Goal: Task Accomplishment & Management: Manage account settings

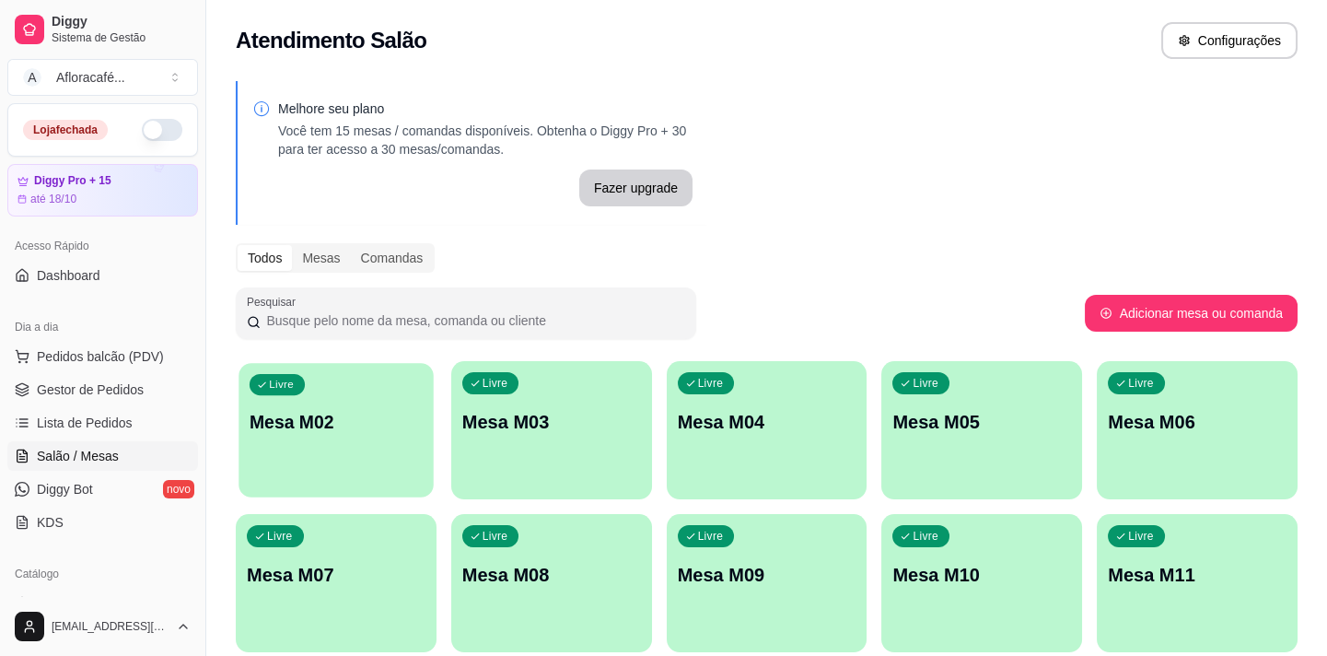
click at [313, 418] on p "Mesa M02" at bounding box center [336, 422] width 173 height 25
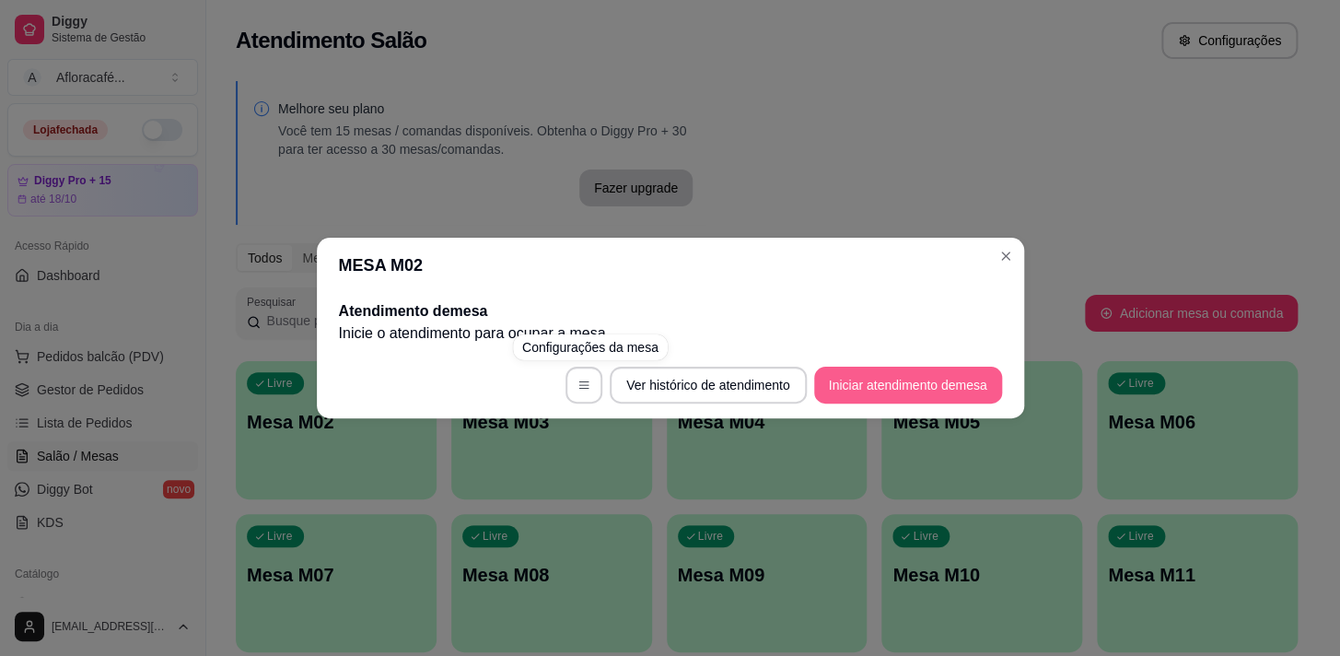
click at [897, 391] on button "Iniciar atendimento de mesa" at bounding box center [908, 384] width 188 height 37
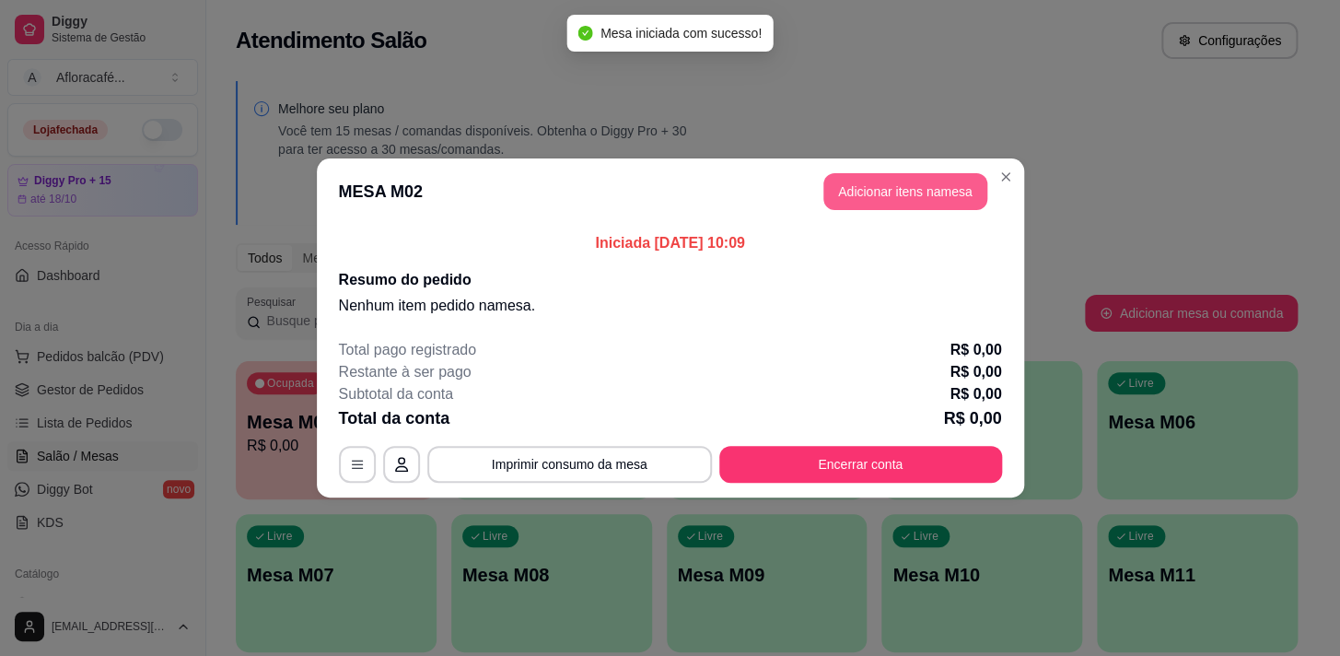
click at [928, 200] on button "Adicionar itens na mesa" at bounding box center [905, 191] width 164 height 37
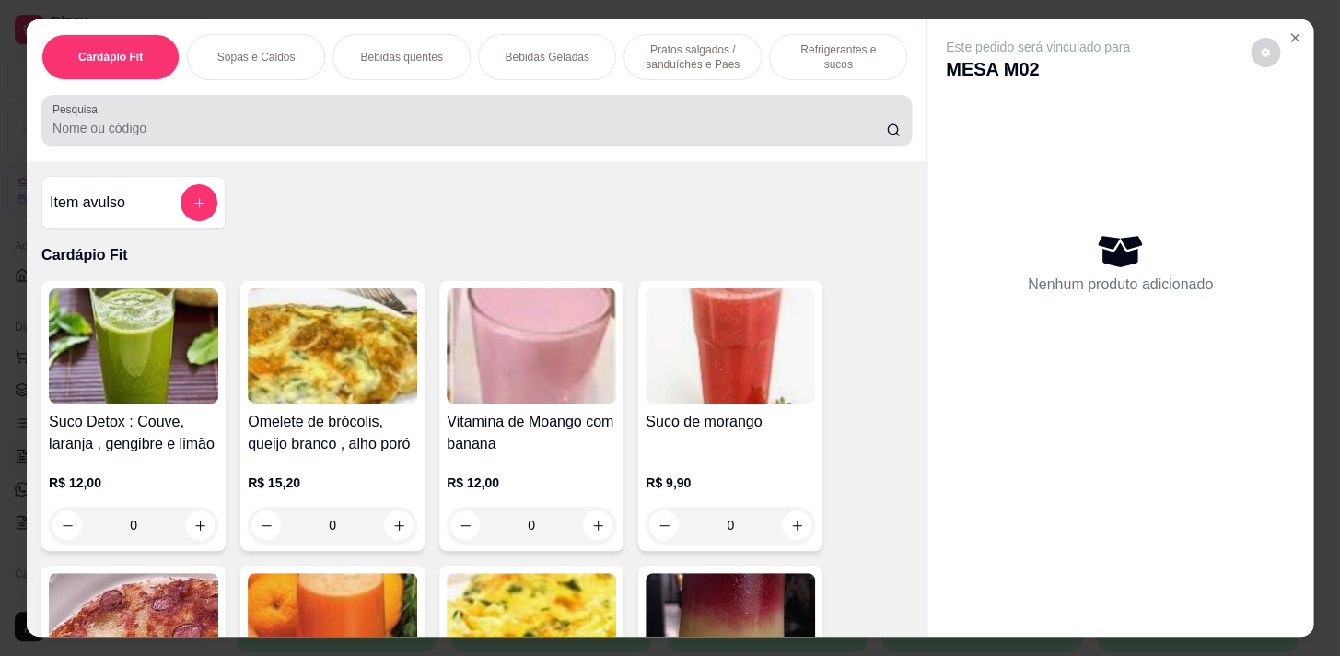
click at [206, 130] on input "Pesquisa" at bounding box center [468, 128] width 833 height 18
type input "c"
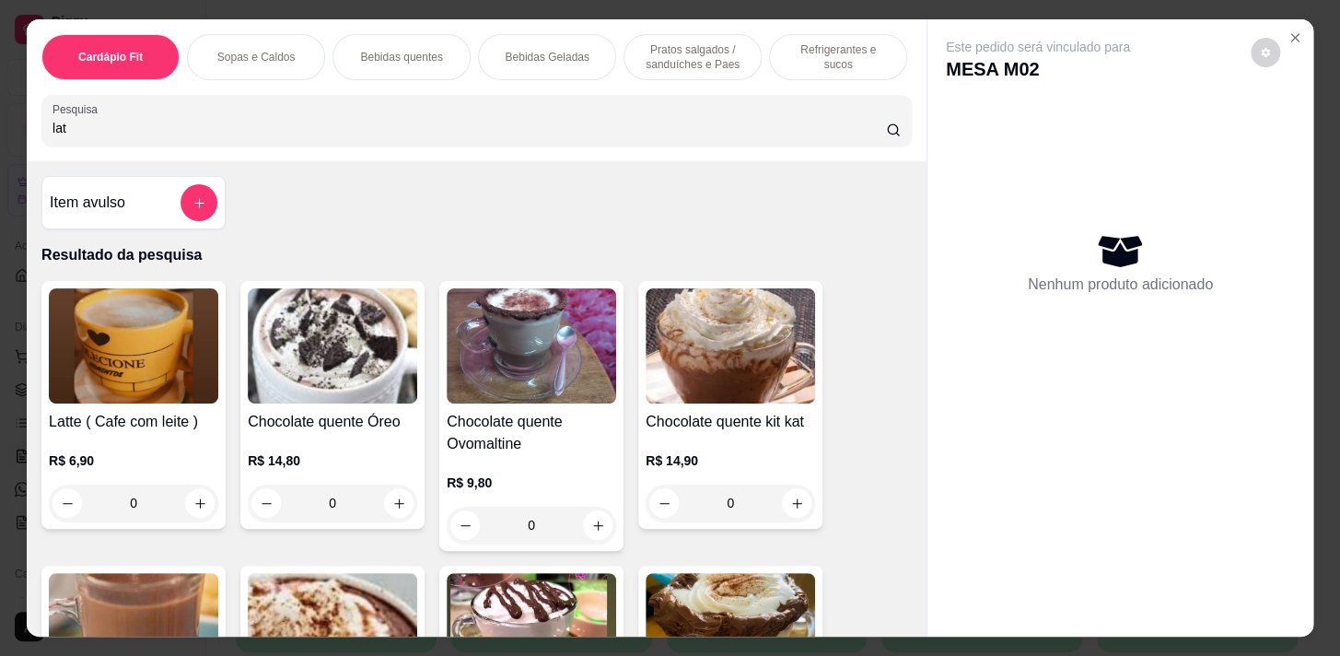
type input "lat"
click at [188, 506] on div "0" at bounding box center [133, 502] width 169 height 37
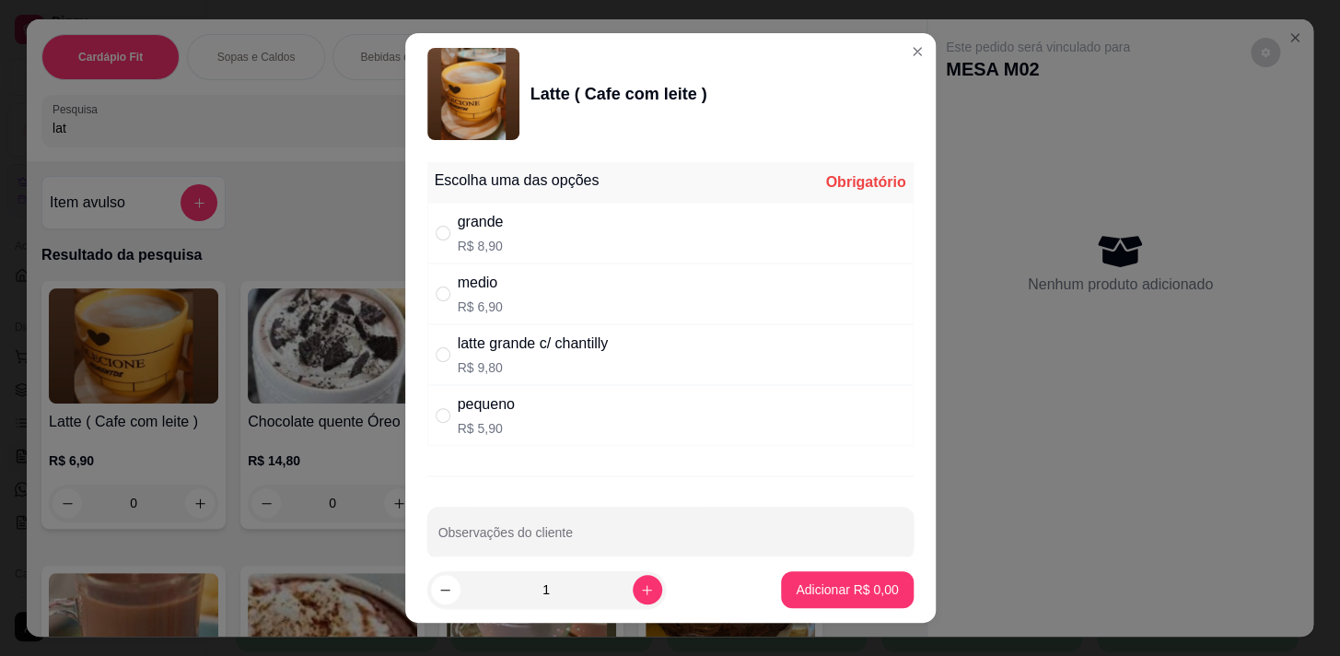
drag, startPoint x: 564, startPoint y: 290, endPoint x: 761, endPoint y: 523, distance: 305.1
click at [564, 290] on div "medio R$ 6,90" at bounding box center [670, 293] width 486 height 61
radio input "true"
click at [798, 586] on p "Adicionar R$ 6,90" at bounding box center [846, 589] width 99 height 17
type input "1"
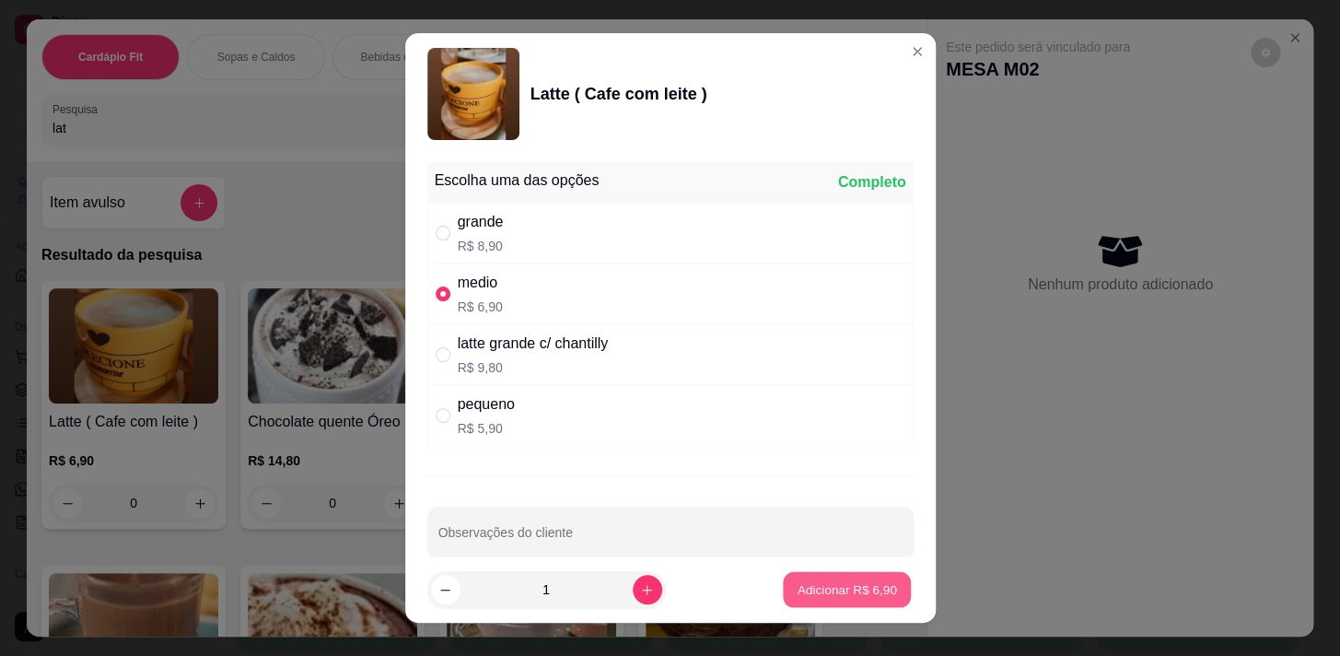
type input "1"
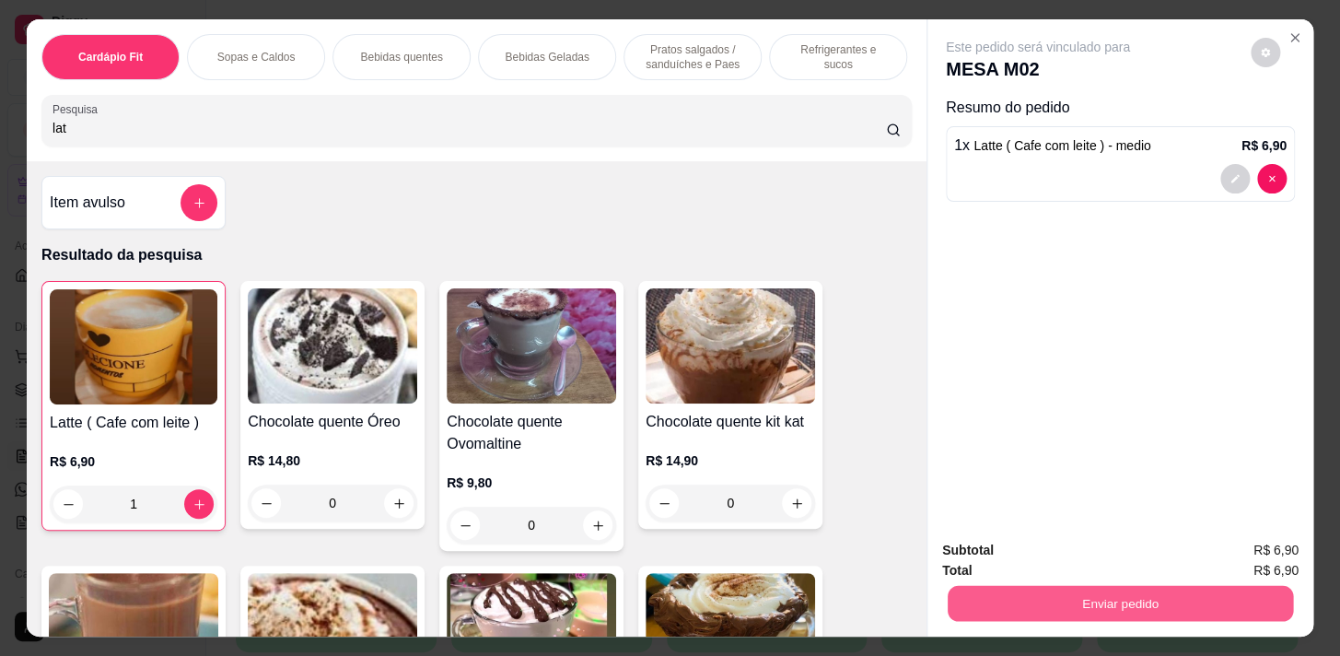
click at [1057, 599] on button "Enviar pedido" at bounding box center [1119, 603] width 345 height 36
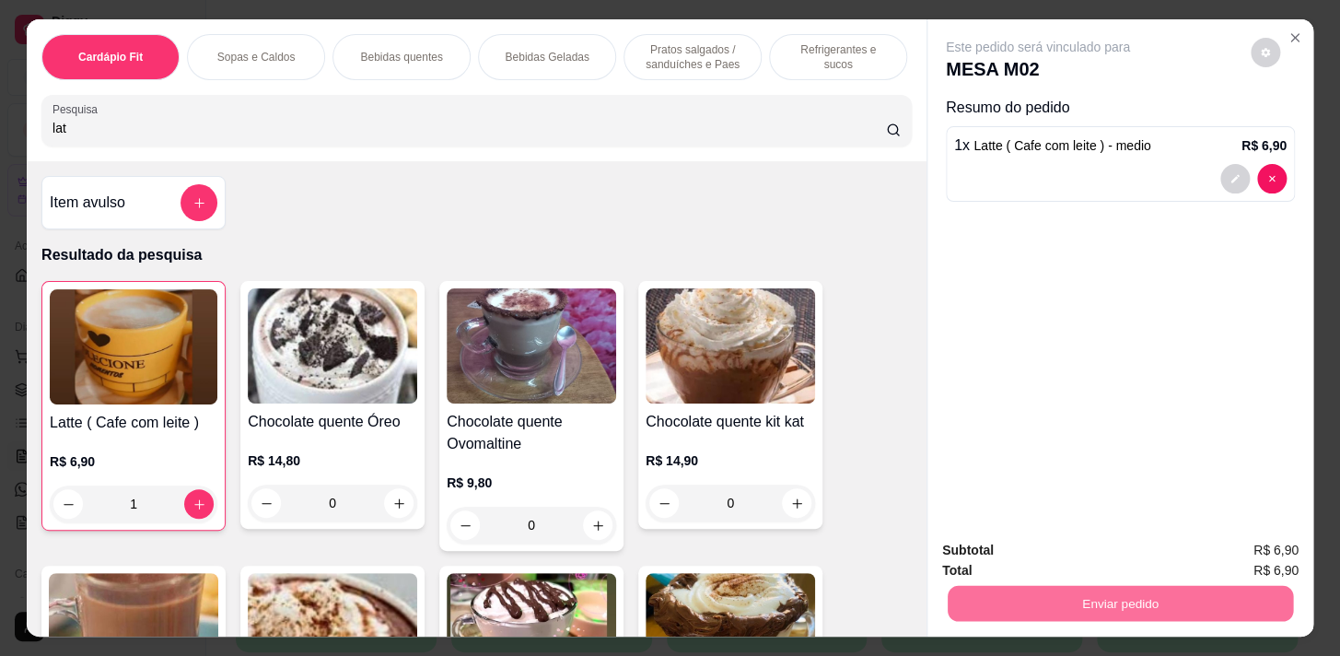
click at [1059, 555] on button "Não registrar e enviar pedido" at bounding box center [1059, 551] width 186 height 34
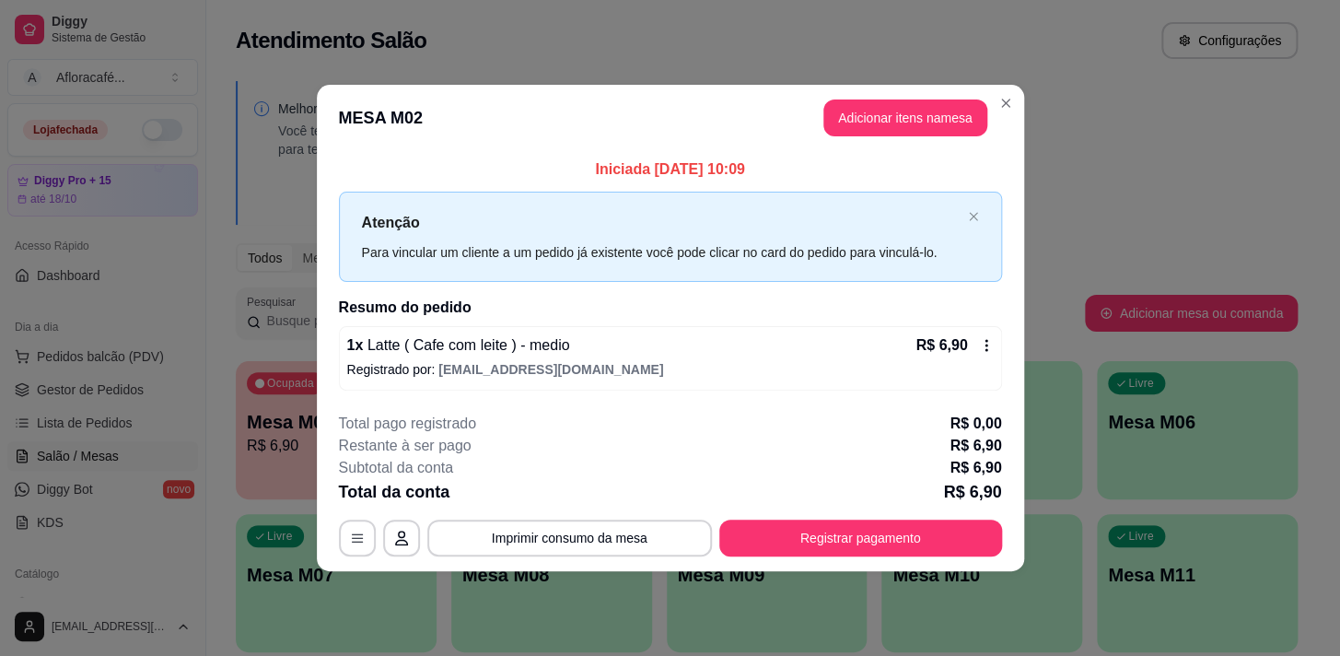
click at [866, 519] on div "**********" at bounding box center [670, 537] width 663 height 37
click at [883, 541] on button "Registrar pagamento" at bounding box center [860, 537] width 283 height 37
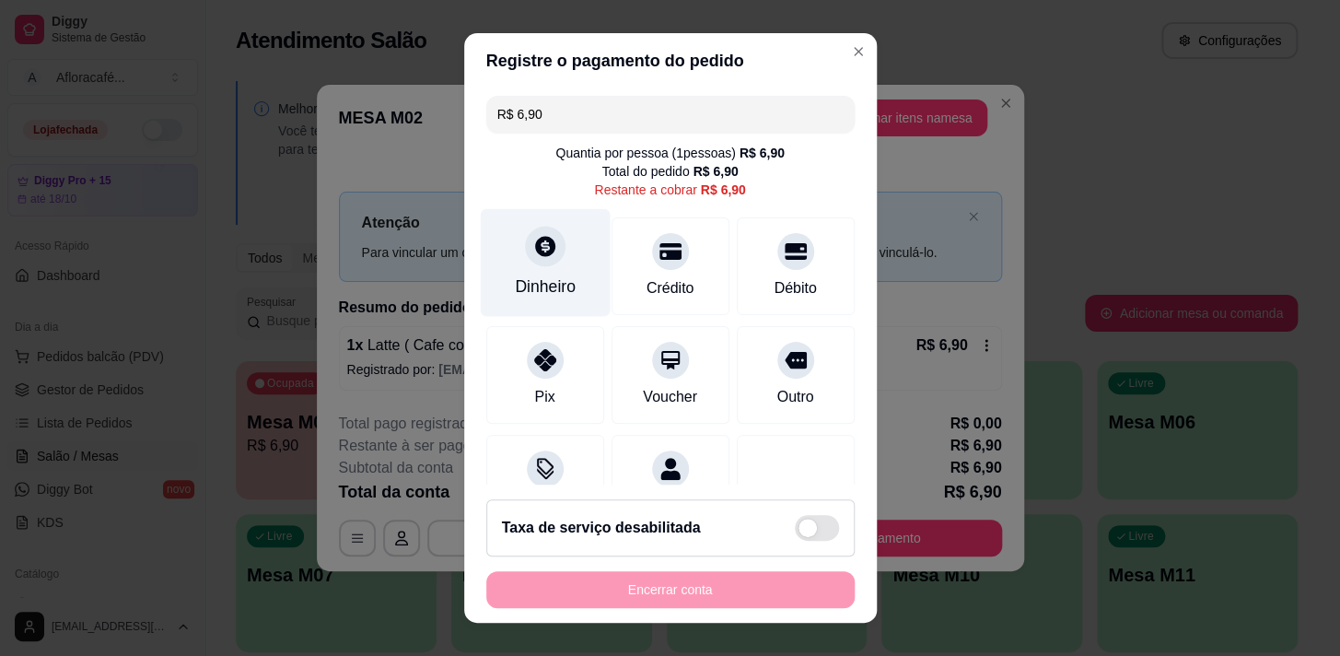
click at [538, 266] on div "Dinheiro" at bounding box center [545, 262] width 130 height 108
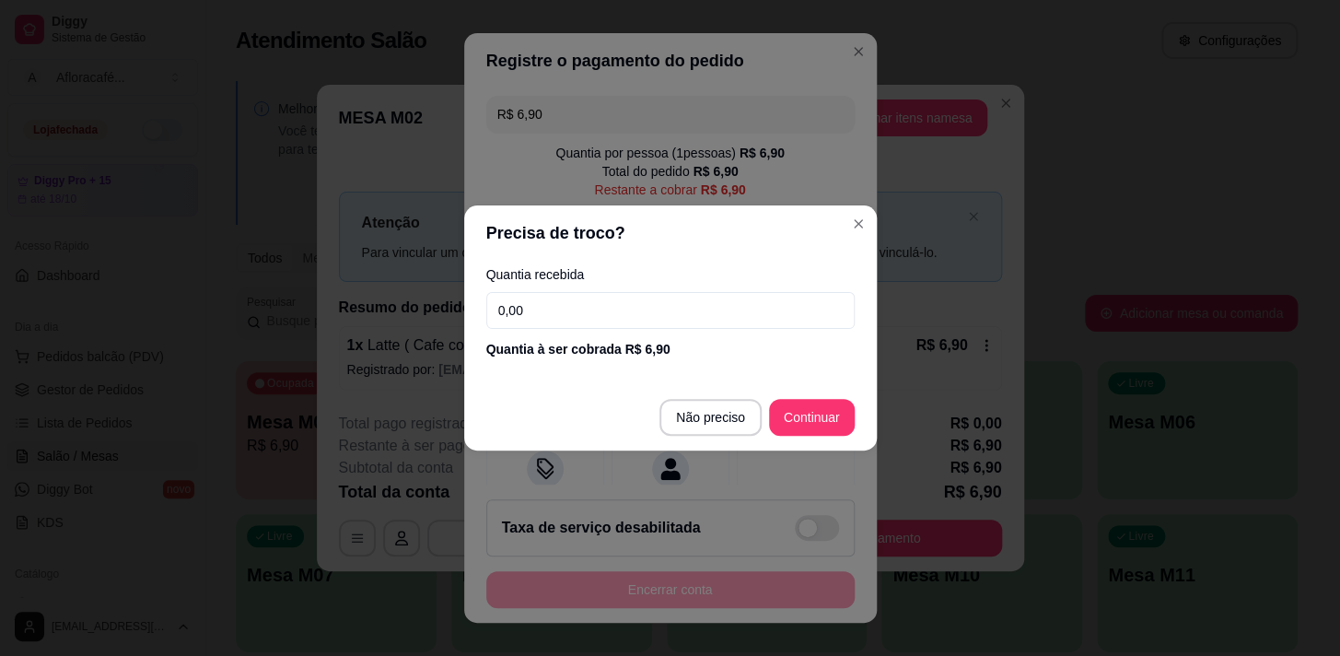
click at [543, 289] on div "Quantia recebida 0,00 Quantia à ser cobrada R$ 6,90" at bounding box center [670, 313] width 413 height 105
click at [544, 309] on input "0,00" at bounding box center [670, 310] width 368 height 37
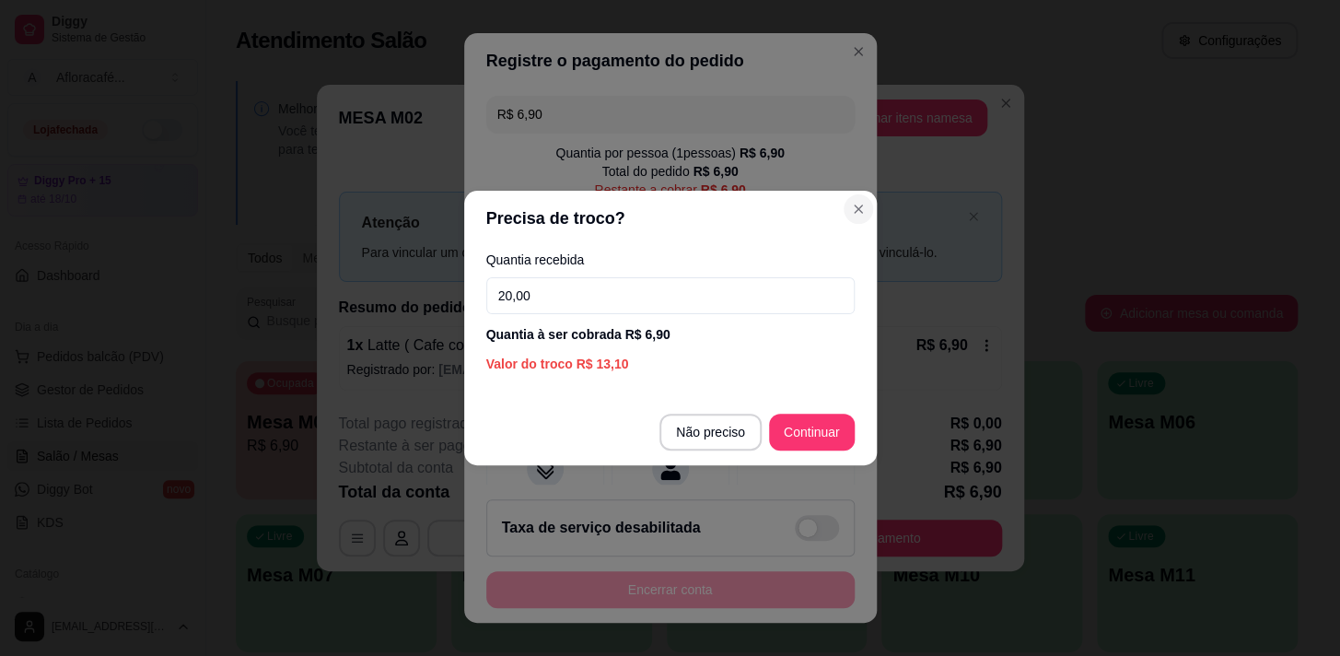
type input "20,00"
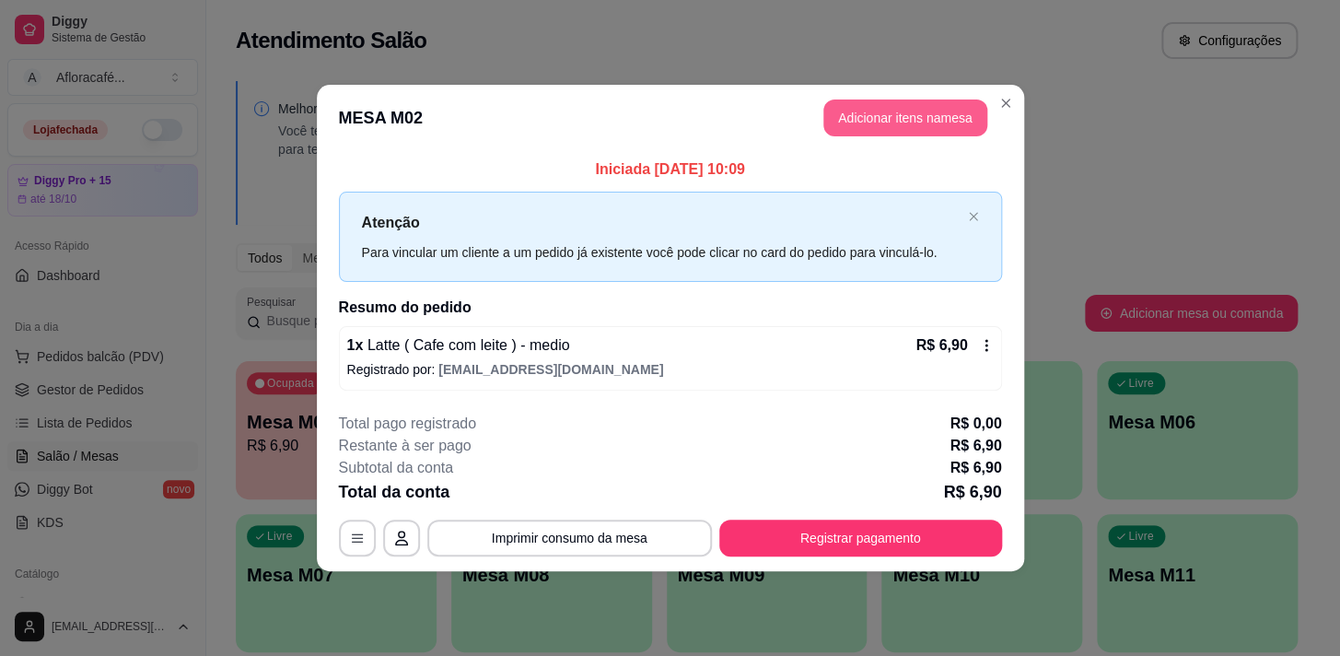
click at [932, 109] on button "Adicionar itens na mesa" at bounding box center [905, 117] width 164 height 37
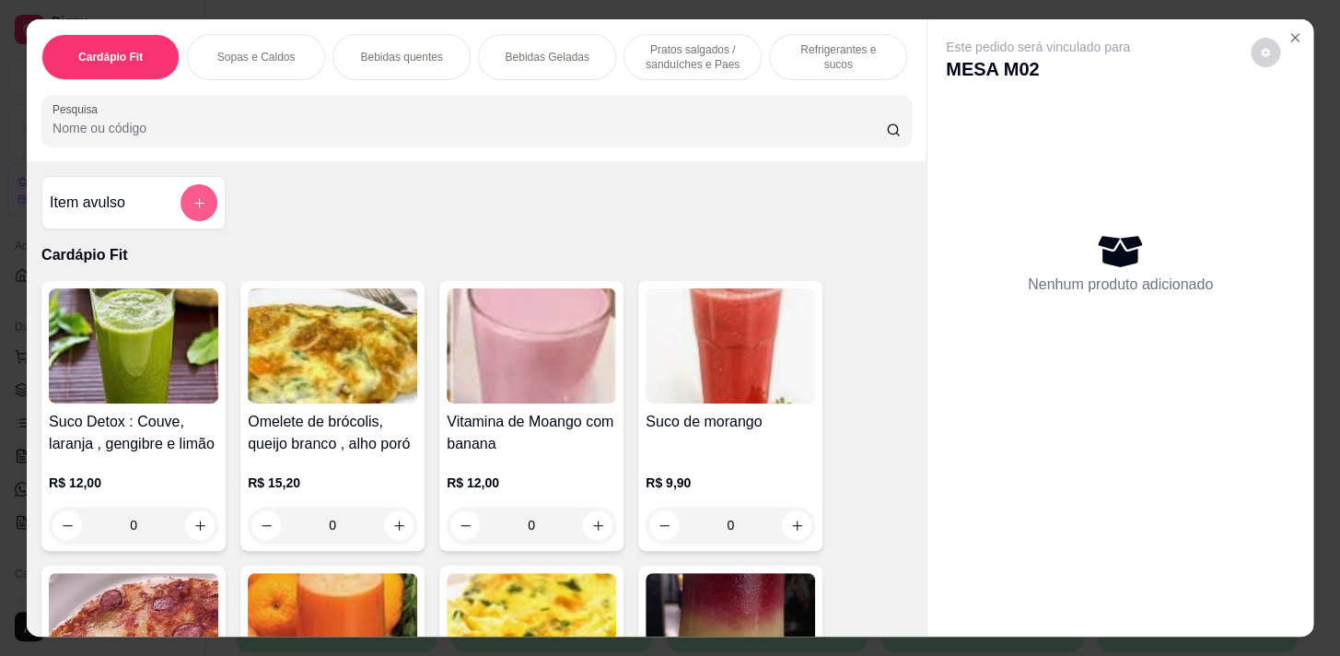
click at [196, 221] on button "add-separate-item" at bounding box center [198, 202] width 37 height 37
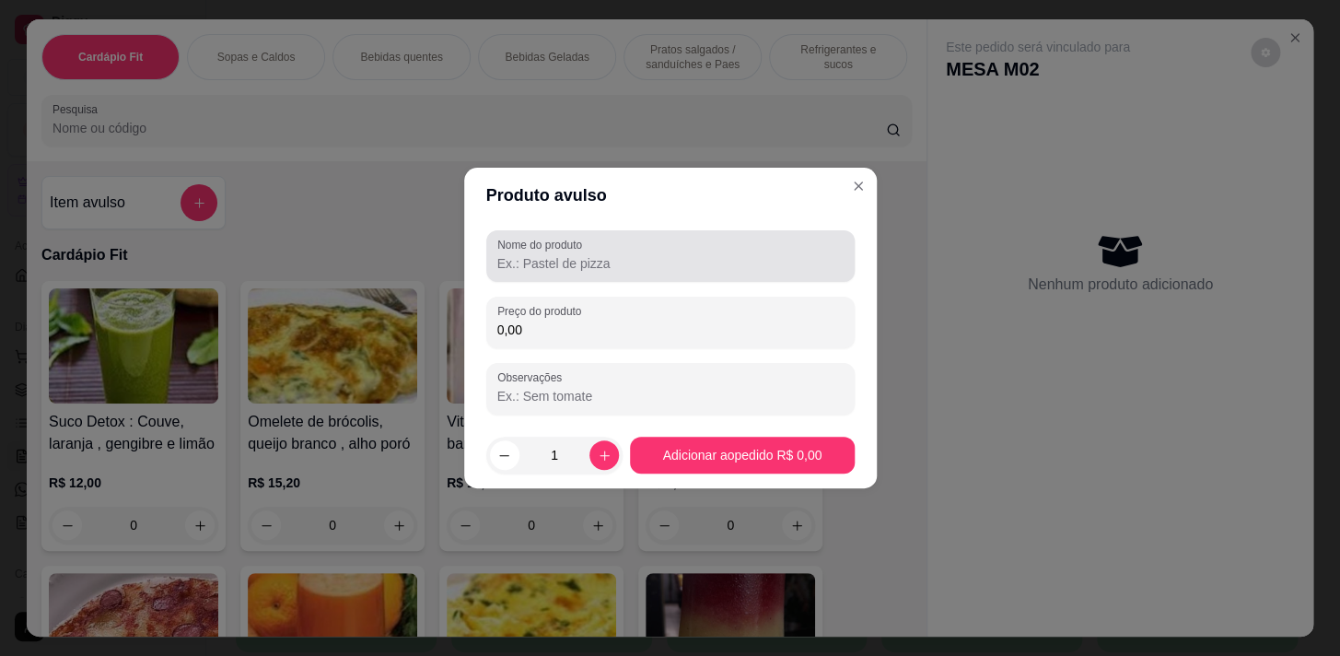
click at [654, 267] on input "Nome do produto" at bounding box center [670, 263] width 346 height 18
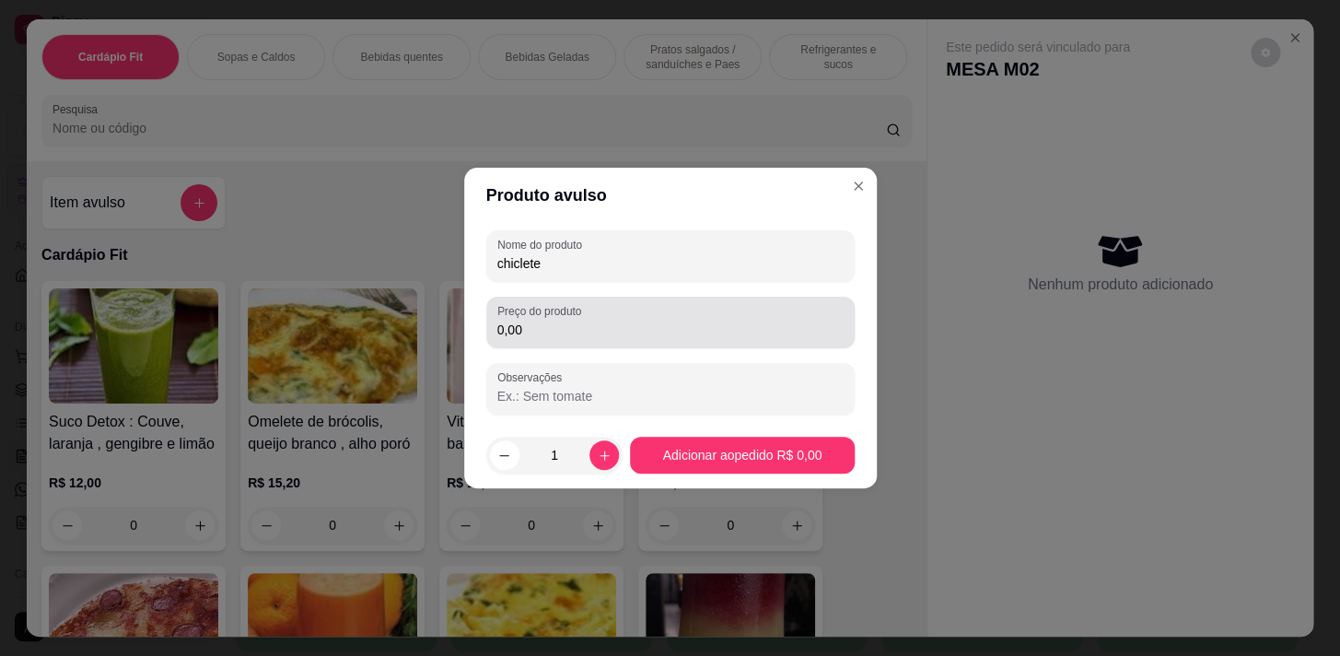
type input "chiclete"
click at [652, 312] on div "0,00" at bounding box center [670, 322] width 346 height 37
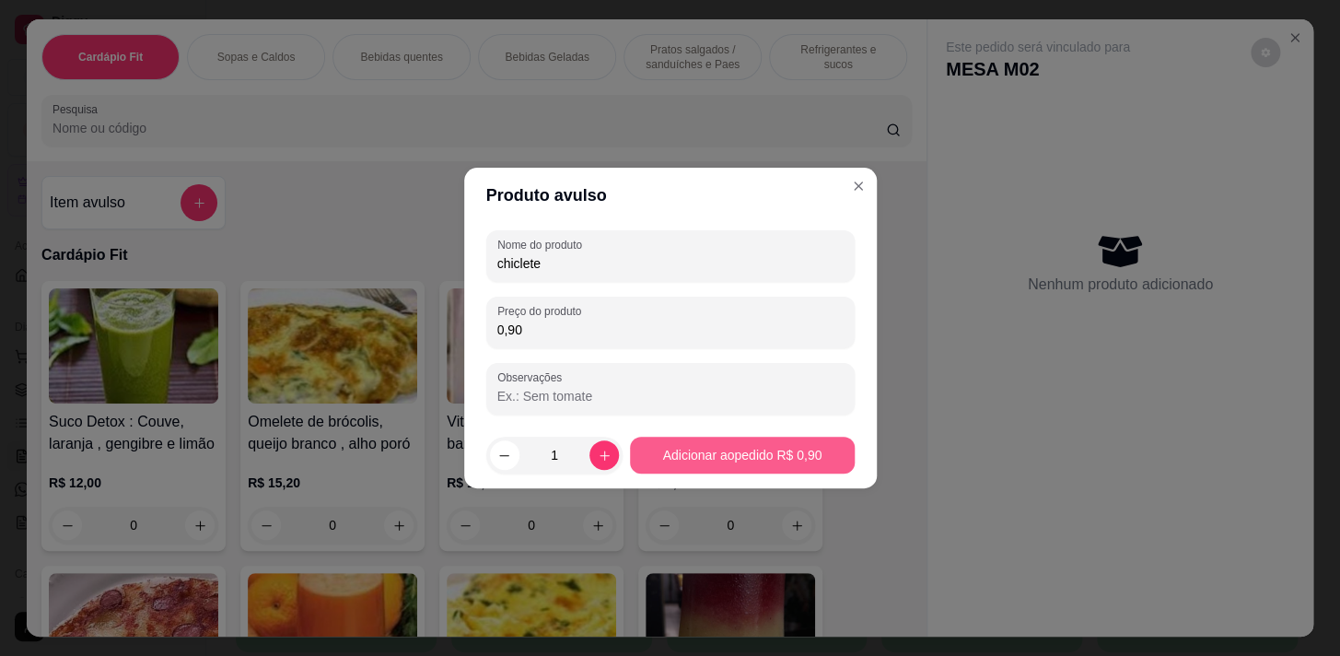
type input "0,90"
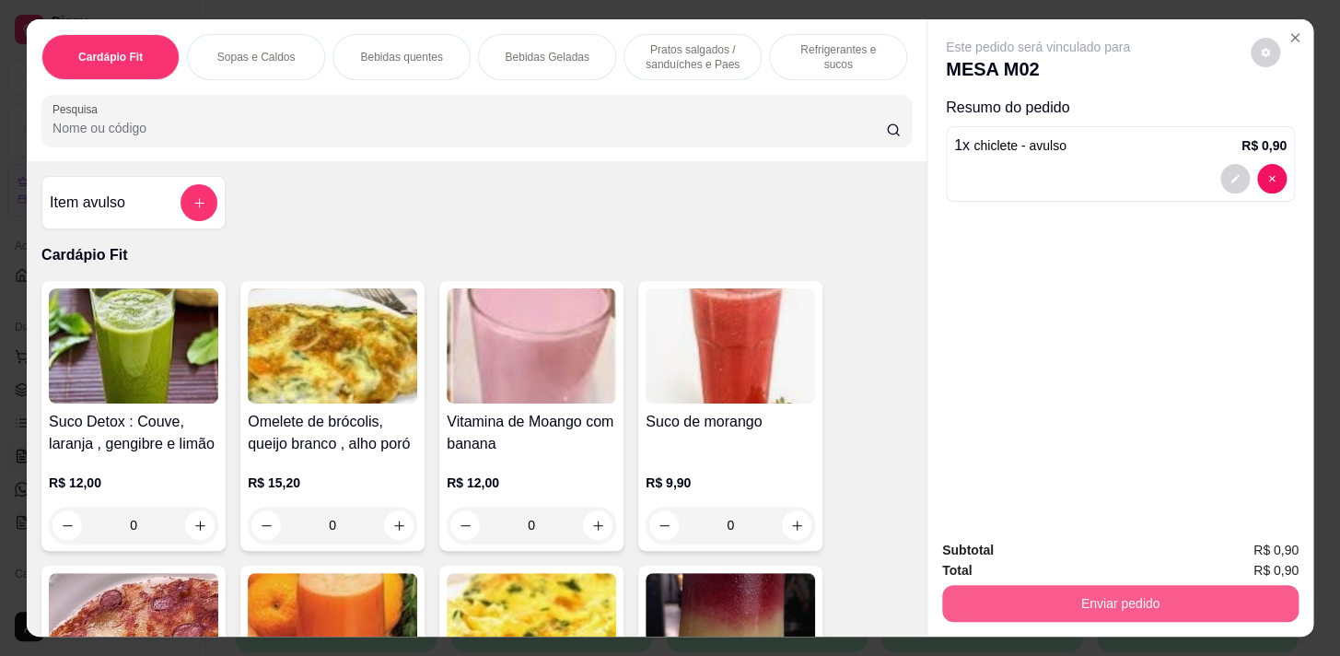
click at [1026, 587] on button "Enviar pedido" at bounding box center [1120, 603] width 356 height 37
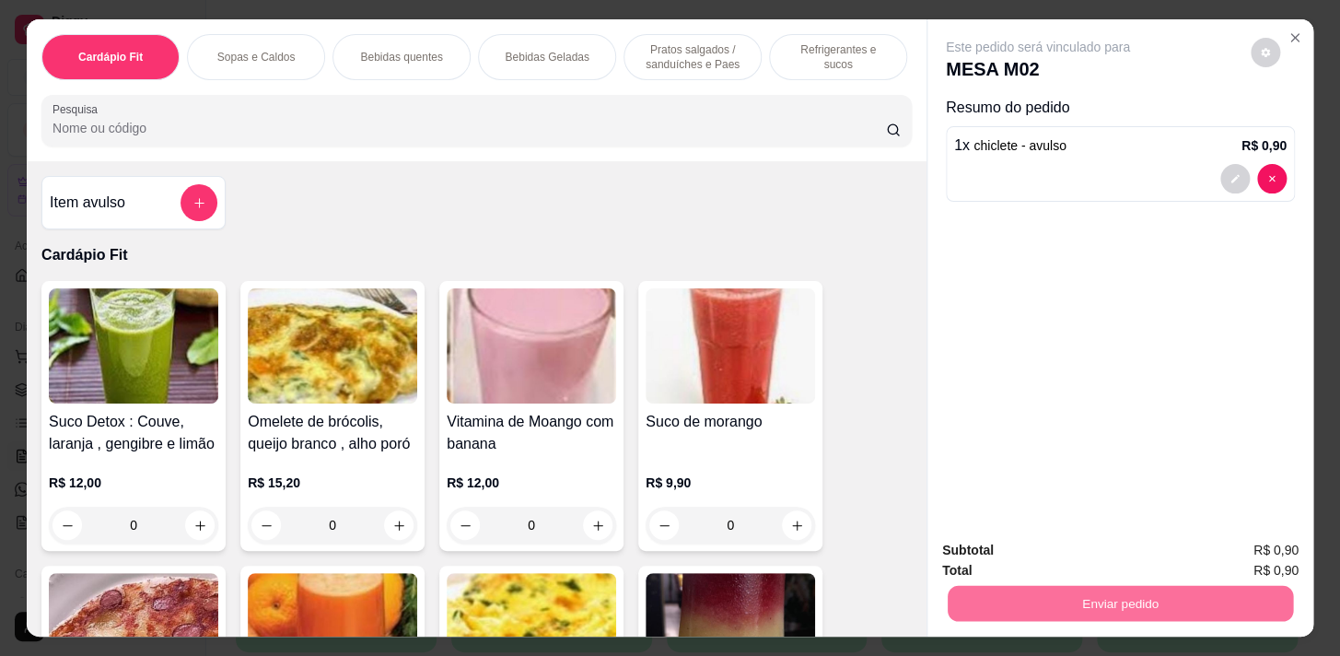
click at [1127, 550] on button "Não registrar e enviar pedido" at bounding box center [1059, 551] width 192 height 35
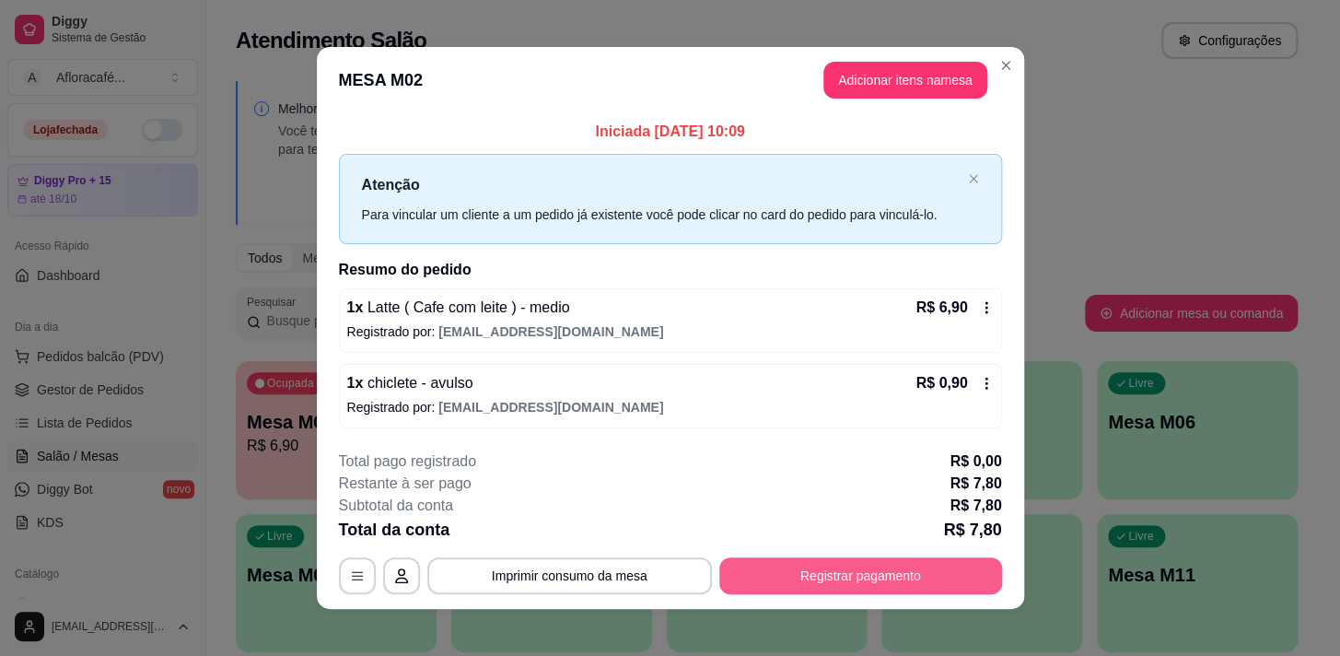
click at [805, 571] on button "Registrar pagamento" at bounding box center [860, 575] width 283 height 37
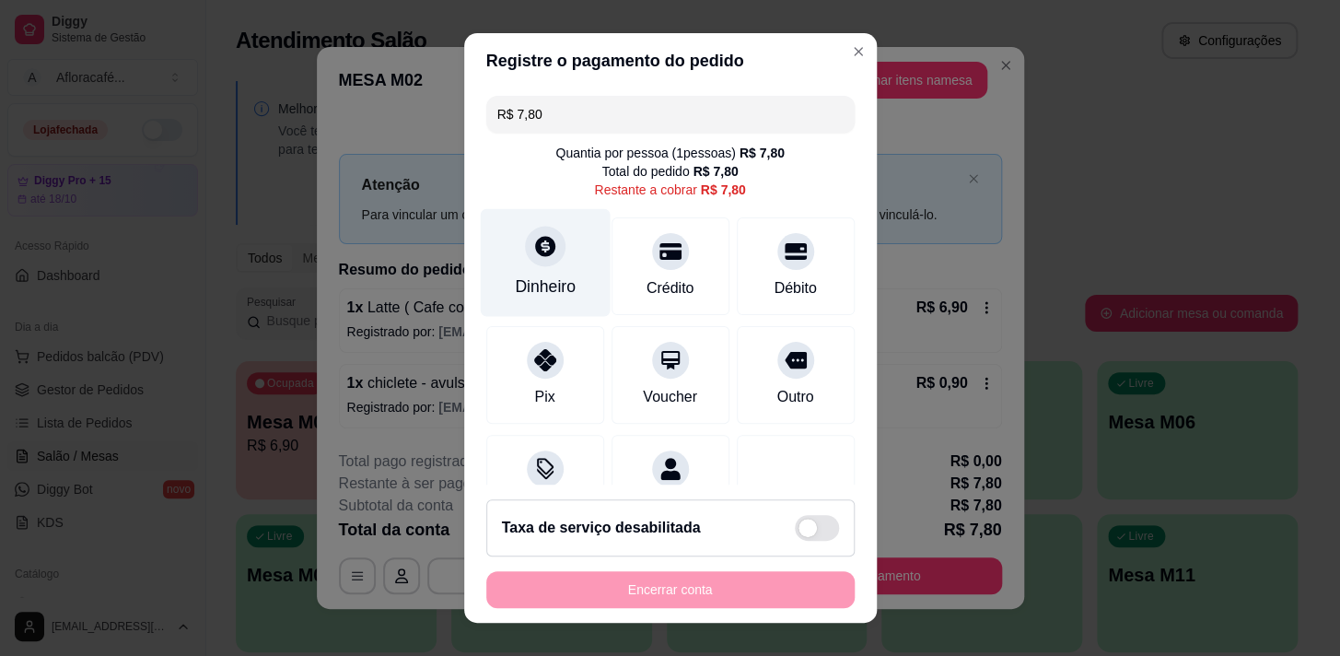
click at [546, 278] on div "Dinheiro" at bounding box center [545, 286] width 61 height 24
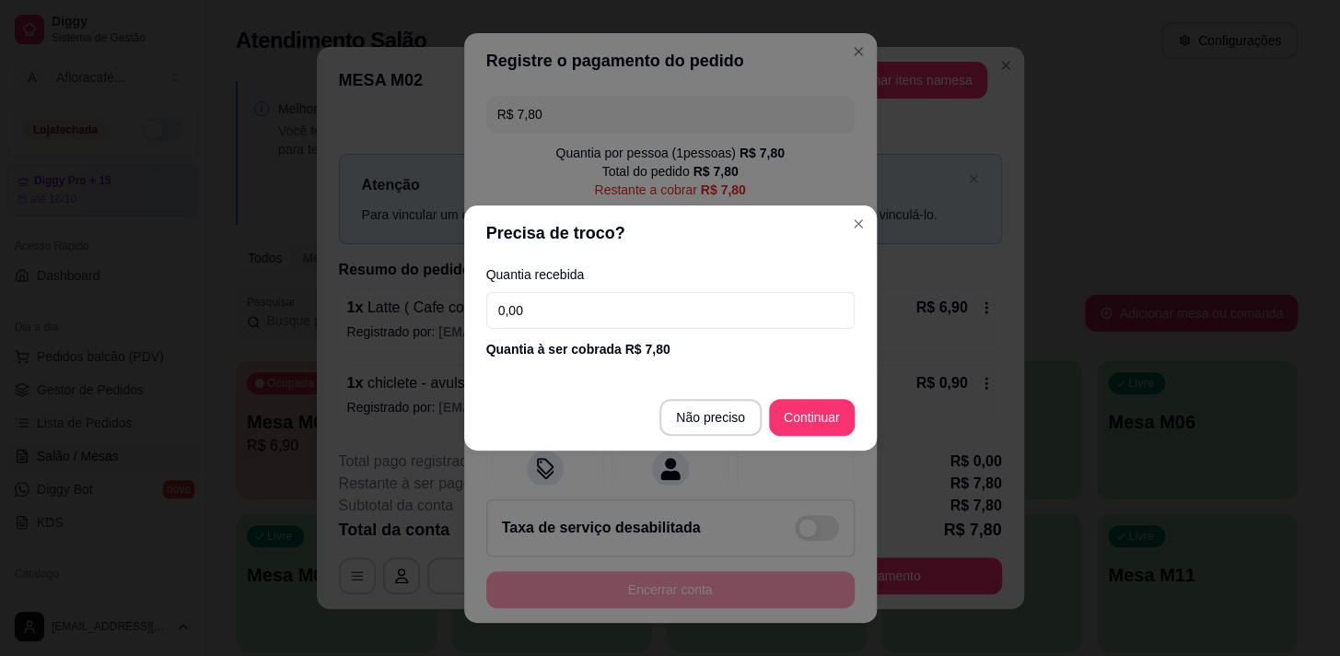
click at [715, 310] on input "0,00" at bounding box center [670, 310] width 368 height 37
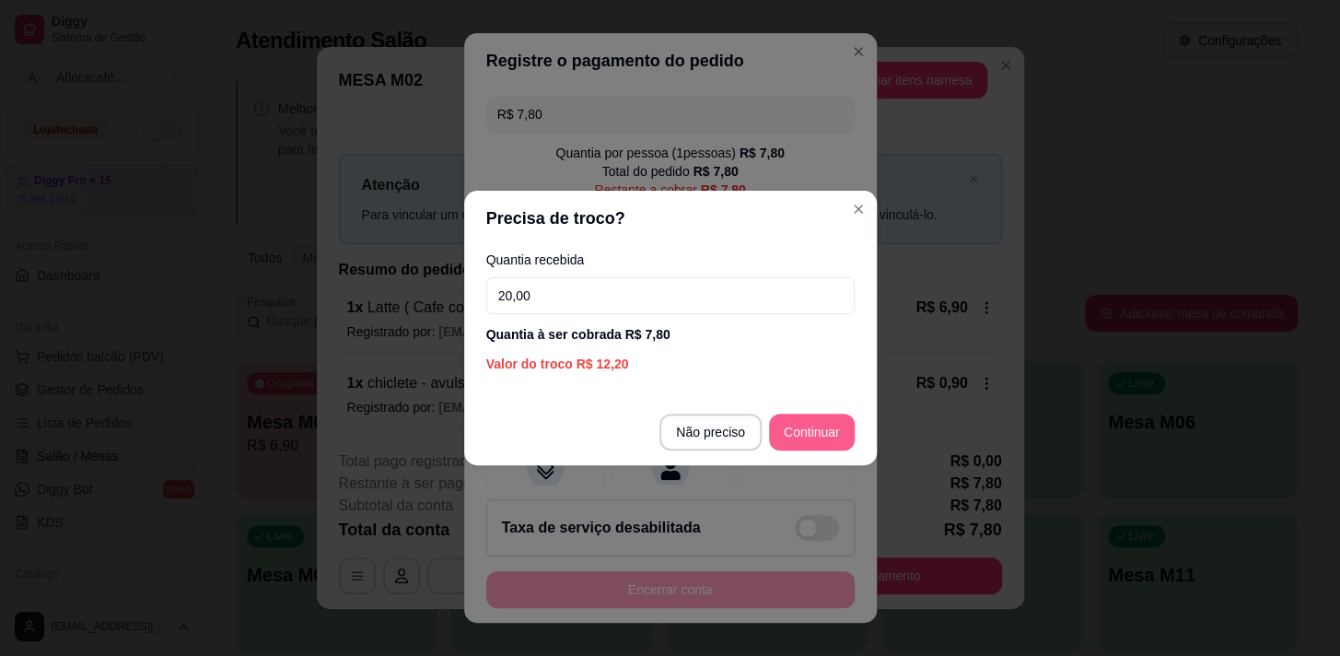
type input "20,00"
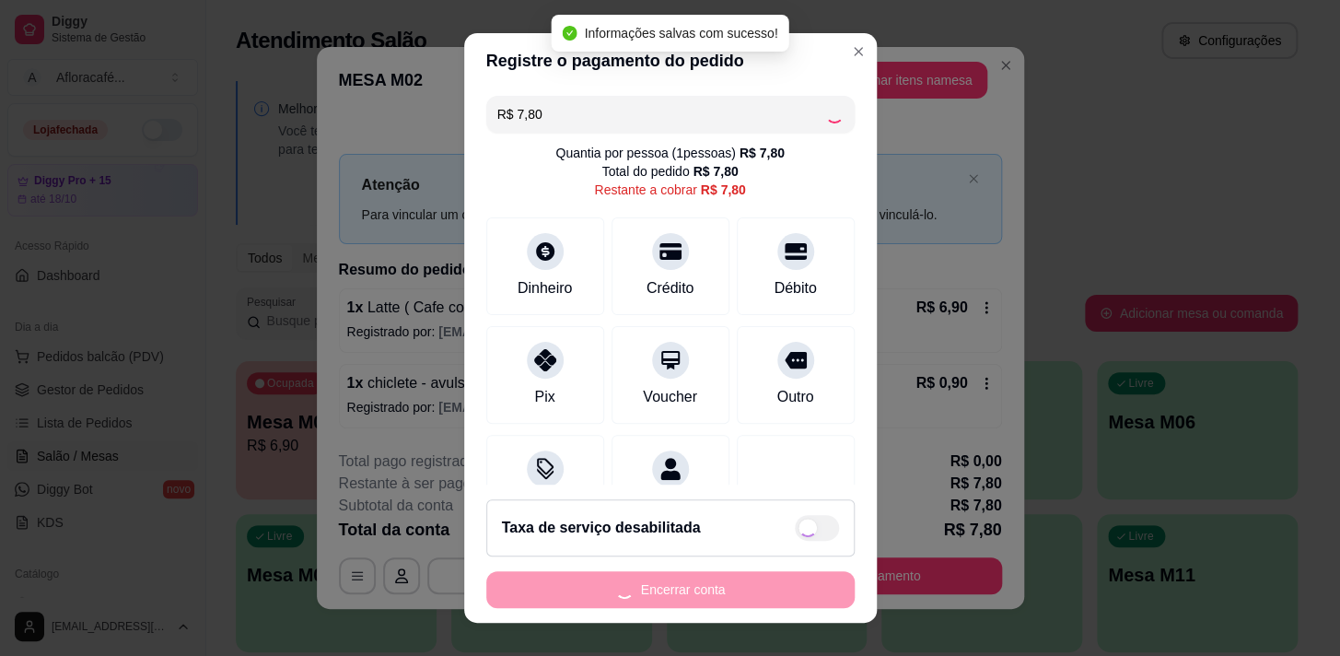
type input "R$ 0,00"
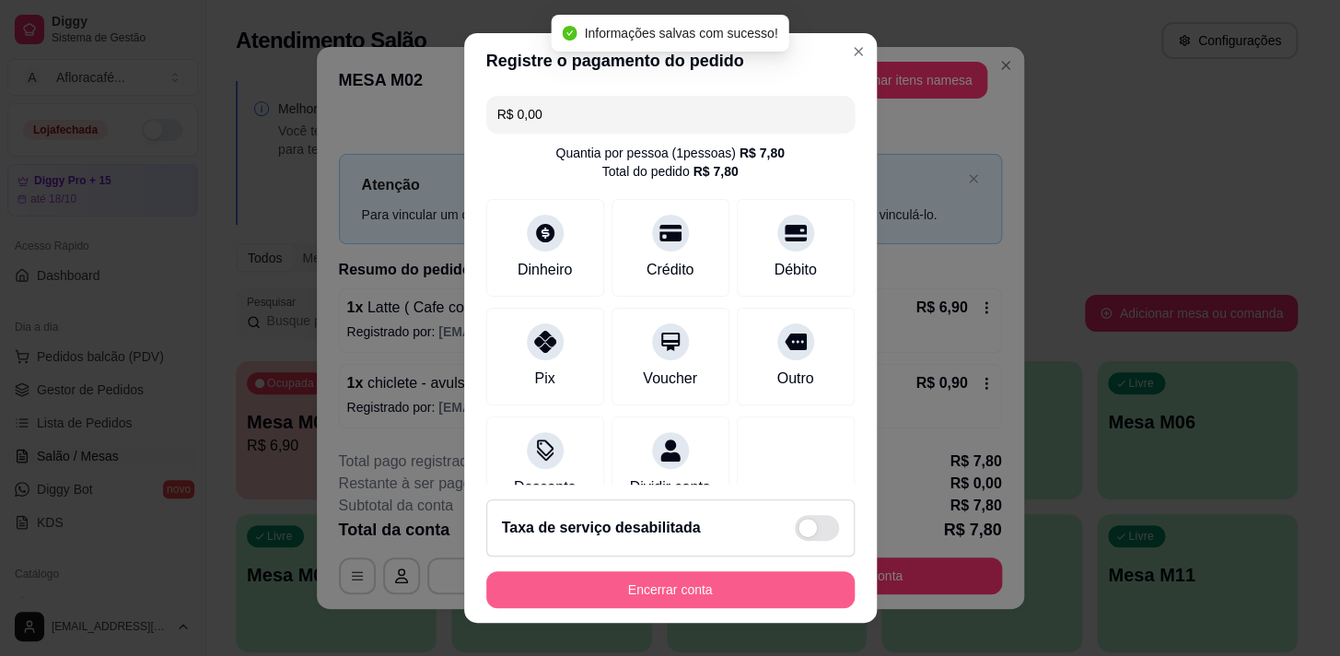
click at [694, 578] on button "Encerrar conta" at bounding box center [670, 589] width 368 height 37
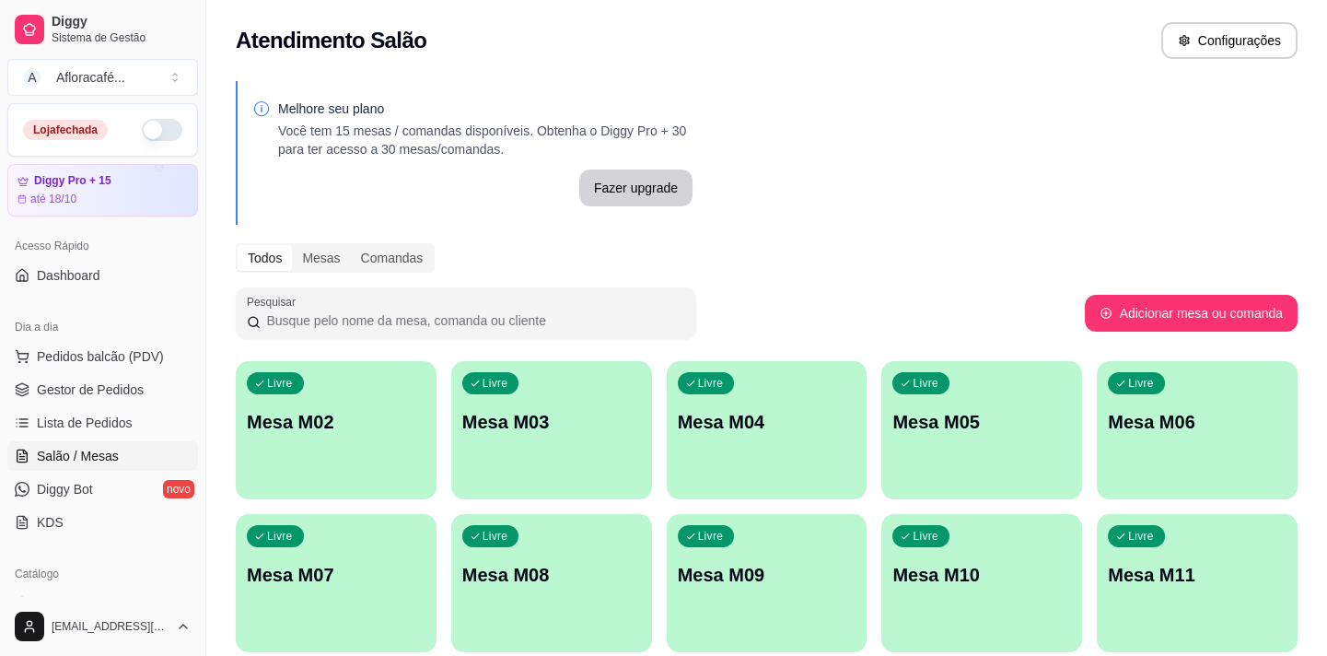
click at [376, 399] on div "Livre Mesa M02" at bounding box center [336, 419] width 201 height 116
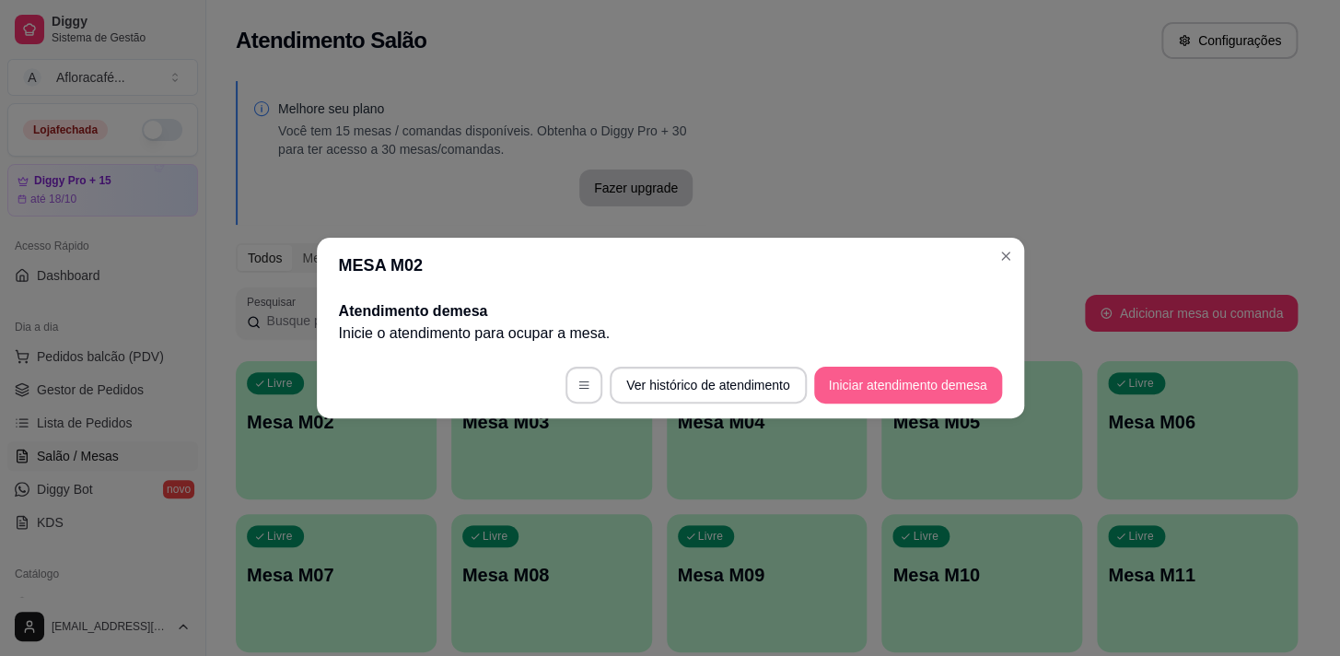
click at [965, 396] on button "Iniciar atendimento de mesa" at bounding box center [908, 384] width 188 height 37
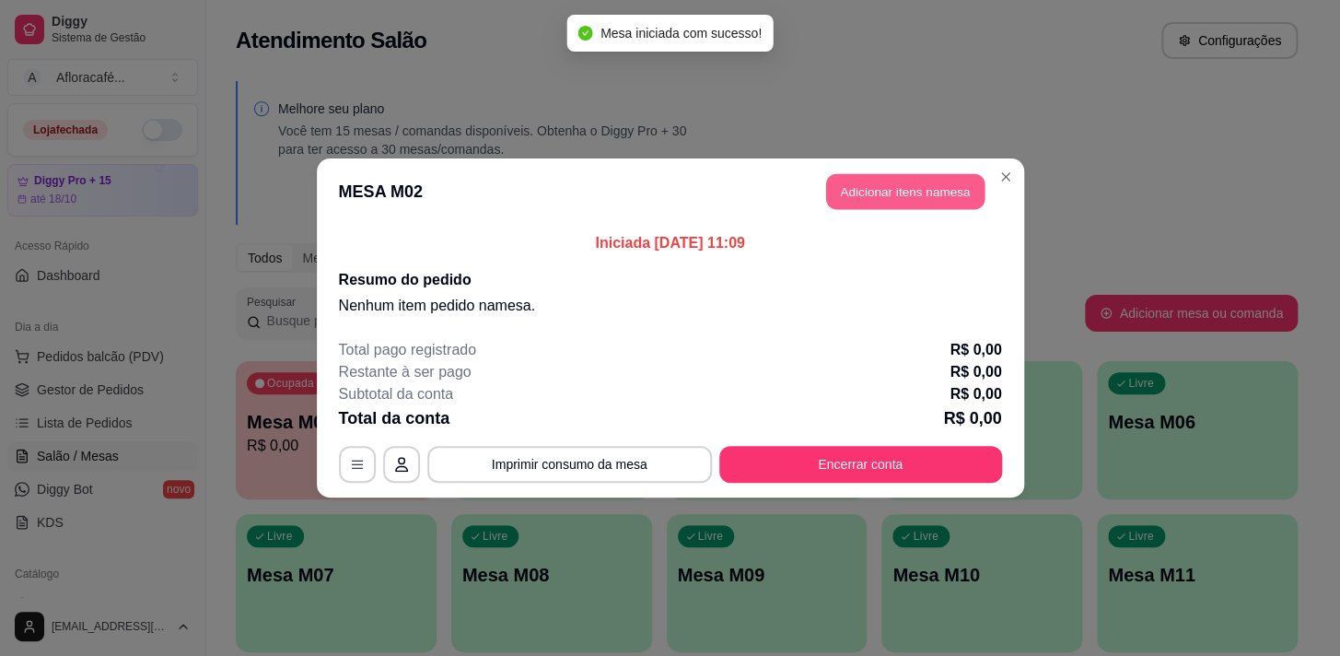
click at [934, 195] on button "Adicionar itens na mesa" at bounding box center [905, 192] width 158 height 36
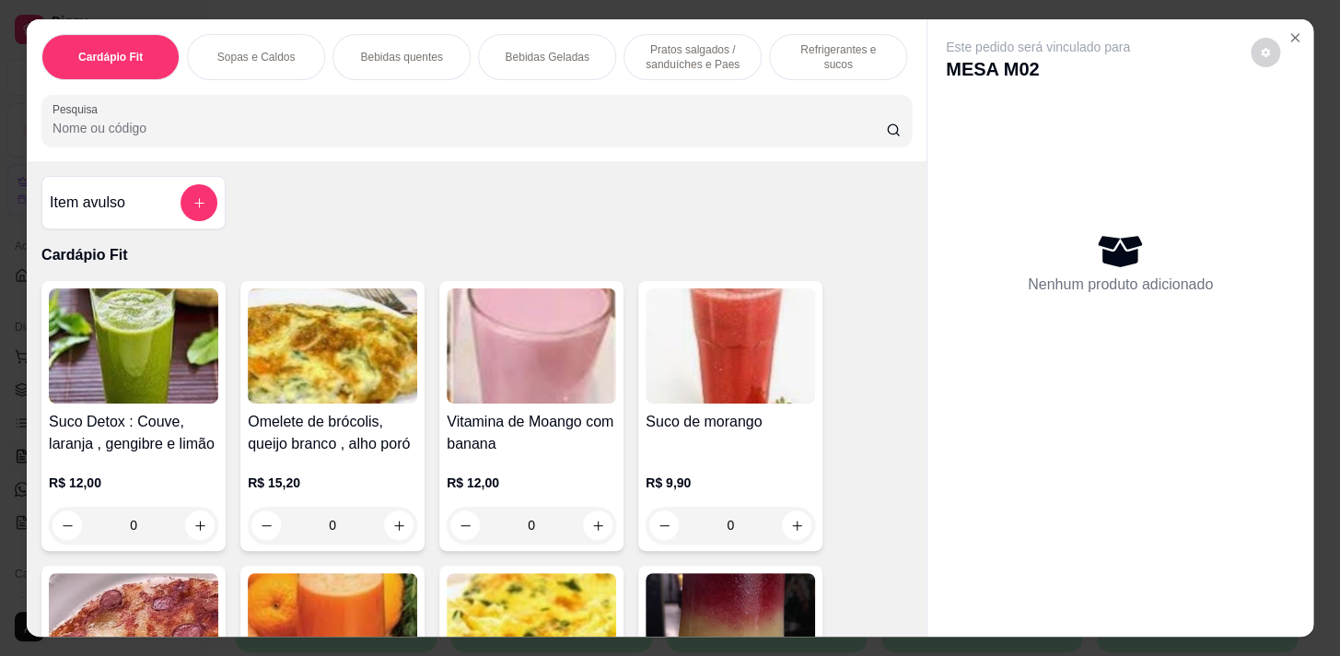
click at [494, 35] on div "Bebidas Geladas" at bounding box center [547, 57] width 138 height 46
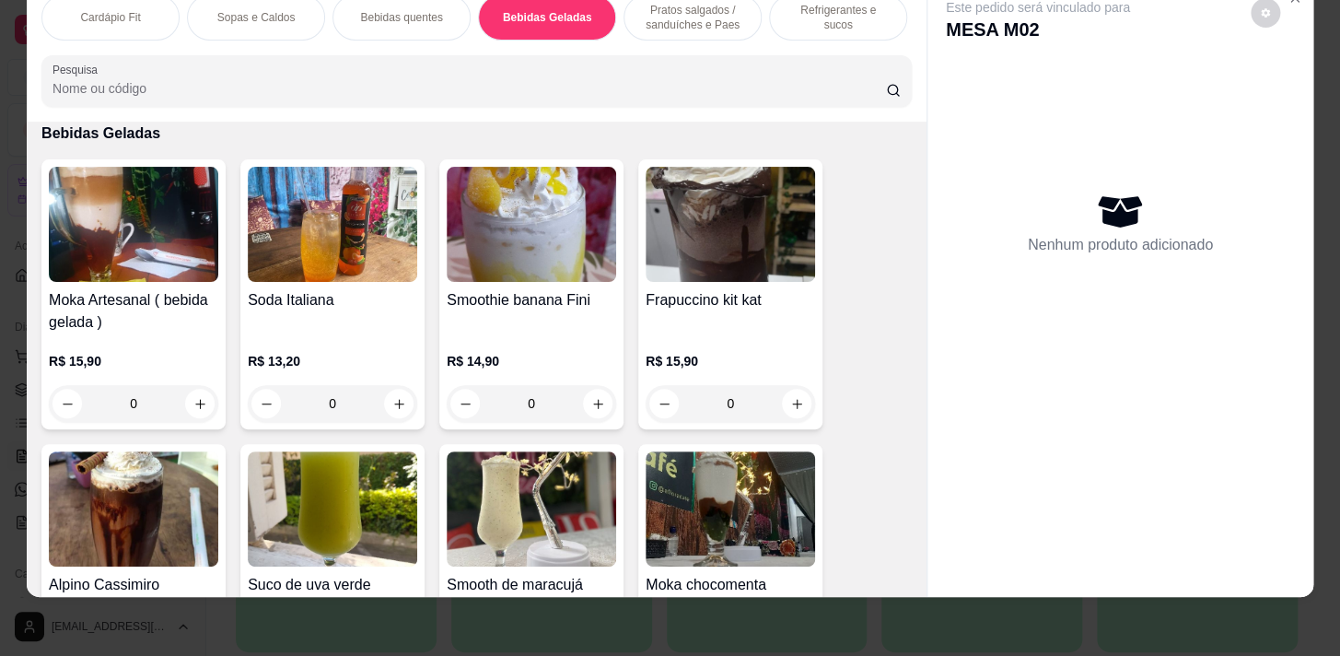
scroll to position [3920, 0]
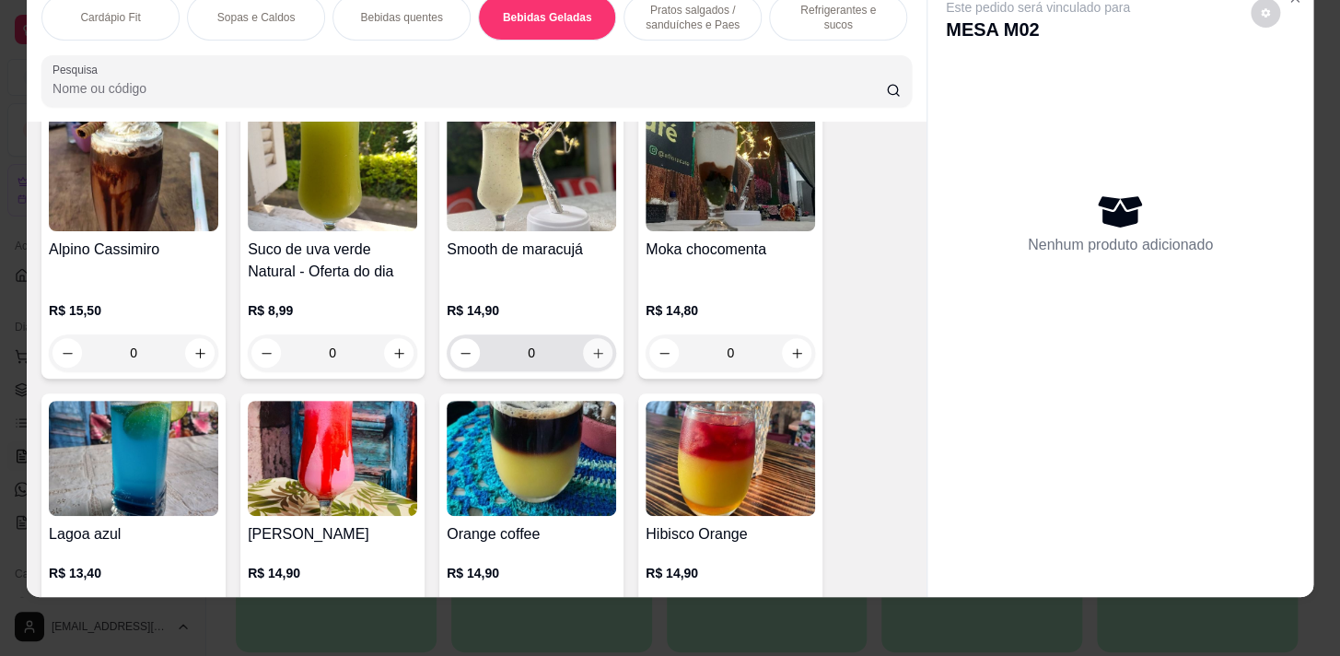
click at [600, 351] on button "increase-product-quantity" at bounding box center [597, 352] width 29 height 29
type input "1"
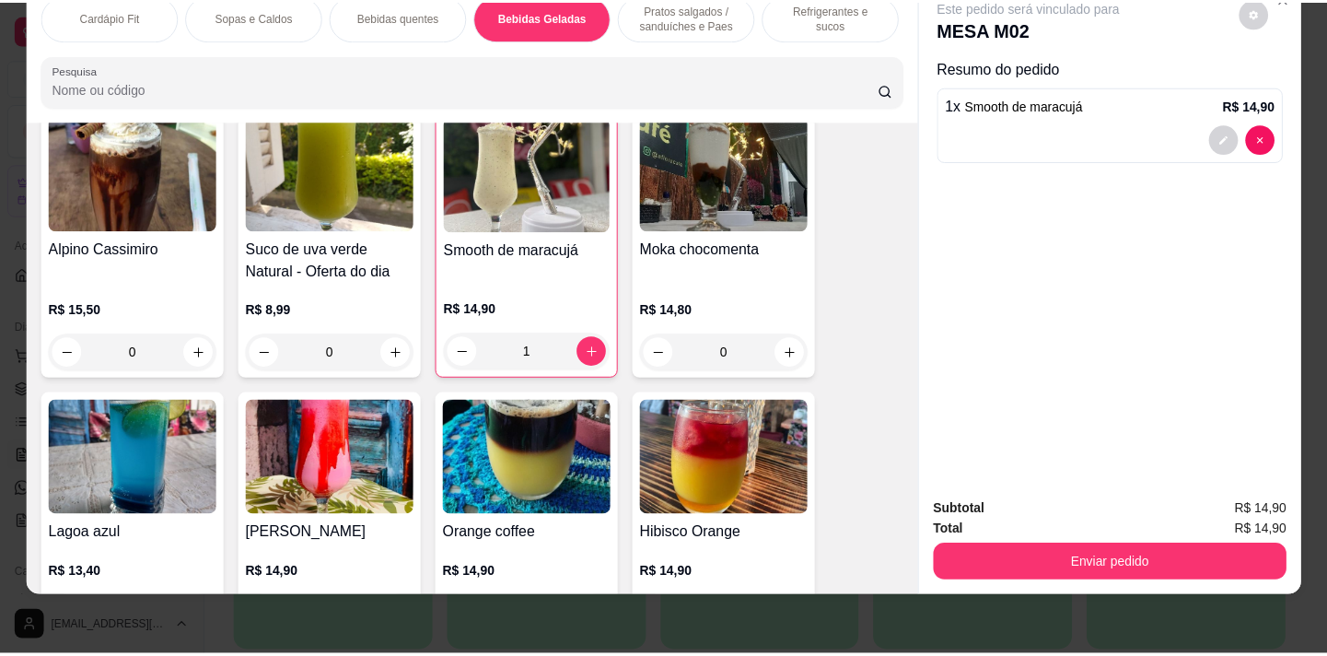
scroll to position [4171, 0]
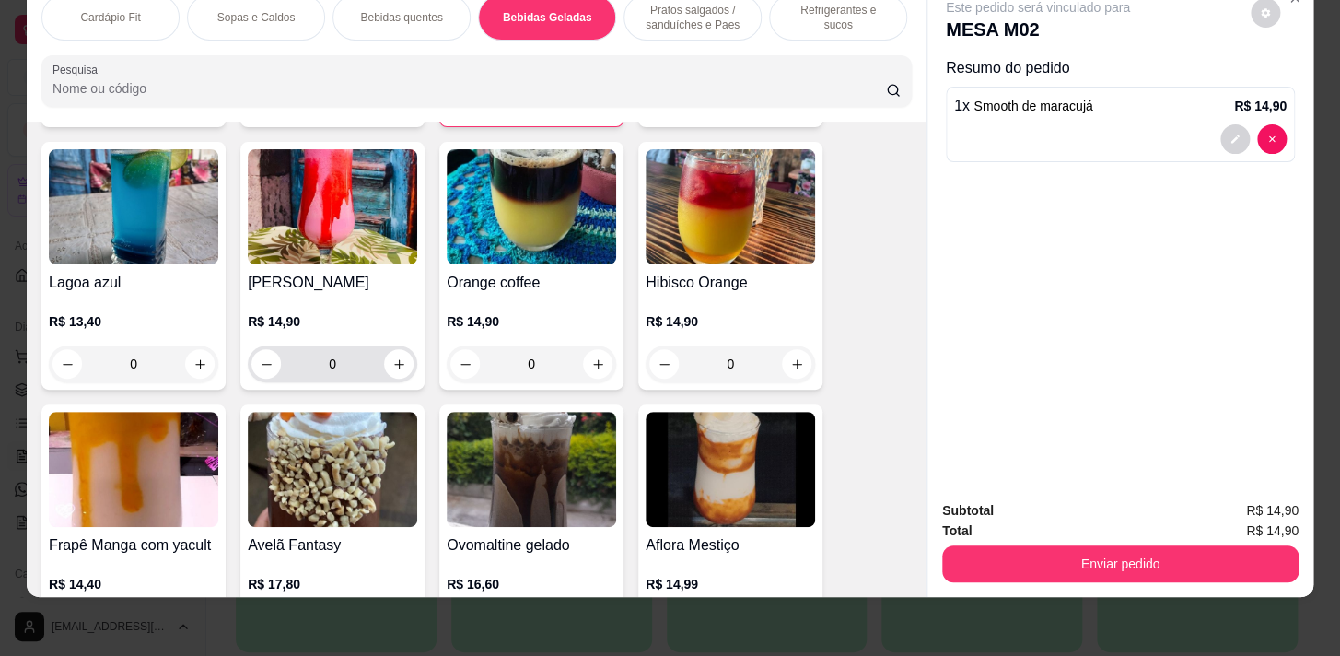
click at [370, 362] on input "0" at bounding box center [332, 363] width 103 height 37
click at [394, 362] on icon "increase-product-quantity" at bounding box center [399, 364] width 14 height 14
type input "1"
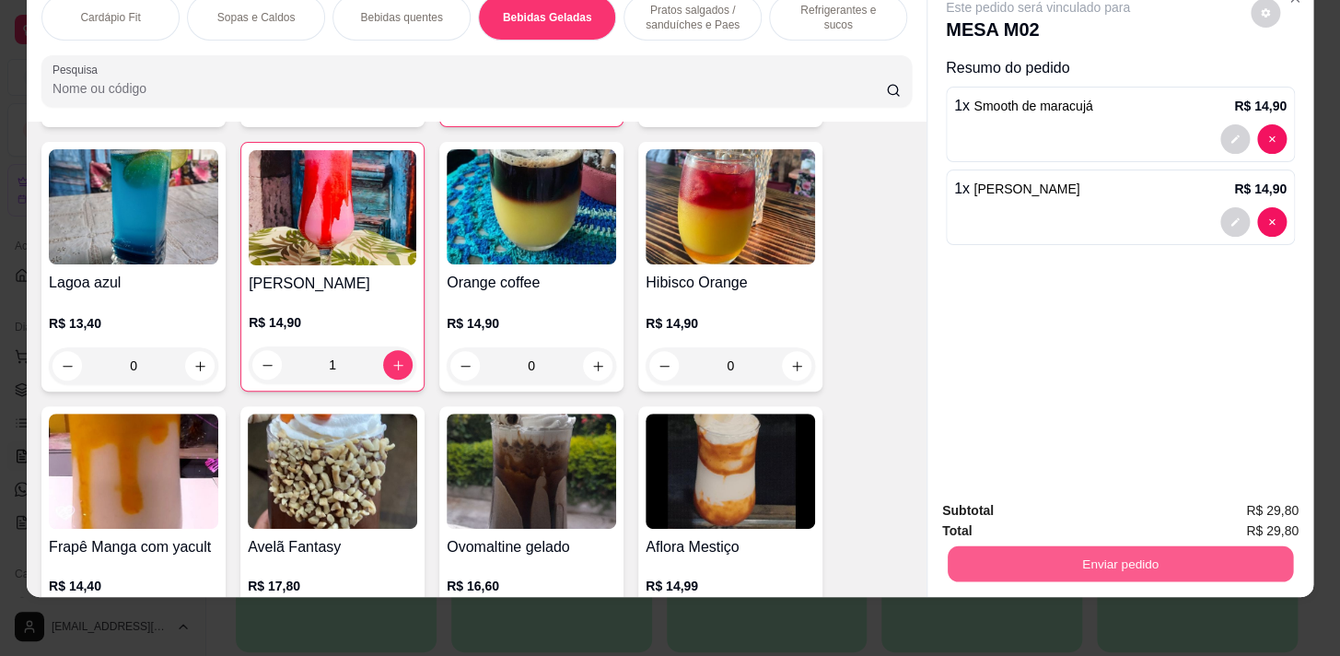
click at [1034, 545] on button "Enviar pedido" at bounding box center [1119, 563] width 345 height 36
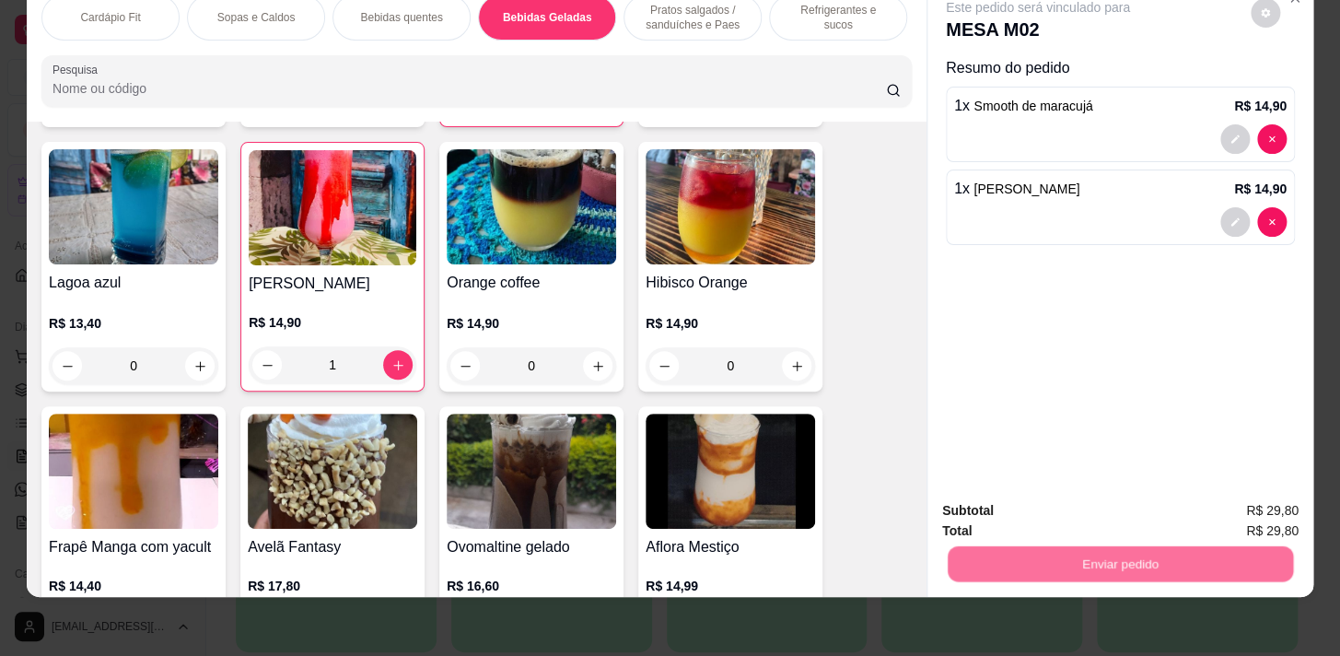
click at [1040, 511] on button "Não registrar e enviar pedido" at bounding box center [1059, 506] width 192 height 35
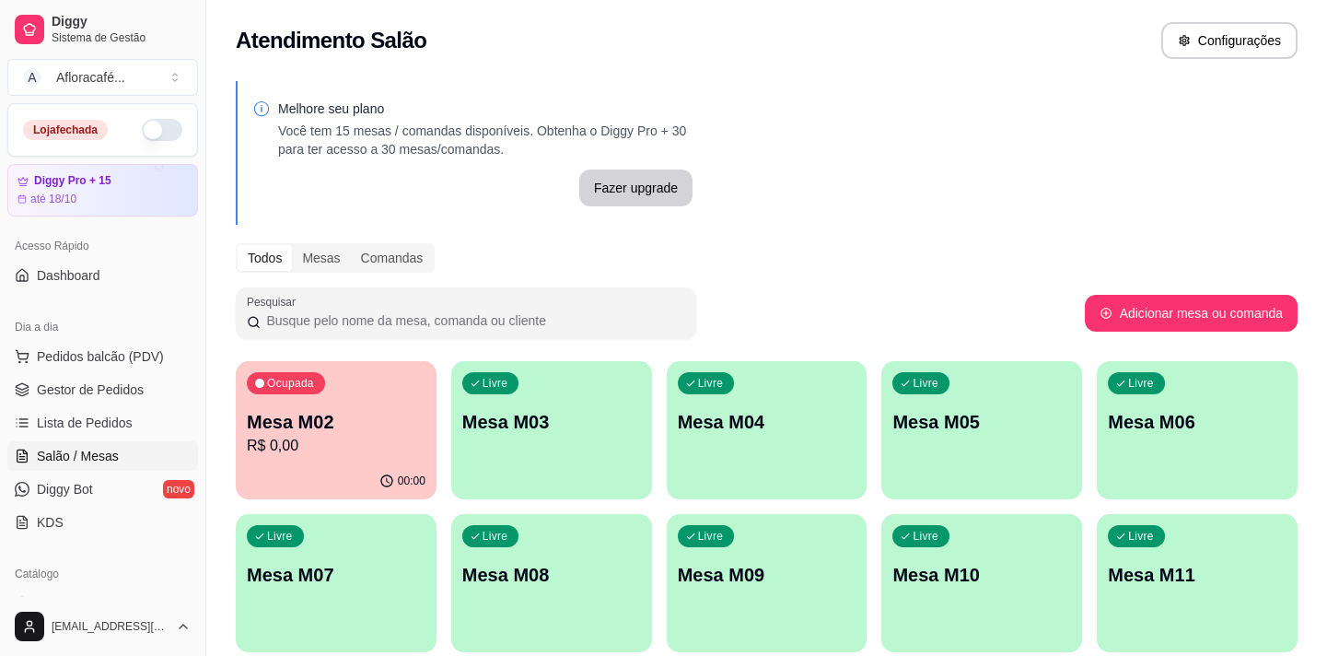
click at [169, 129] on button "button" at bounding box center [162, 130] width 41 height 22
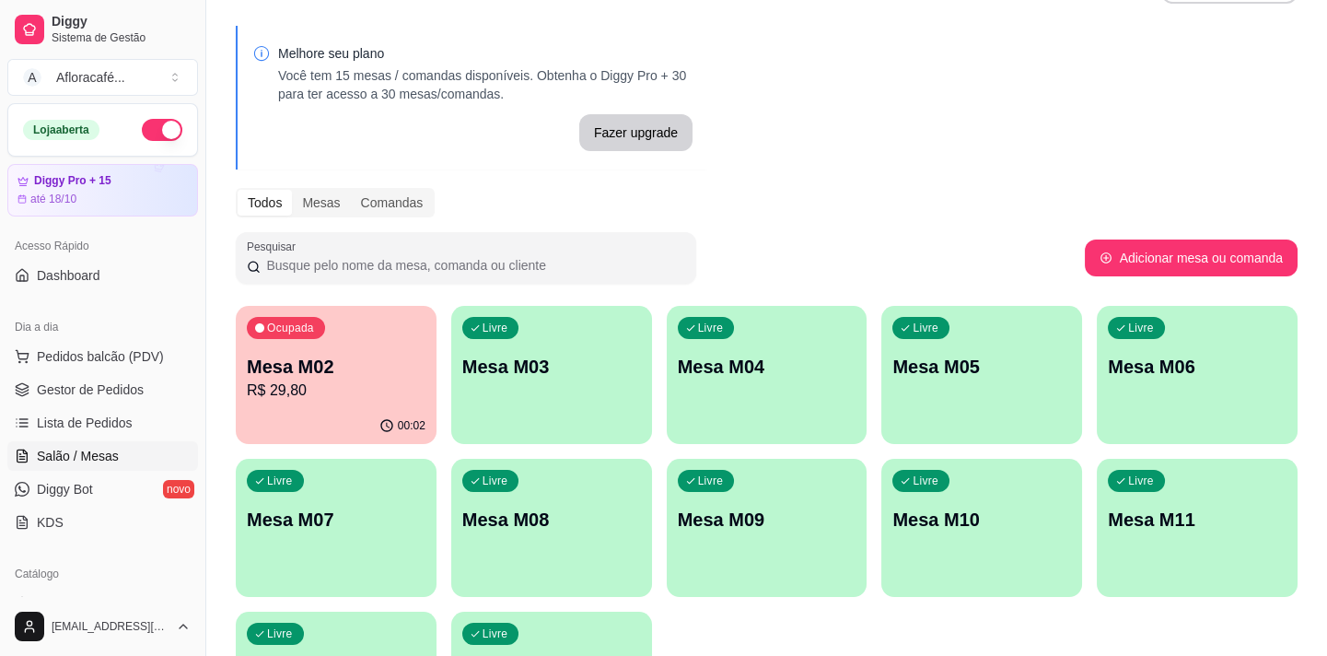
scroll to position [0, 0]
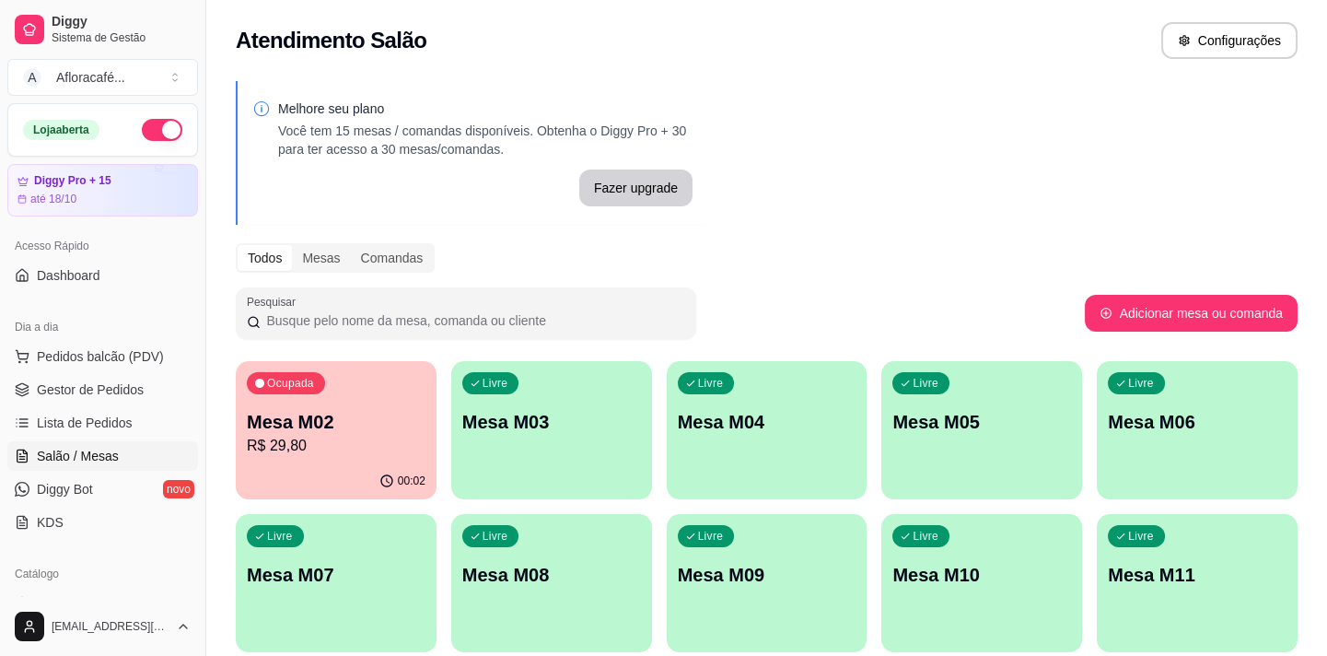
click at [510, 432] on p "Mesa M03" at bounding box center [551, 422] width 179 height 26
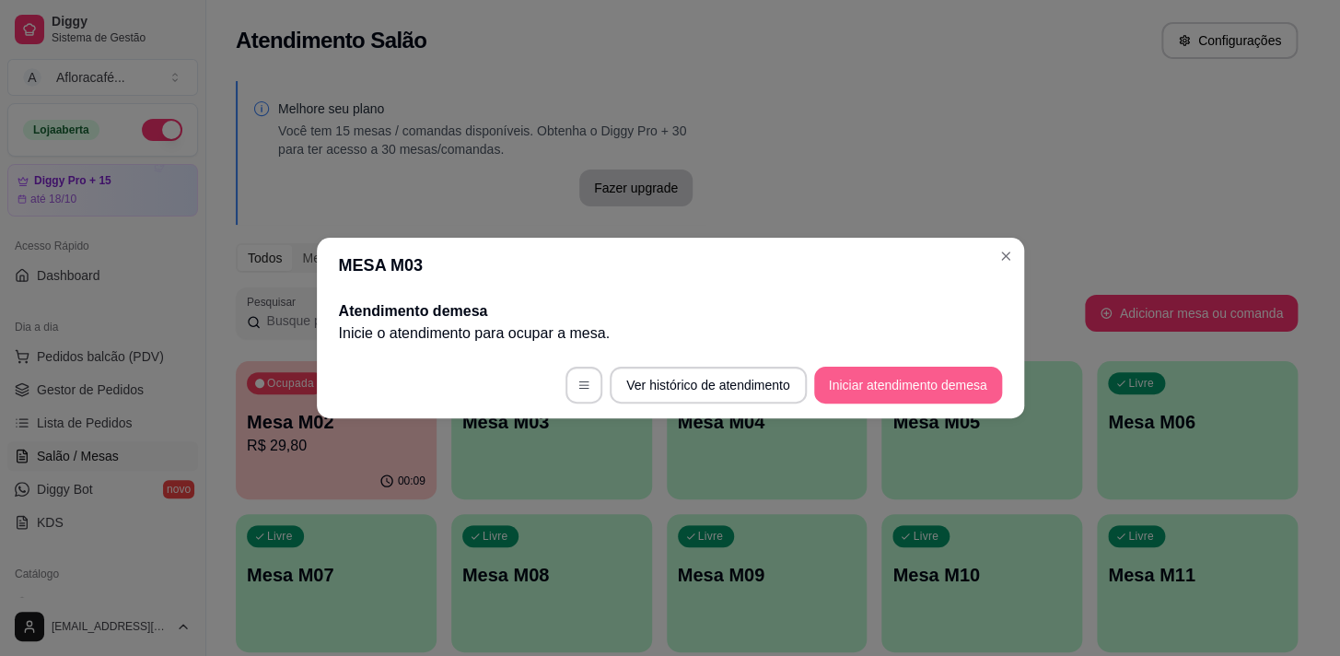
click at [962, 392] on button "Iniciar atendimento de mesa" at bounding box center [908, 384] width 188 height 37
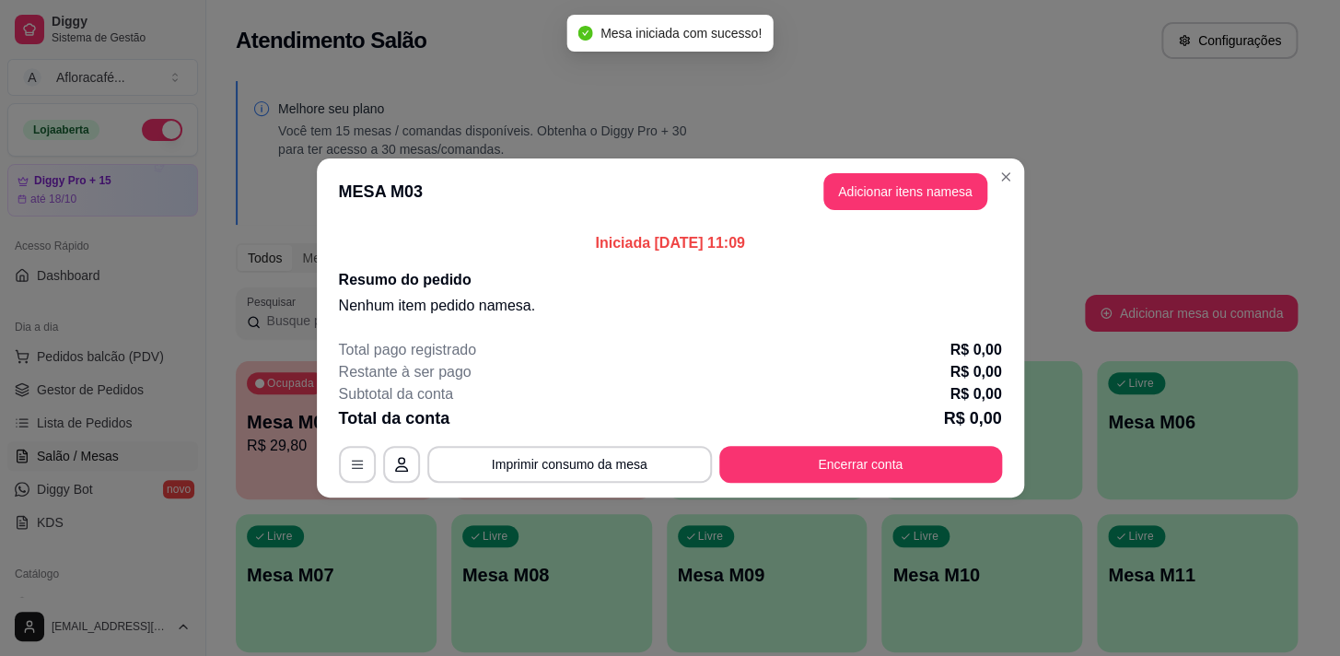
click at [985, 179] on header "MESA M03 Adicionar itens na mesa" at bounding box center [670, 191] width 707 height 66
click at [937, 180] on button "Adicionar itens na mesa" at bounding box center [905, 191] width 164 height 37
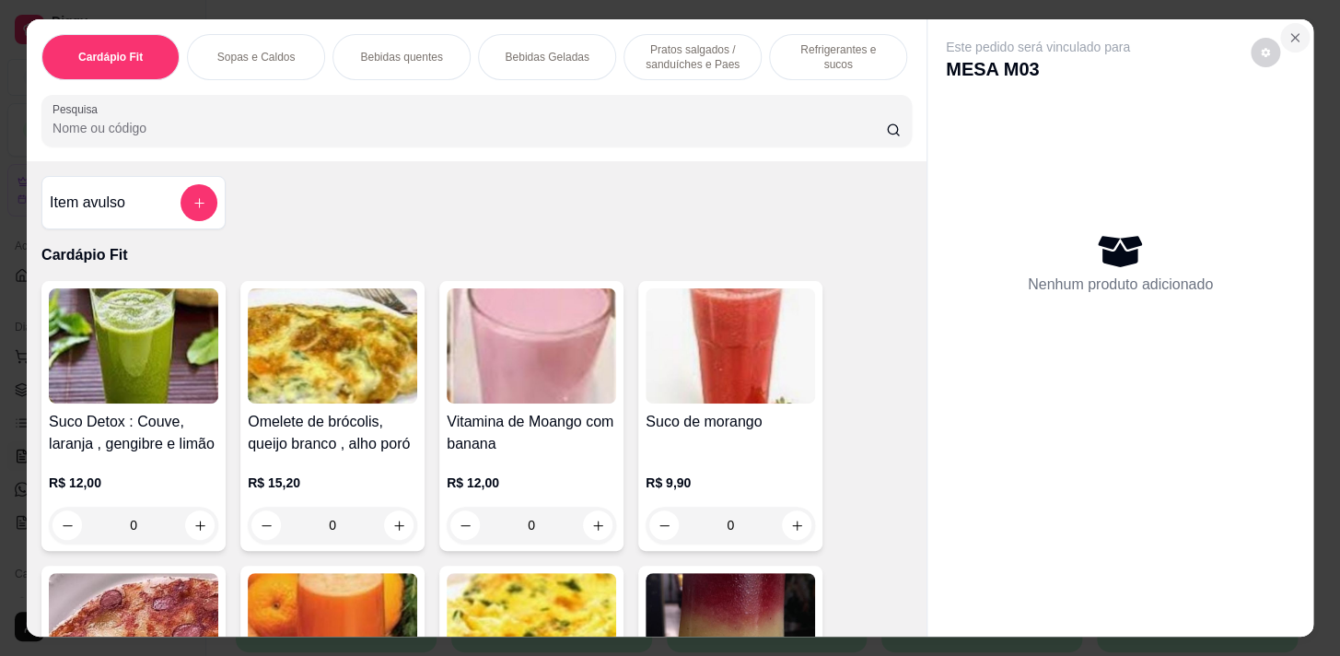
click at [1288, 30] on icon "Close" at bounding box center [1294, 37] width 15 height 15
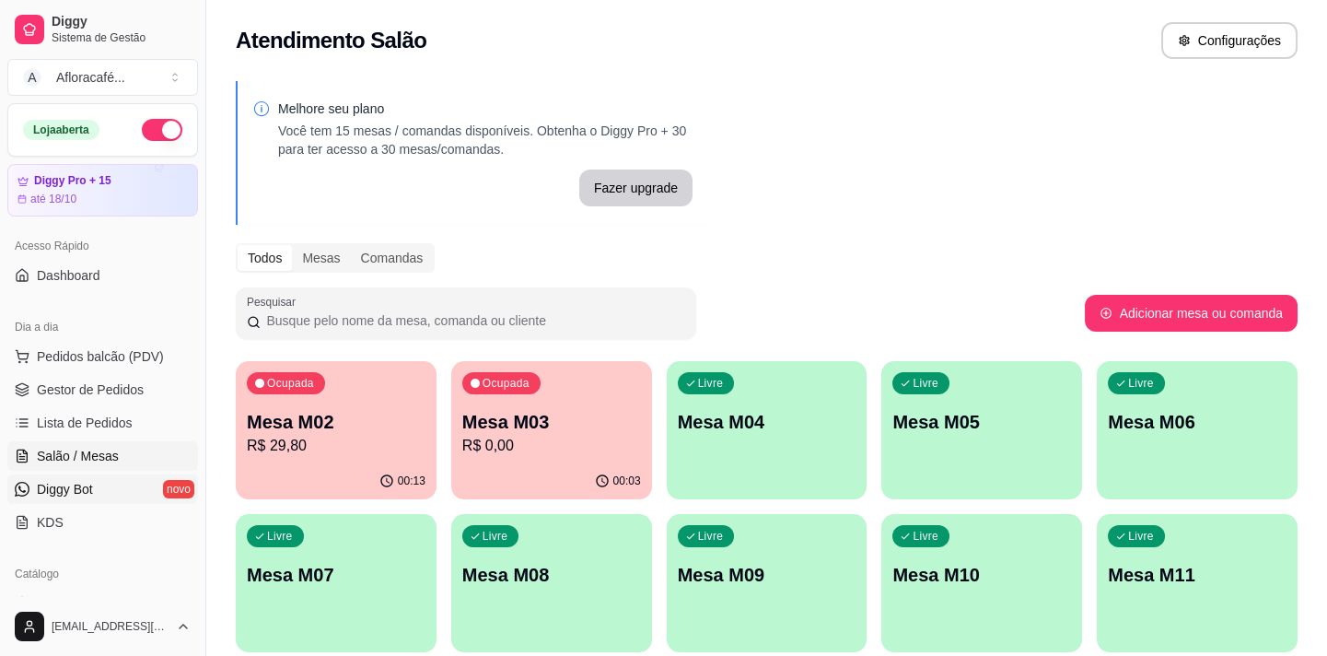
click at [129, 482] on link "Diggy Bot novo" at bounding box center [102, 488] width 191 height 29
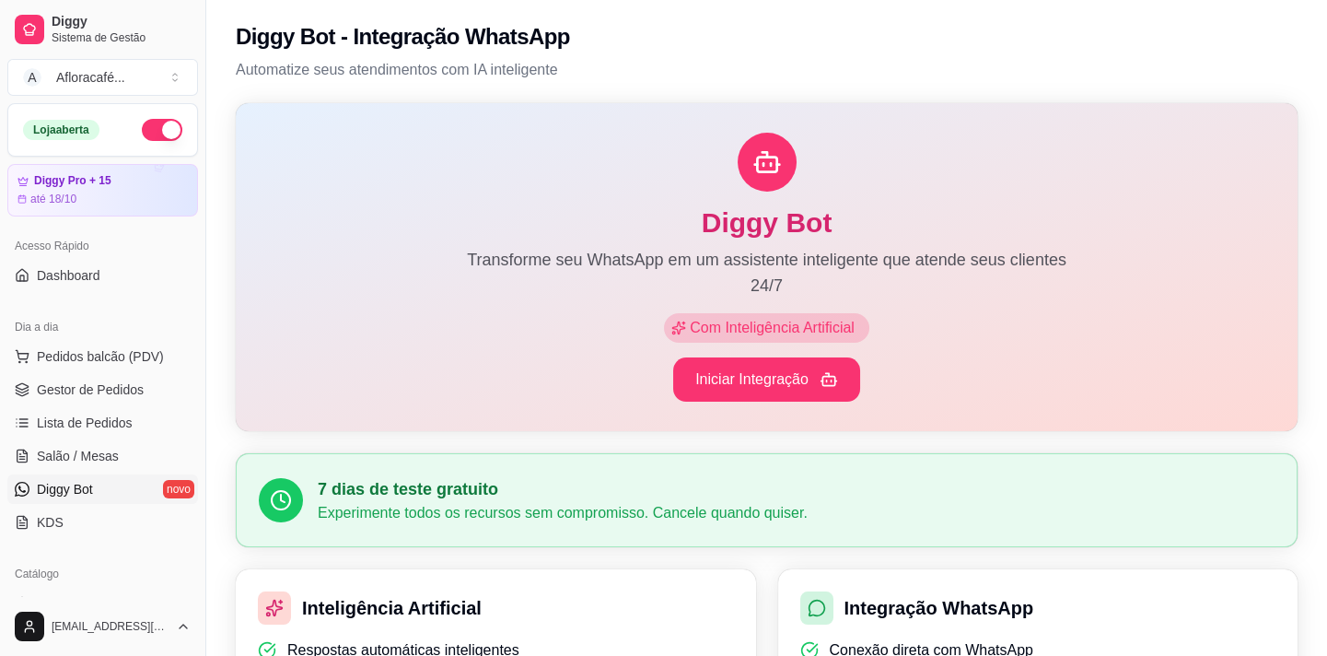
scroll to position [83, 0]
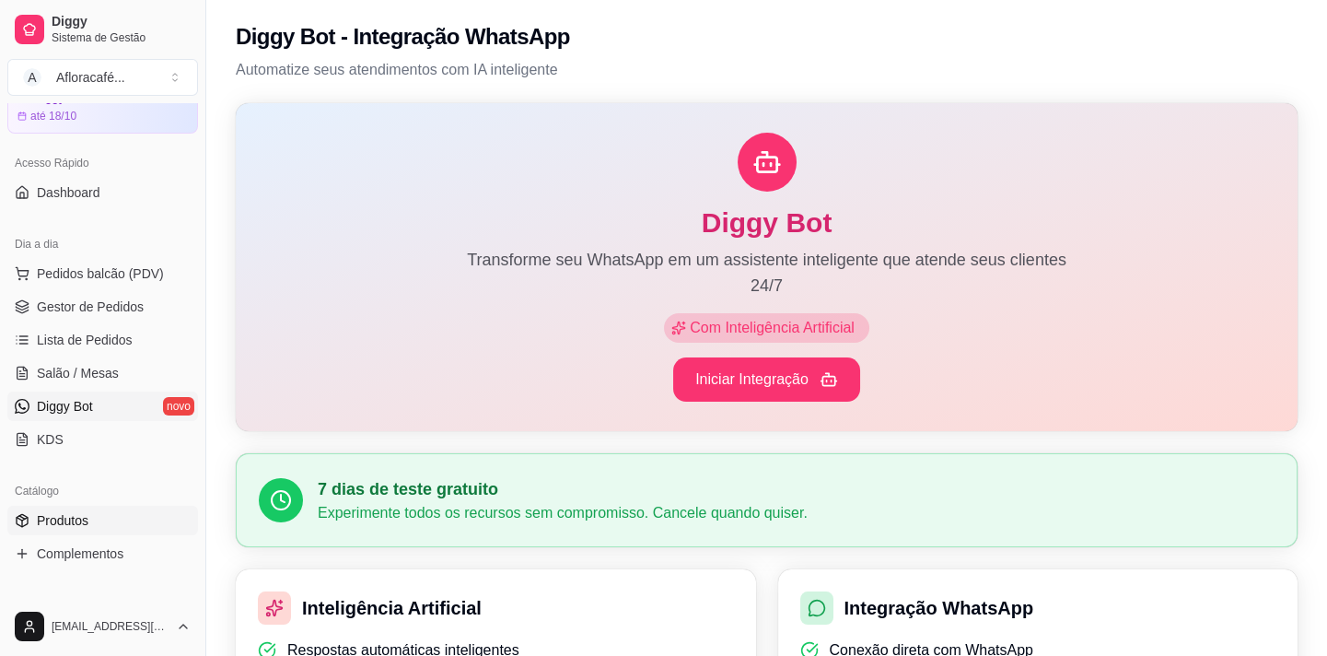
click at [138, 522] on link "Produtos" at bounding box center [102, 520] width 191 height 29
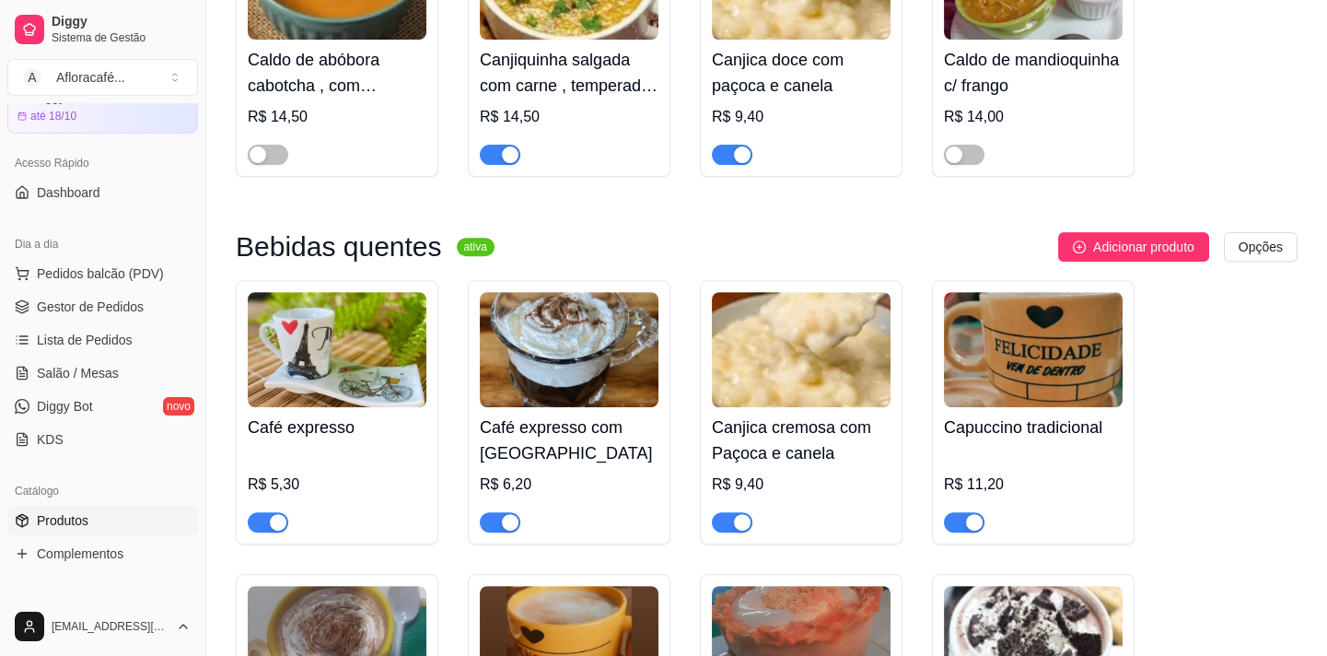
scroll to position [1423, 0]
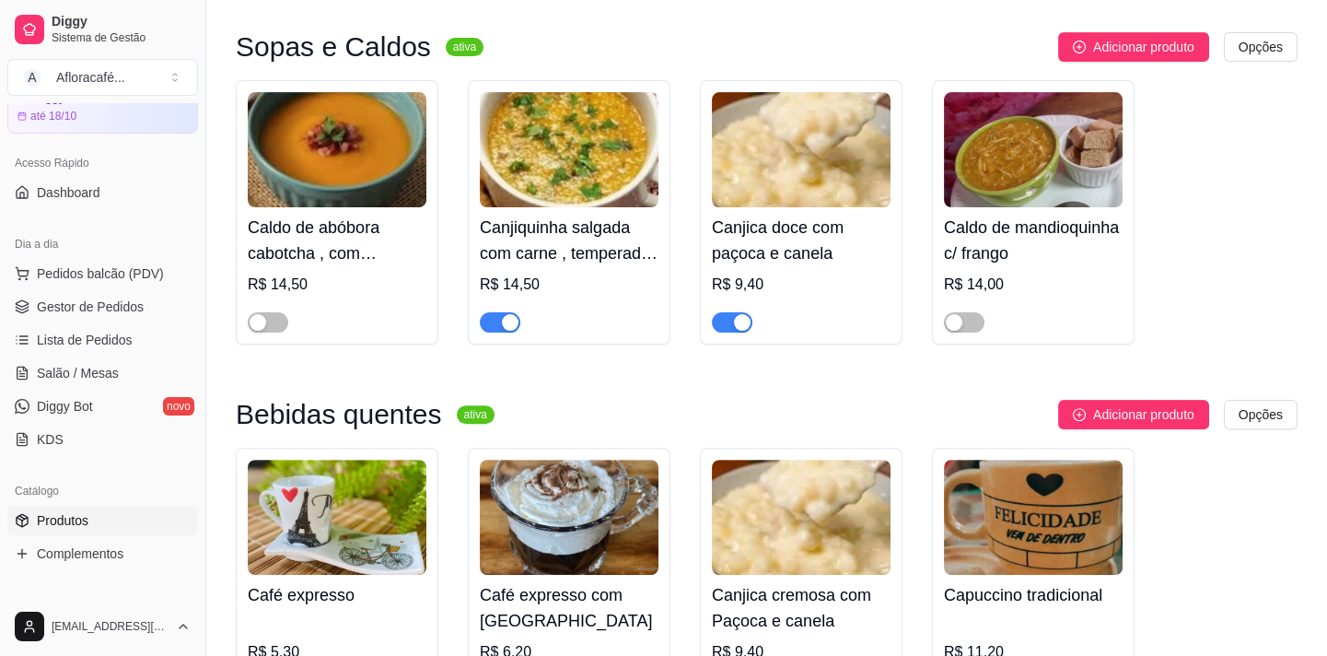
click at [502, 326] on div "button" at bounding box center [510, 322] width 17 height 17
click at [962, 322] on button "button" at bounding box center [964, 322] width 41 height 20
click at [721, 318] on span "button" at bounding box center [732, 322] width 41 height 20
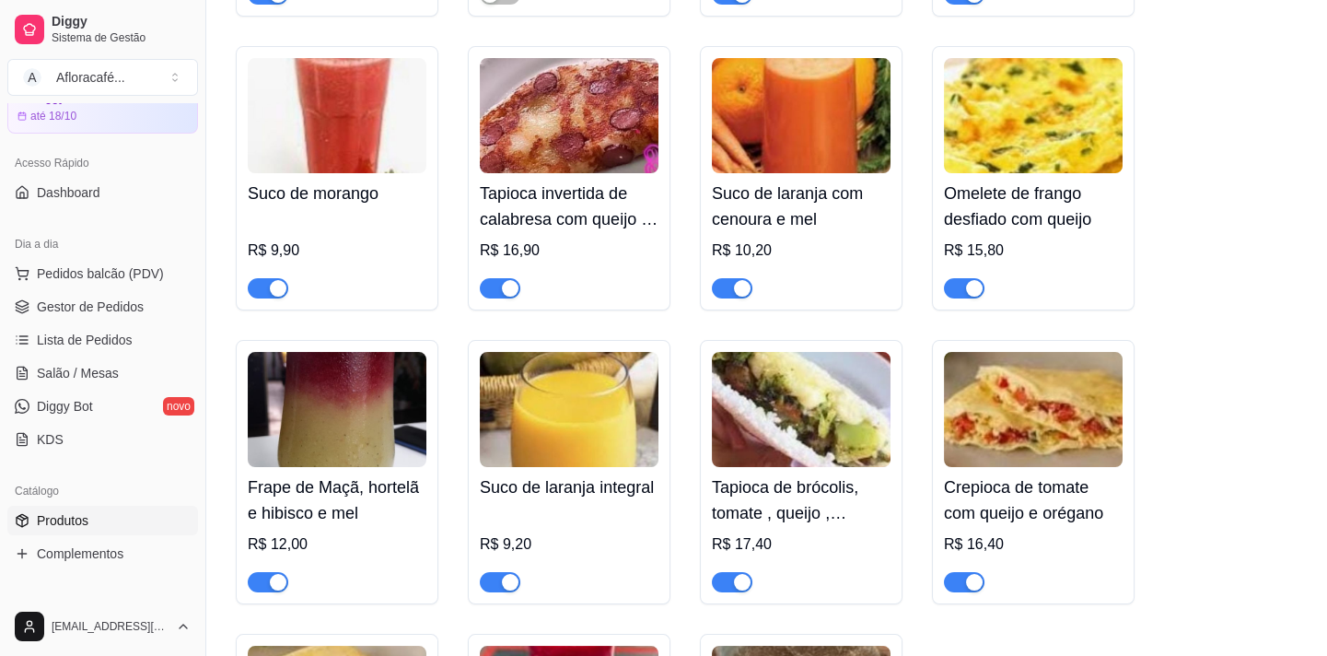
scroll to position [418, 0]
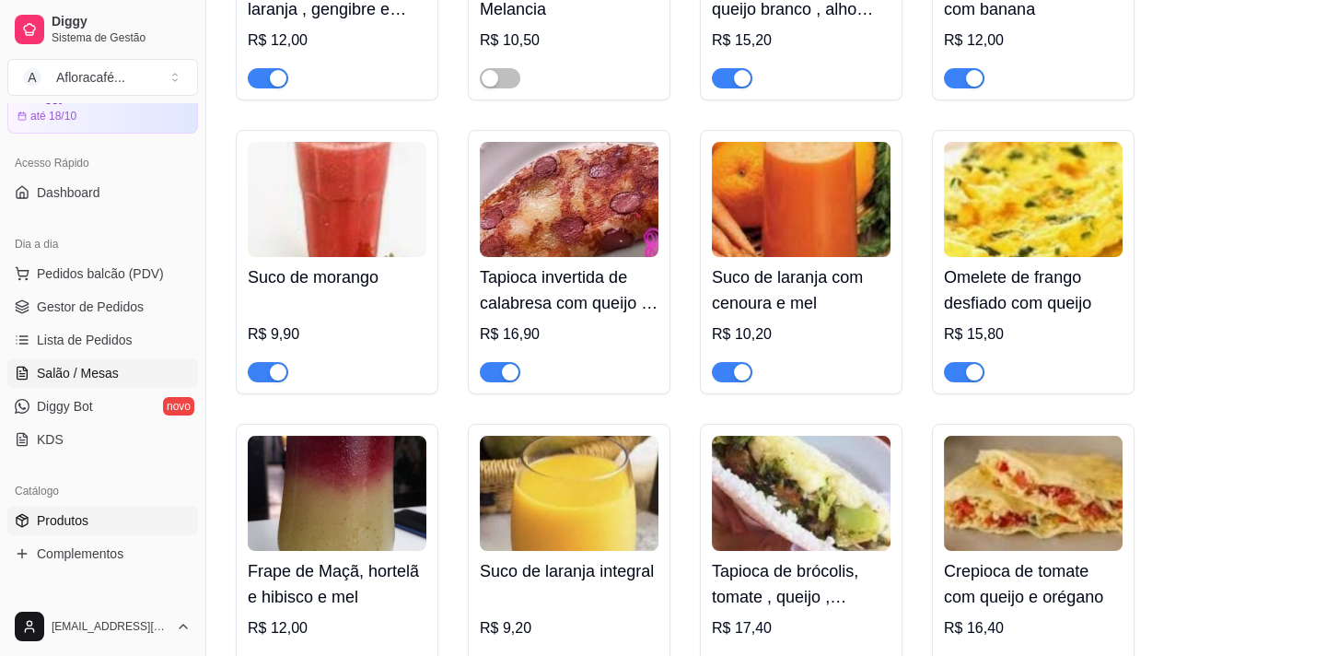
click at [76, 378] on span "Salão / Mesas" at bounding box center [78, 373] width 82 height 18
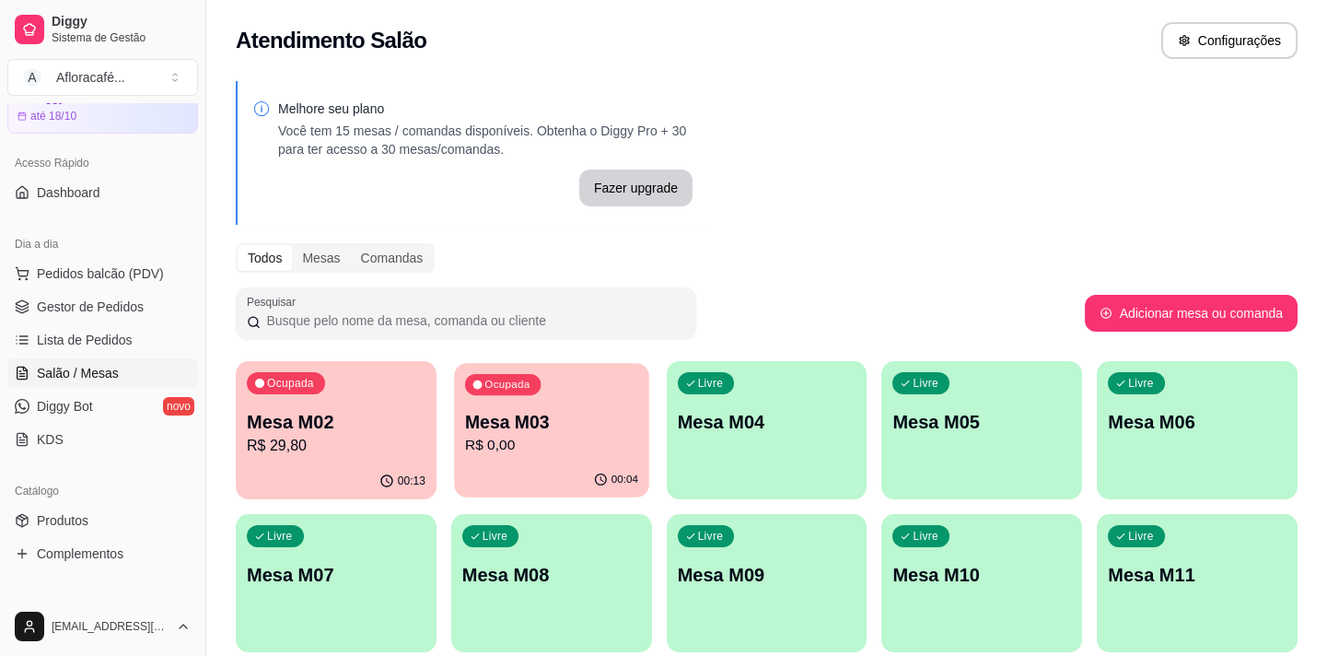
click at [503, 422] on p "Mesa M03" at bounding box center [551, 422] width 173 height 25
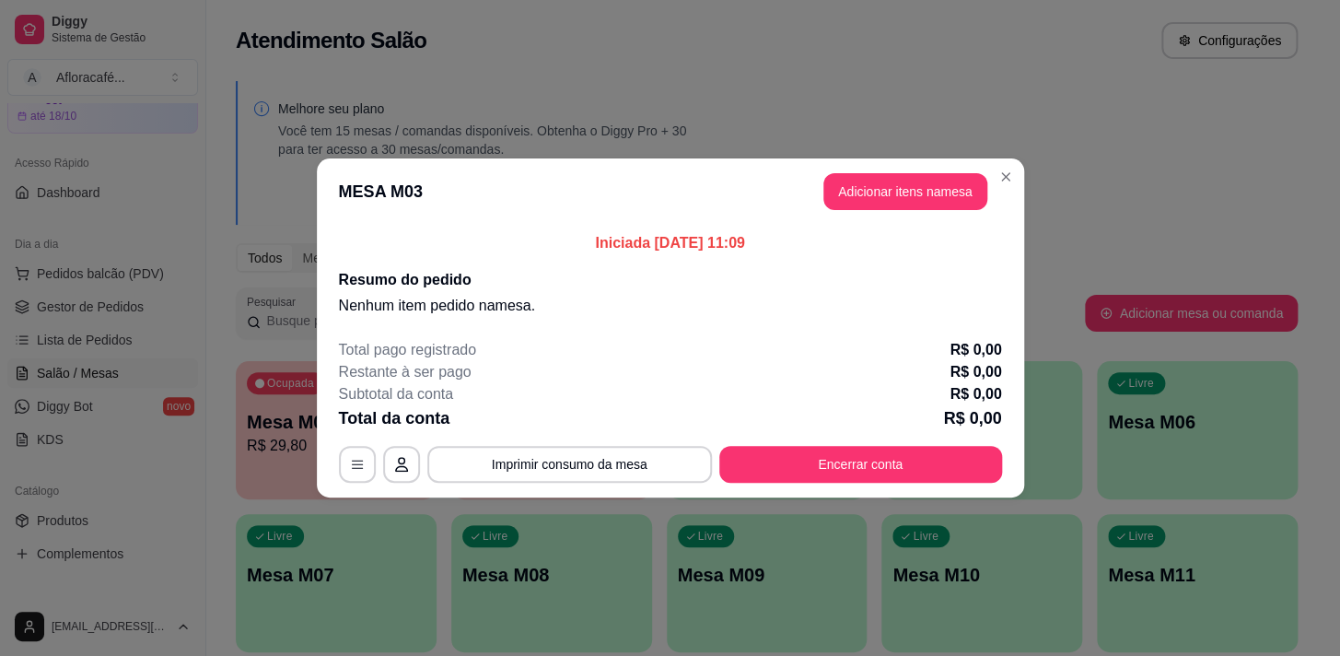
drag, startPoint x: 940, startPoint y: 224, endPoint x: 941, endPoint y: 183, distance: 40.5
click at [943, 208] on section "MESA M03 Adicionar itens na mesa Iniciada 19/09/2025 às 11:09 Resumo do pedido …" at bounding box center [670, 327] width 707 height 339
click at [941, 184] on button "Adicionar itens na mesa" at bounding box center [905, 192] width 158 height 36
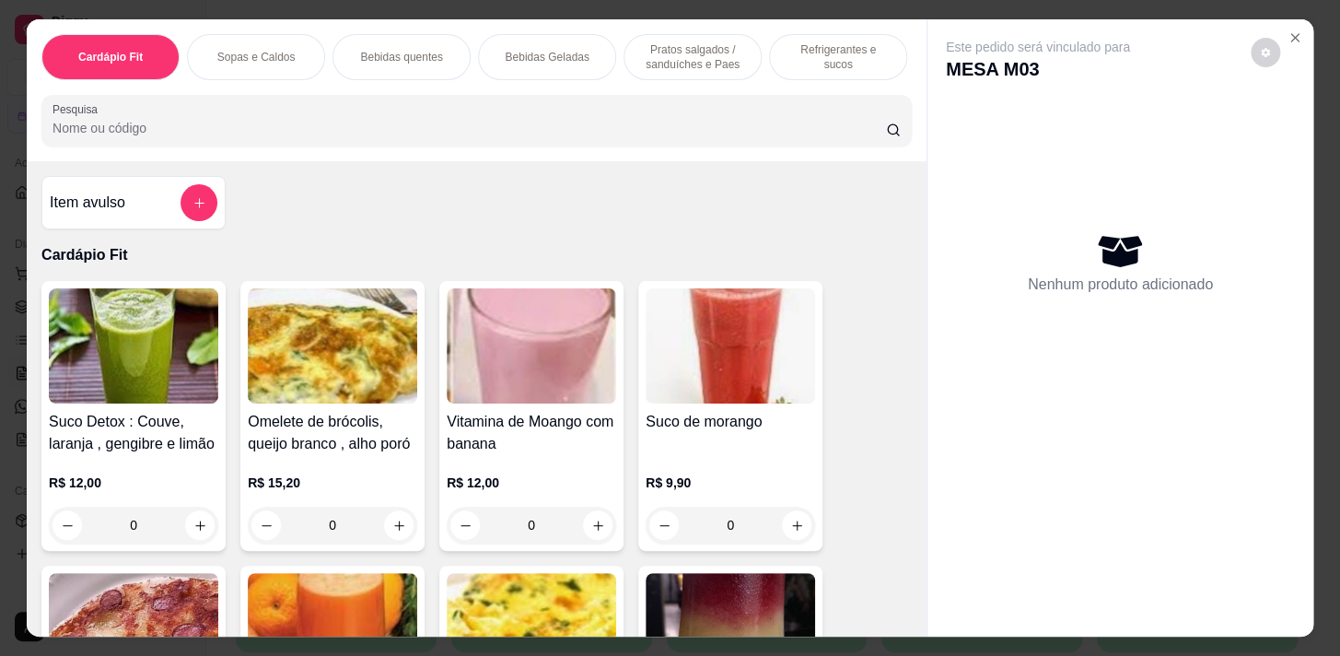
scroll to position [0, 761]
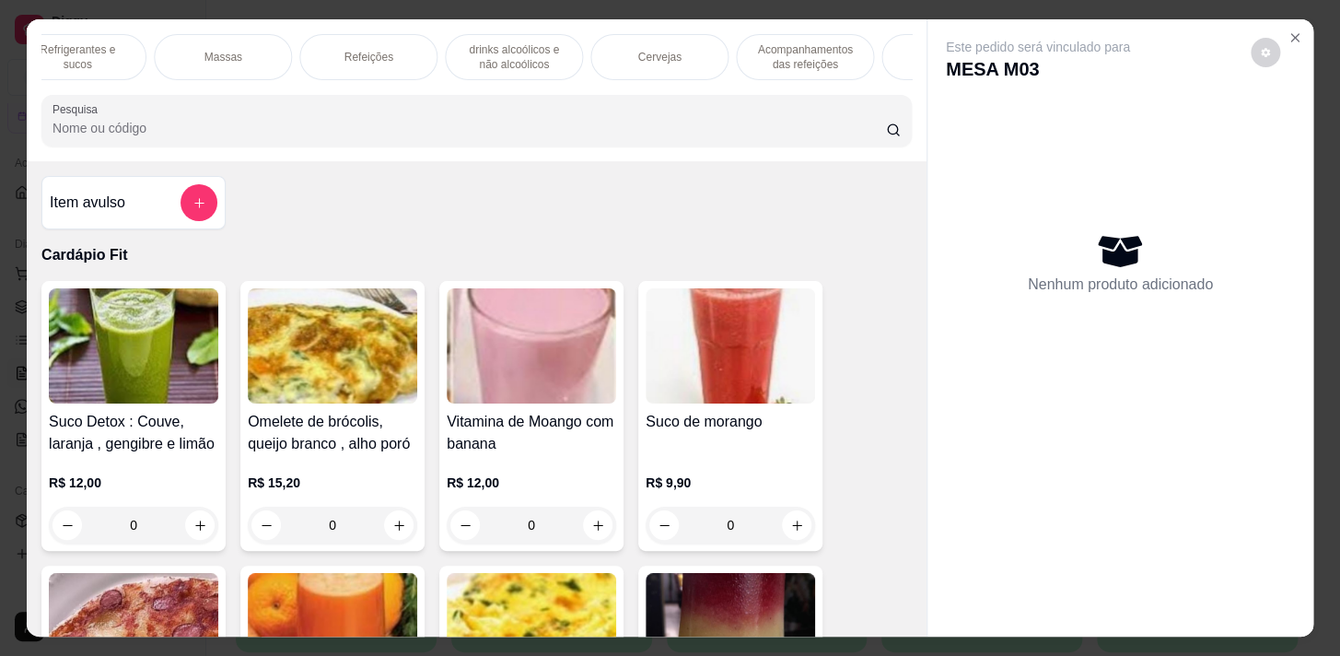
drag, startPoint x: 354, startPoint y: 49, endPoint x: 556, endPoint y: 127, distance: 217.2
click at [354, 50] on p "Refeições" at bounding box center [367, 57] width 49 height 15
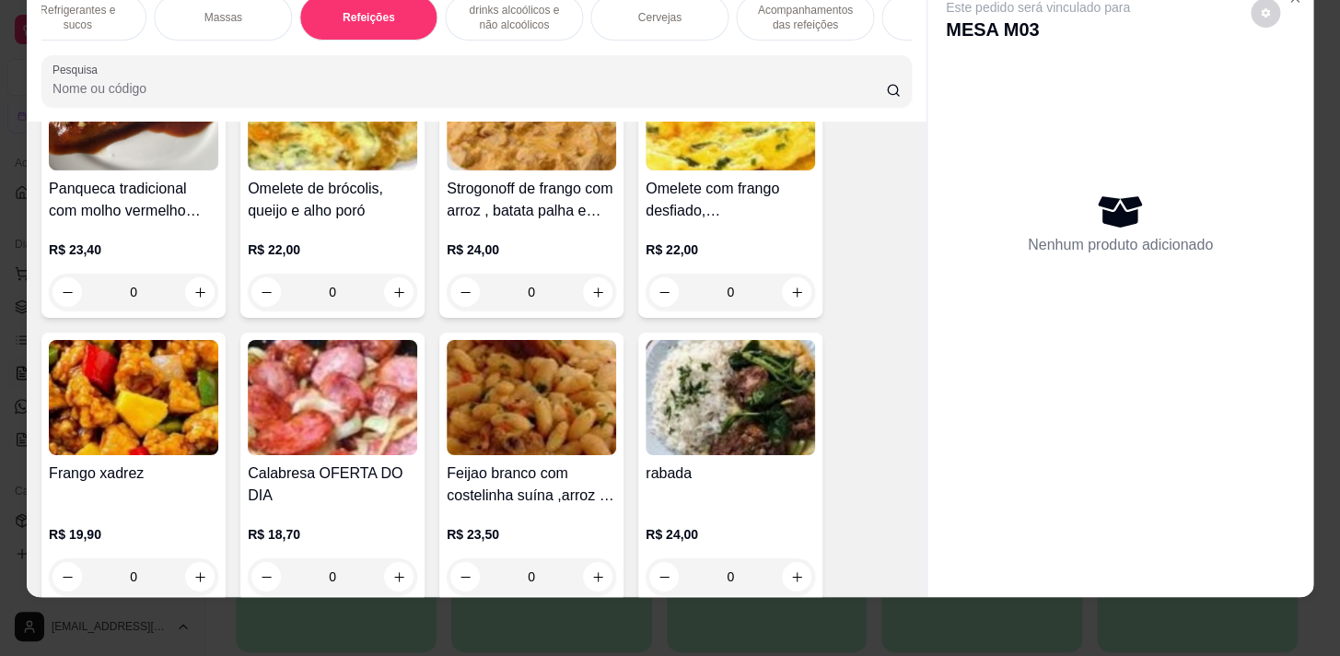
scroll to position [11146, 0]
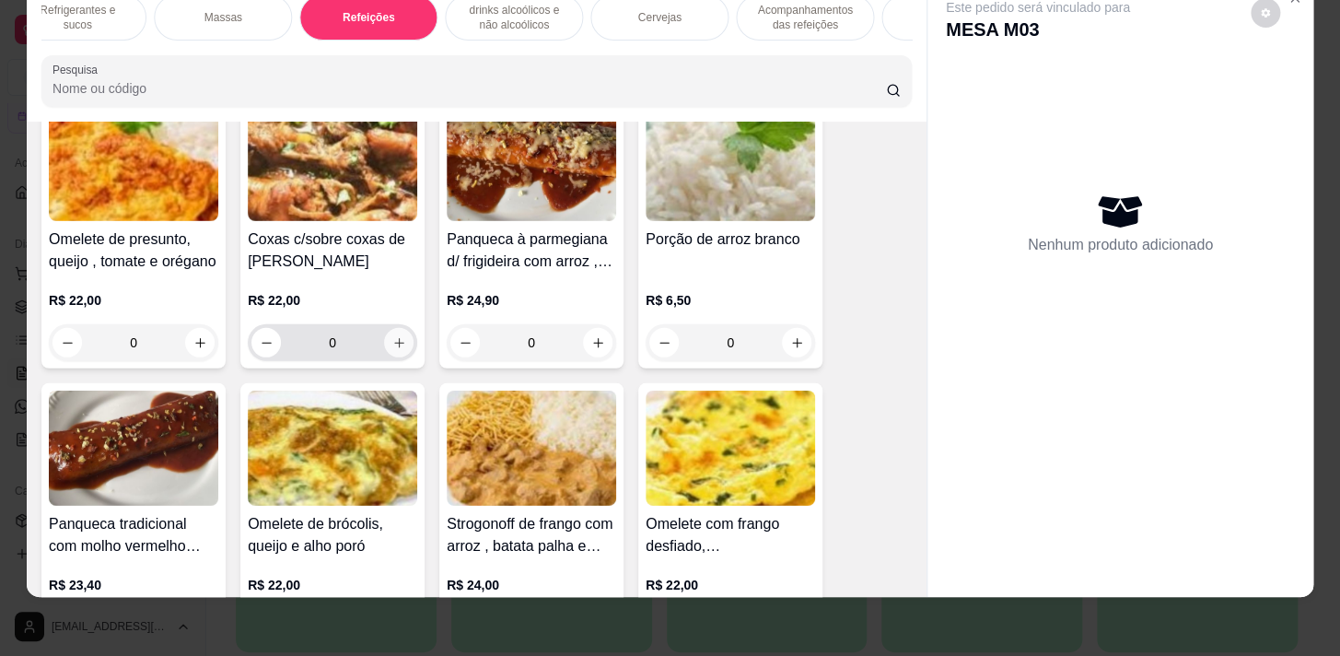
click at [400, 328] on button "increase-product-quantity" at bounding box center [398, 342] width 29 height 29
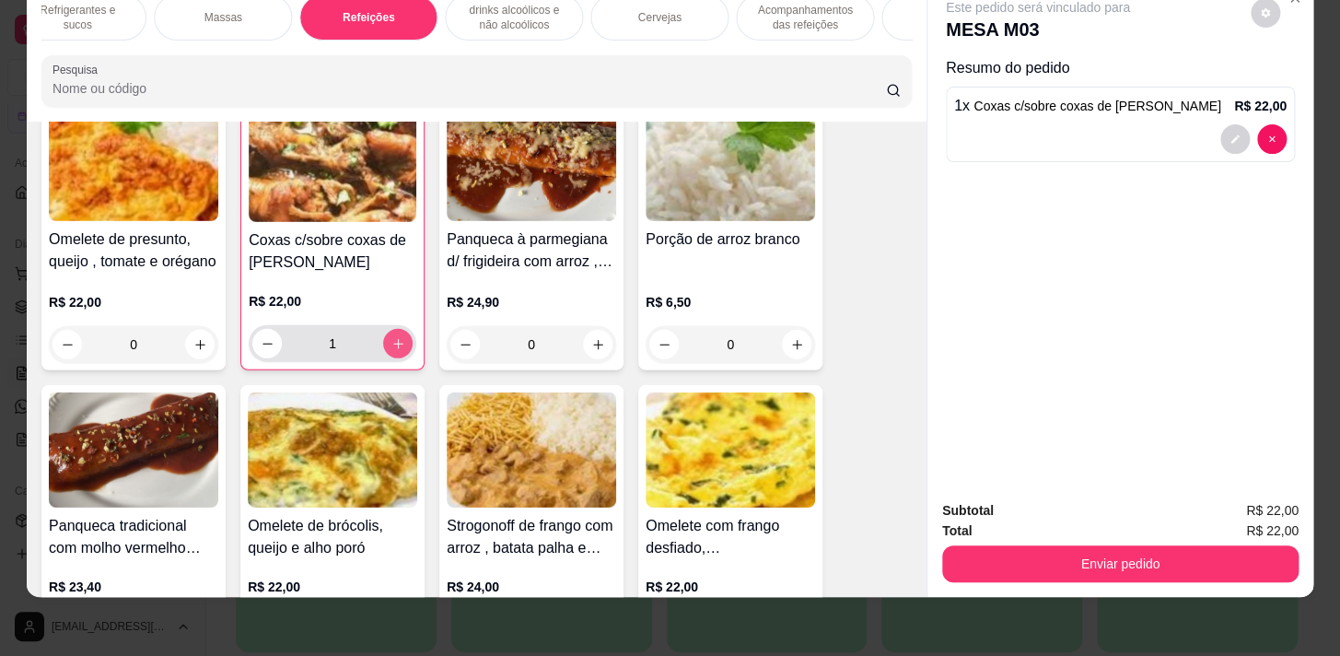
type input "1"
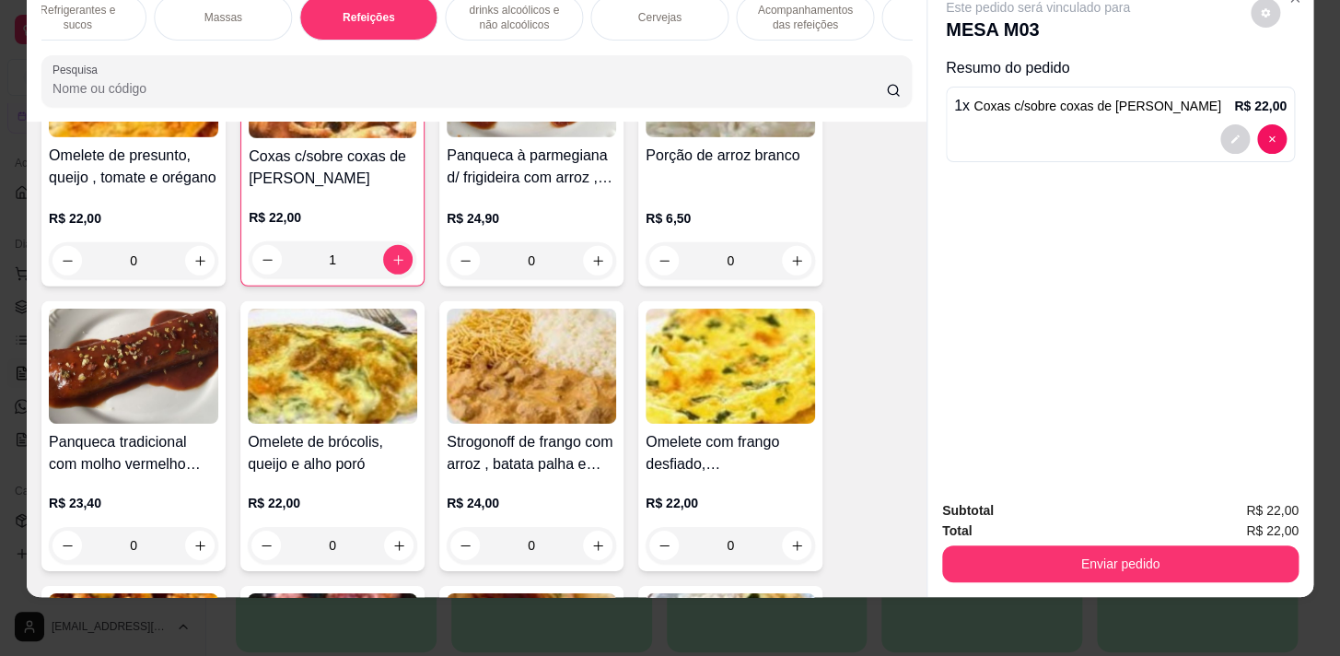
click at [495, 8] on p "drinks alcoólicos e não alcoólicos" at bounding box center [513, 17] width 107 height 29
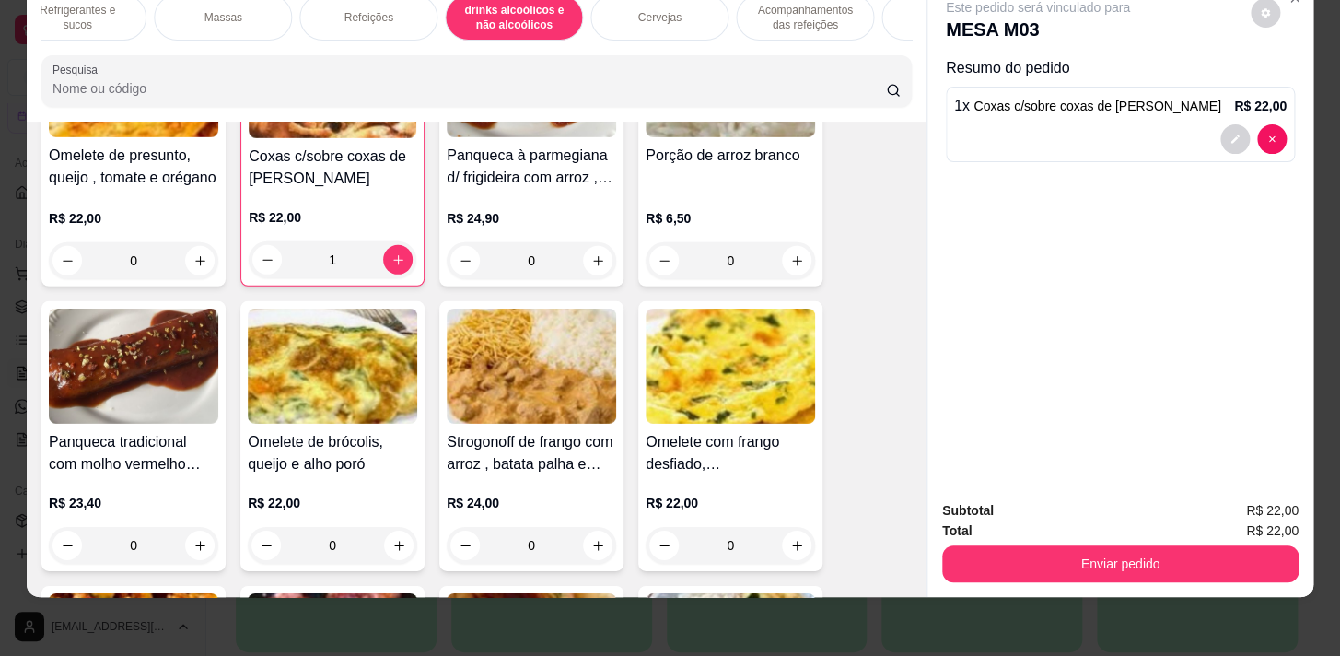
scroll to position [11954, 0]
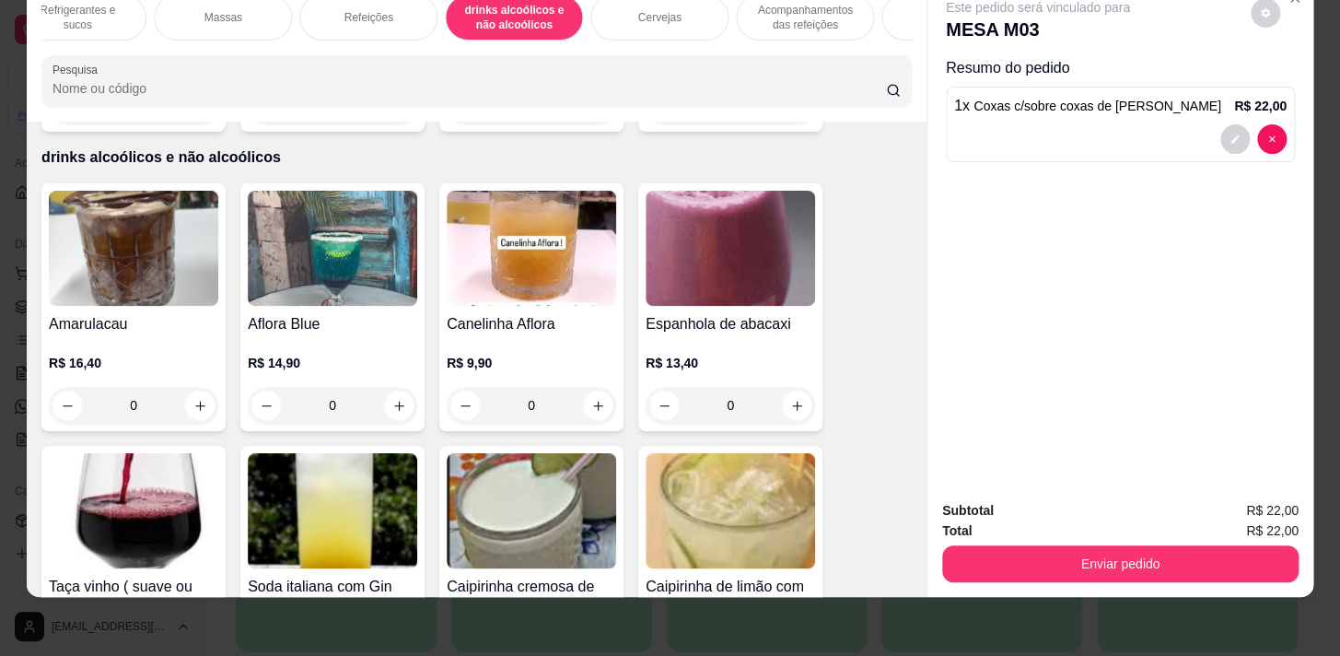
click at [72, 12] on p "Refrigerantes e sucos" at bounding box center [77, 17] width 107 height 29
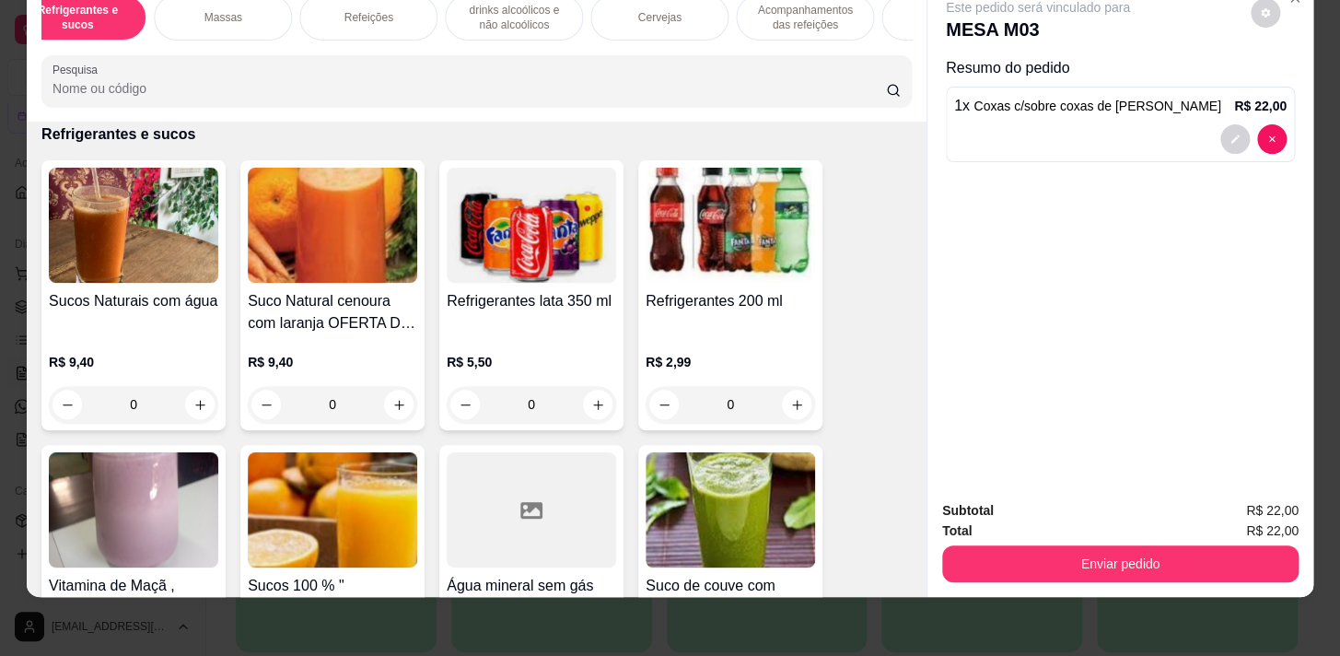
scroll to position [0, 0]
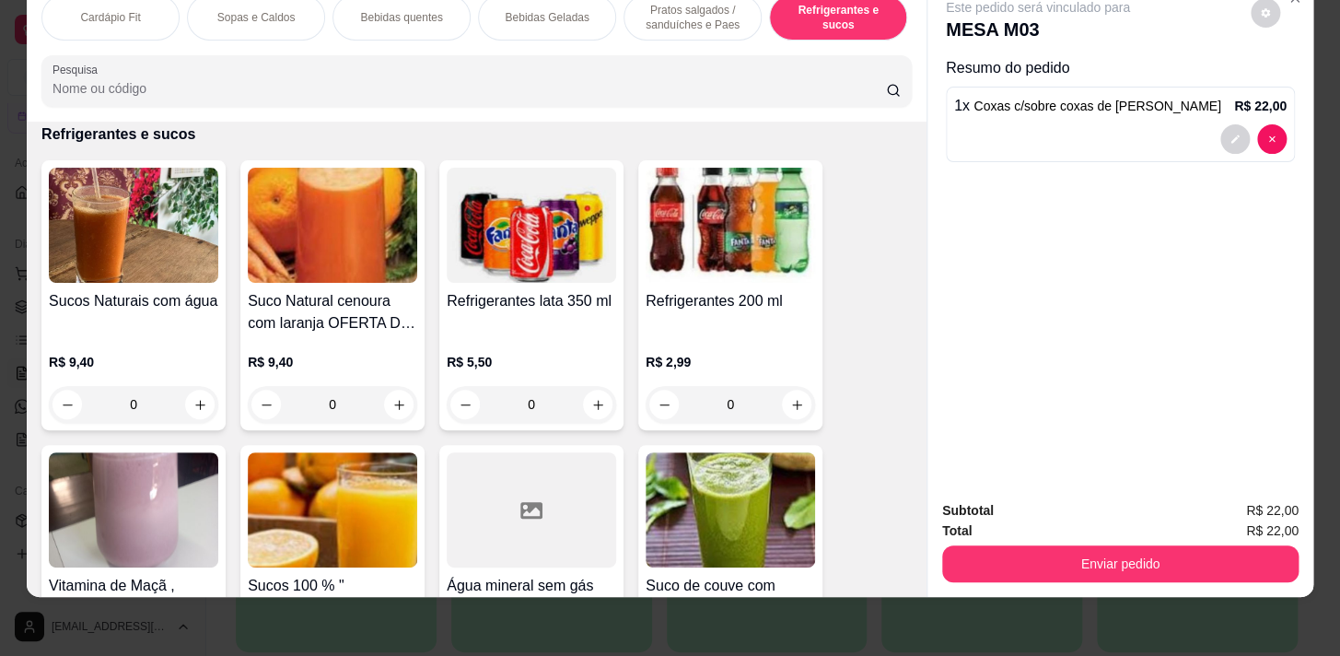
drag, startPoint x: 650, startPoint y: 8, endPoint x: 627, endPoint y: 11, distance: 23.2
click at [646, 10] on p "Pratos salgados / sanduíches e Paes" at bounding box center [692, 17] width 107 height 29
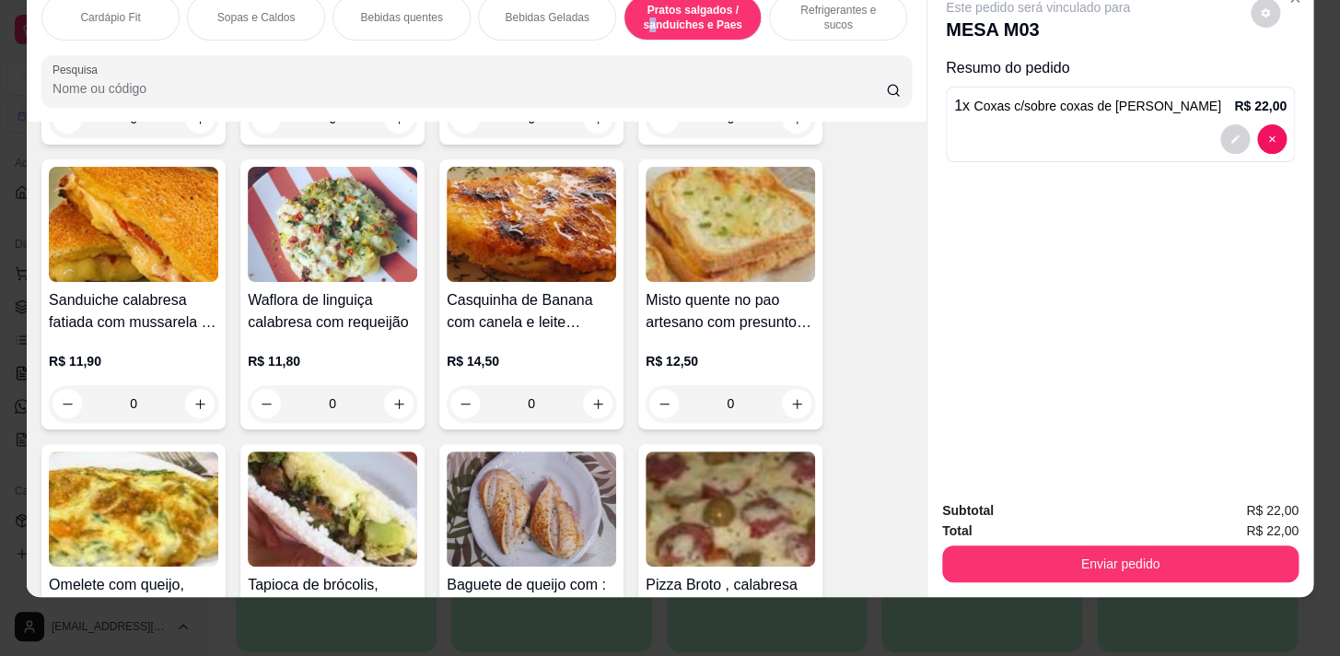
scroll to position [7812, 0]
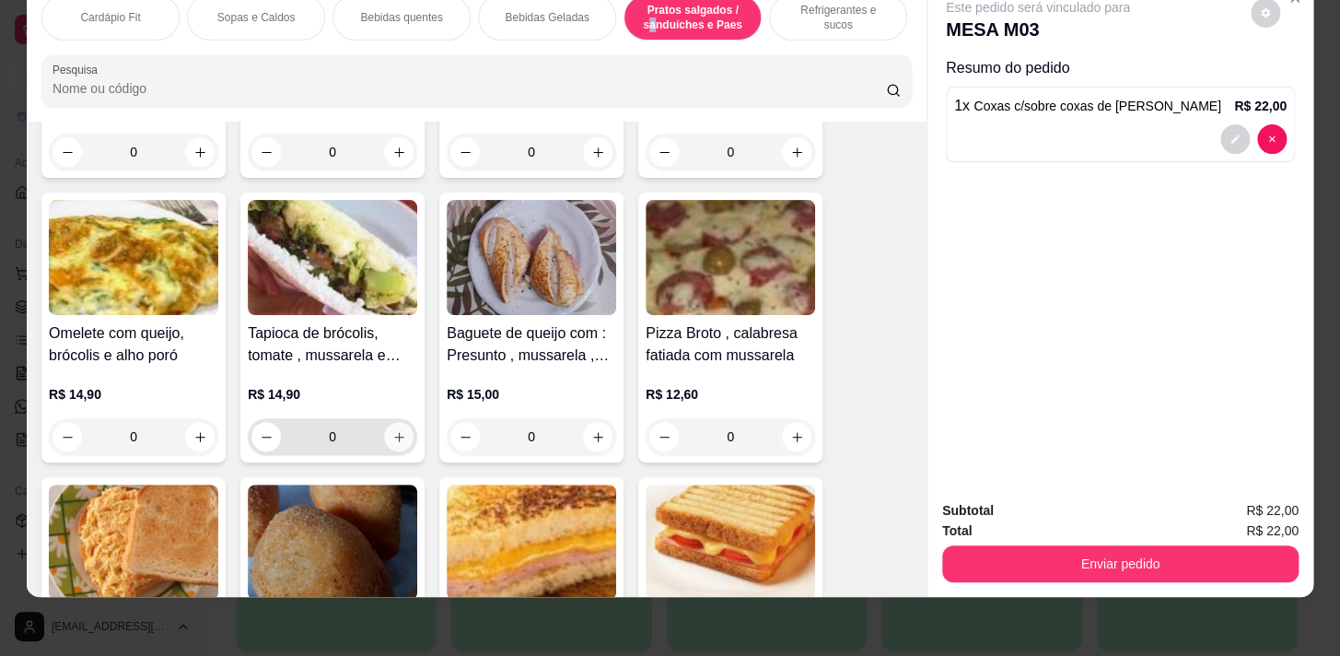
click at [392, 436] on icon "increase-product-quantity" at bounding box center [399, 437] width 14 height 14
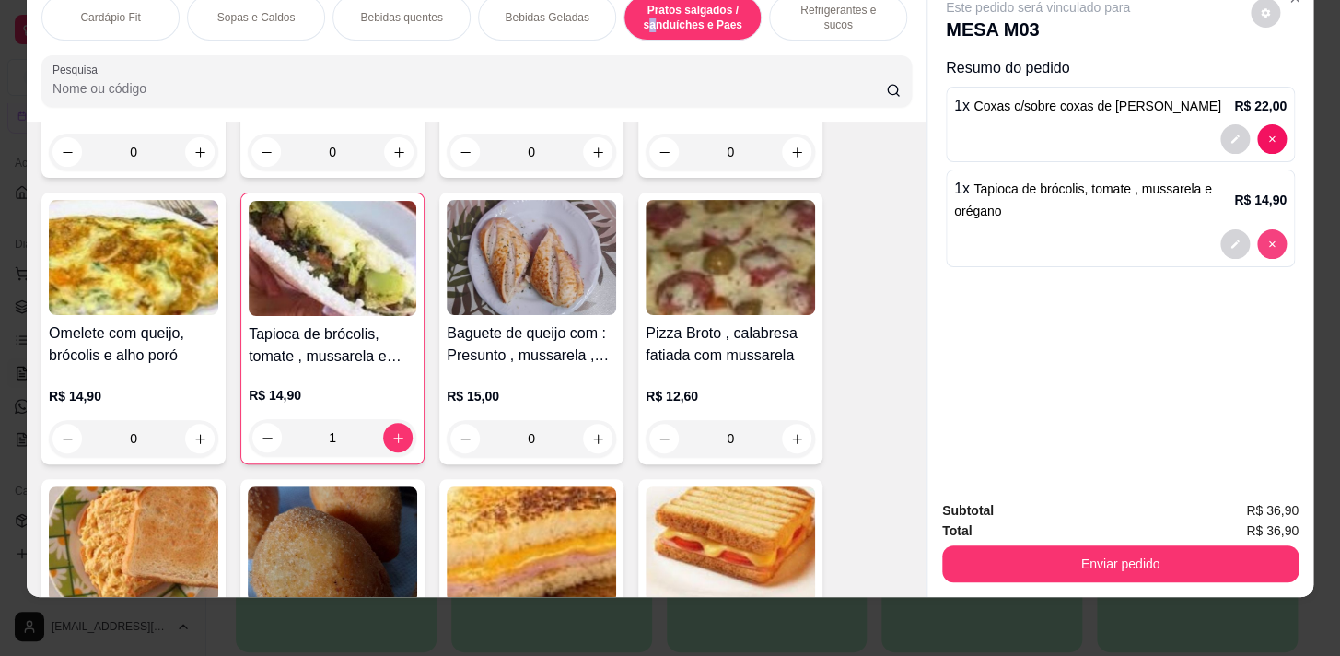
type input "0"
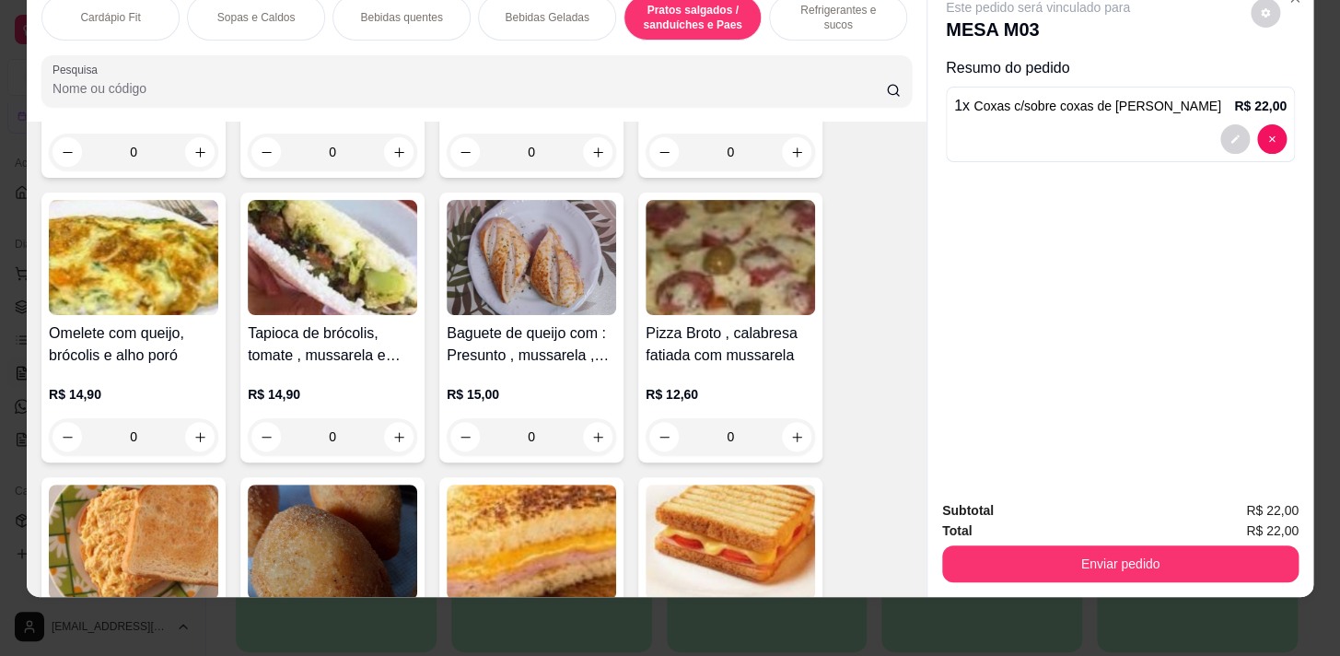
click at [111, 10] on p "Cardápio Fit" at bounding box center [110, 17] width 60 height 15
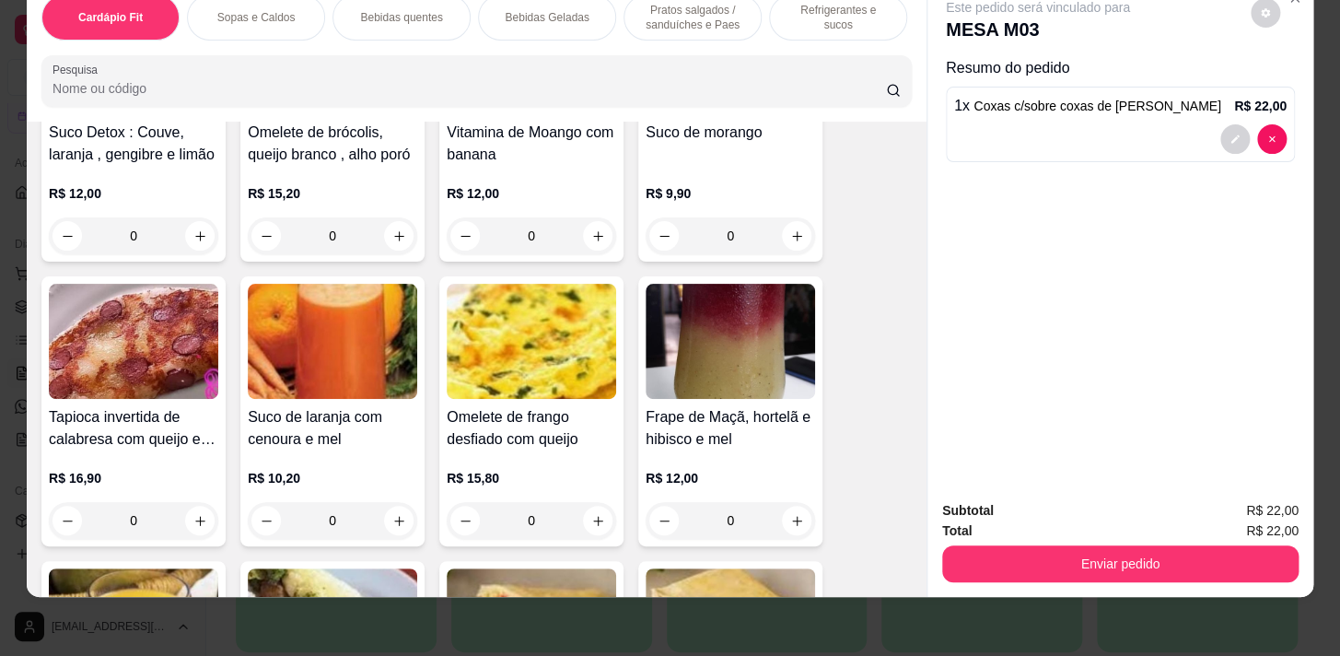
scroll to position [333, 0]
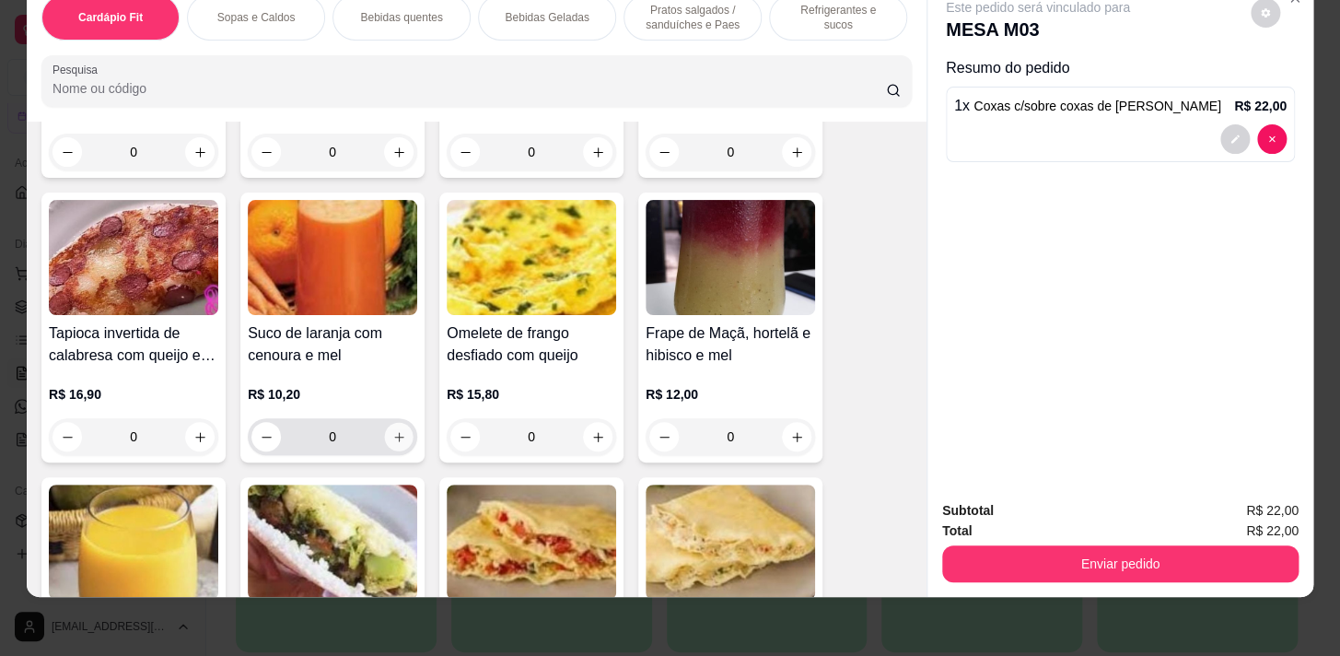
click at [385, 435] on button "increase-product-quantity" at bounding box center [399, 437] width 29 height 29
type input "1"
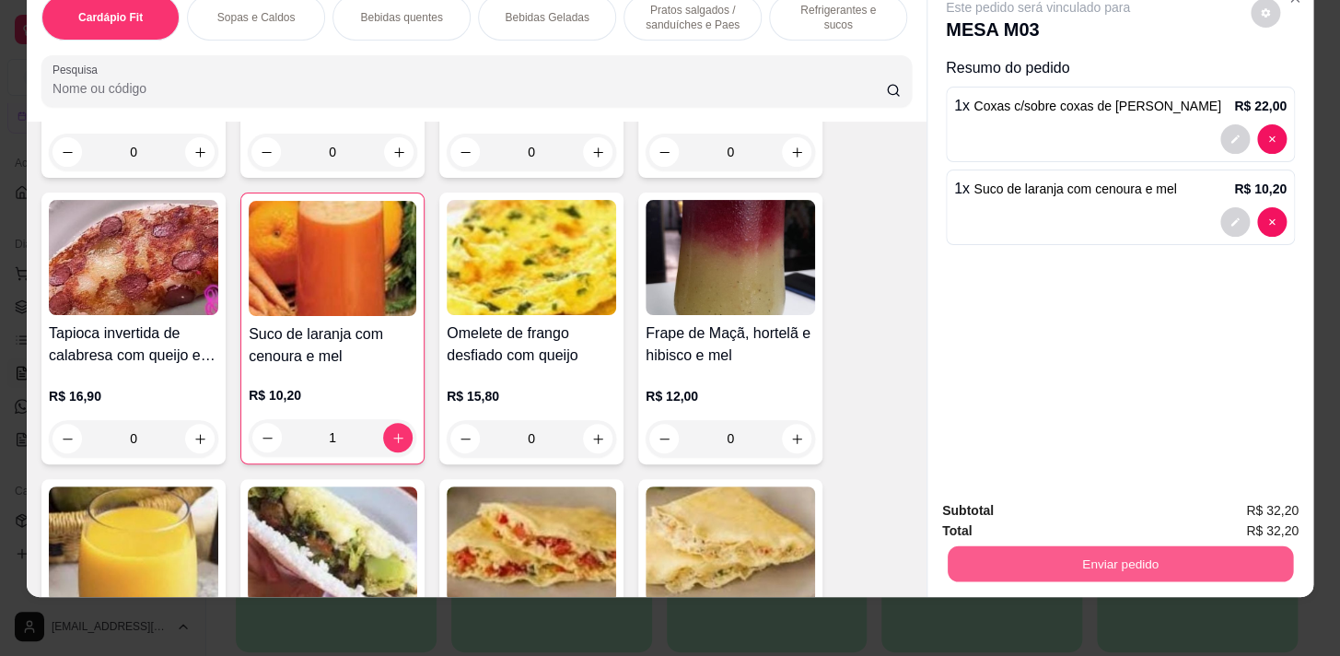
click at [1034, 545] on button "Enviar pedido" at bounding box center [1119, 563] width 345 height 36
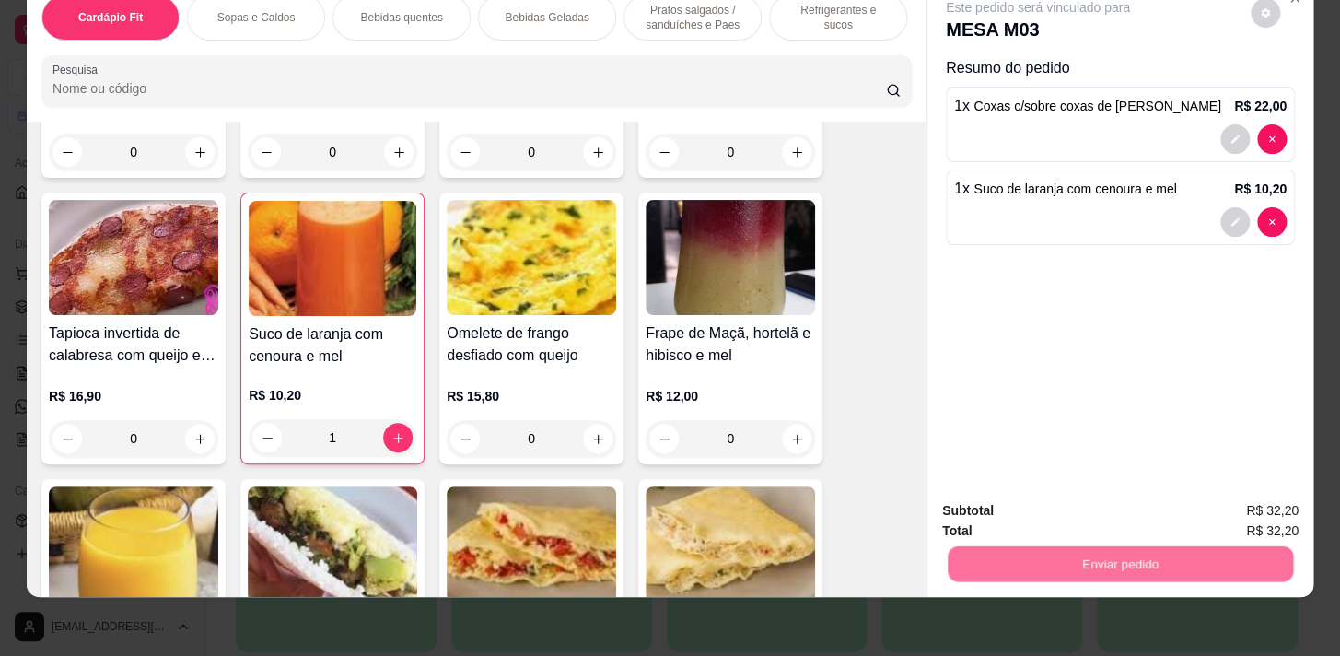
click at [1228, 510] on button "Sim, quero registrar" at bounding box center [1234, 506] width 133 height 34
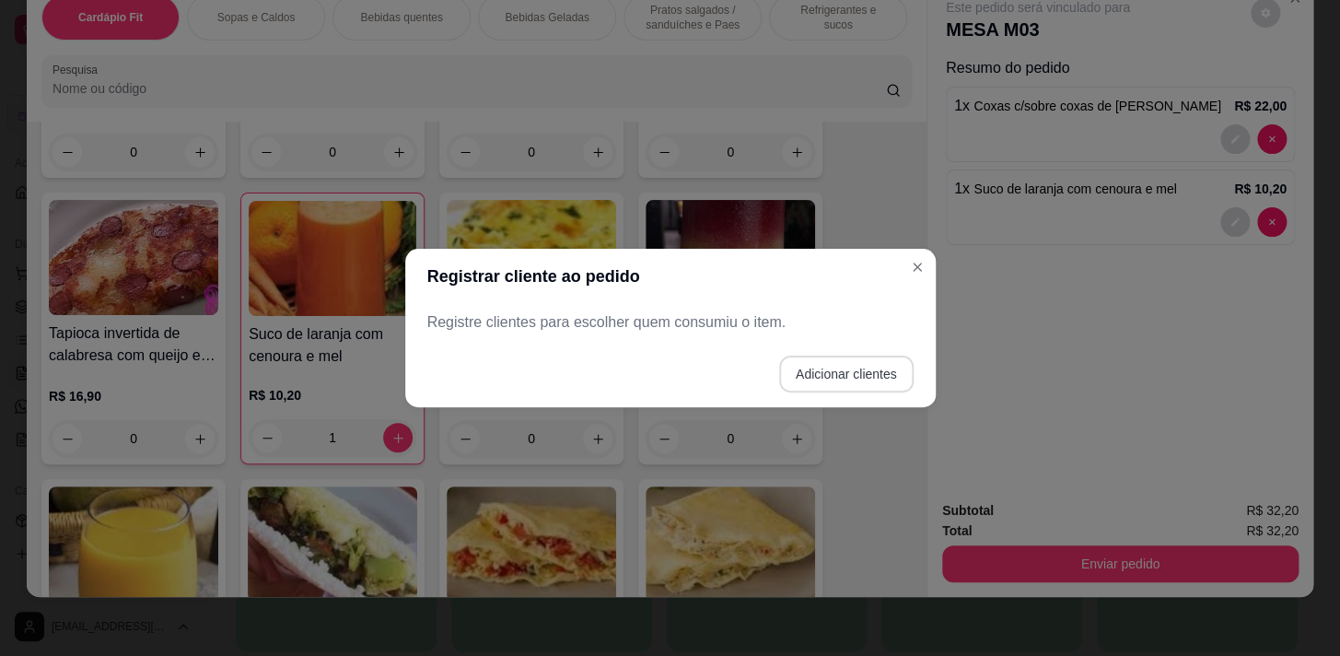
click at [817, 371] on button "Adicionar clientes" at bounding box center [846, 373] width 134 height 37
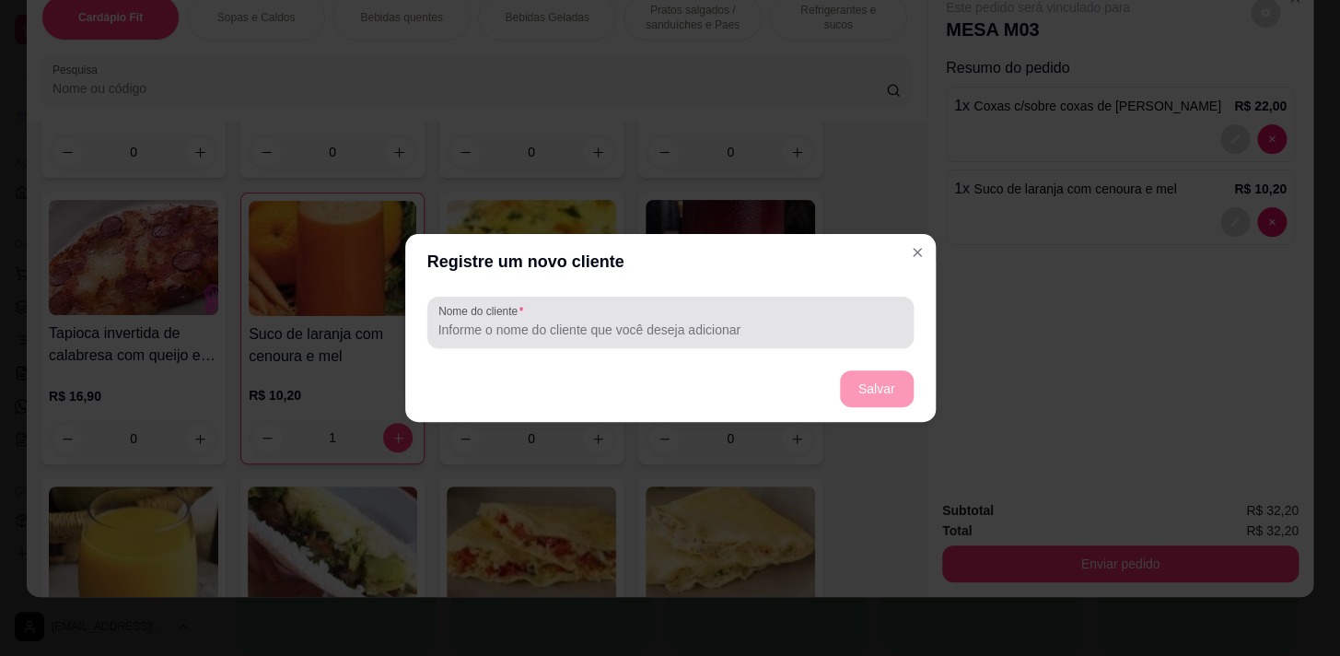
click at [812, 340] on div at bounding box center [670, 322] width 464 height 37
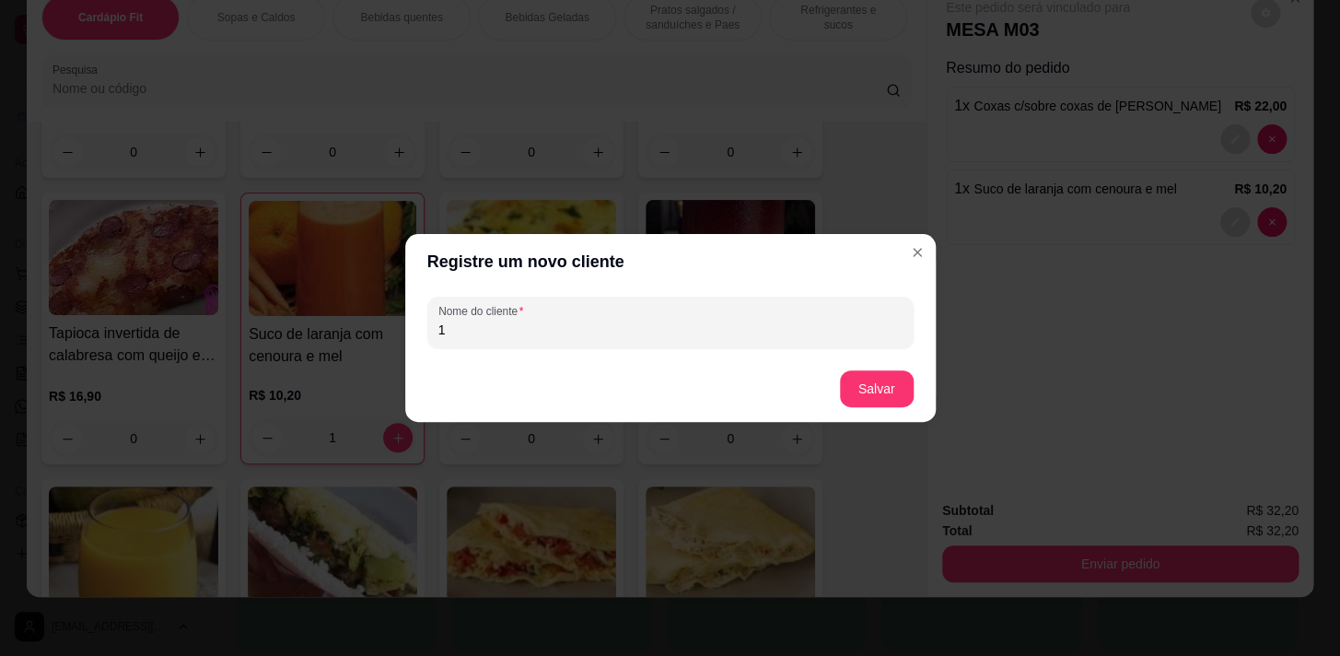
type input "1"
click at [866, 395] on button "Salvar" at bounding box center [877, 389] width 72 height 36
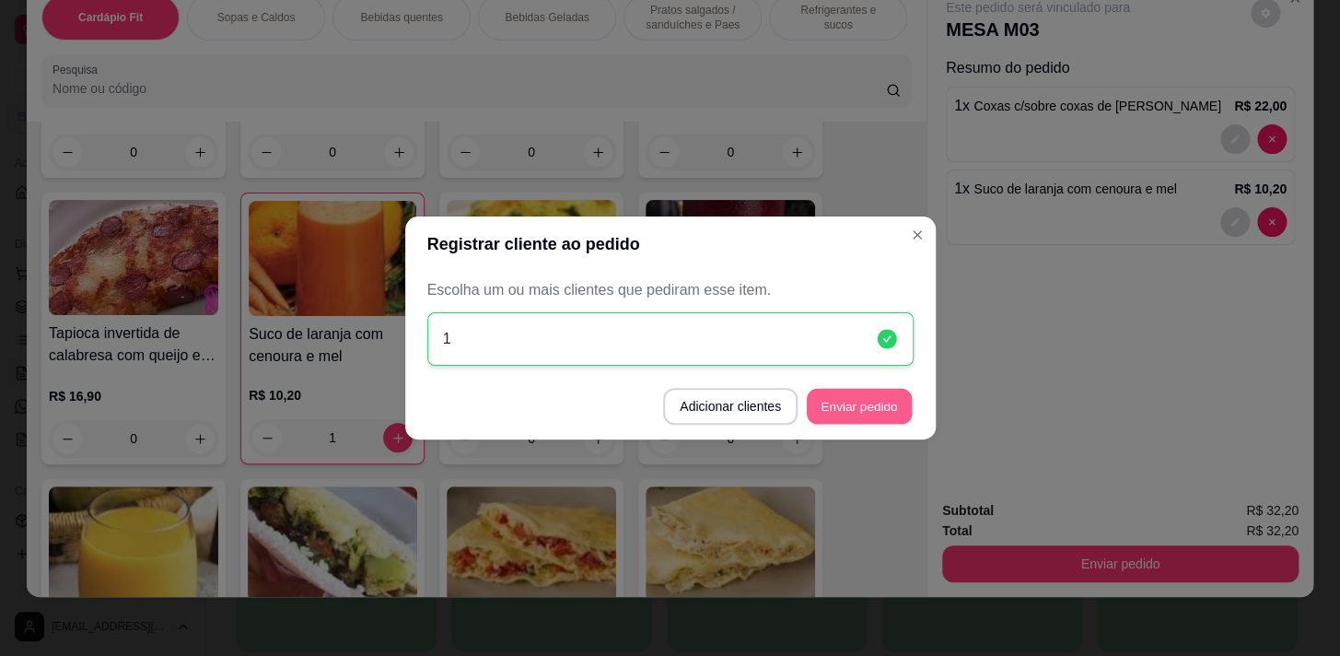
click at [877, 403] on button "Enviar pedido" at bounding box center [859, 407] width 105 height 36
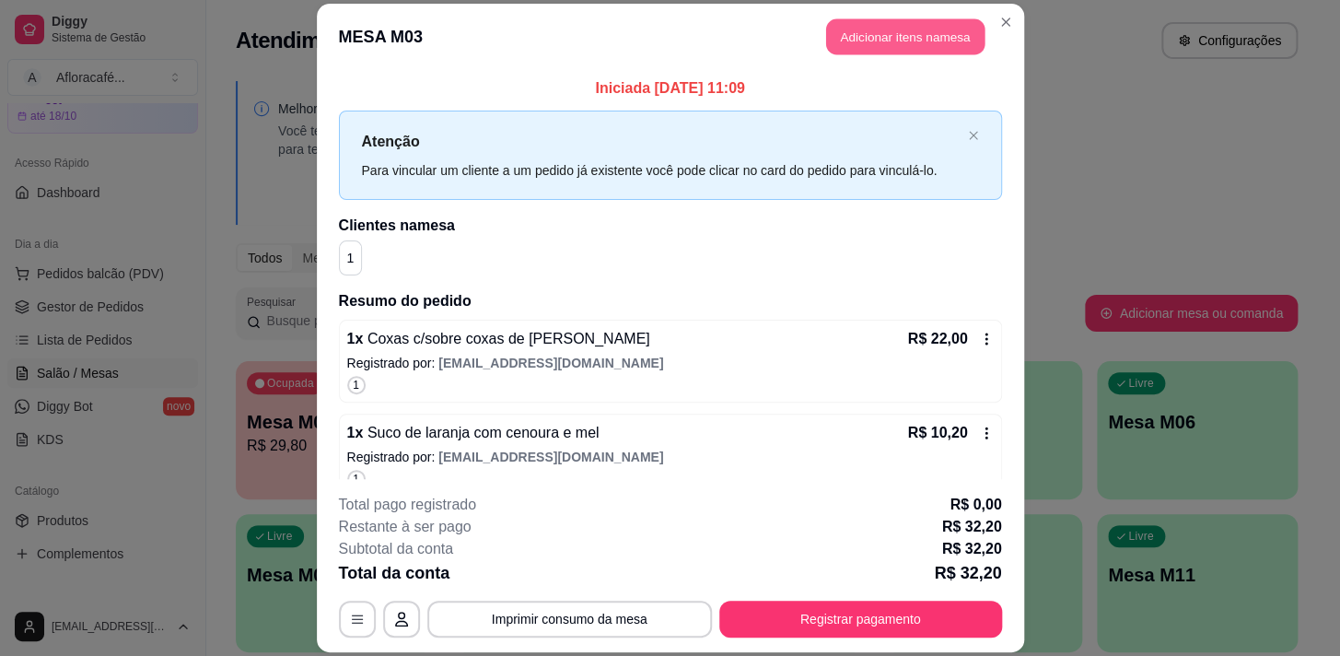
click at [931, 30] on button "Adicionar itens na mesa" at bounding box center [905, 36] width 158 height 36
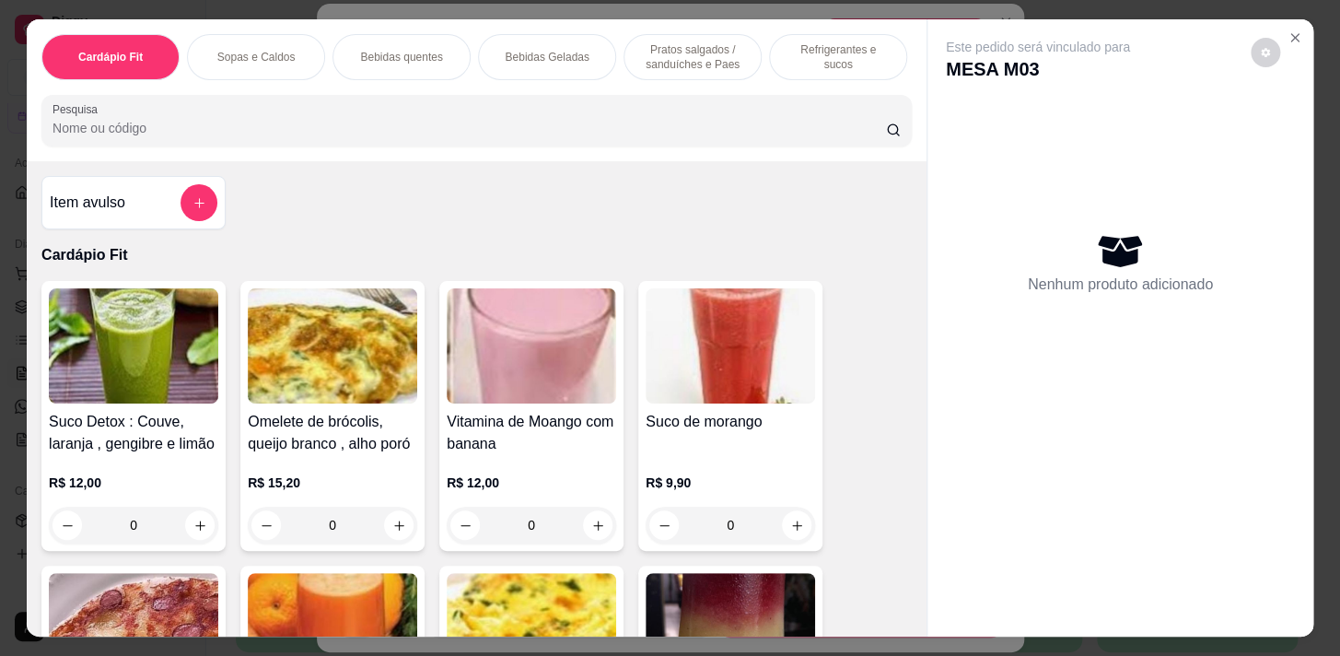
click at [734, 54] on p "Pratos salgados / sanduíches e Paes" at bounding box center [692, 56] width 107 height 29
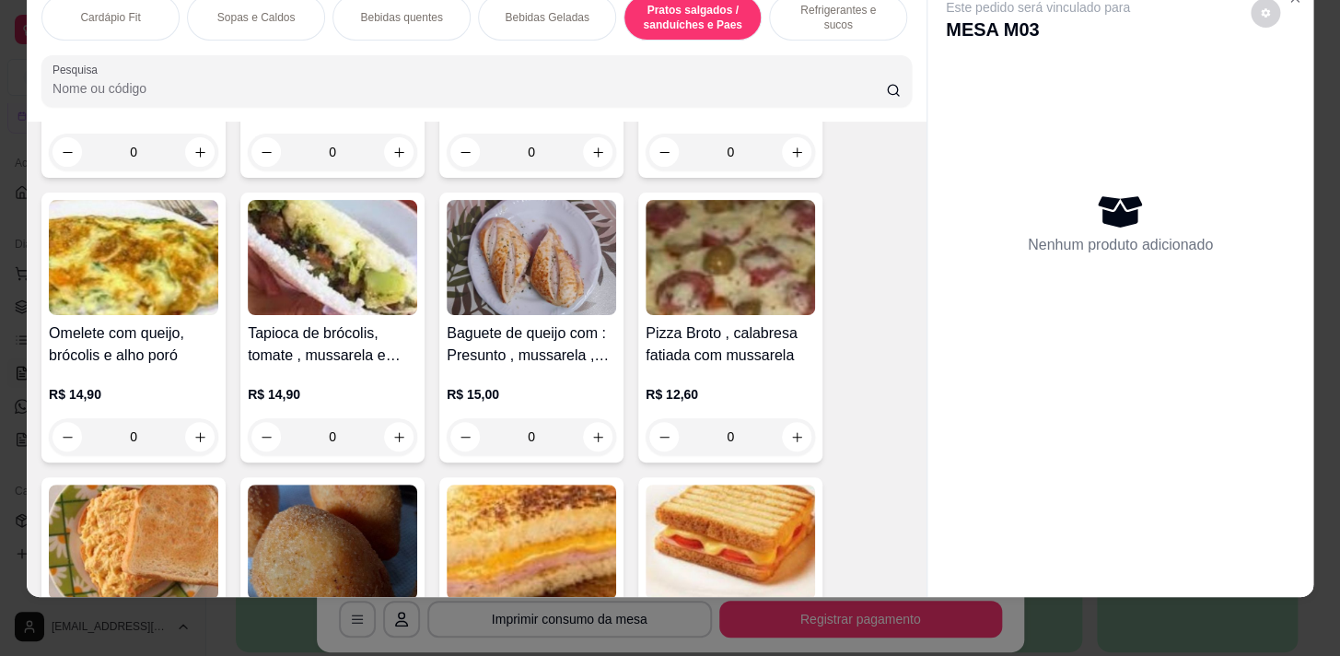
scroll to position [7896, 0]
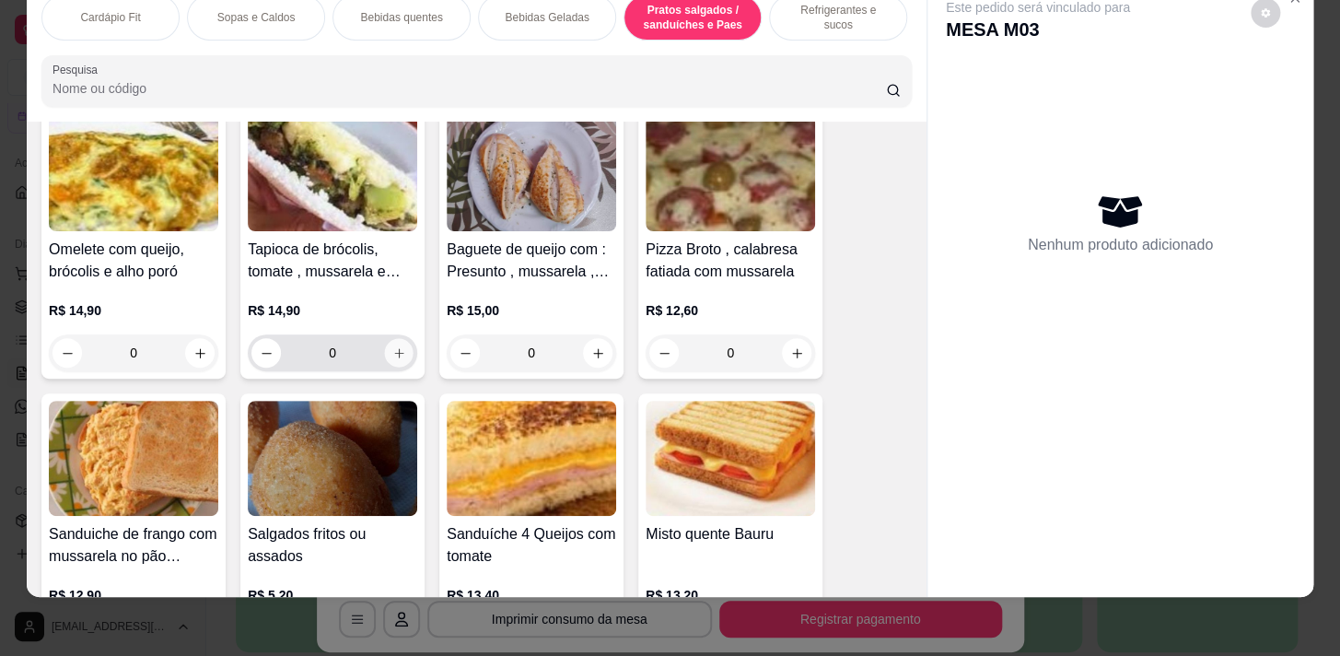
click at [392, 353] on icon "increase-product-quantity" at bounding box center [399, 353] width 14 height 14
type input "1"
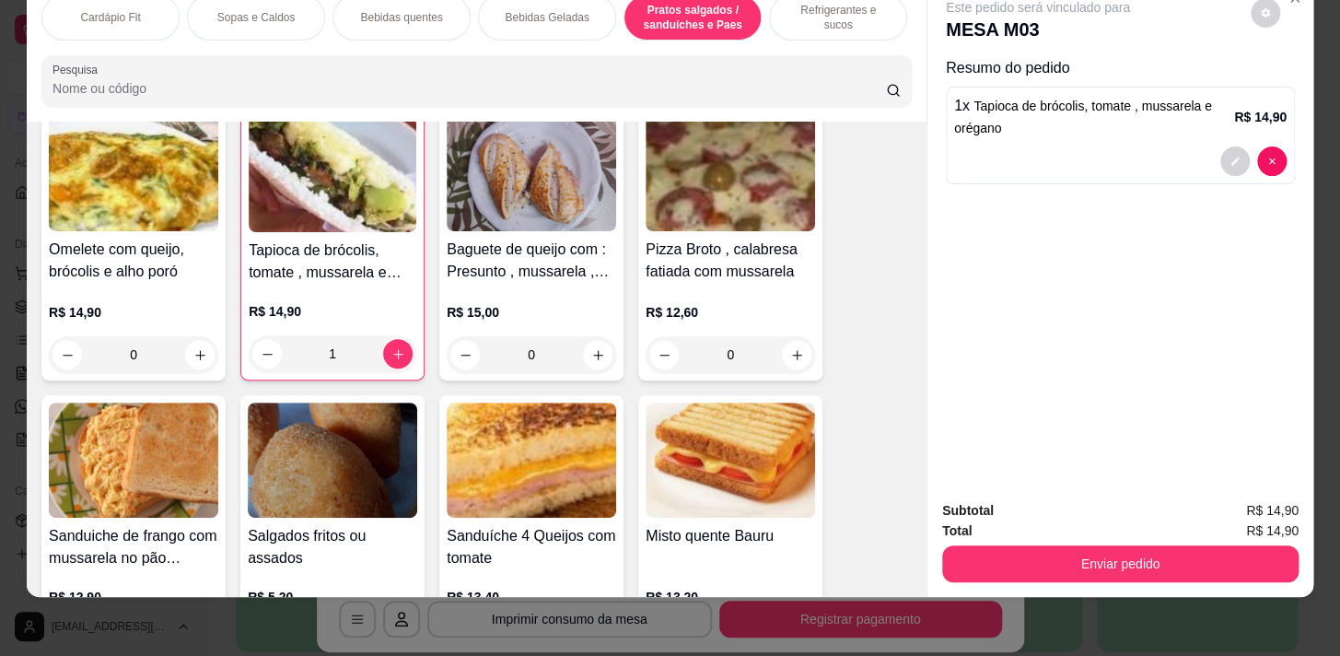
click at [785, 9] on p "Refrigerantes e sucos" at bounding box center [838, 17] width 107 height 29
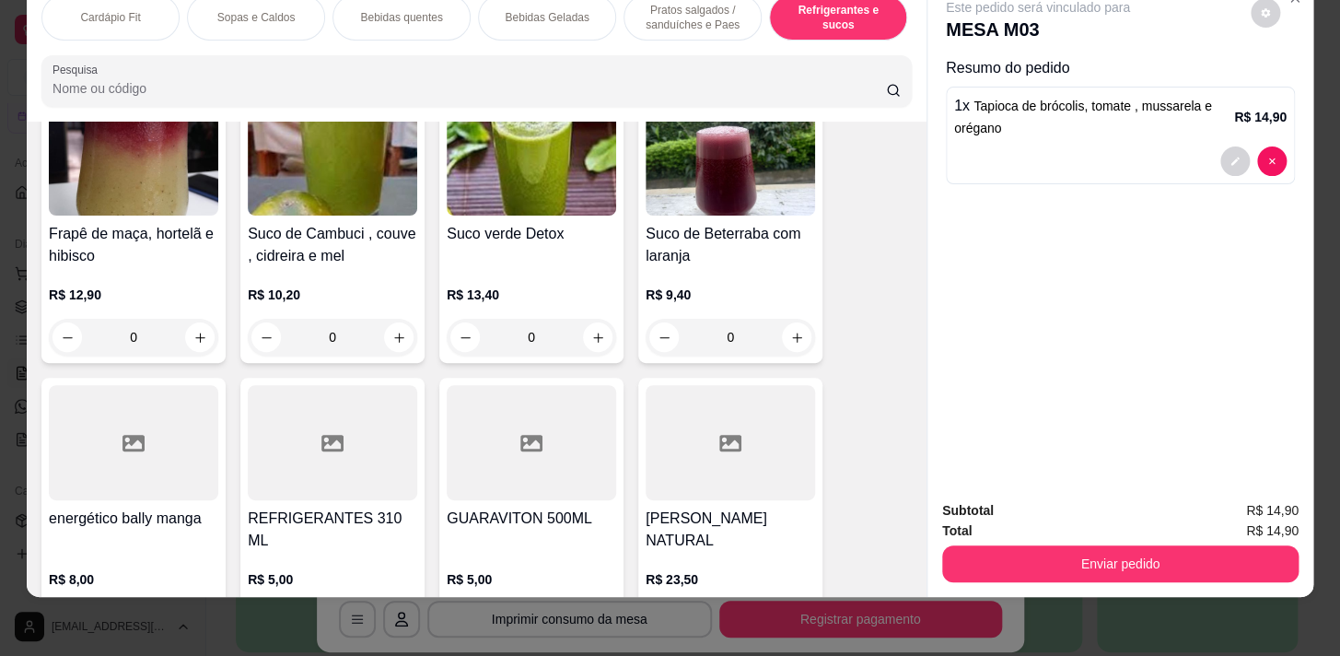
scroll to position [10026, 0]
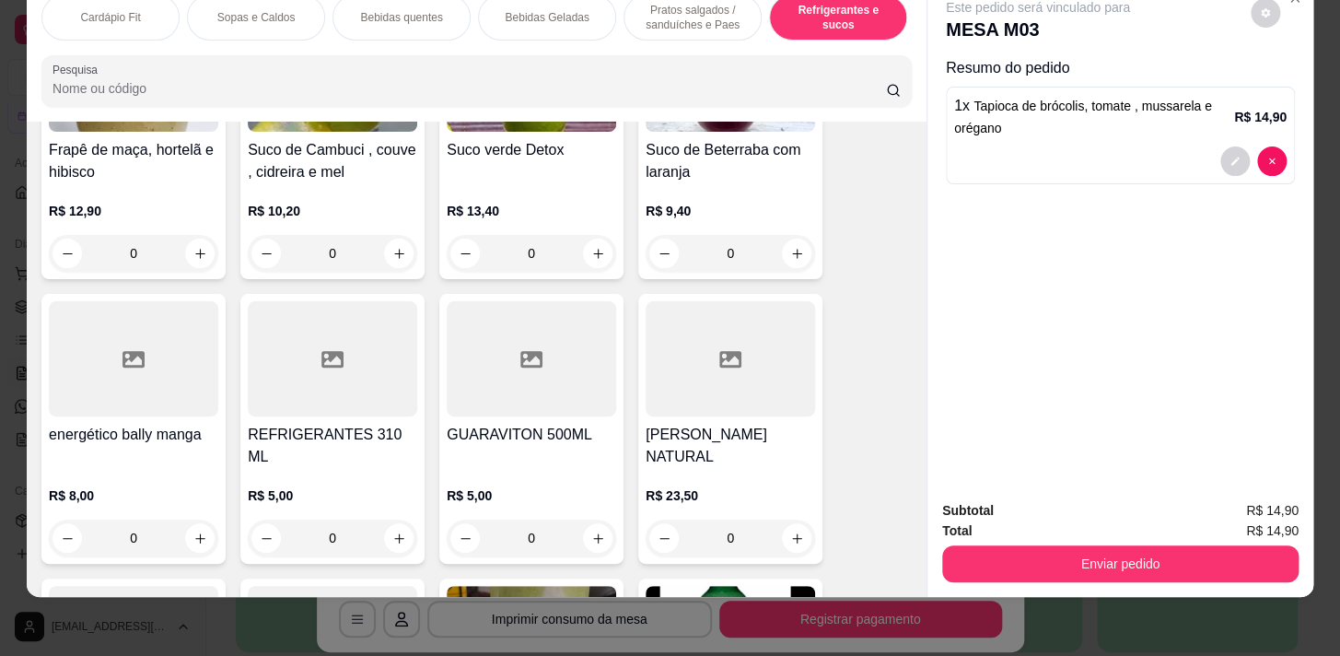
click at [175, 263] on input "0" at bounding box center [133, 253] width 103 height 37
click at [203, 263] on div "0" at bounding box center [133, 253] width 162 height 37
type input "1"
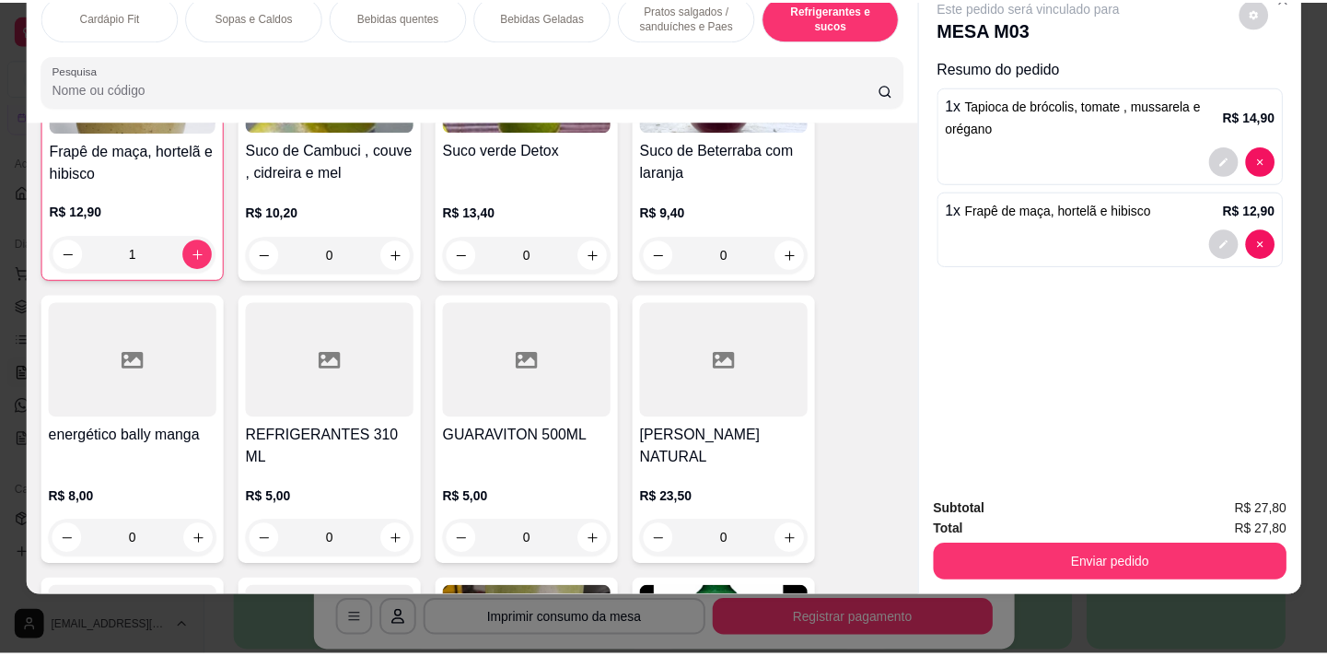
scroll to position [10027, 0]
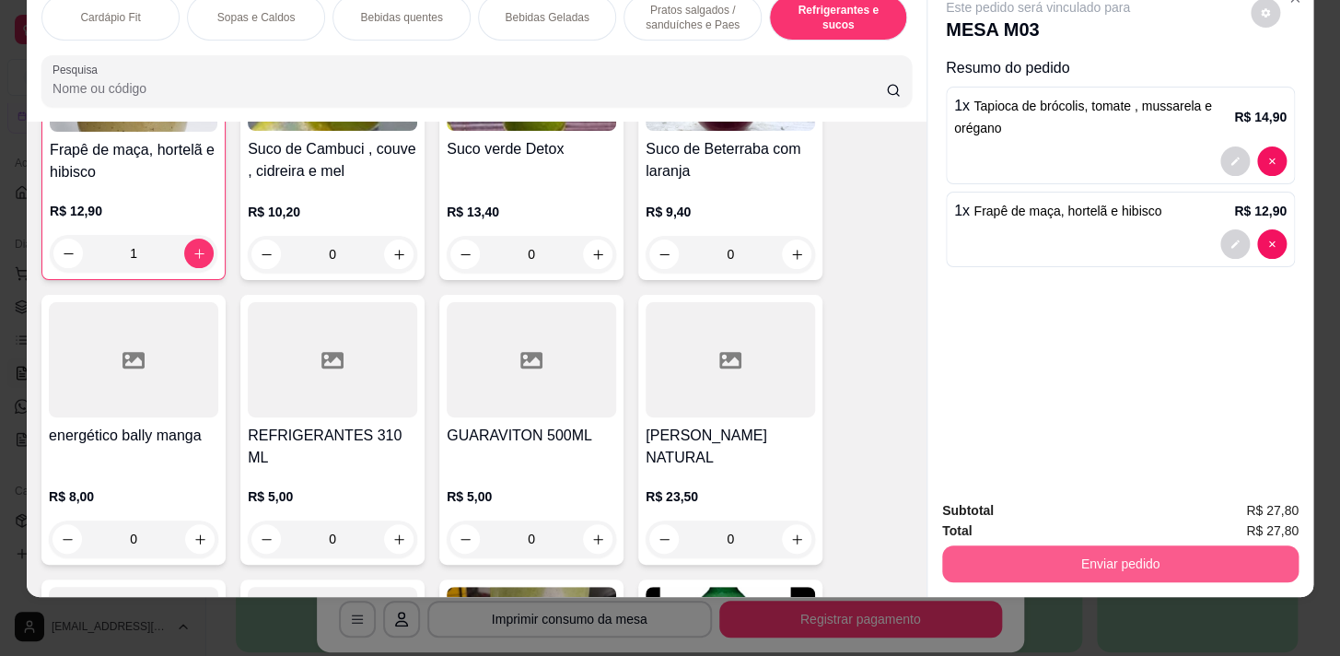
click at [1199, 545] on button "Enviar pedido" at bounding box center [1120, 563] width 356 height 37
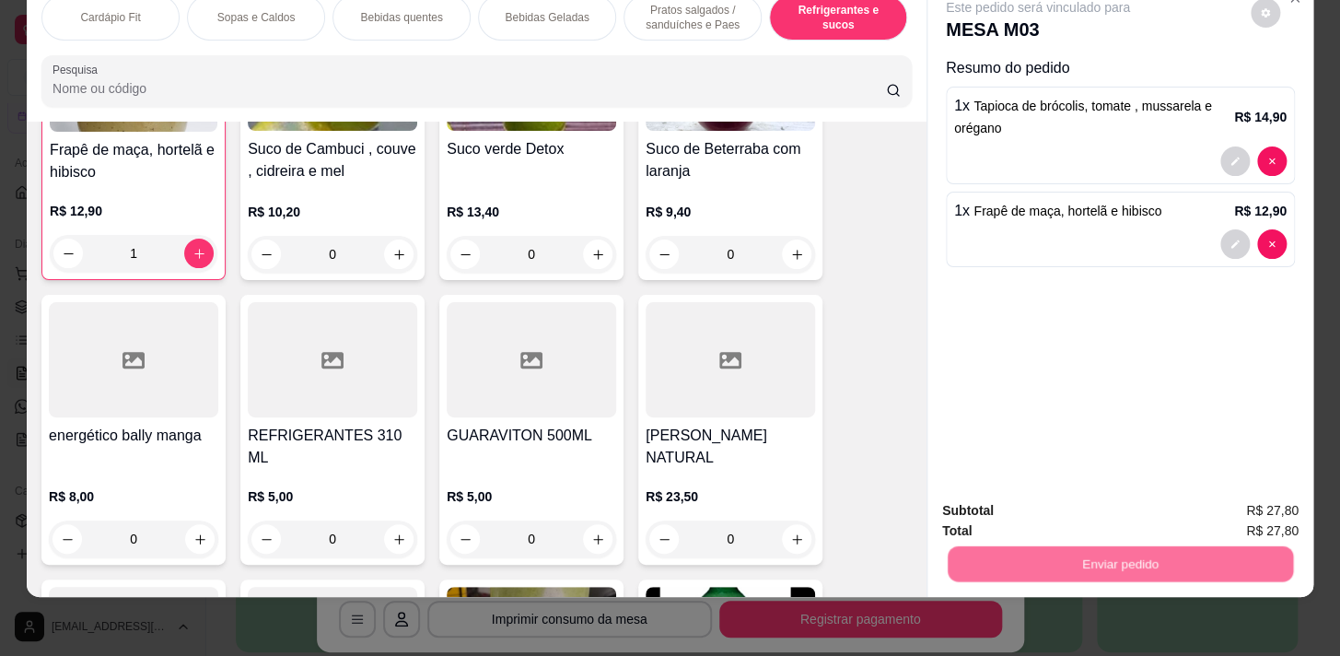
click at [1215, 502] on button "Sim, quero registrar" at bounding box center [1234, 506] width 137 height 35
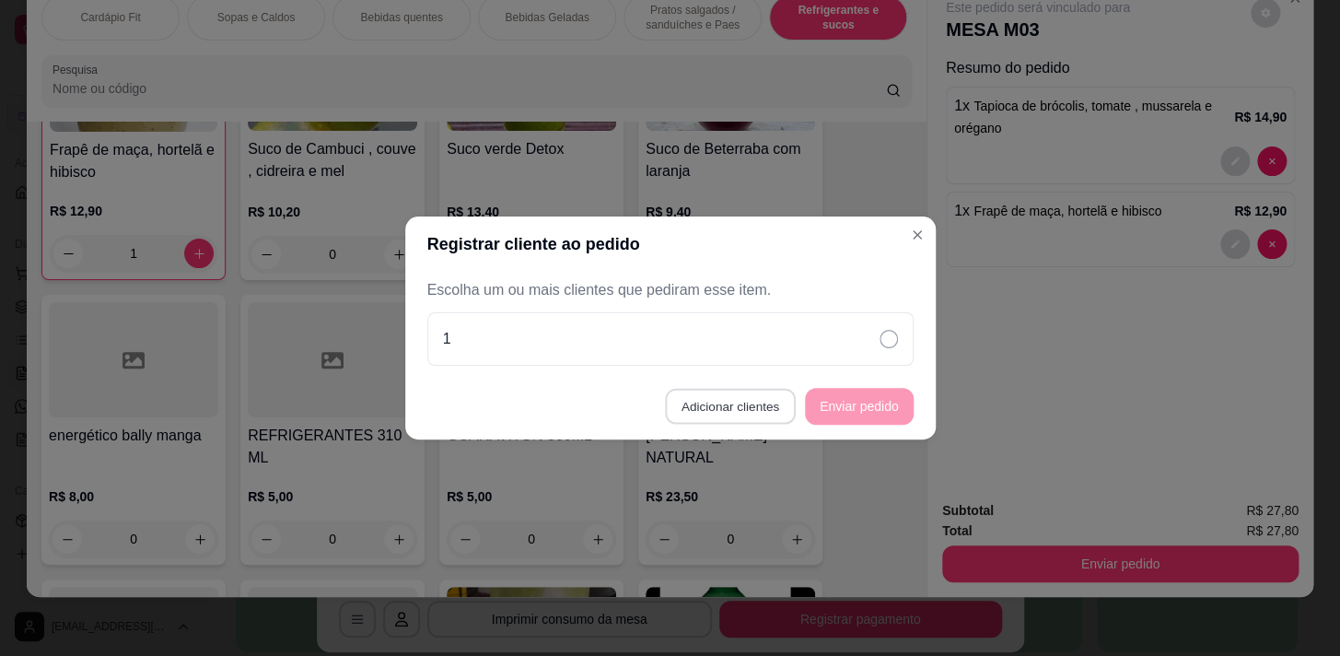
click at [743, 404] on button "Adicionar clientes" at bounding box center [730, 407] width 130 height 36
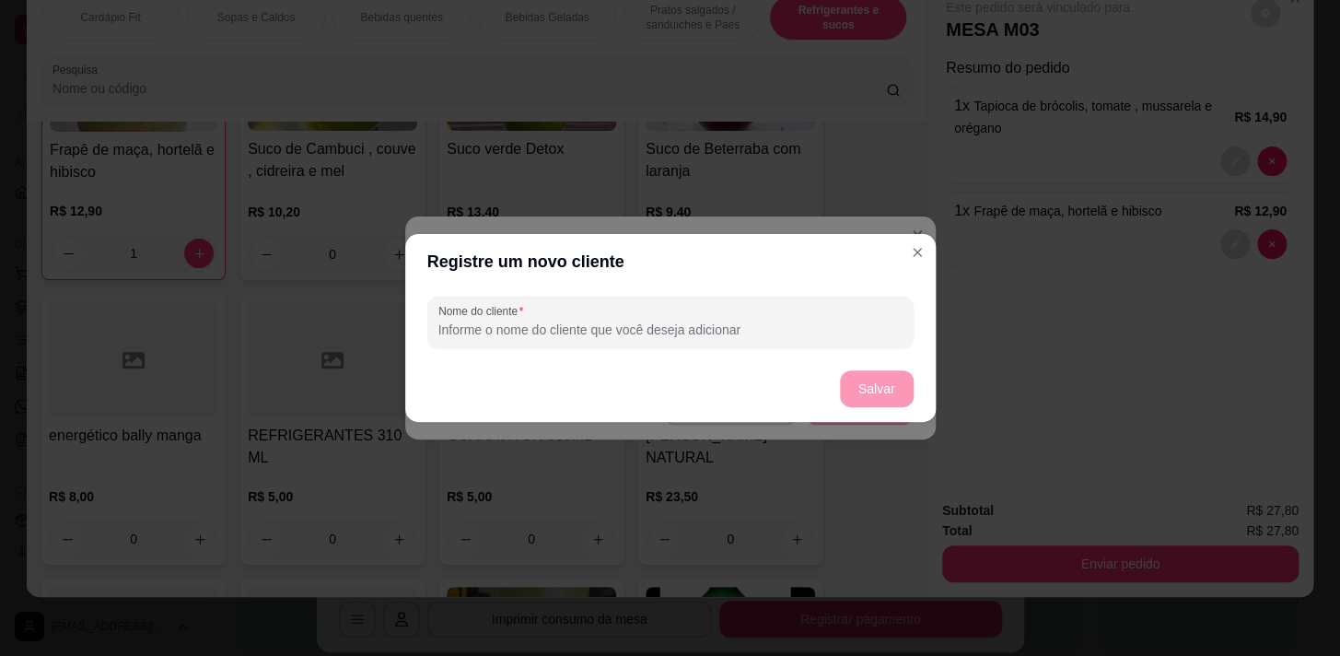
click at [762, 349] on div "Nome do cliente" at bounding box center [670, 322] width 530 height 66
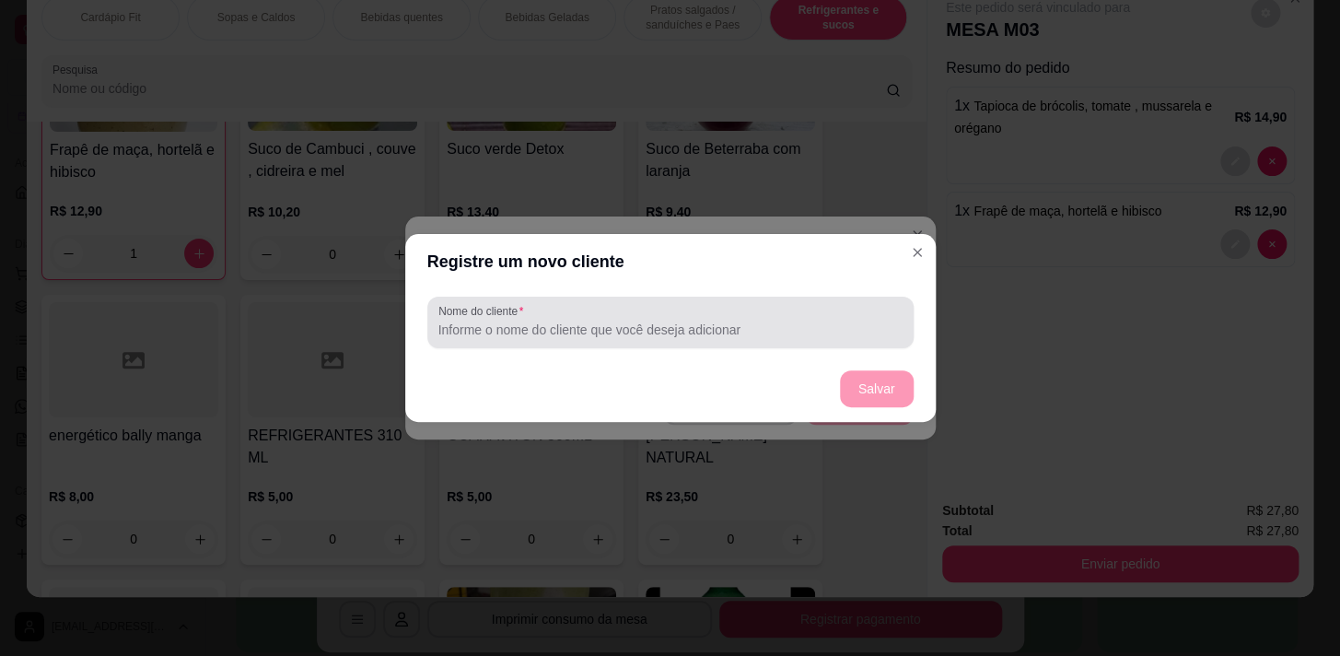
click at [754, 340] on div at bounding box center [670, 322] width 464 height 37
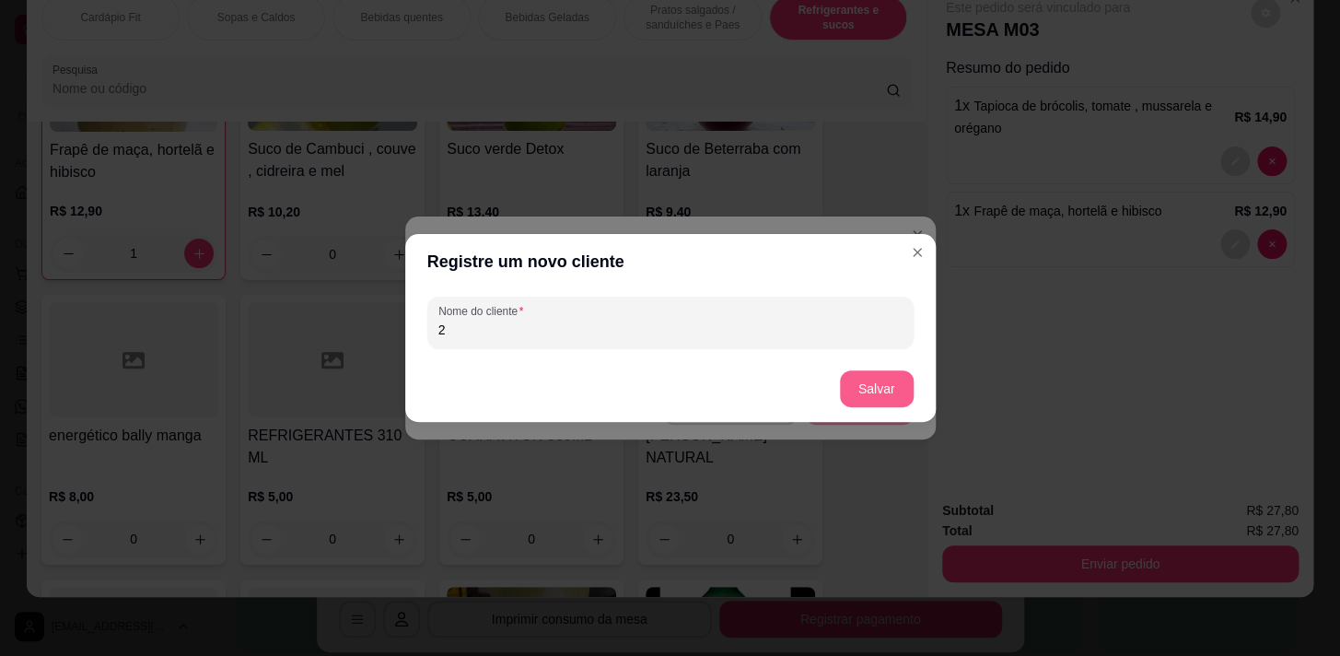
type input "2"
click at [888, 395] on button "Salvar" at bounding box center [877, 388] width 74 height 37
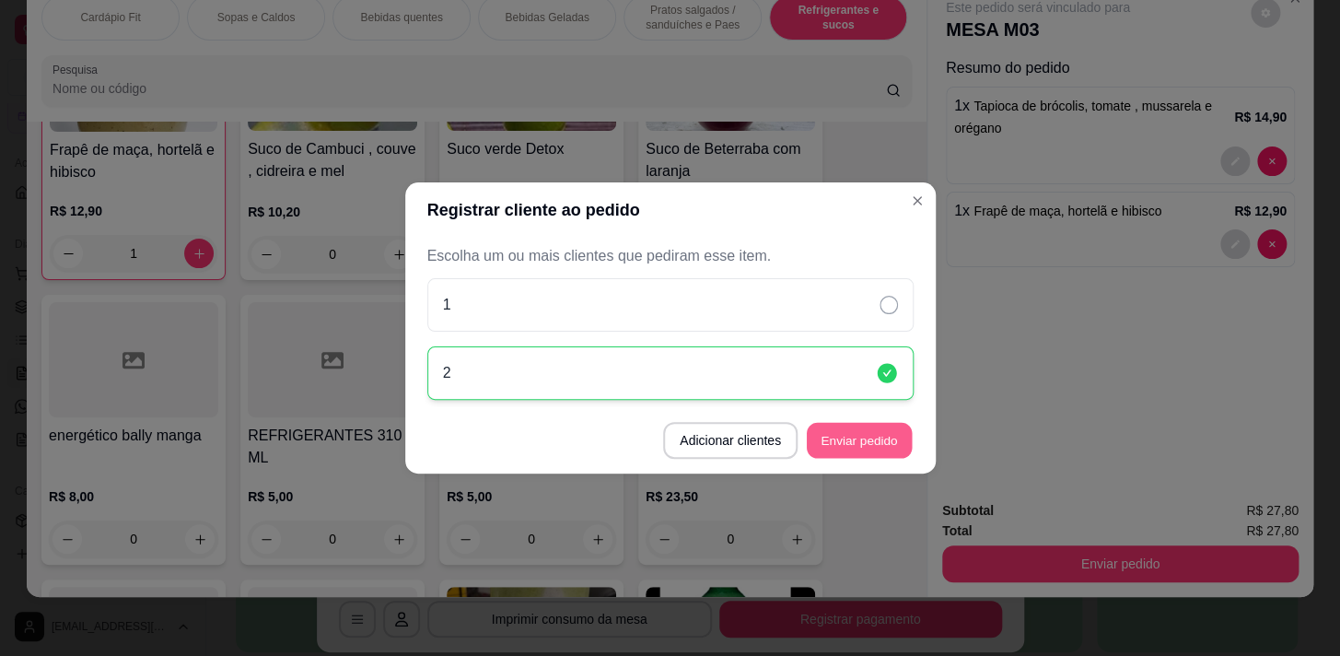
click at [851, 452] on button "Enviar pedido" at bounding box center [859, 441] width 105 height 36
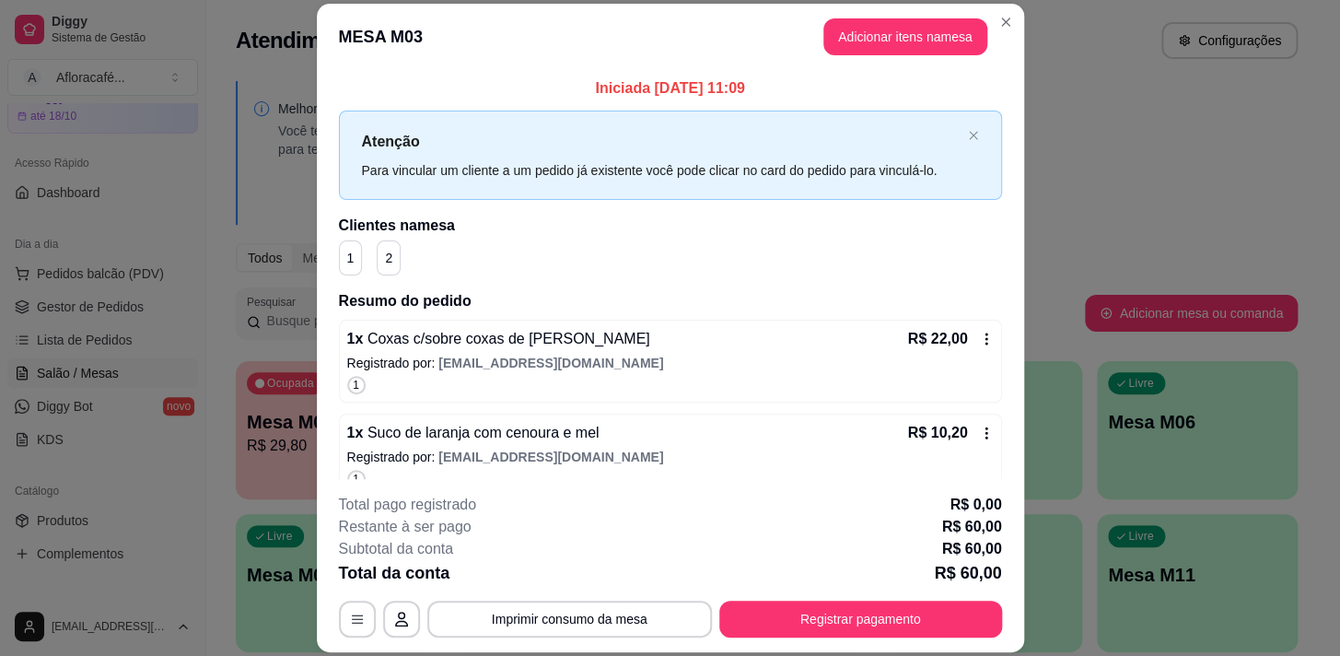
click at [1016, 17] on header "MESA M03 Adicionar itens na mesa" at bounding box center [670, 37] width 707 height 66
click at [971, 32] on button "Adicionar itens na mesa" at bounding box center [905, 36] width 164 height 37
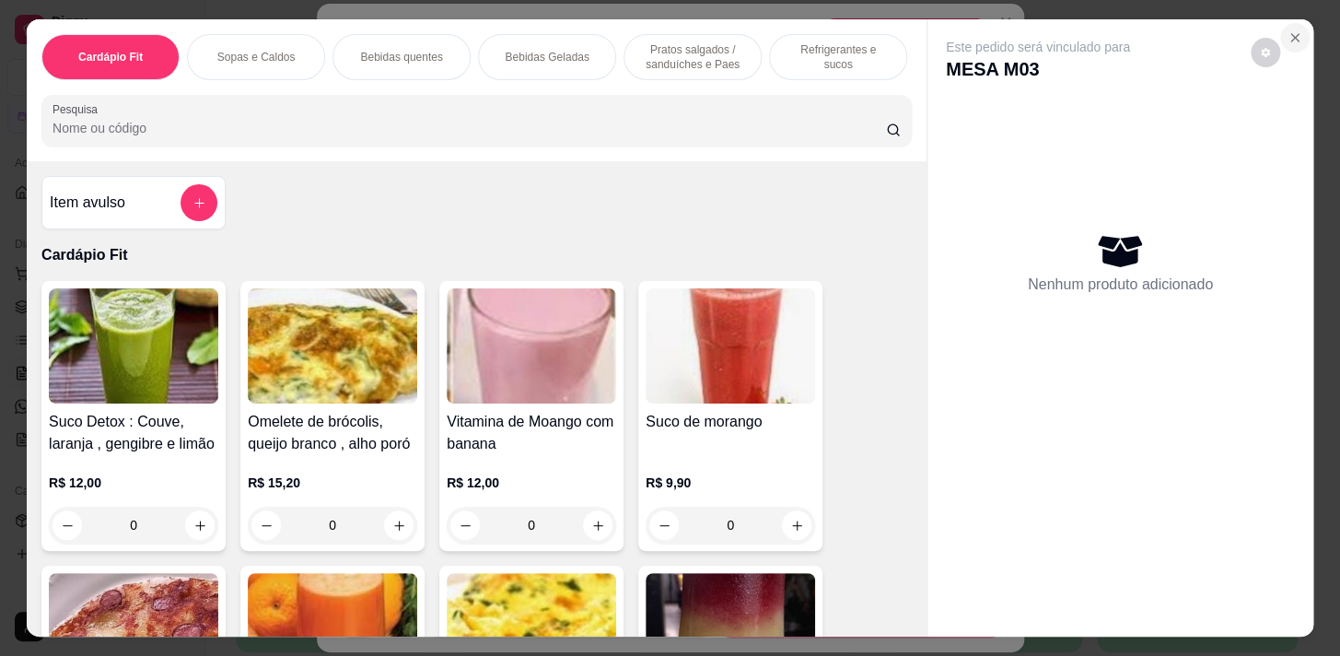
click at [1289, 30] on icon "Close" at bounding box center [1294, 37] width 15 height 15
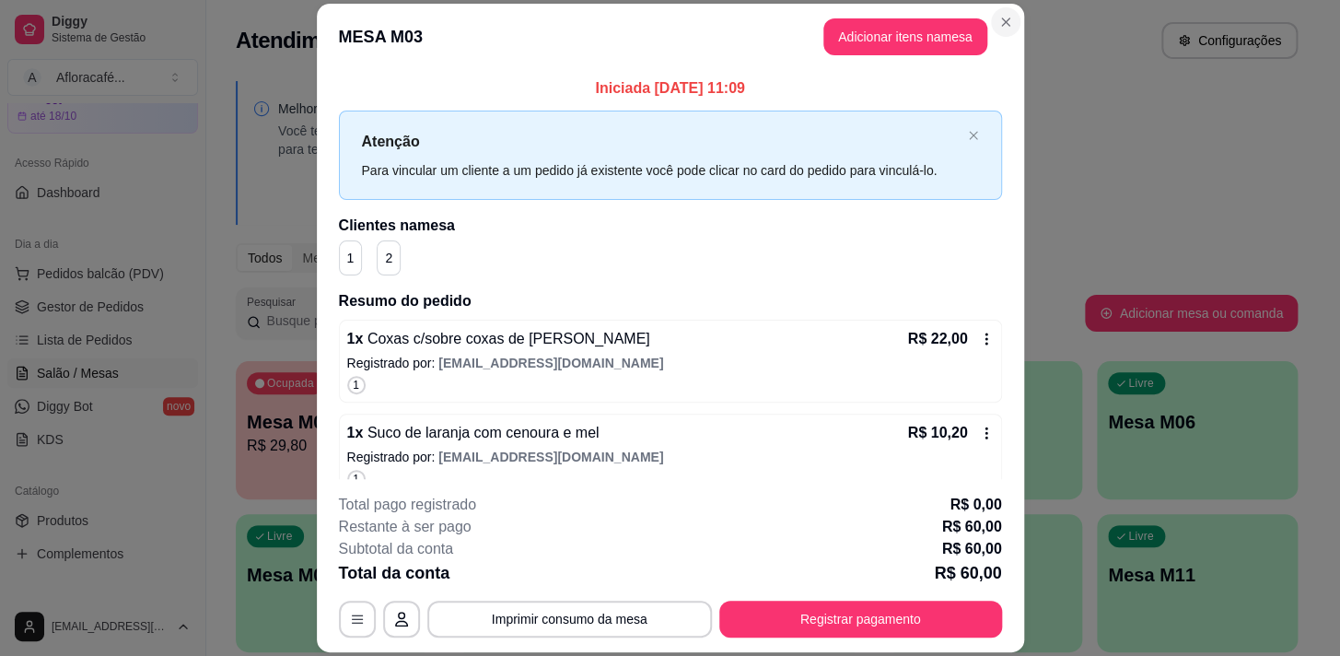
click at [1006, 34] on section "**********" at bounding box center [670, 328] width 707 height 649
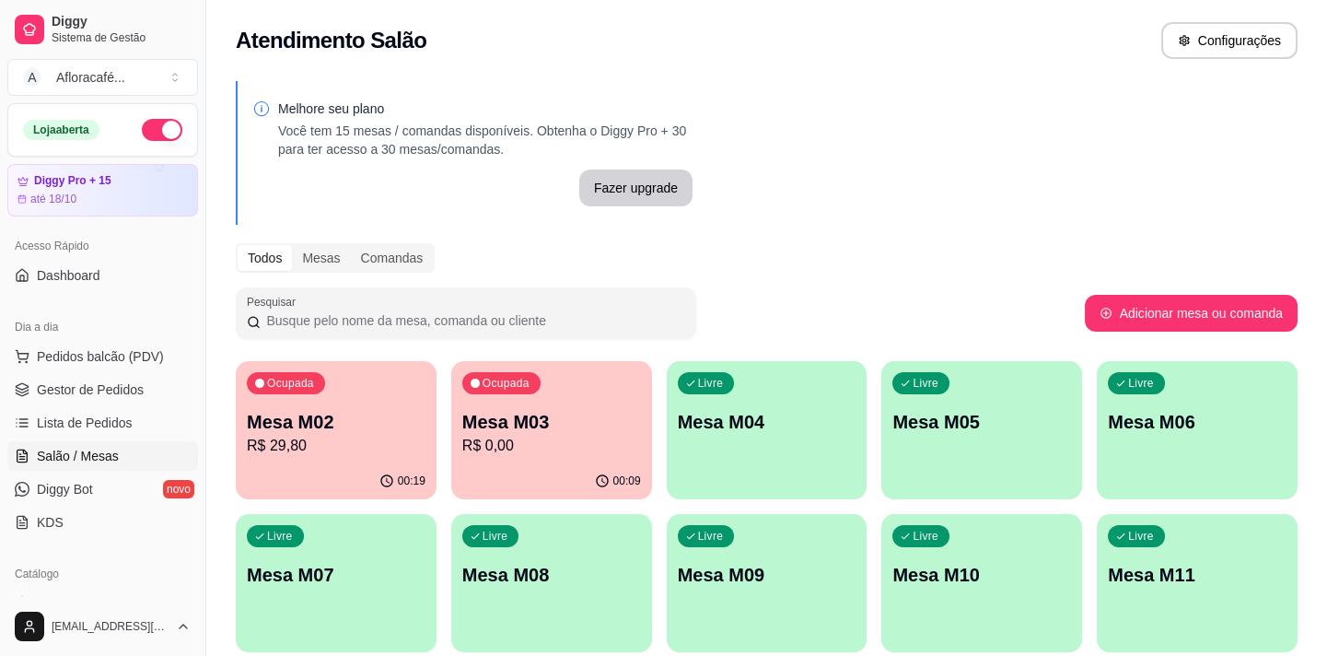
scroll to position [167, 0]
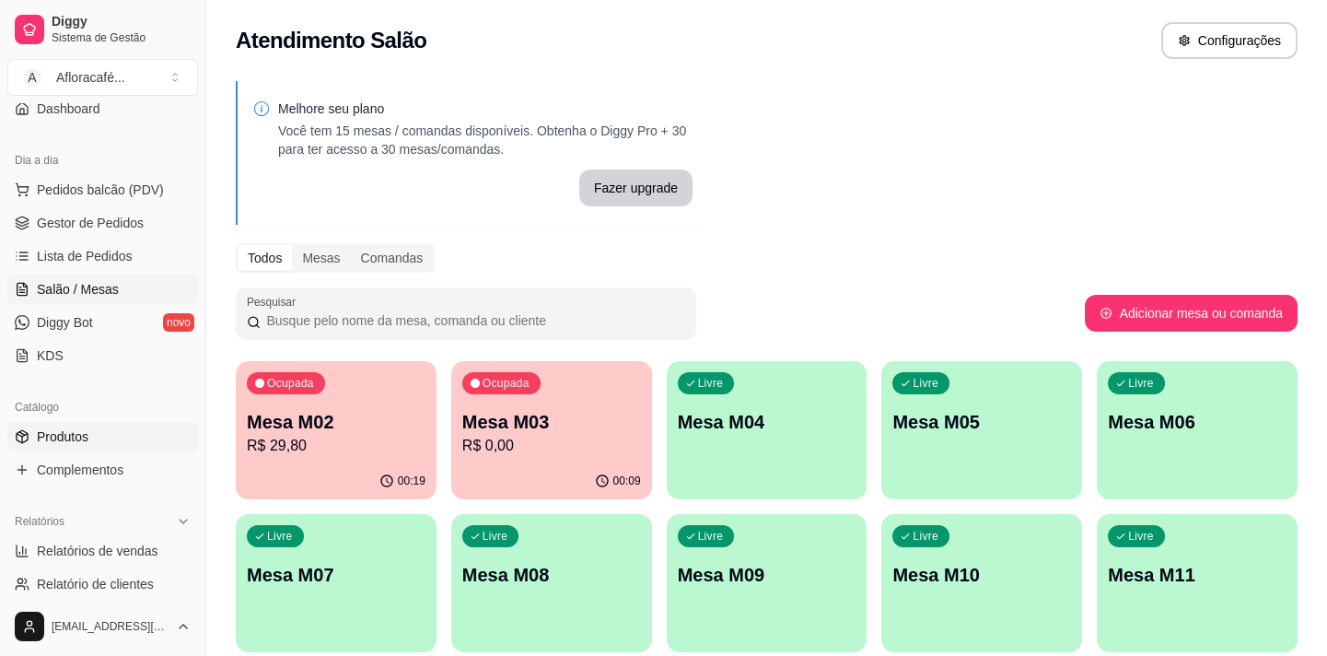
click at [148, 431] on link "Produtos" at bounding box center [102, 436] width 191 height 29
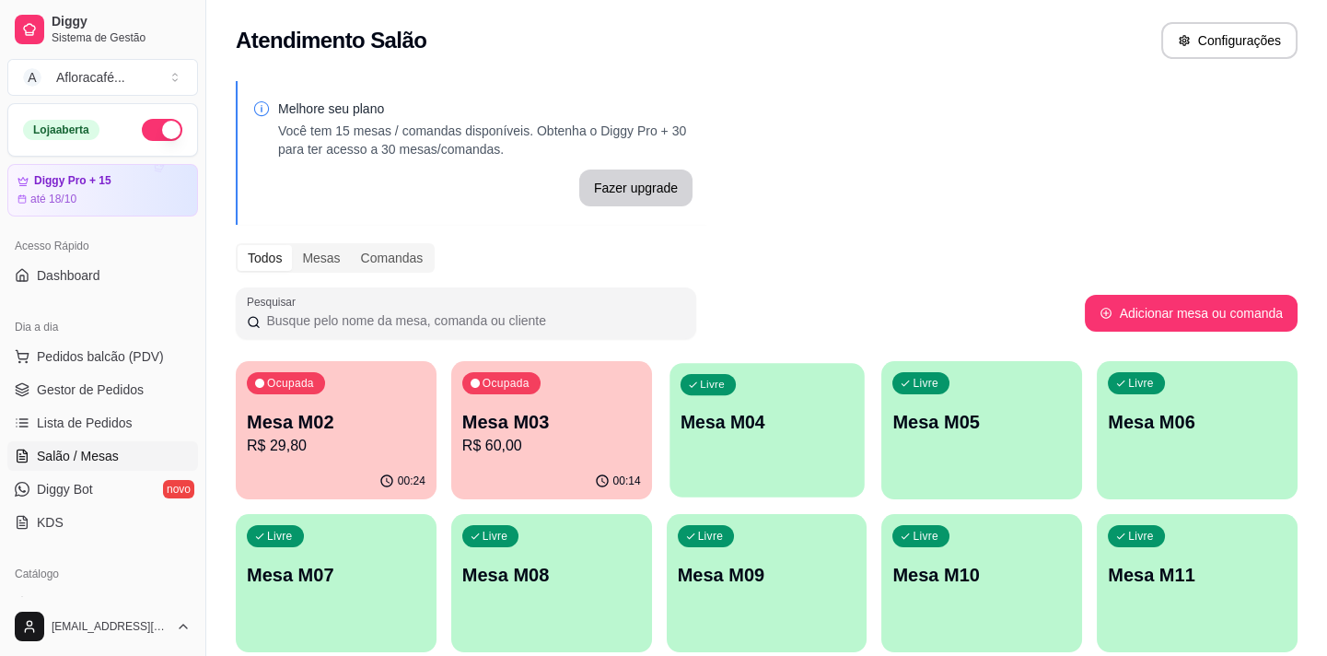
click at [727, 370] on div "Livre Mesa M04" at bounding box center [766, 419] width 194 height 112
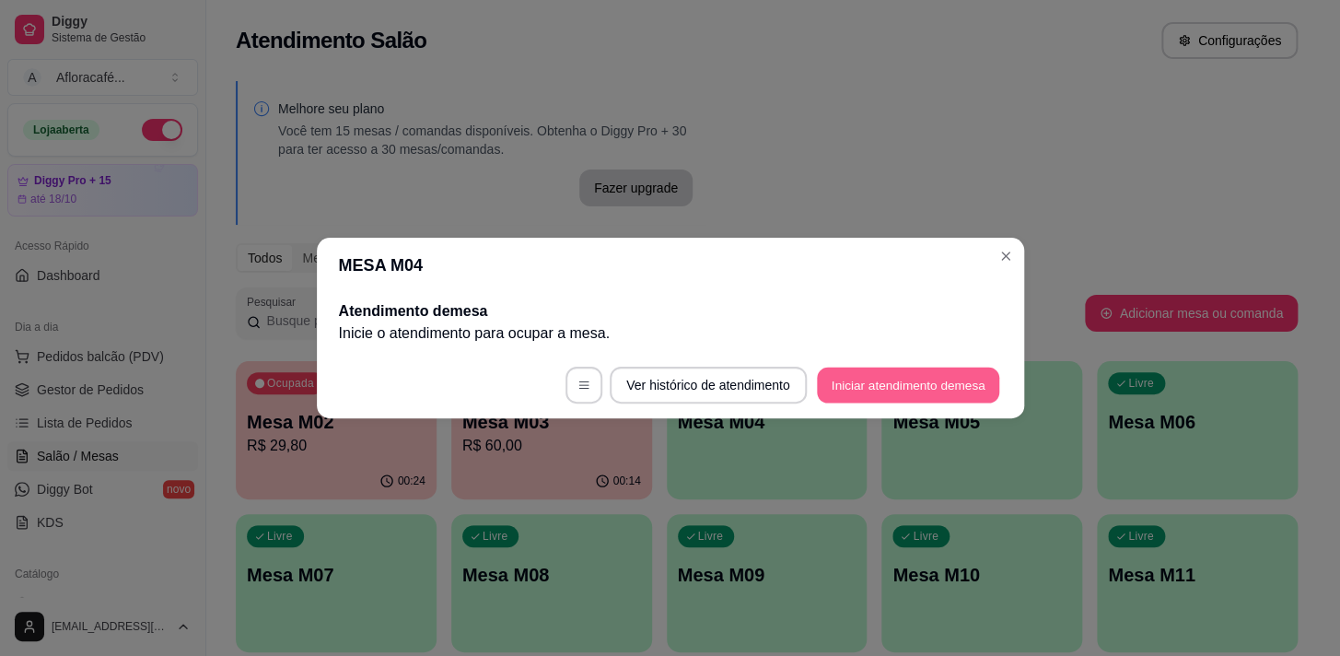
click at [930, 387] on button "Iniciar atendimento de mesa" at bounding box center [908, 385] width 182 height 36
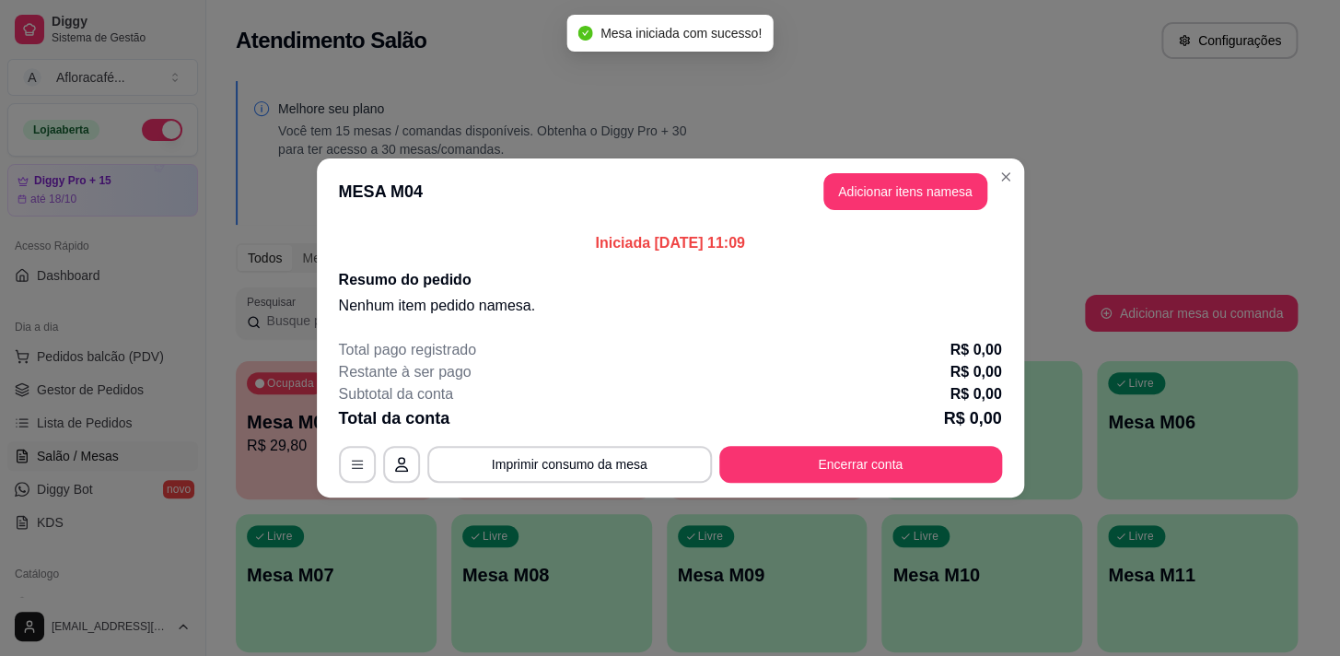
click at [923, 175] on header "MESA M04 Adicionar itens na mesa" at bounding box center [670, 191] width 707 height 66
click at [923, 175] on button "Adicionar itens na mesa" at bounding box center [905, 191] width 164 height 37
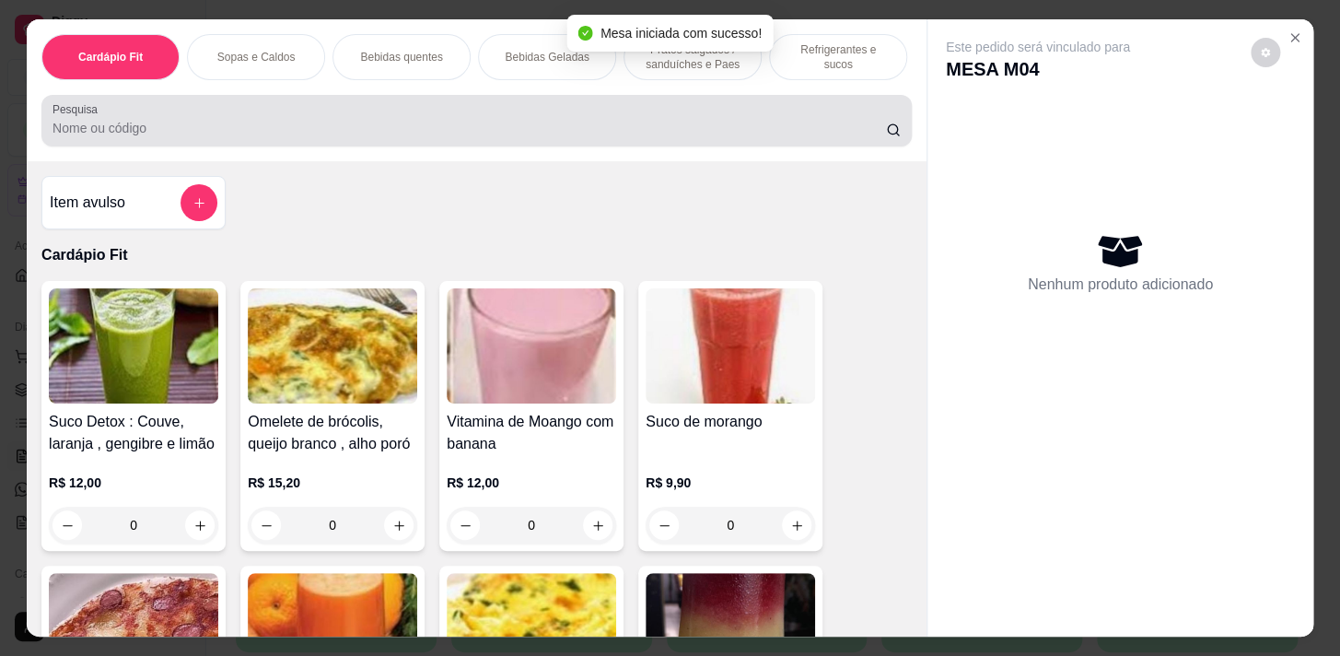
click at [482, 104] on div "Pesquisa" at bounding box center [476, 121] width 870 height 52
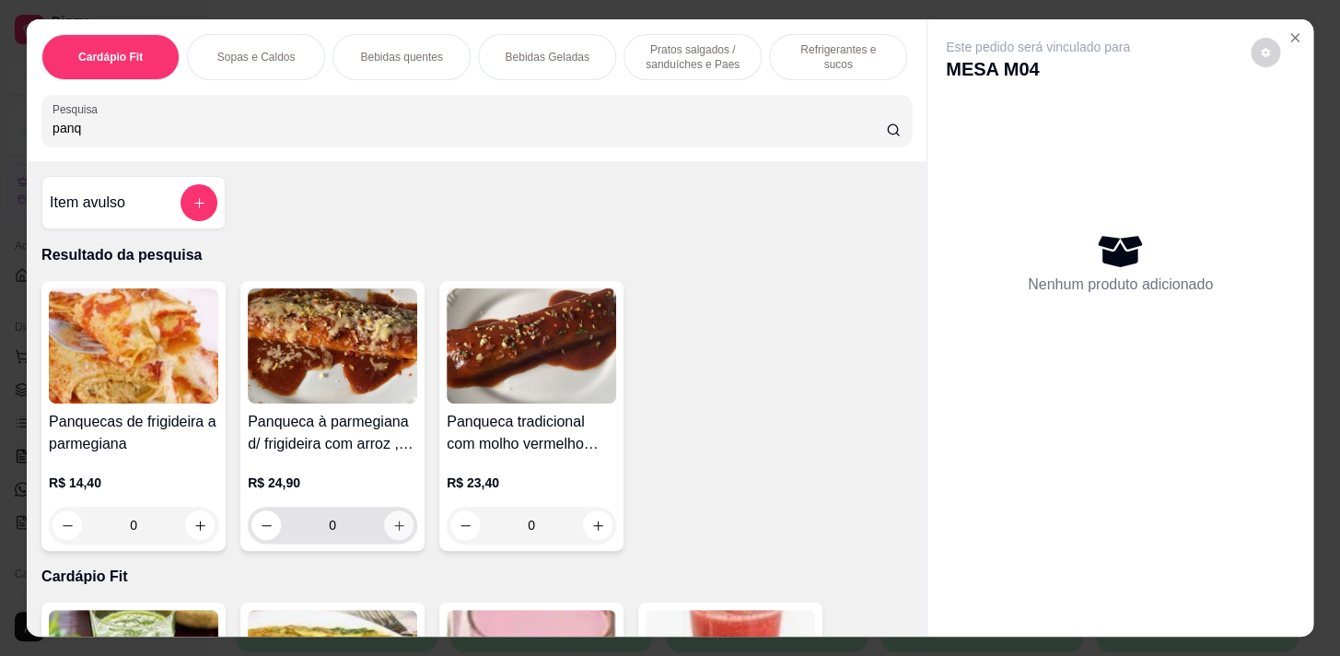
type input "panq"
click at [395, 540] on button "increase-product-quantity" at bounding box center [399, 525] width 29 height 29
type input "1"
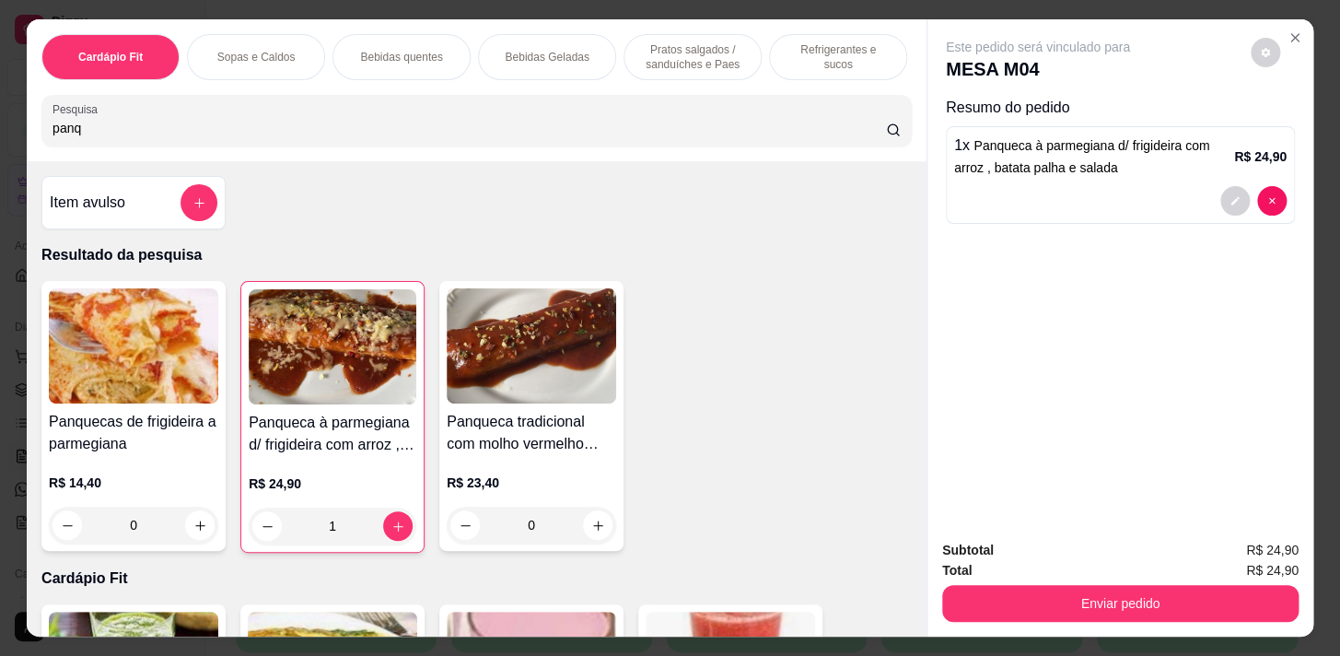
click at [803, 50] on p "Refrigerantes e sucos" at bounding box center [838, 56] width 107 height 29
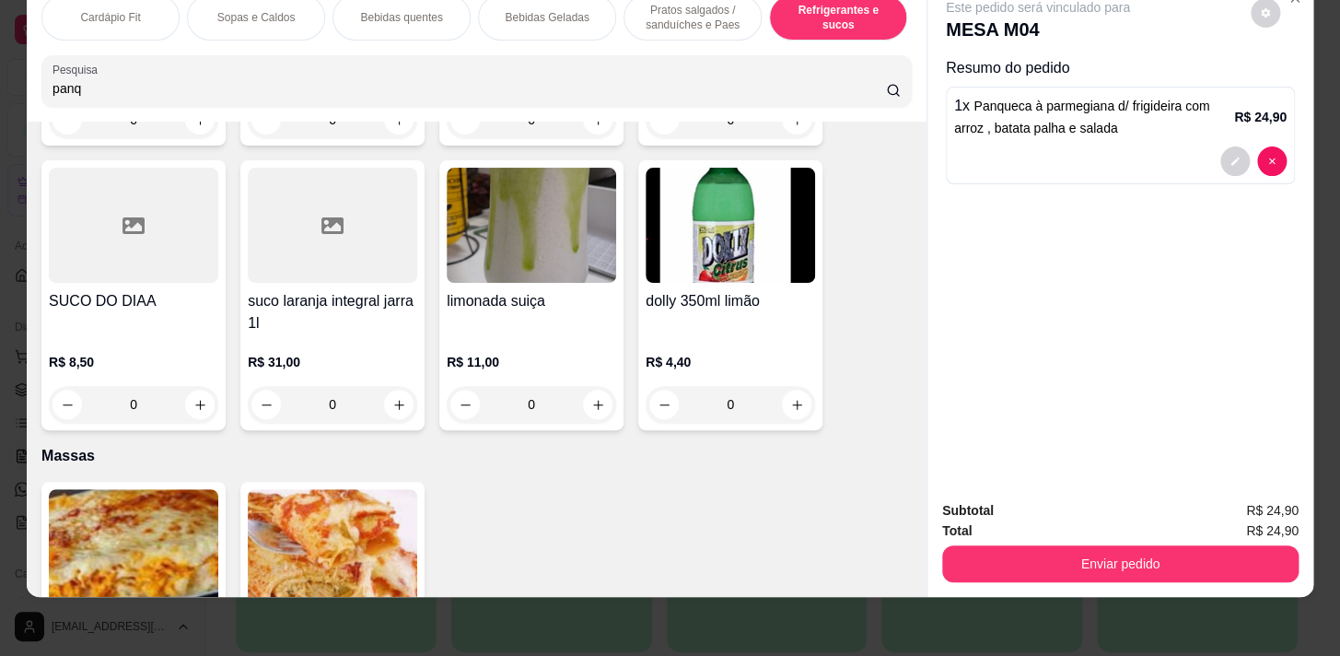
scroll to position [10230, 0]
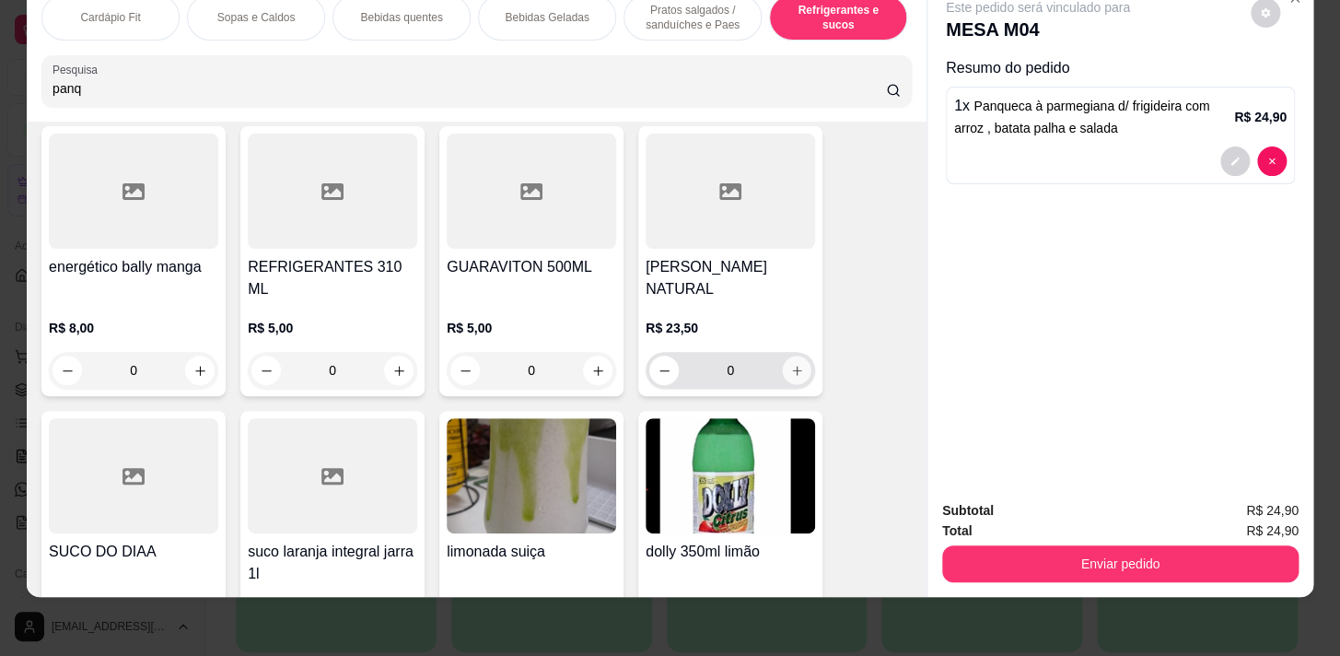
click at [791, 356] on button "increase-product-quantity" at bounding box center [797, 370] width 29 height 29
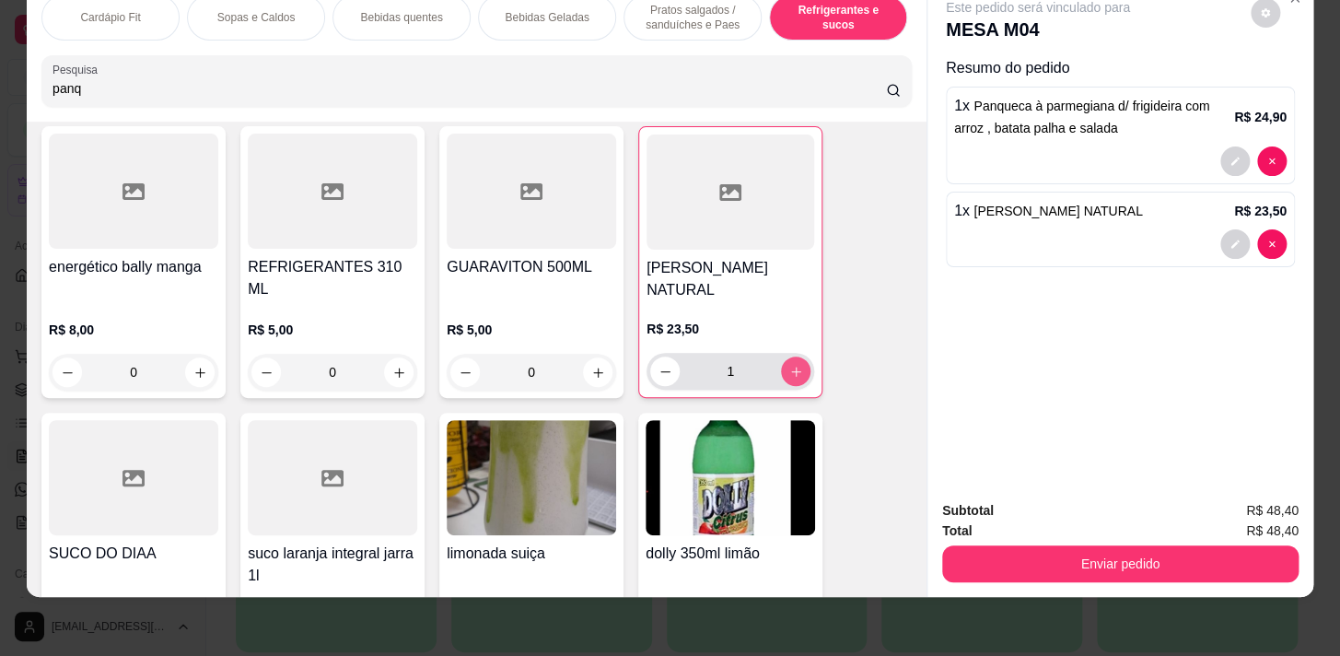
type input "1"
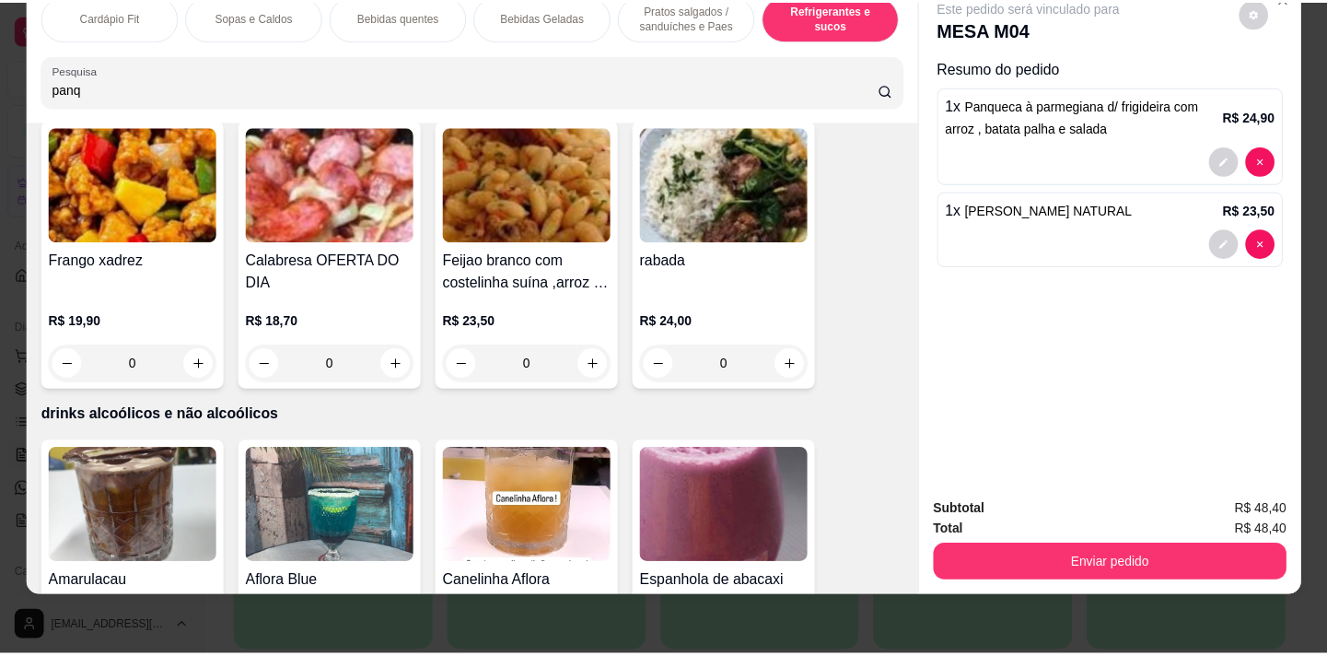
scroll to position [11401, 0]
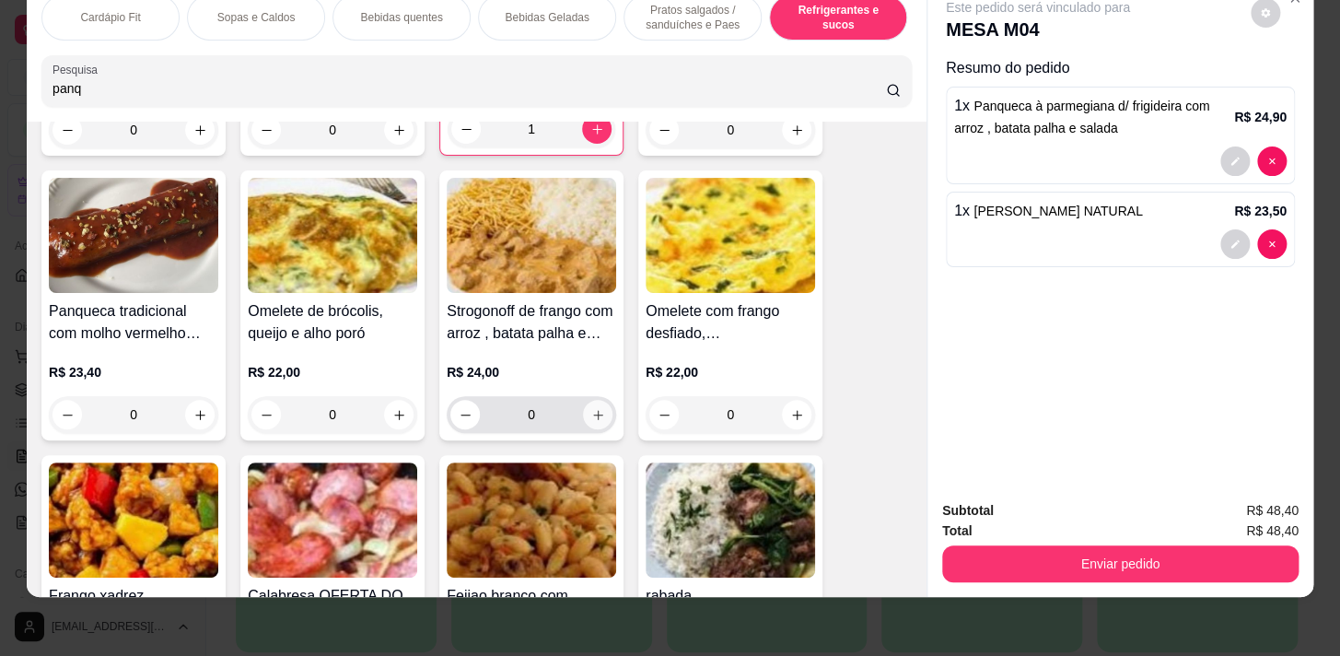
click at [591, 408] on icon "increase-product-quantity" at bounding box center [598, 415] width 14 height 14
type input "1"
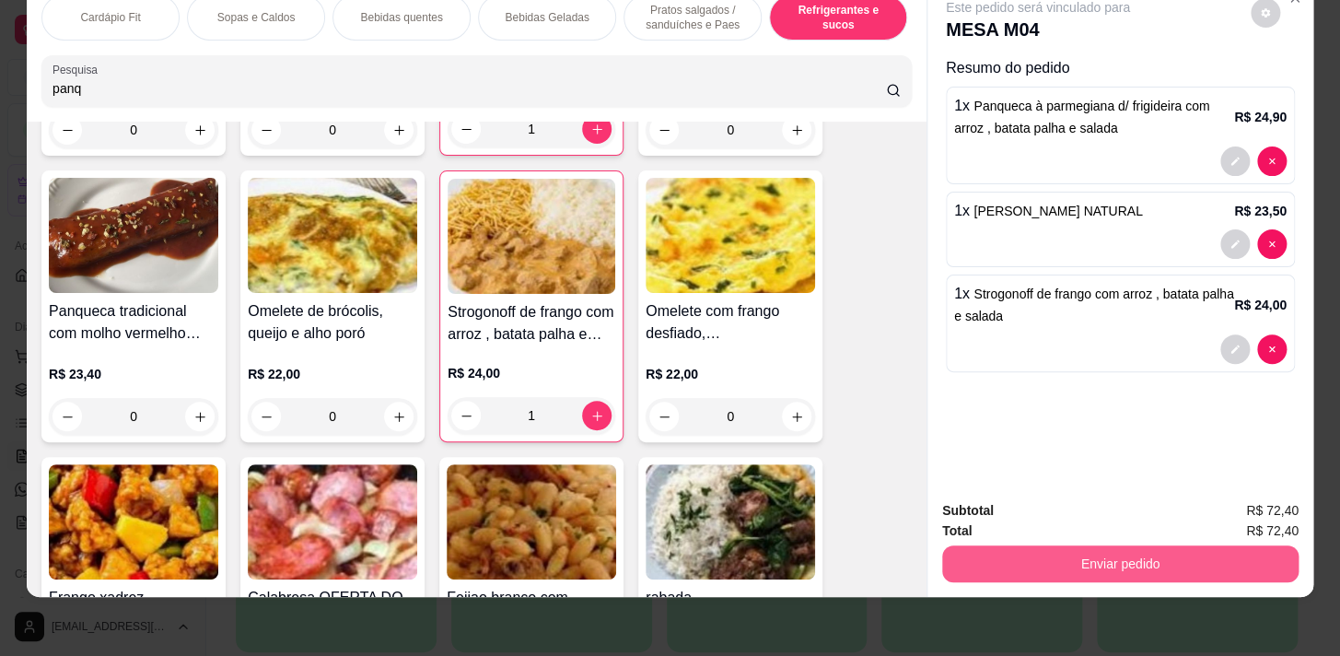
click at [1013, 545] on button "Enviar pedido" at bounding box center [1120, 563] width 356 height 37
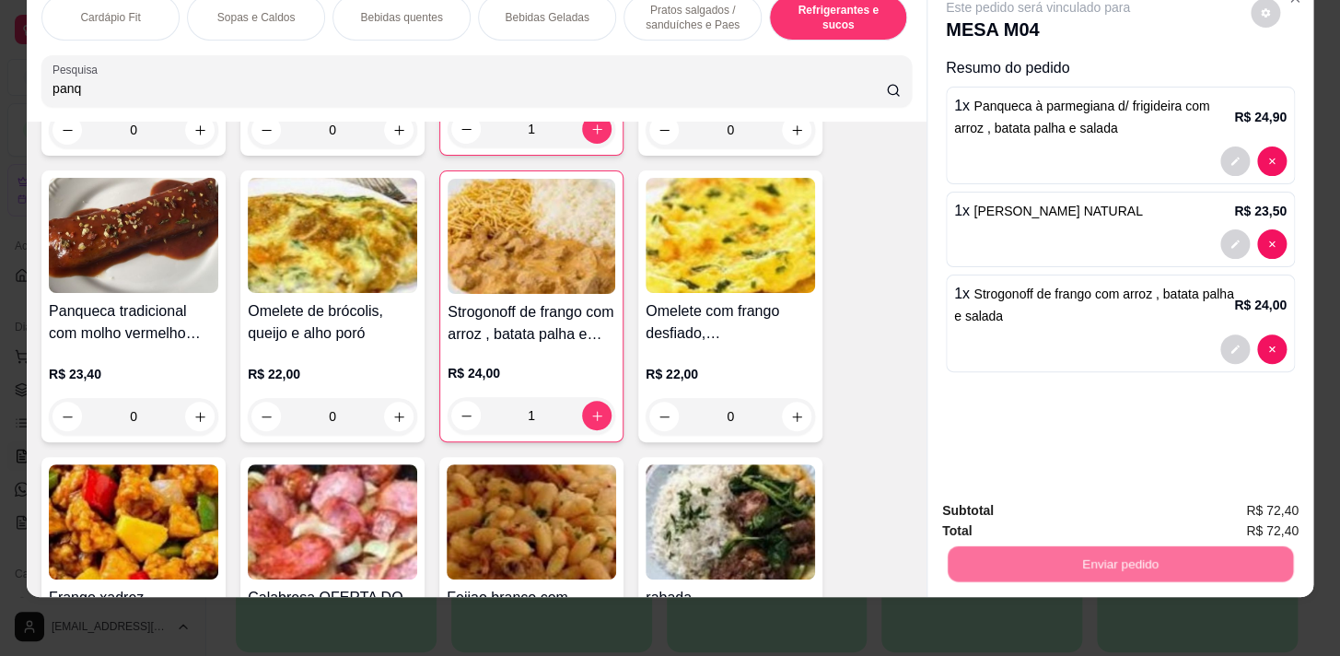
click at [1039, 520] on button "Não registrar e enviar pedido" at bounding box center [1059, 506] width 192 height 35
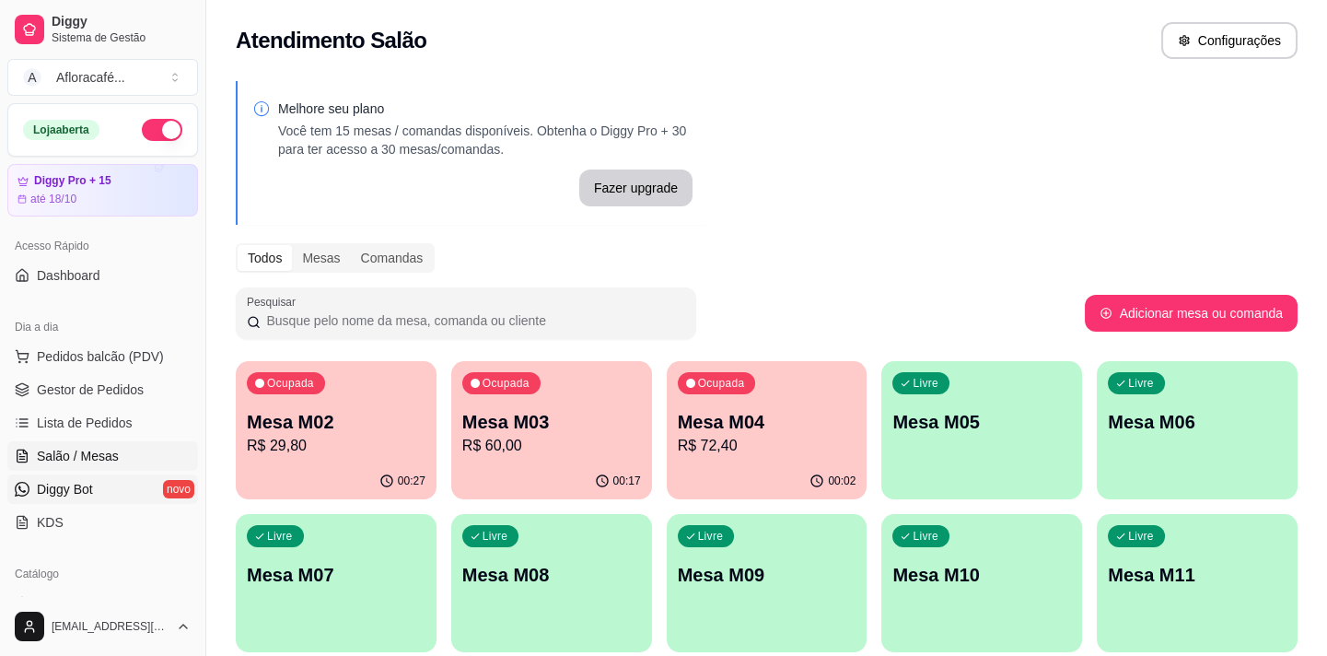
scroll to position [250, 0]
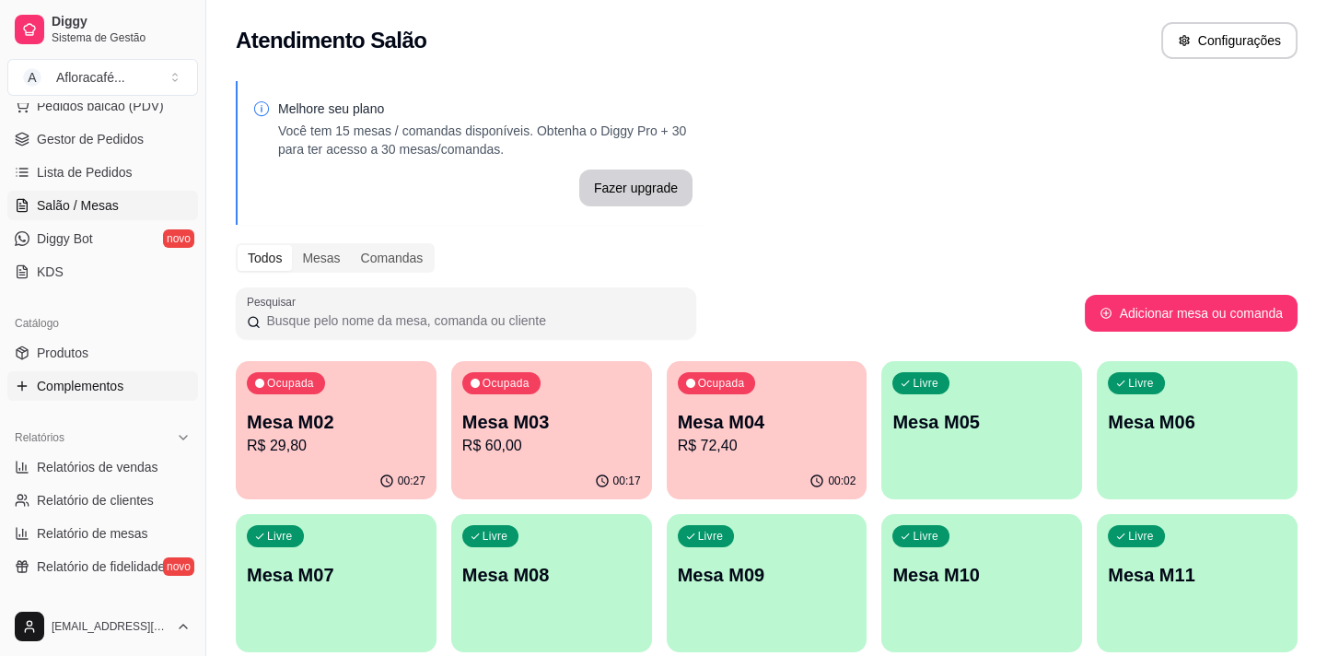
click at [123, 371] on link "Complementos" at bounding box center [102, 385] width 191 height 29
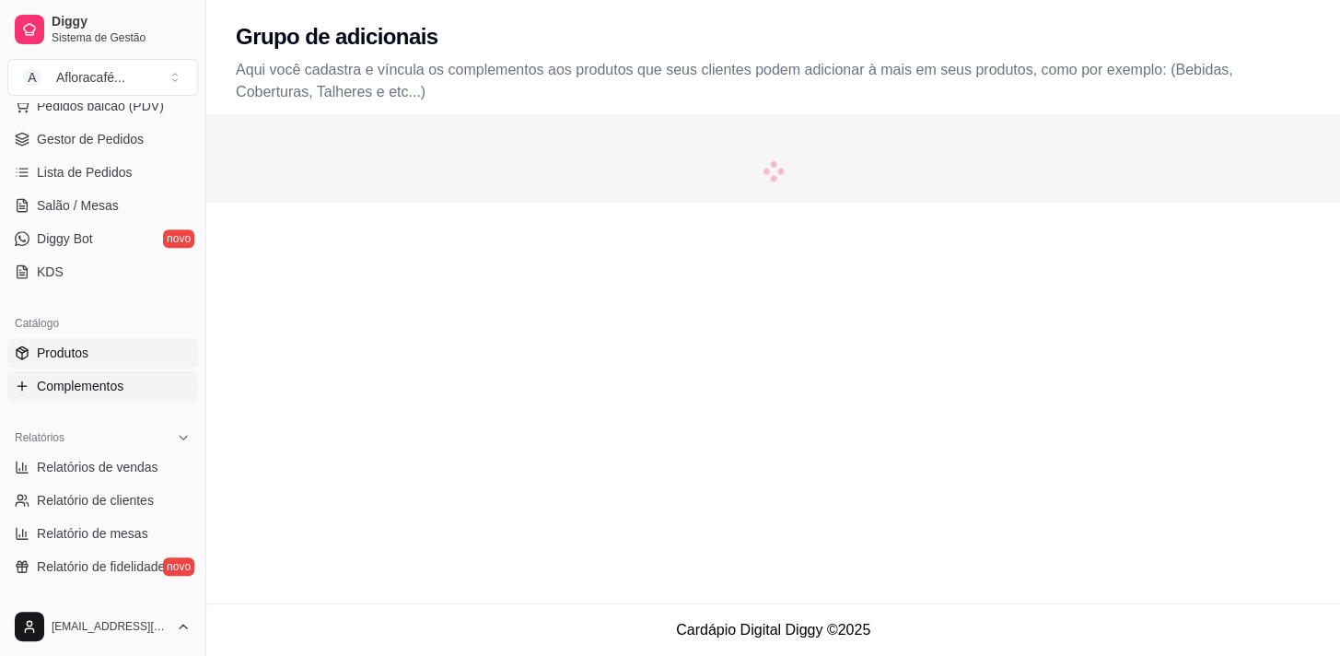
click at [126, 355] on link "Produtos" at bounding box center [102, 352] width 191 height 29
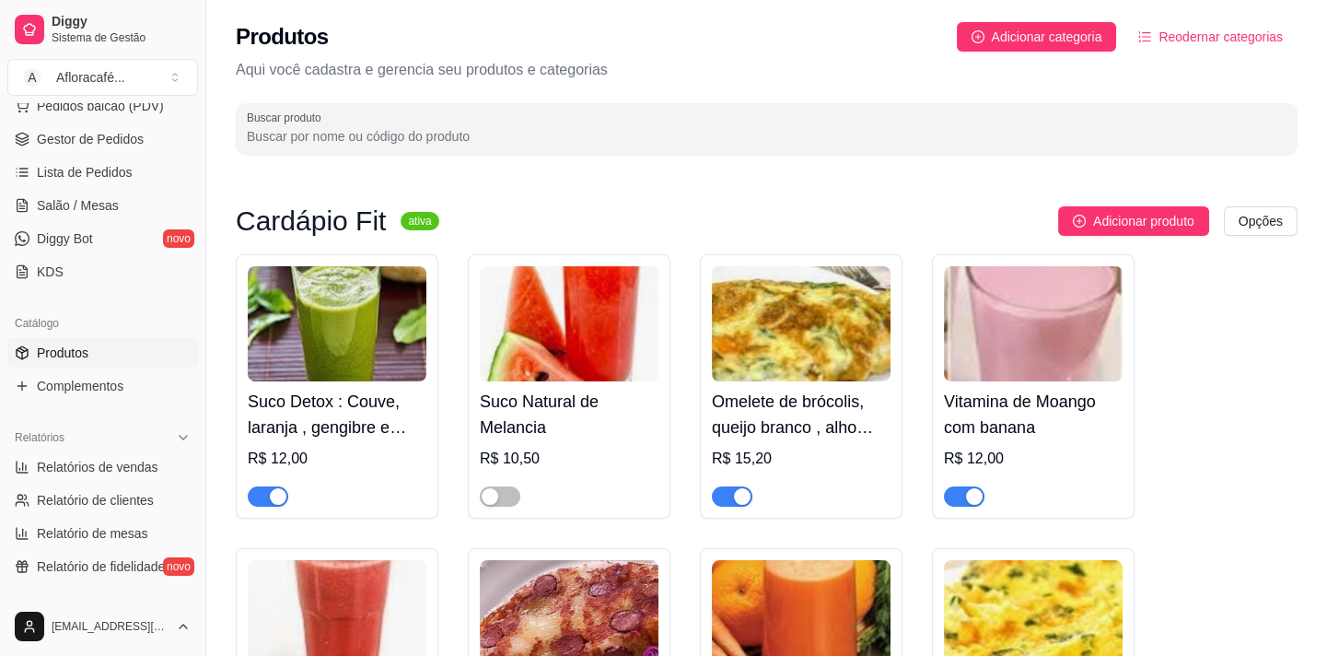
click at [846, 127] on input "Buscar produto" at bounding box center [767, 136] width 1040 height 18
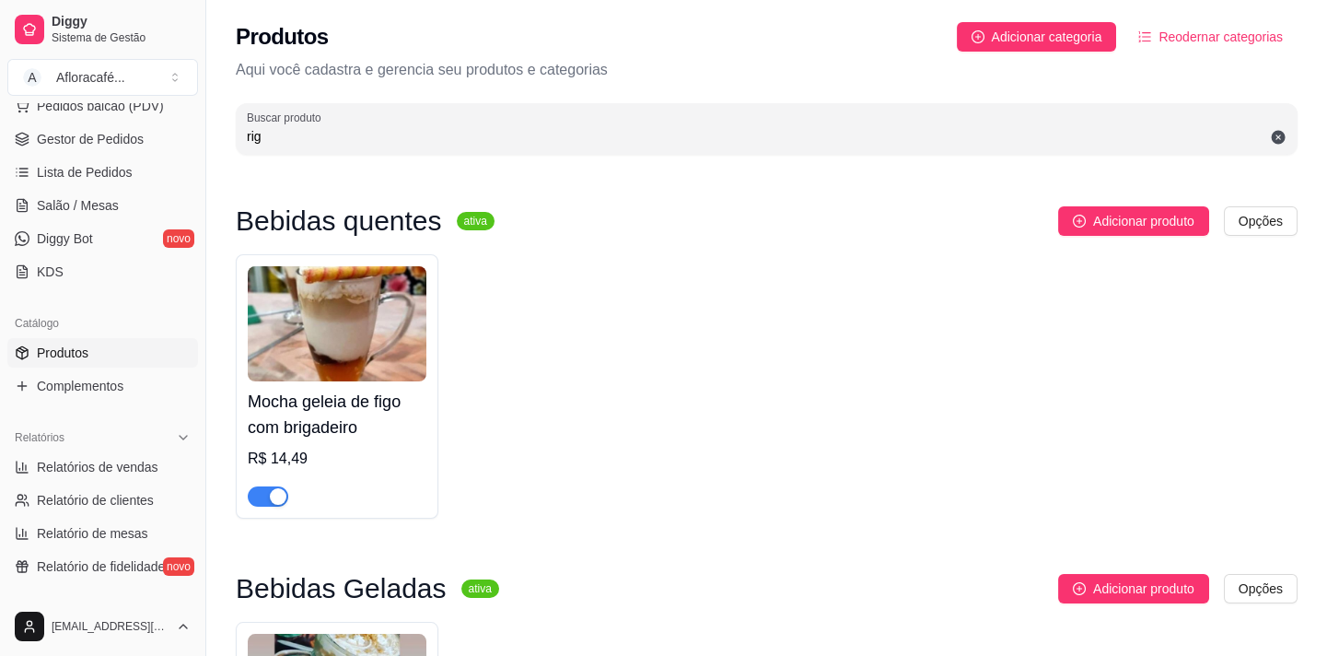
type input "rig"
click at [1276, 137] on icon at bounding box center [1279, 138] width 14 height 14
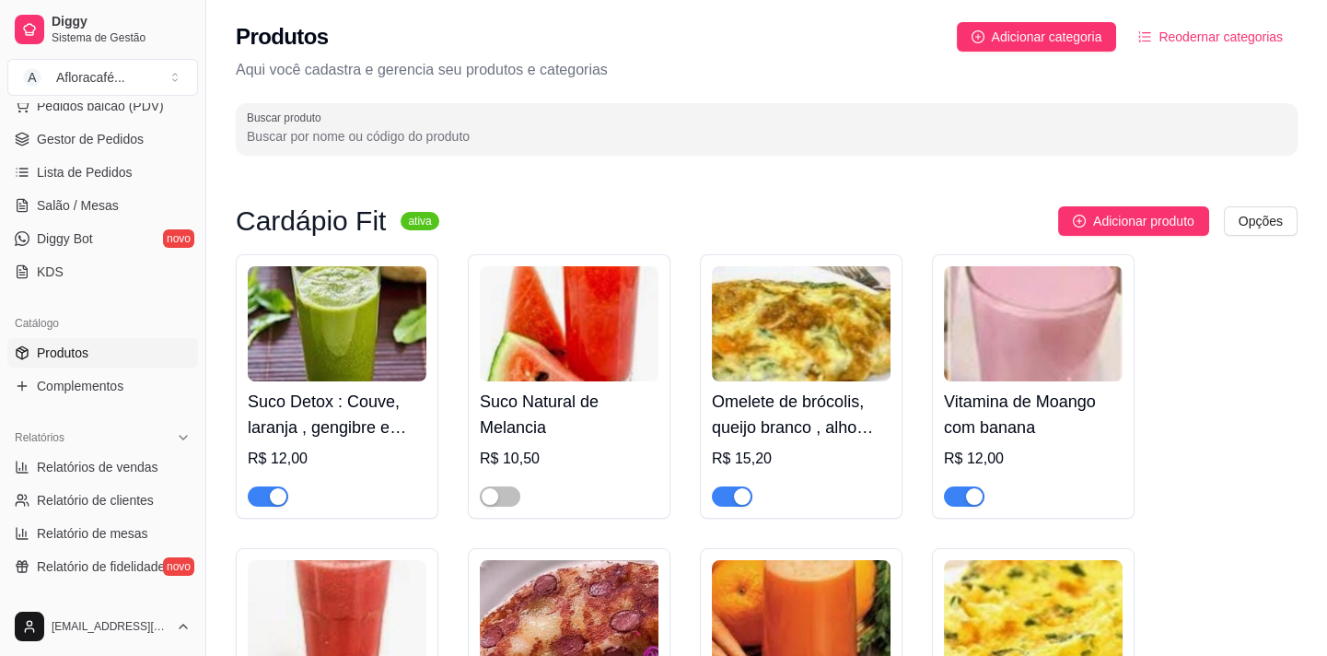
click at [1273, 135] on input "Buscar produto" at bounding box center [767, 136] width 1040 height 18
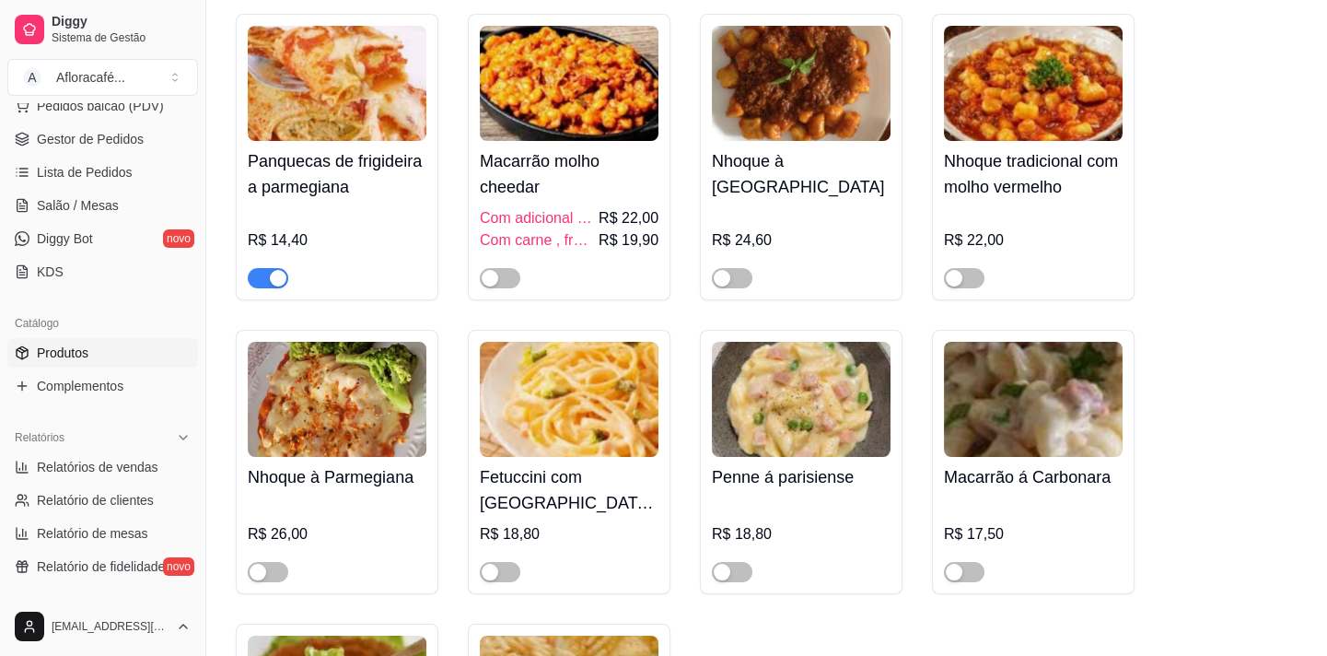
scroll to position [14011, 0]
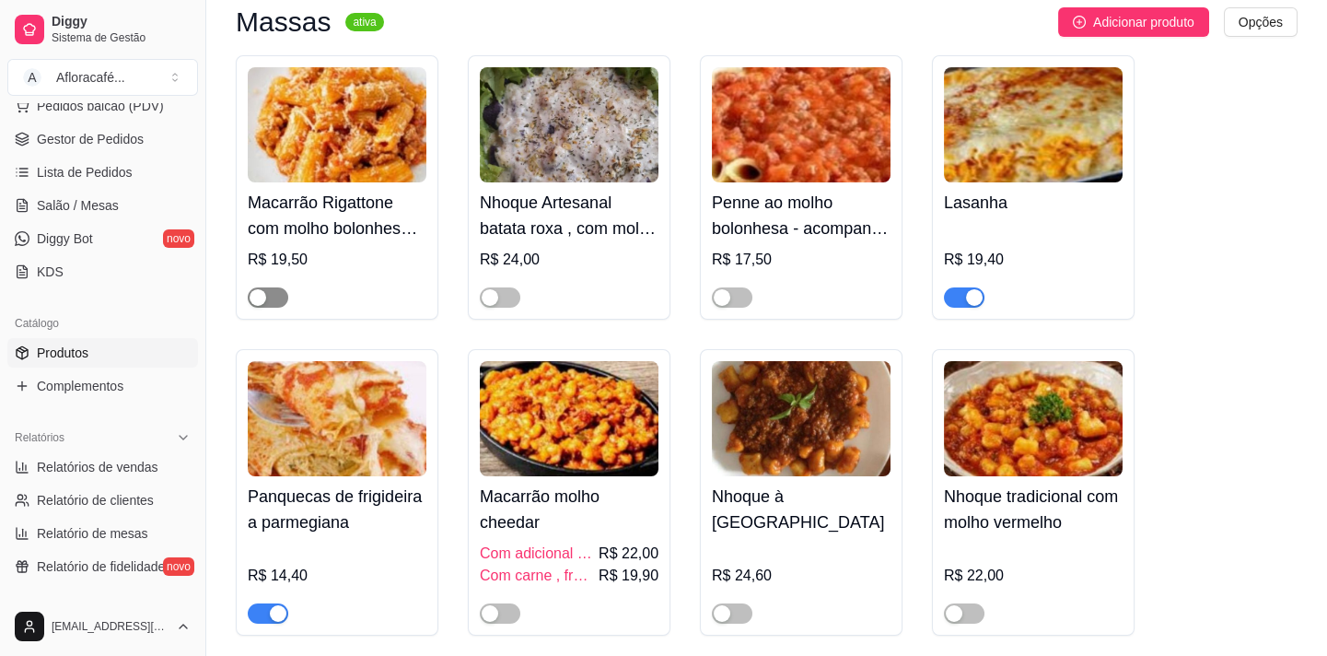
click at [275, 308] on span "button" at bounding box center [268, 297] width 41 height 20
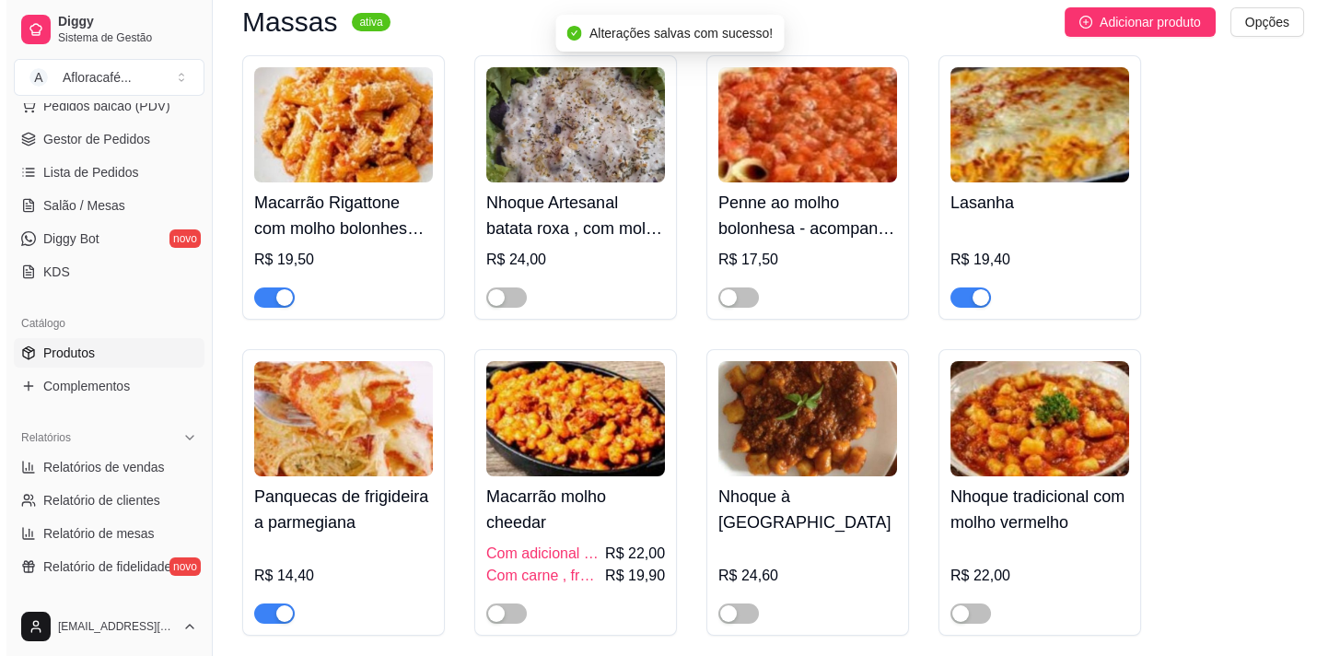
scroll to position [14095, 0]
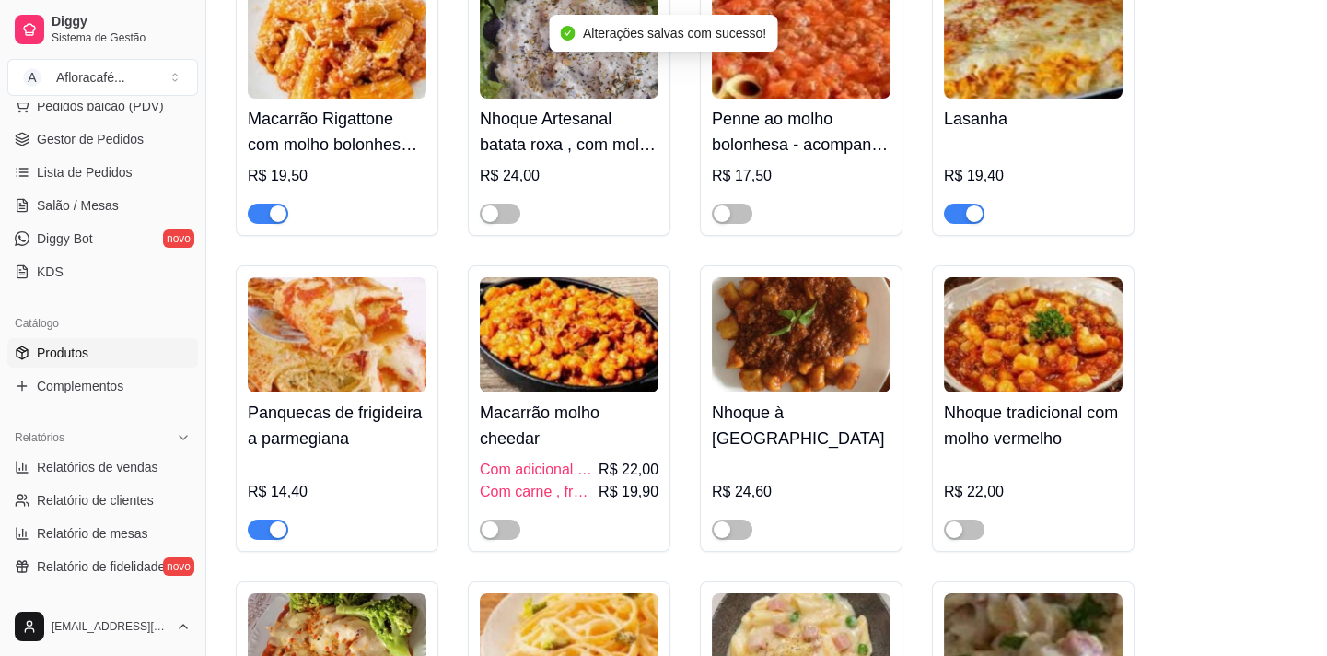
click at [1072, 212] on div "R$ 19,40" at bounding box center [1033, 181] width 179 height 85
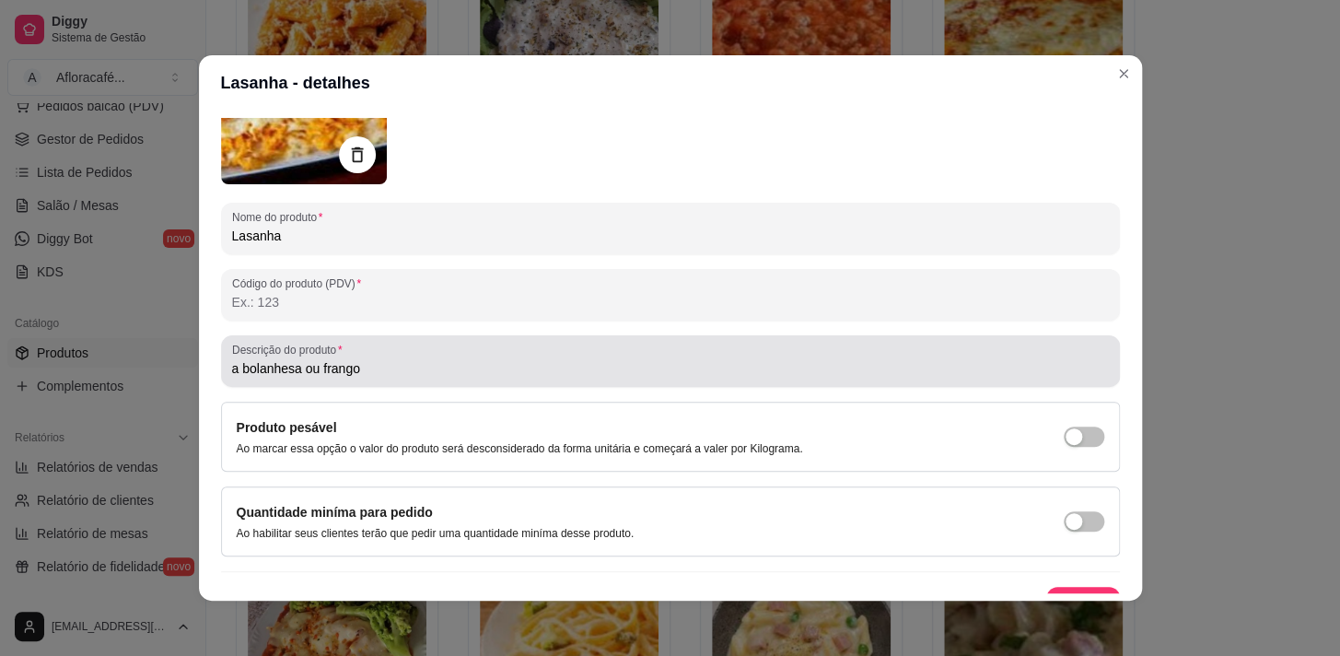
scroll to position [196, 0]
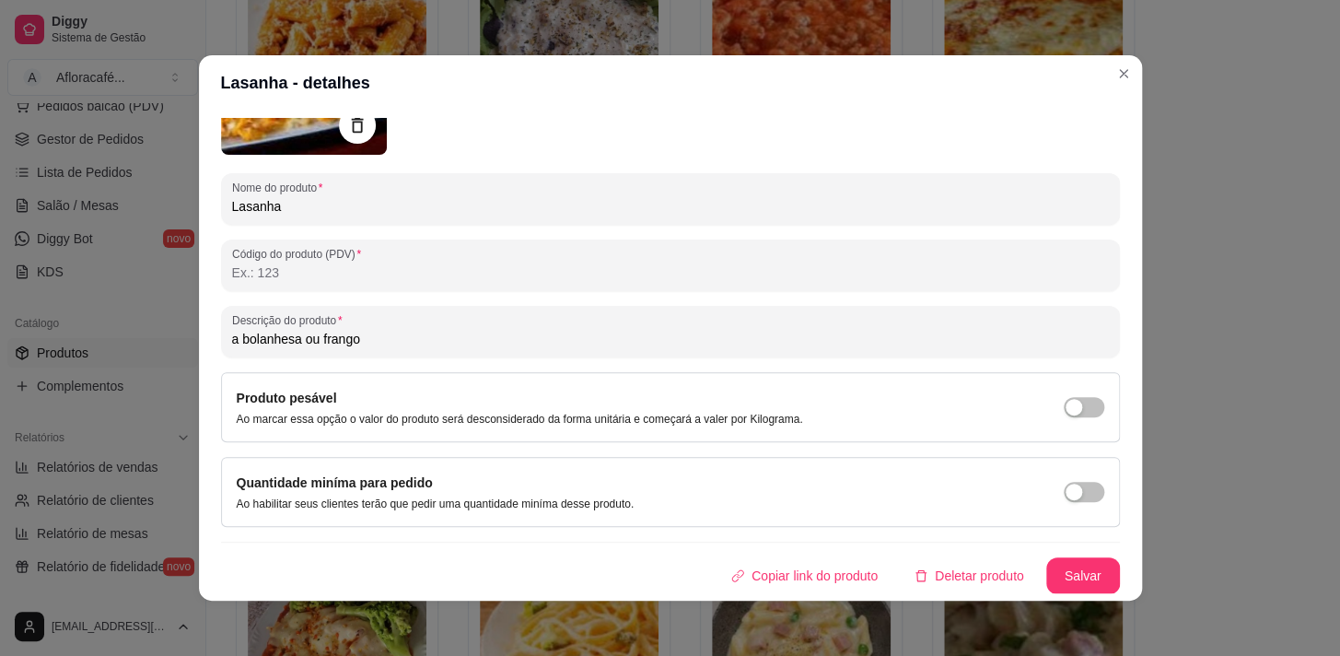
click at [927, 331] on input "a bolanhesa ou frango" at bounding box center [670, 339] width 877 height 18
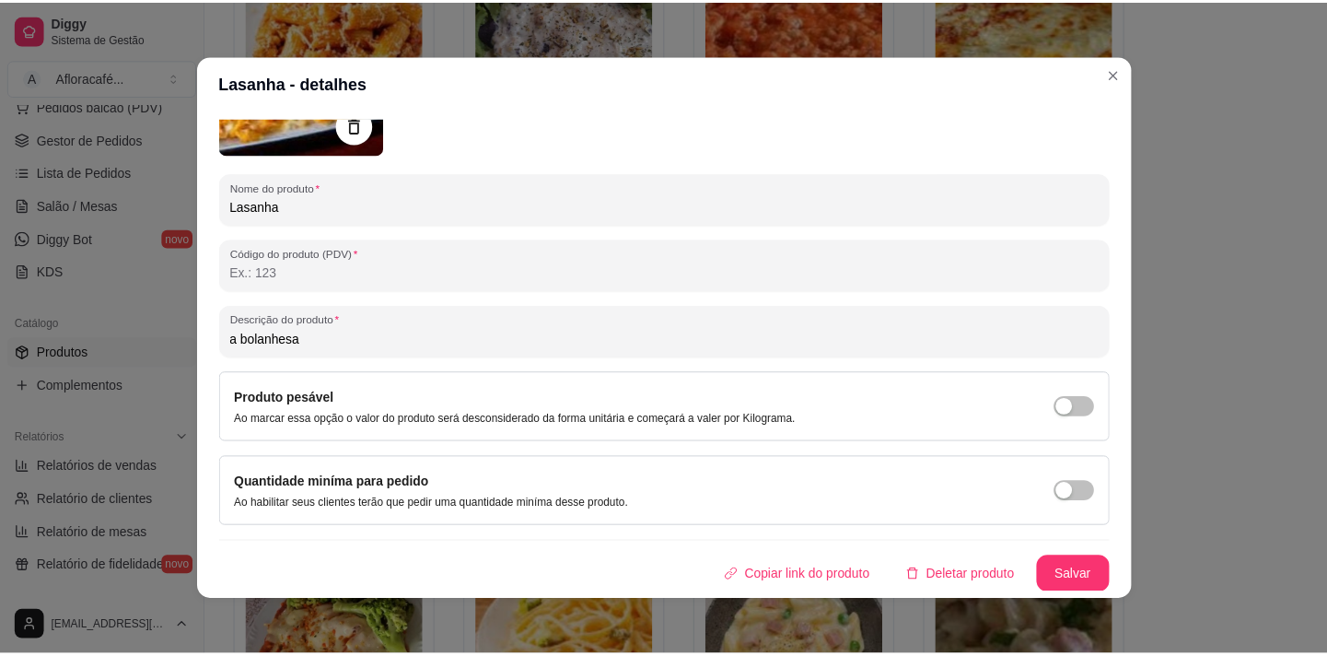
scroll to position [3, 0]
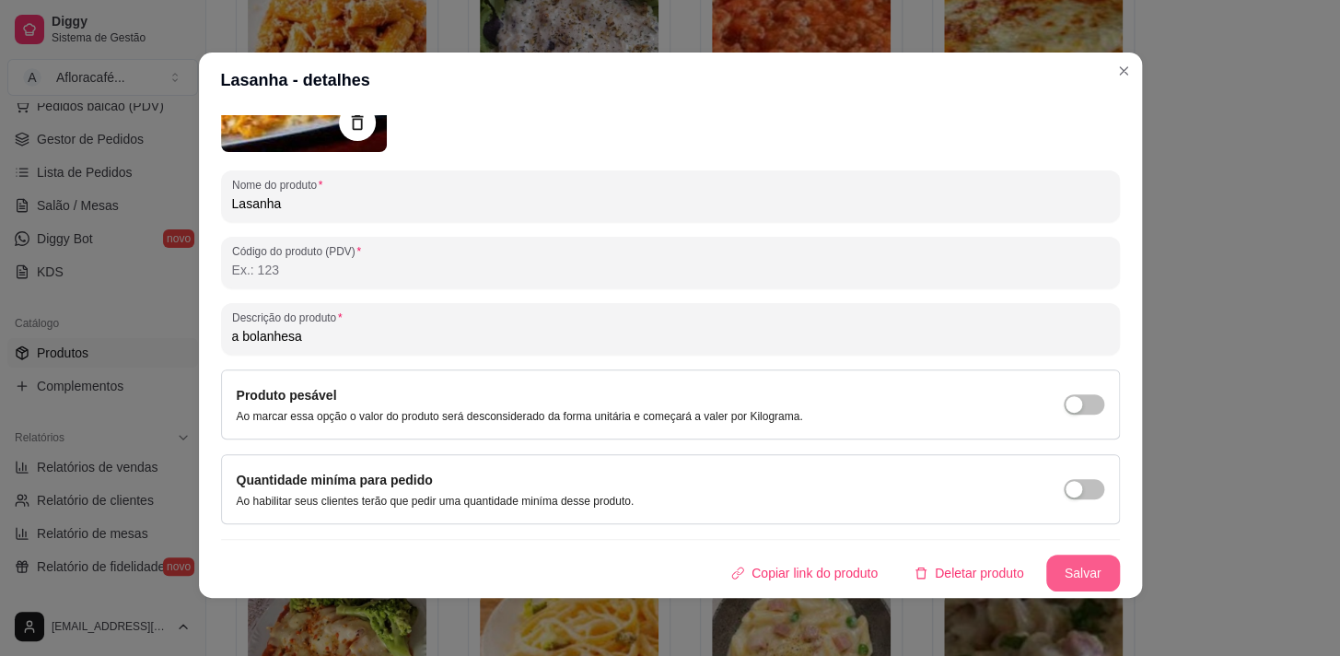
type input "a bolanhesa"
click at [1047, 565] on button "Salvar" at bounding box center [1083, 573] width 72 height 36
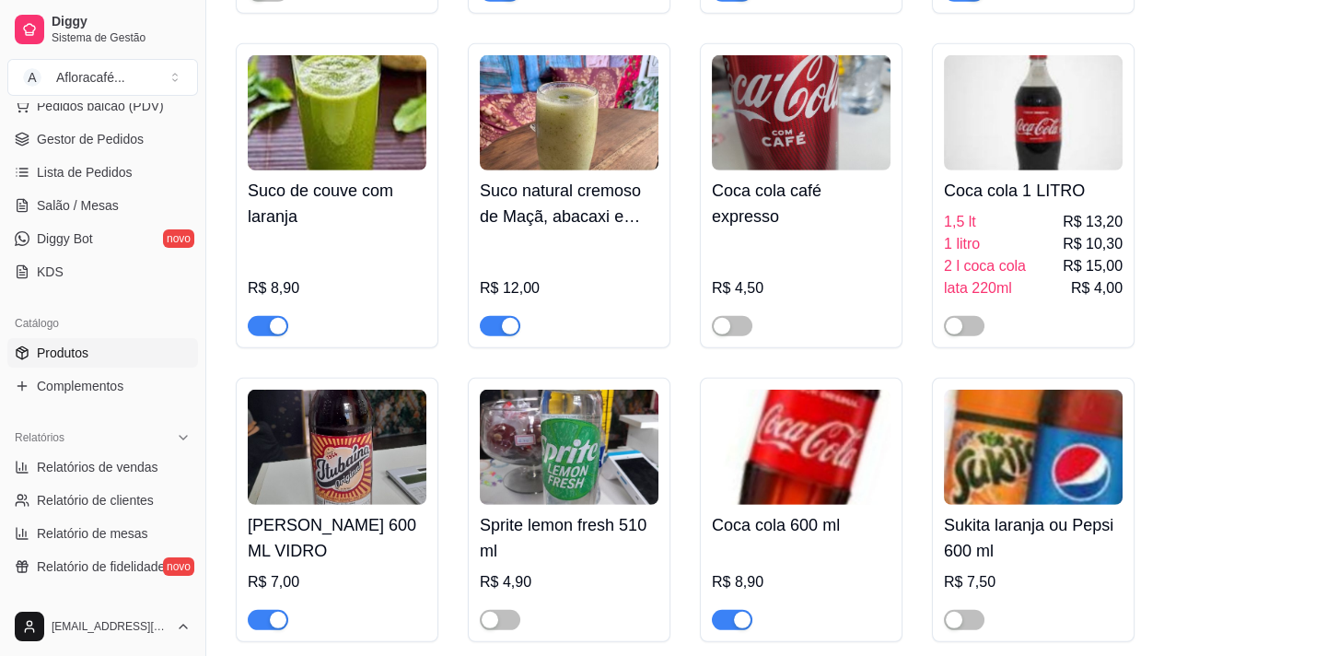
scroll to position [11165, 0]
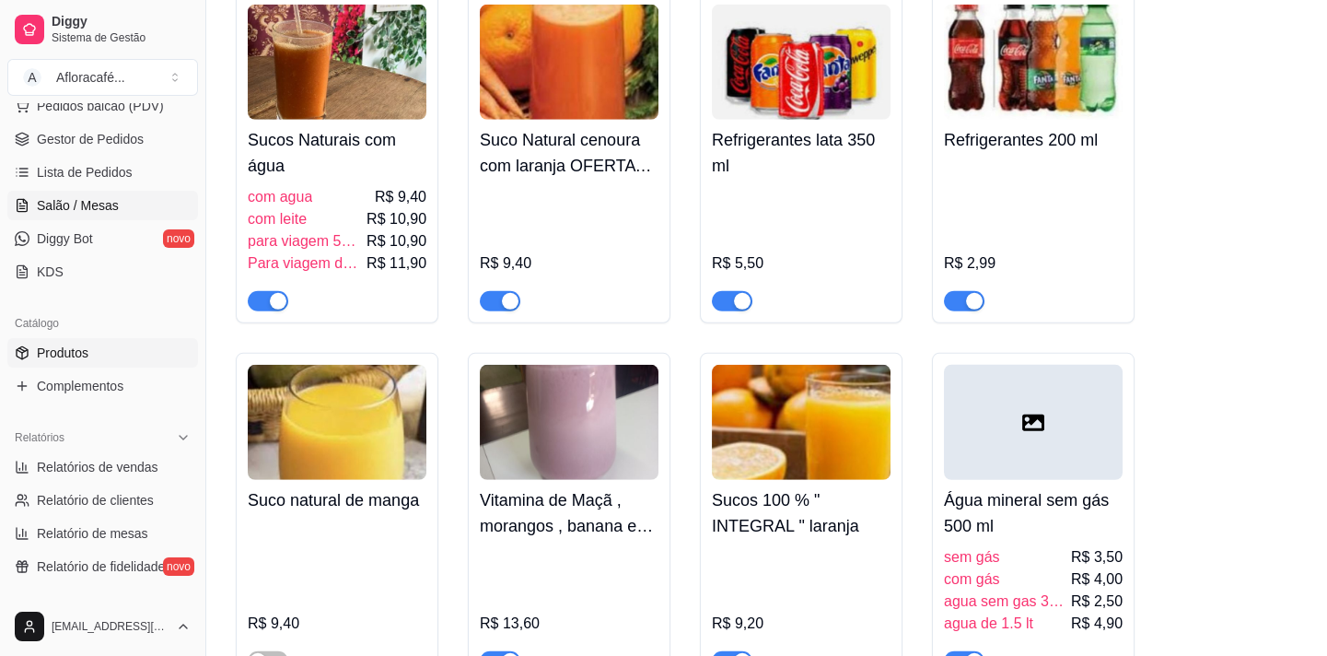
click at [81, 206] on span "Salão / Mesas" at bounding box center [78, 205] width 82 height 18
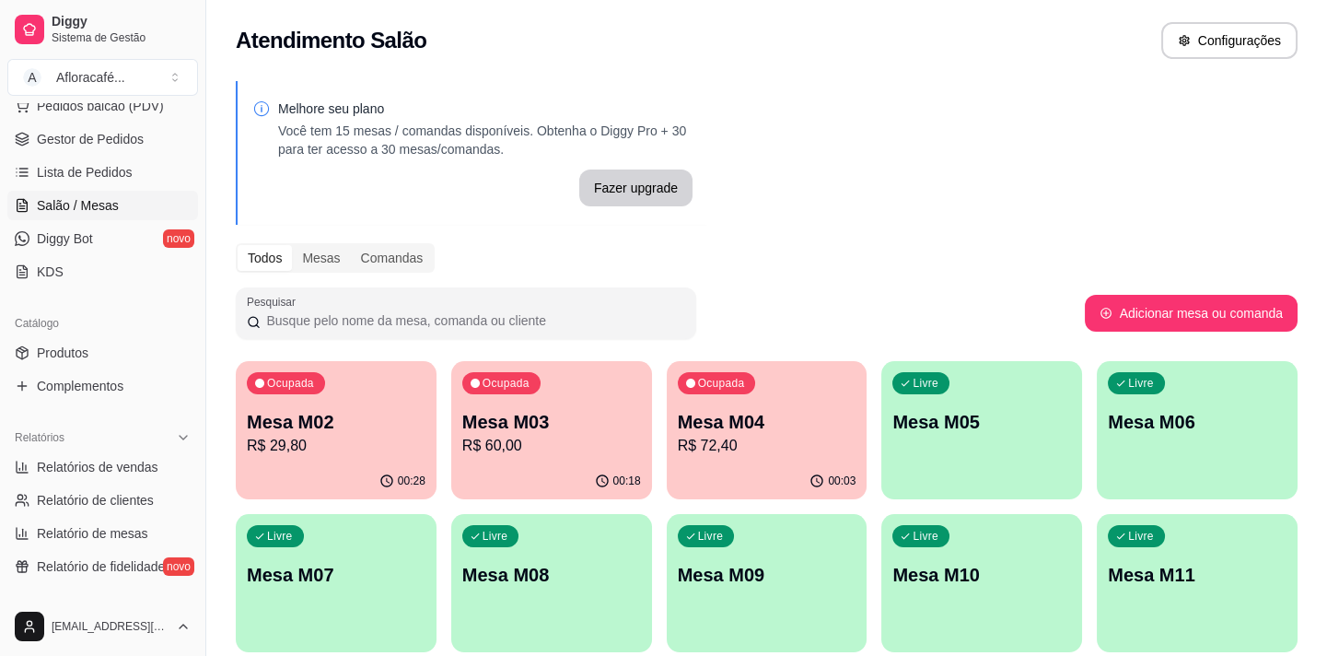
click at [297, 431] on p "Mesa M02" at bounding box center [336, 422] width 179 height 26
click at [572, 453] on p "R$ 60,00" at bounding box center [551, 445] width 173 height 21
click at [773, 427] on p "Mesa M04" at bounding box center [767, 422] width 179 height 26
click at [1016, 416] on p "Mesa M05" at bounding box center [981, 422] width 173 height 25
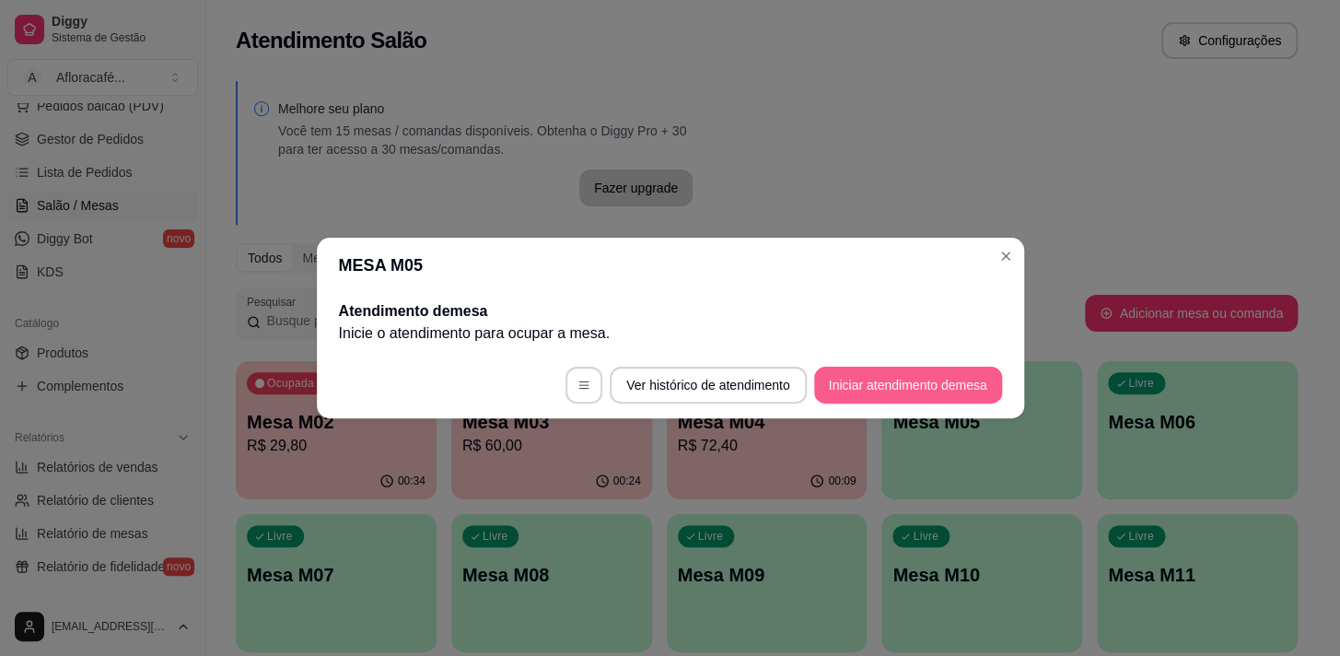
click at [919, 378] on button "Iniciar atendimento de mesa" at bounding box center [908, 384] width 188 height 37
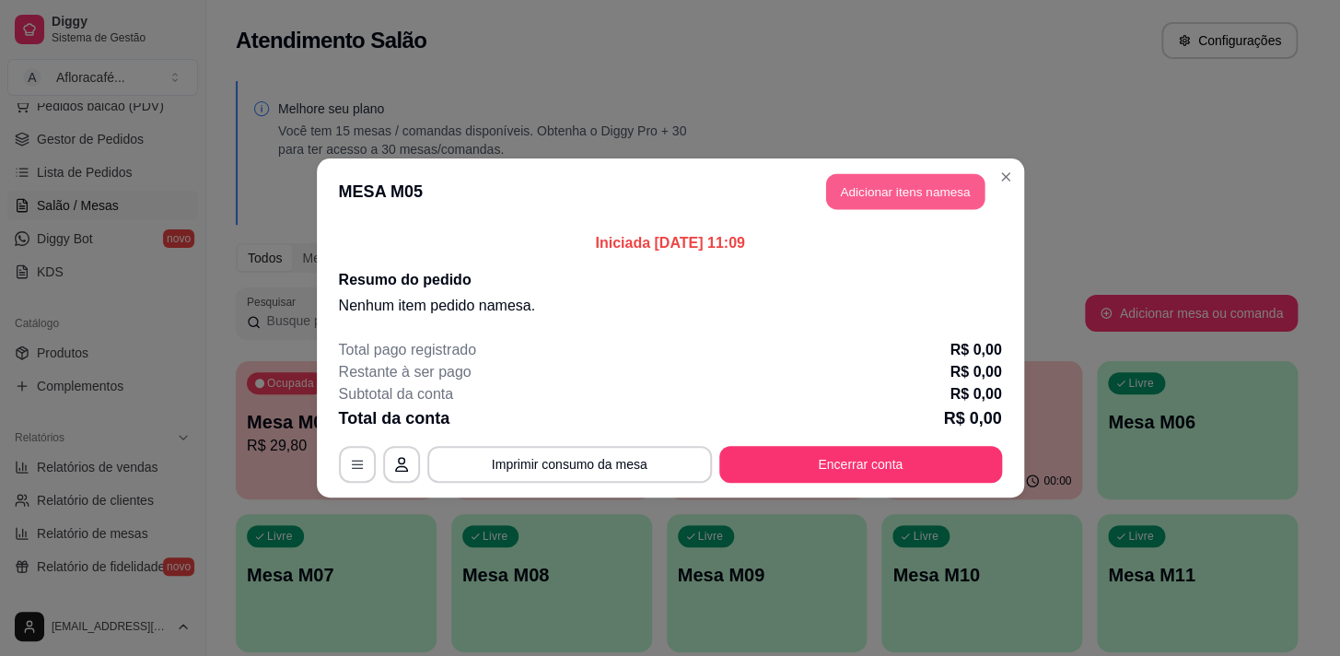
click at [907, 201] on button "Adicionar itens na mesa" at bounding box center [905, 192] width 158 height 36
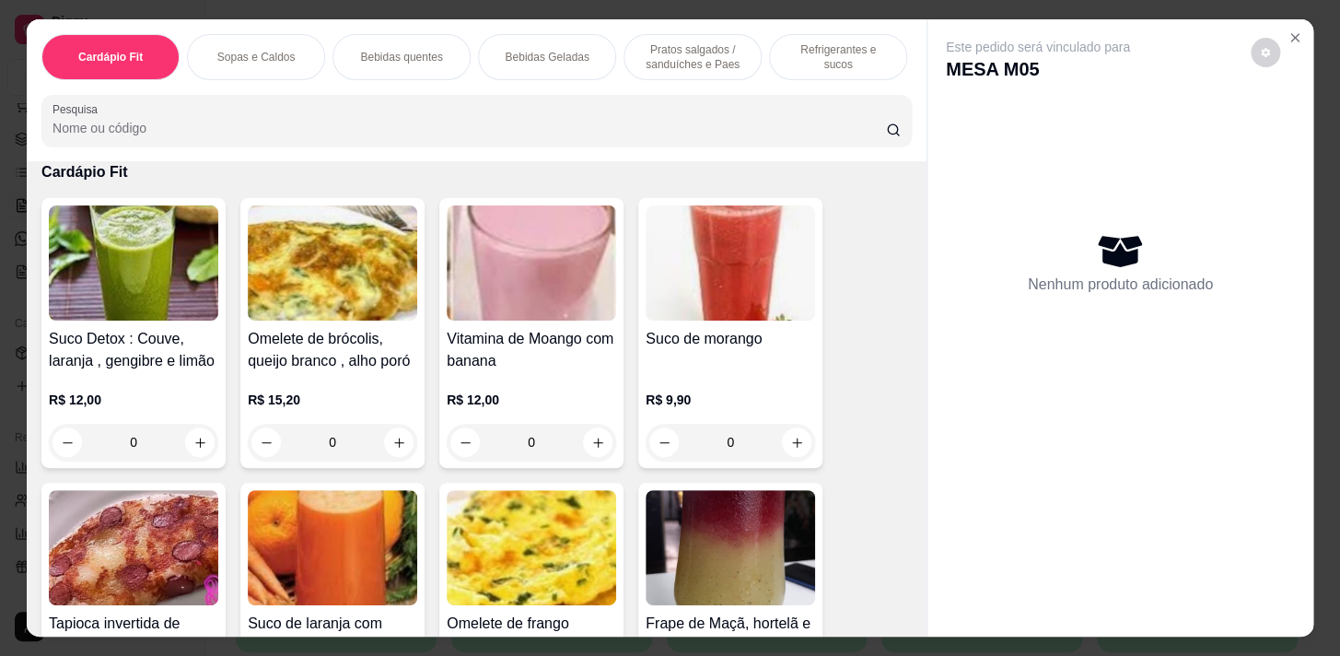
scroll to position [167, 0]
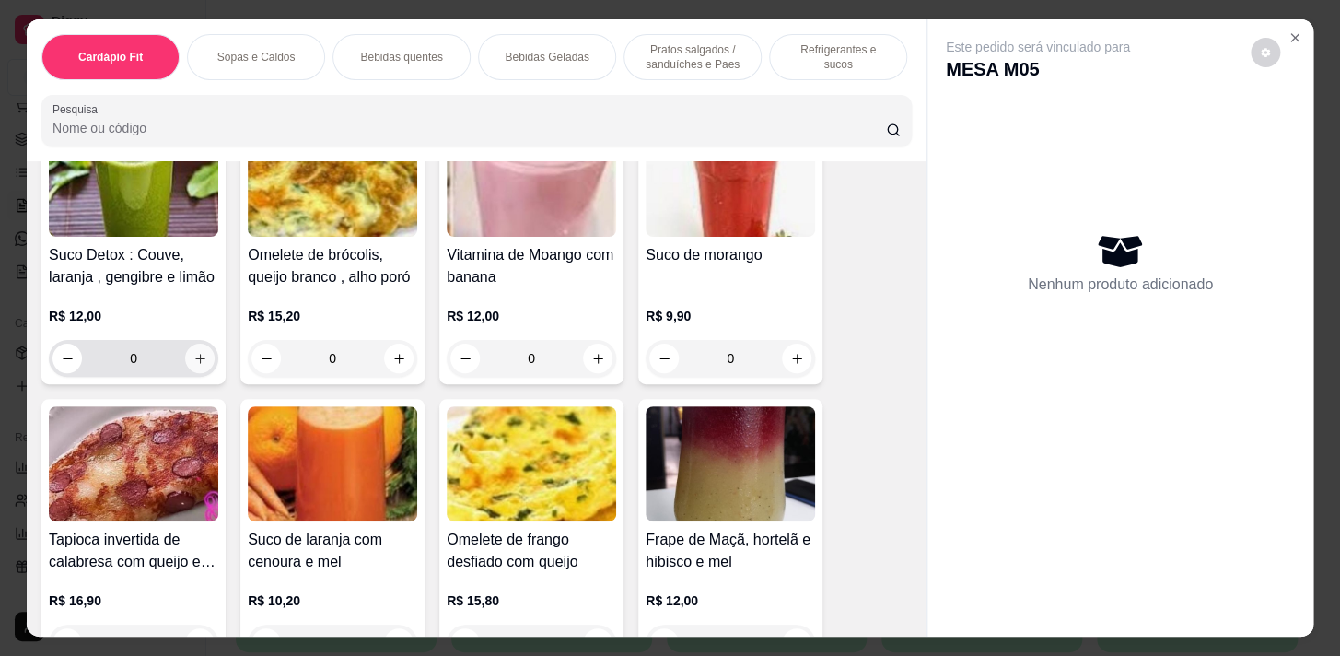
click at [198, 365] on icon "increase-product-quantity" at bounding box center [200, 359] width 14 height 14
type input "1"
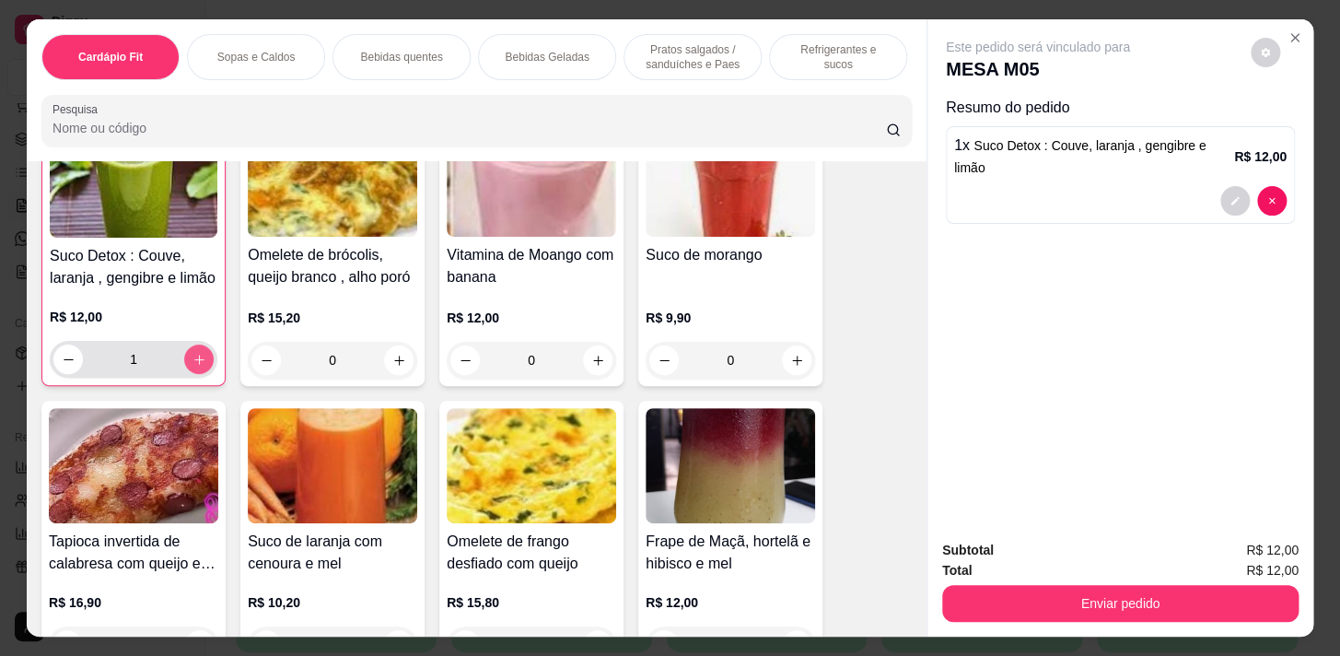
scroll to position [168, 0]
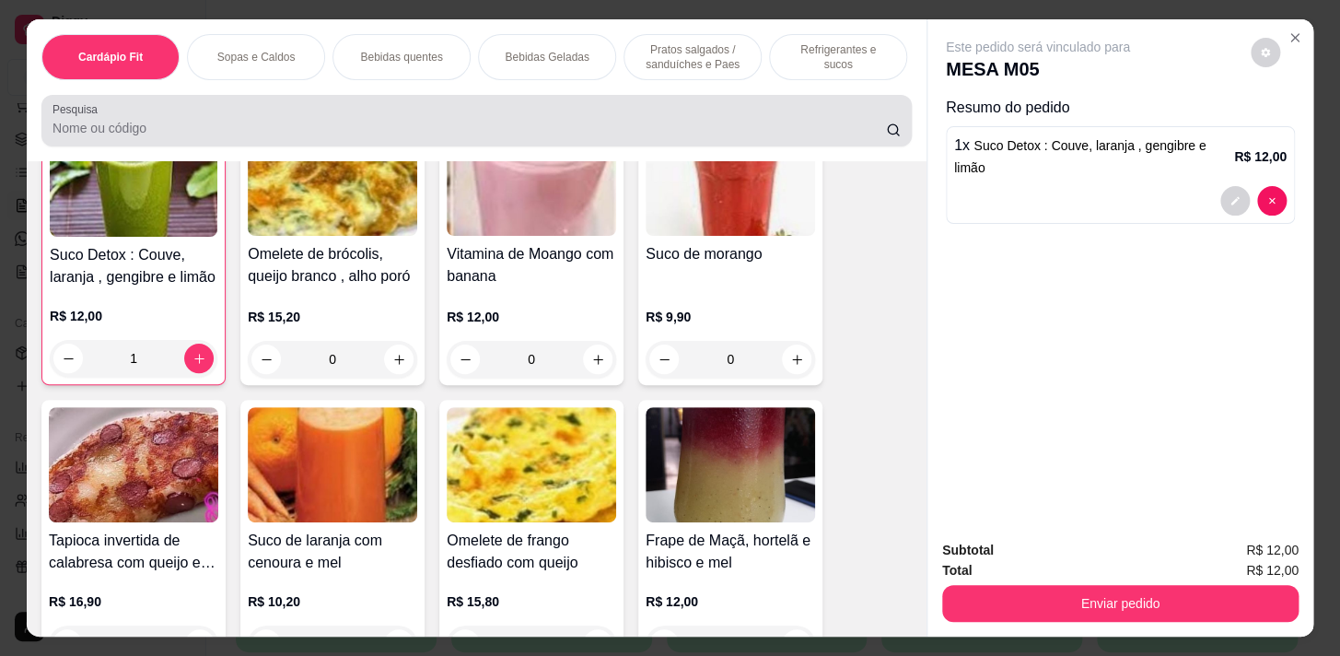
click at [746, 136] on input "Pesquisa" at bounding box center [468, 128] width 833 height 18
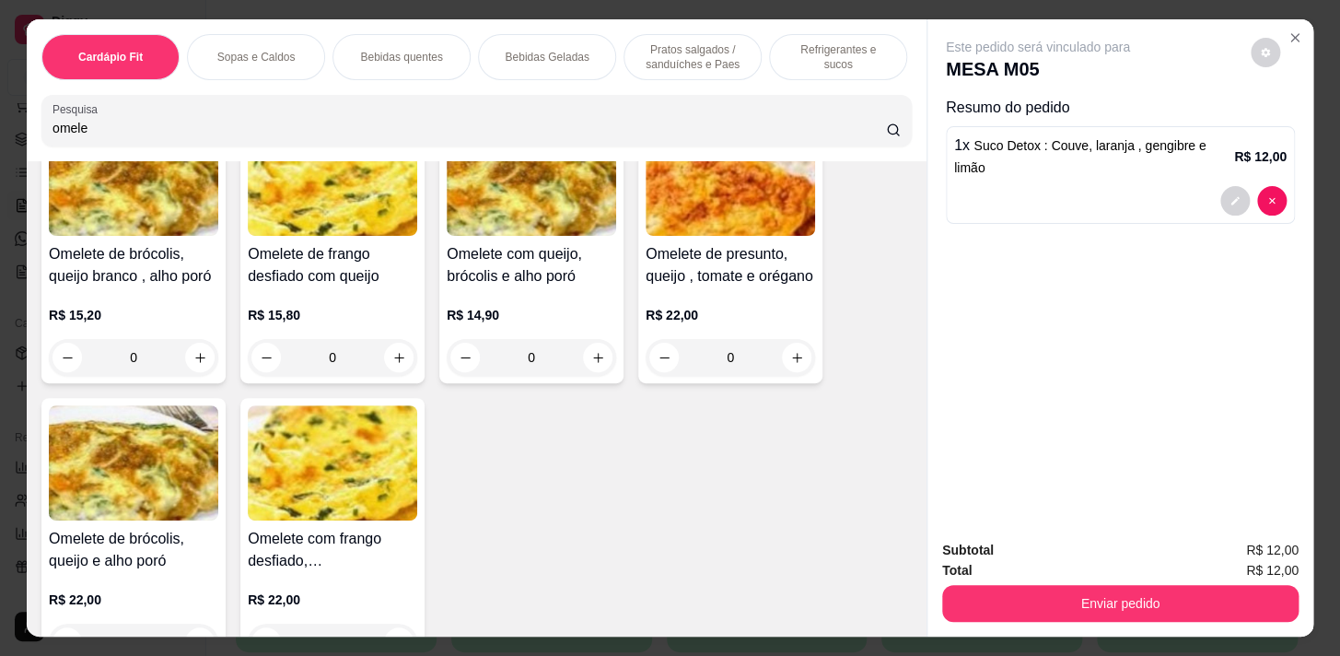
scroll to position [773, 0]
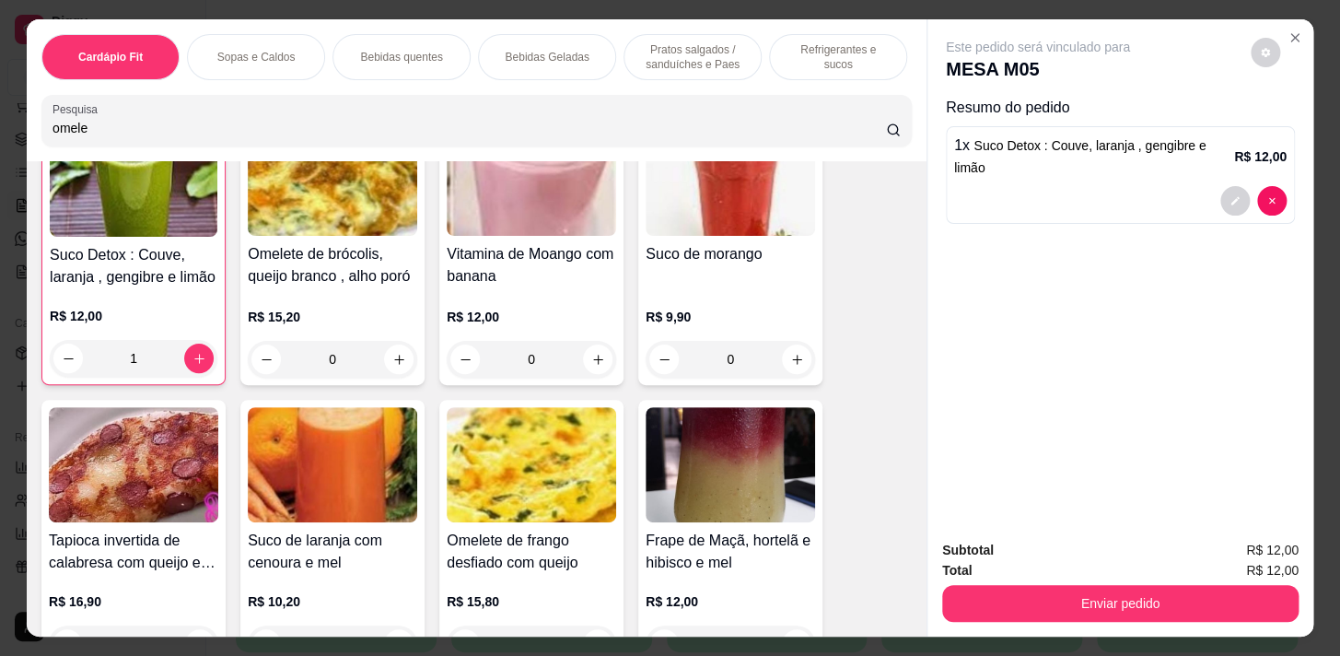
type input "omele"
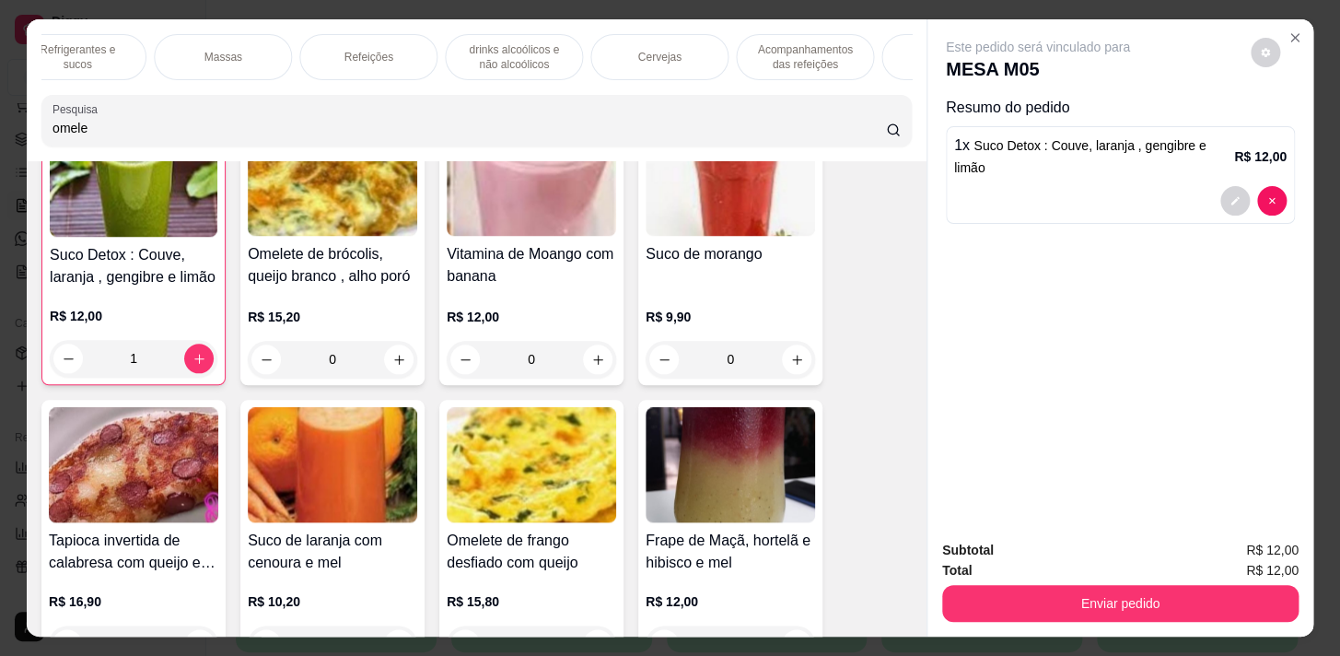
click at [378, 53] on p "Refeições" at bounding box center [367, 57] width 49 height 15
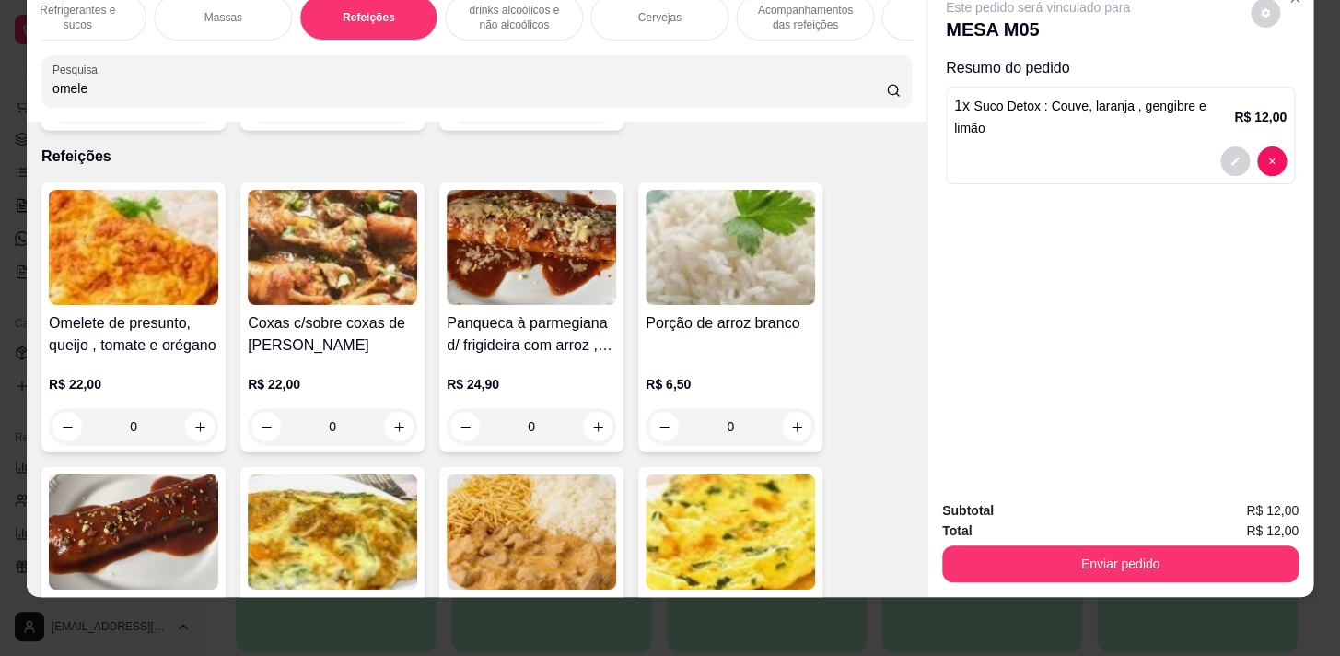
scroll to position [11553, 0]
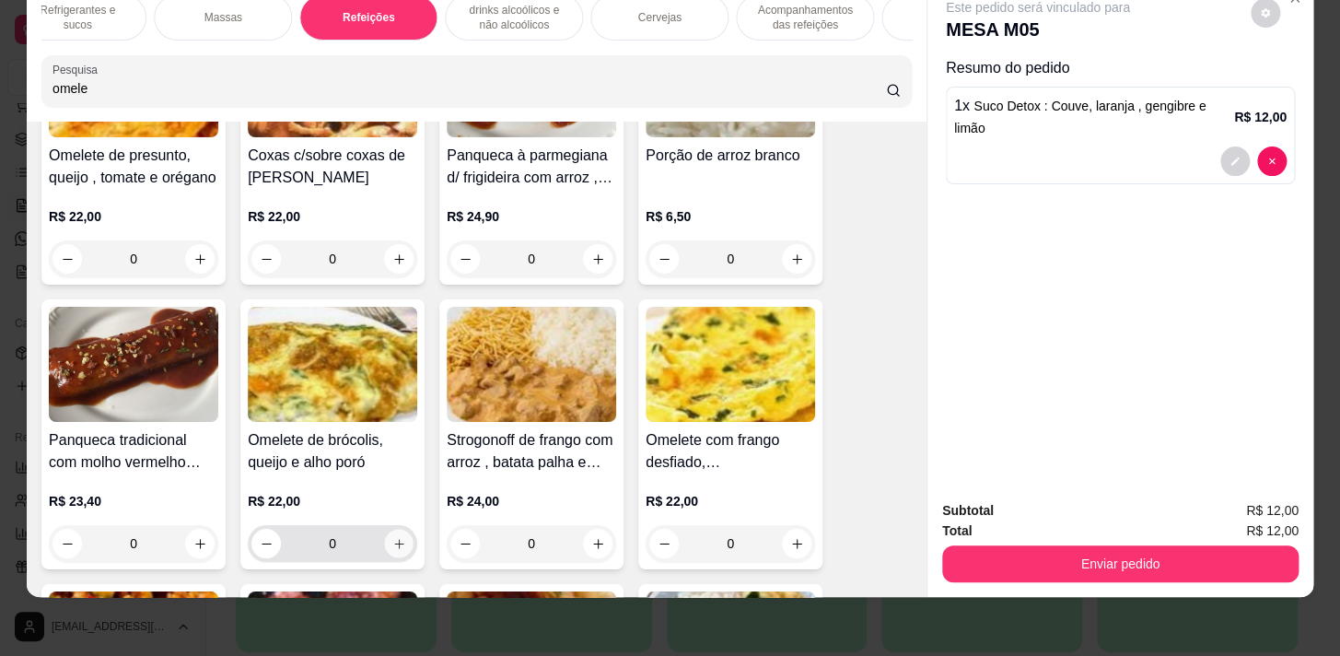
click at [392, 537] on icon "increase-product-quantity" at bounding box center [399, 544] width 14 height 14
type input "1"
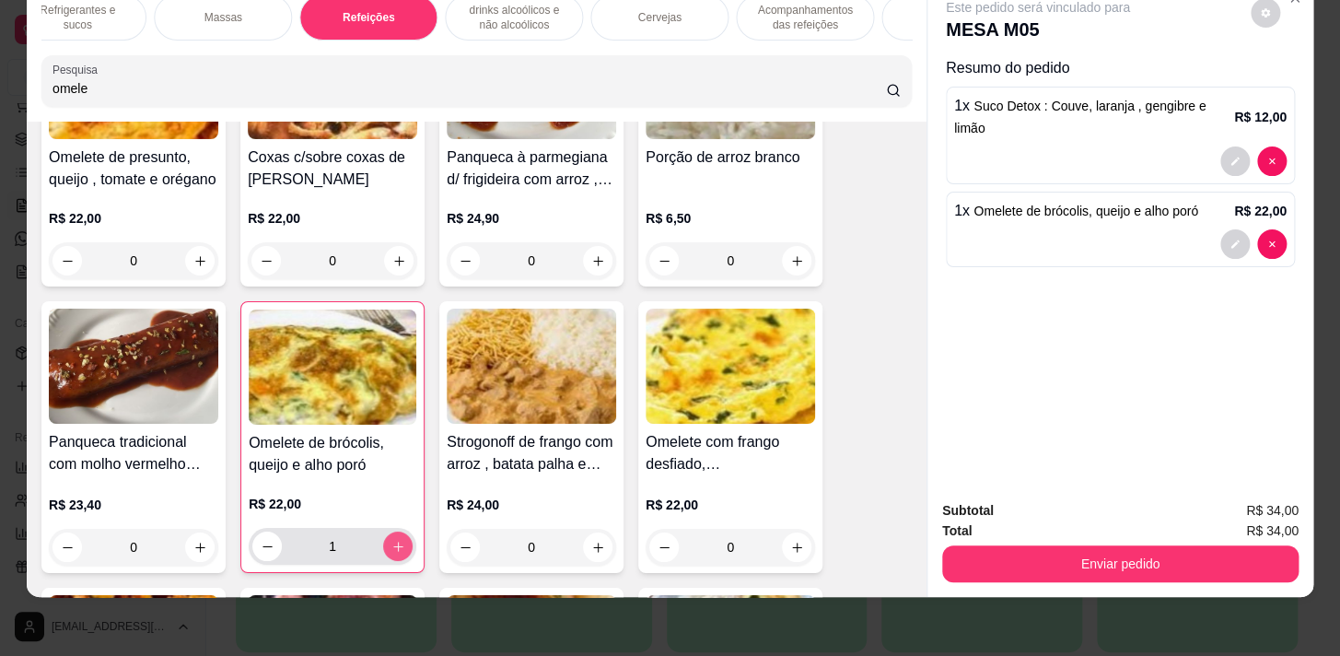
scroll to position [11555, 0]
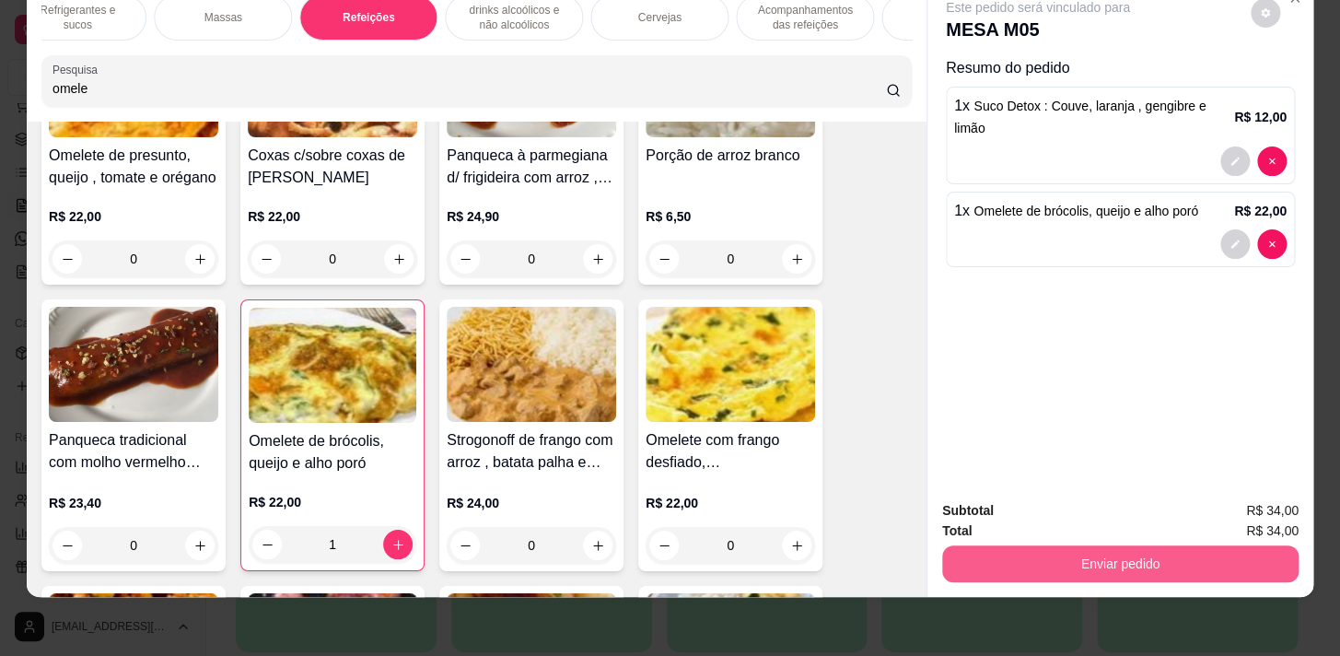
click at [1017, 545] on button "Enviar pedido" at bounding box center [1120, 563] width 356 height 37
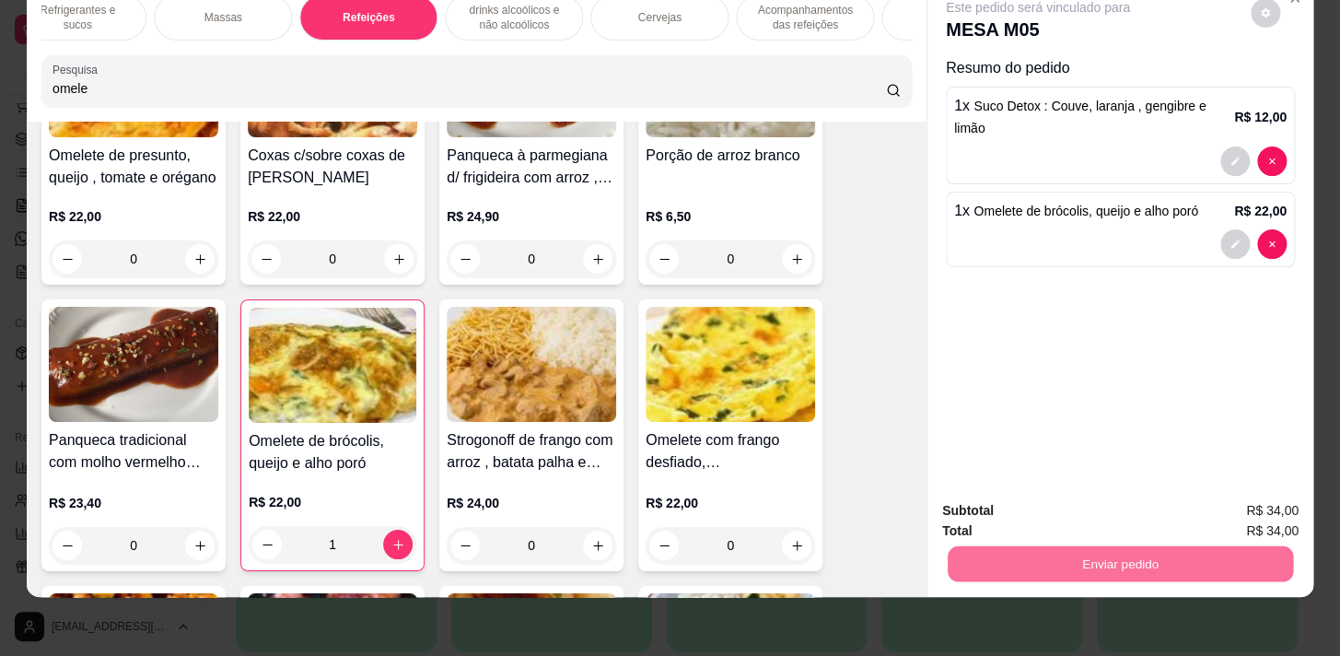
click at [1234, 504] on button "Sim, quero registrar" at bounding box center [1234, 506] width 137 height 35
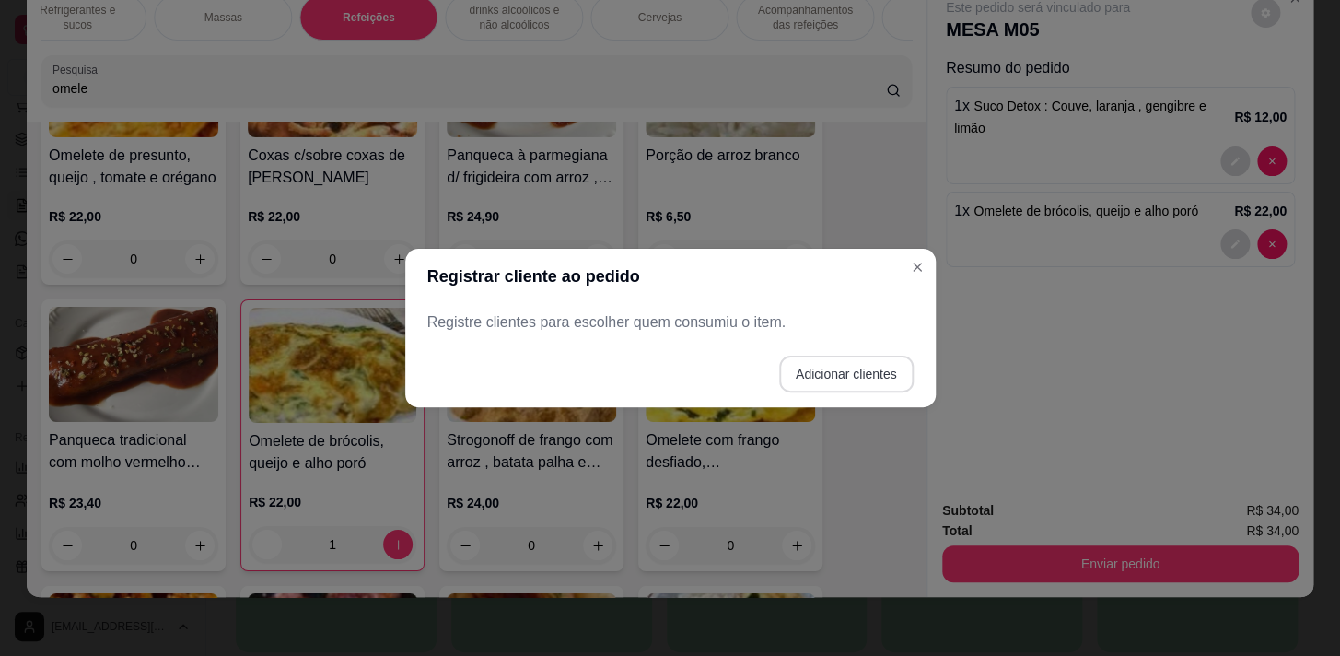
click at [885, 381] on button "Adicionar clientes" at bounding box center [846, 373] width 134 height 37
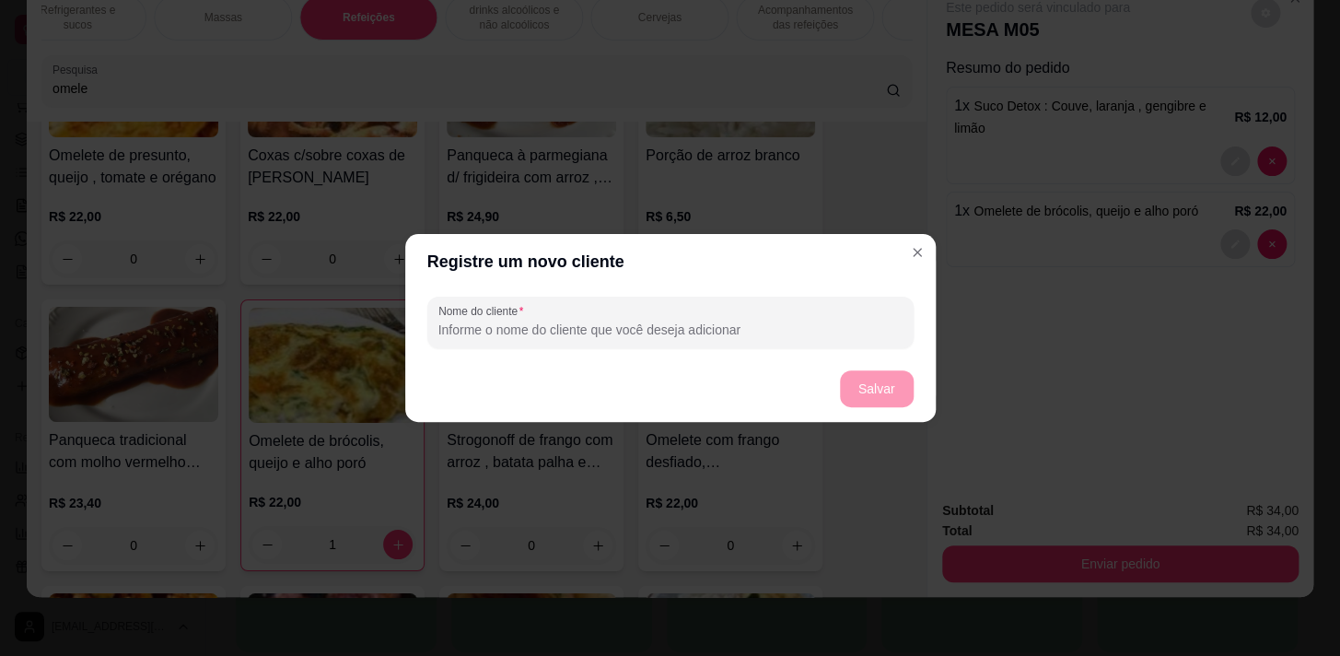
click at [751, 332] on input "Nome do cliente" at bounding box center [670, 329] width 464 height 18
type input "moça sofa cinza"
click at [863, 386] on button "Salvar" at bounding box center [877, 388] width 74 height 37
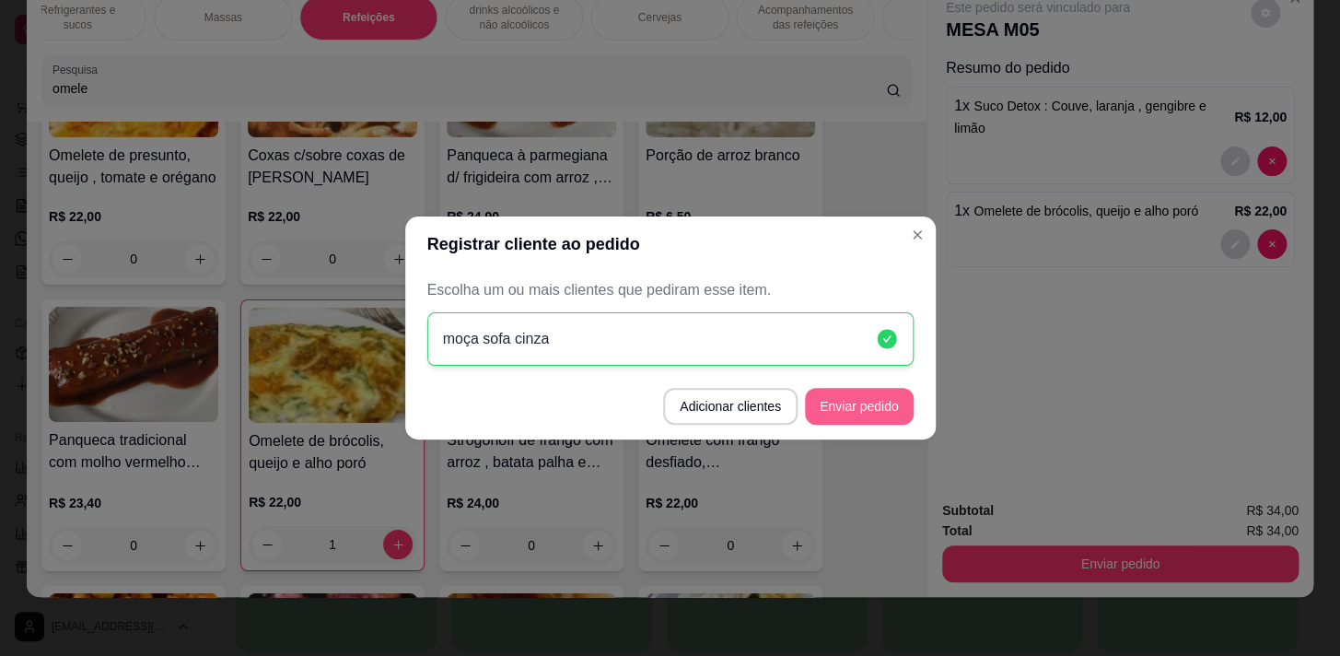
click at [859, 397] on button "Enviar pedido" at bounding box center [859, 406] width 109 height 37
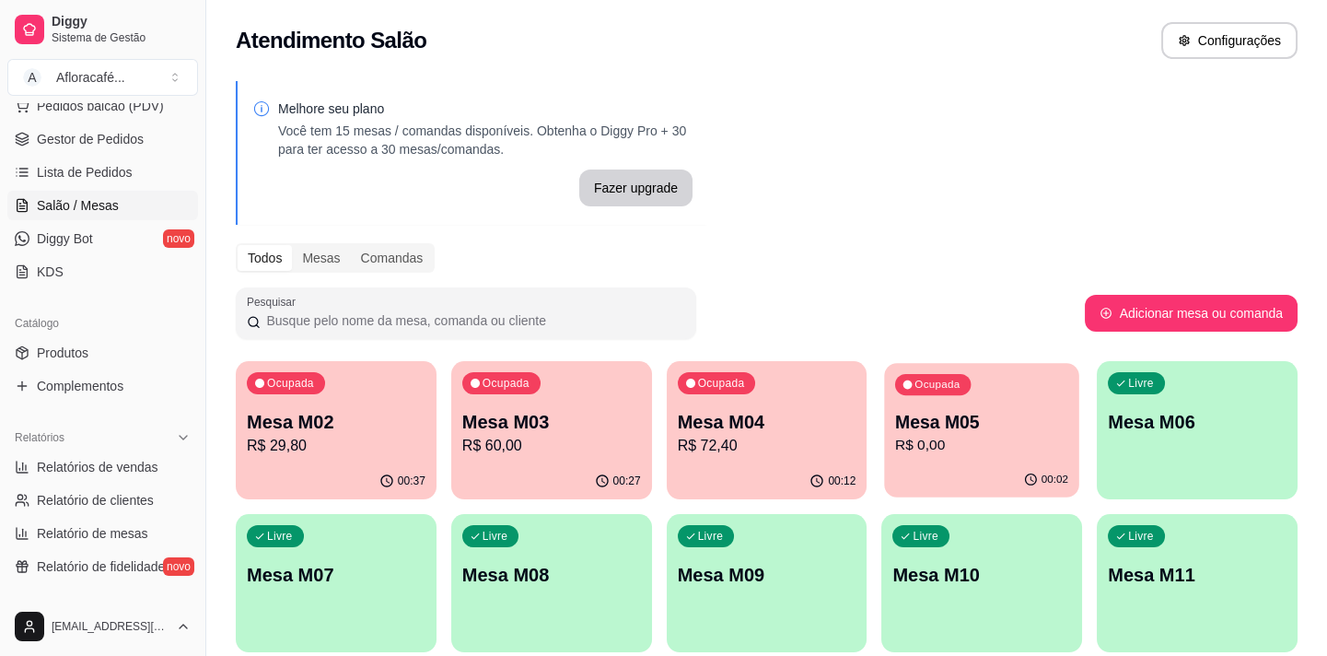
click at [936, 469] on div "00:02" at bounding box center [982, 479] width 194 height 35
click at [715, 321] on div "Pesquisar" at bounding box center [660, 313] width 849 height 52
click at [915, 443] on p "R$ 34,00" at bounding box center [981, 446] width 179 height 22
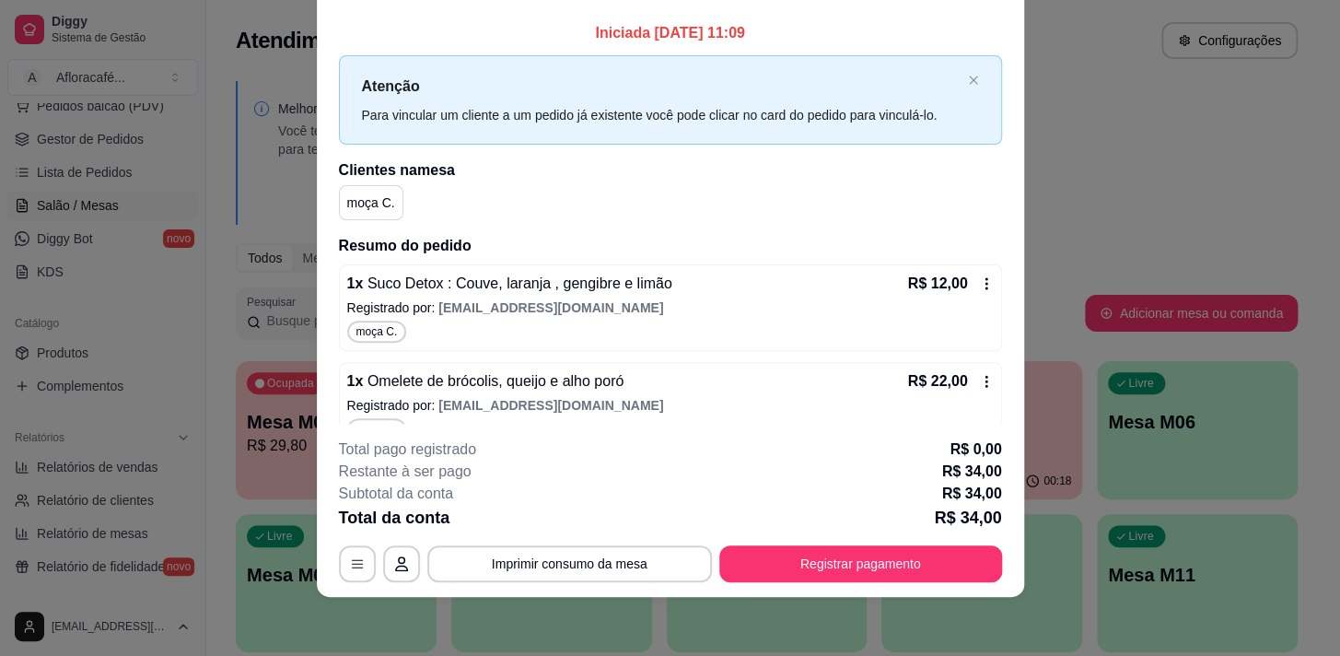
scroll to position [0, 0]
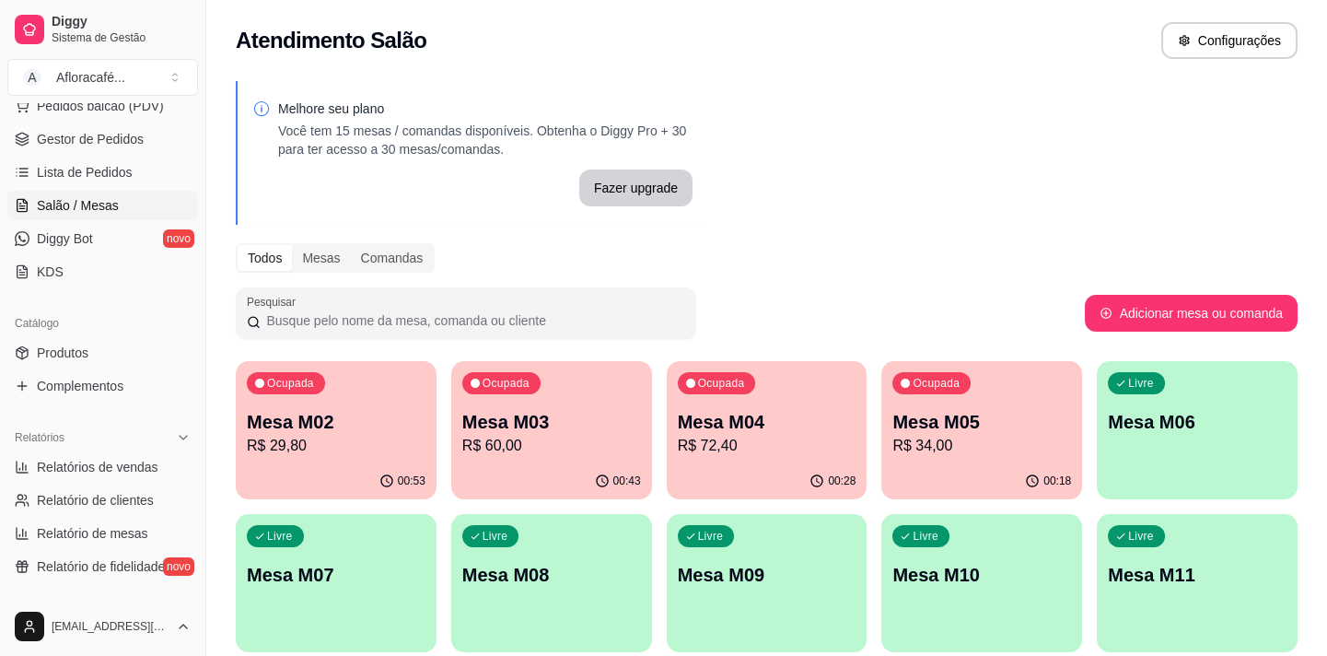
click at [1119, 373] on div "Livre" at bounding box center [1136, 383] width 57 height 22
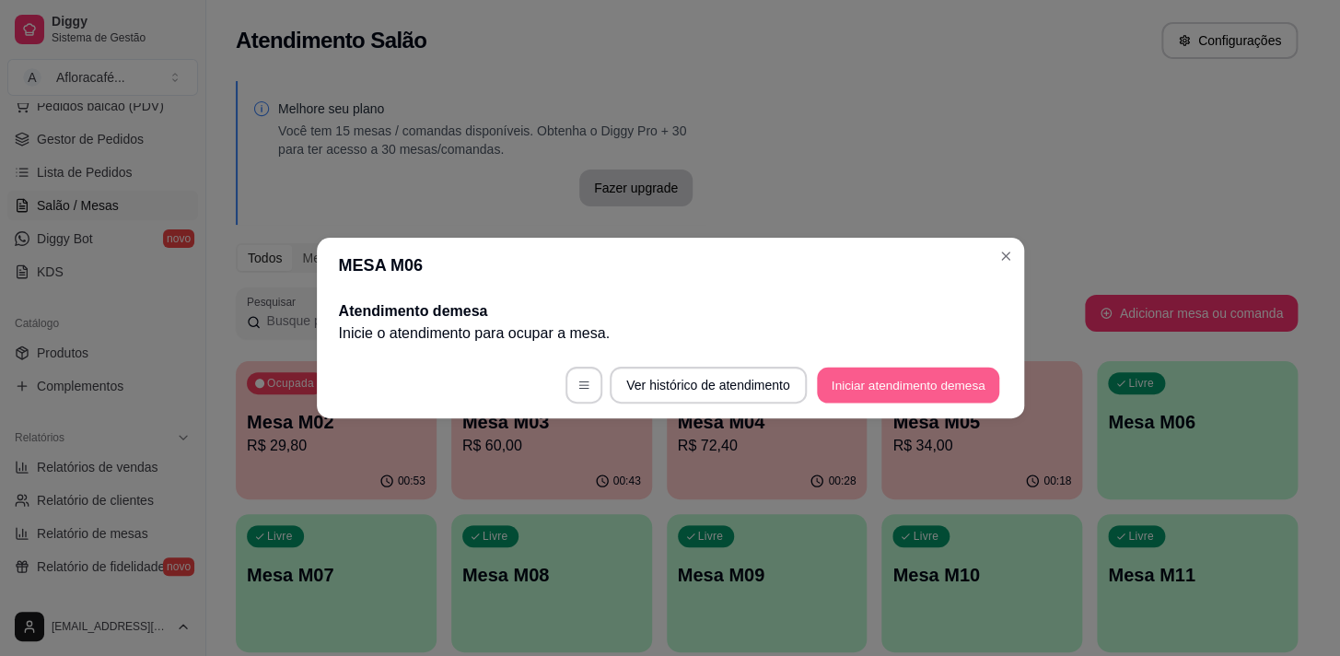
click at [865, 377] on button "Iniciar atendimento de mesa" at bounding box center [908, 385] width 182 height 36
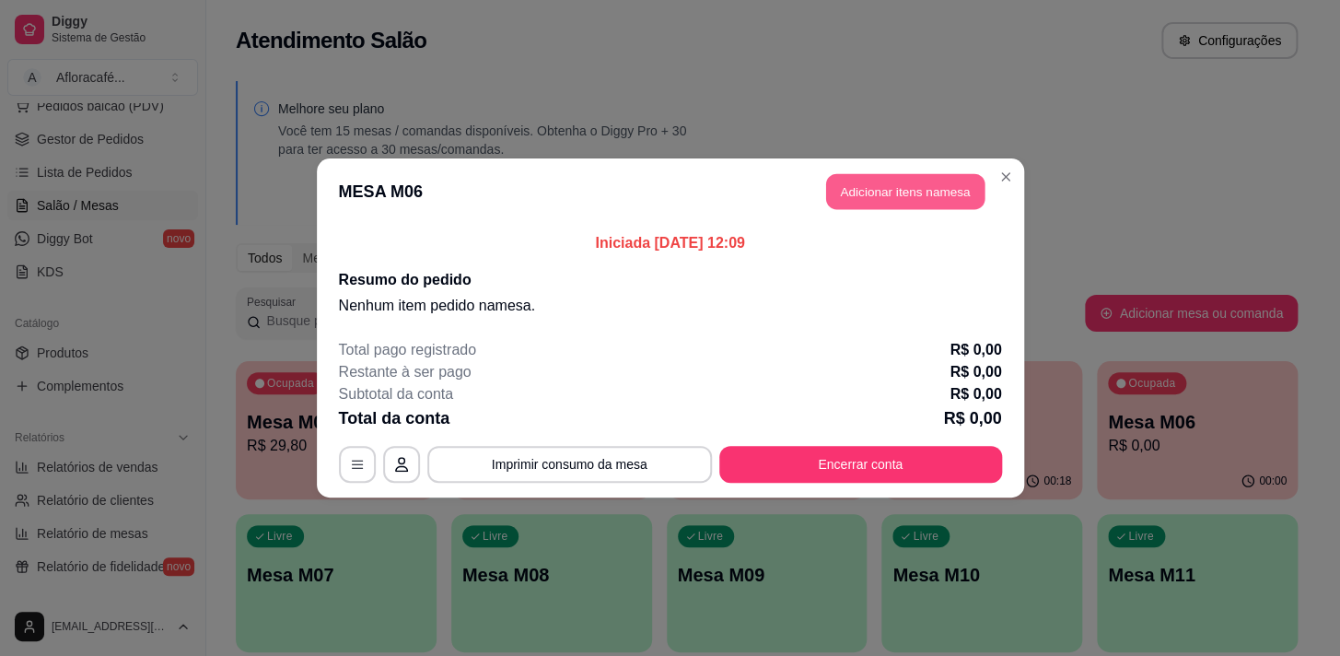
click at [853, 199] on button "Adicionar itens na mesa" at bounding box center [905, 192] width 158 height 36
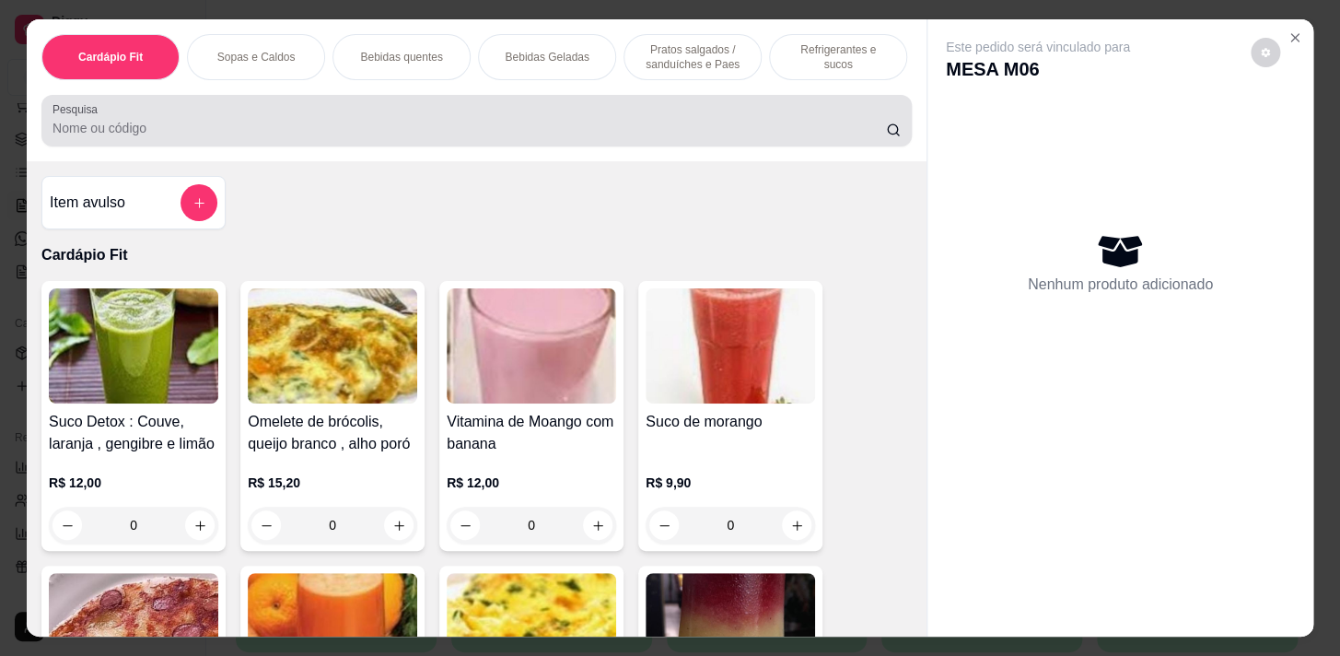
click at [665, 110] on div at bounding box center [476, 120] width 848 height 37
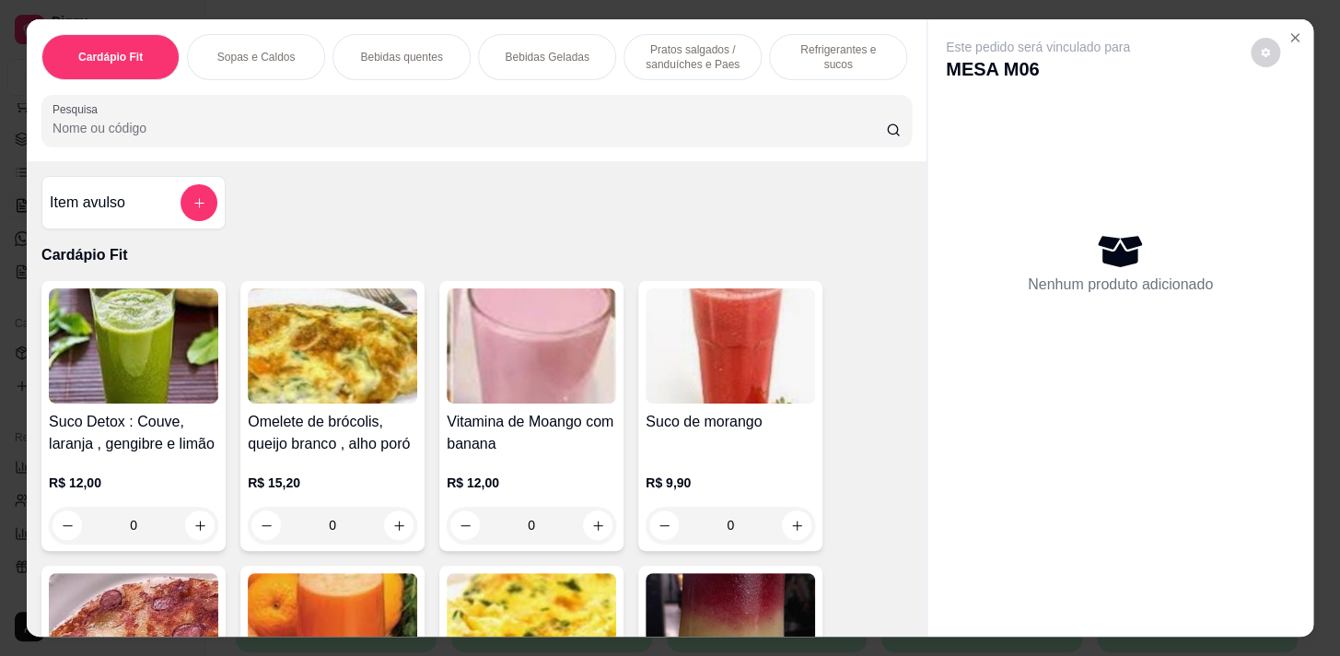
click at [660, 103] on div "Pesquisa" at bounding box center [476, 121] width 870 height 52
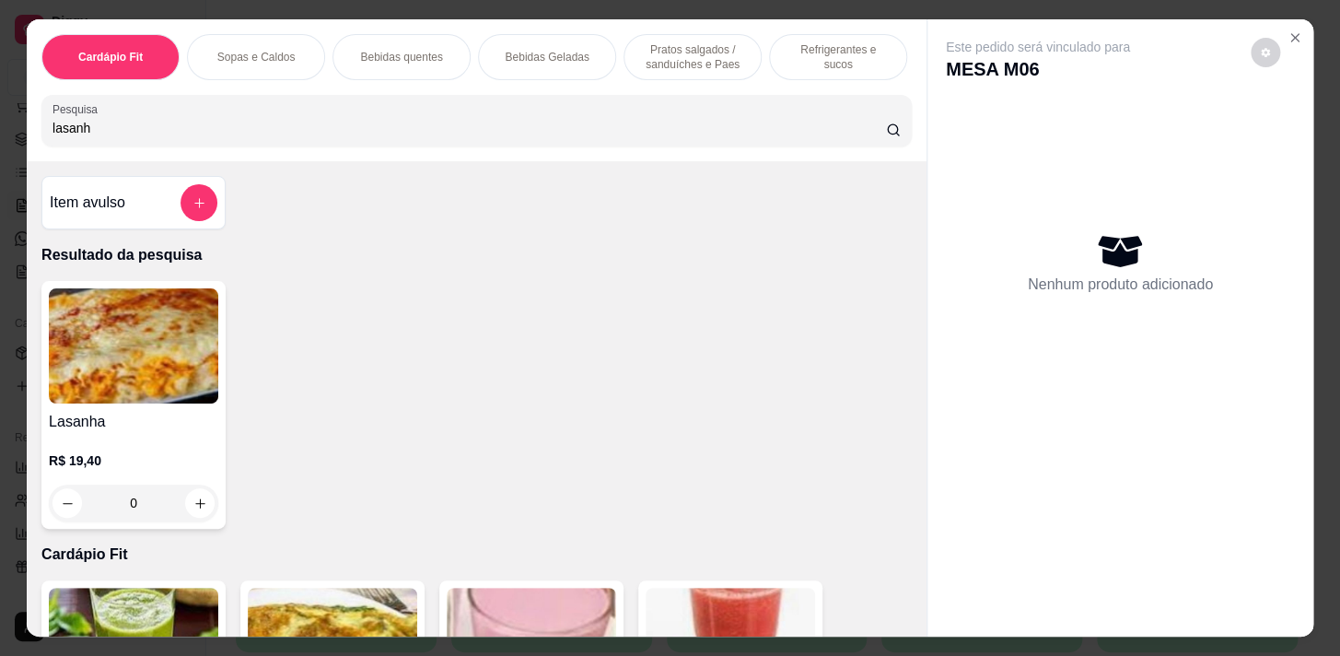
type input "lasanh"
click at [193, 506] on icon "increase-product-quantity" at bounding box center [200, 503] width 14 height 14
type input "1"
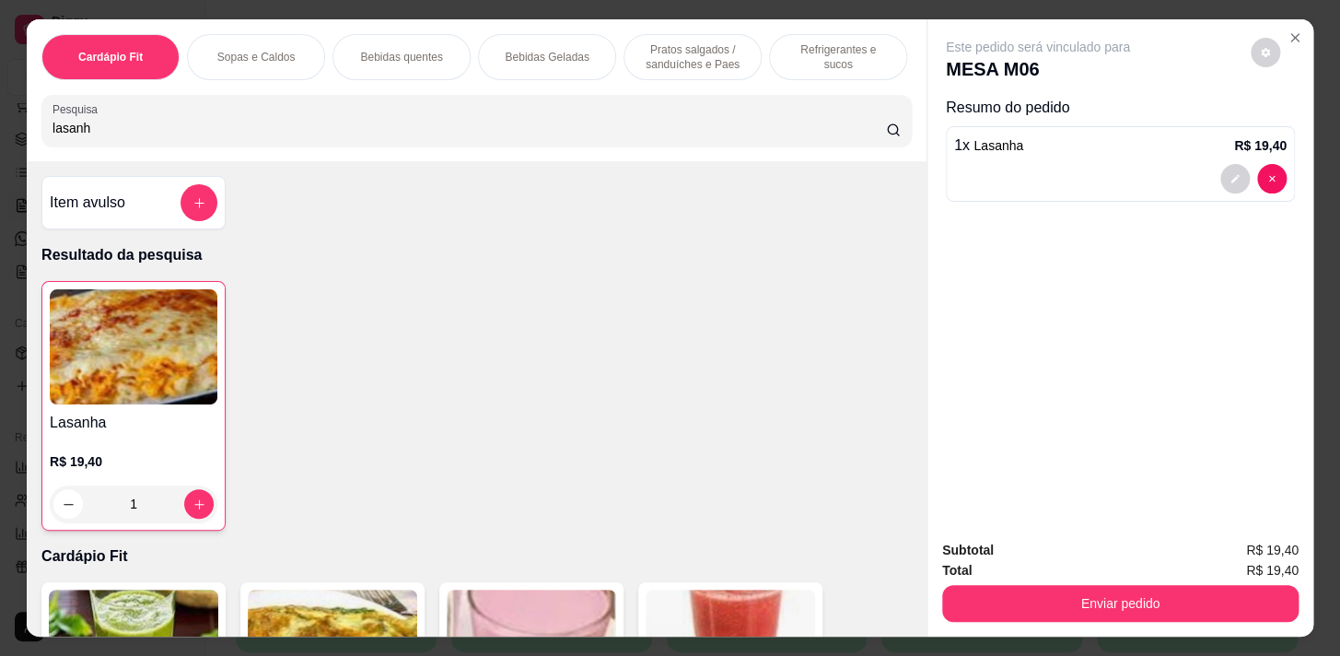
scroll to position [0, 761]
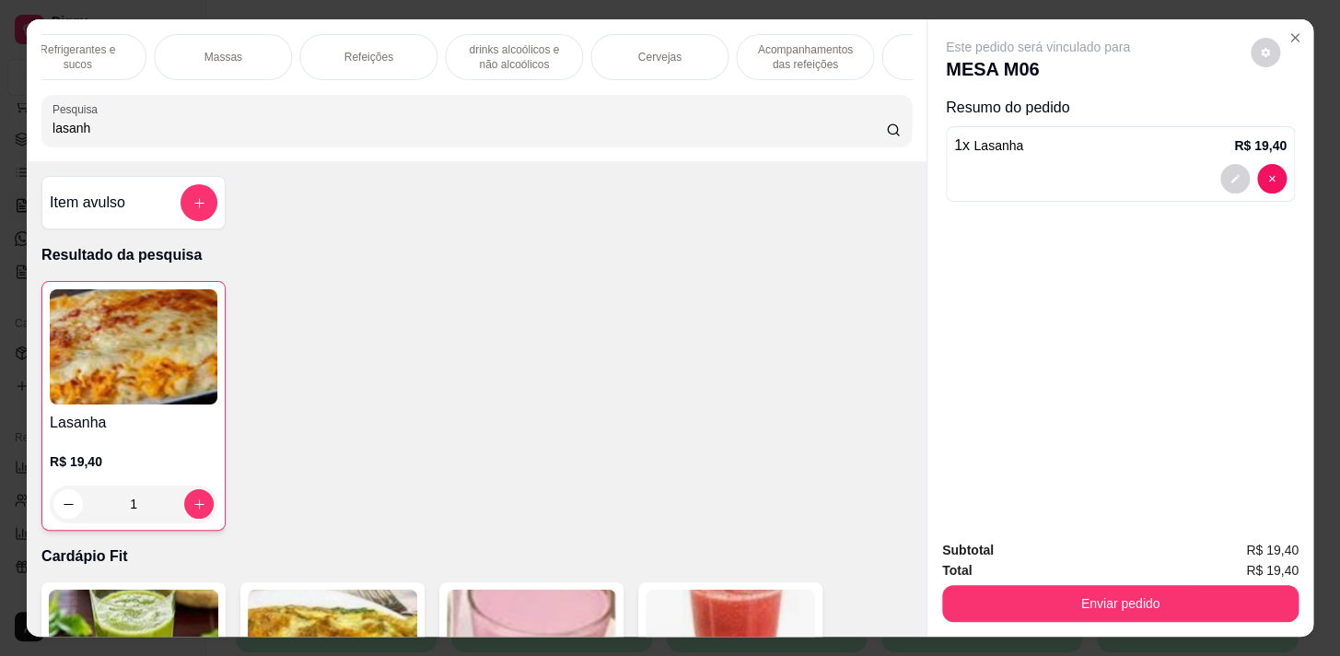
drag, startPoint x: 391, startPoint y: 70, endPoint x: 378, endPoint y: 64, distance: 15.2
click at [391, 69] on div "Refeições" at bounding box center [368, 57] width 138 height 46
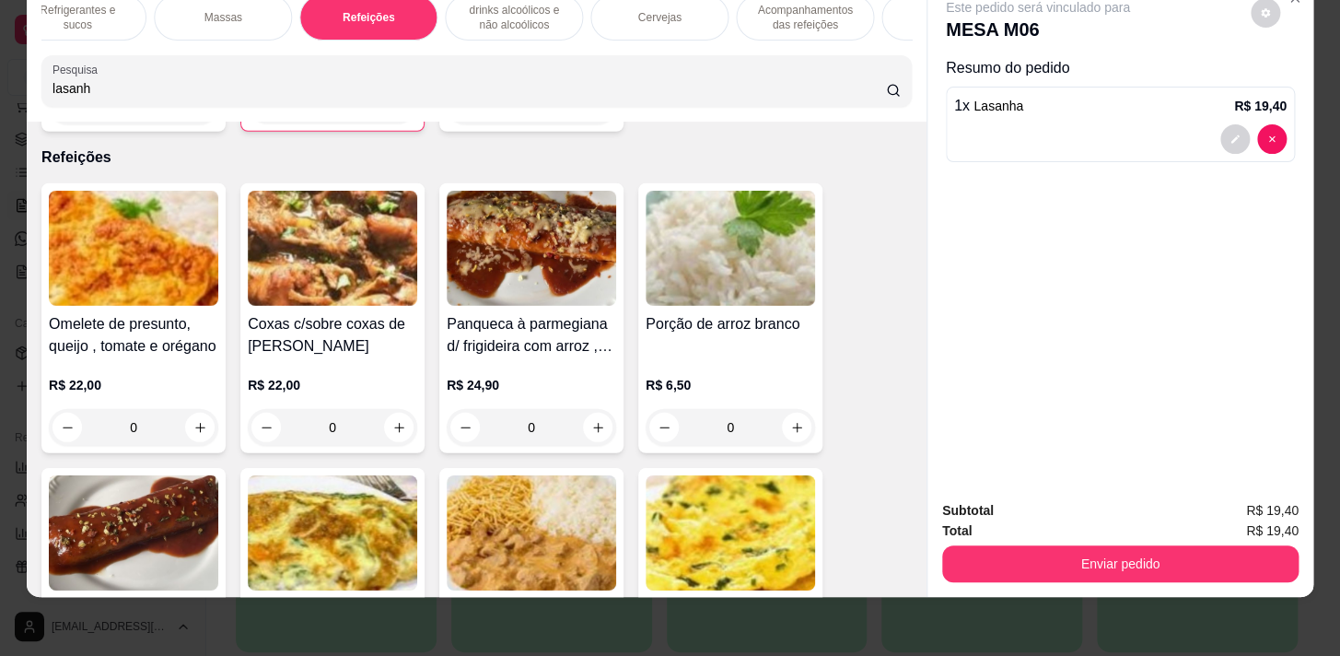
scroll to position [10994, 0]
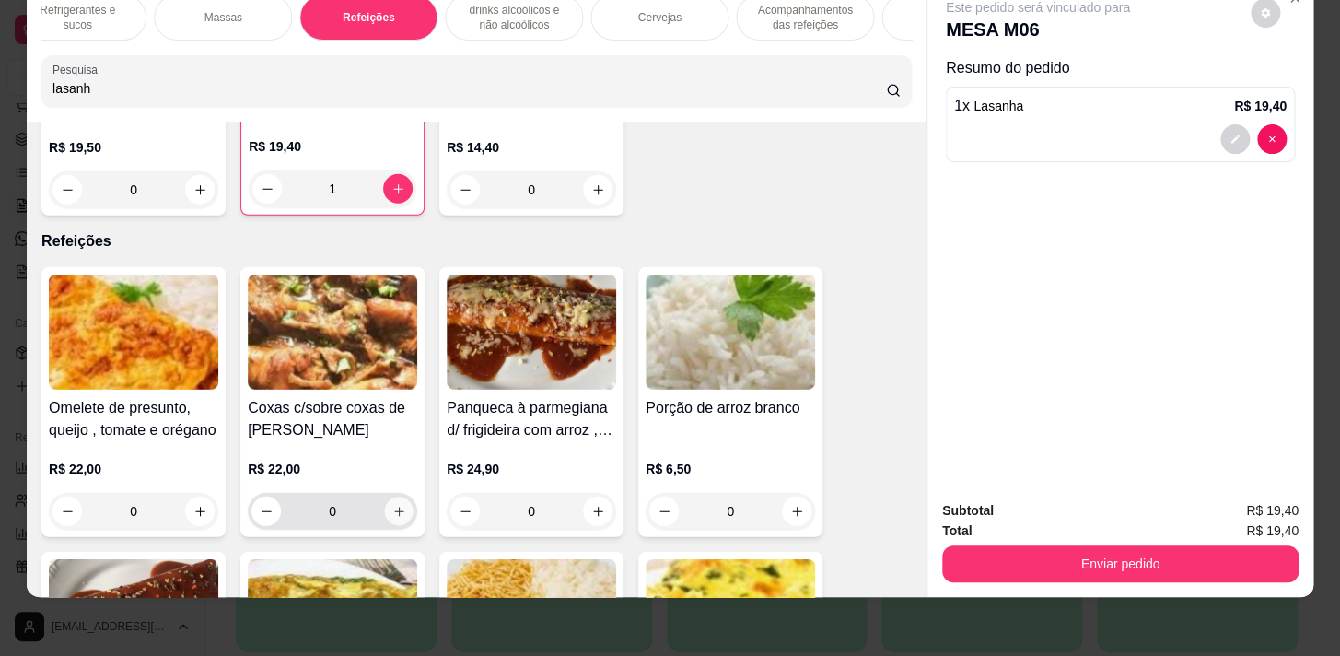
click at [392, 505] on icon "increase-product-quantity" at bounding box center [399, 512] width 14 height 14
type input "1"
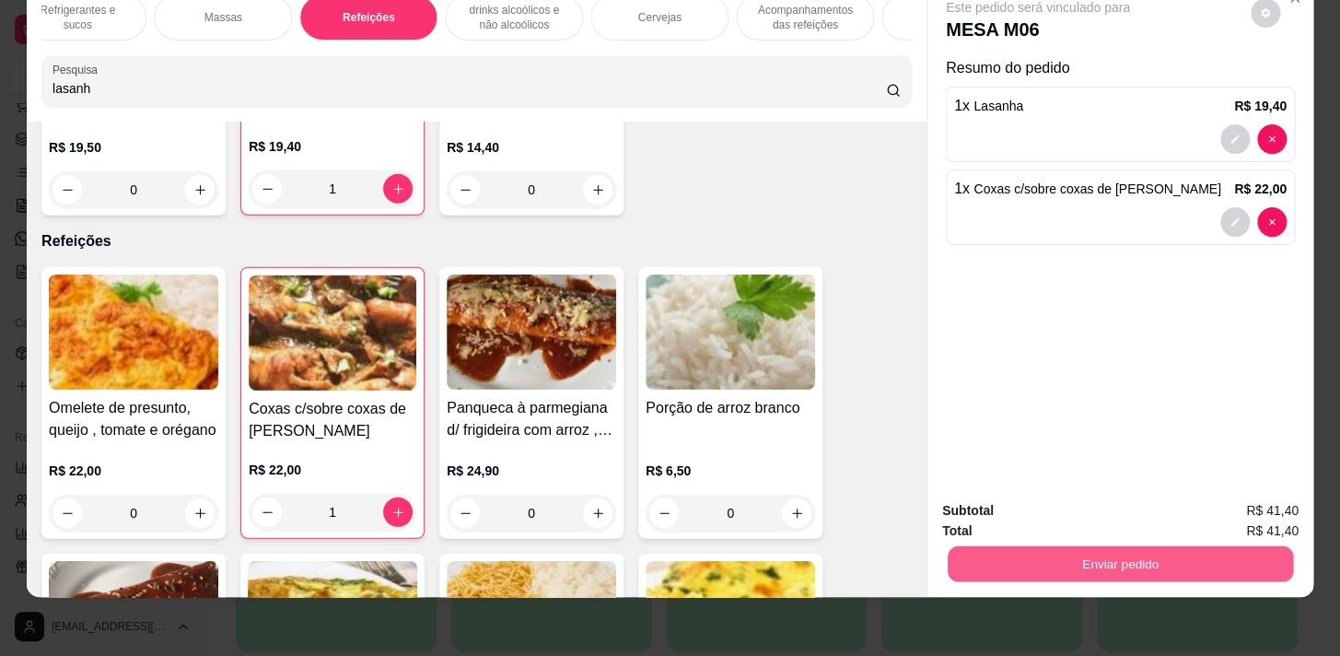
click at [1031, 552] on button "Enviar pedido" at bounding box center [1119, 563] width 345 height 36
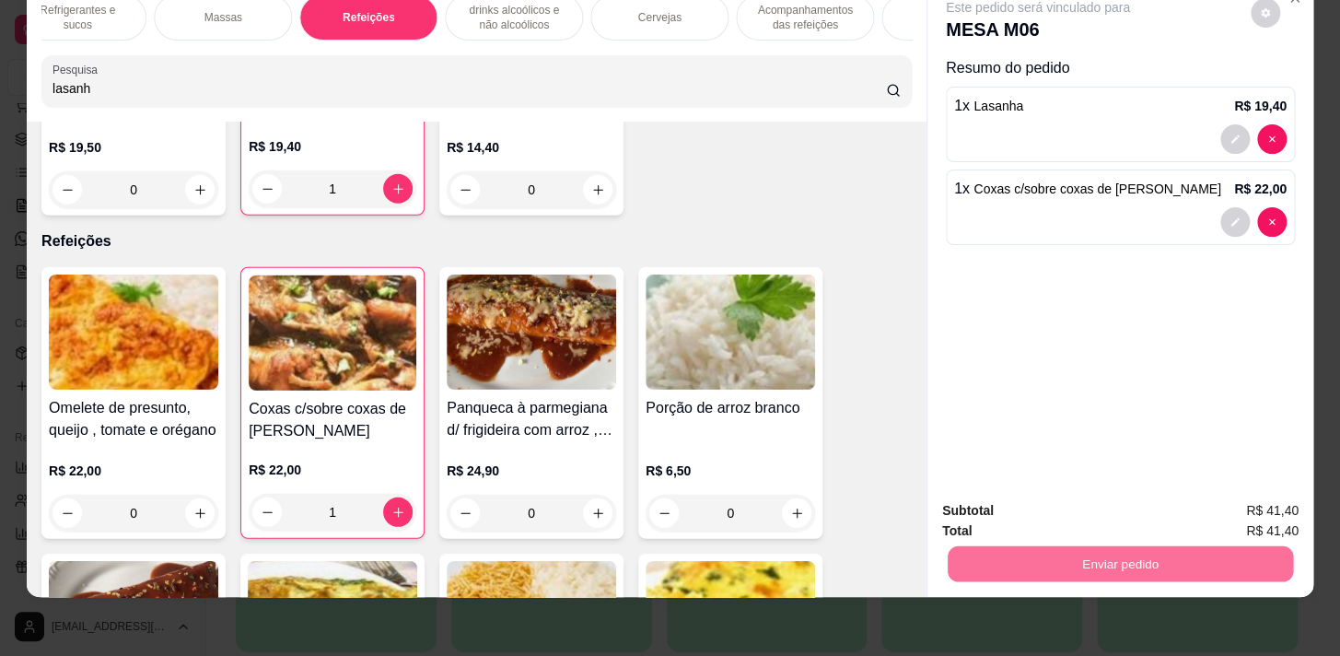
click at [1026, 506] on button "Não registrar e enviar pedido" at bounding box center [1059, 506] width 186 height 34
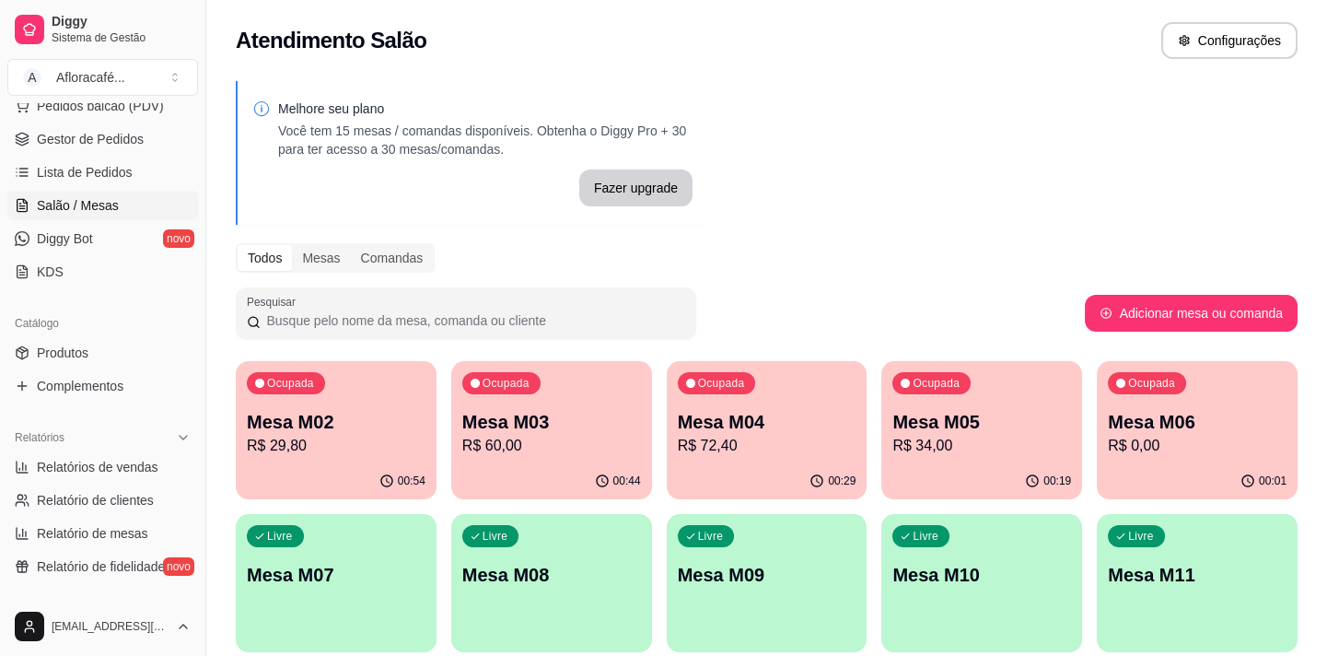
click at [567, 432] on p "Mesa M03" at bounding box center [551, 422] width 179 height 26
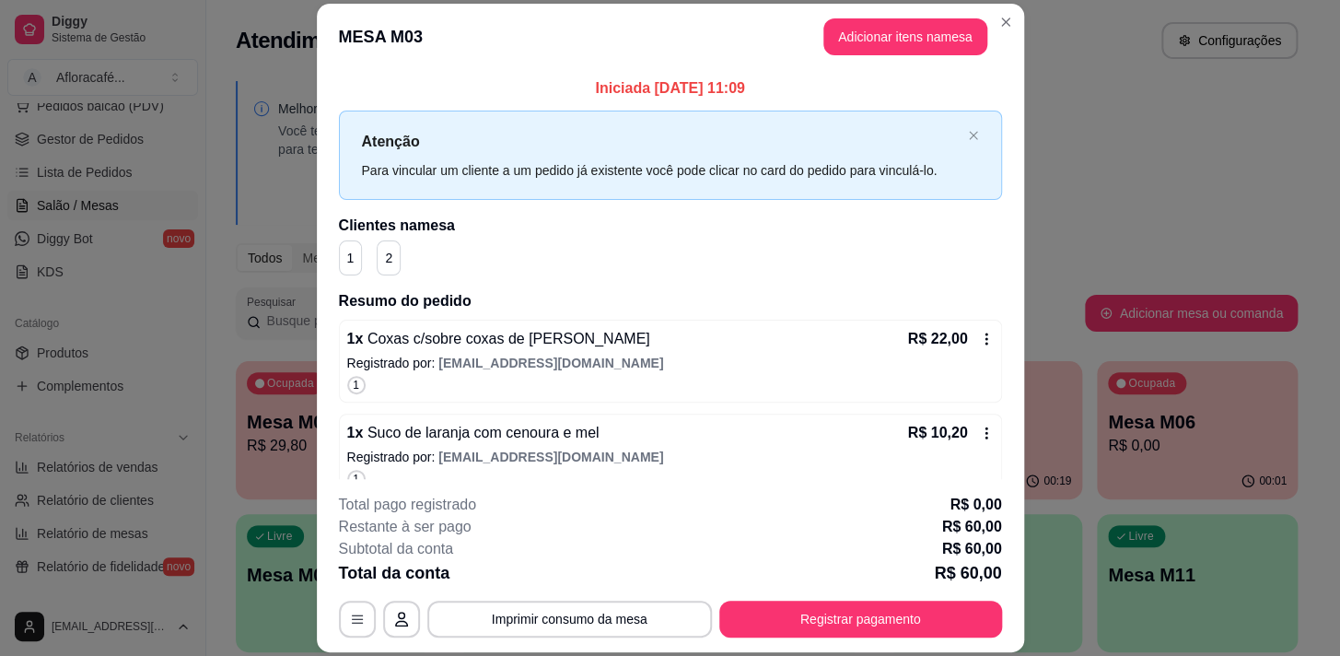
scroll to position [211, 0]
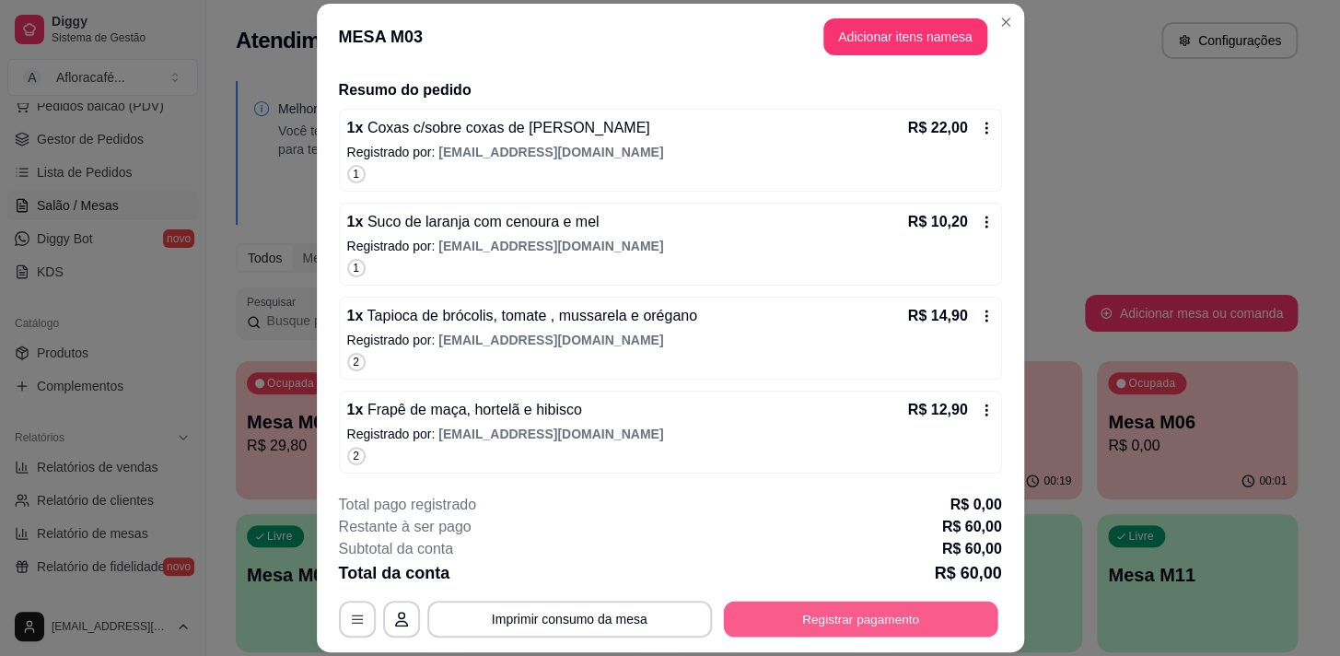
click at [806, 610] on button "Registrar pagamento" at bounding box center [860, 619] width 274 height 36
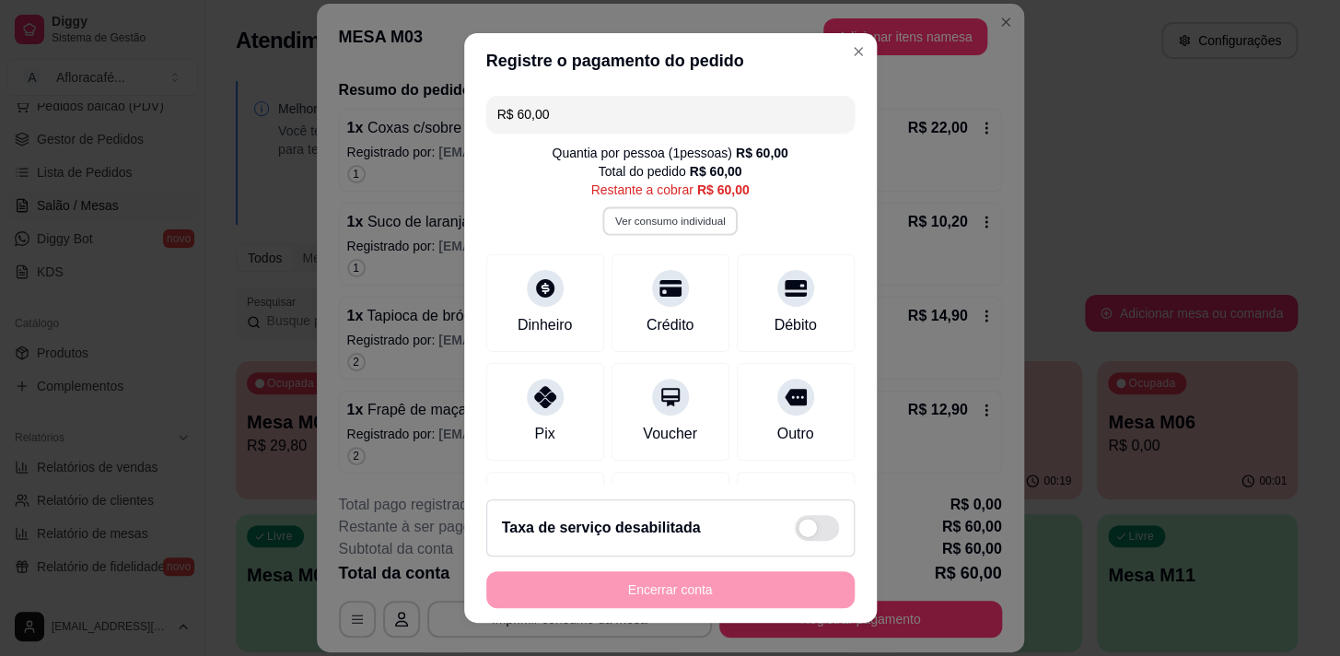
click at [666, 222] on button "Ver consumo individual" at bounding box center [669, 220] width 135 height 29
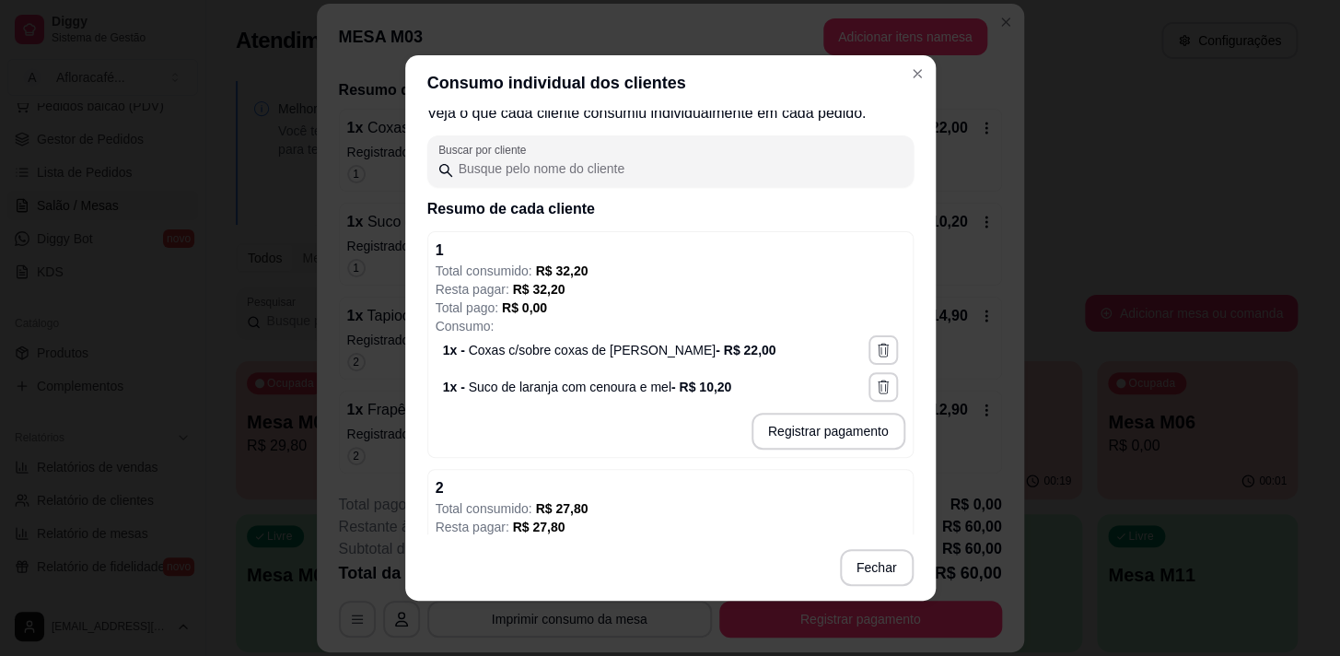
scroll to position [188, 0]
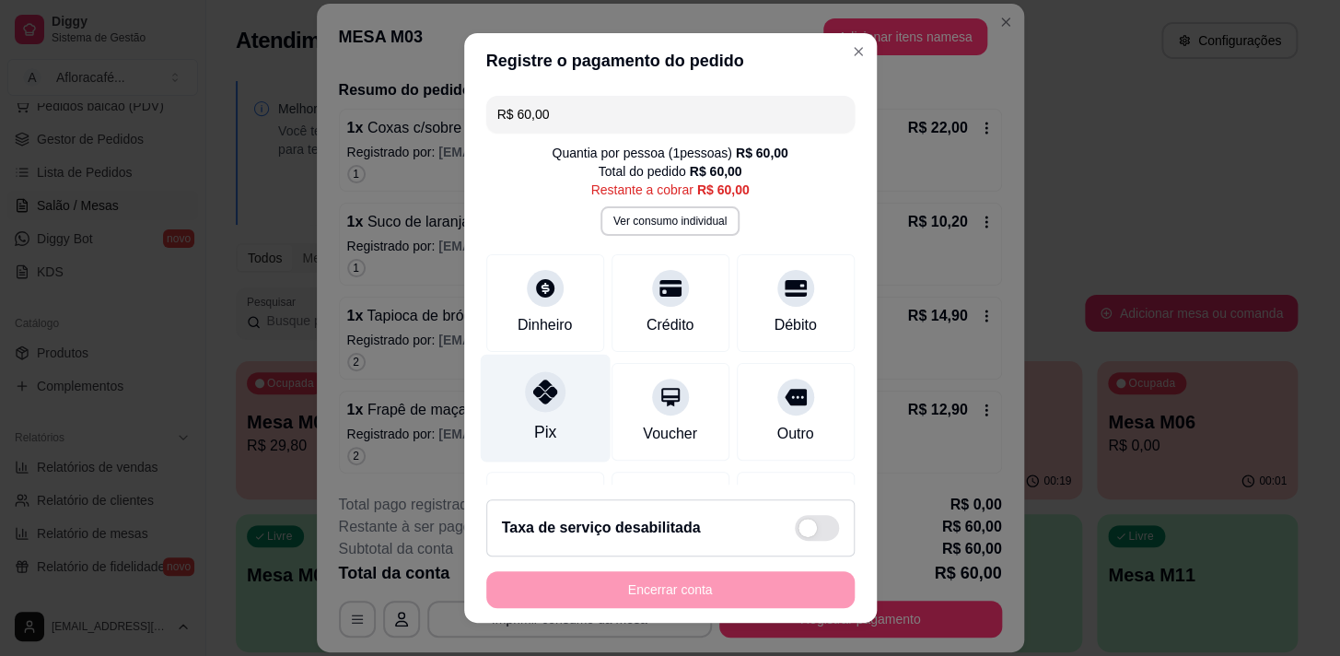
drag, startPoint x: 566, startPoint y: 397, endPoint x: 547, endPoint y: 402, distance: 20.1
click at [564, 399] on div "Pix" at bounding box center [545, 408] width 130 height 108
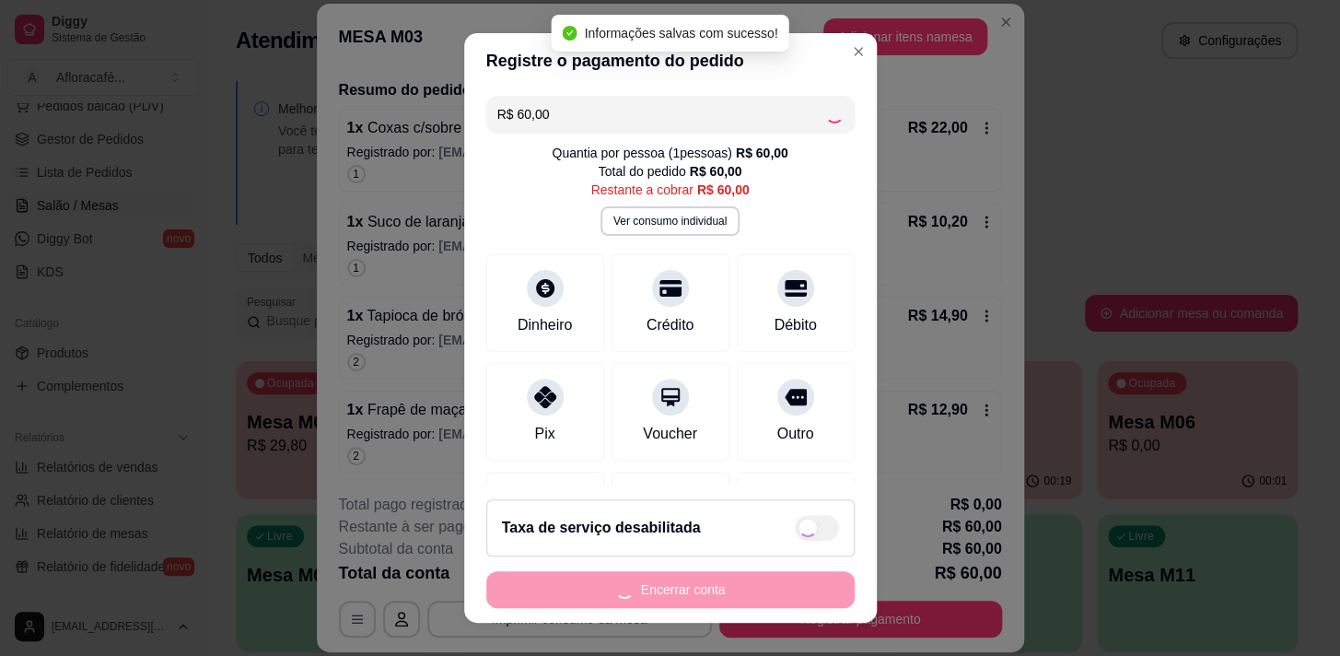
type input "R$ 0,00"
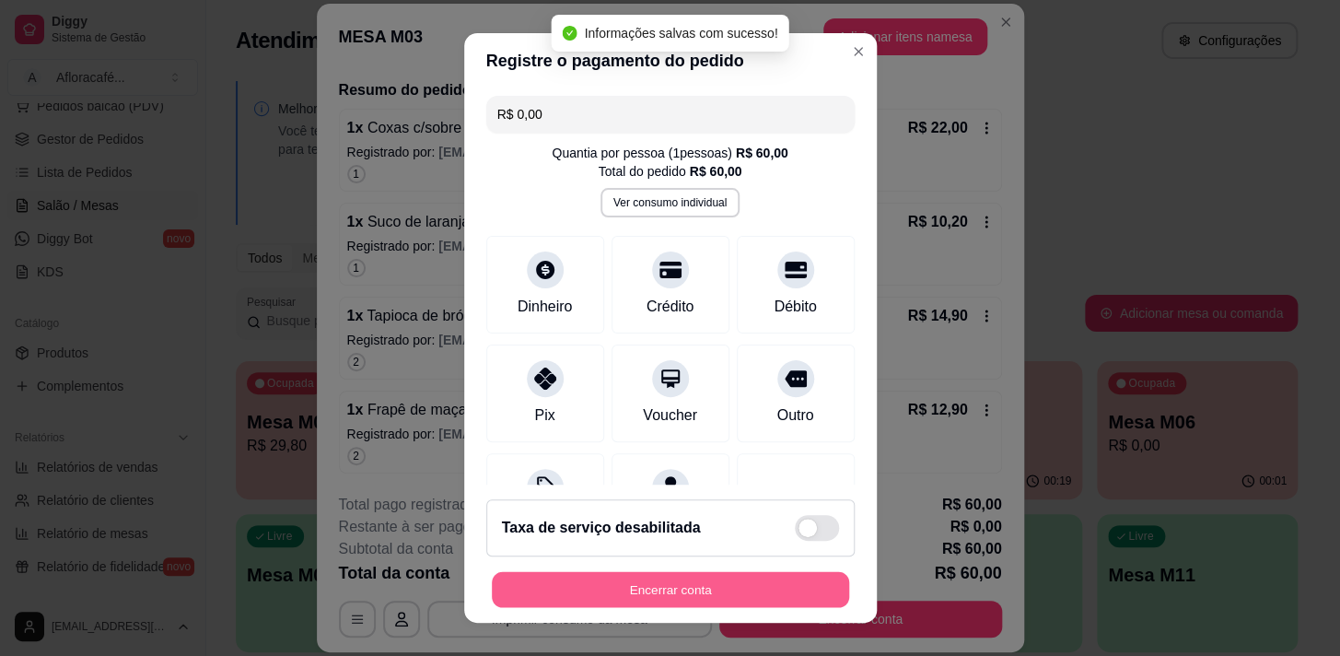
click at [702, 580] on button "Encerrar conta" at bounding box center [670, 590] width 357 height 36
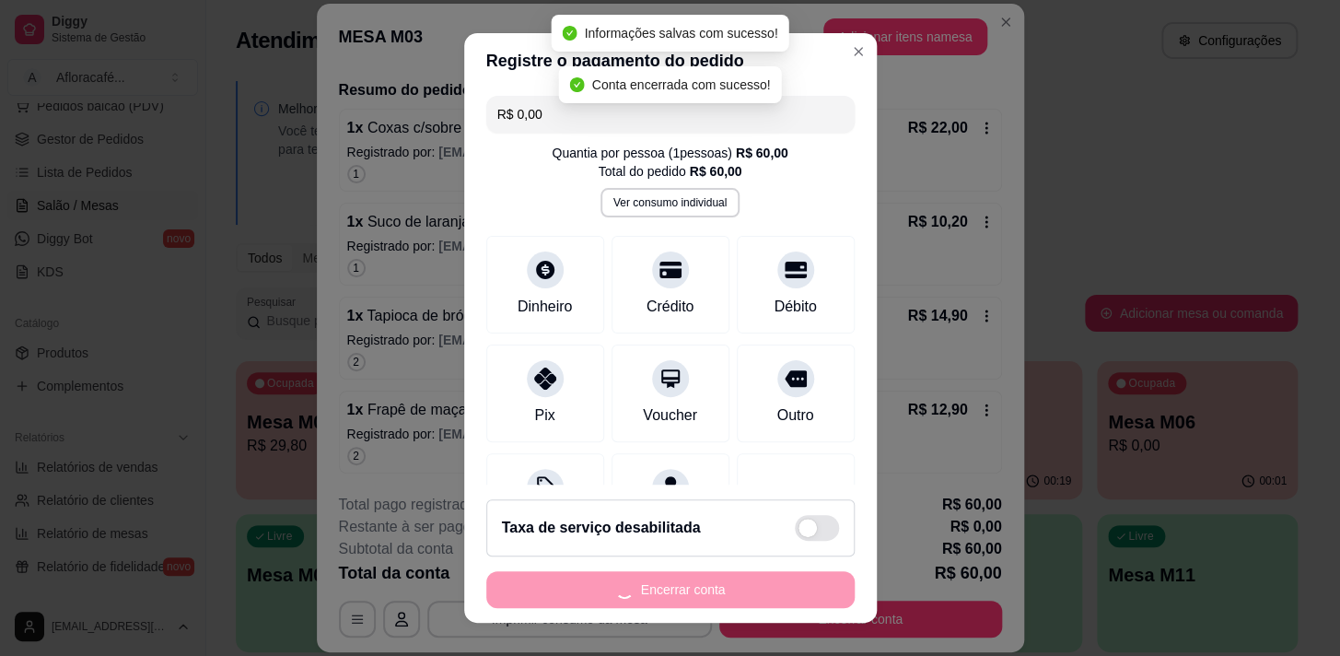
scroll to position [0, 0]
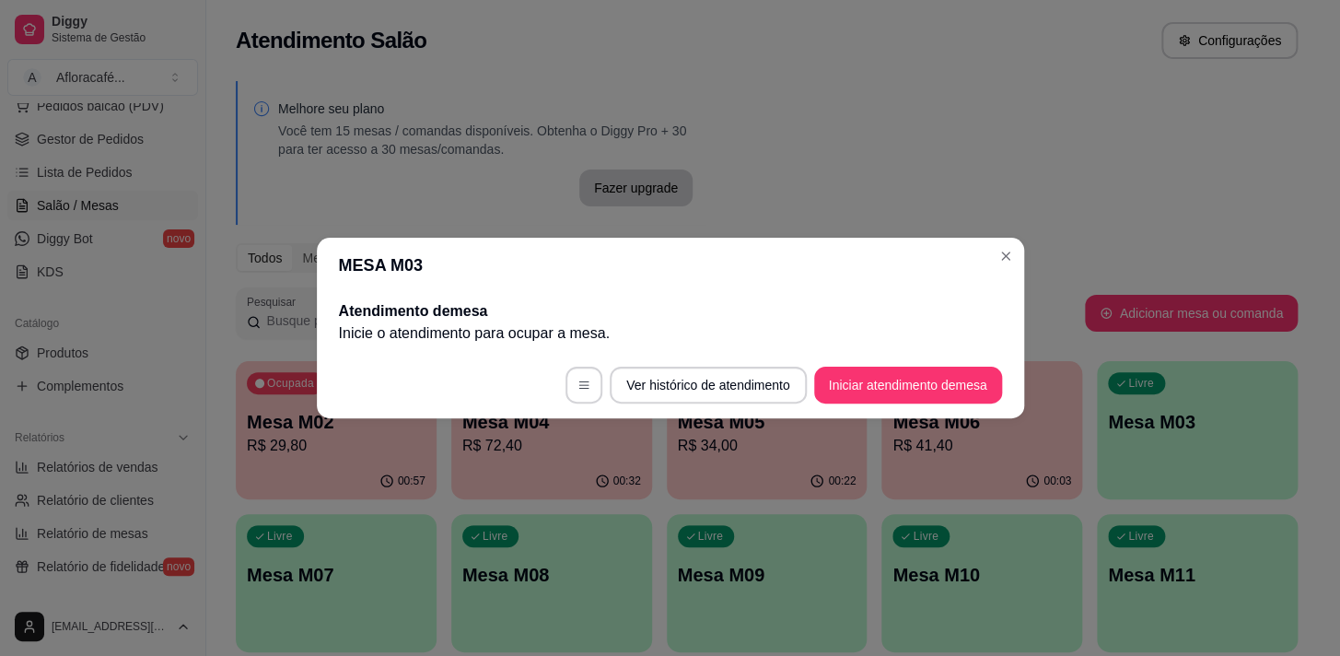
drag, startPoint x: 1019, startPoint y: 250, endPoint x: 989, endPoint y: 267, distance: 34.6
click at [1018, 251] on section "MESA M03 Atendimento de mesa Inicie o atendimento para ocupar a mesa . Ver hist…" at bounding box center [670, 328] width 707 height 180
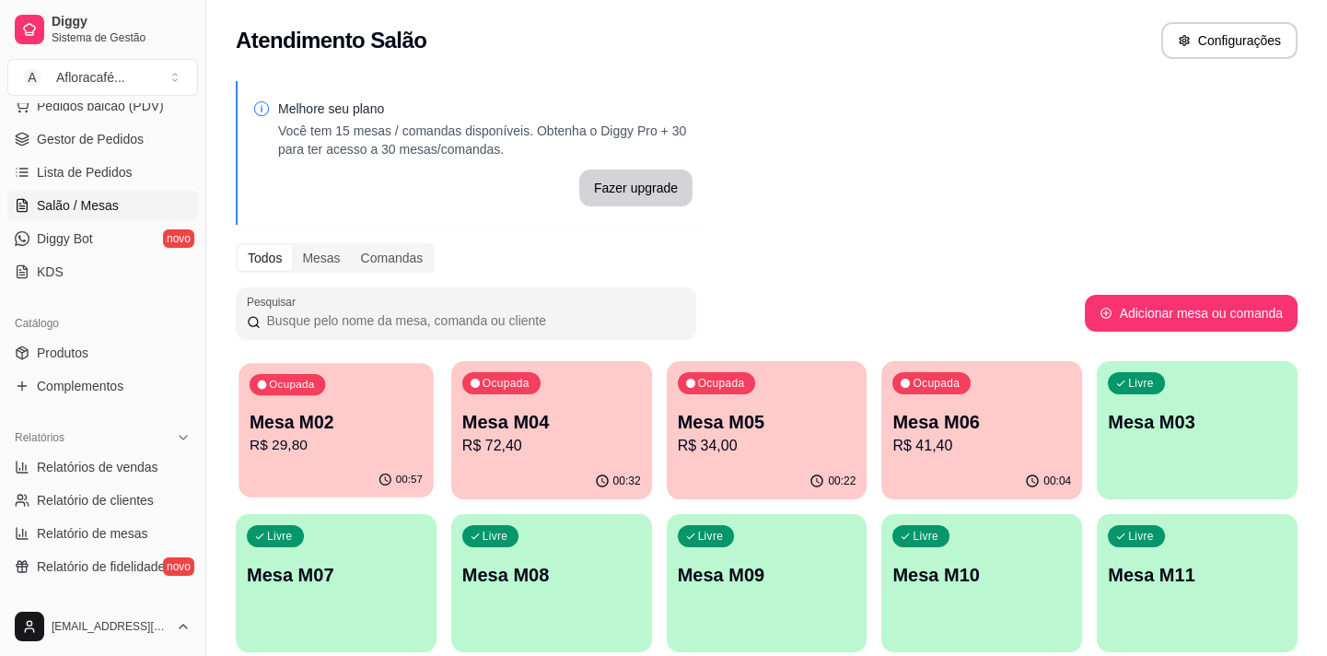
click at [382, 413] on p "Mesa M02" at bounding box center [336, 422] width 173 height 25
click at [566, 380] on div "Ocupada Mesa M04 R$ 72,40" at bounding box center [551, 412] width 194 height 99
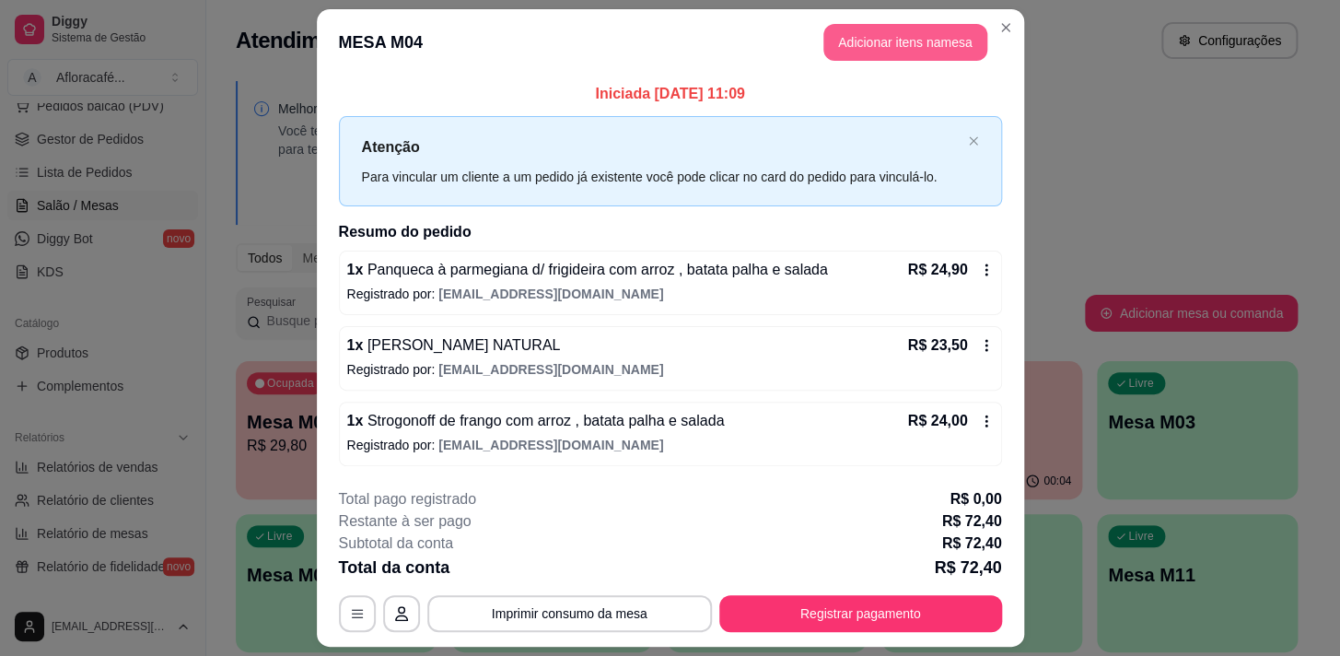
click at [896, 41] on button "Adicionar itens na mesa" at bounding box center [905, 42] width 164 height 37
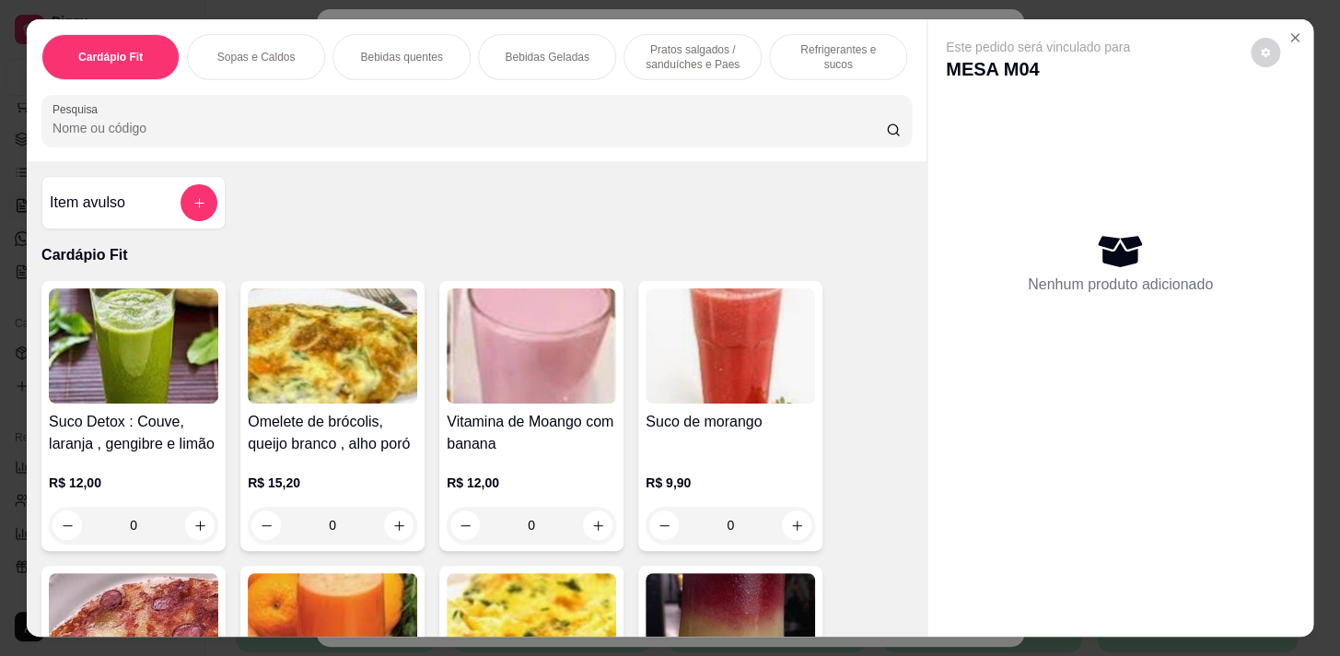
drag, startPoint x: 632, startPoint y: 28, endPoint x: 606, endPoint y: 43, distance: 30.2
click at [629, 34] on div "Cardápio Fit Sopas e Caldos Bebidas quentes Bebidas Geladas Pratos salgados / s…" at bounding box center [476, 57] width 870 height 46
click at [584, 40] on div "Bebidas Geladas" at bounding box center [547, 57] width 138 height 46
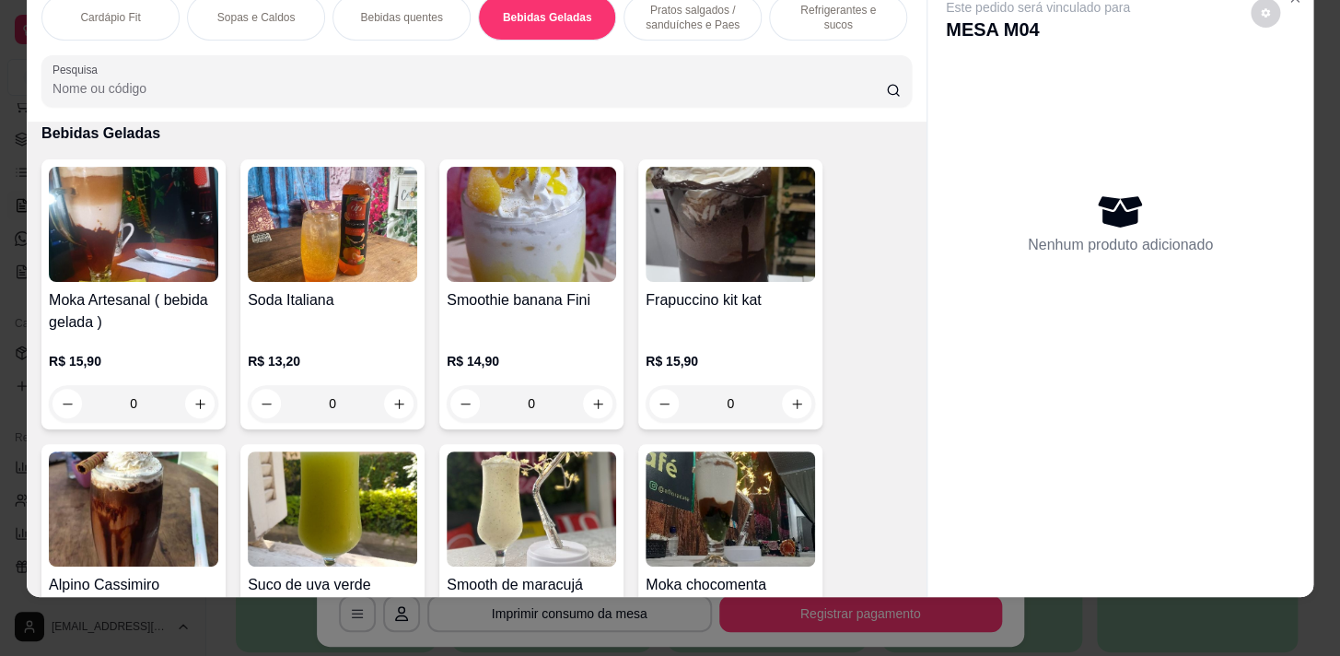
scroll to position [3920, 0]
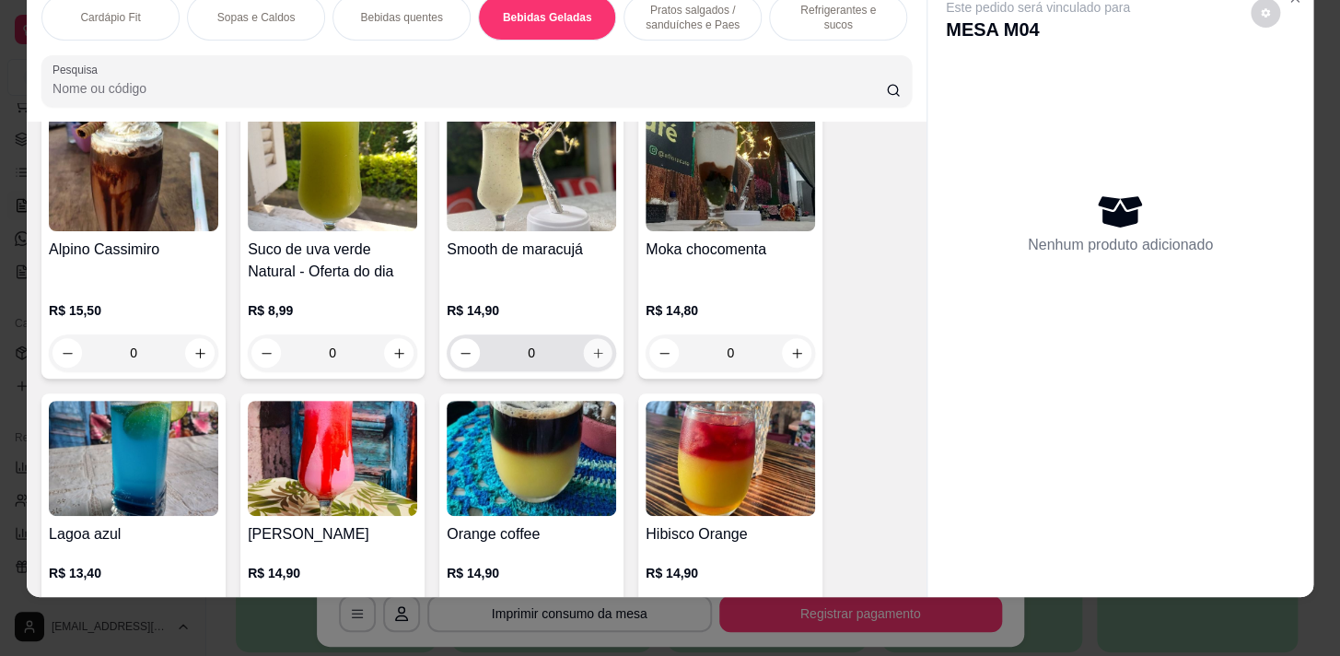
click at [591, 358] on icon "increase-product-quantity" at bounding box center [598, 353] width 14 height 14
type input "1"
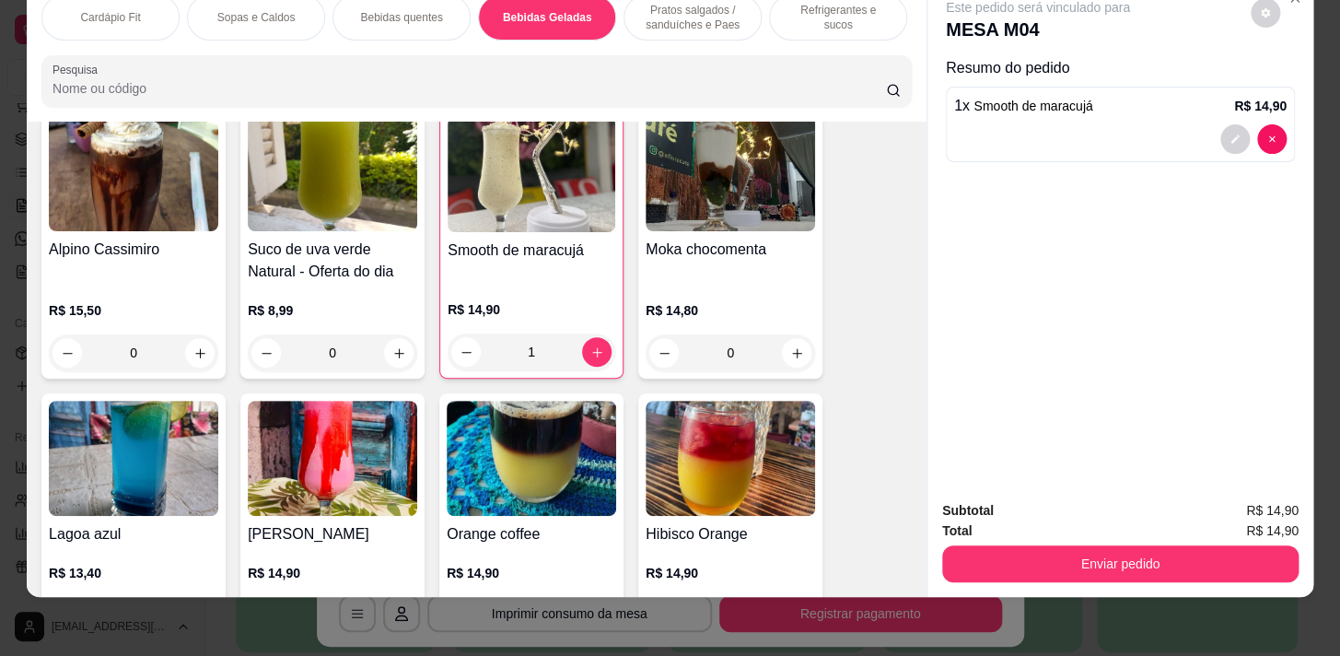
scroll to position [4171, 0]
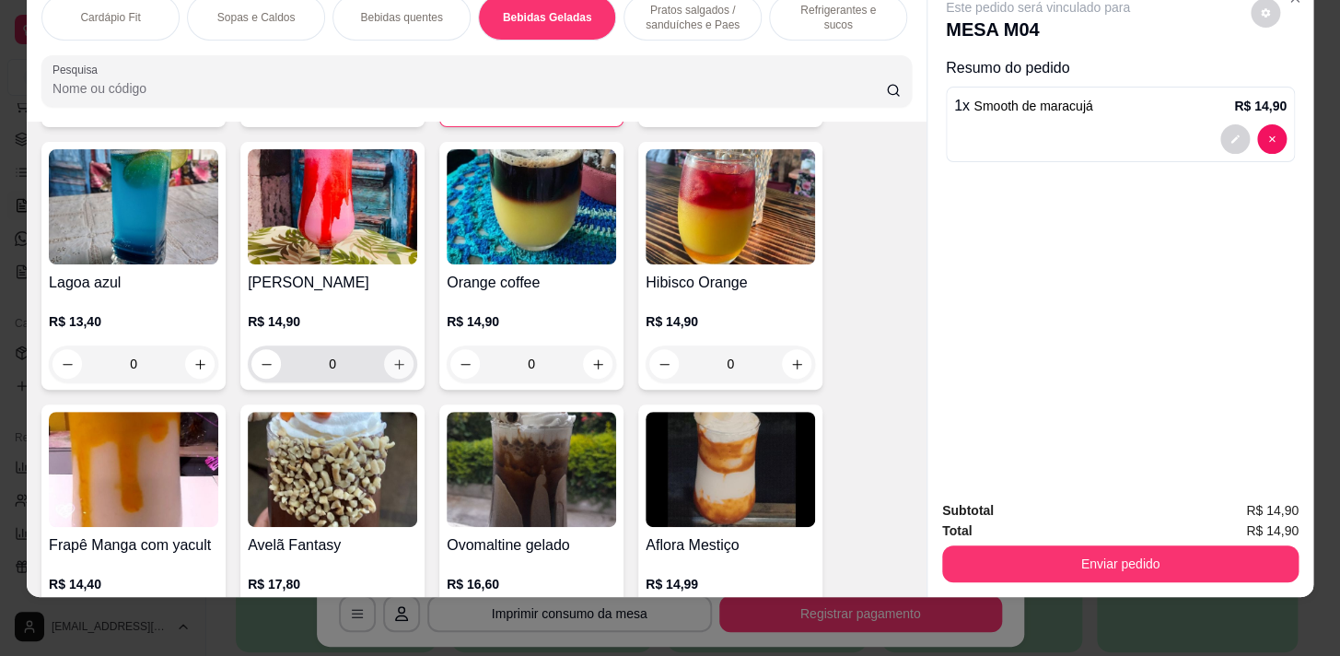
click at [392, 357] on icon "increase-product-quantity" at bounding box center [399, 364] width 14 height 14
type input "1"
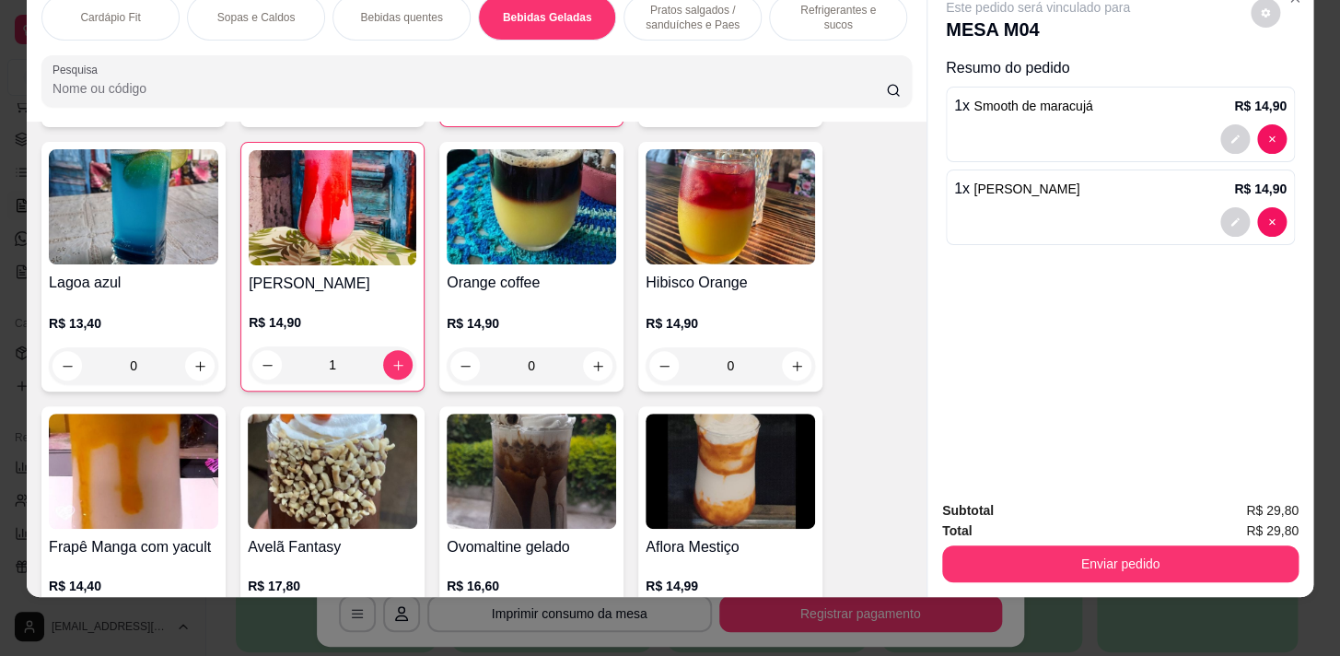
click at [962, 545] on button "Enviar pedido" at bounding box center [1120, 563] width 356 height 37
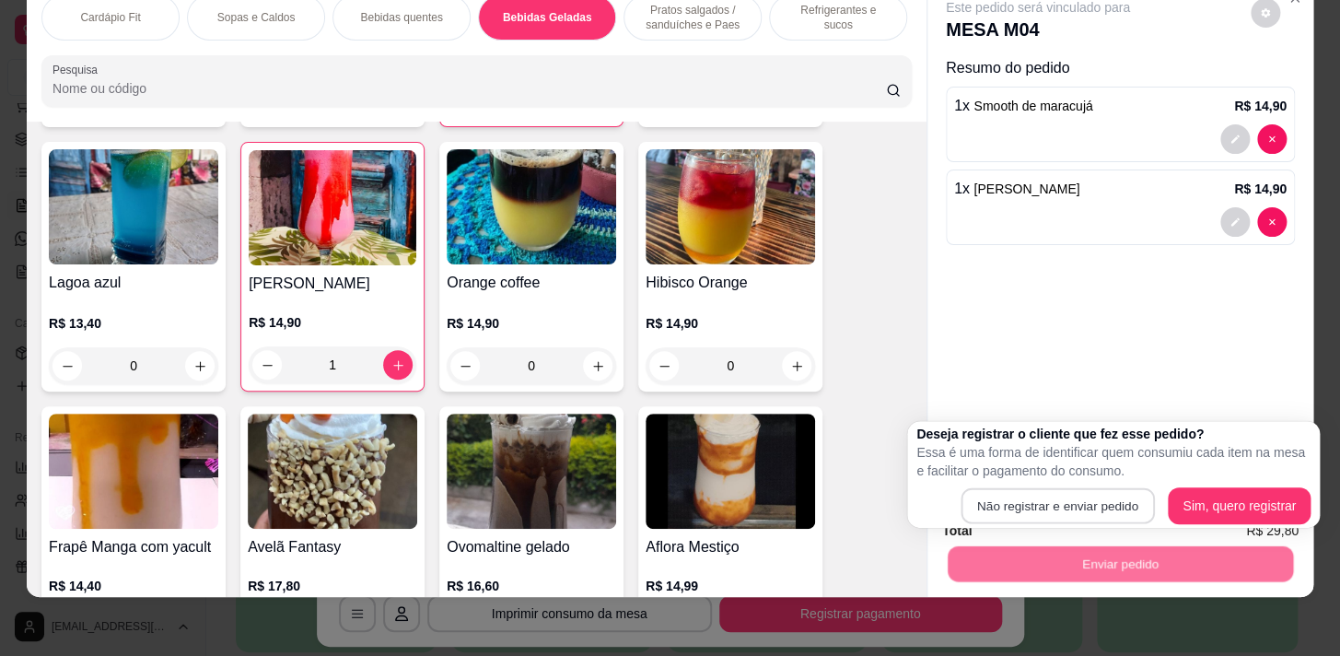
click at [965, 506] on div "Não registrar e enviar pedido Sim, quero registrar" at bounding box center [1113, 505] width 394 height 37
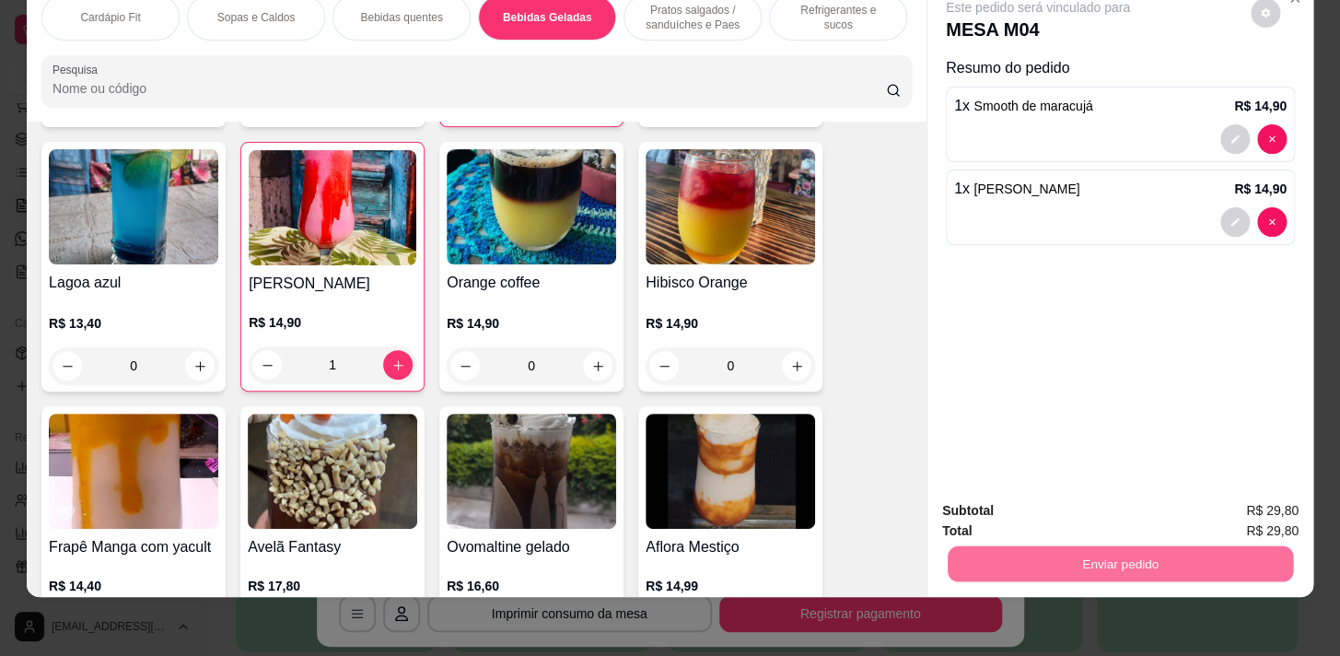
click at [1108, 505] on button "Não registrar e enviar pedido" at bounding box center [1059, 506] width 192 height 35
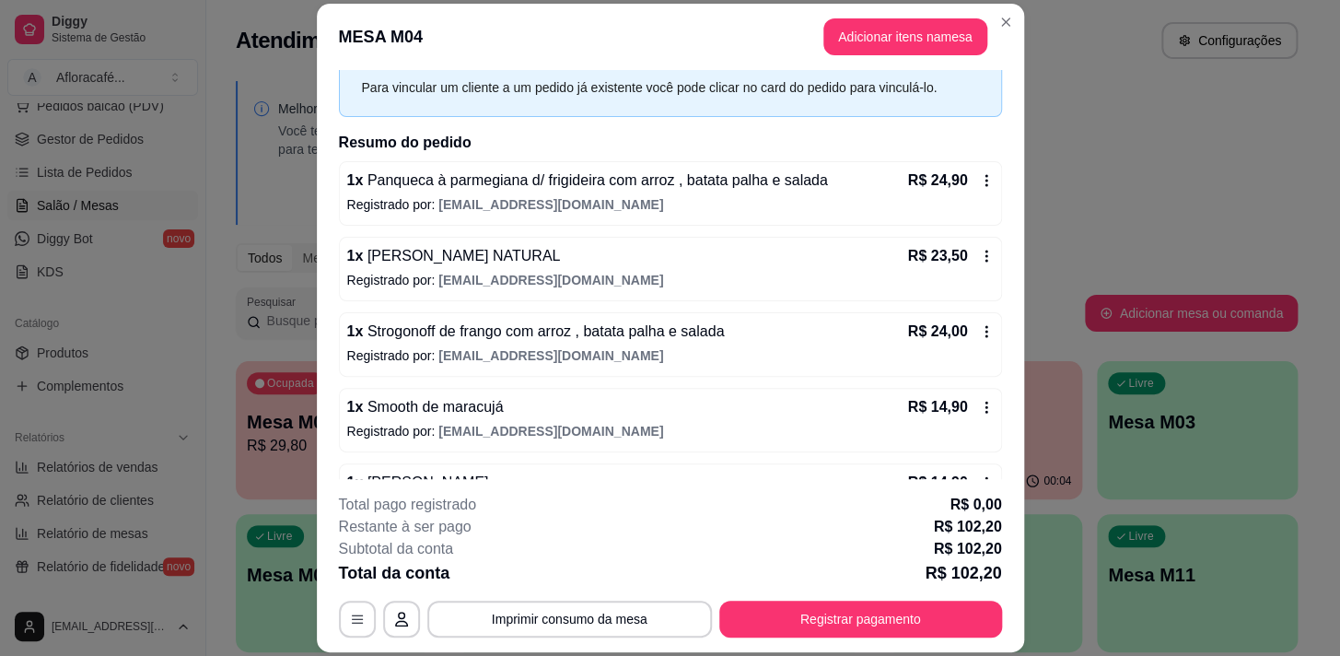
scroll to position [137, 0]
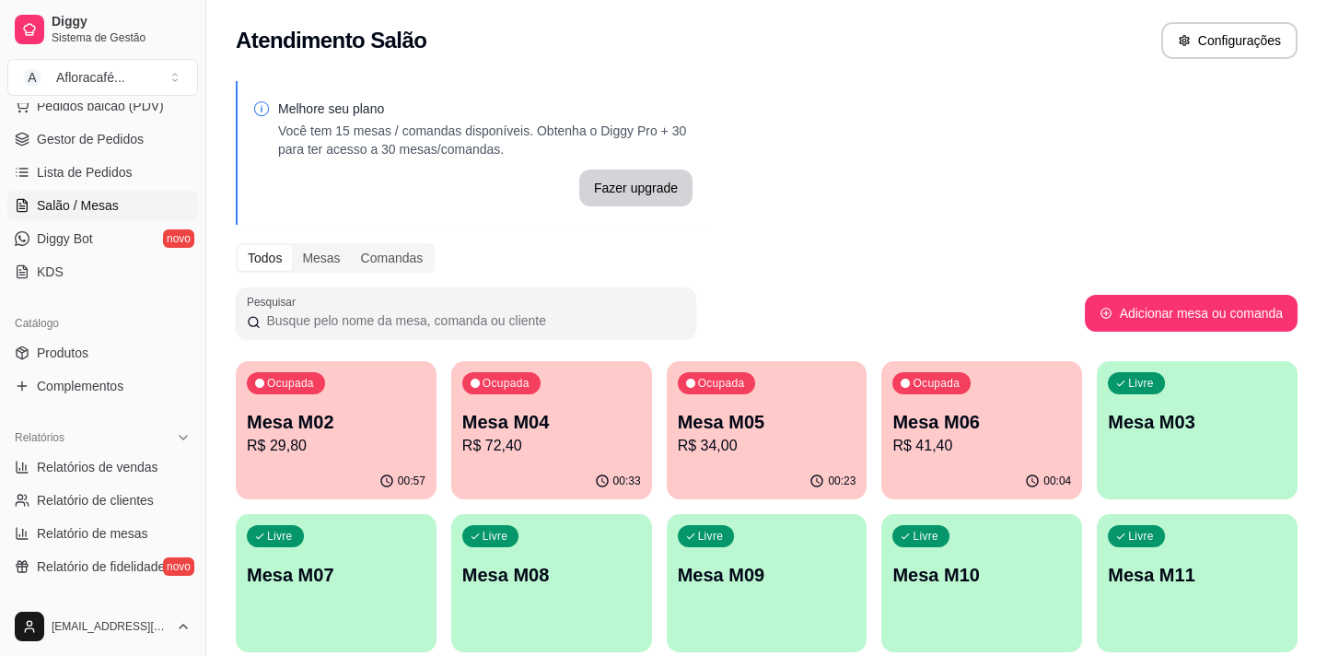
click at [339, 423] on p "Mesa M02" at bounding box center [336, 422] width 179 height 26
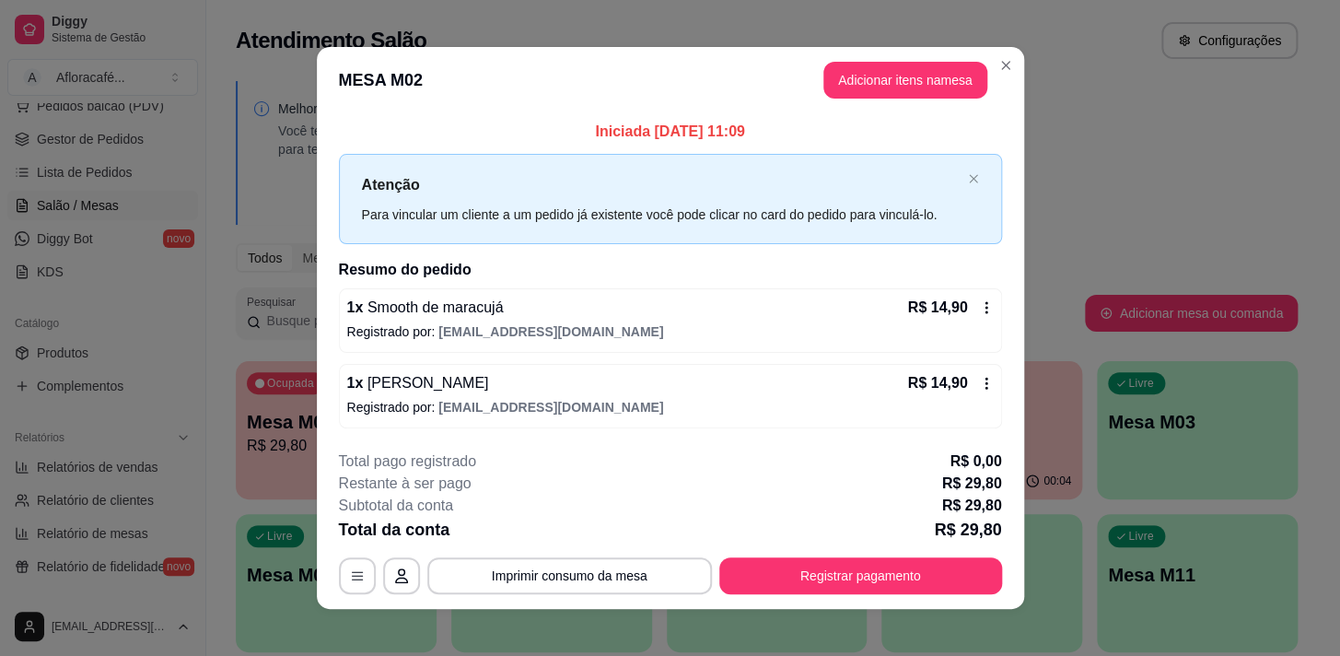
click at [651, 302] on div "1 x Smooth de maracujá R$ 14,90" at bounding box center [670, 307] width 646 height 22
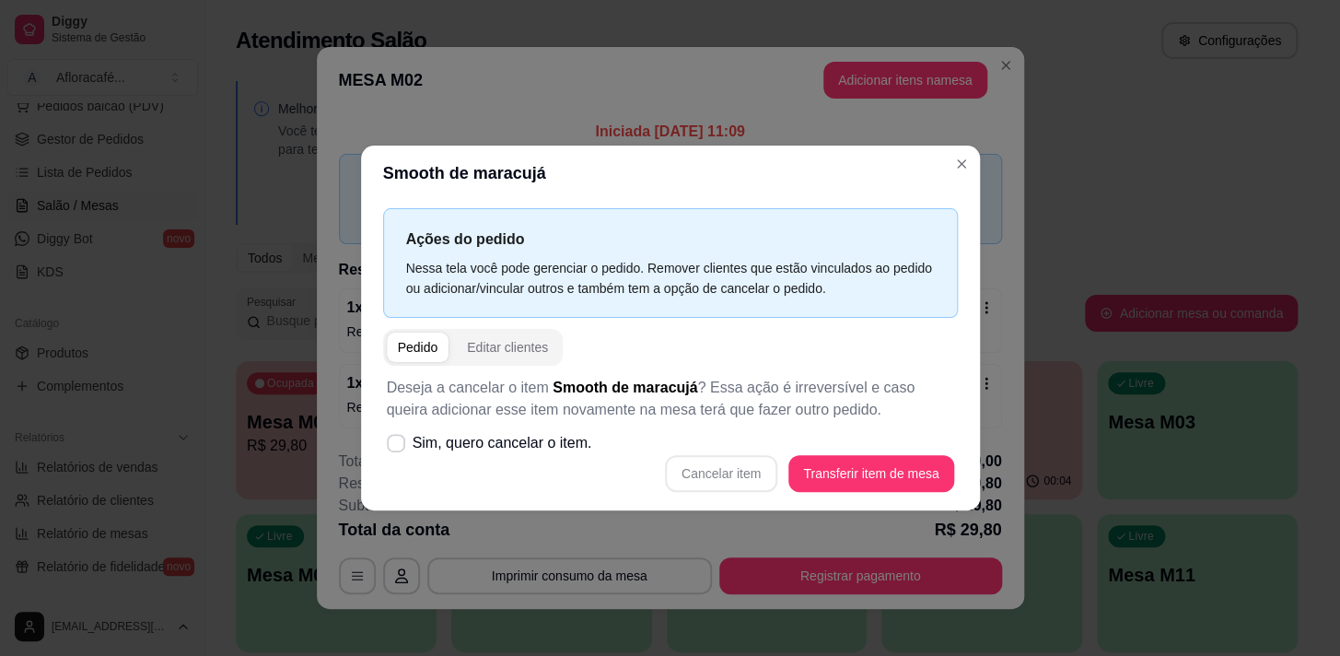
drag, startPoint x: 550, startPoint y: 408, endPoint x: 518, endPoint y: 413, distance: 31.8
click at [552, 408] on p "Deseja a cancelar o item Smooth de maracujá ? Essa ação é irreversível e caso q…" at bounding box center [670, 399] width 567 height 44
click at [516, 432] on span "Sim, quero cancelar o item." at bounding box center [503, 443] width 180 height 22
click at [398, 447] on input "Sim, quero cancelar o item." at bounding box center [392, 453] width 12 height 12
checkbox input "true"
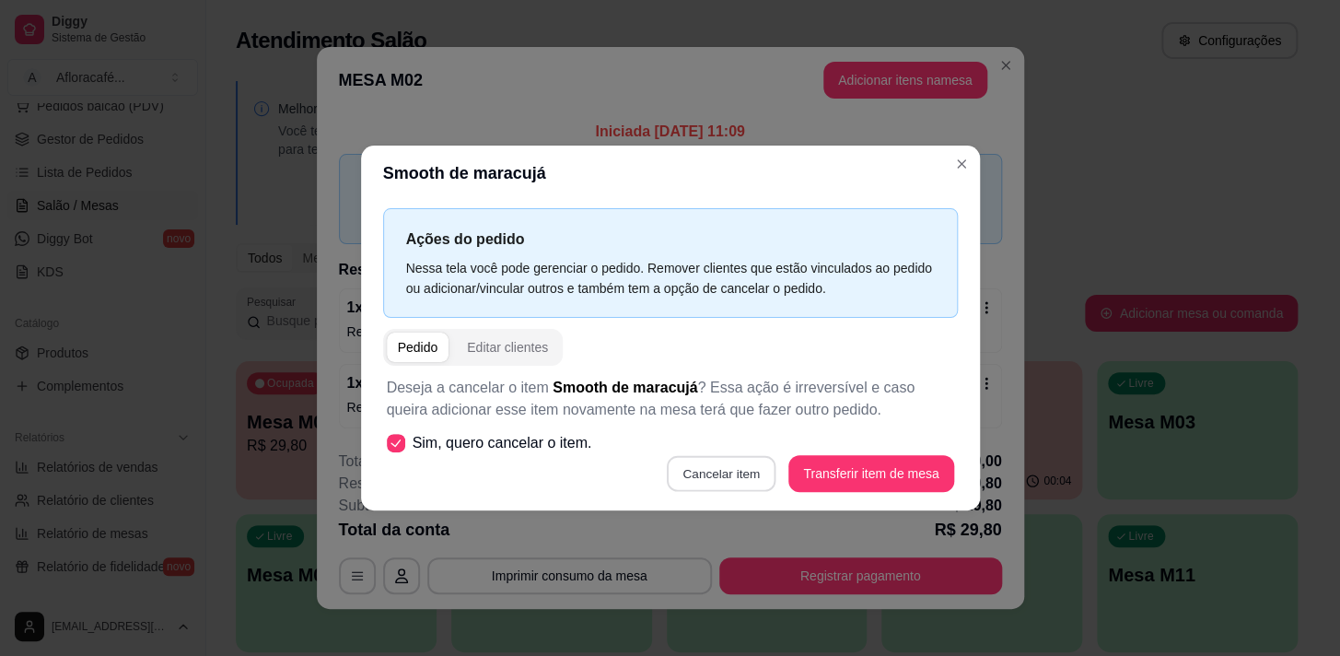
click at [694, 469] on button "Cancelar item" at bounding box center [722, 474] width 110 height 36
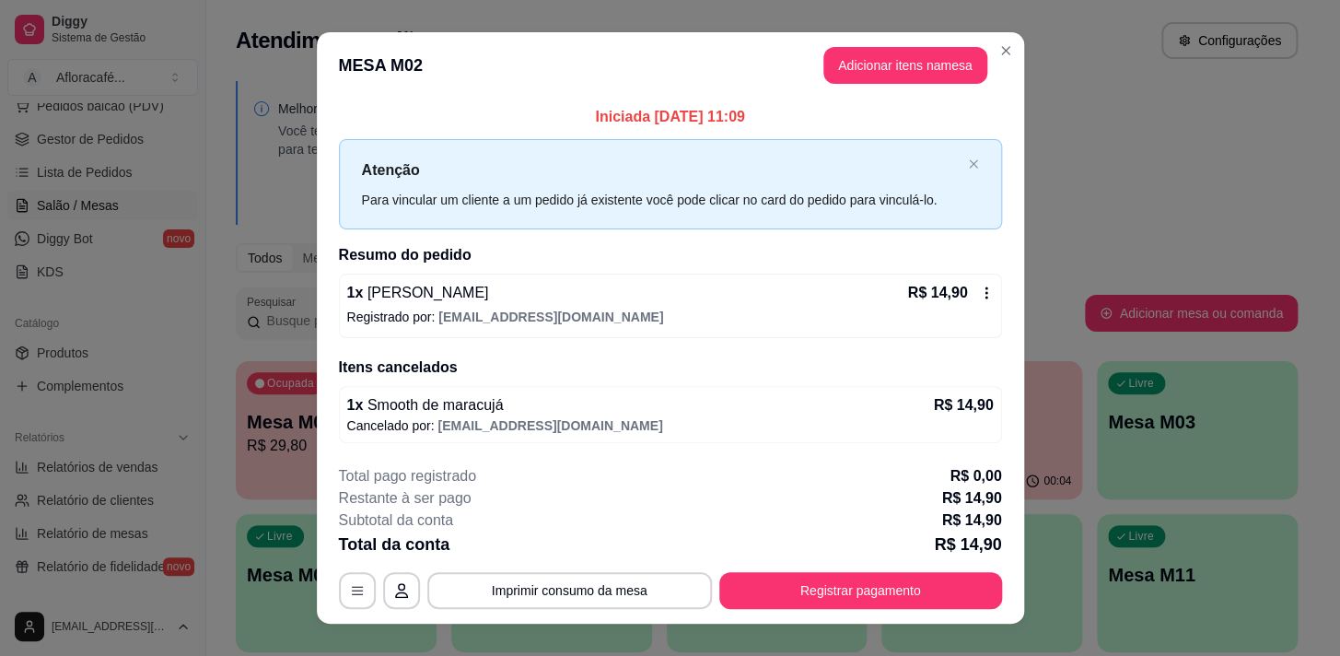
click at [611, 413] on div "1 x Smooth de maracujá R$ 14,90" at bounding box center [670, 405] width 646 height 22
click at [602, 305] on div "1 x Smoothie Morango R$ 14,90 Registrado por: [EMAIL_ADDRESS][DOMAIN_NAME]" at bounding box center [670, 305] width 663 height 64
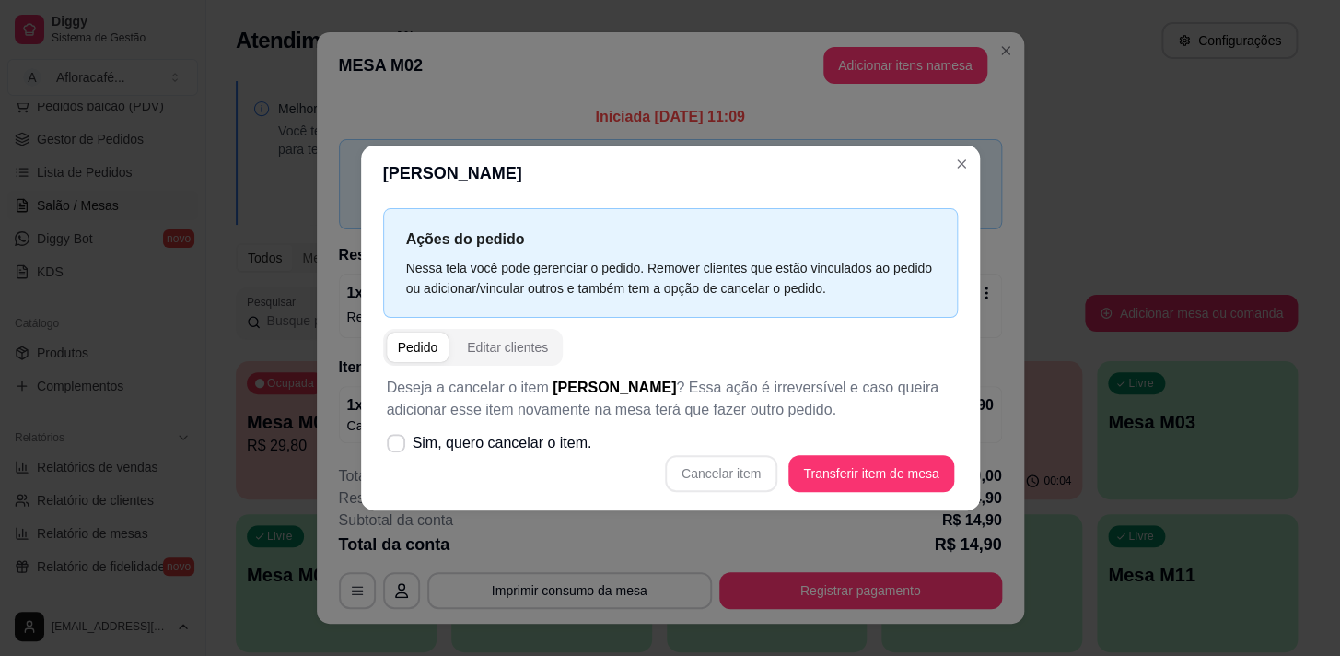
click at [737, 476] on div "Cancelar item Transferir item de mesa" at bounding box center [670, 473] width 567 height 37
click at [445, 450] on span "Sim, quero cancelar o item." at bounding box center [503, 443] width 180 height 22
click at [398, 450] on input "Sim, quero cancelar o item." at bounding box center [392, 453] width 12 height 12
checkbox input "true"
click at [746, 457] on button "Cancelar item" at bounding box center [722, 474] width 110 height 36
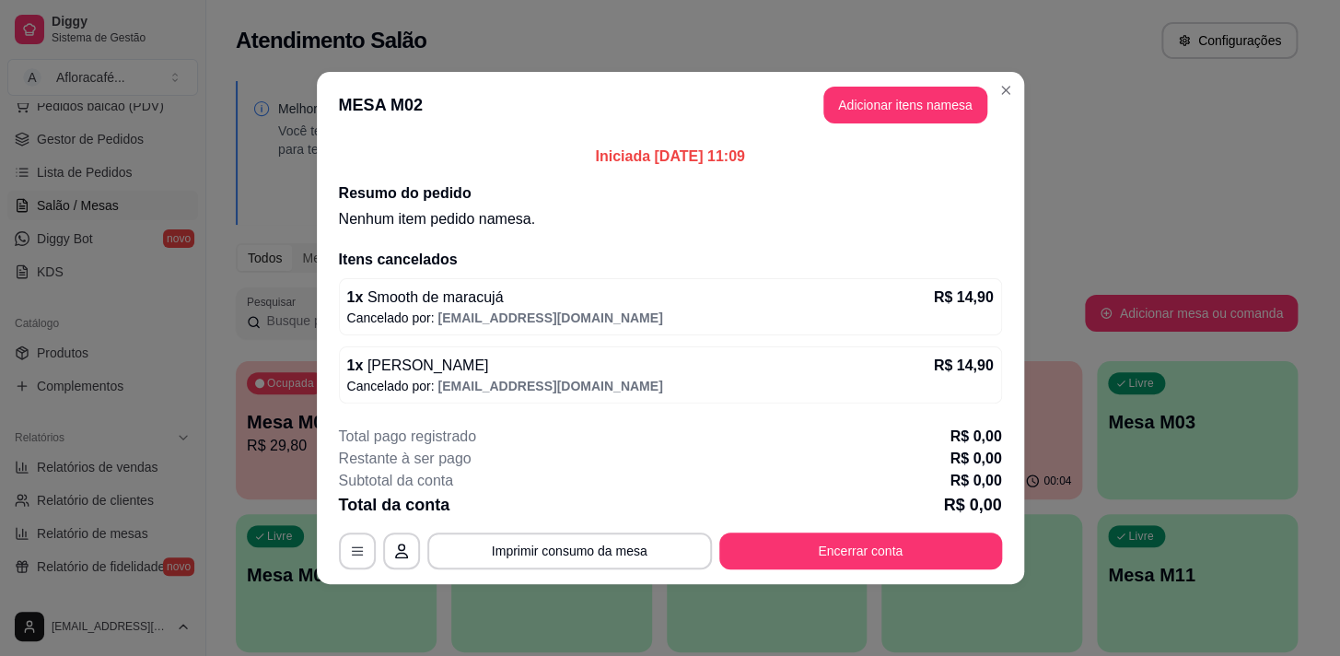
click at [840, 570] on div "MESA M02 Adicionar itens na mesa Iniciada [DATE] 11:09 Resumo do pedido Nenhum …" at bounding box center [670, 328] width 1340 height 656
click at [843, 548] on button "Encerrar conta" at bounding box center [860, 550] width 283 height 37
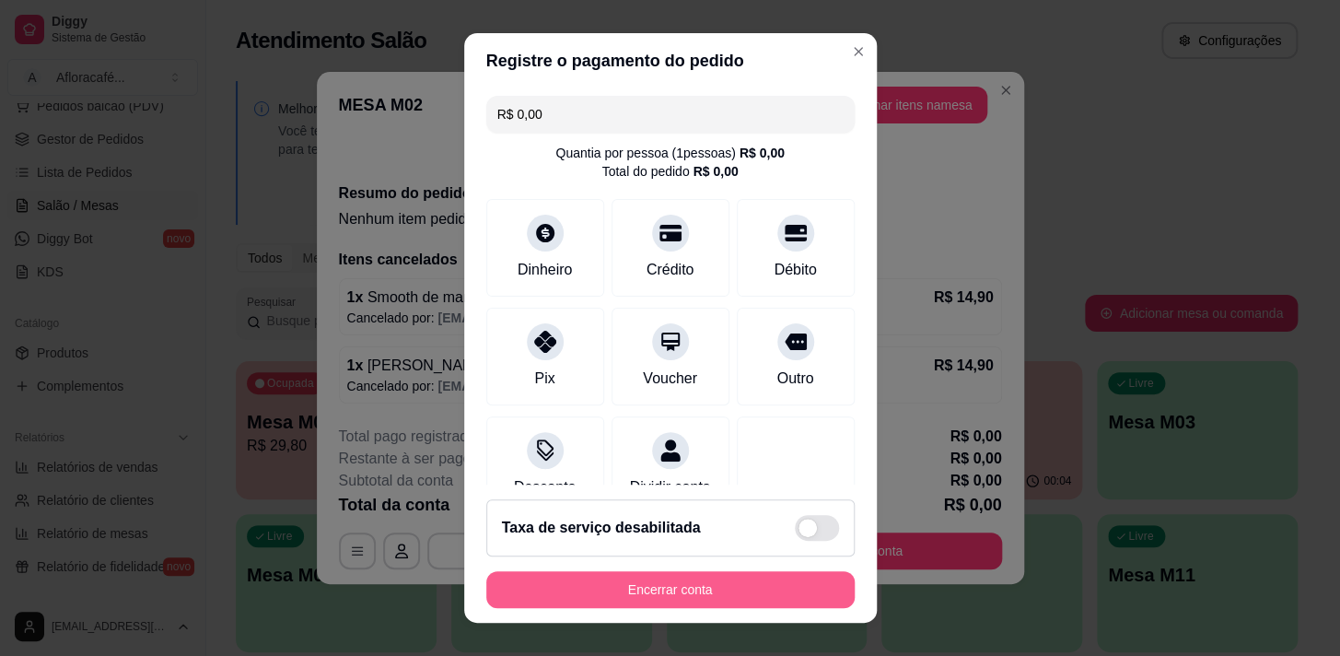
click at [761, 602] on button "Encerrar conta" at bounding box center [670, 589] width 368 height 37
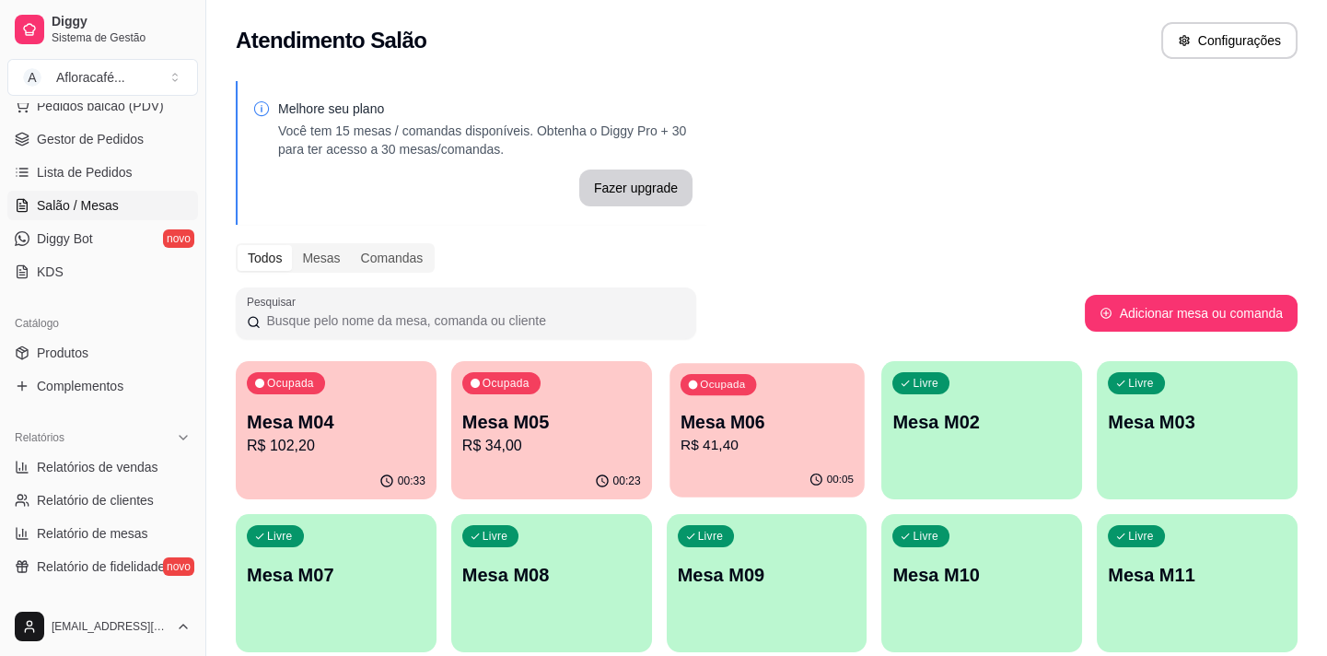
click at [808, 386] on div "Ocupada Mesa M06 R$ 41,40" at bounding box center [766, 412] width 194 height 99
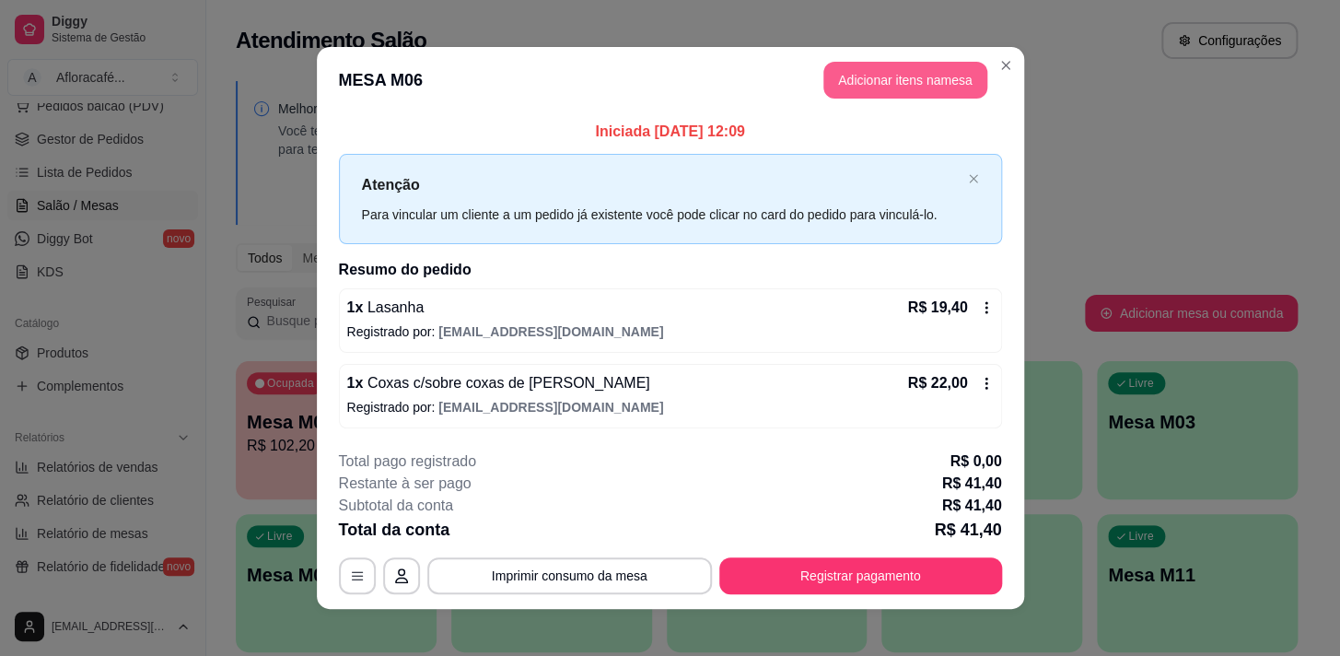
click at [945, 83] on button "Adicionar itens na mesa" at bounding box center [905, 80] width 164 height 37
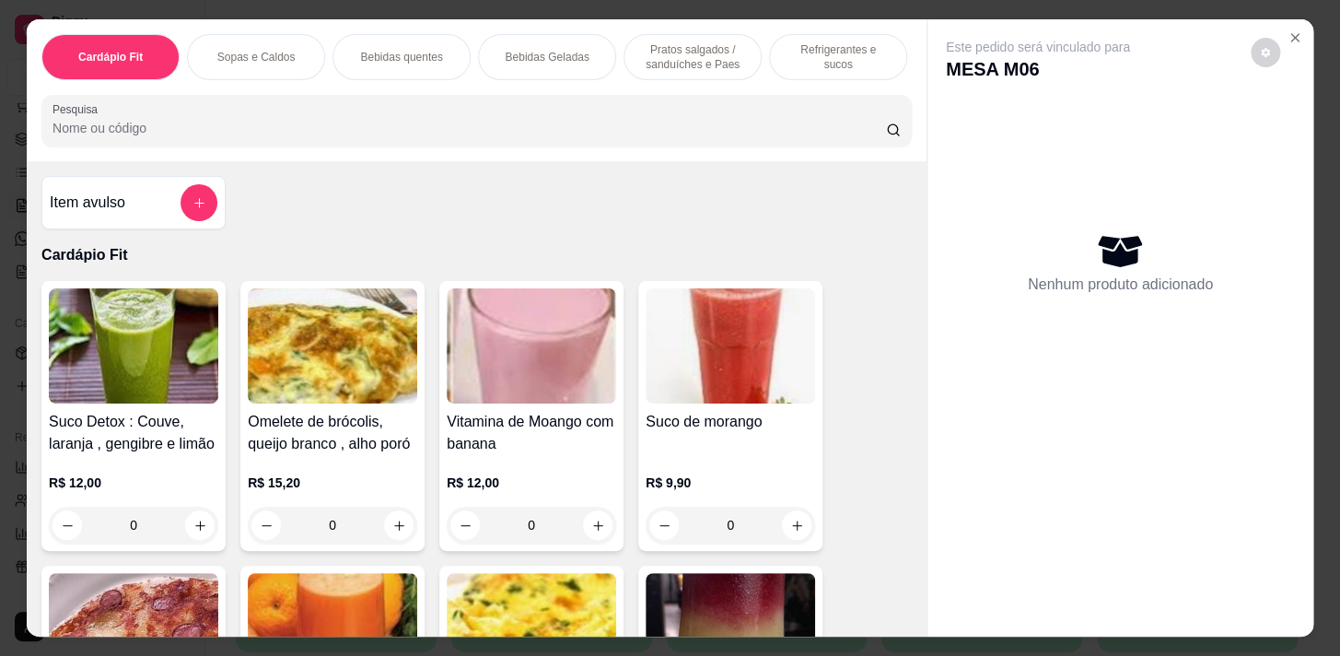
click at [627, 137] on input "Pesquisa" at bounding box center [468, 128] width 833 height 18
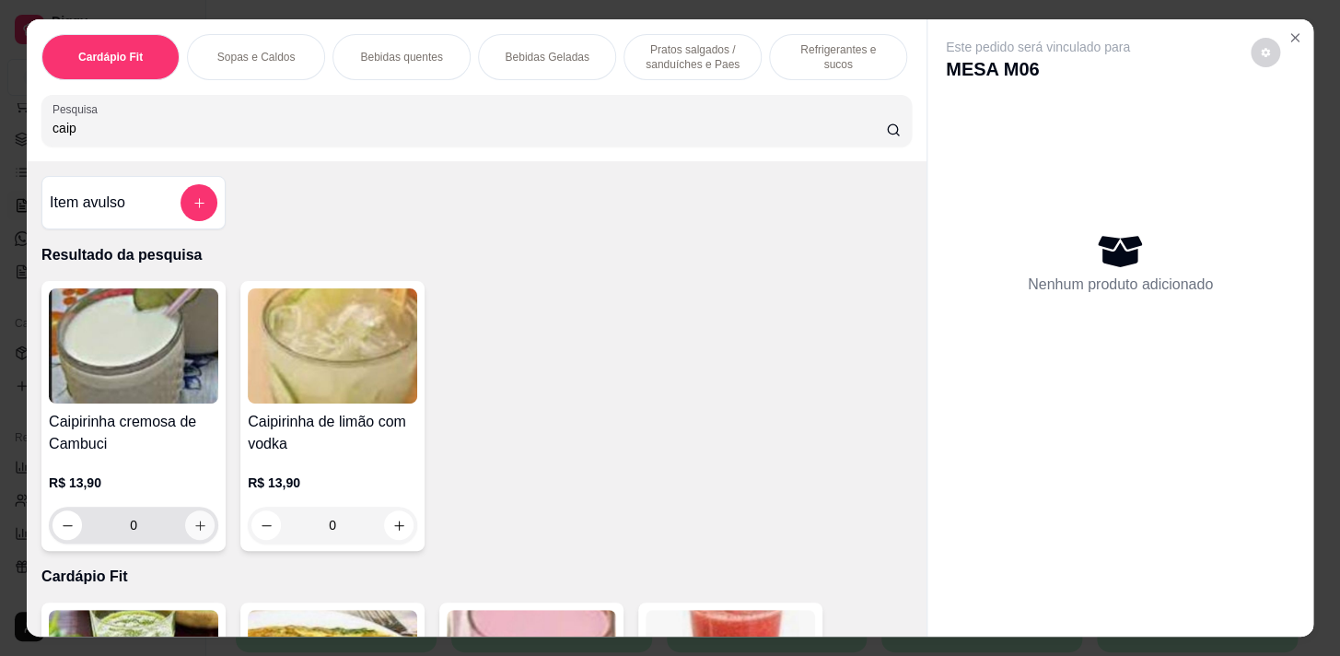
type input "caip"
click at [194, 532] on icon "increase-product-quantity" at bounding box center [200, 525] width 14 height 14
type input "1"
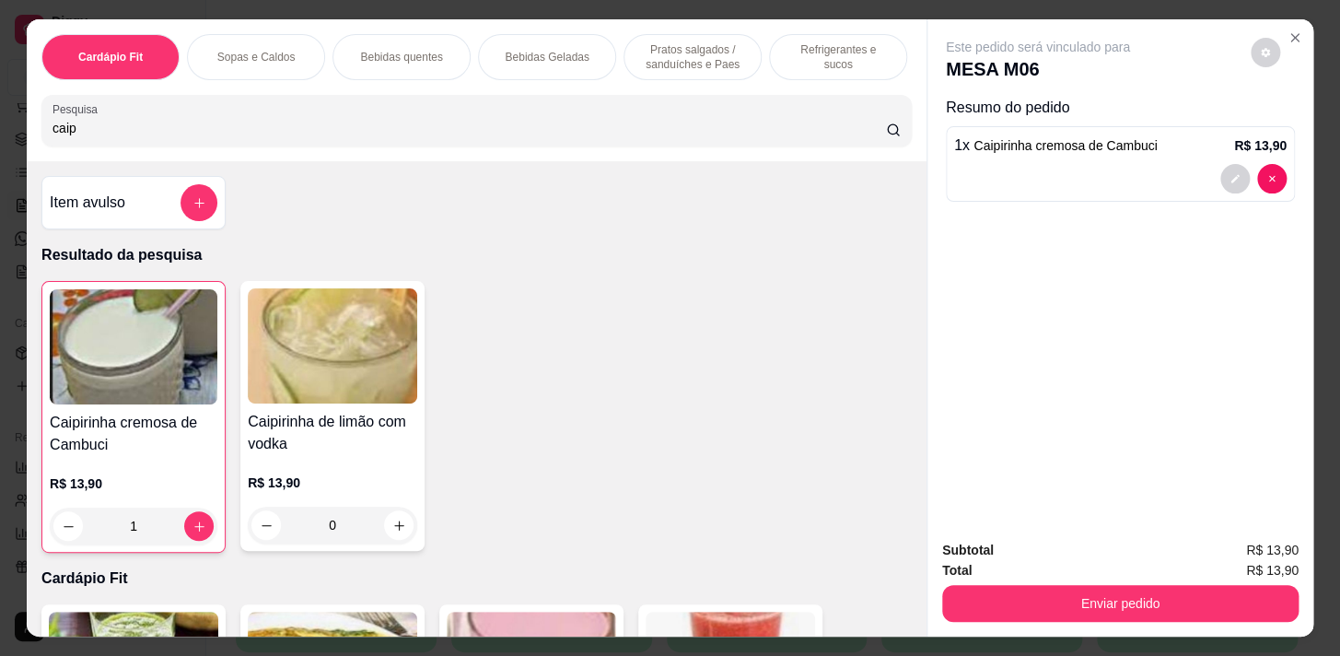
click at [115, 54] on p "Cardápio Fit" at bounding box center [110, 57] width 64 height 15
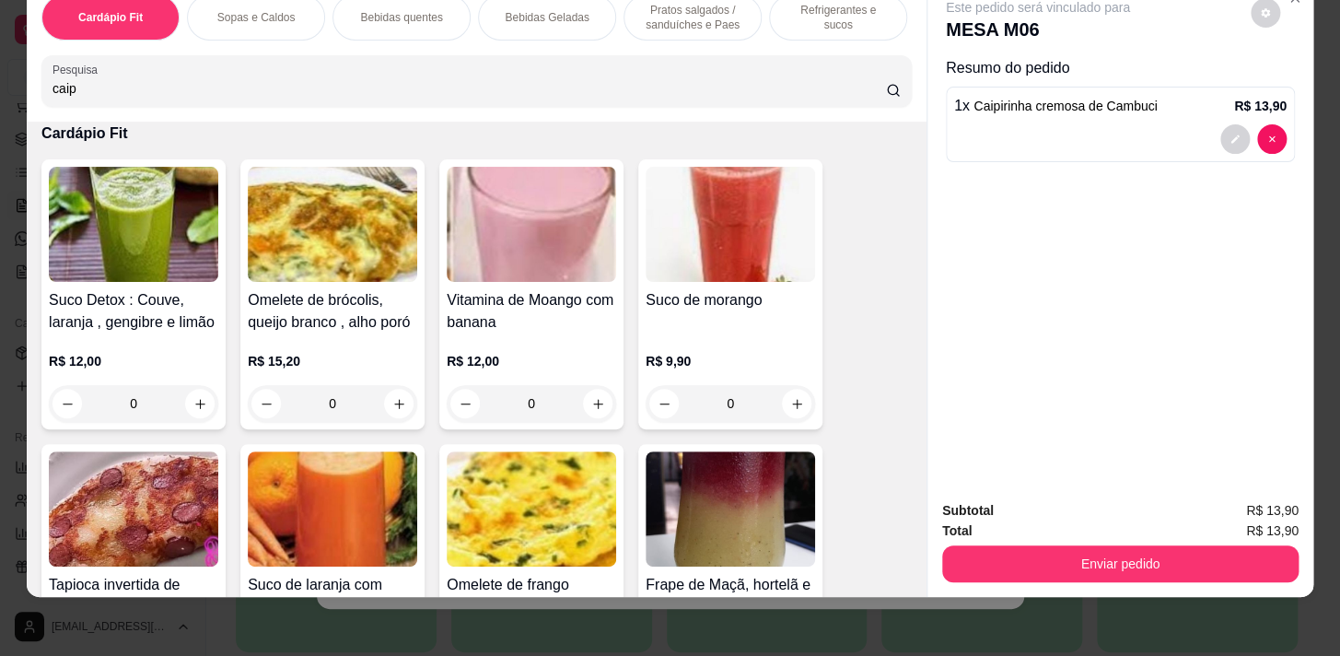
click at [719, 9] on p "Pratos salgados / sanduíches e Paes" at bounding box center [692, 17] width 107 height 29
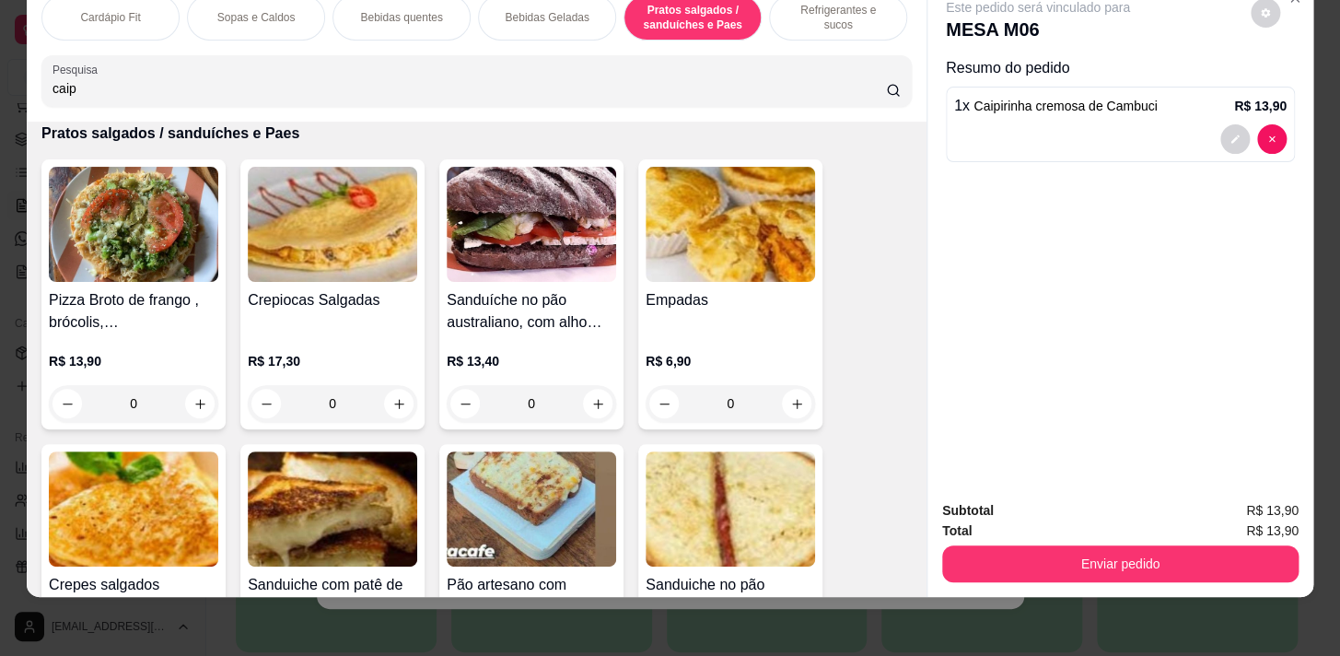
click at [776, 5] on div "Refrigerantes e sucos" at bounding box center [838, 17] width 138 height 46
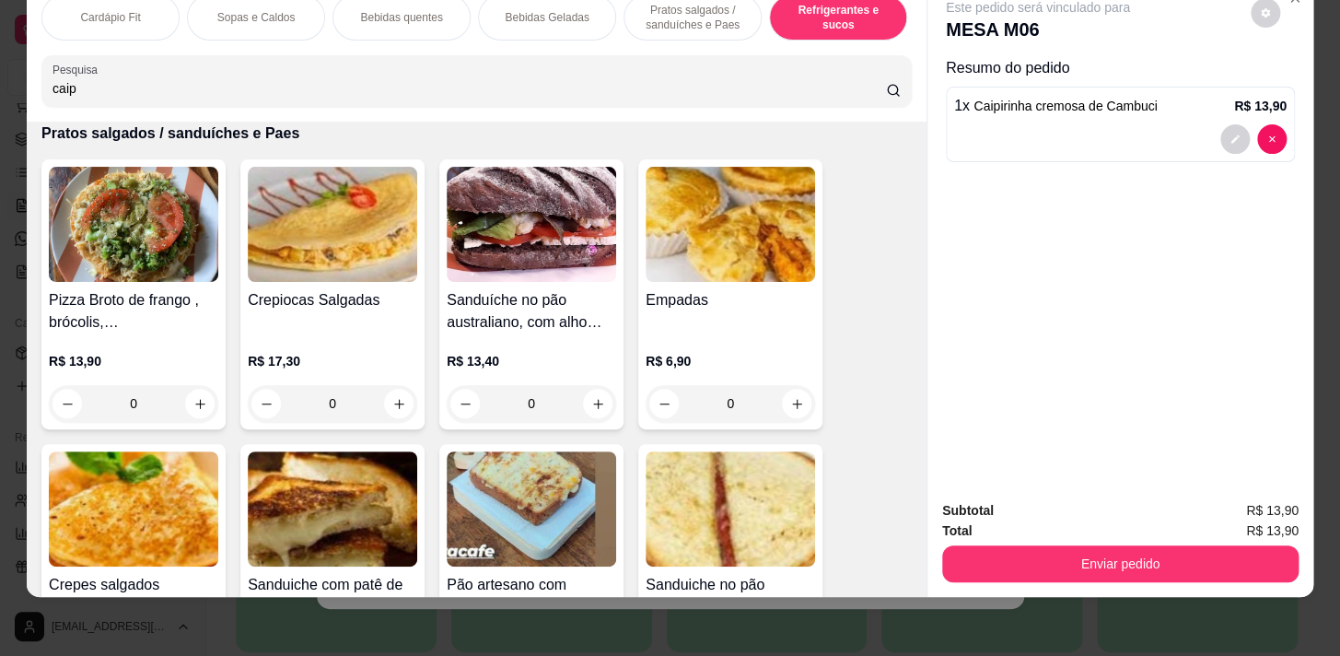
scroll to position [9058, 0]
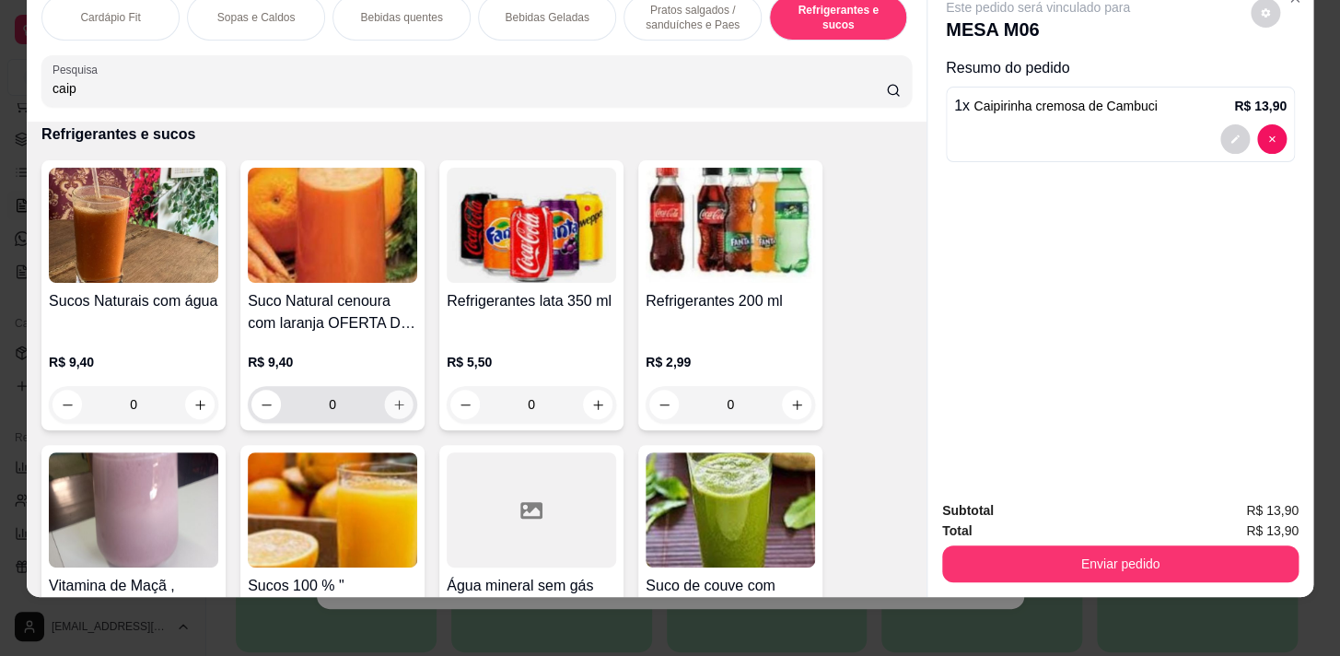
click at [397, 404] on icon "increase-product-quantity" at bounding box center [399, 405] width 14 height 14
type input "1"
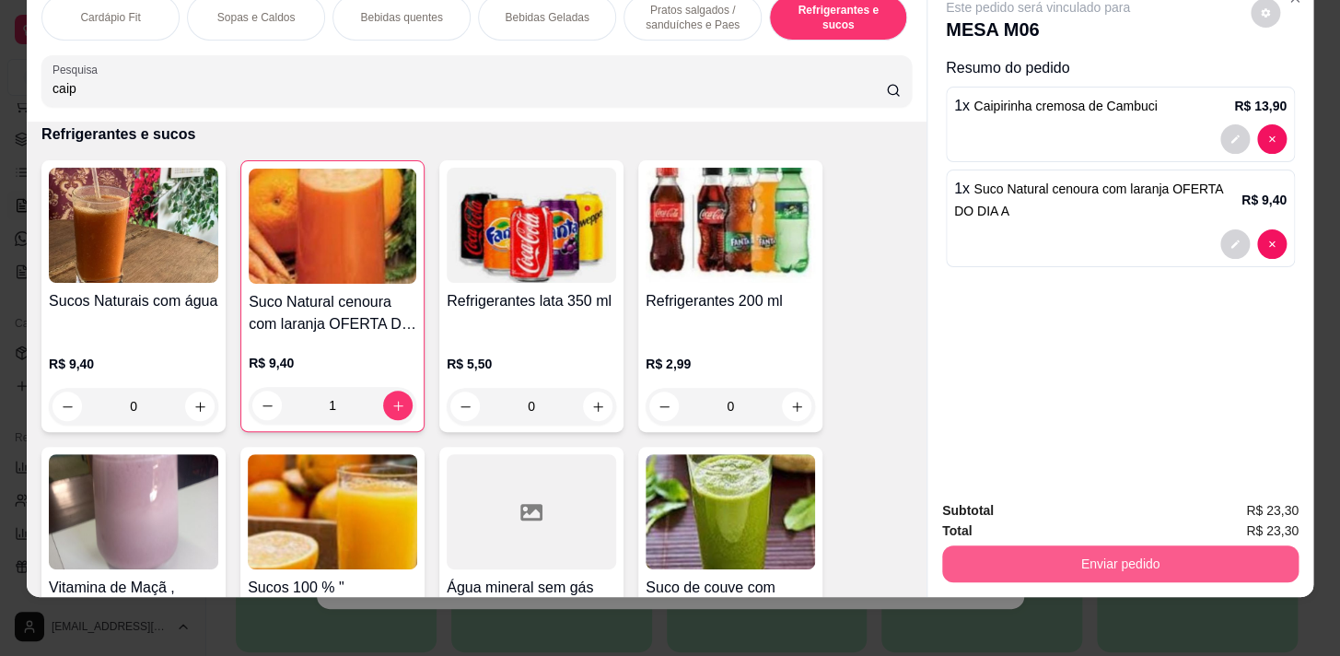
click at [1052, 545] on button "Enviar pedido" at bounding box center [1120, 563] width 356 height 37
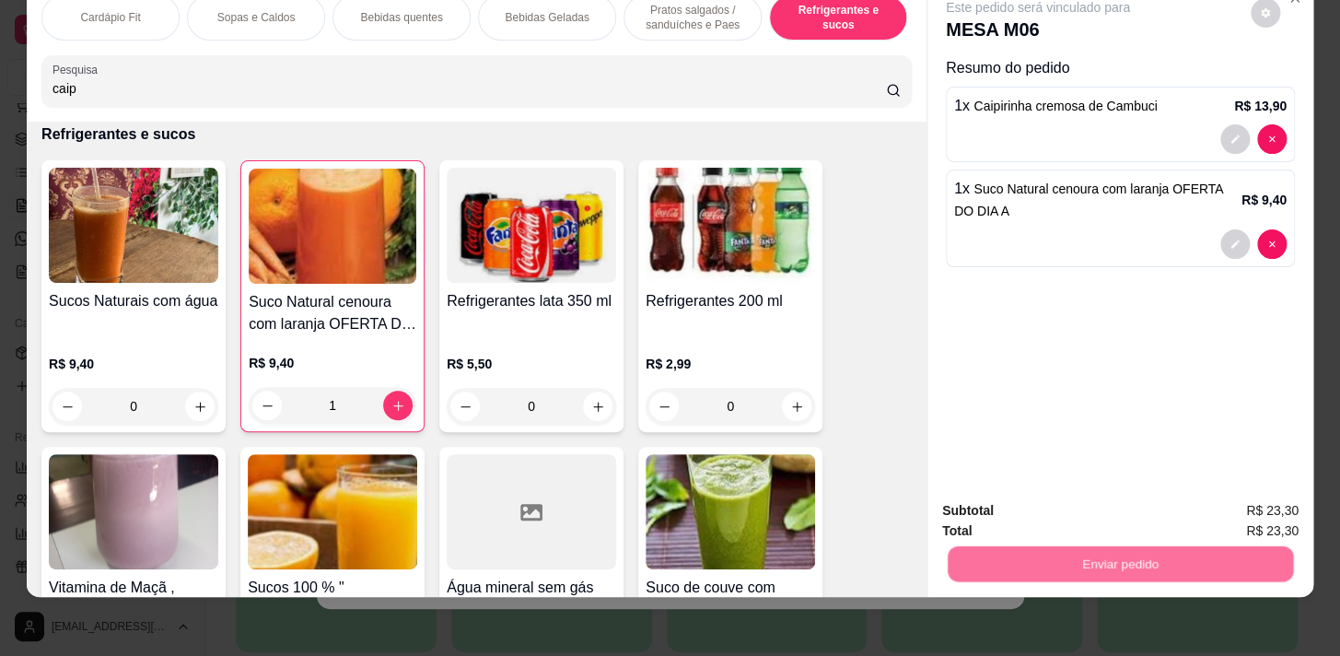
click at [1062, 506] on button "Não registrar e enviar pedido" at bounding box center [1059, 506] width 186 height 34
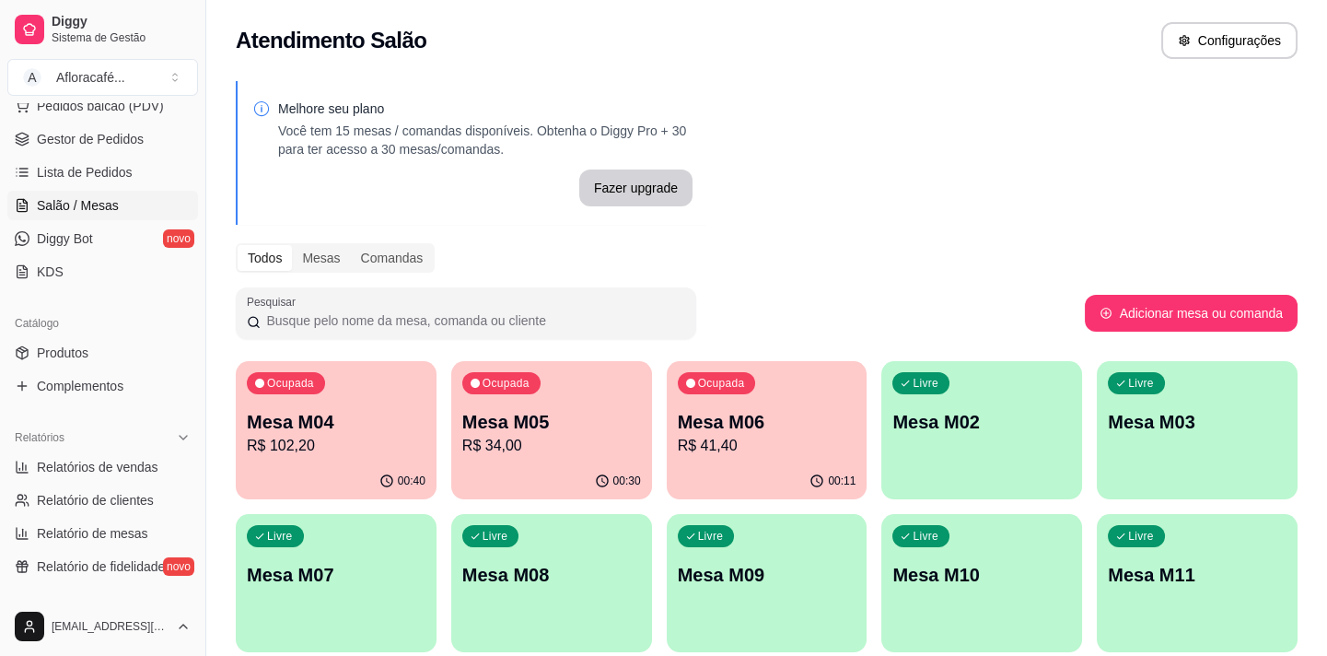
click at [715, 459] on div "Ocupada Mesa M06 R$ 41,40" at bounding box center [767, 412] width 201 height 102
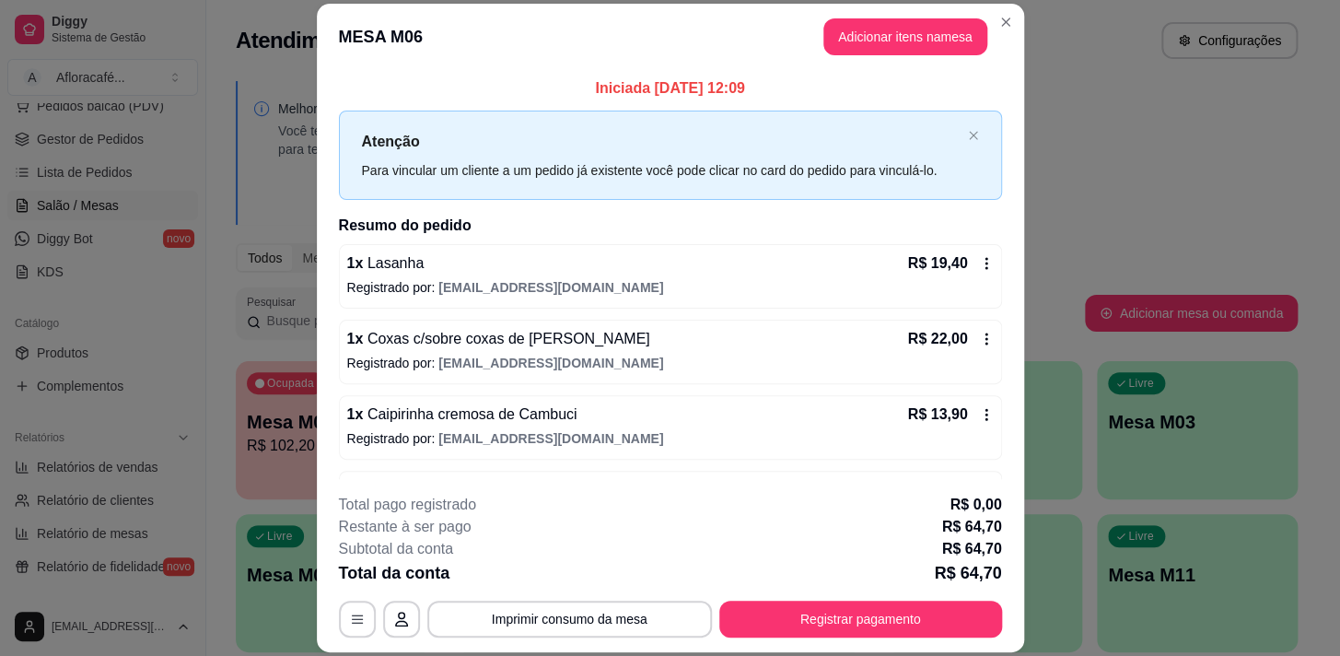
scroll to position [62, 0]
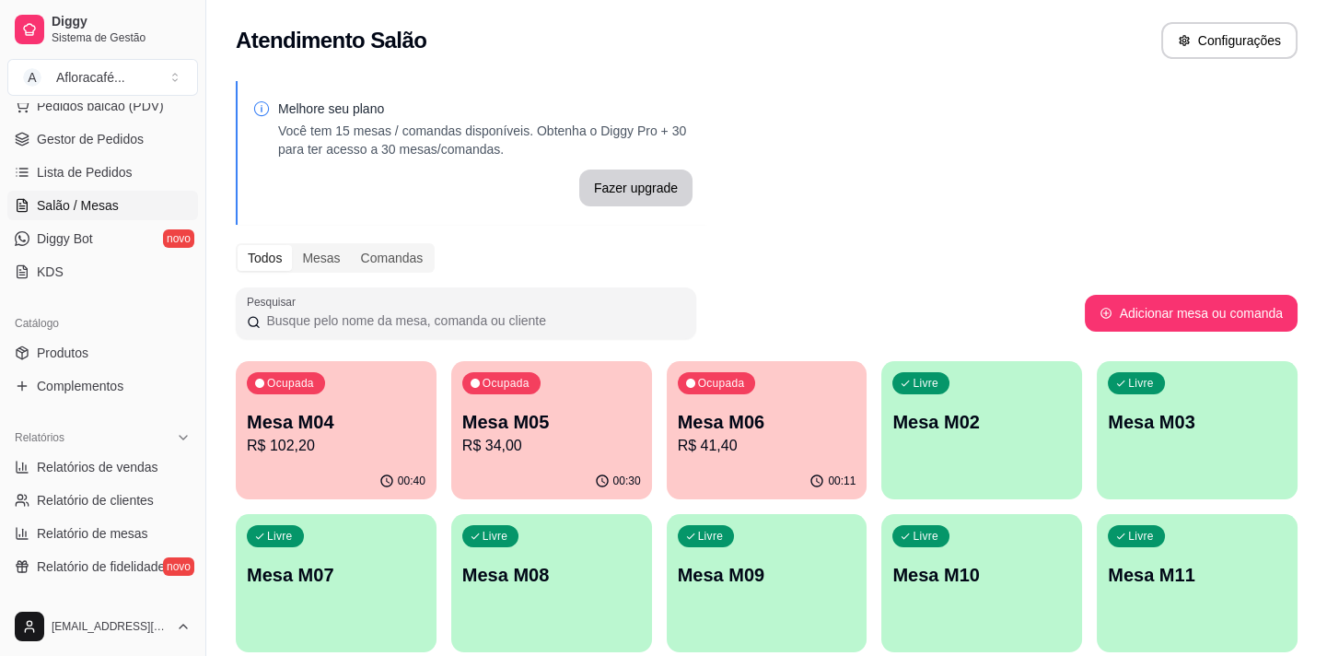
click at [515, 457] on div "Ocupada Mesa M05 R$ 34,00" at bounding box center [551, 412] width 201 height 102
click at [344, 419] on p "Mesa M04" at bounding box center [336, 422] width 179 height 26
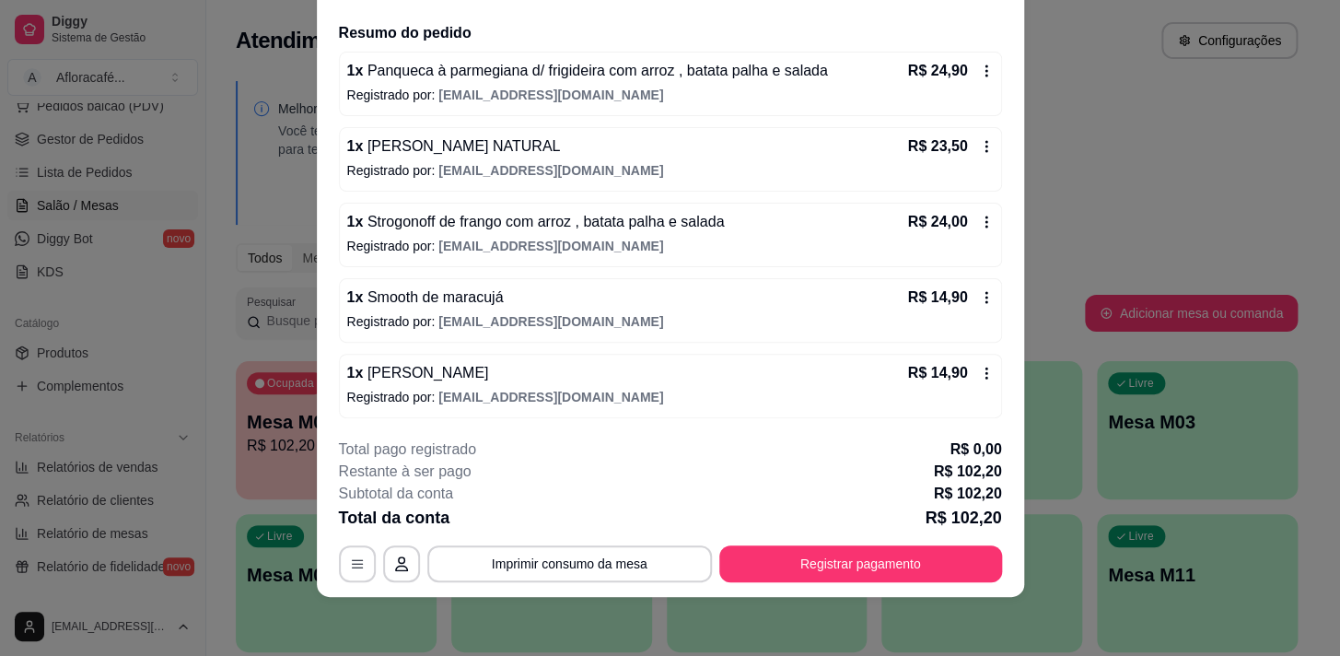
scroll to position [53, 0]
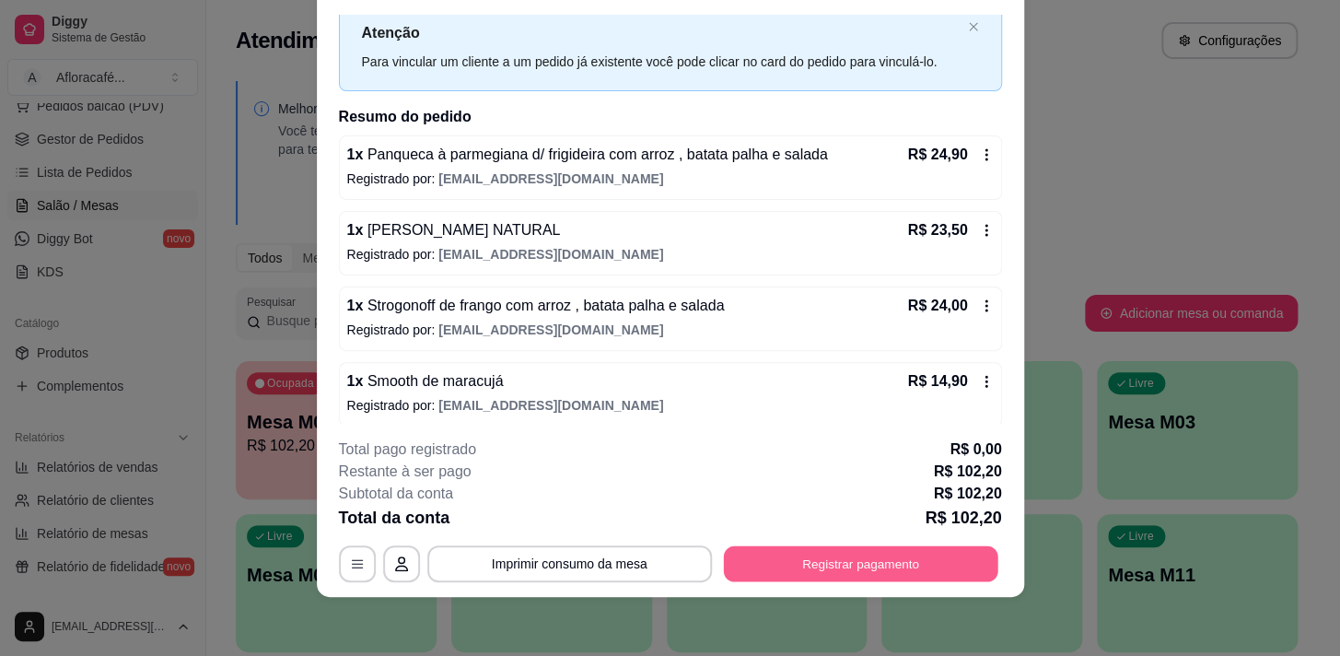
click at [837, 579] on button "Registrar pagamento" at bounding box center [860, 564] width 274 height 36
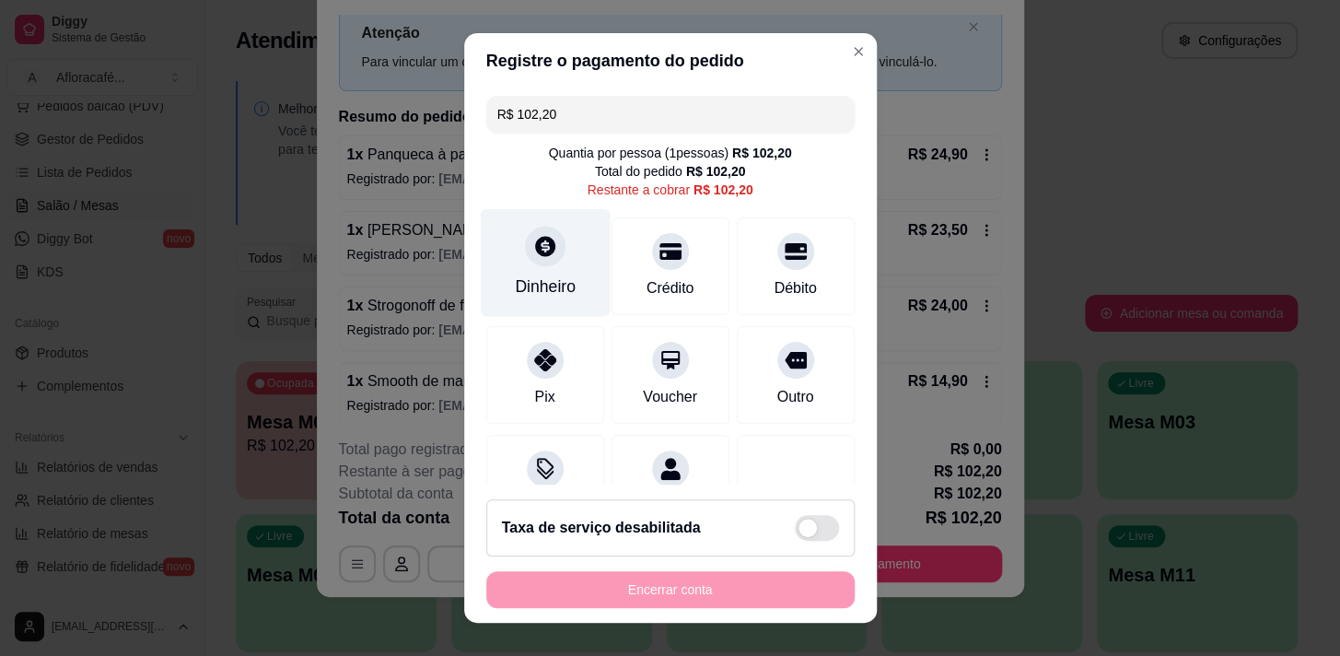
click at [535, 267] on div "Dinheiro" at bounding box center [545, 262] width 130 height 108
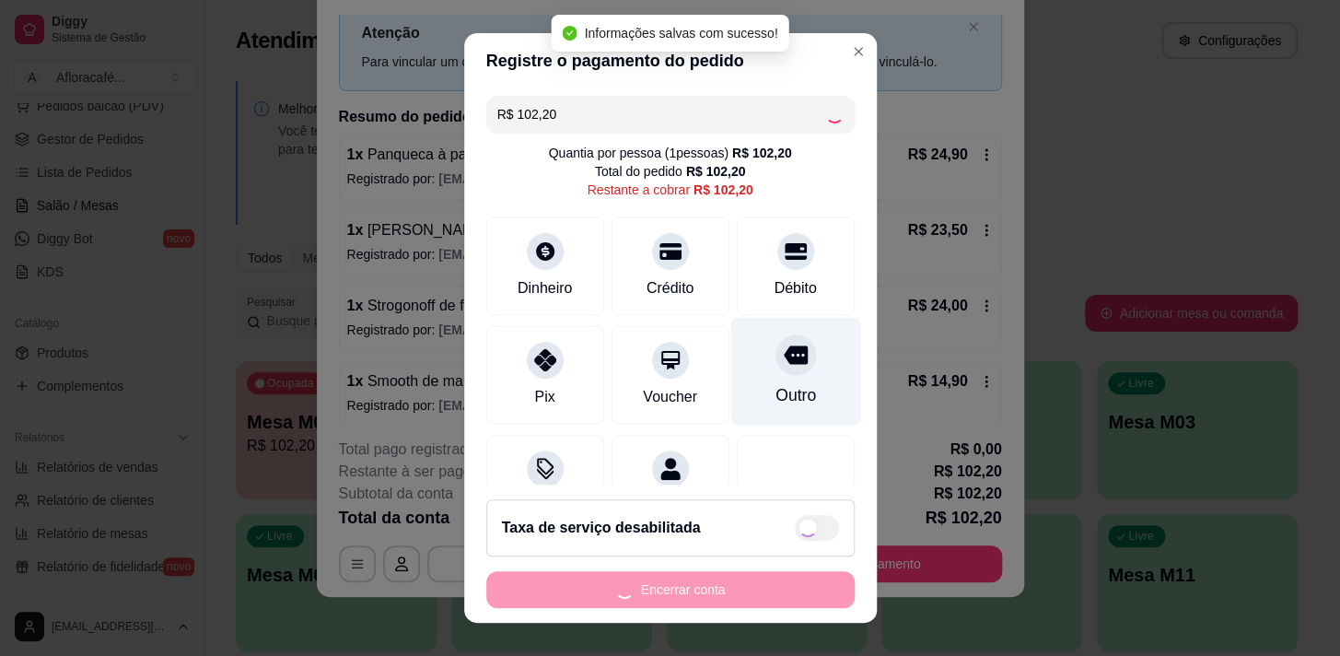
type input "R$ 0,00"
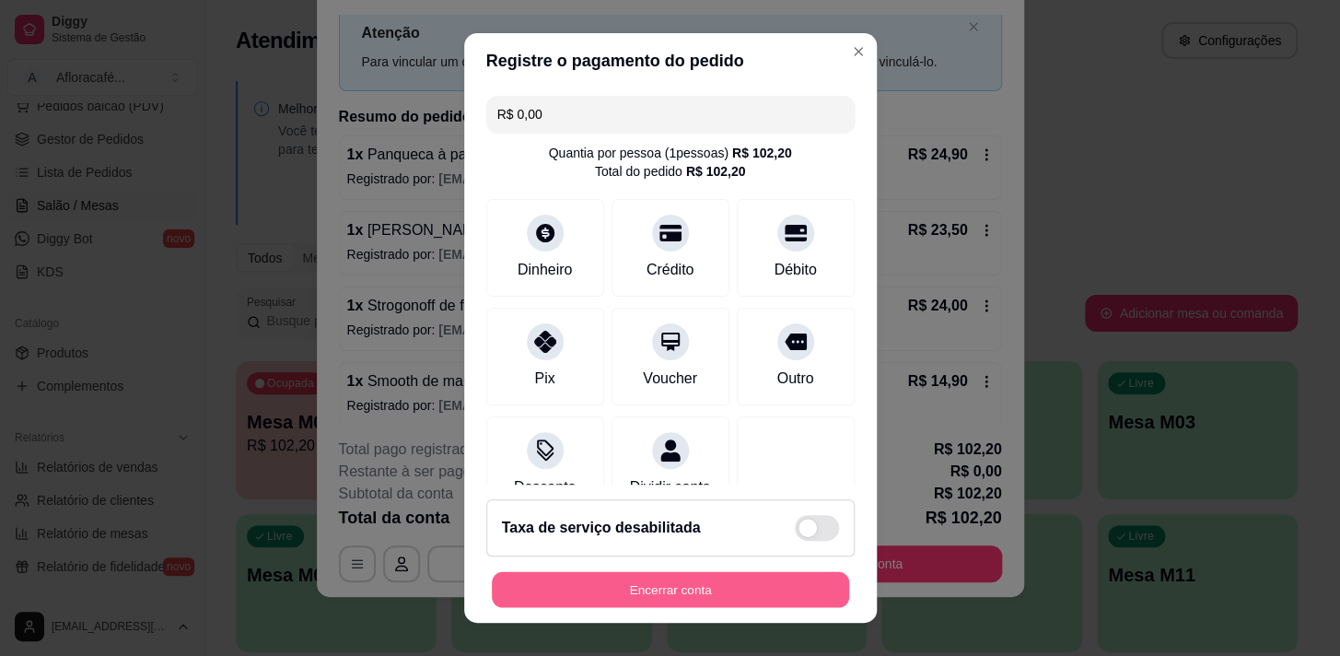
click at [725, 582] on button "Encerrar conta" at bounding box center [670, 590] width 357 height 36
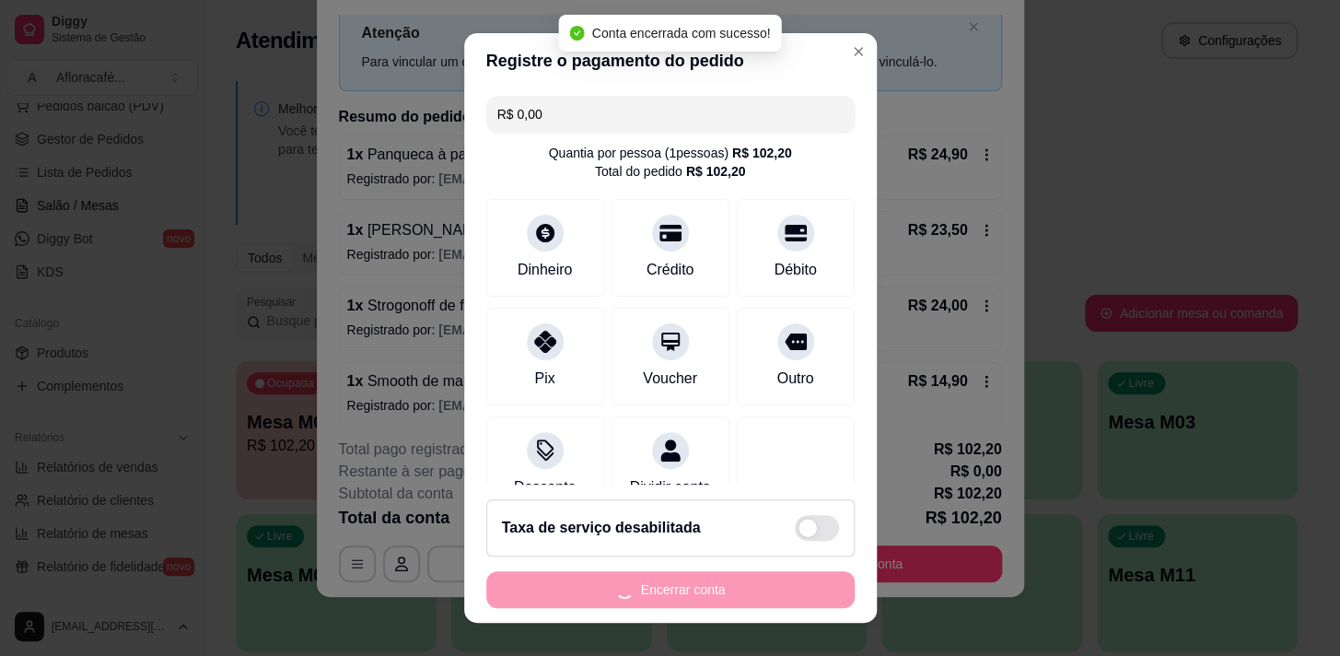
scroll to position [0, 0]
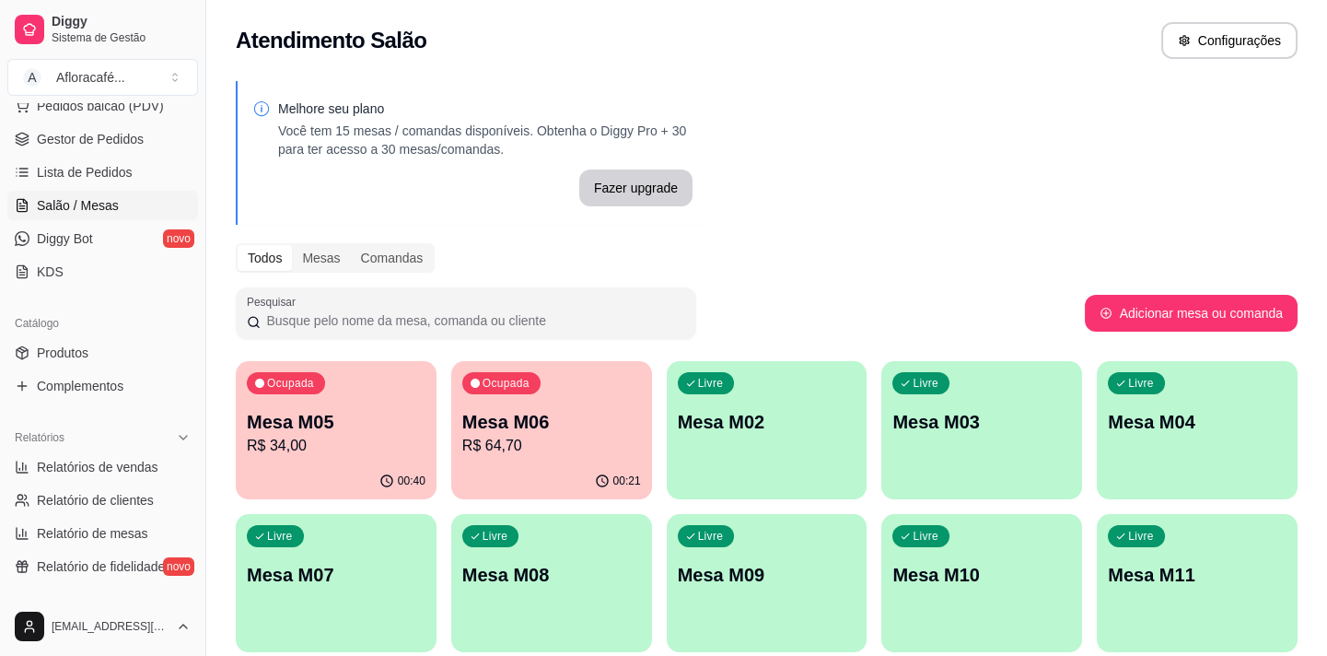
click at [626, 421] on p "Mesa M06" at bounding box center [551, 422] width 179 height 26
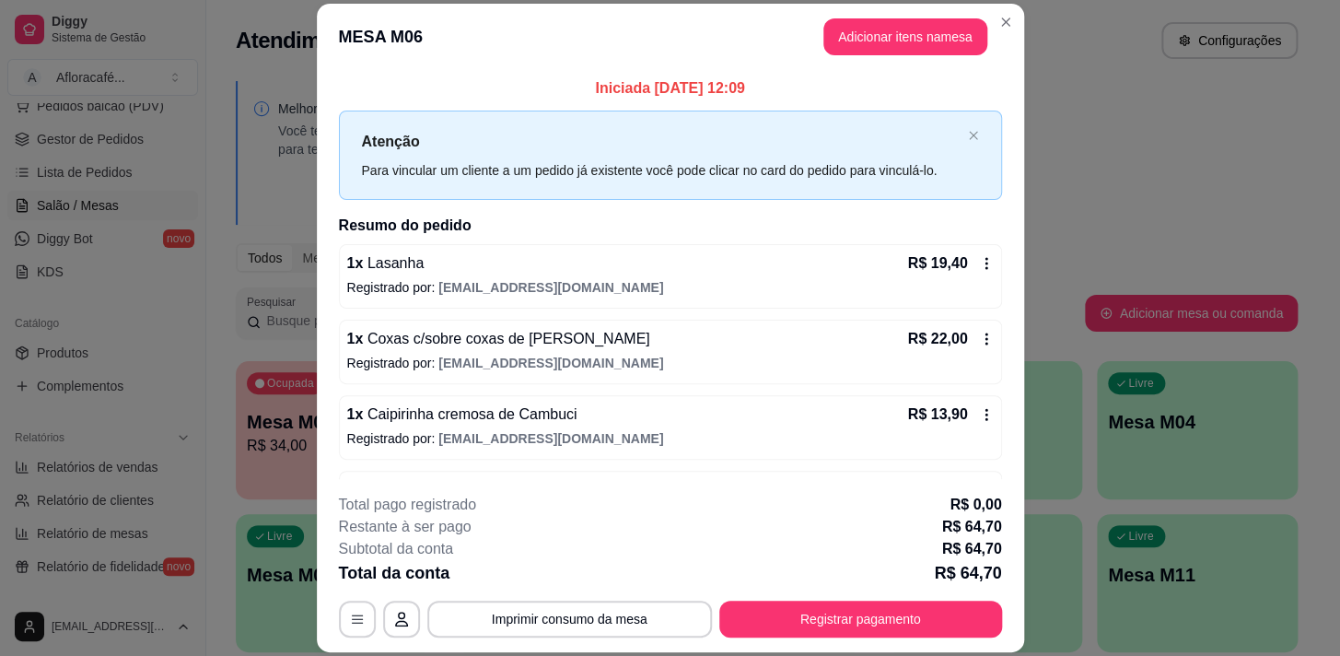
scroll to position [62, 0]
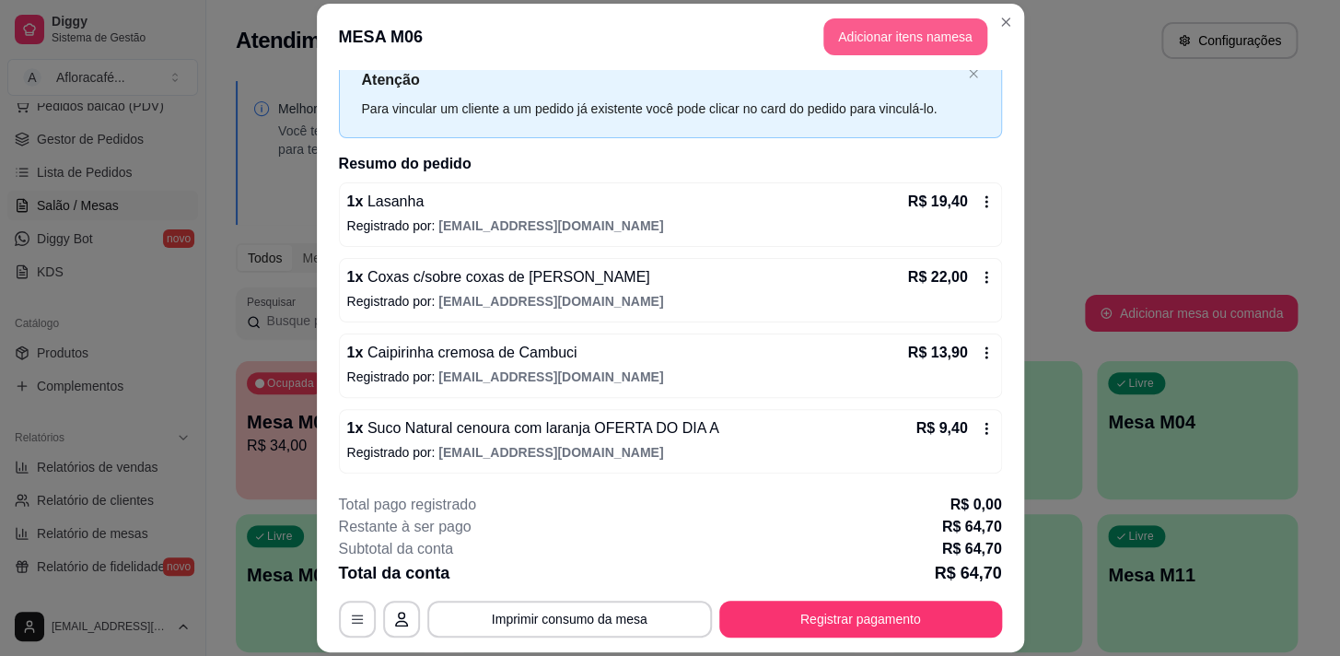
click at [872, 38] on button "Adicionar itens na mesa" at bounding box center [905, 36] width 164 height 37
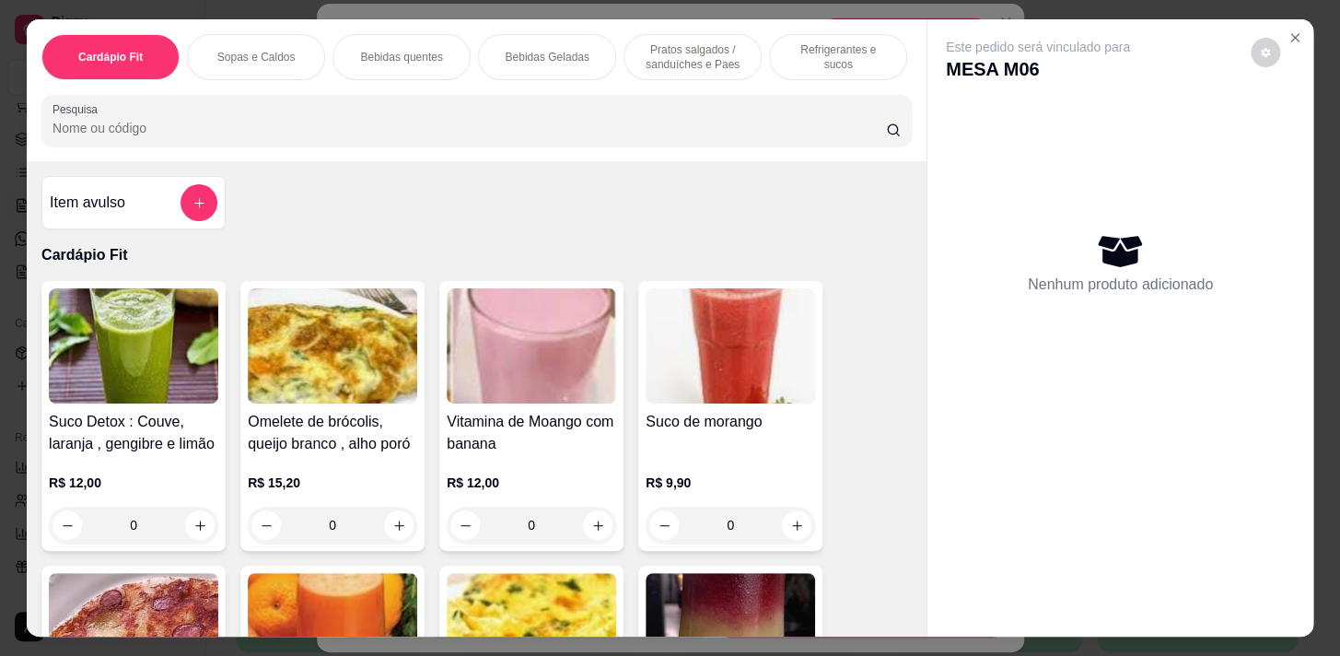
click at [682, 58] on p "Pratos salgados / sanduíches e Paes" at bounding box center [692, 56] width 107 height 29
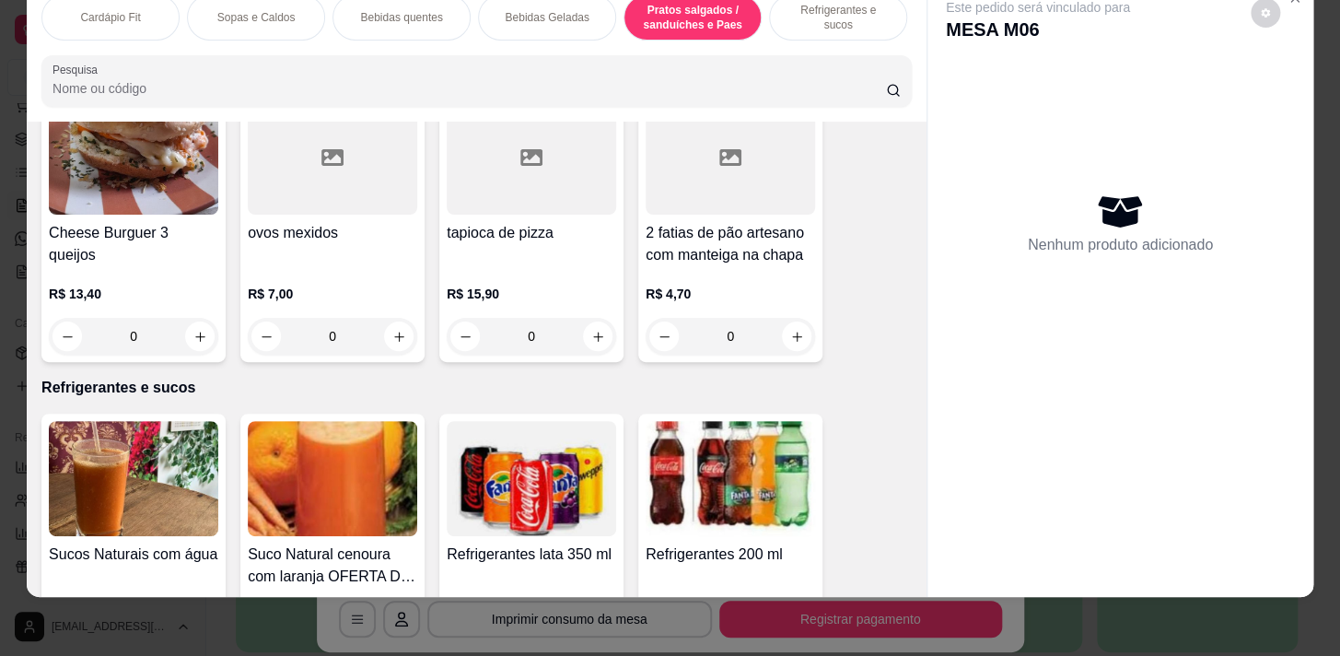
scroll to position [0, 761]
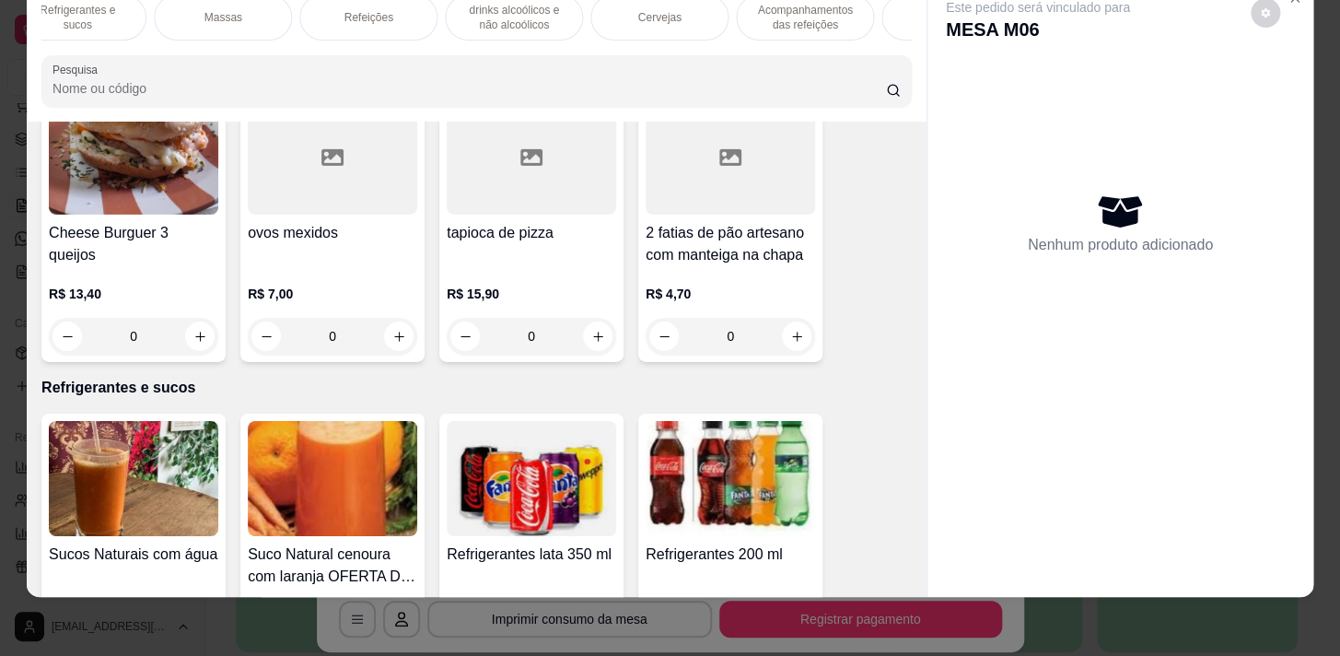
click at [799, 3] on p "Acompanhamentos das refeições" at bounding box center [804, 17] width 107 height 29
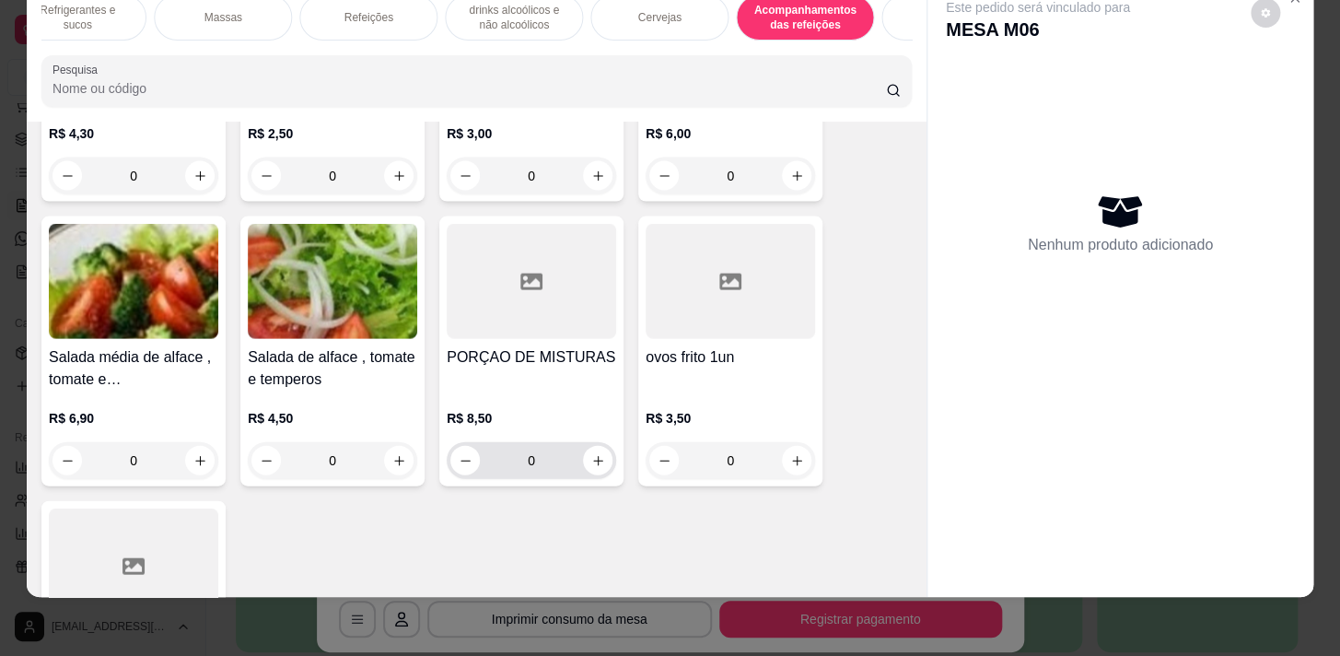
scroll to position [13433, 0]
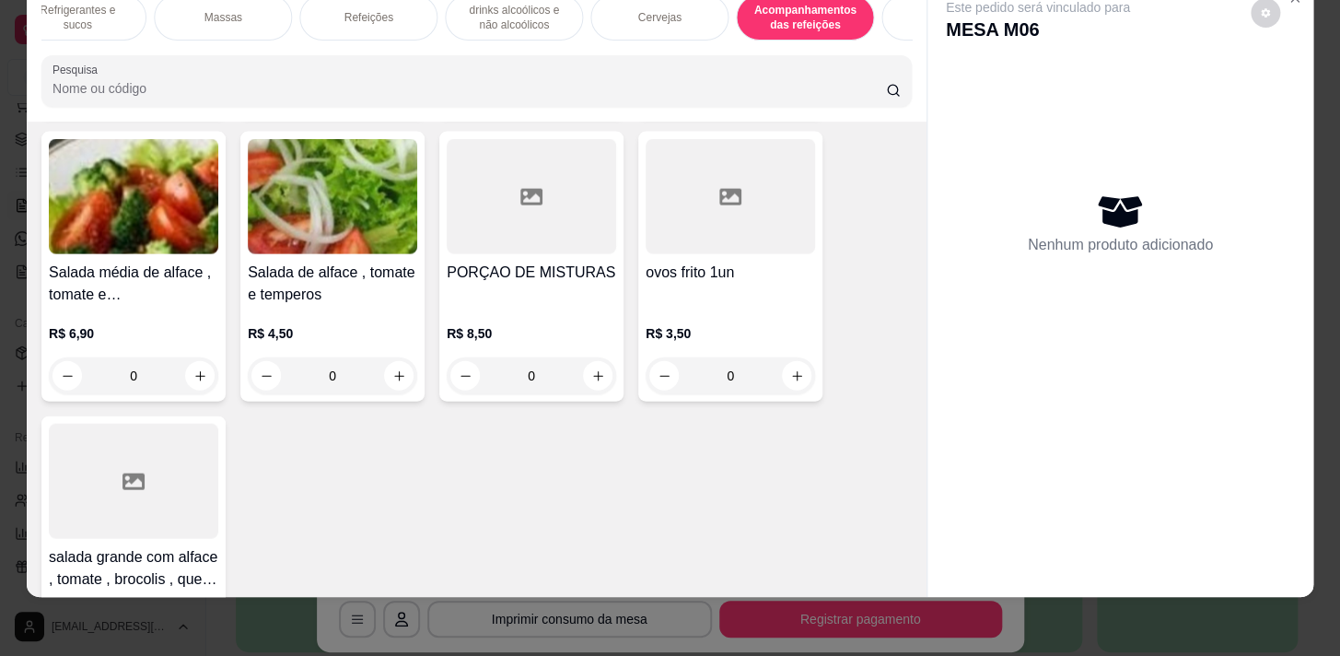
click at [87, 14] on div "Refrigerantes e sucos" at bounding box center [77, 17] width 138 height 46
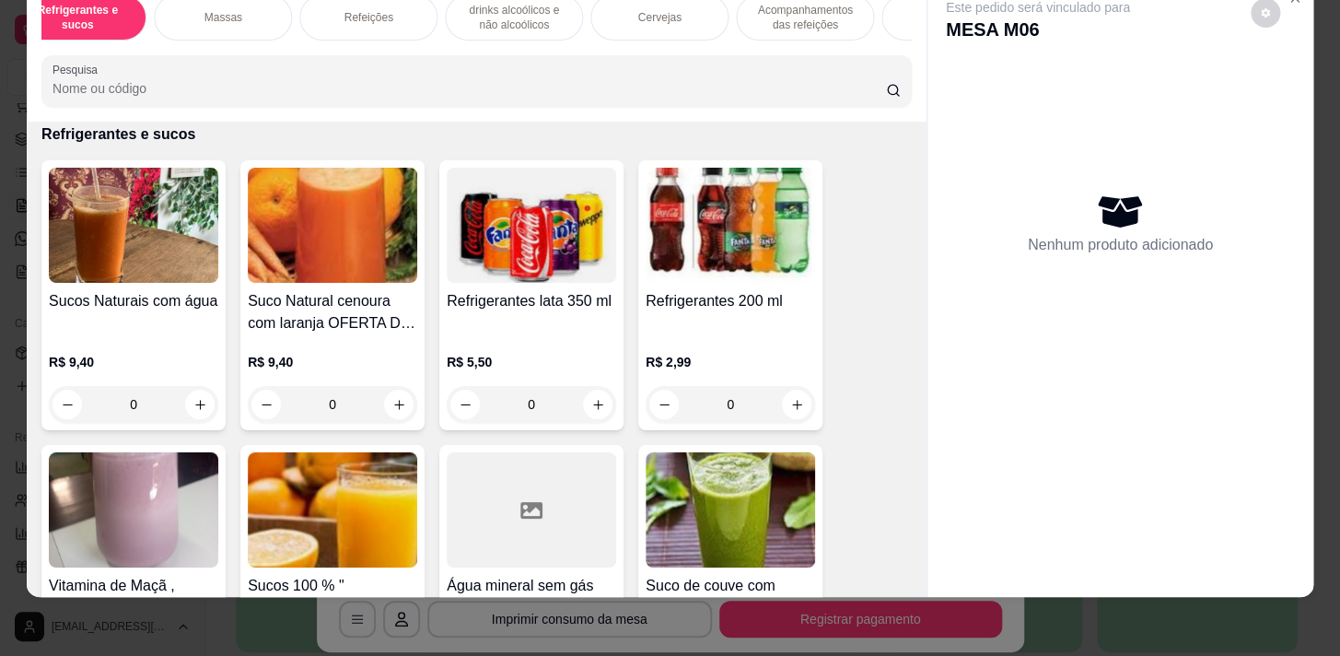
scroll to position [8986, 0]
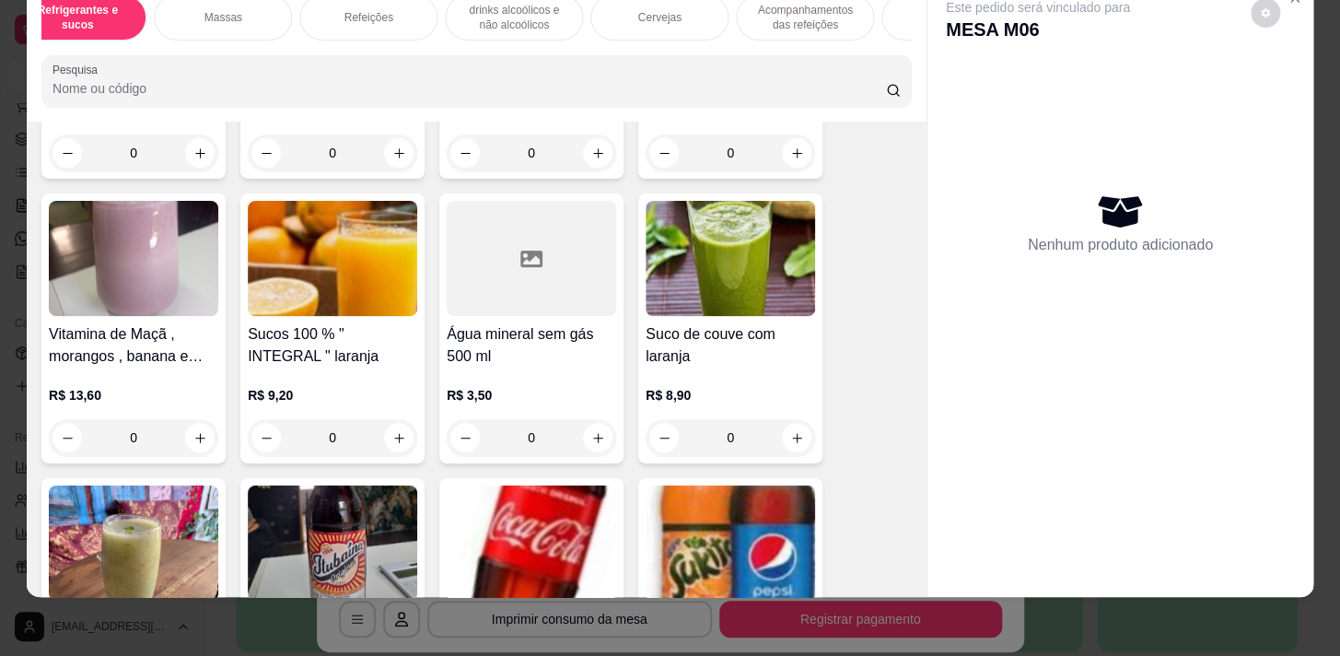
click at [602, 429] on div "0" at bounding box center [531, 437] width 169 height 37
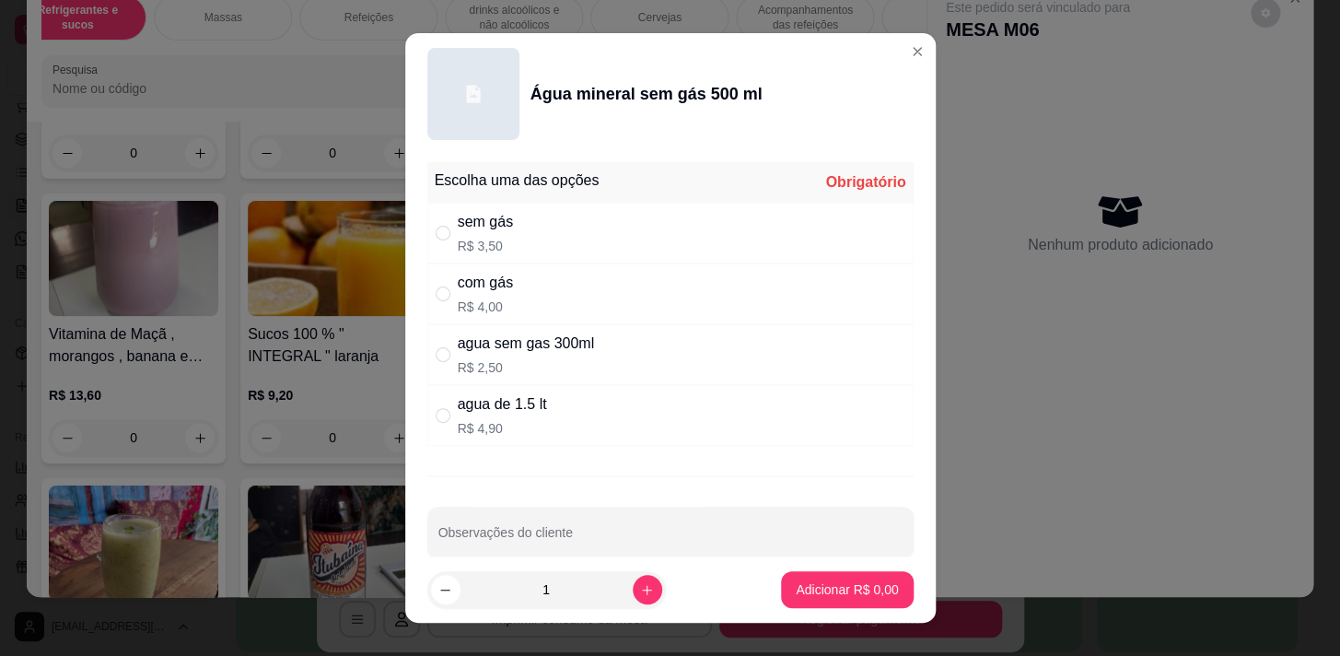
scroll to position [26, 0]
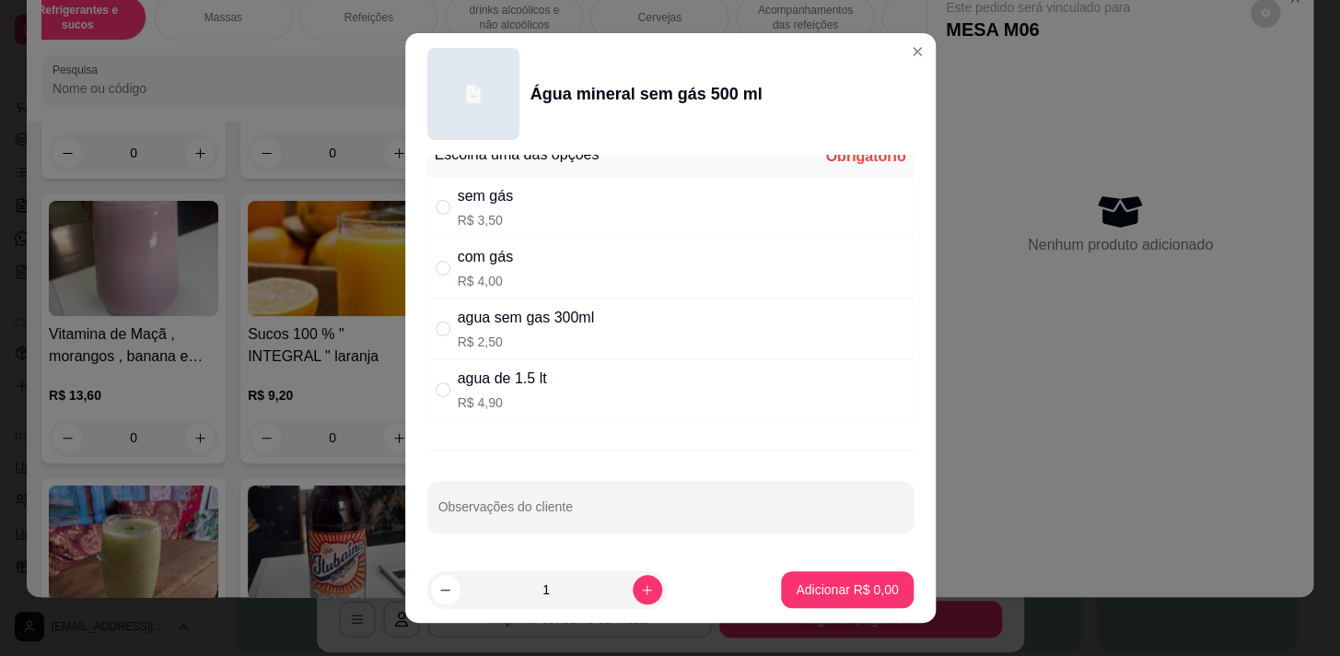
click at [623, 211] on div "sem gás R$ 3,50" at bounding box center [670, 207] width 486 height 61
radio input "true"
click at [868, 575] on button "Adicionar R$ 3,50" at bounding box center [847, 590] width 128 height 36
type input "1"
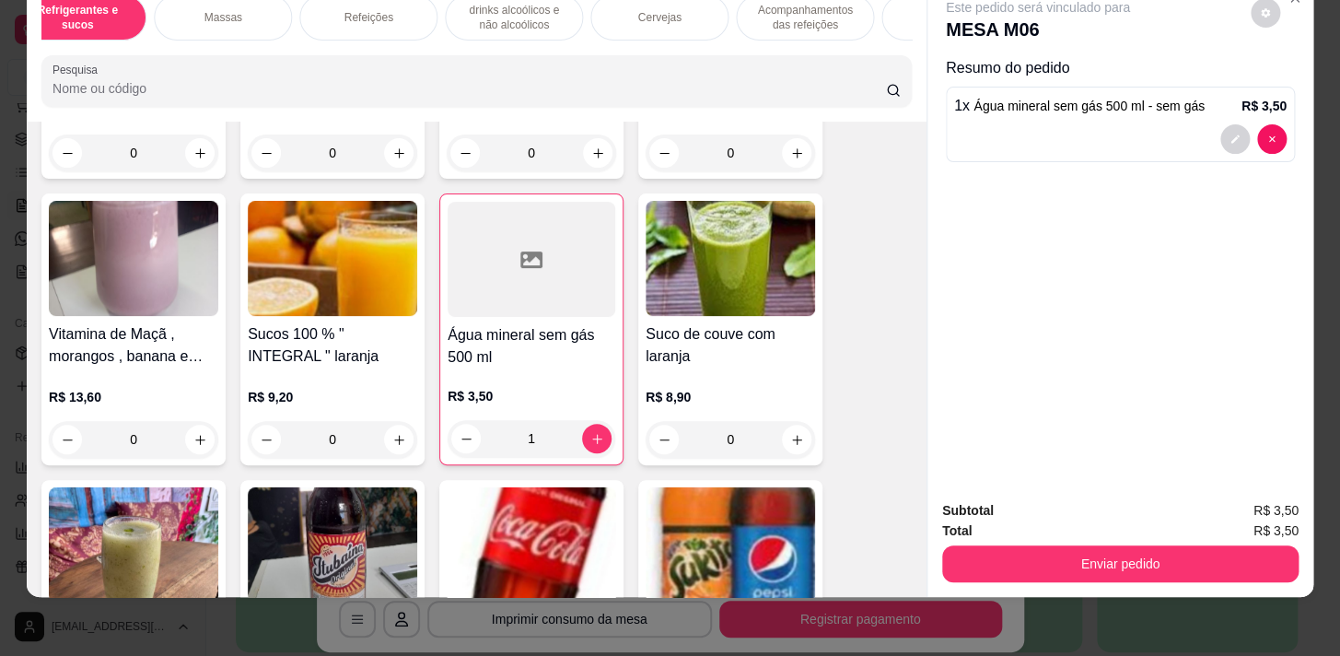
scroll to position [0, 0]
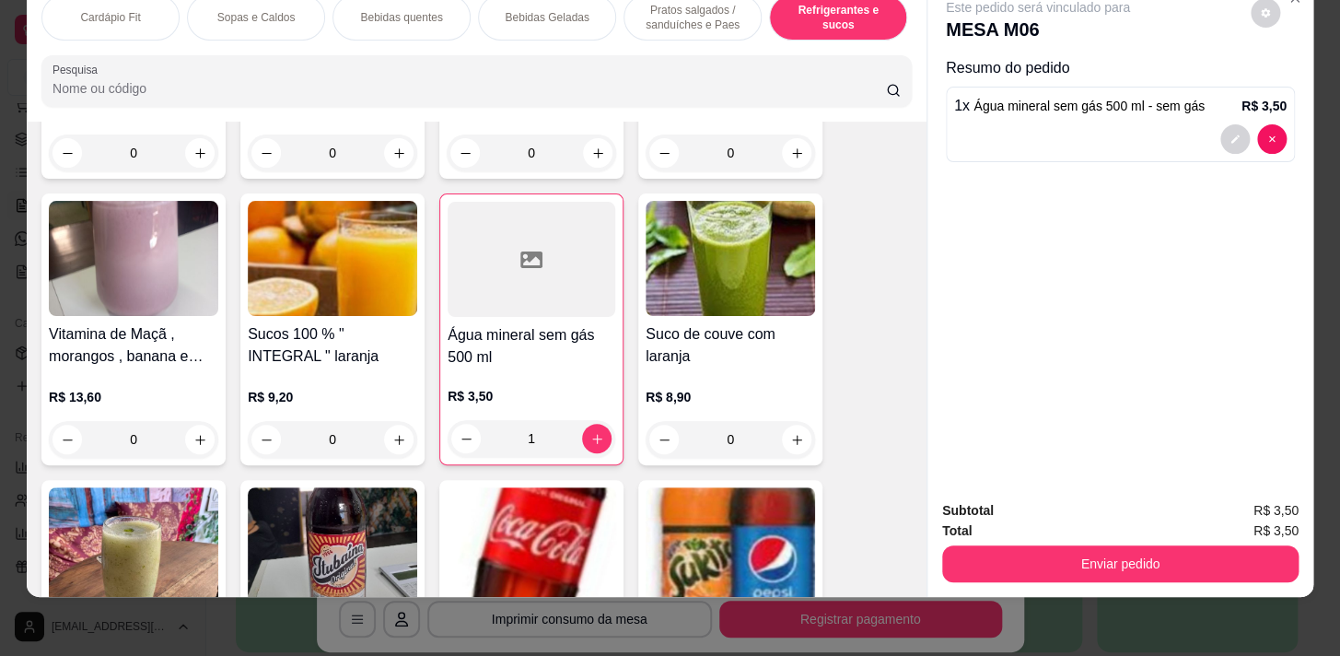
click at [645, 9] on p "Pratos salgados / sanduíches e Paes" at bounding box center [692, 17] width 107 height 29
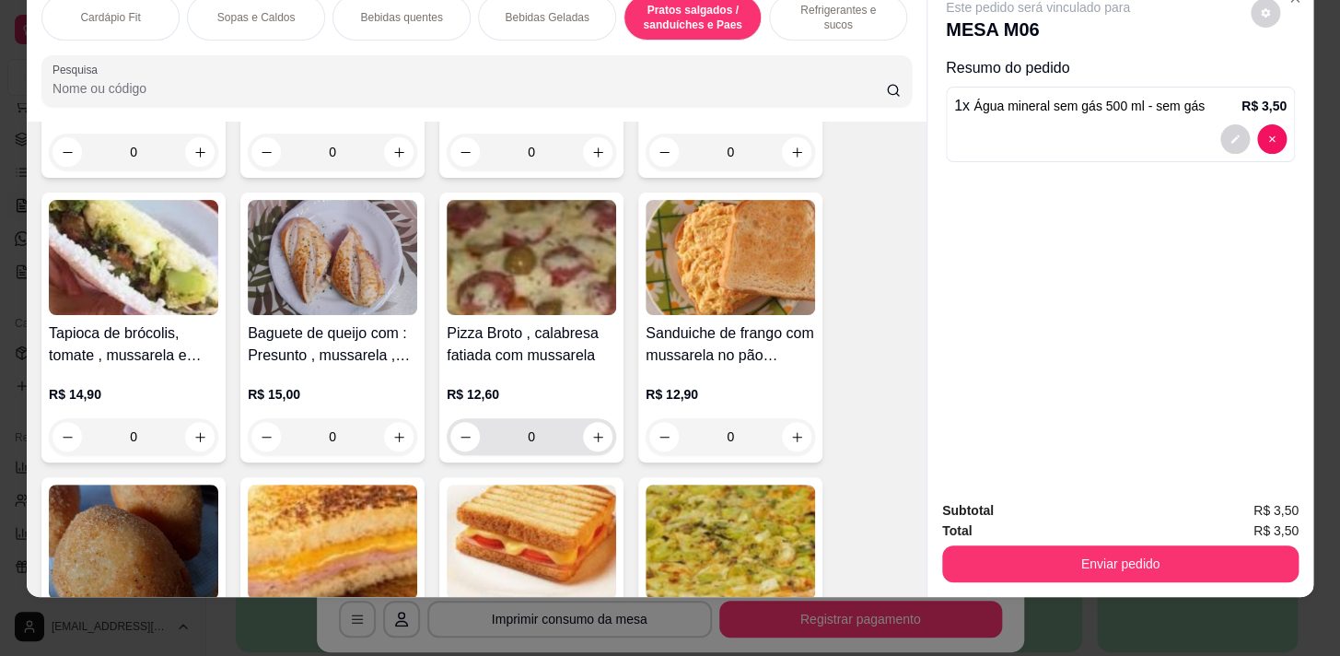
scroll to position [8315, 0]
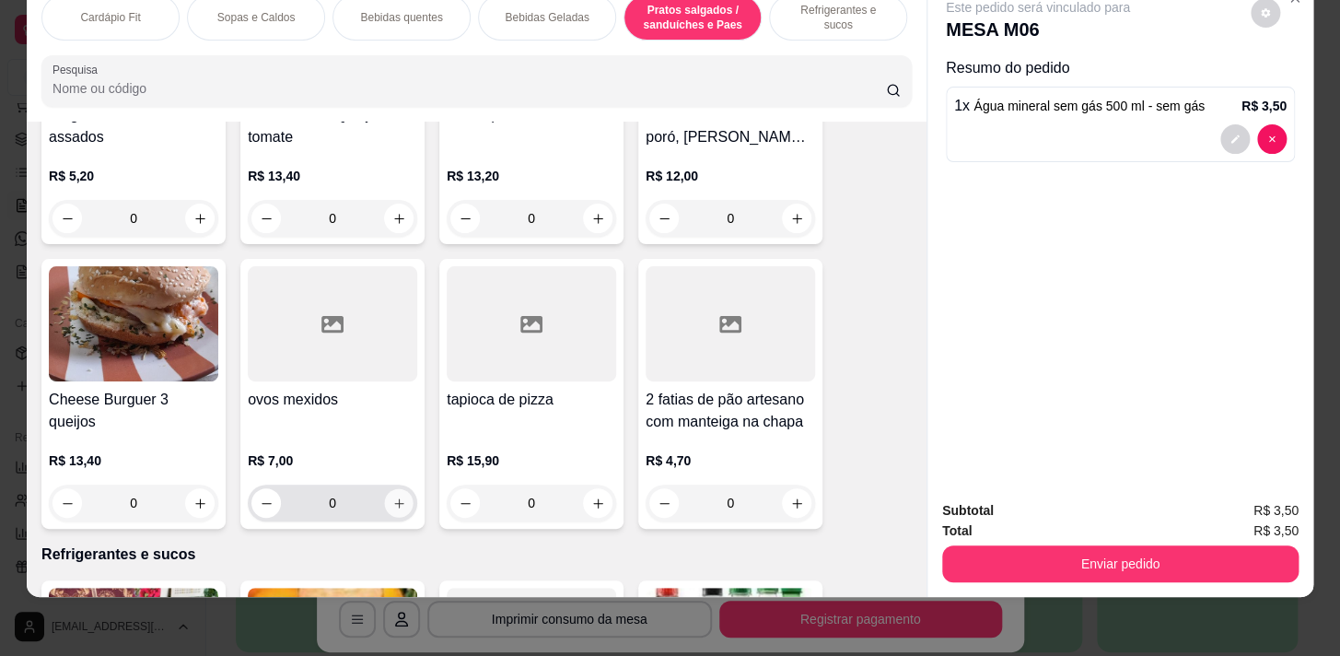
click at [401, 494] on button "increase-product-quantity" at bounding box center [399, 503] width 29 height 29
type input "1"
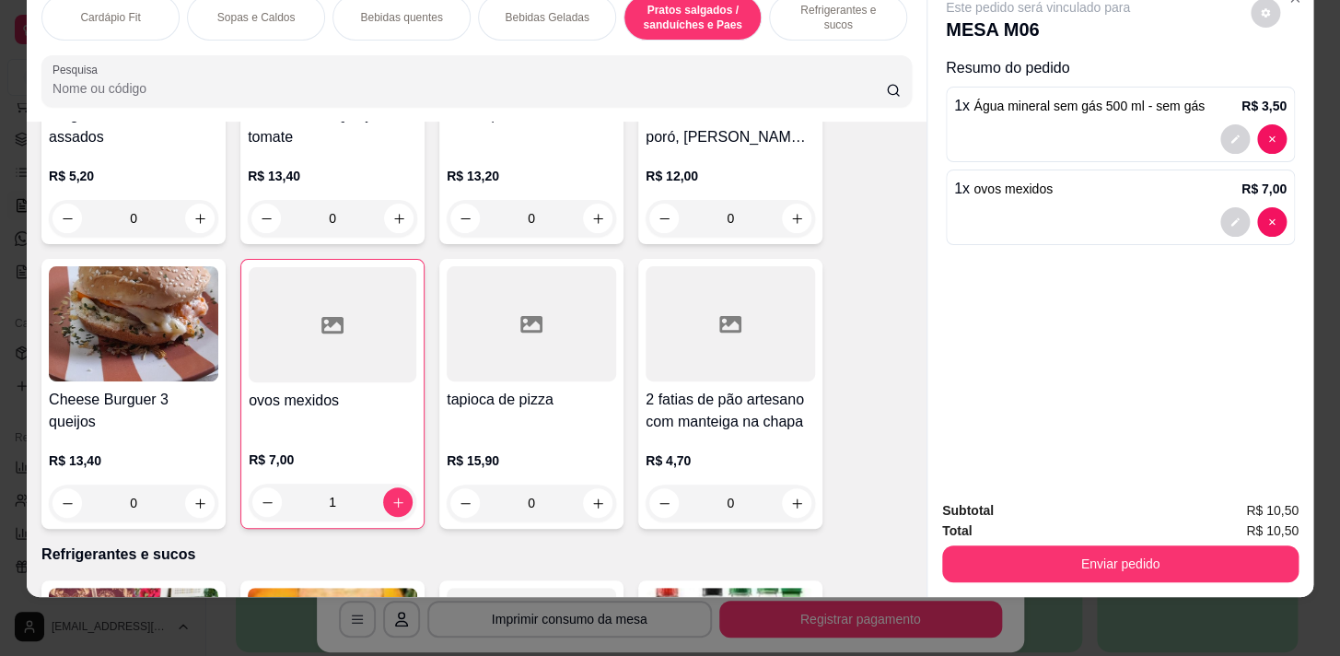
drag, startPoint x: 1051, startPoint y: 528, endPoint x: 1048, endPoint y: 547, distance: 19.5
click at [1048, 546] on div "Enviar pedido" at bounding box center [1120, 561] width 356 height 41
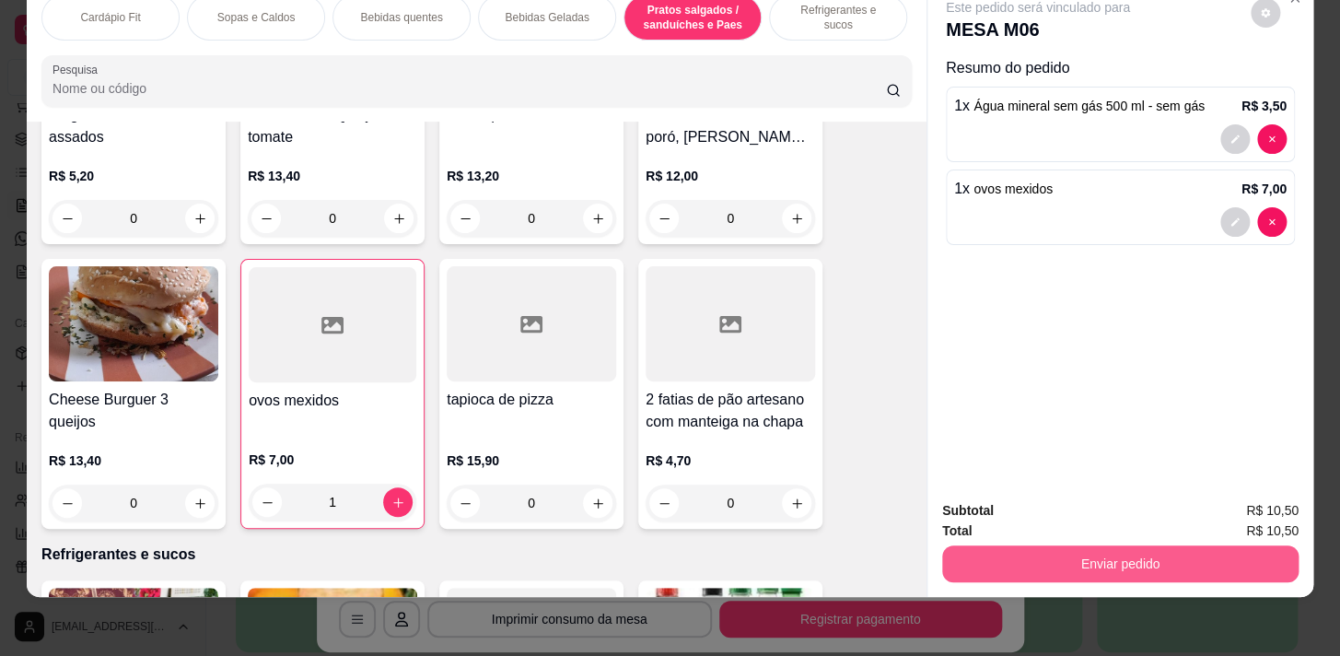
click at [1047, 552] on button "Enviar pedido" at bounding box center [1120, 563] width 356 height 37
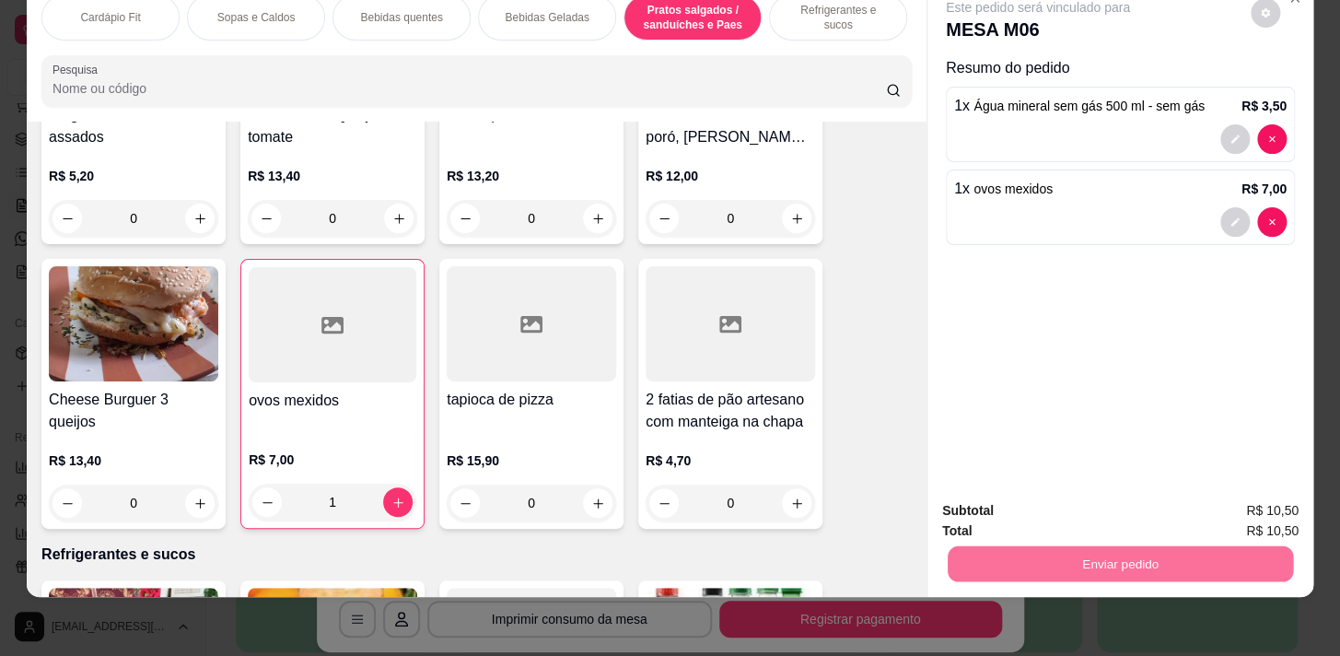
click at [1059, 517] on button "Não registrar e enviar pedido" at bounding box center [1059, 506] width 186 height 34
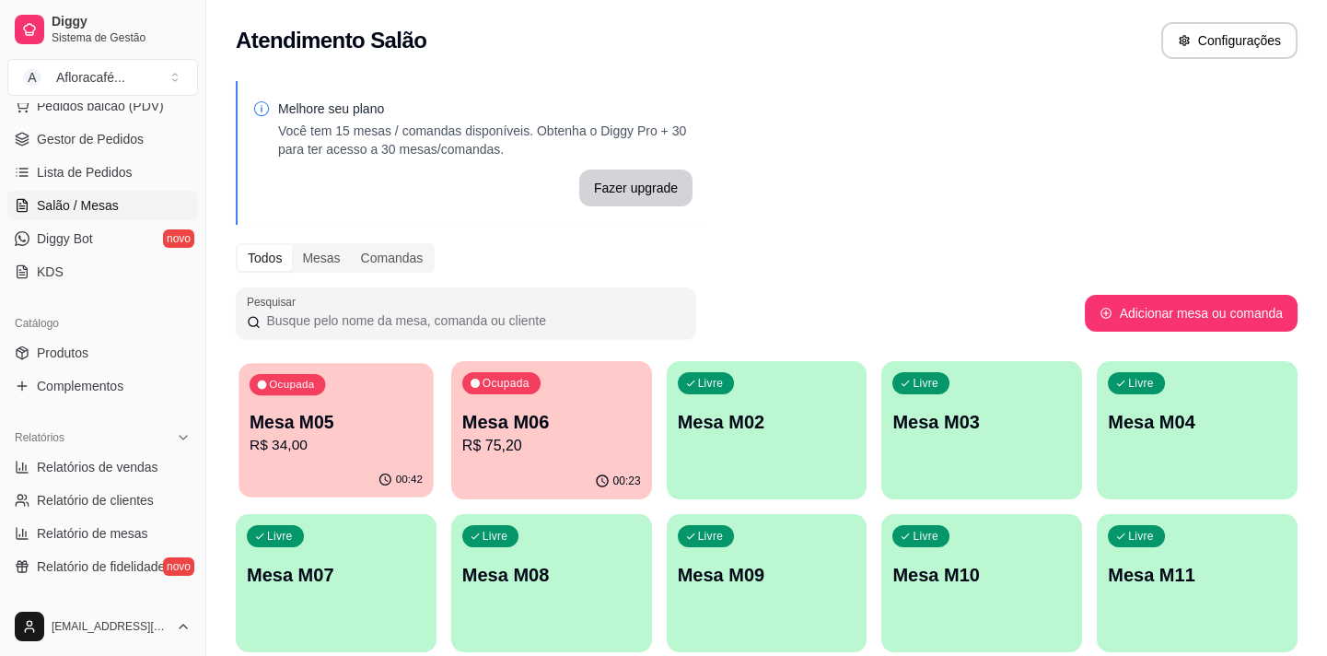
click at [289, 459] on div "Ocupada Mesa M05 R$ 34,00" at bounding box center [335, 412] width 194 height 99
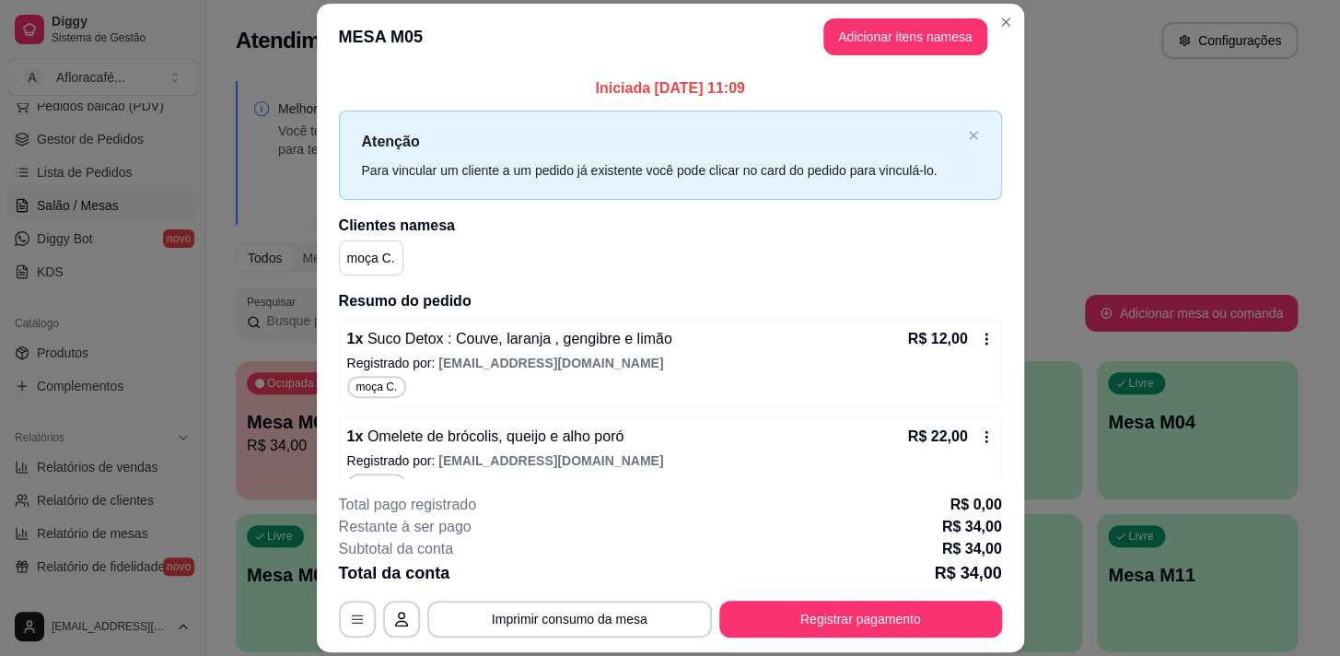
scroll to position [30, 0]
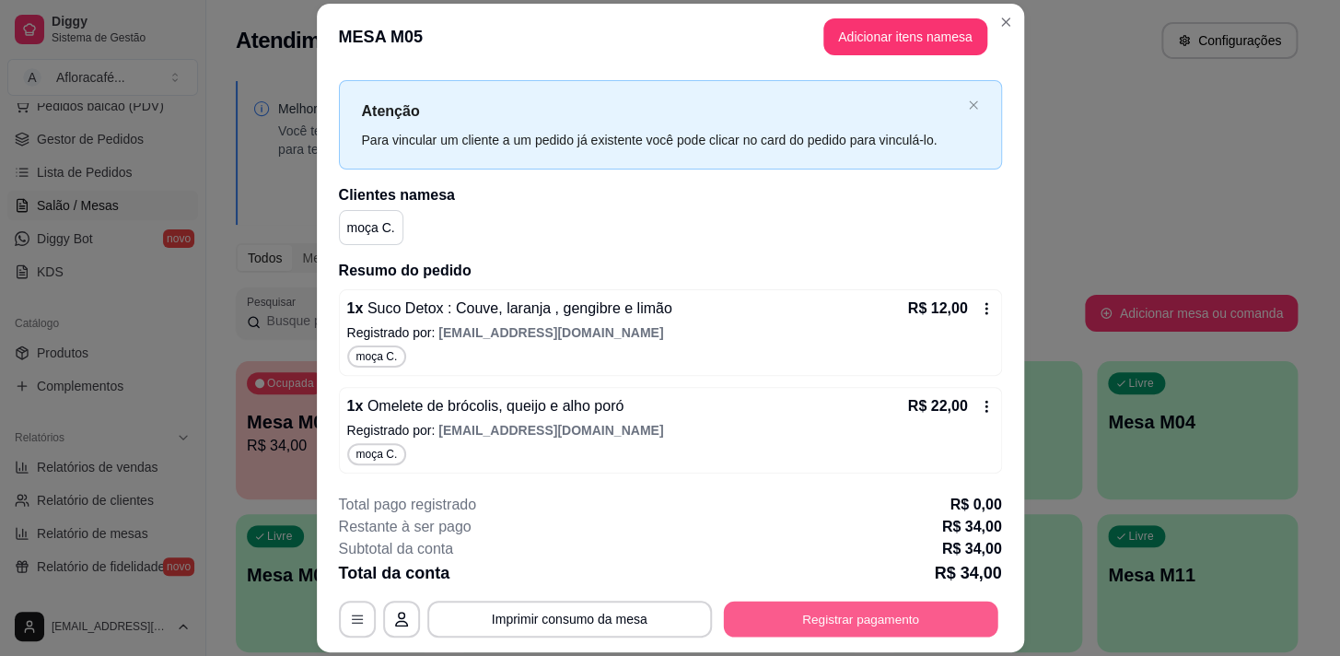
click at [906, 617] on button "Registrar pagamento" at bounding box center [860, 619] width 274 height 36
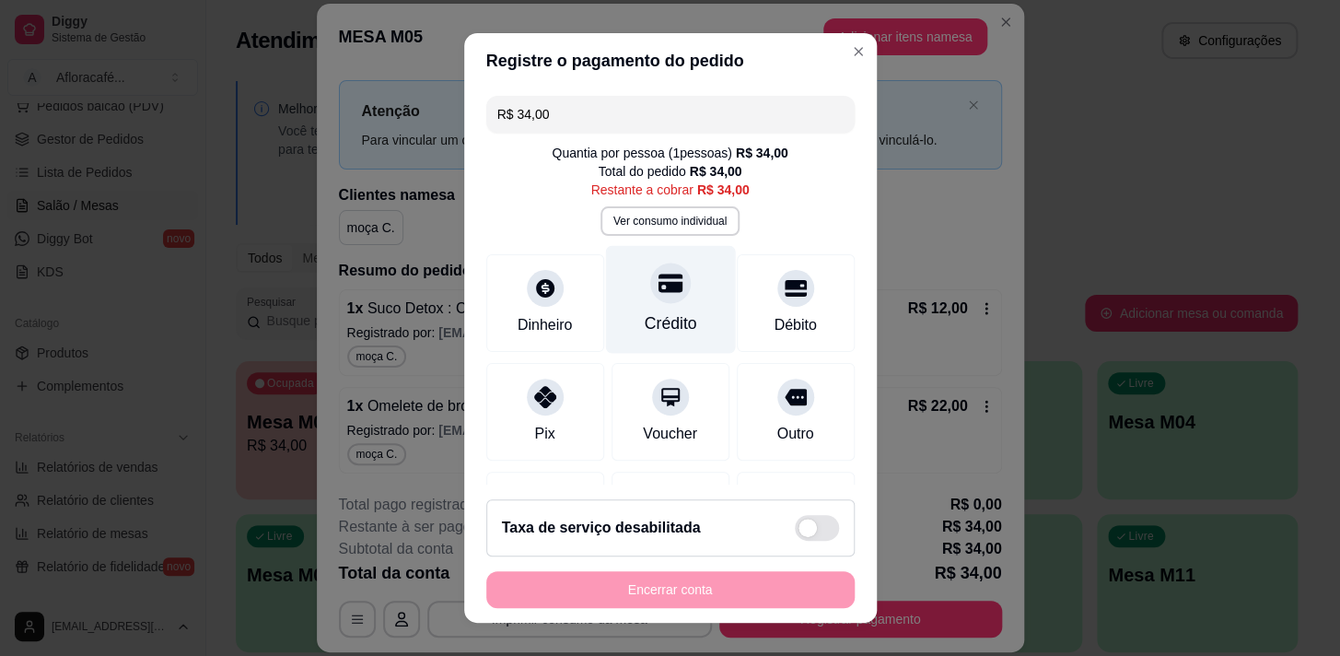
click at [620, 303] on div "Crédito" at bounding box center [670, 299] width 130 height 108
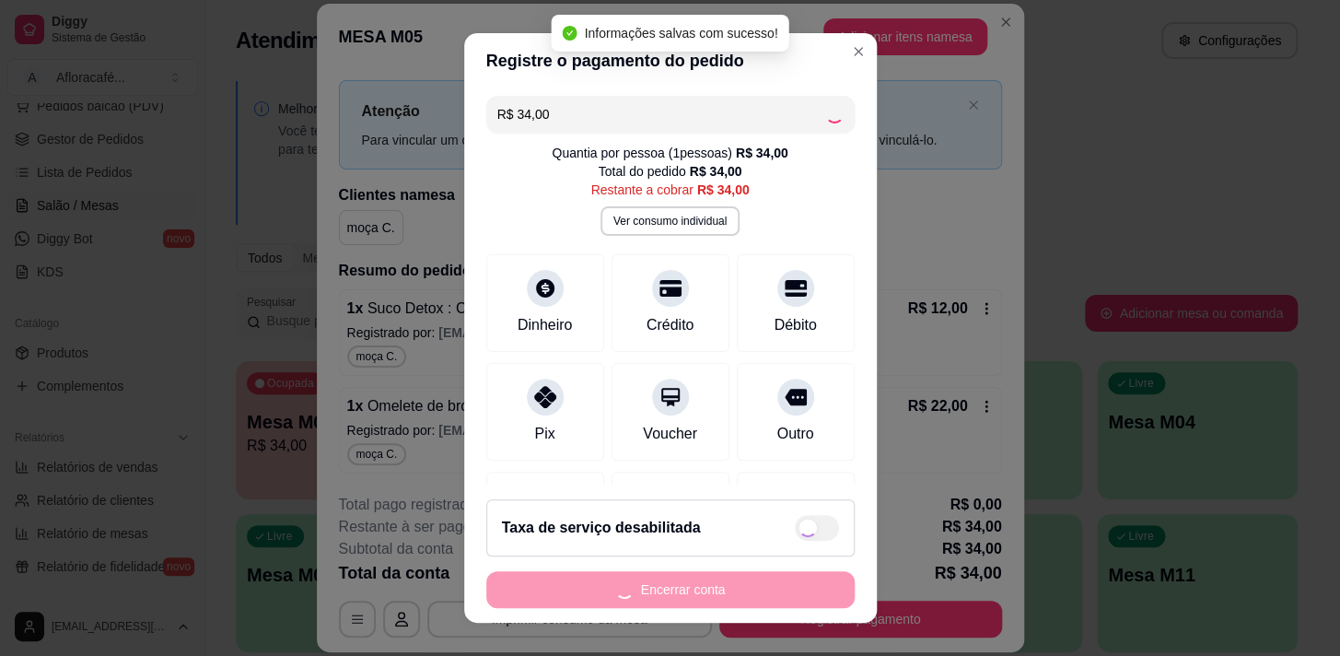
type input "R$ 0,00"
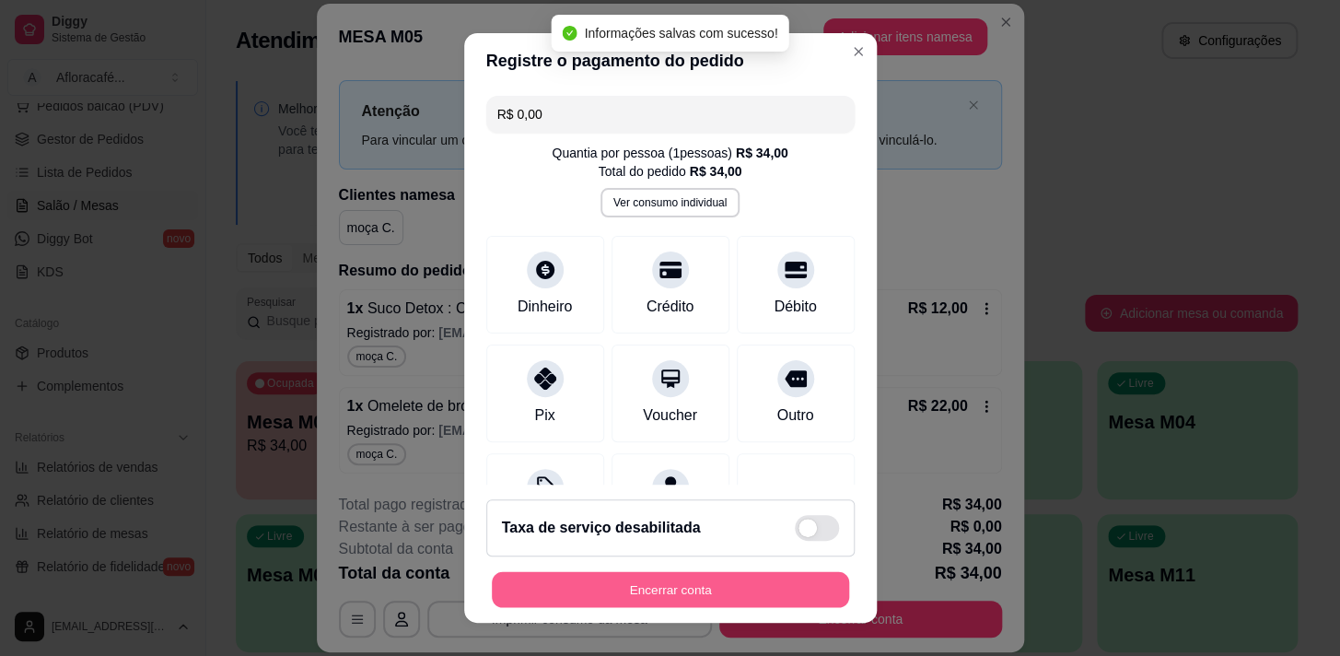
click at [738, 589] on button "Encerrar conta" at bounding box center [670, 590] width 357 height 36
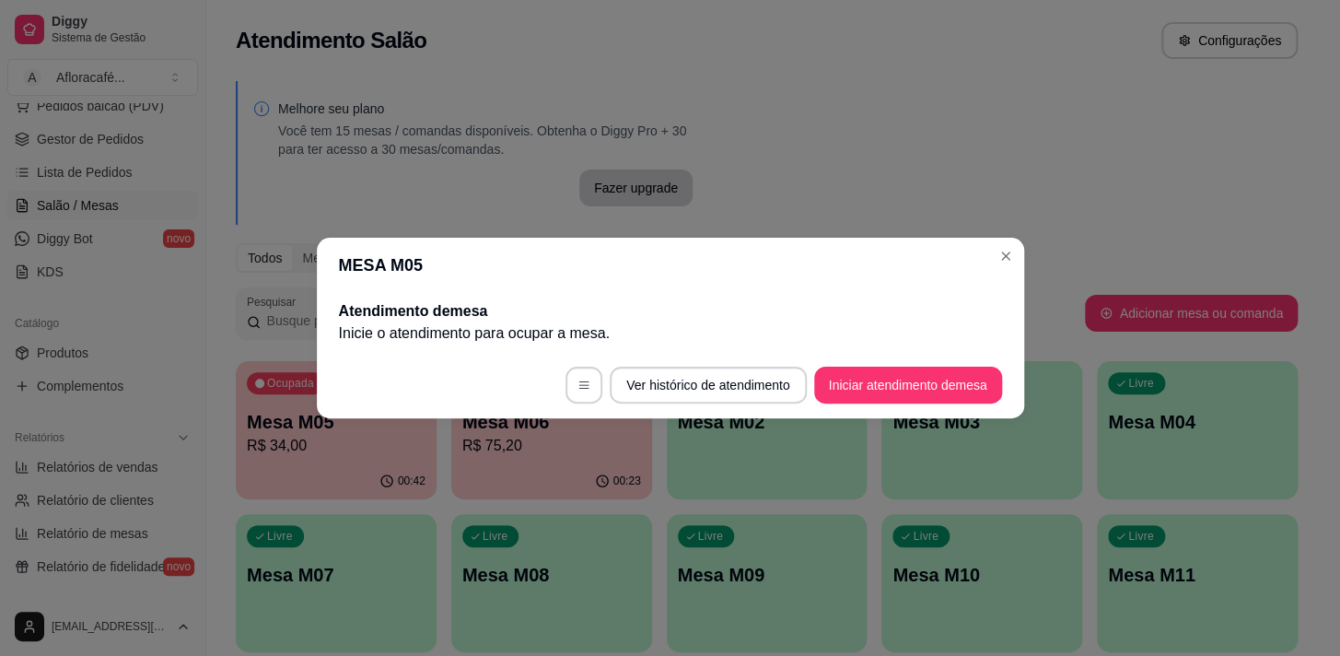
scroll to position [0, 0]
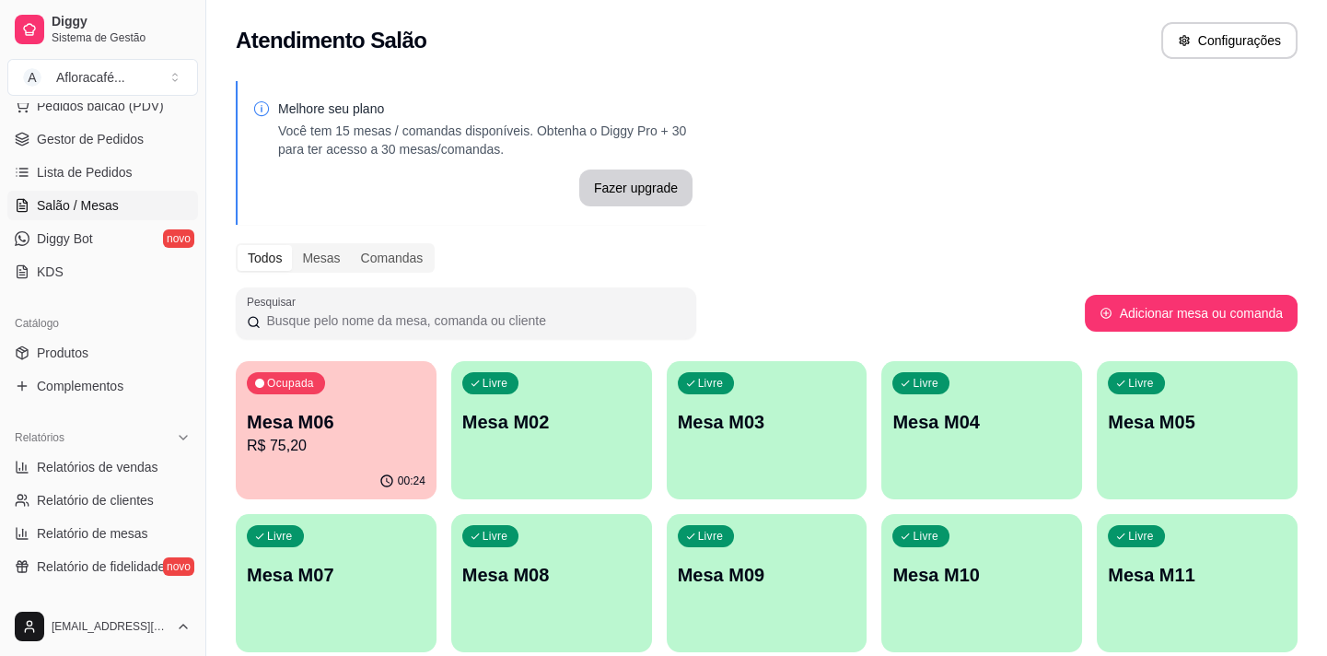
click at [349, 436] on p "R$ 75,20" at bounding box center [336, 446] width 179 height 22
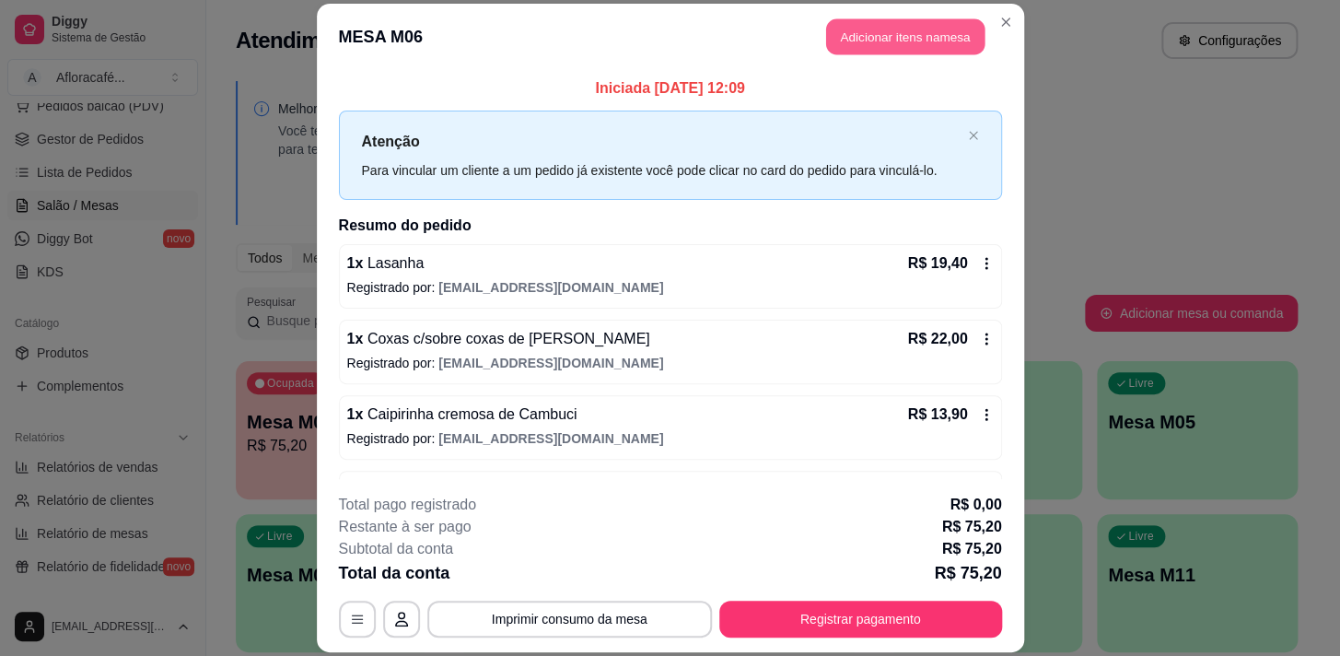
click at [931, 21] on button "Adicionar itens na mesa" at bounding box center [905, 36] width 158 height 36
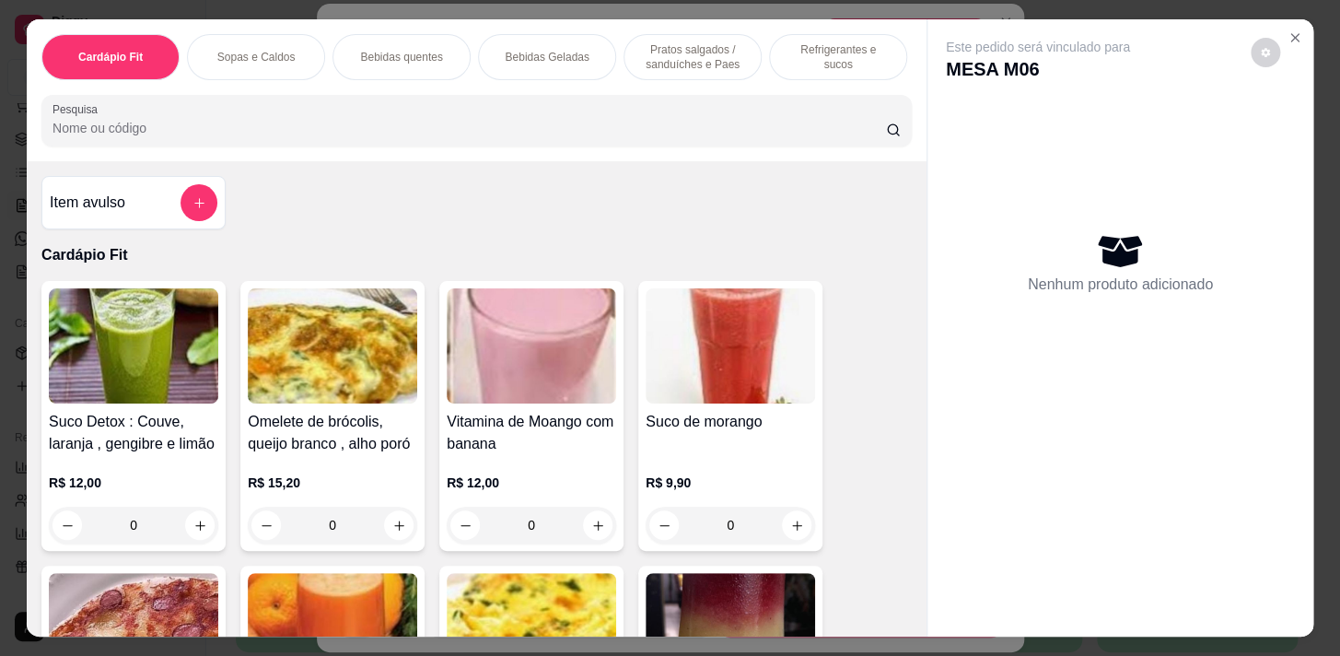
click at [541, 50] on p "Bebidas Geladas" at bounding box center [547, 57] width 84 height 15
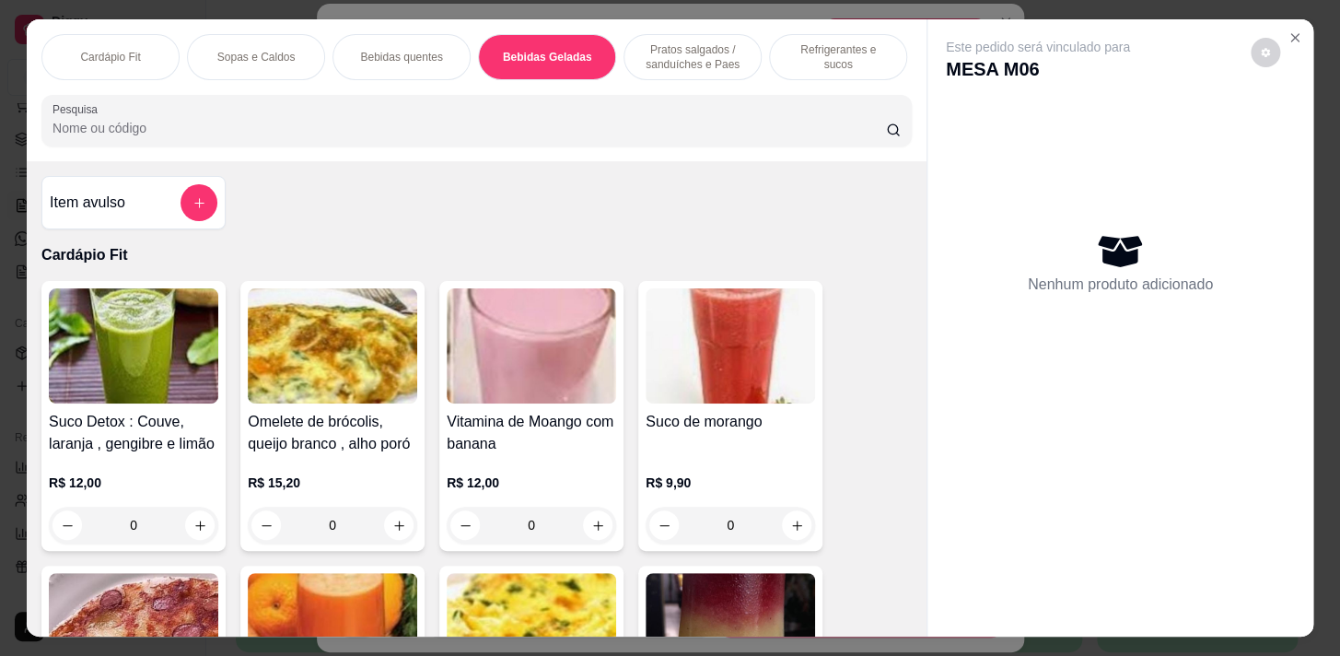
scroll to position [45, 0]
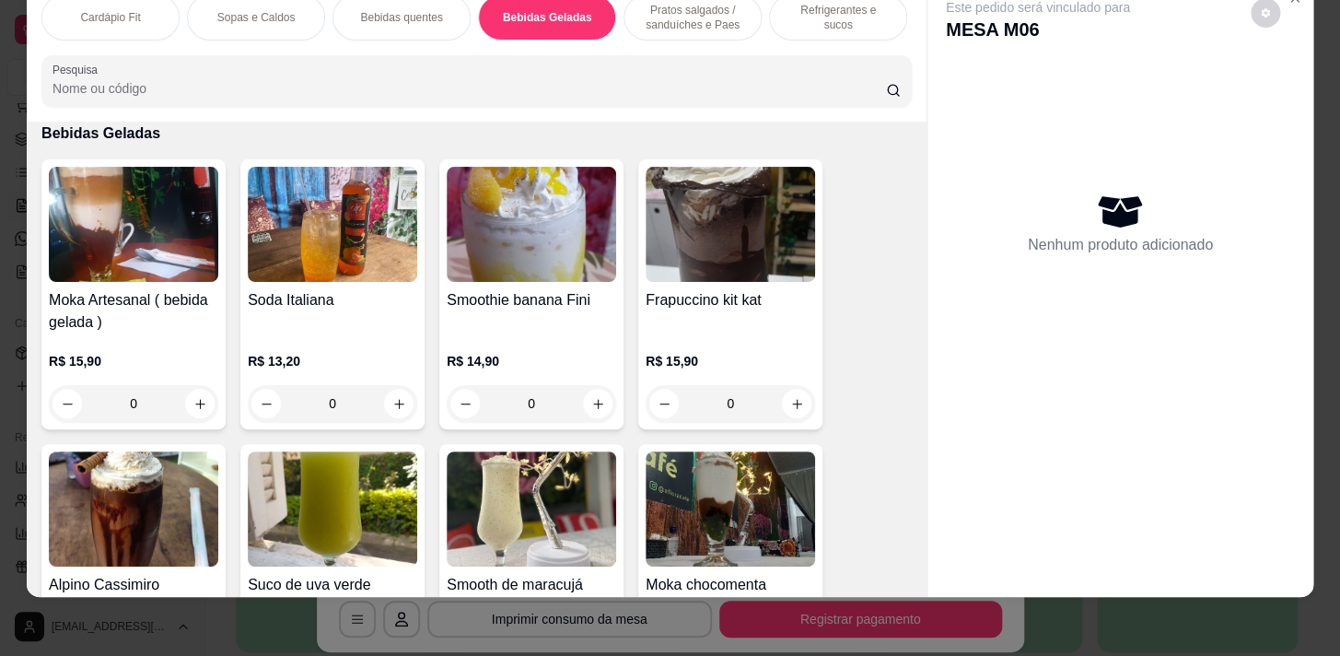
drag, startPoint x: 844, startPoint y: 5, endPoint x: 911, endPoint y: 553, distance: 552.8
click at [842, 17] on div "Refrigerantes e sucos" at bounding box center [838, 17] width 138 height 46
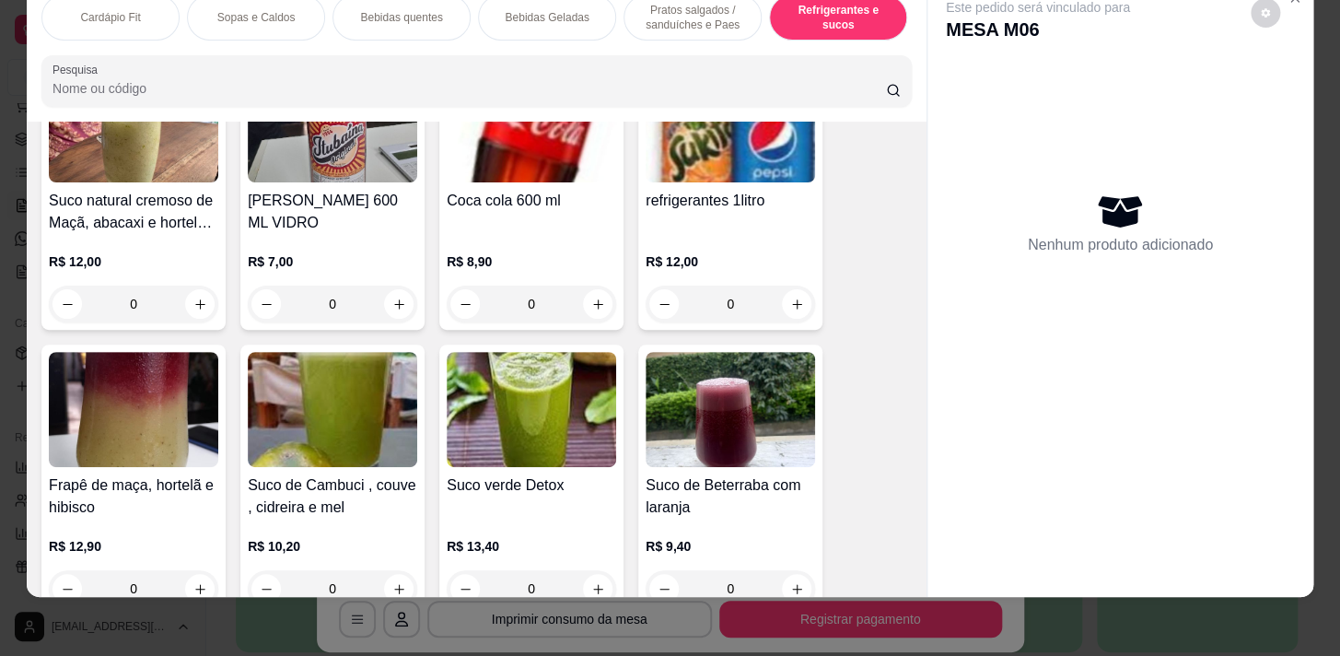
scroll to position [9488, 0]
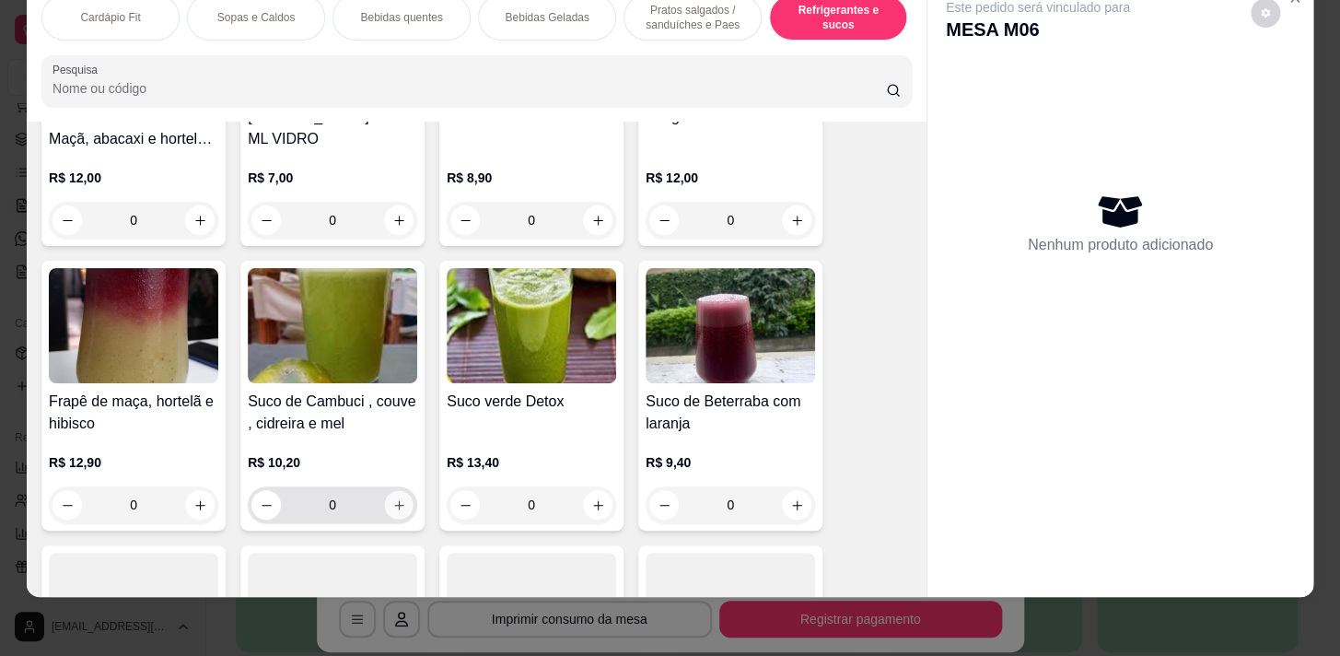
click at [392, 503] on icon "increase-product-quantity" at bounding box center [399, 505] width 14 height 14
type input "1"
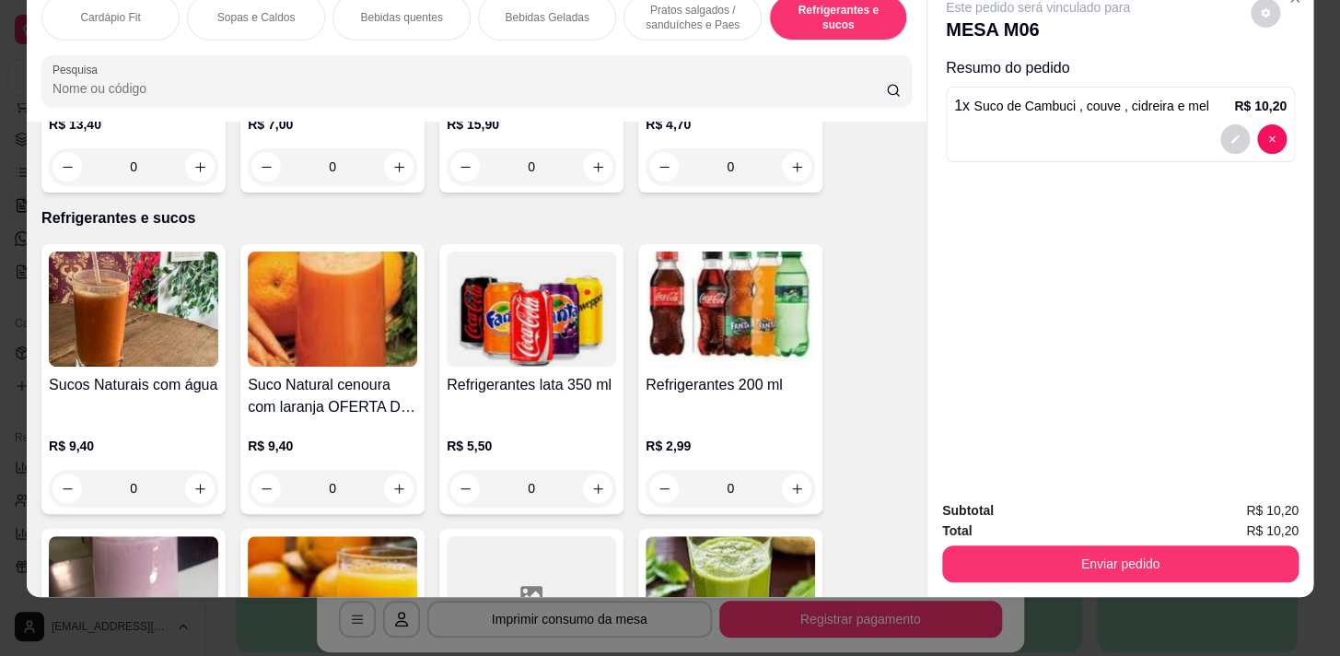
scroll to position [0, 761]
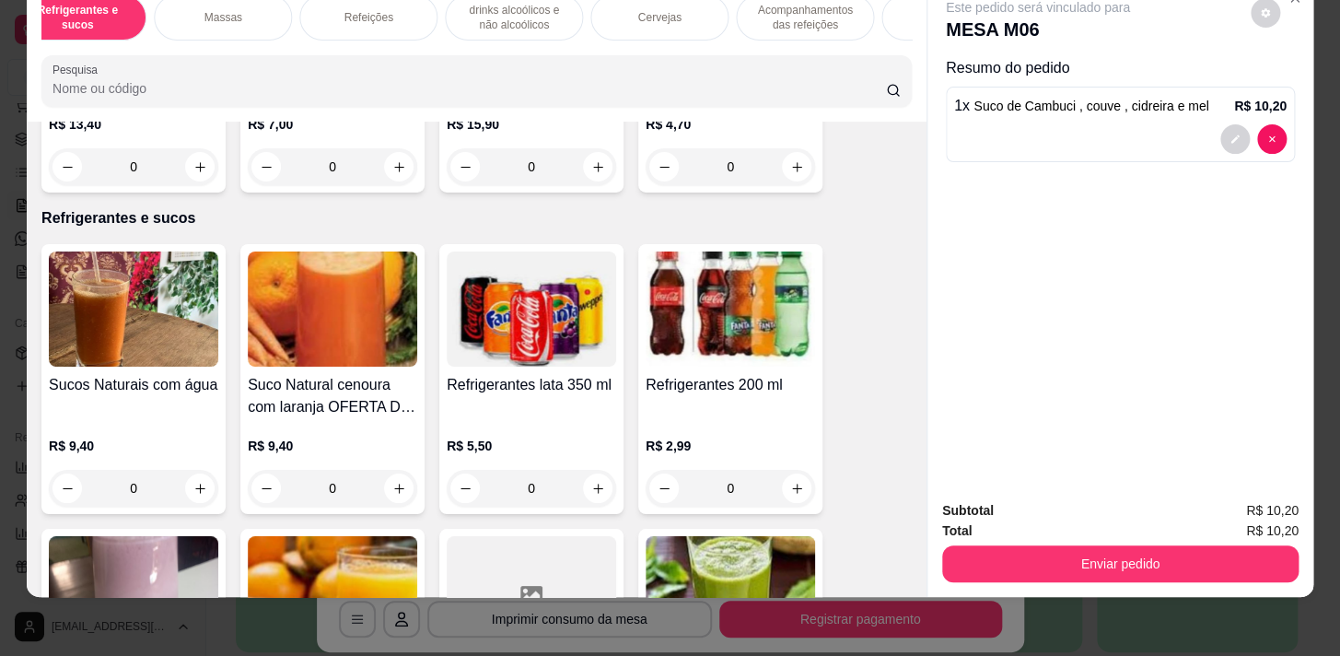
drag, startPoint x: 689, startPoint y: 25, endPoint x: 769, endPoint y: 12, distance: 81.1
click at [688, 25] on div "Cervejas" at bounding box center [659, 17] width 138 height 46
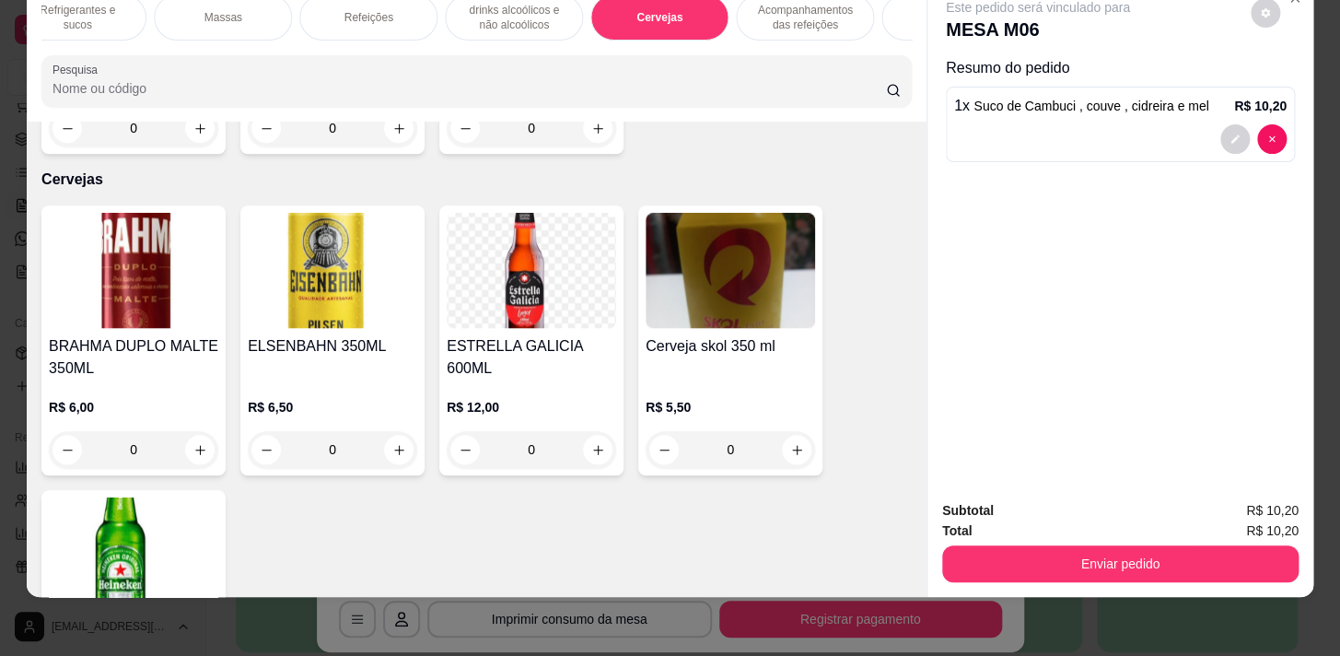
drag, startPoint x: 775, startPoint y: 11, endPoint x: 674, endPoint y: 264, distance: 272.7
click at [775, 10] on p "Acompanhamentos das refeições" at bounding box center [804, 17] width 107 height 29
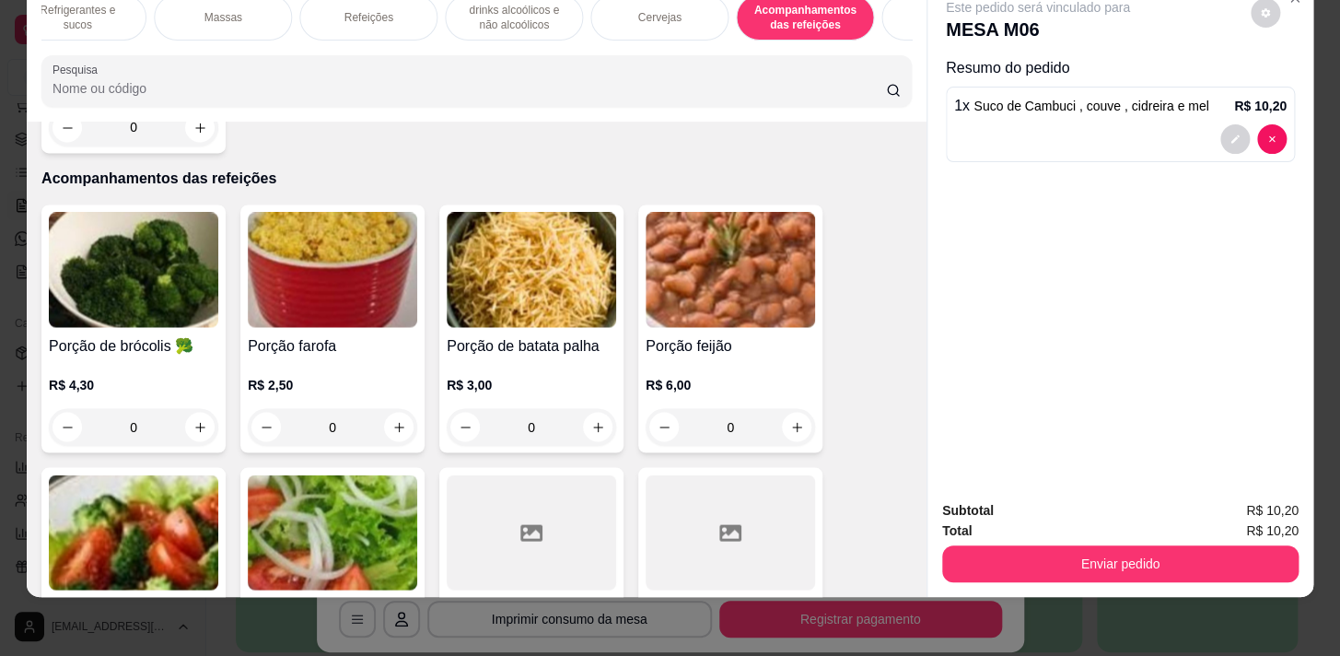
scroll to position [13268, 0]
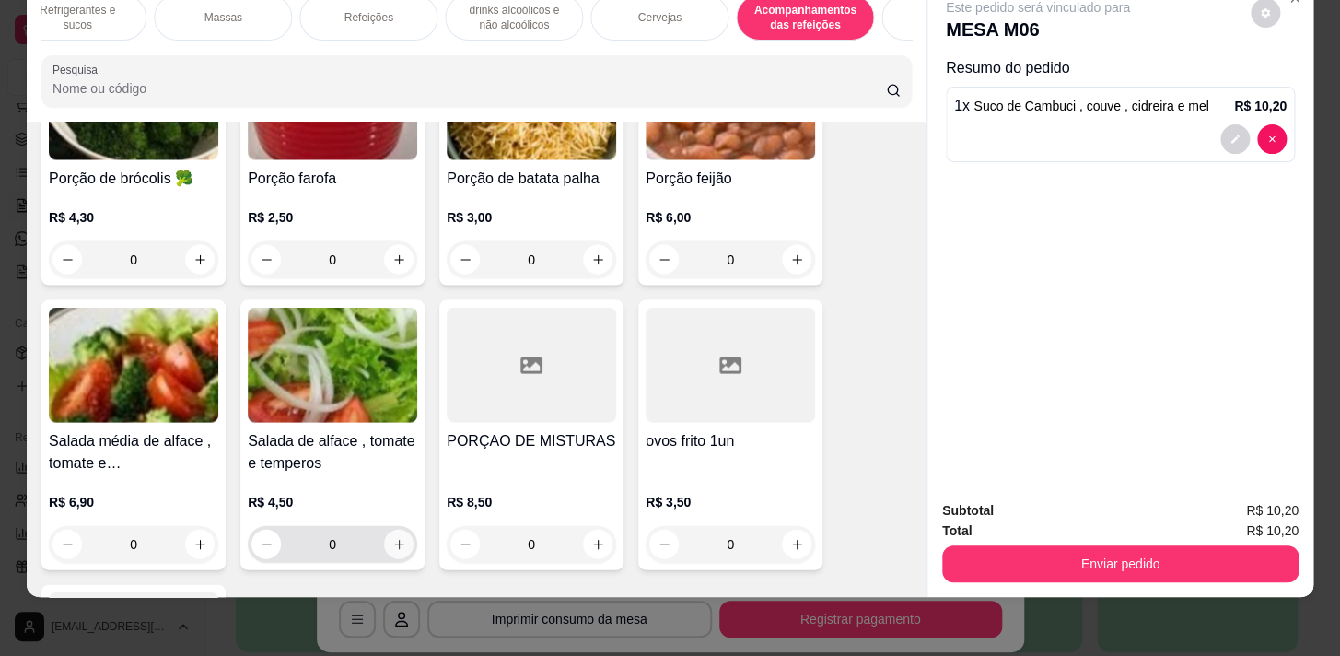
click at [403, 529] on button "increase-product-quantity" at bounding box center [398, 543] width 29 height 29
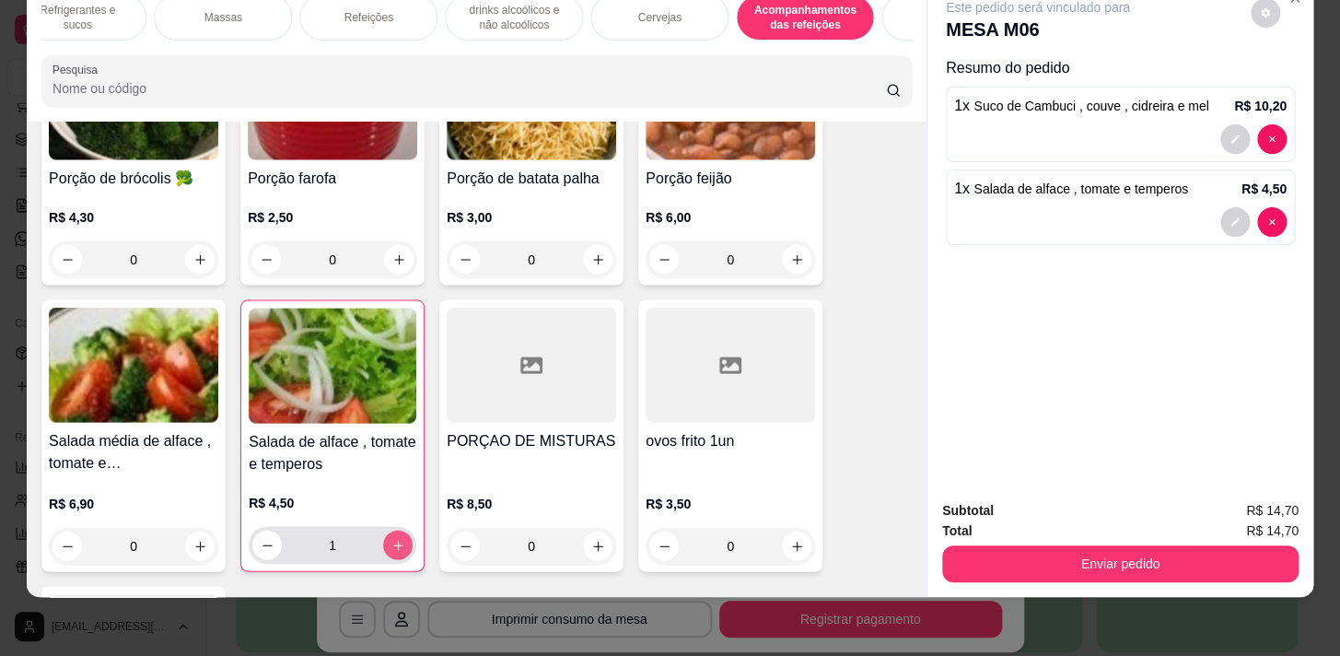
type input "1"
drag, startPoint x: 1080, startPoint y: 586, endPoint x: 1071, endPoint y: 551, distance: 36.2
click at [1075, 562] on div "Cardápio Fit Sopas e Caldos Bebidas quentes Bebidas Geladas Pratos salgados / s…" at bounding box center [670, 328] width 1340 height 656
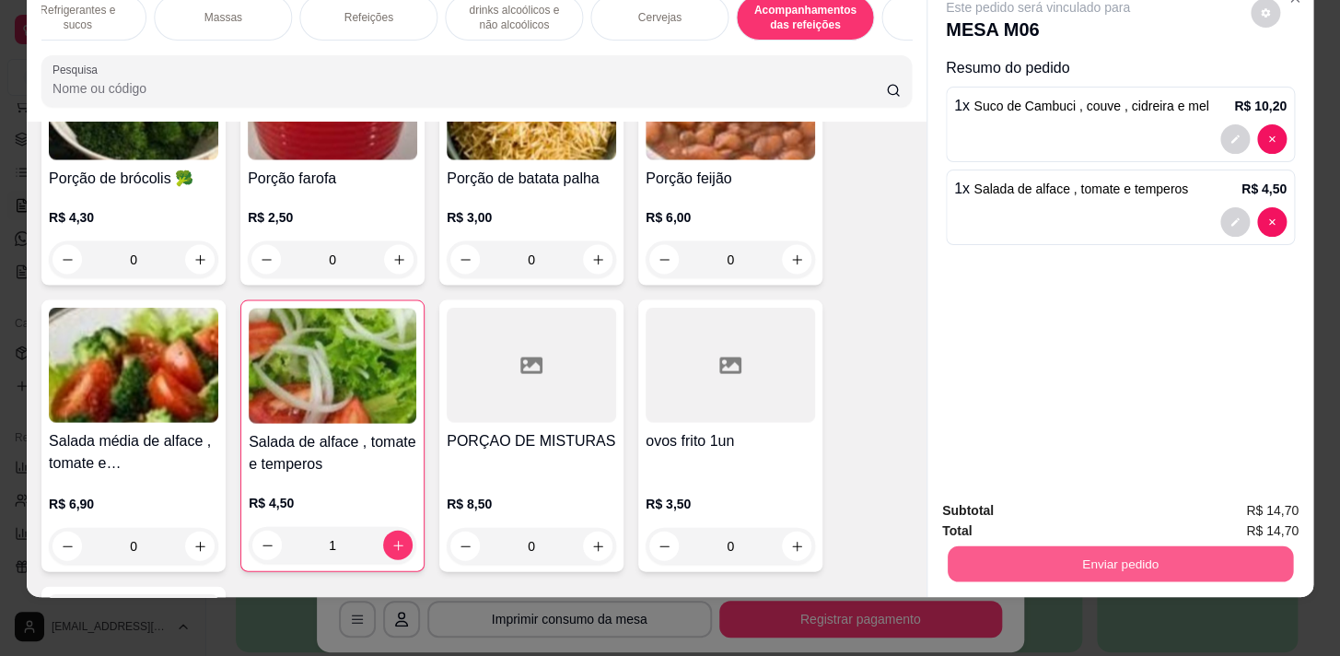
click at [1071, 551] on button "Enviar pedido" at bounding box center [1119, 563] width 345 height 36
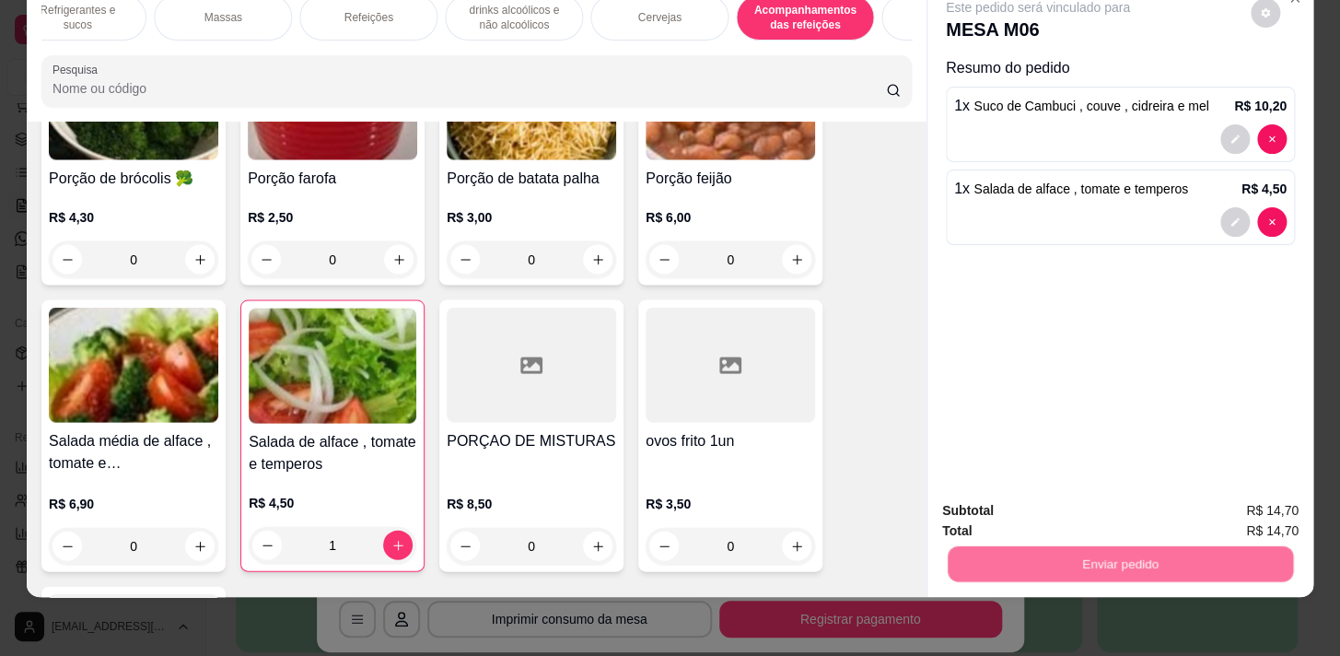
click at [1056, 520] on button "Não registrar e enviar pedido" at bounding box center [1059, 506] width 192 height 35
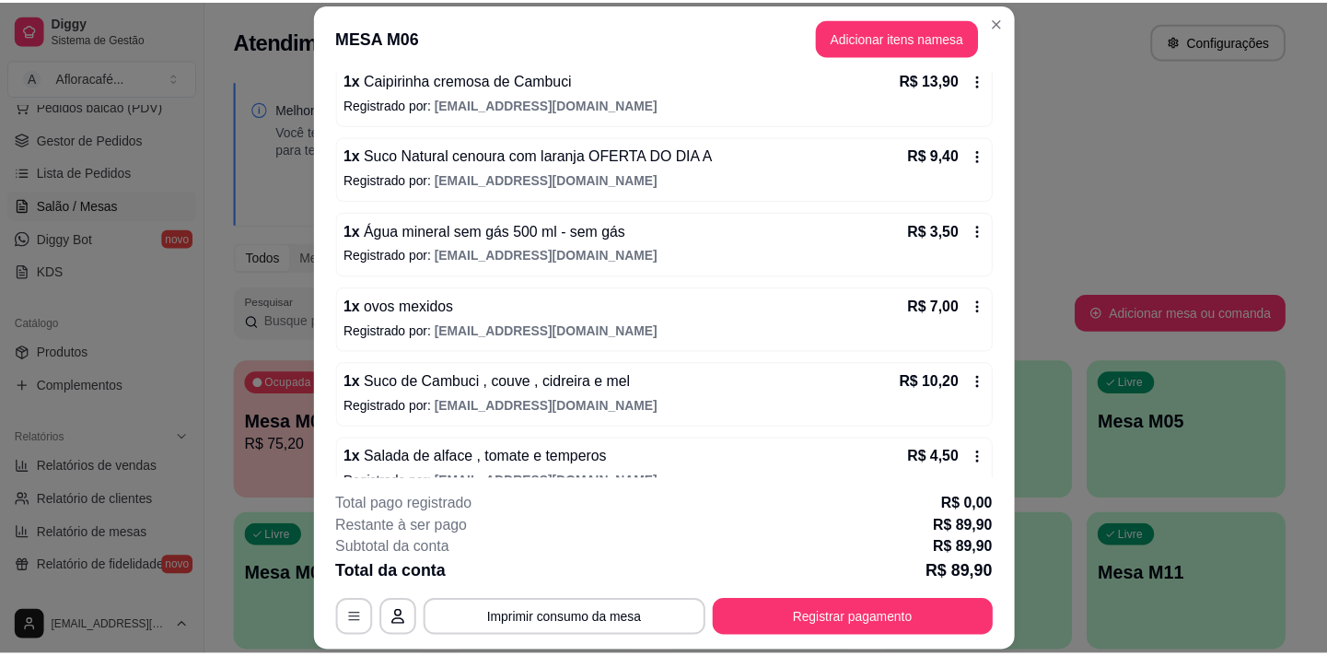
scroll to position [250, 0]
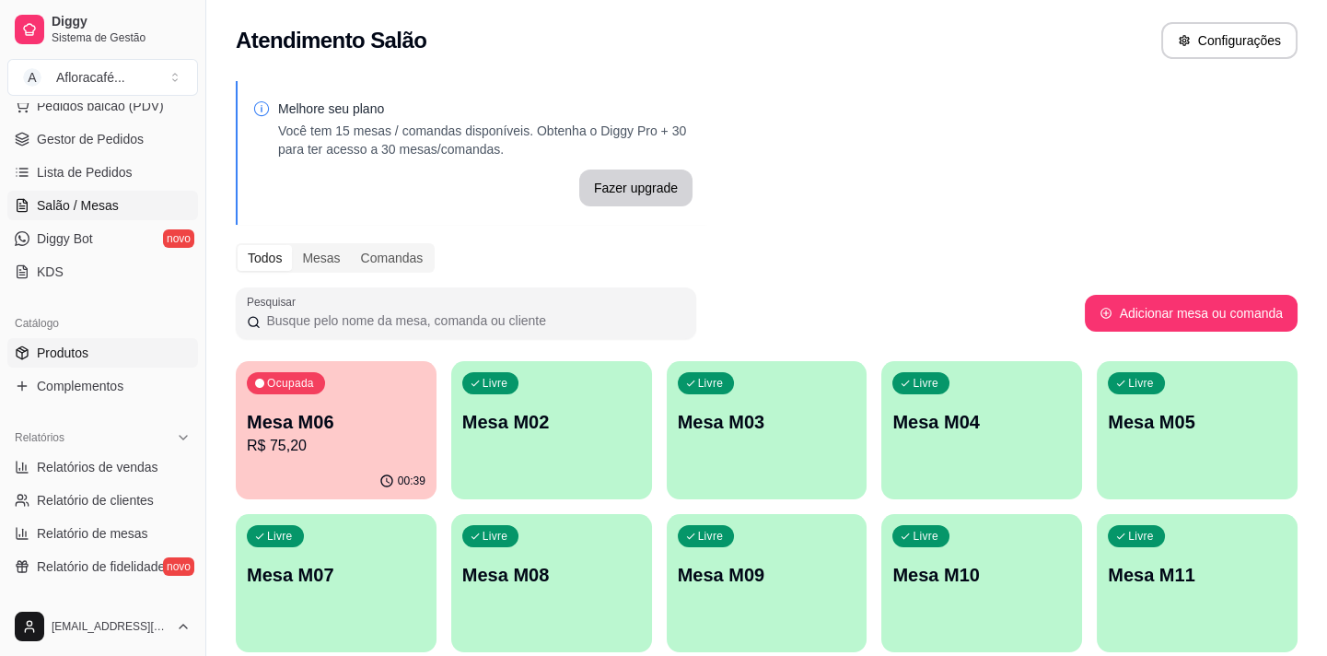
click at [129, 351] on link "Produtos" at bounding box center [102, 352] width 191 height 29
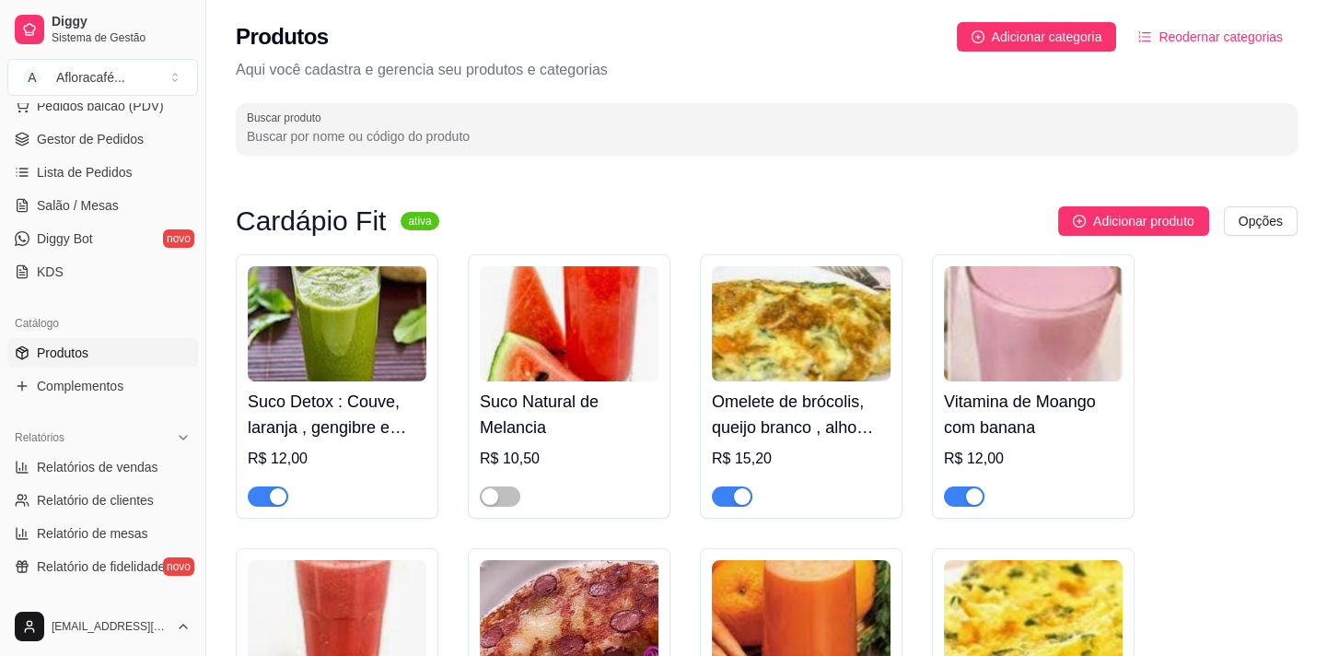
click at [512, 123] on div at bounding box center [767, 128] width 1040 height 37
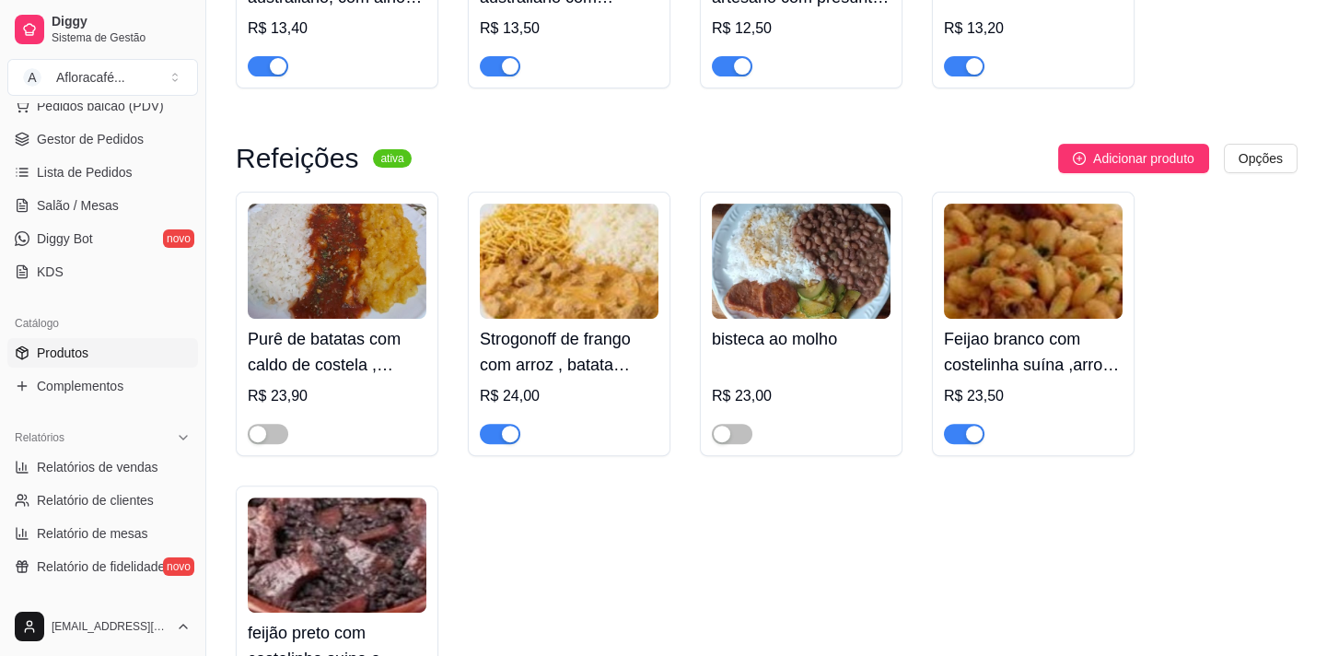
scroll to position [1590, 0]
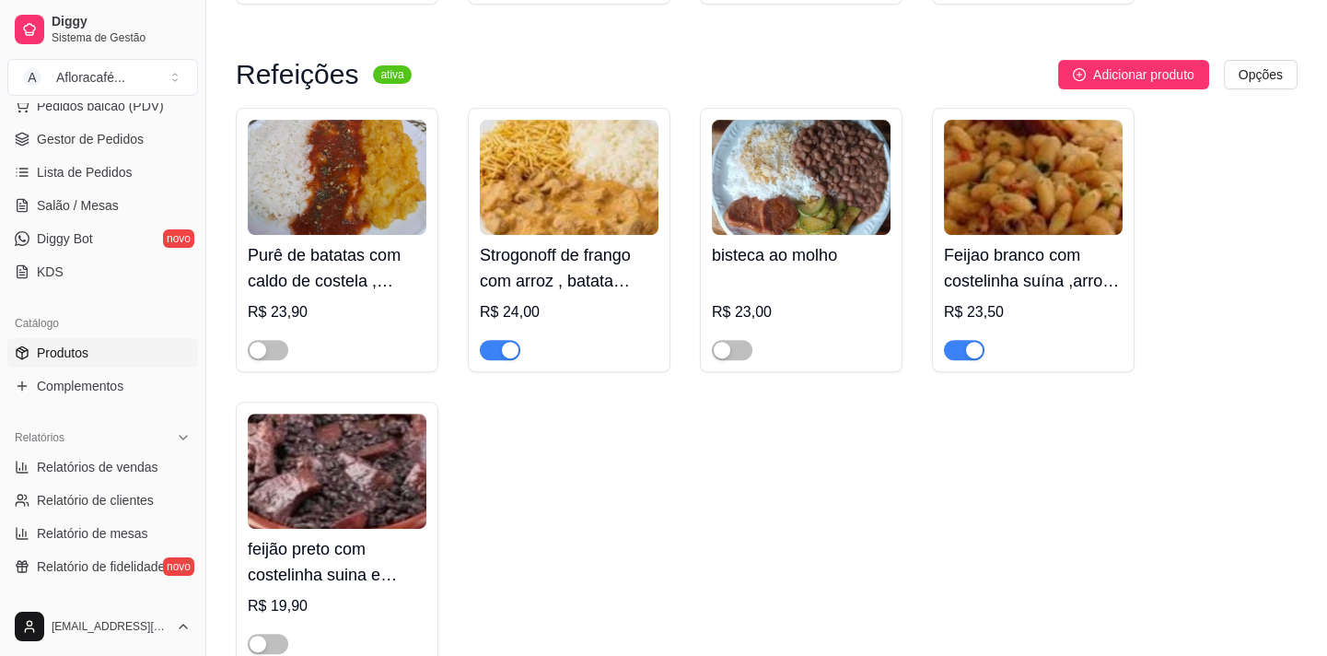
type input "st"
click at [506, 350] on div "button" at bounding box center [510, 350] width 17 height 17
drag, startPoint x: 126, startPoint y: 199, endPoint x: 139, endPoint y: 205, distance: 14.4
click at [127, 199] on link "Salão / Mesas" at bounding box center [102, 205] width 191 height 29
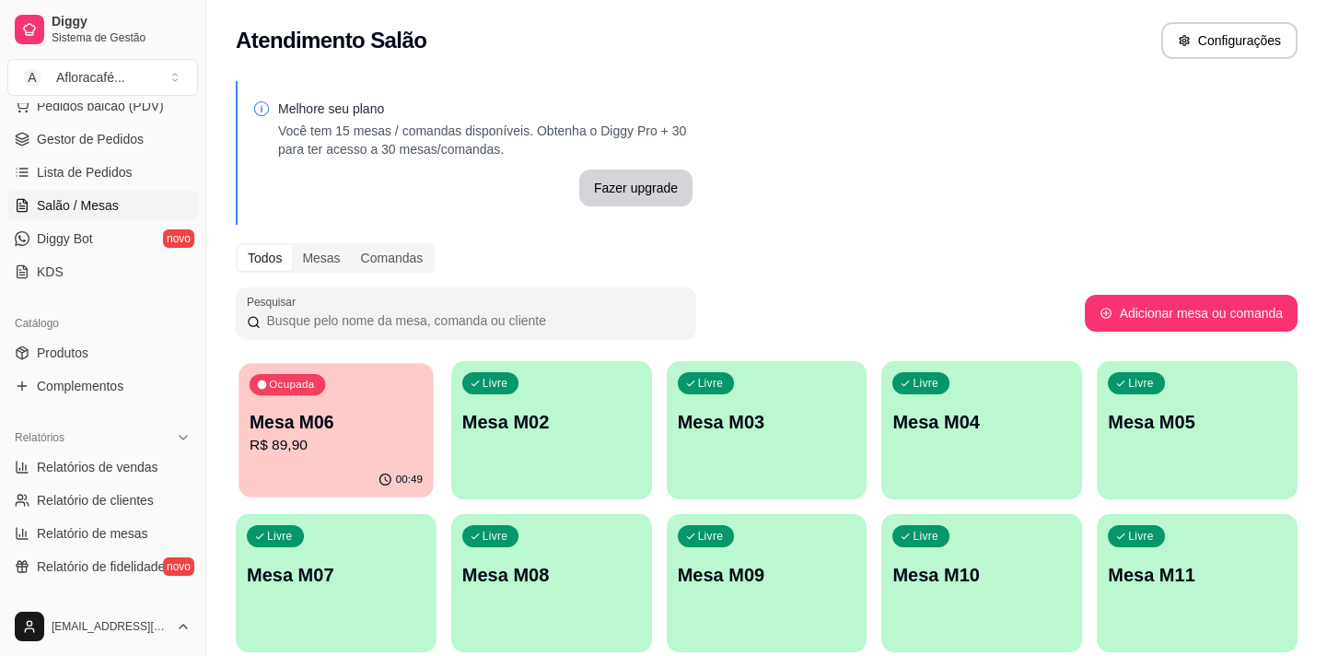
click at [349, 403] on div "Ocupada Mesa M06 R$ 89,90" at bounding box center [335, 412] width 194 height 99
click at [908, 427] on p "Mesa M04" at bounding box center [981, 422] width 179 height 26
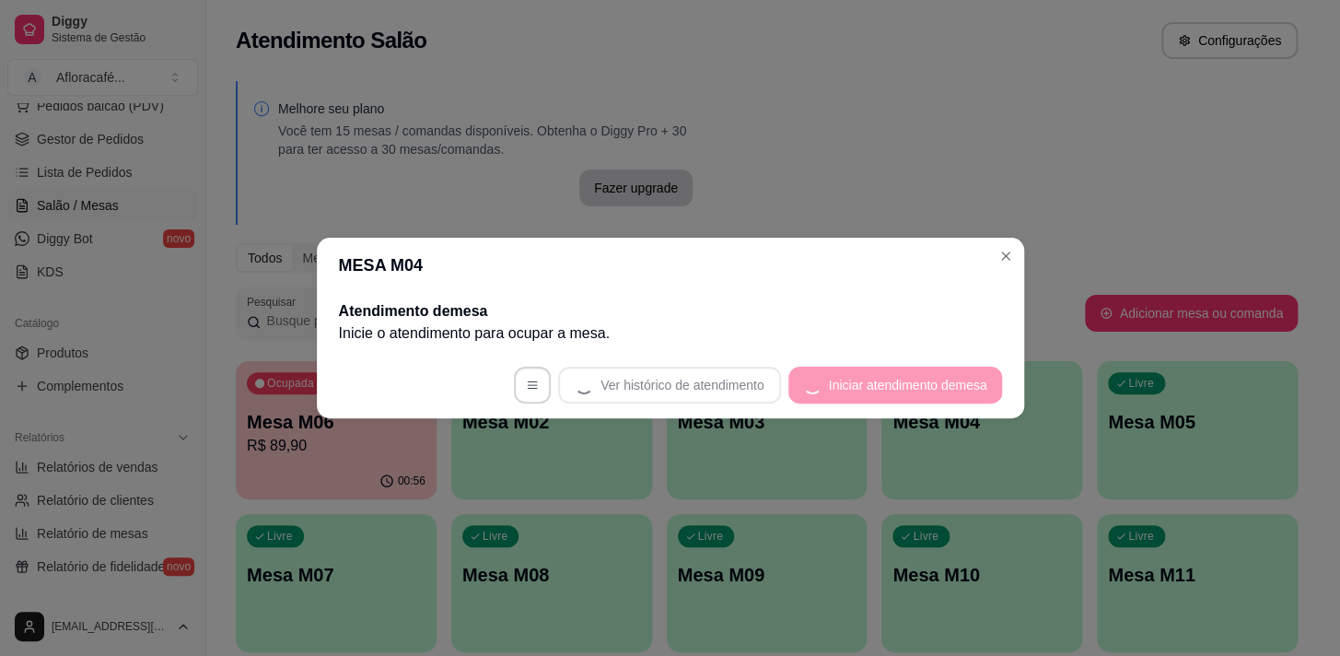
click at [943, 382] on footer "Ver histórico de atendimento Iniciar atendimento de mesa" at bounding box center [670, 385] width 707 height 66
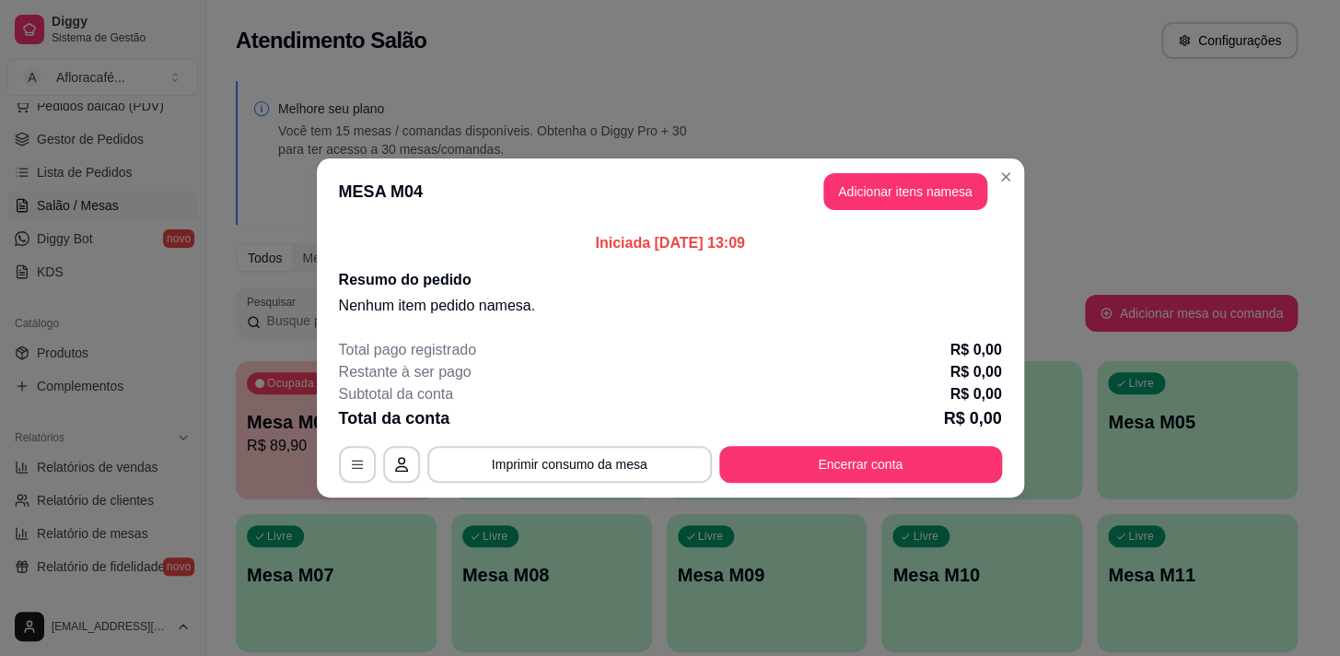
drag, startPoint x: 898, startPoint y: 167, endPoint x: 901, endPoint y: 192, distance: 26.0
click at [901, 192] on header "MESA M04 Adicionar itens na mesa" at bounding box center [670, 191] width 707 height 66
click at [901, 193] on button "Adicionar itens na mesa" at bounding box center [905, 191] width 164 height 37
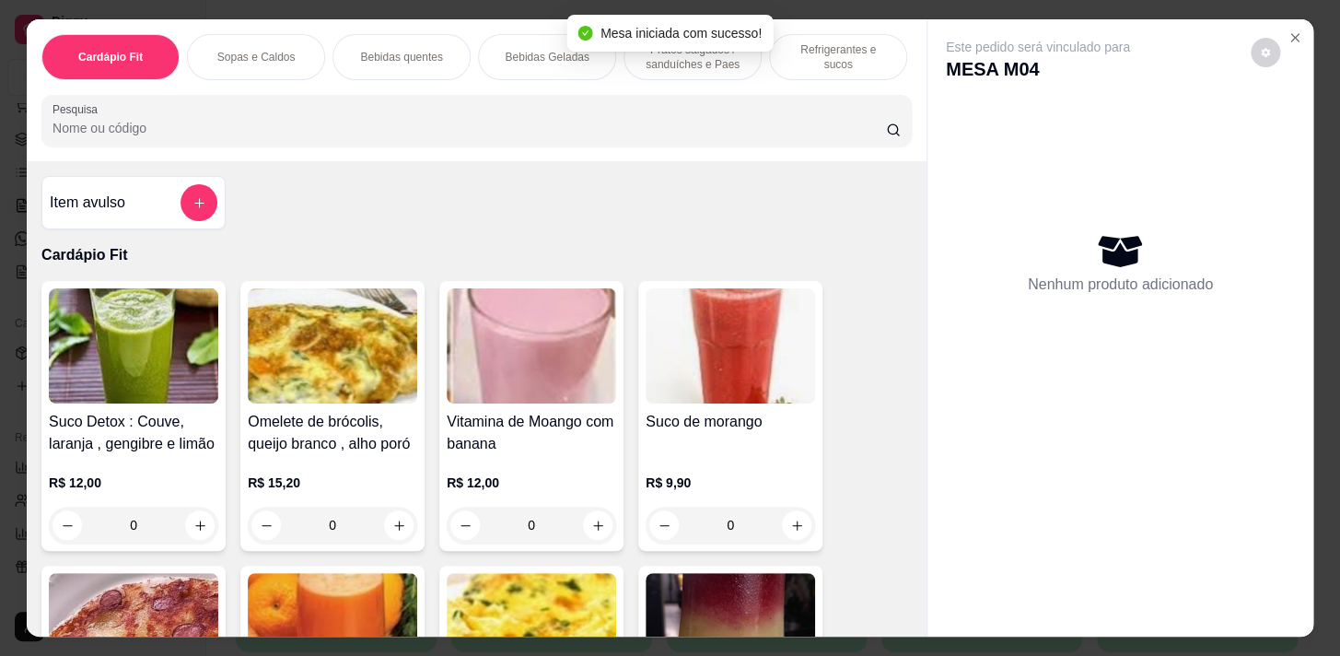
drag, startPoint x: 839, startPoint y: 56, endPoint x: 362, endPoint y: 237, distance: 510.0
click at [838, 57] on p "Refrigerantes e sucos" at bounding box center [838, 56] width 107 height 29
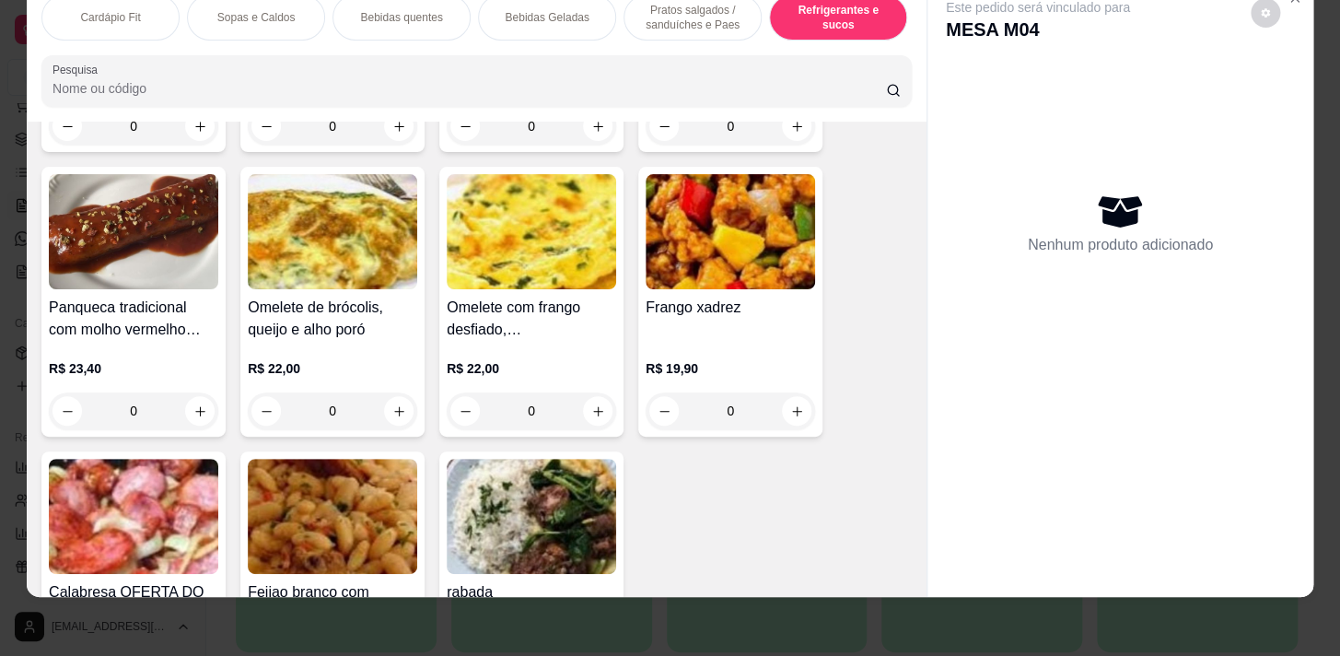
scroll to position [10828, 0]
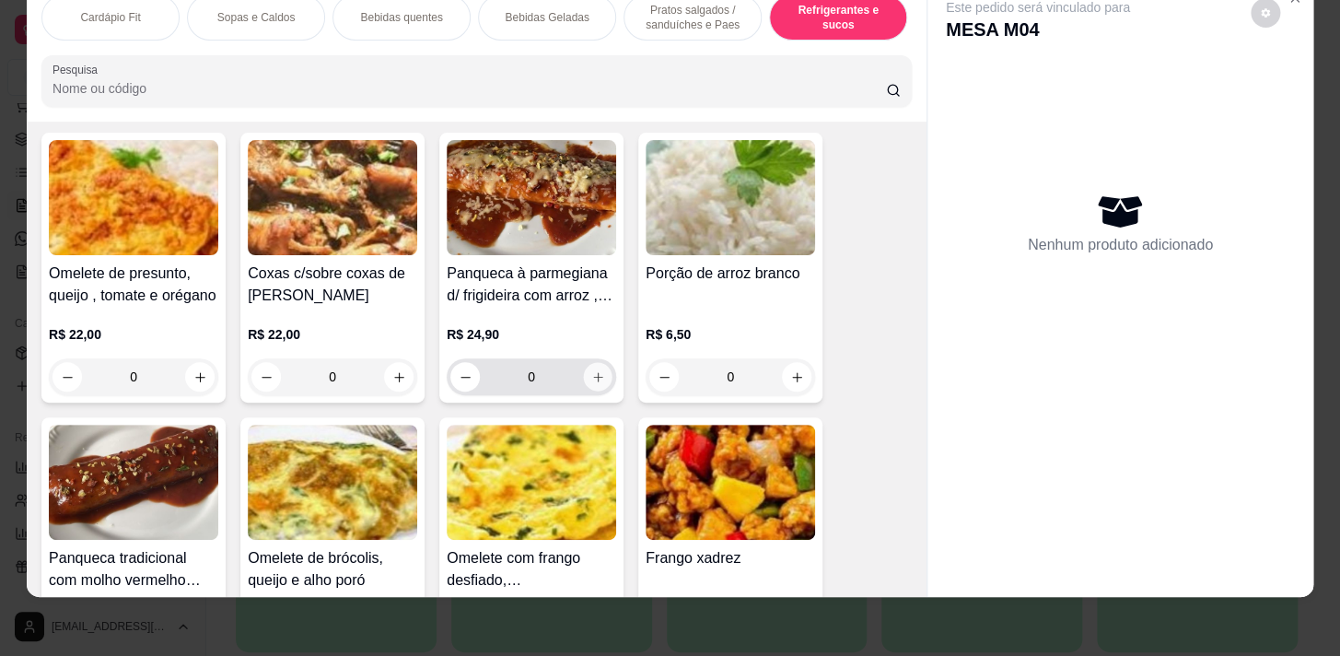
click at [584, 363] on button "increase-product-quantity" at bounding box center [598, 377] width 29 height 29
type input "1"
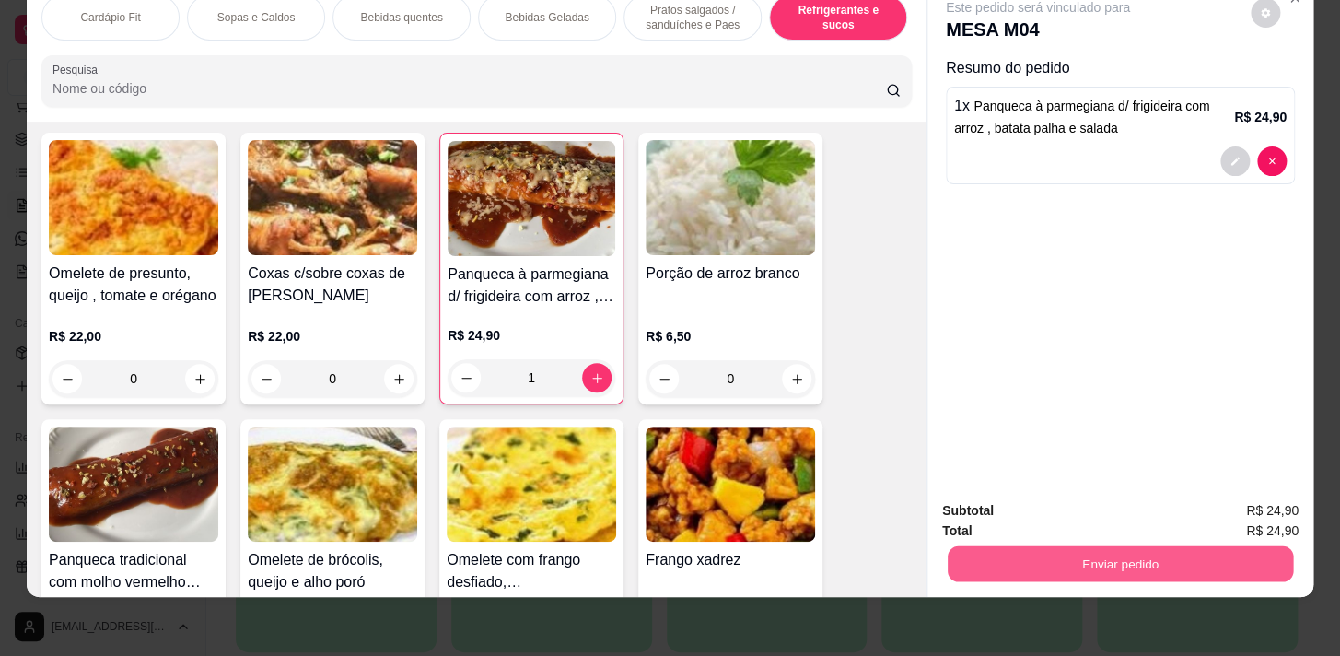
click at [1112, 551] on button "Enviar pedido" at bounding box center [1119, 563] width 345 height 36
click at [1113, 558] on button "Enviar pedido" at bounding box center [1119, 563] width 345 height 36
click at [1093, 556] on button "Enviar pedido" at bounding box center [1120, 563] width 356 height 37
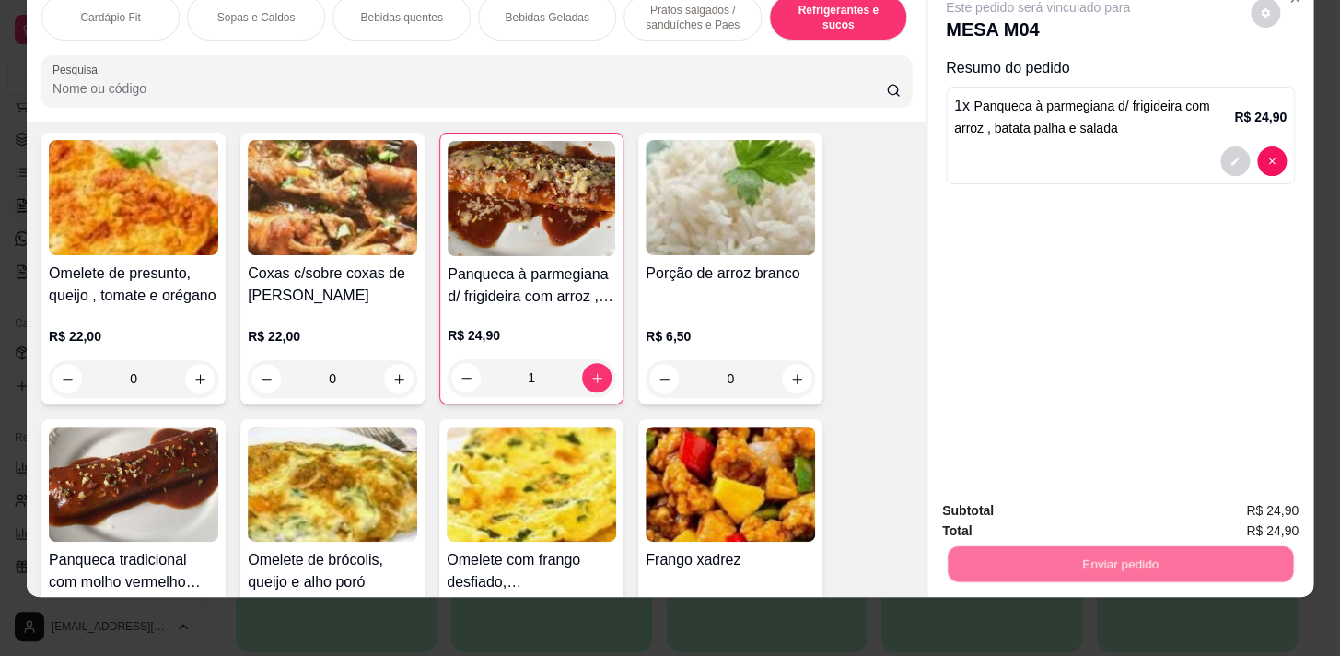
click at [1083, 503] on button "Não registrar e enviar pedido" at bounding box center [1059, 506] width 186 height 34
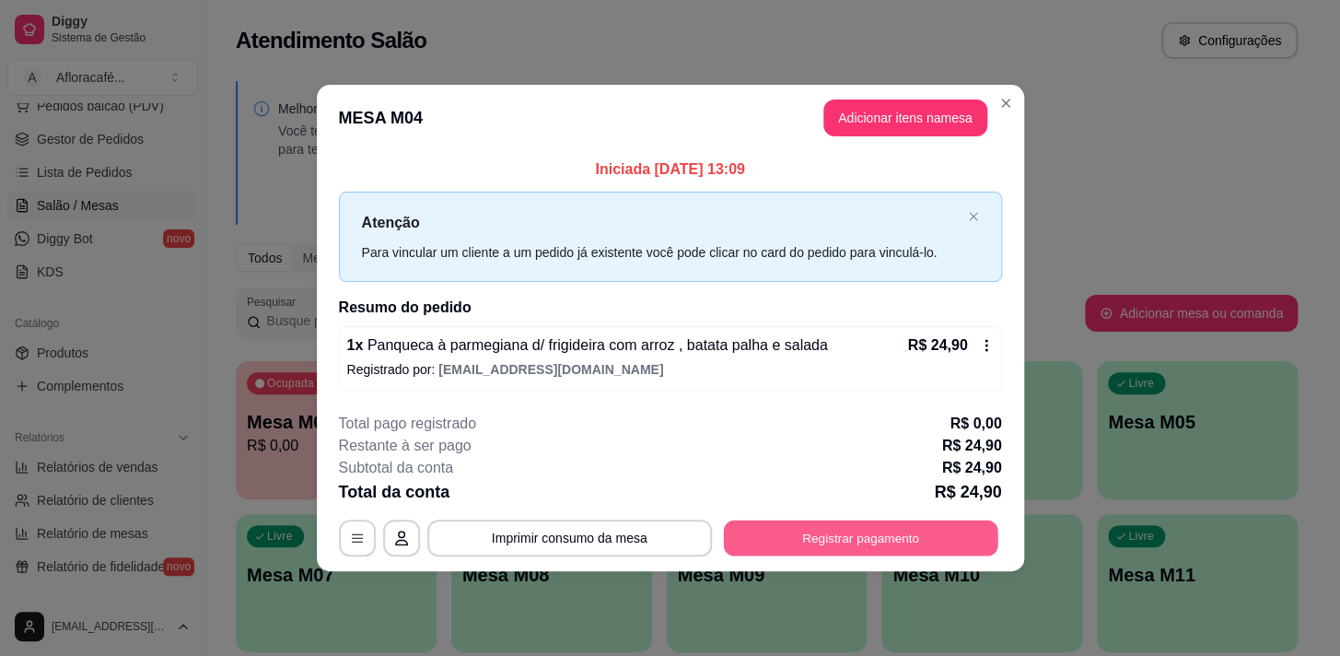
click at [859, 522] on button "Registrar pagamento" at bounding box center [860, 537] width 274 height 36
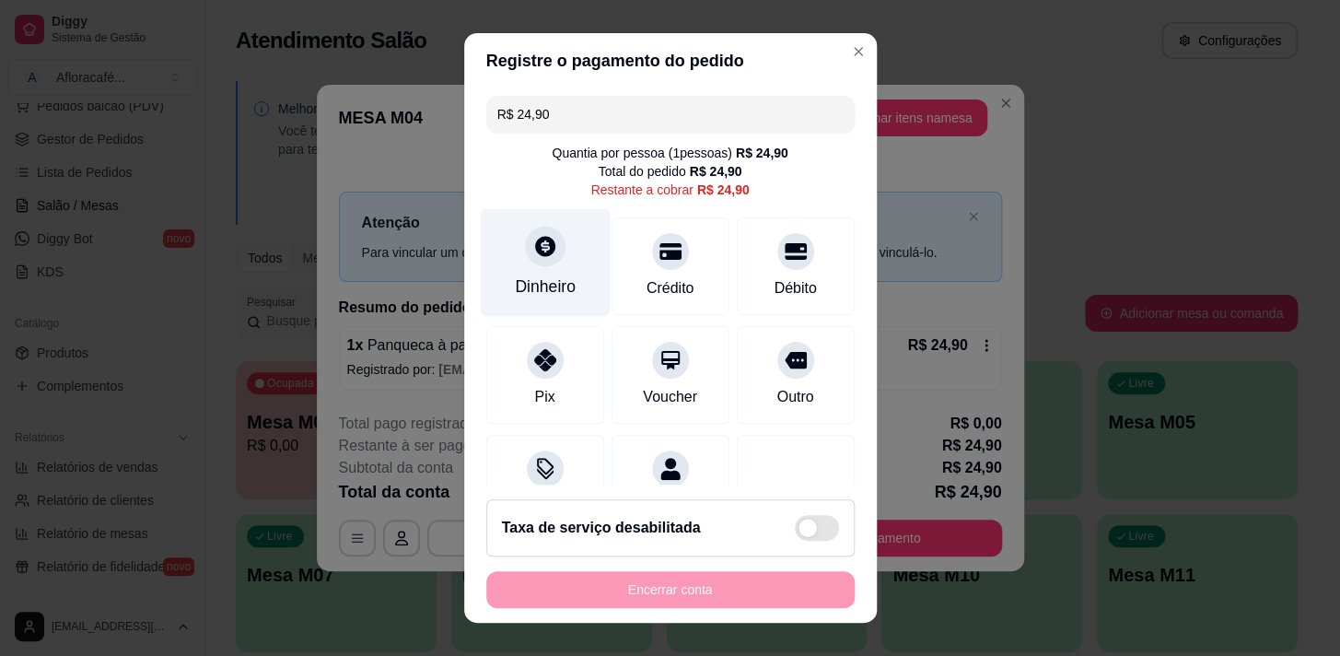
click at [502, 266] on div "Dinheiro" at bounding box center [545, 262] width 130 height 108
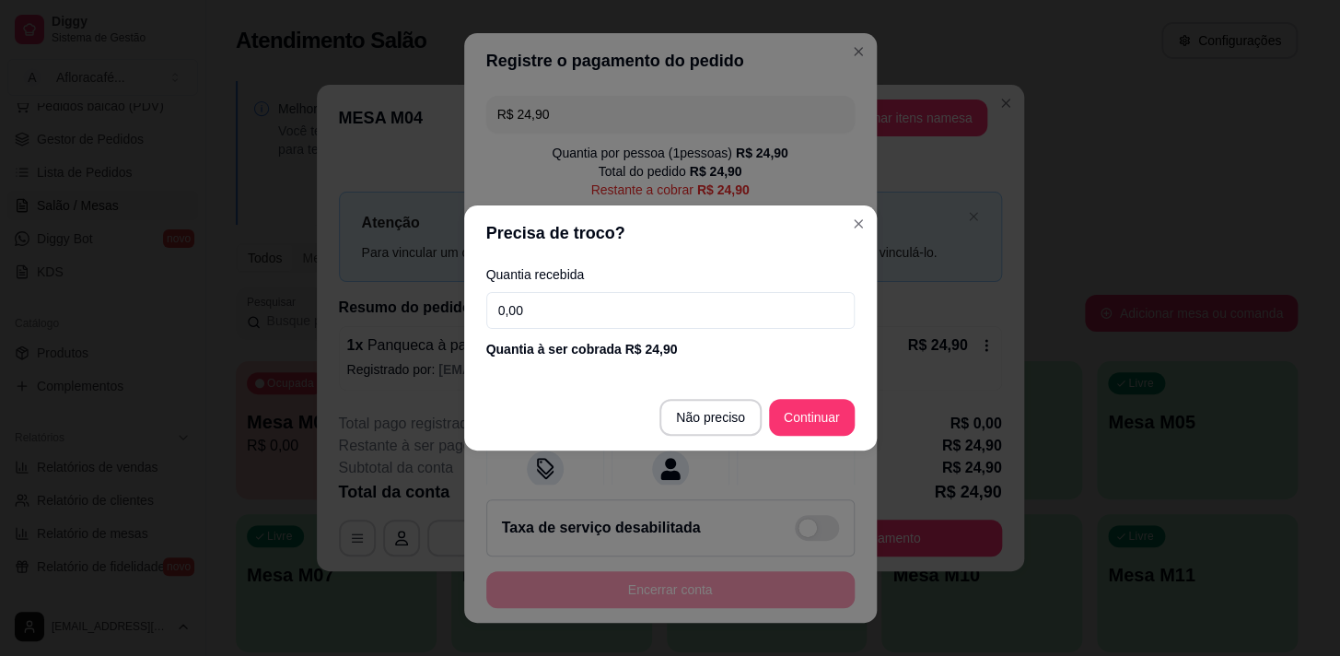
click at [594, 311] on input "0,00" at bounding box center [670, 310] width 368 height 37
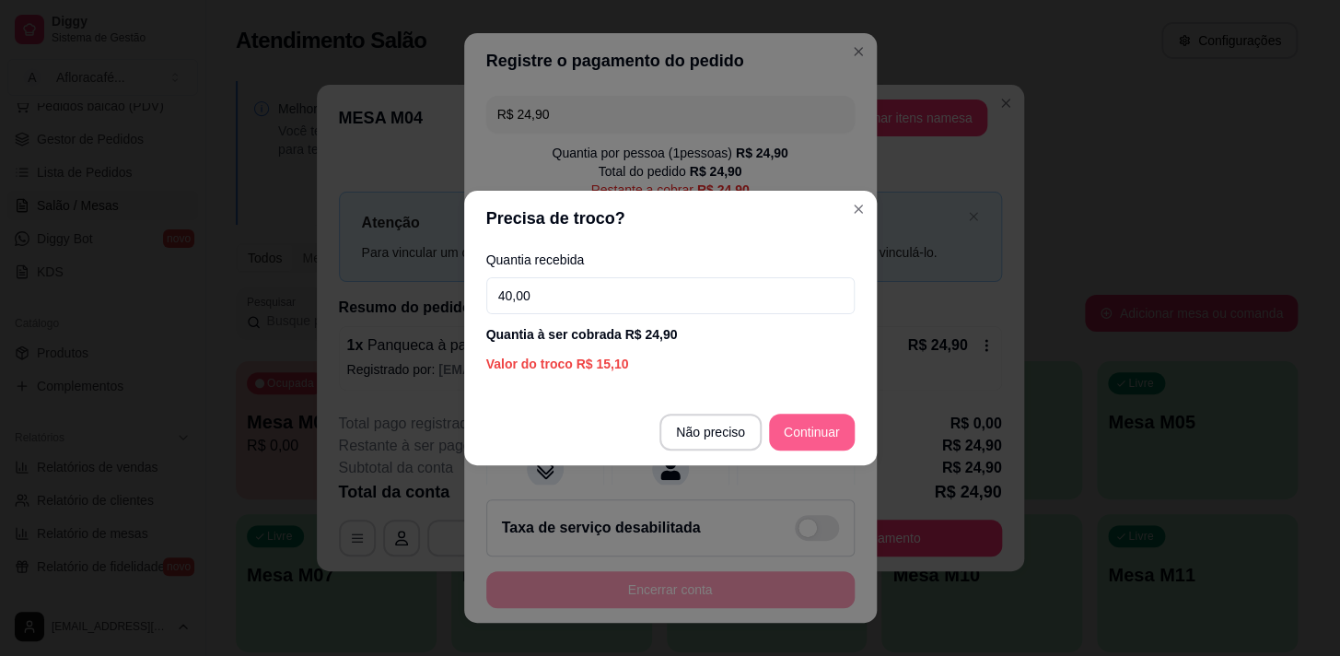
type input "40,00"
click at [796, 413] on button "Continuar" at bounding box center [812, 431] width 86 height 37
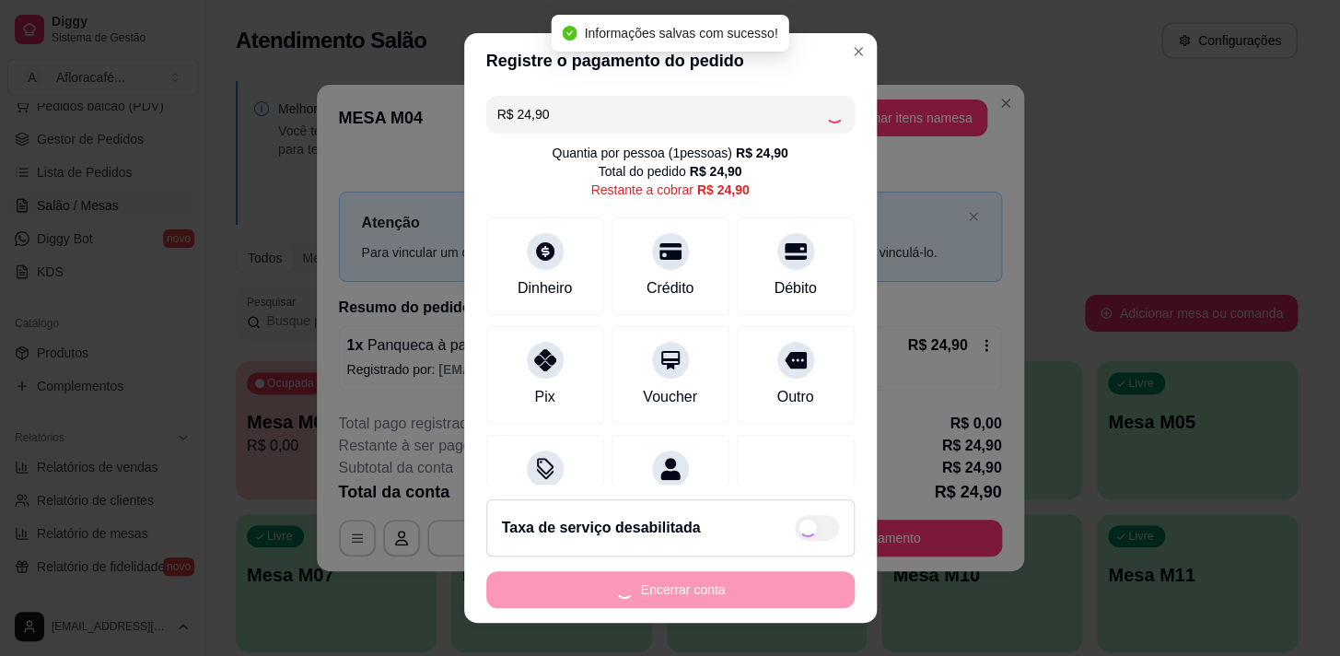
type input "R$ 0,00"
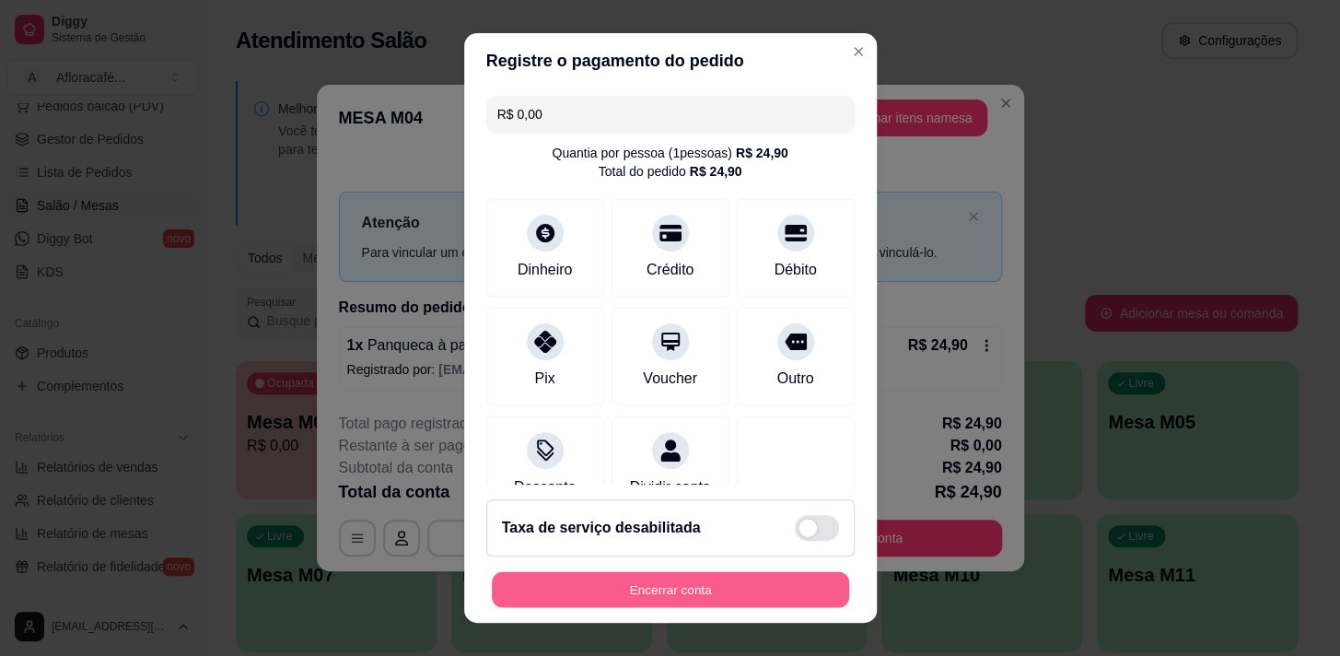
click at [679, 600] on button "Encerrar conta" at bounding box center [670, 590] width 357 height 36
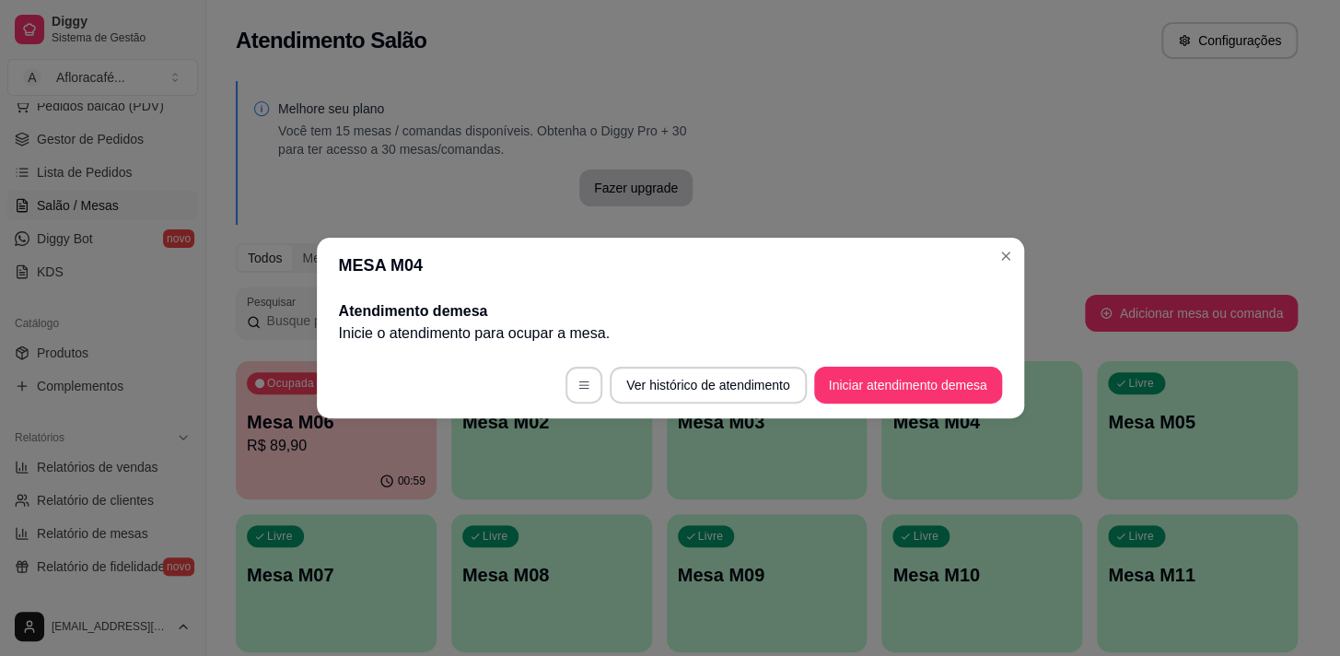
click at [1010, 273] on header "MESA M04" at bounding box center [670, 265] width 707 height 55
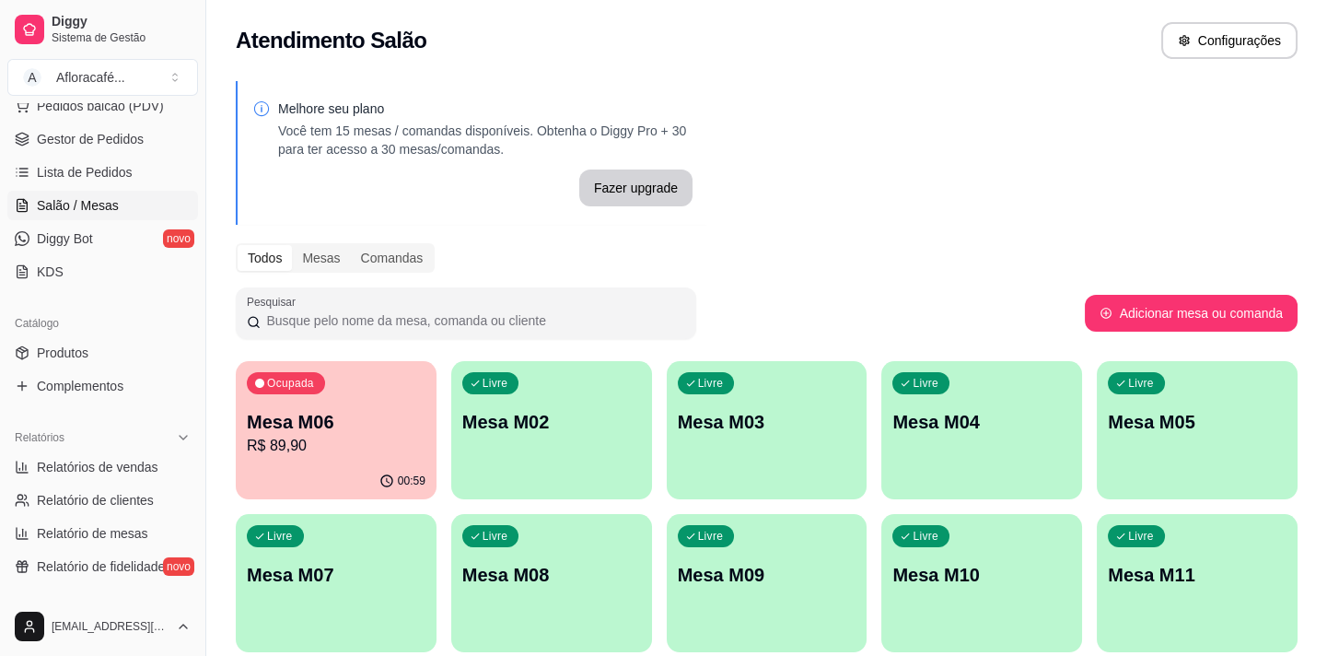
click at [595, 401] on div "Livre Mesa M02" at bounding box center [551, 419] width 201 height 116
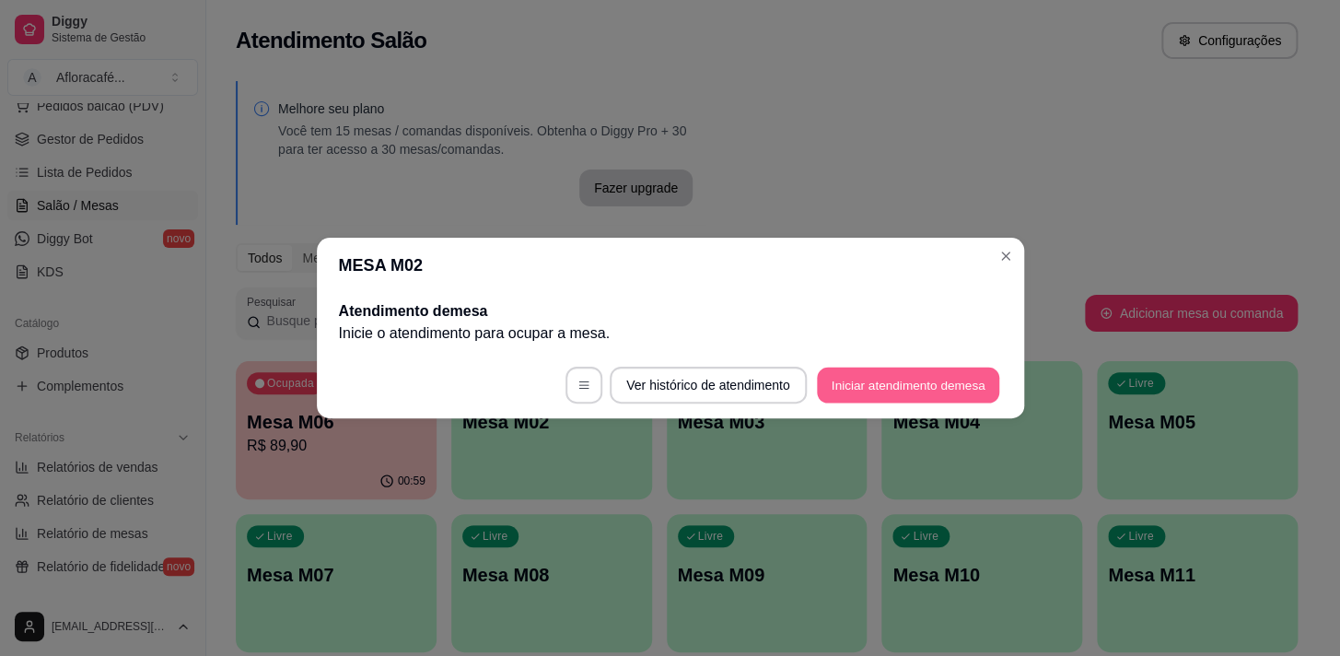
click at [875, 385] on button "Iniciar atendimento de mesa" at bounding box center [908, 385] width 182 height 36
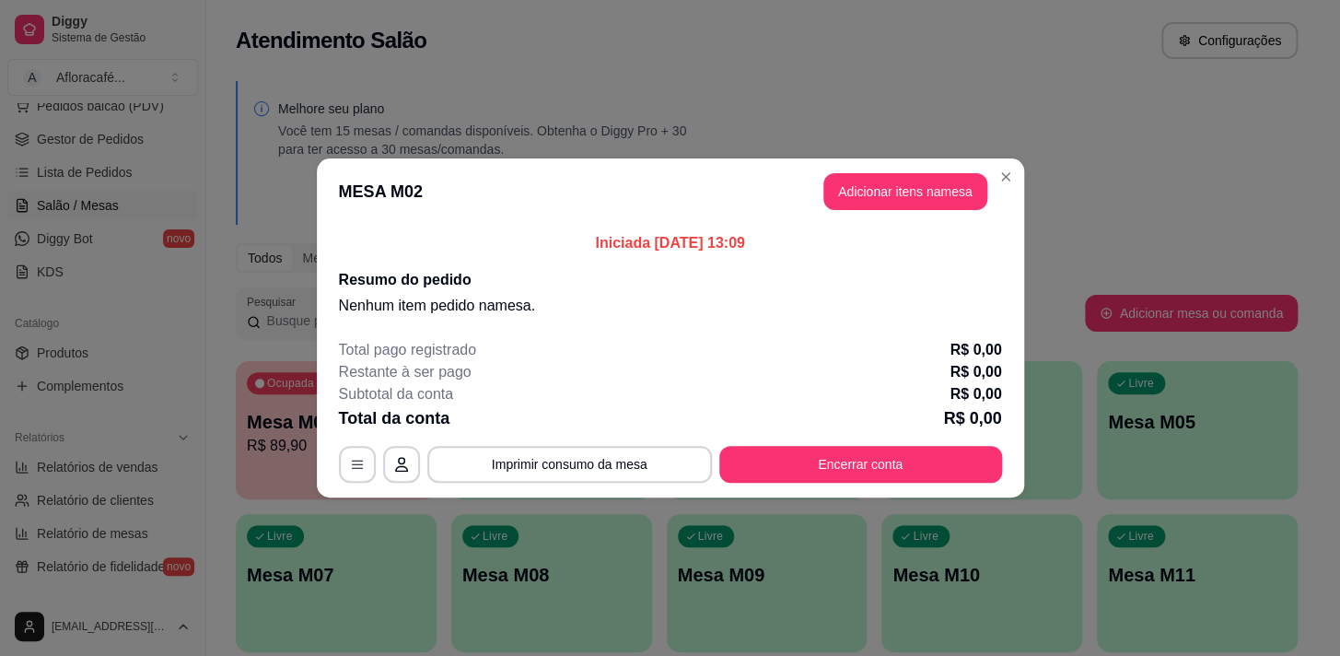
click at [915, 171] on header "MESA M02 Adicionar itens na mesa" at bounding box center [670, 191] width 707 height 66
click at [910, 182] on button "Adicionar itens na mesa" at bounding box center [905, 191] width 164 height 37
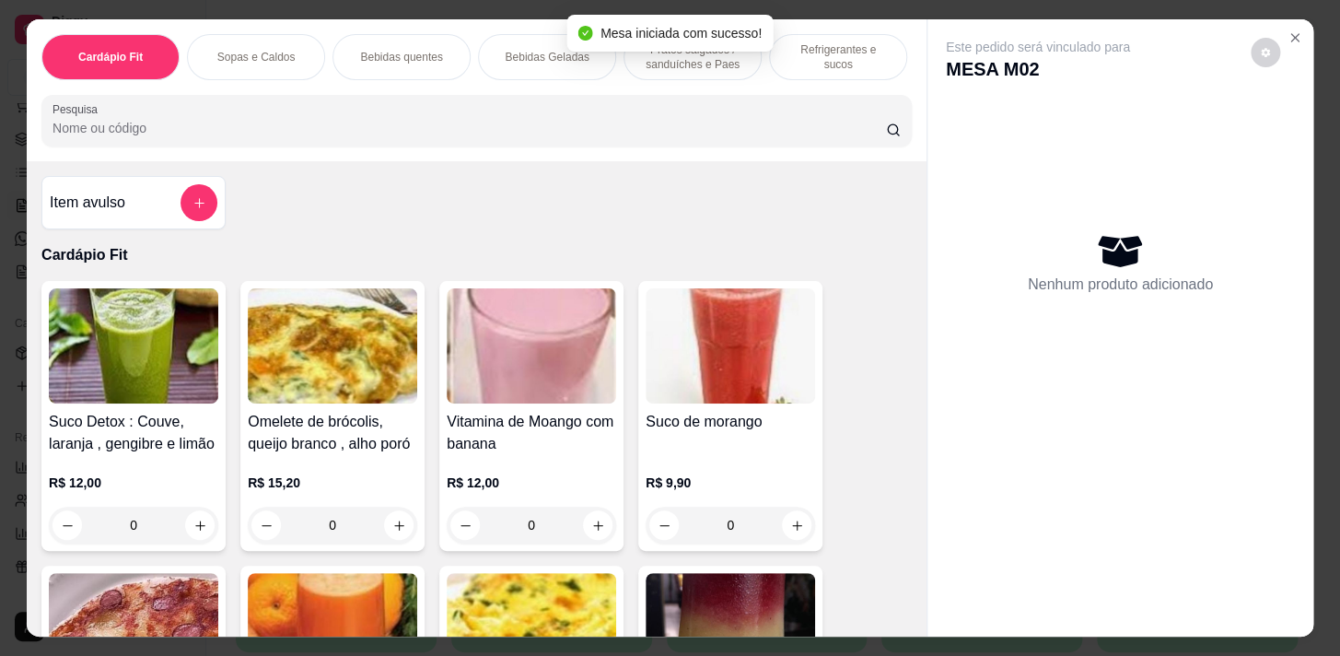
click at [557, 50] on p "Bebidas Geladas" at bounding box center [547, 57] width 84 height 15
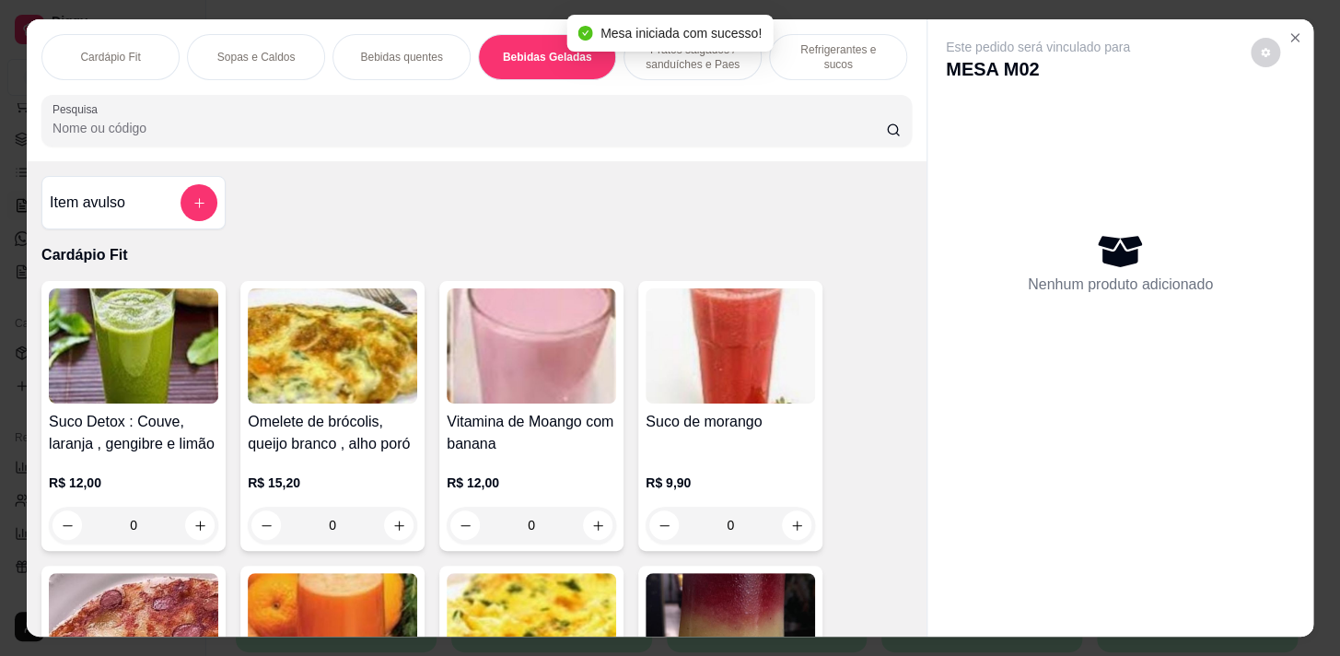
scroll to position [45, 0]
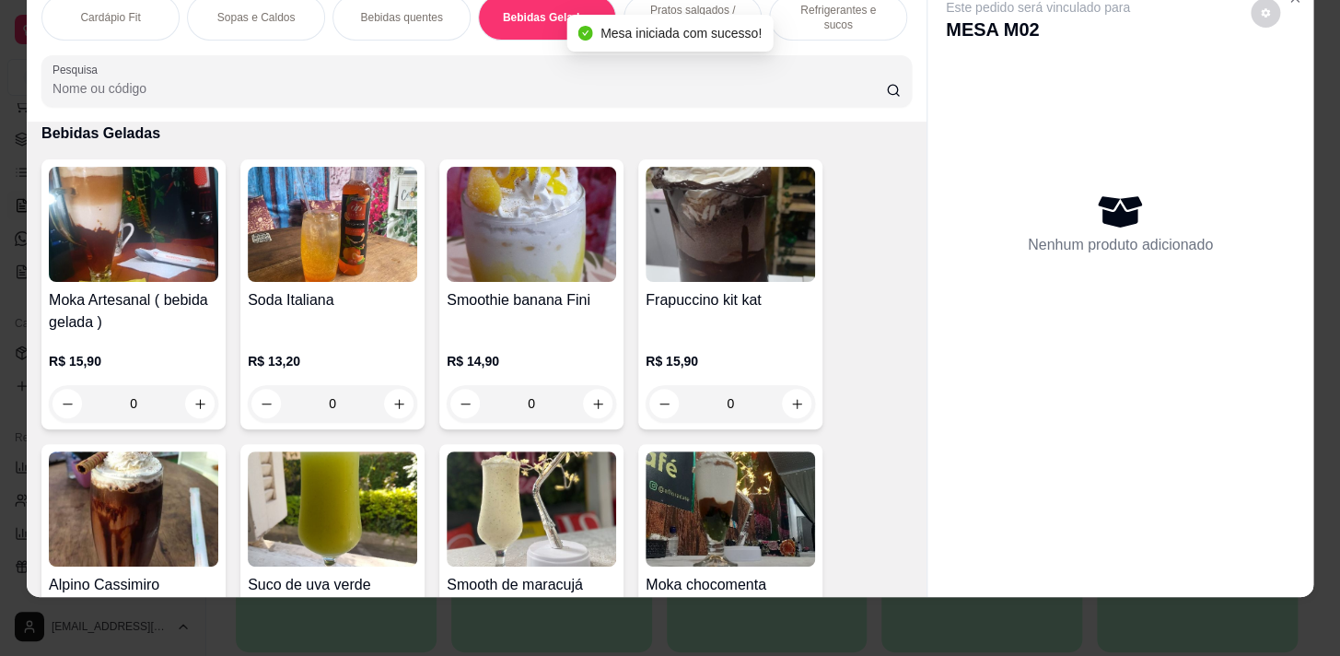
click at [408, 10] on p "Bebidas quentes" at bounding box center [401, 17] width 82 height 15
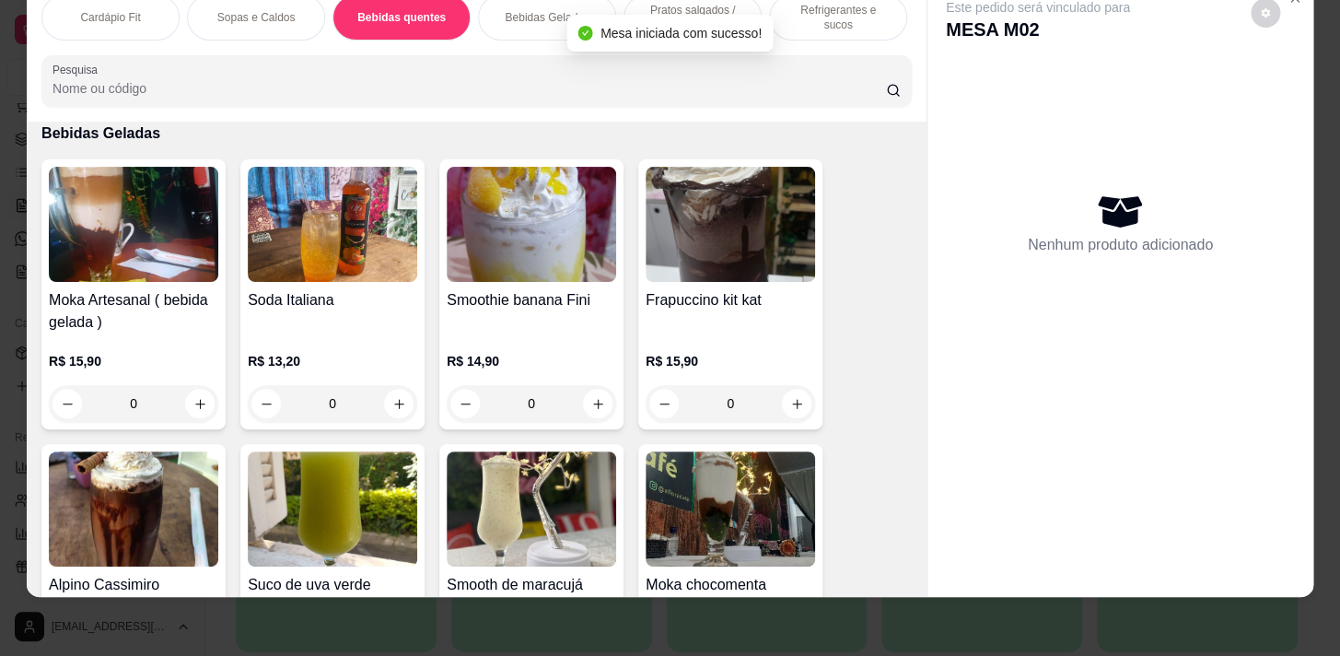
scroll to position [1578, 0]
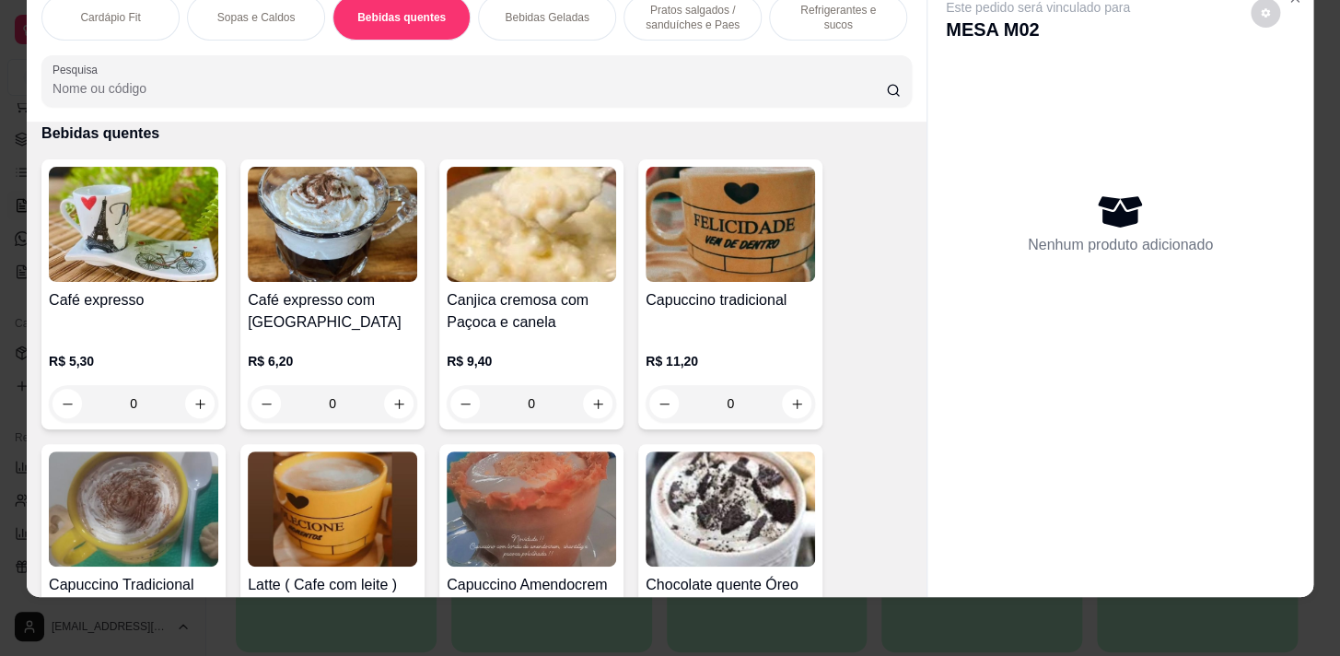
click at [688, 9] on p "Pratos salgados / sanduíches e Paes" at bounding box center [692, 17] width 107 height 29
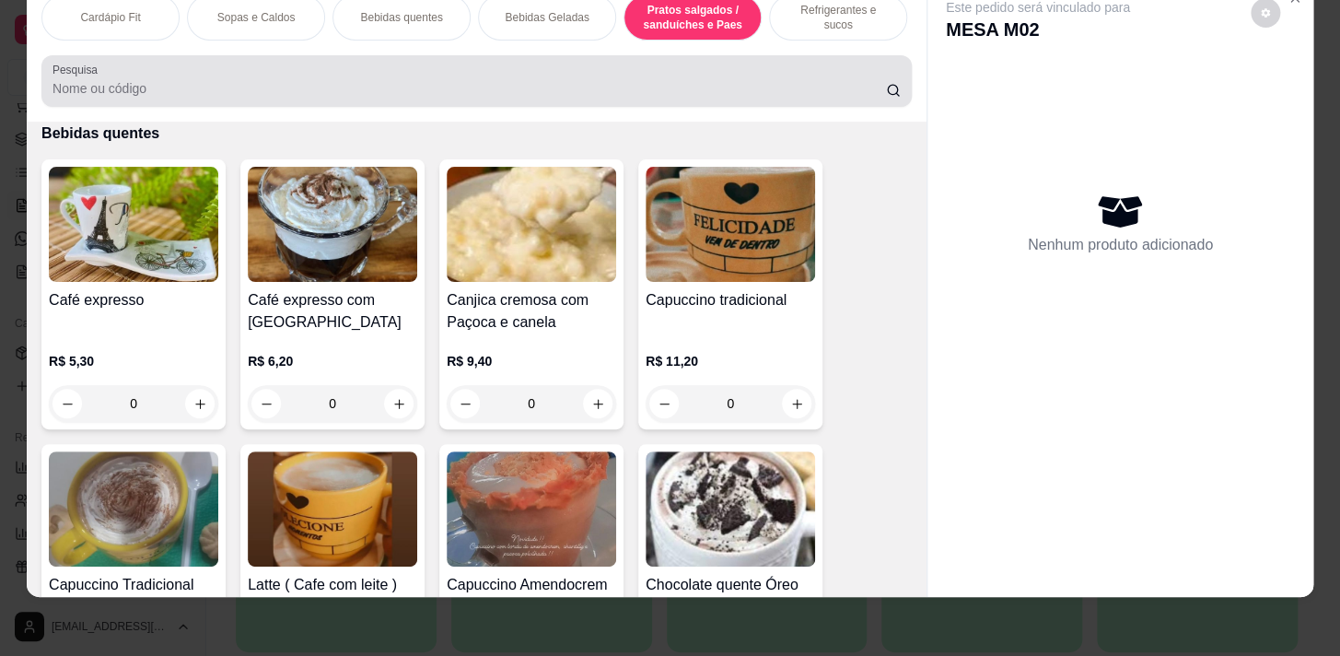
scroll to position [6138, 0]
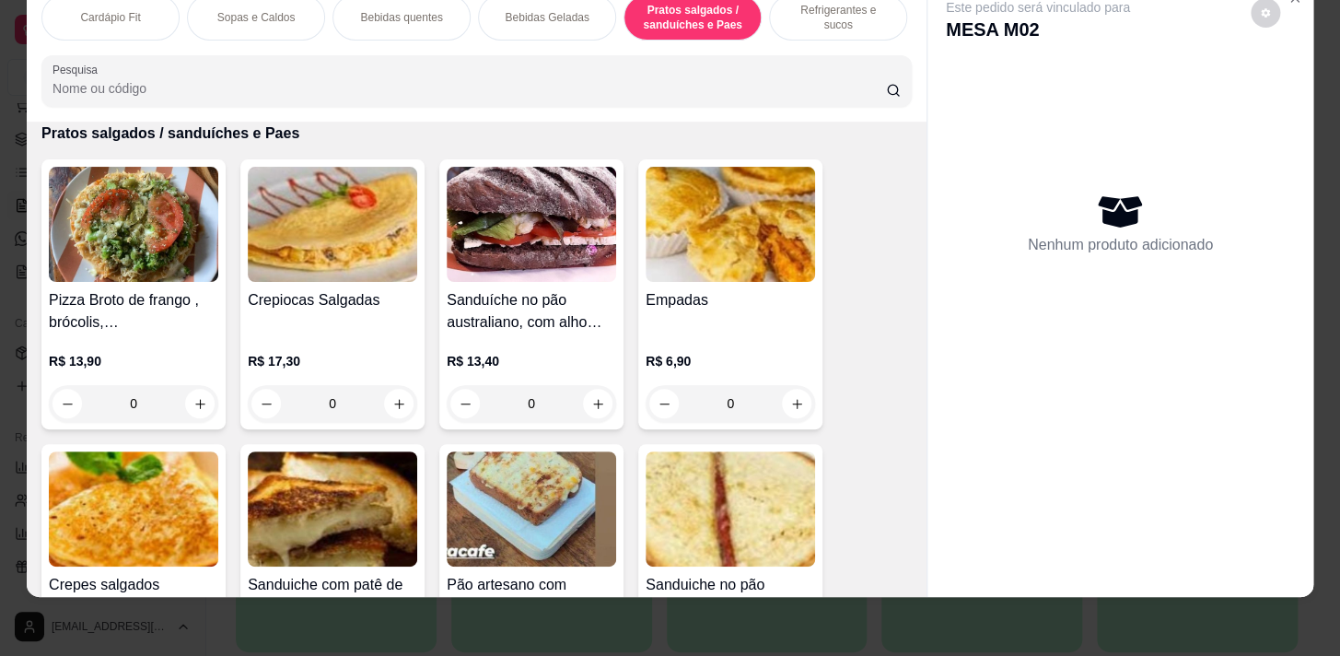
click at [814, 9] on p "Refrigerantes e sucos" at bounding box center [838, 17] width 107 height 29
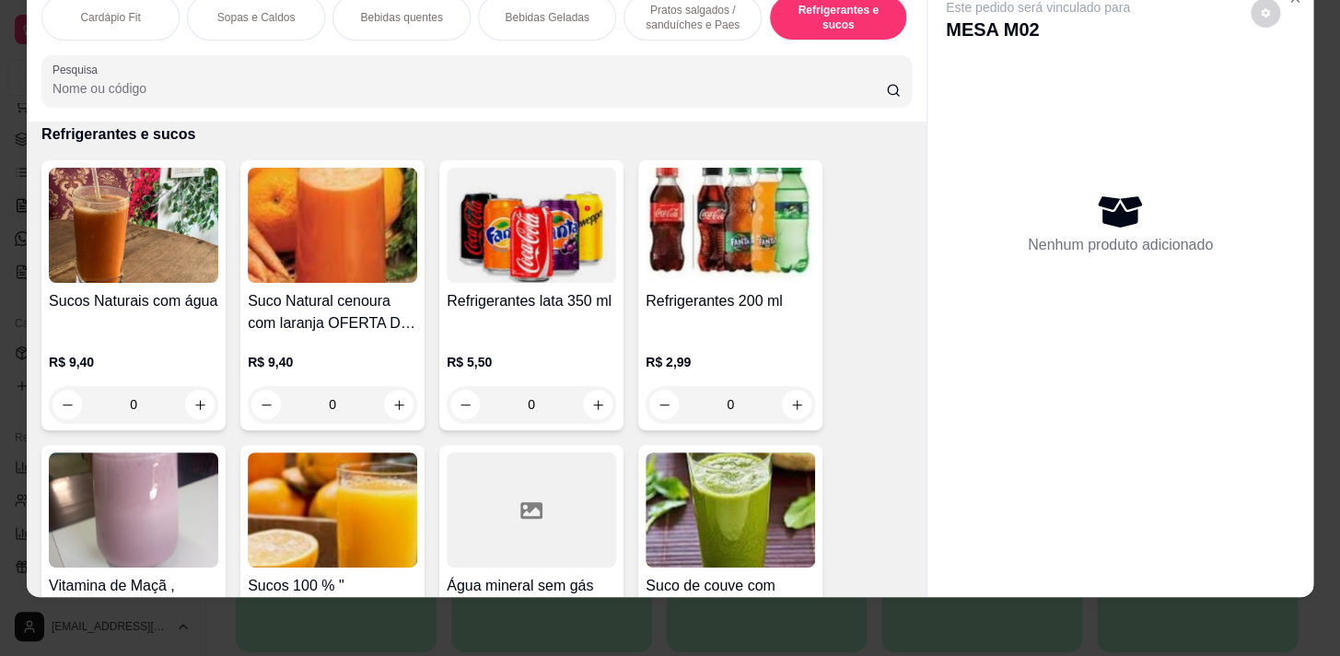
scroll to position [8902, 0]
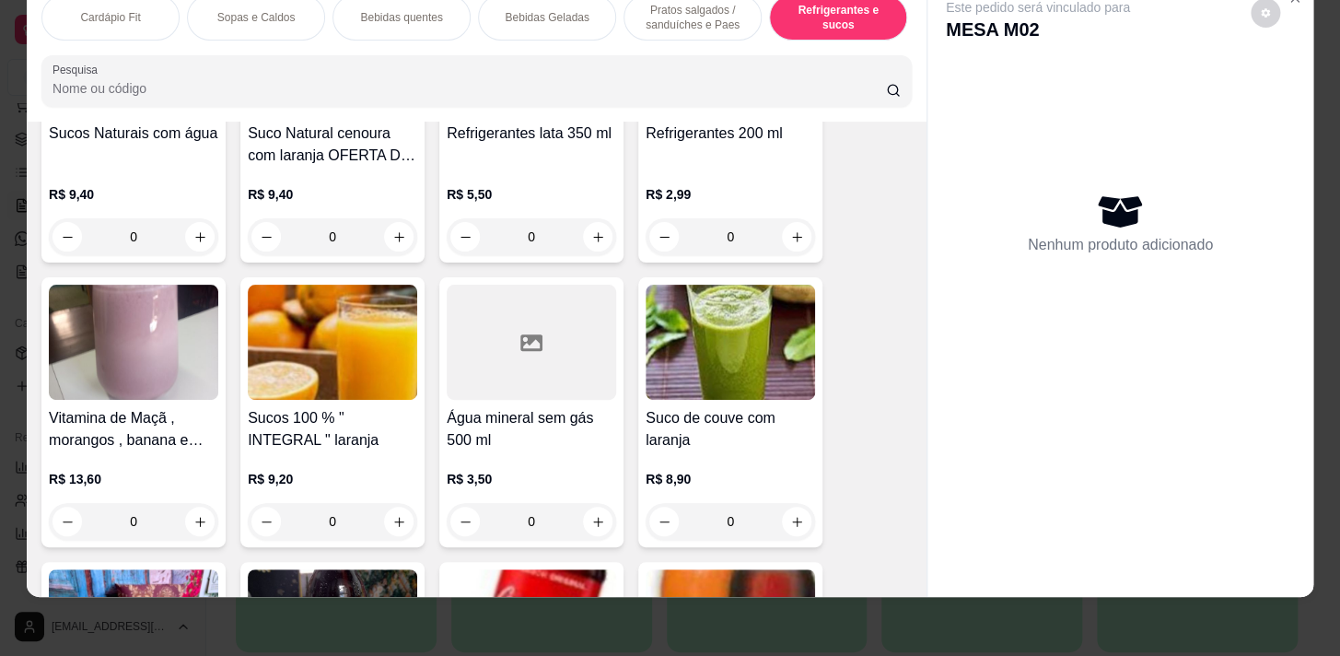
click at [593, 517] on div "0" at bounding box center [531, 521] width 169 height 37
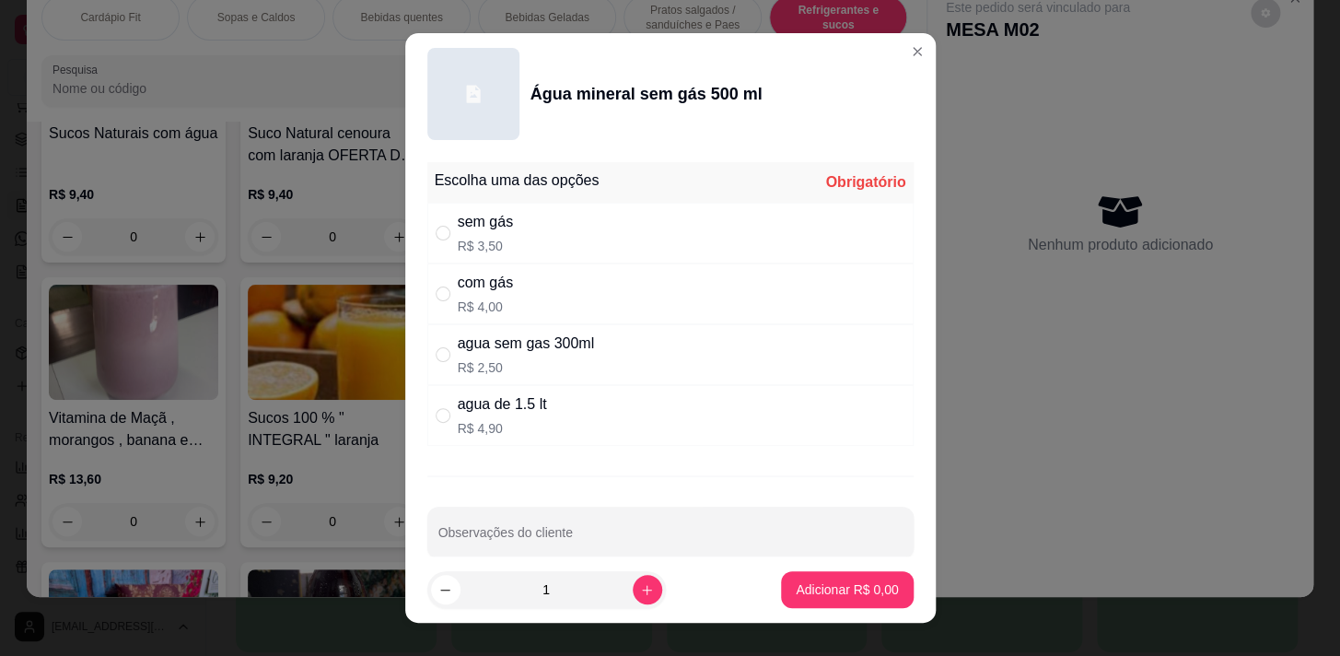
drag, startPoint x: 777, startPoint y: 257, endPoint x: 755, endPoint y: 228, distance: 36.1
click at [777, 258] on div "sem gás R$ 3,50" at bounding box center [670, 233] width 486 height 61
radio input "true"
click at [855, 585] on p "Adicionar R$ 3,50" at bounding box center [847, 589] width 102 height 18
type input "1"
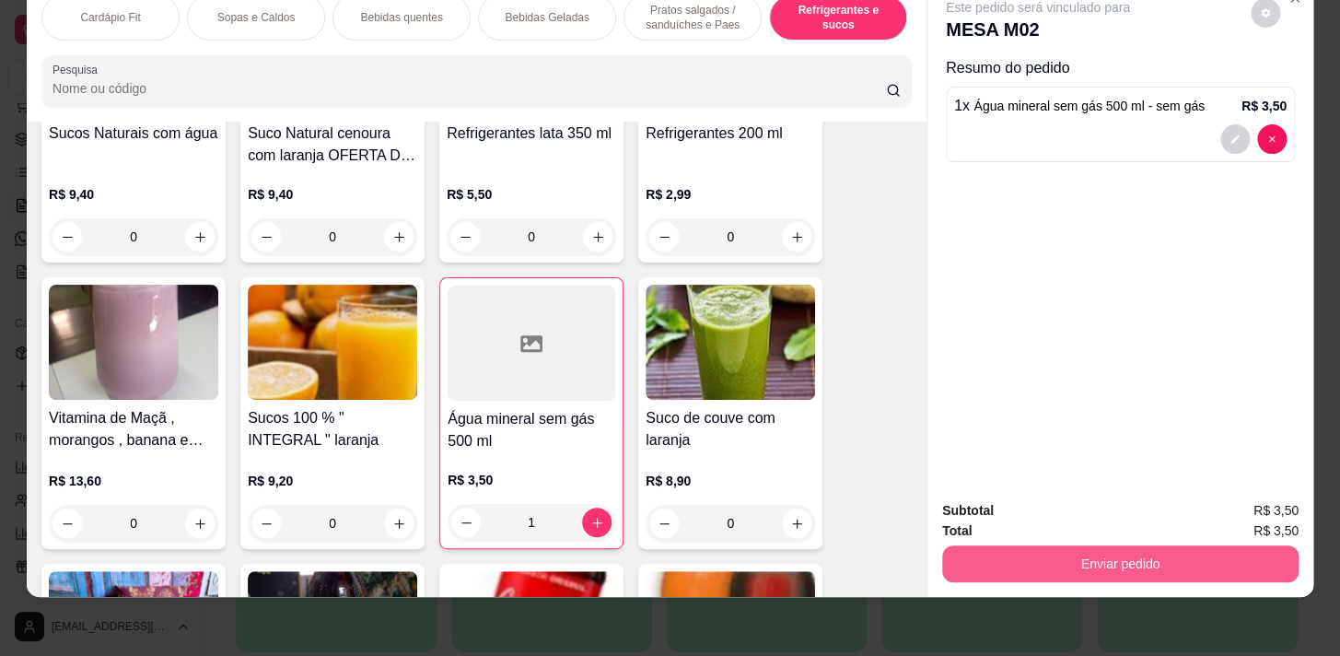
click at [1141, 560] on button "Enviar pedido" at bounding box center [1120, 563] width 356 height 37
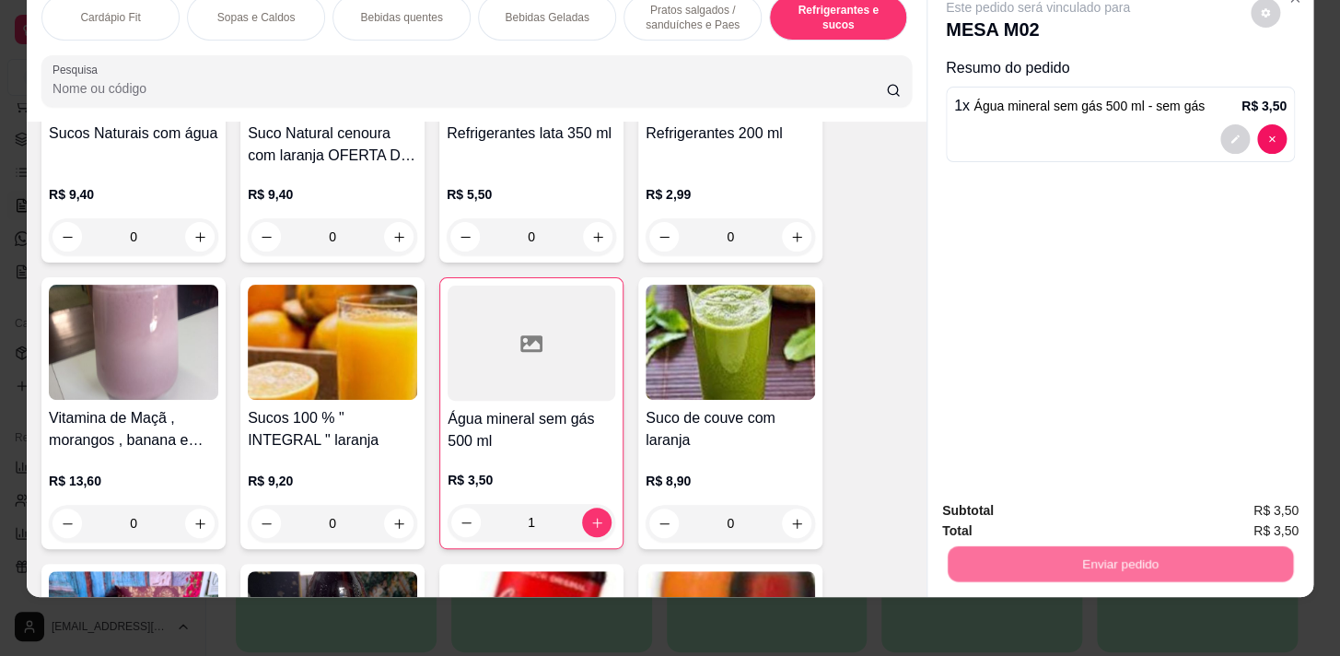
click at [1075, 498] on button "Não registrar e enviar pedido" at bounding box center [1059, 506] width 192 height 35
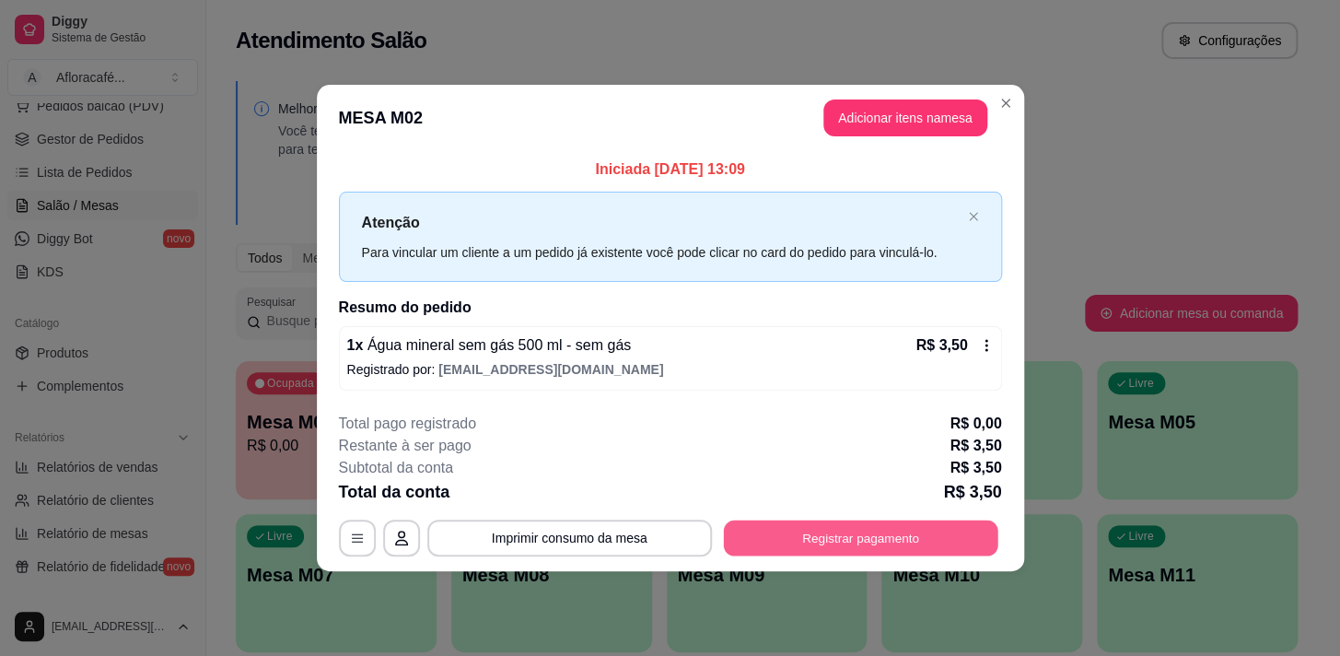
click at [920, 541] on button "Registrar pagamento" at bounding box center [860, 537] width 274 height 36
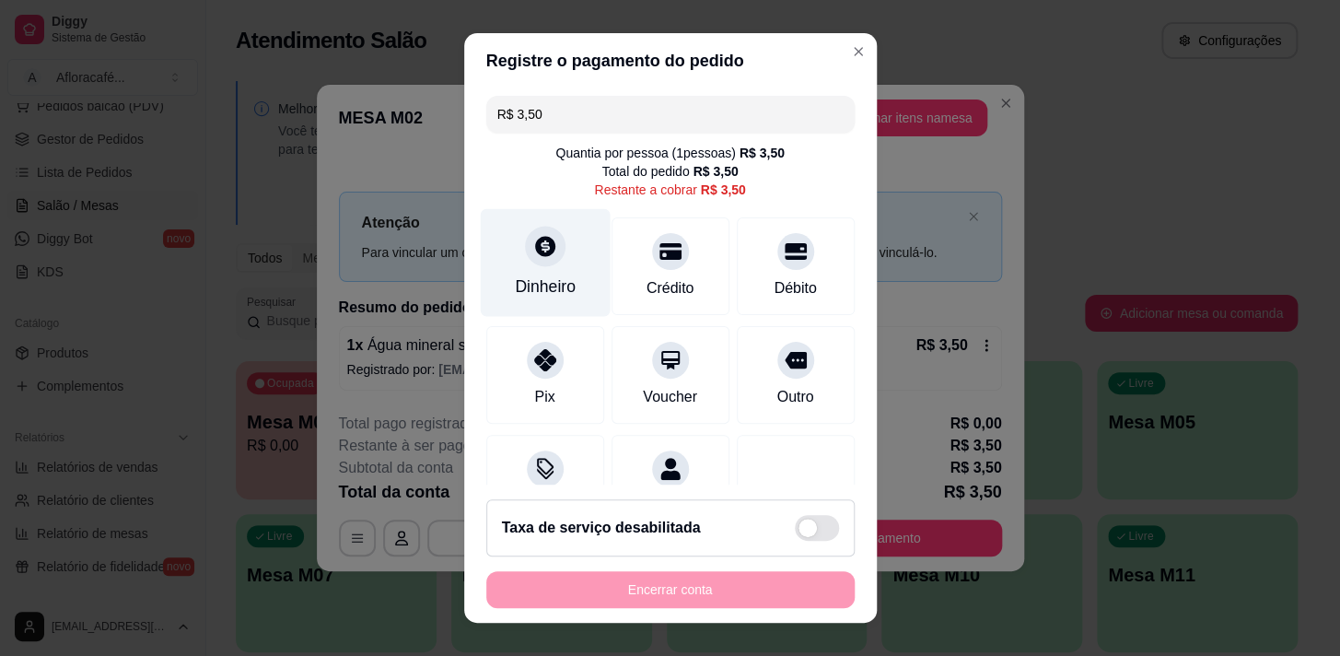
click at [555, 250] on div "Dinheiro" at bounding box center [545, 262] width 130 height 108
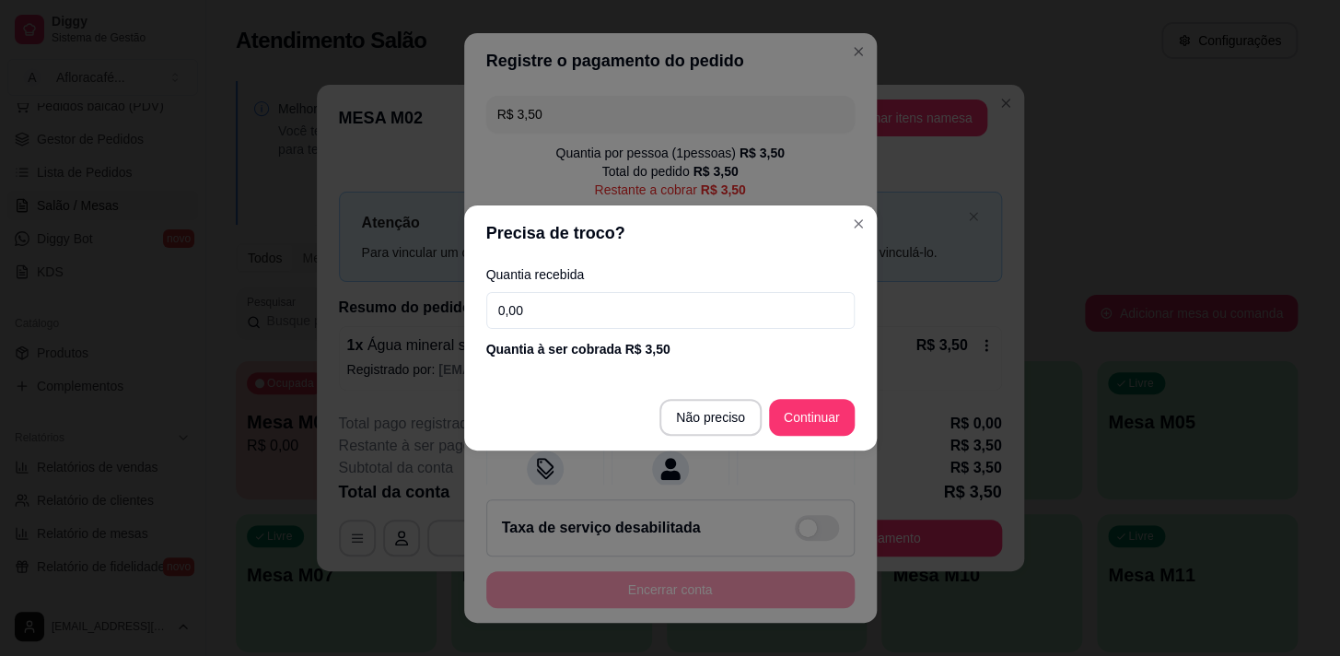
click at [748, 313] on input "0,00" at bounding box center [670, 310] width 368 height 37
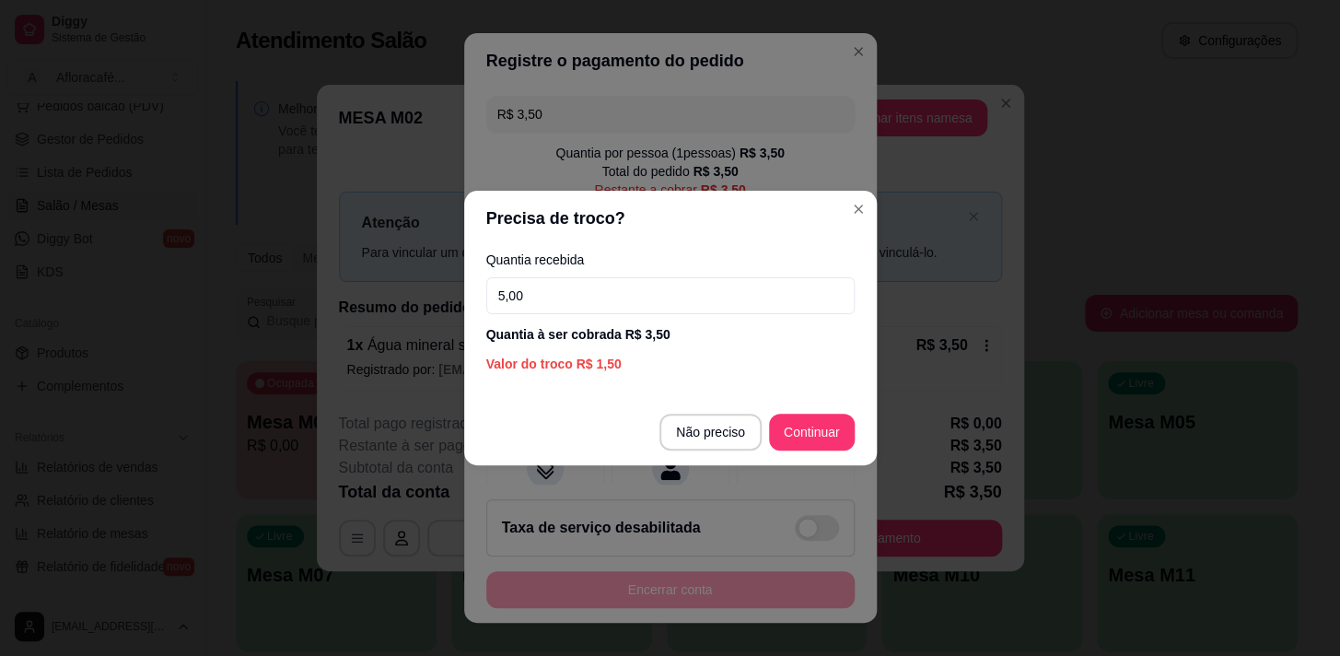
type input "5,00"
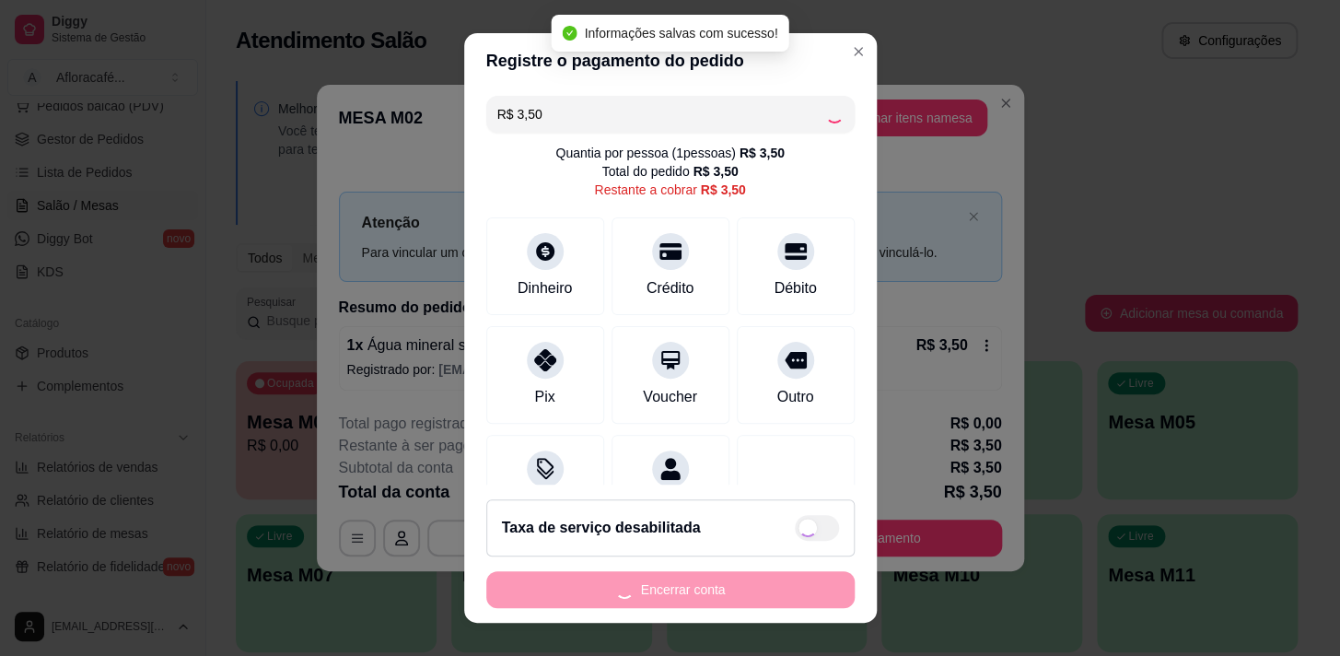
type input "R$ 0,00"
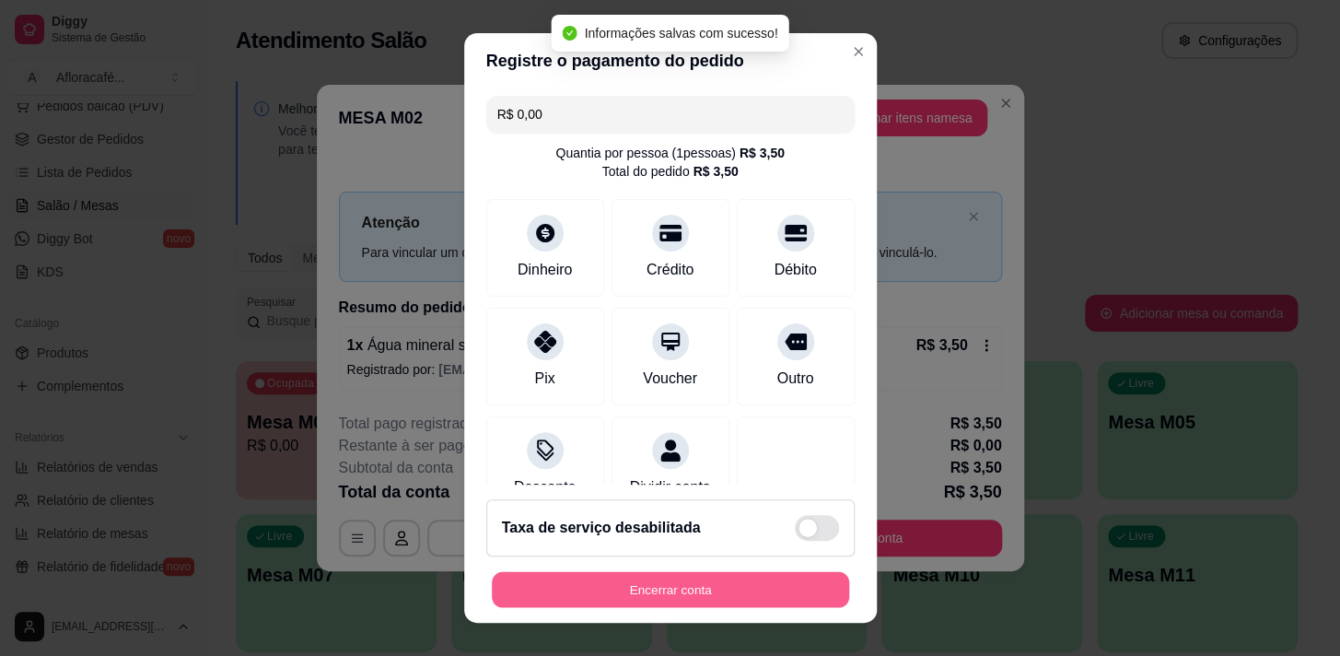
click at [775, 595] on button "Encerrar conta" at bounding box center [670, 590] width 357 height 36
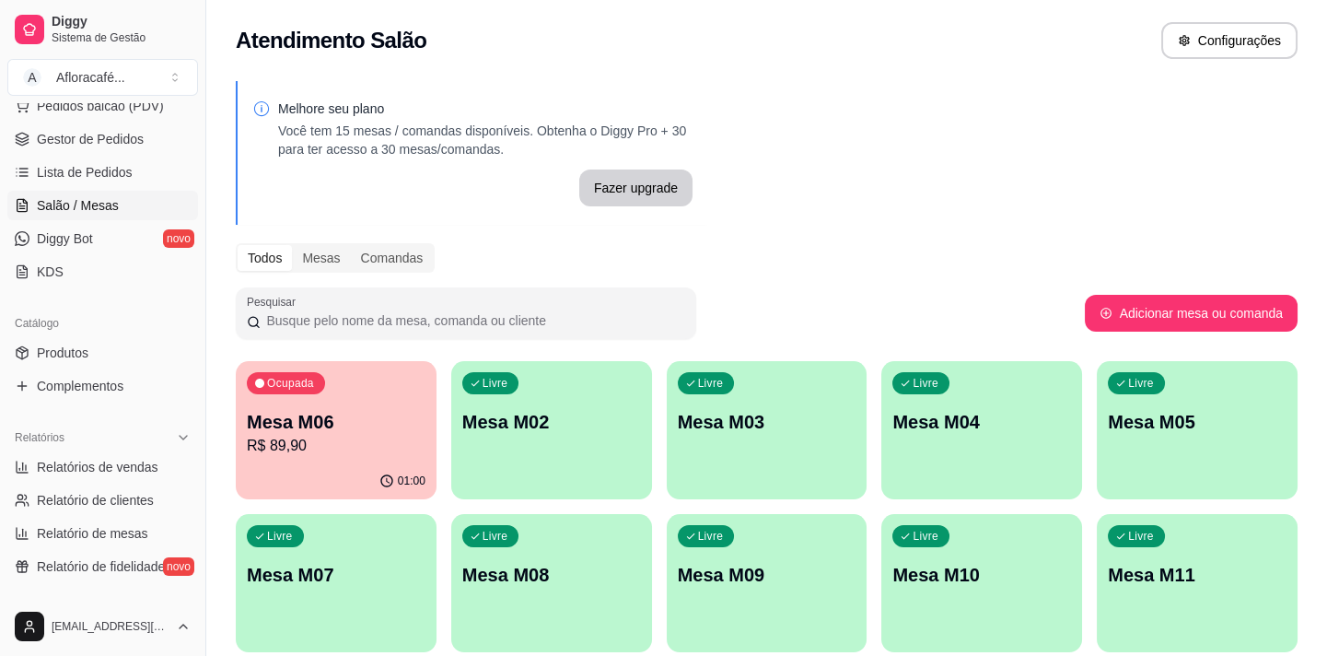
click at [442, 459] on div "Ocupada Mesa M06 R$ 89,90 01:00 Livre Mesa M02 Livre Mesa M03 Livre Mesa M04 Li…" at bounding box center [767, 583] width 1062 height 444
click at [564, 401] on div "Livre Mesa M02" at bounding box center [551, 419] width 201 height 116
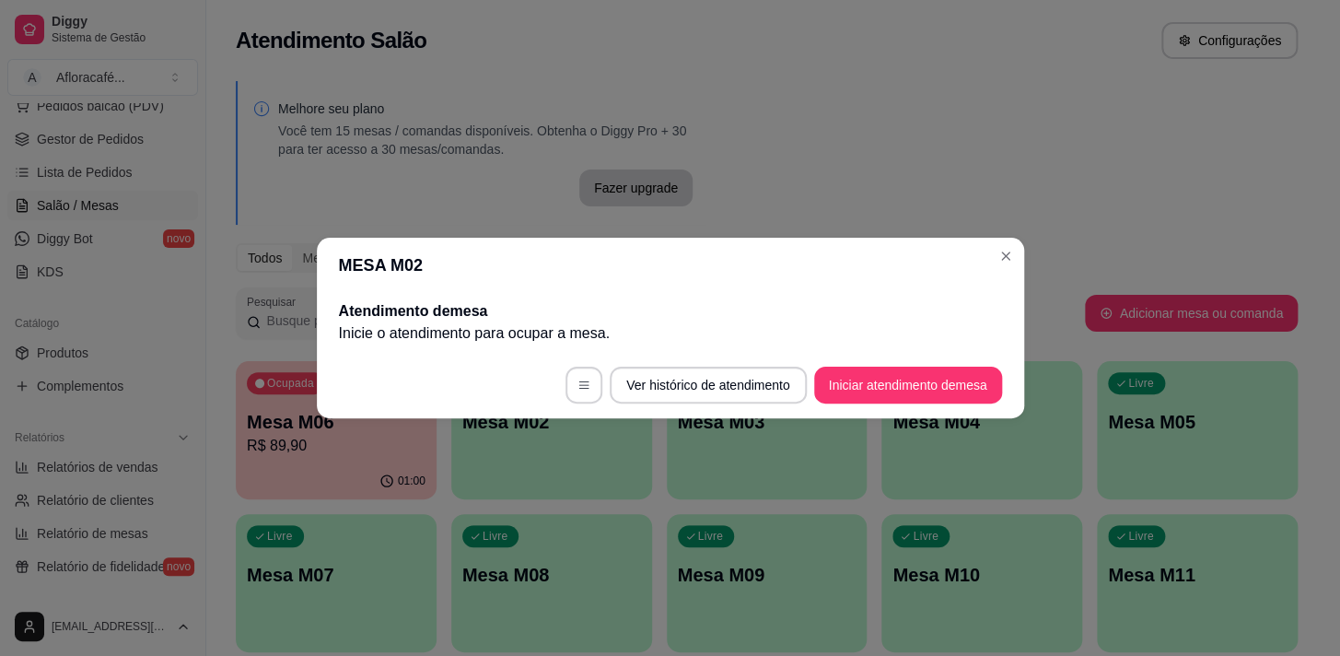
drag, startPoint x: 929, startPoint y: 419, endPoint x: 918, endPoint y: 374, distance: 46.5
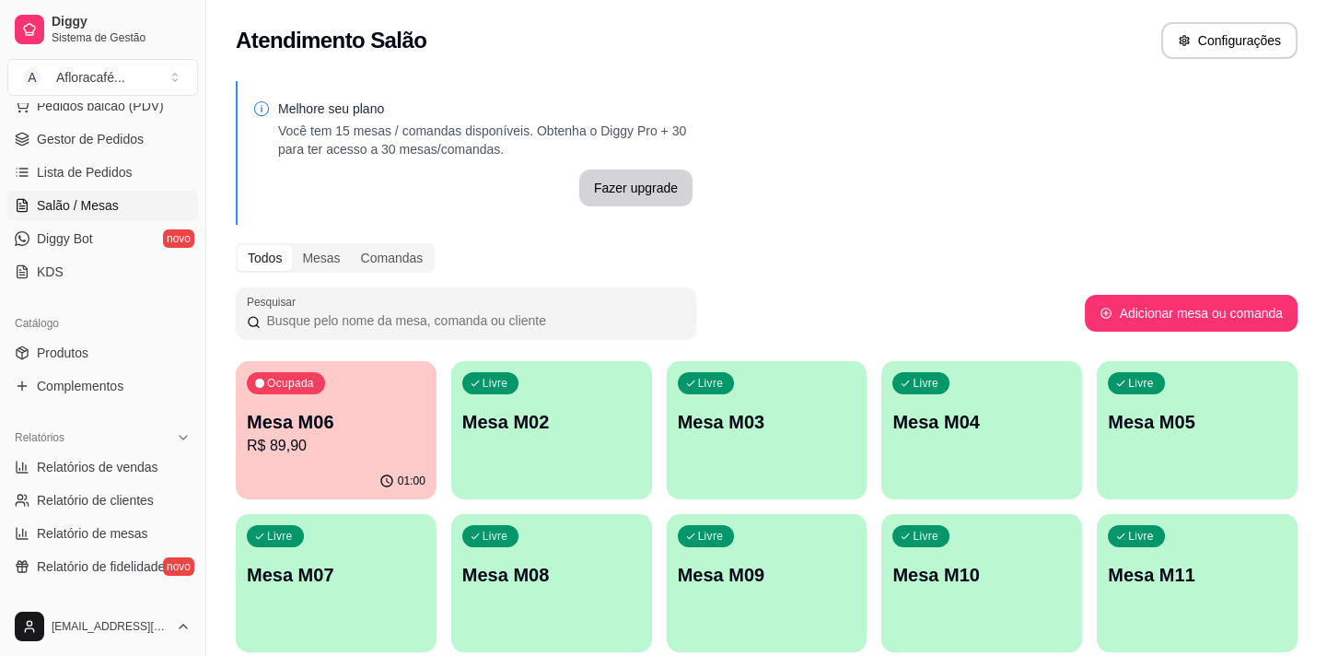
click at [901, 385] on div "Livre Mesa M04" at bounding box center [981, 419] width 201 height 116
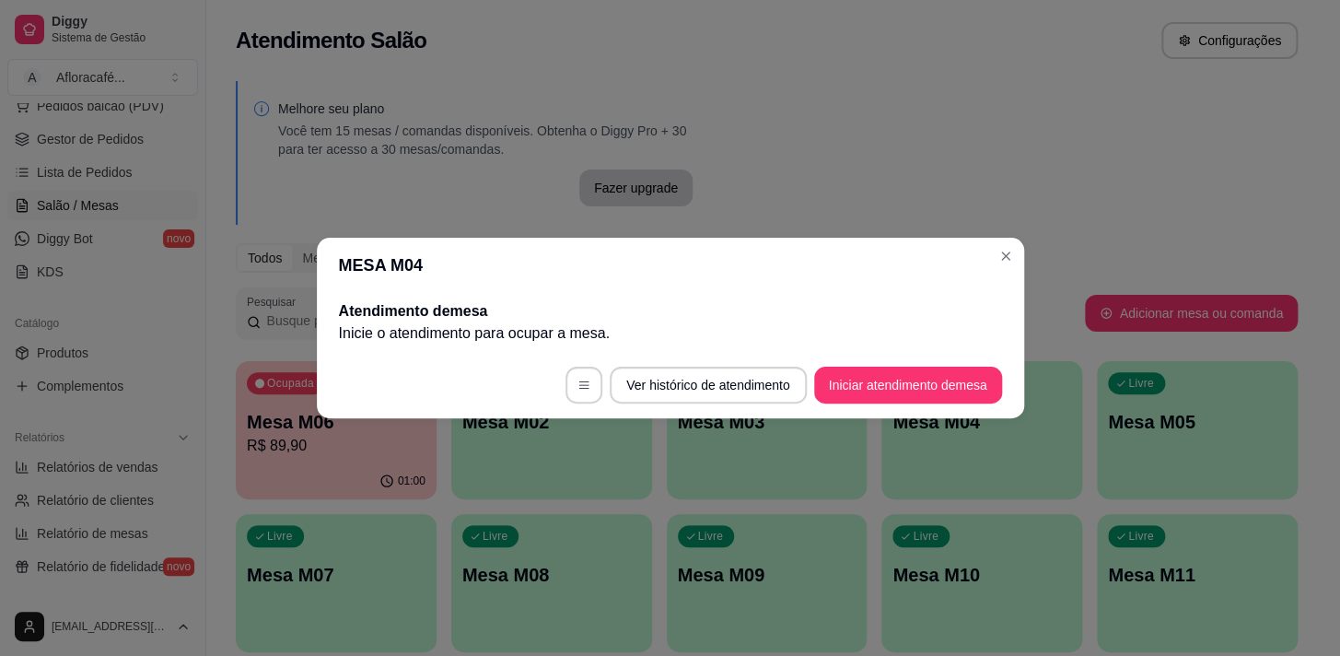
click at [887, 414] on footer "Ver histórico de atendimento Iniciar atendimento de mesa" at bounding box center [670, 385] width 707 height 66
click at [878, 378] on button "Iniciar atendimento de mesa" at bounding box center [908, 385] width 182 height 36
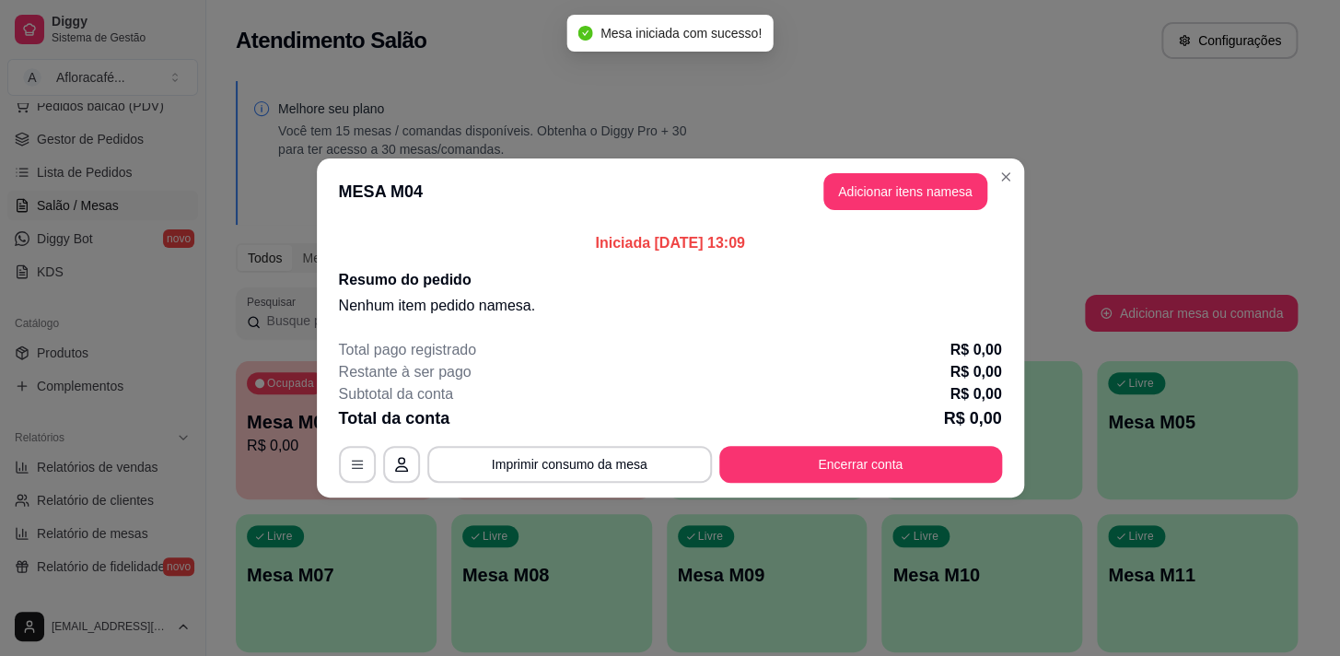
drag, startPoint x: 878, startPoint y: 160, endPoint x: 832, endPoint y: 173, distance: 47.8
click at [873, 161] on header "MESA M04 Adicionar itens na mesa" at bounding box center [670, 191] width 707 height 66
drag, startPoint x: 751, startPoint y: 216, endPoint x: 862, endPoint y: 174, distance: 118.3
click at [827, 187] on header "MESA M04 Adicionar itens na mesa" at bounding box center [670, 191] width 707 height 66
click at [903, 166] on header "MESA M04 Adicionar itens na mesa" at bounding box center [670, 191] width 707 height 66
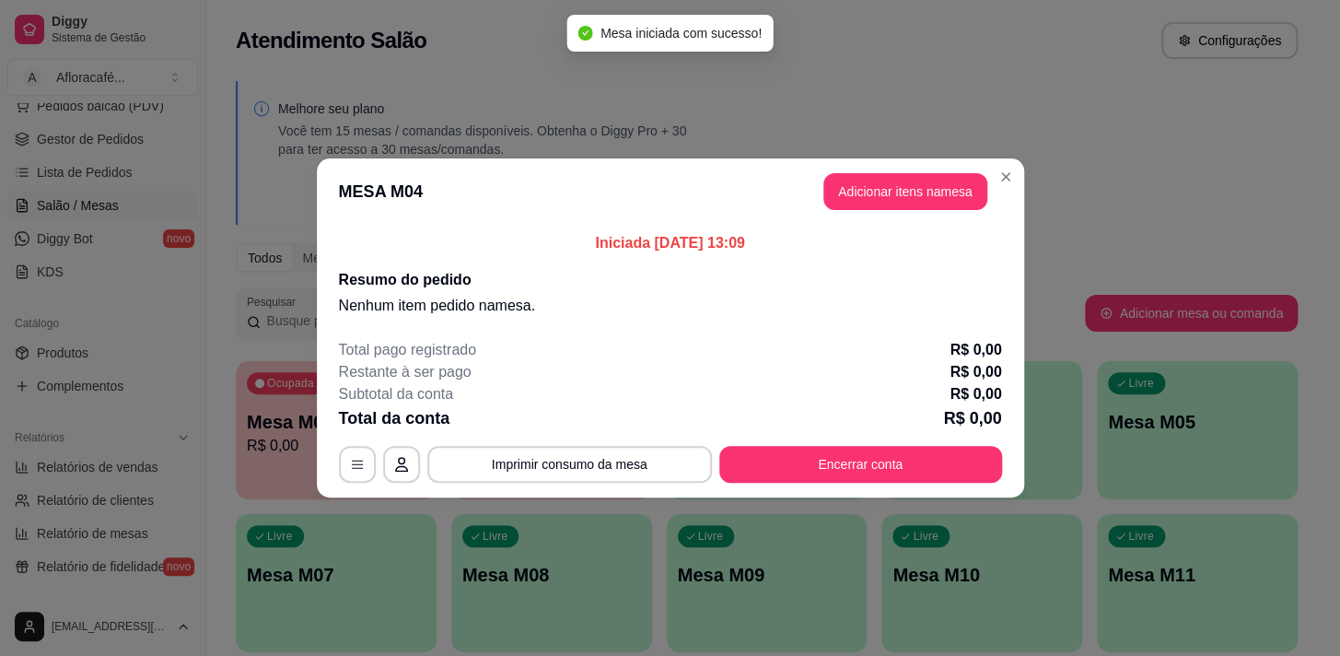
click at [905, 180] on button "Adicionar itens na mesa" at bounding box center [905, 191] width 164 height 37
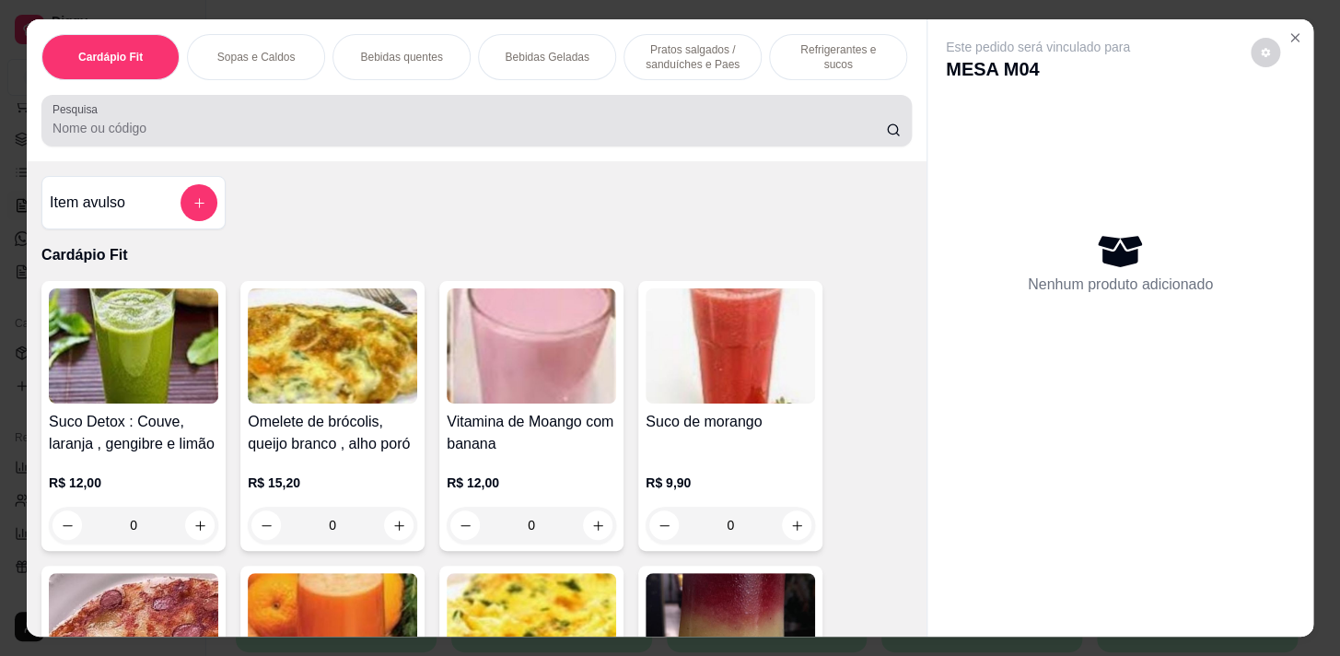
click at [533, 133] on input "Pesquisa" at bounding box center [468, 128] width 833 height 18
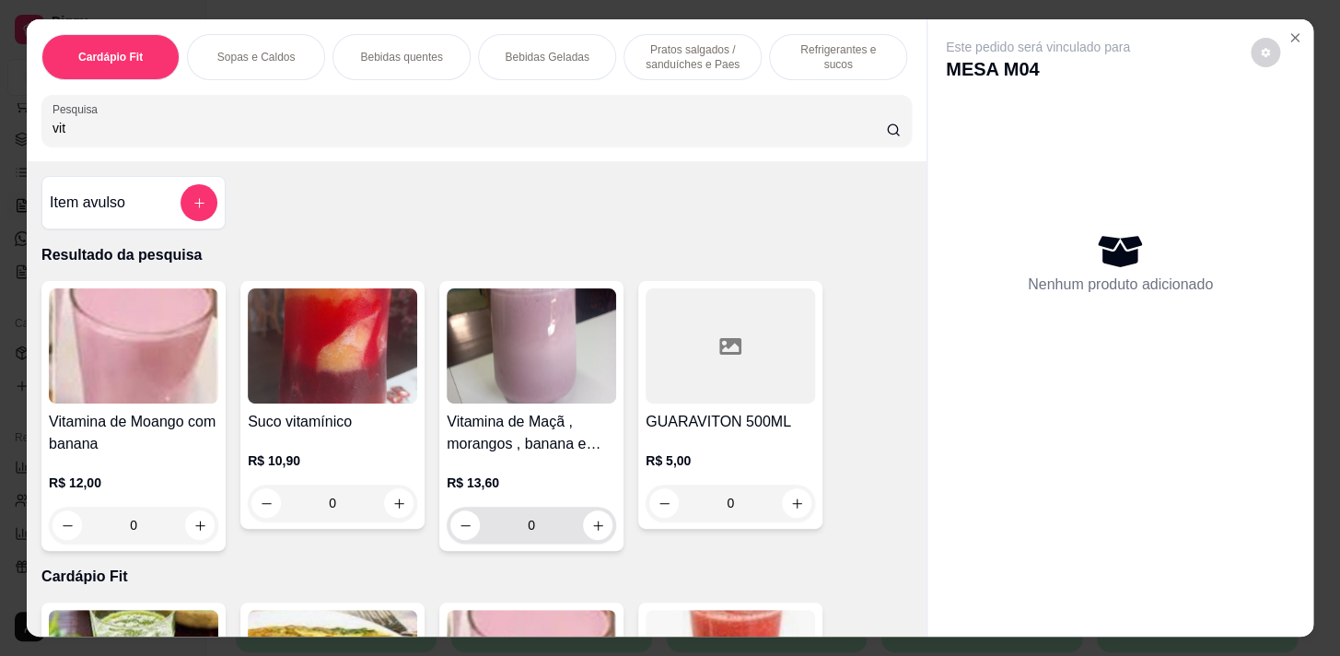
type input "vit"
drag, startPoint x: 575, startPoint y: 543, endPoint x: 541, endPoint y: 516, distance: 44.6
click at [575, 542] on input "0" at bounding box center [531, 524] width 103 height 37
click at [596, 524] on icon "increase-product-quantity" at bounding box center [598, 525] width 14 height 14
type input "1"
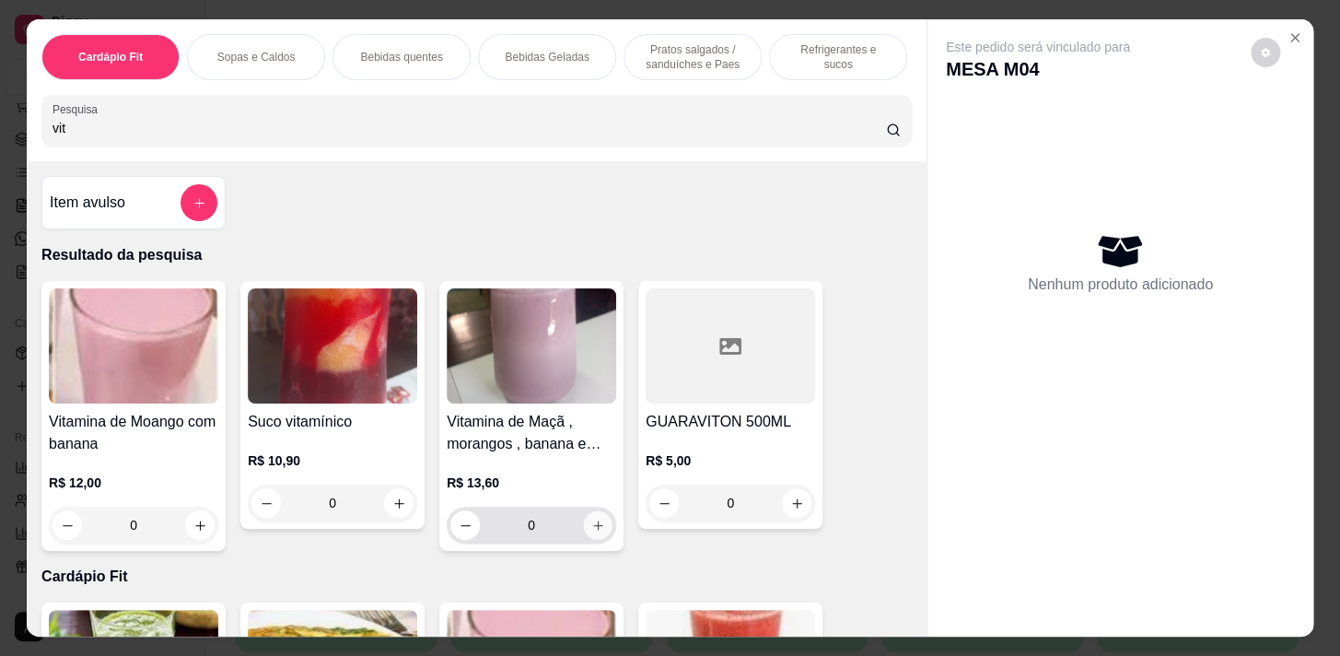
type input "1"
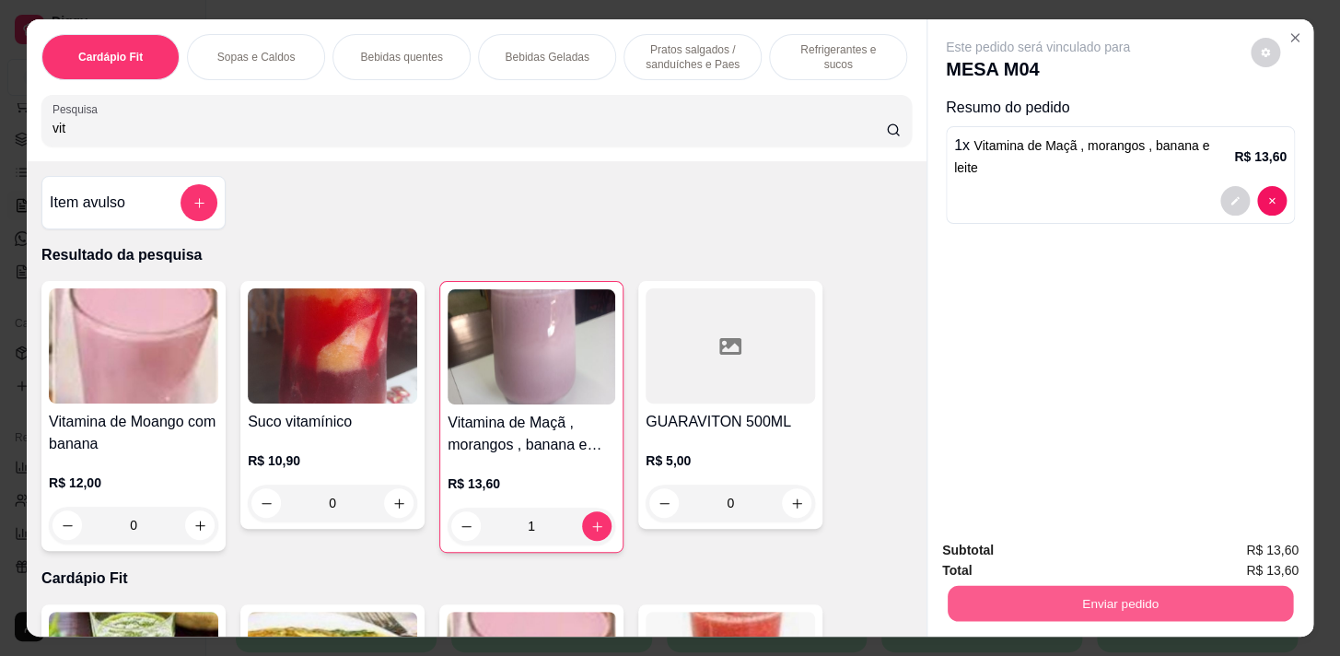
click at [1046, 593] on button "Enviar pedido" at bounding box center [1119, 603] width 345 height 36
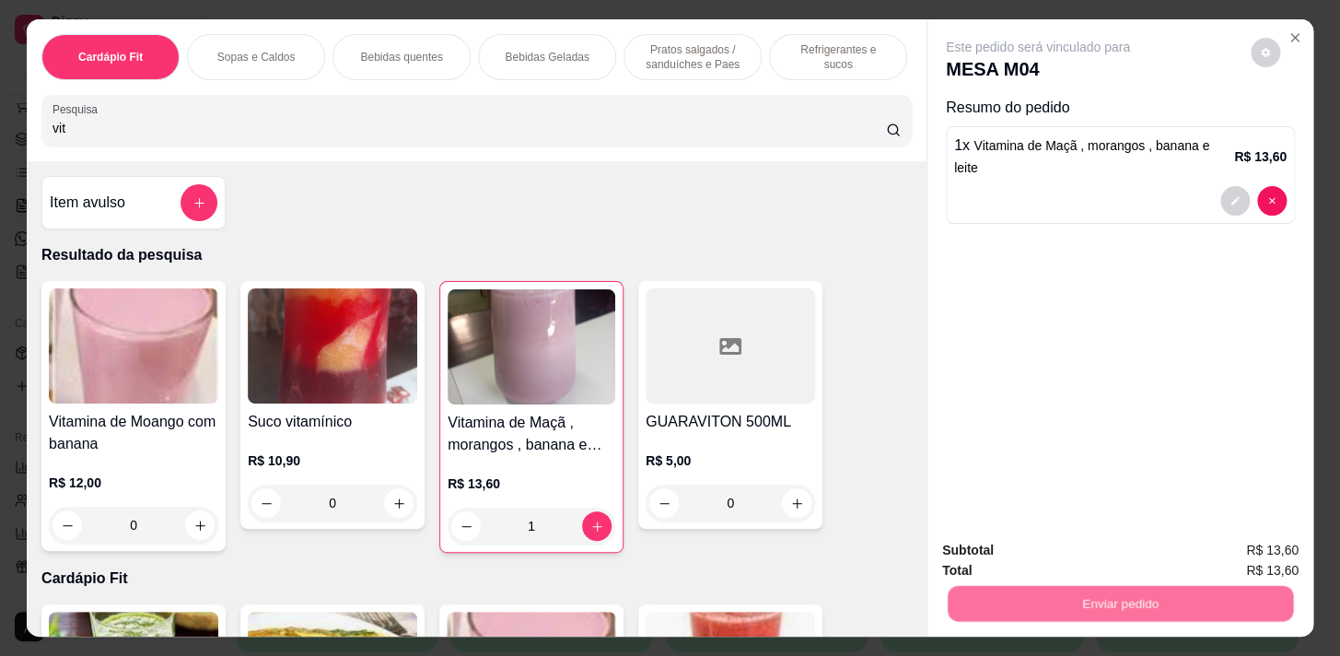
click at [1052, 548] on button "Não registrar e enviar pedido" at bounding box center [1059, 551] width 186 height 34
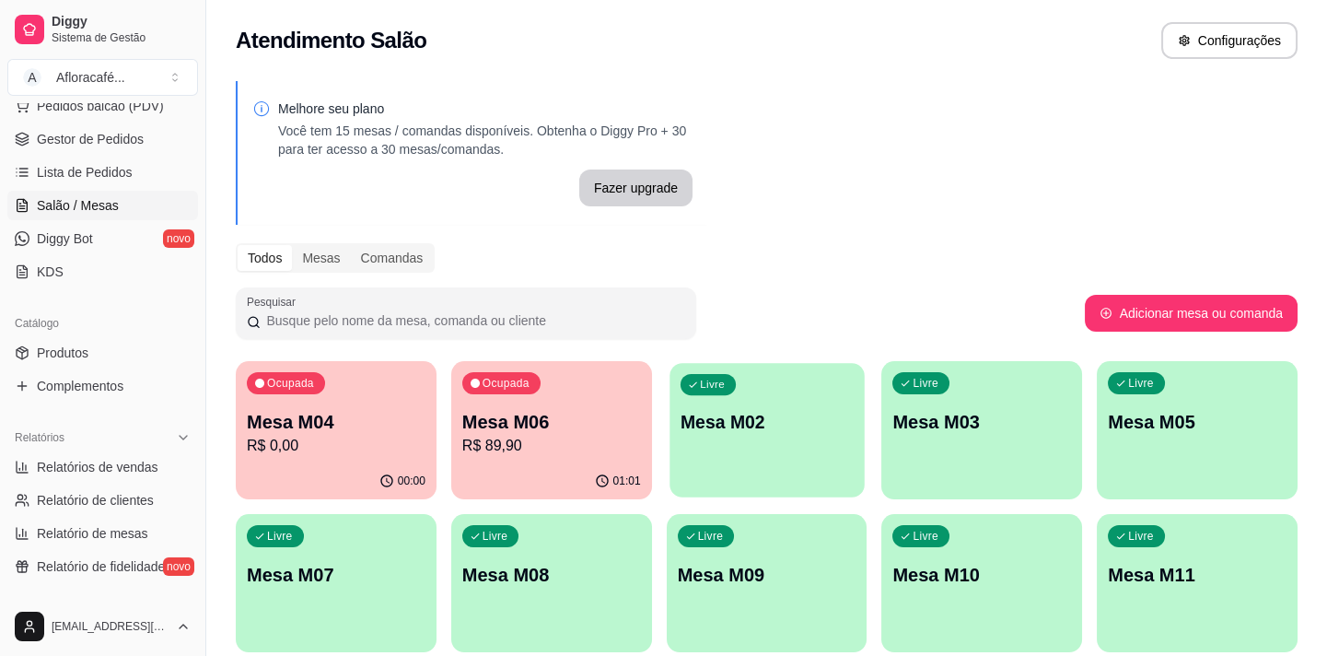
click at [791, 482] on div "button" at bounding box center [766, 485] width 194 height 21
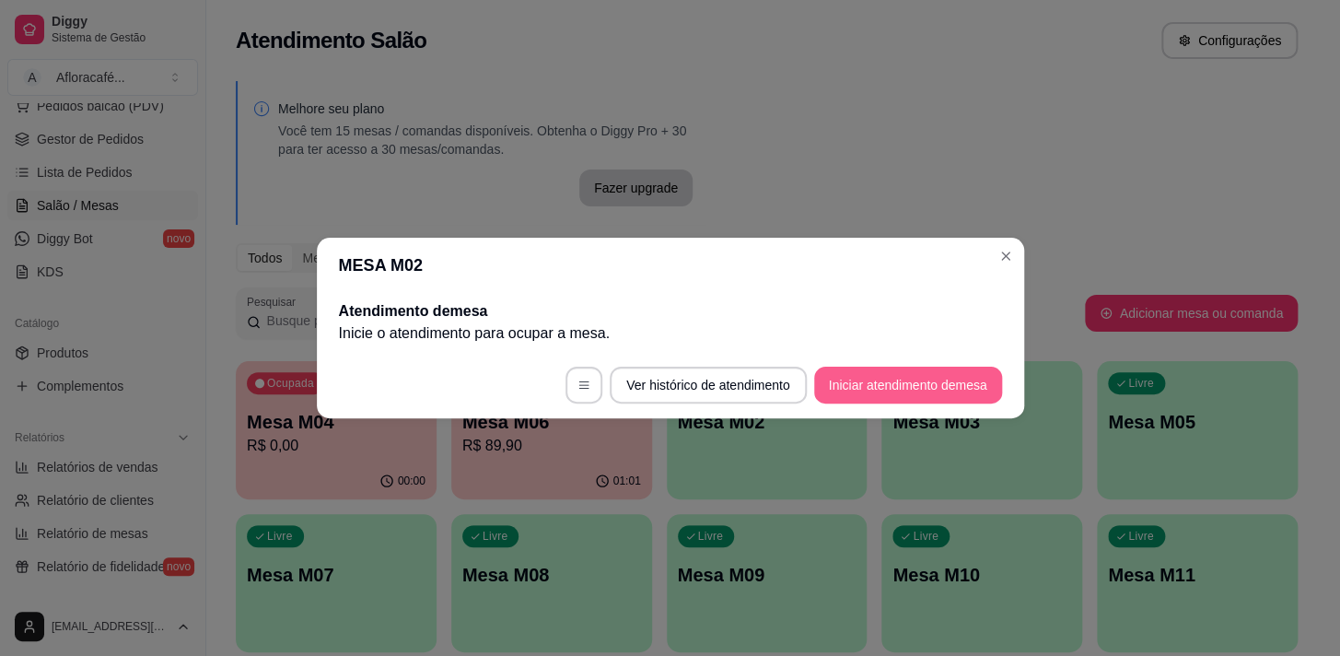
click at [994, 378] on button "Iniciar atendimento de mesa" at bounding box center [908, 384] width 188 height 37
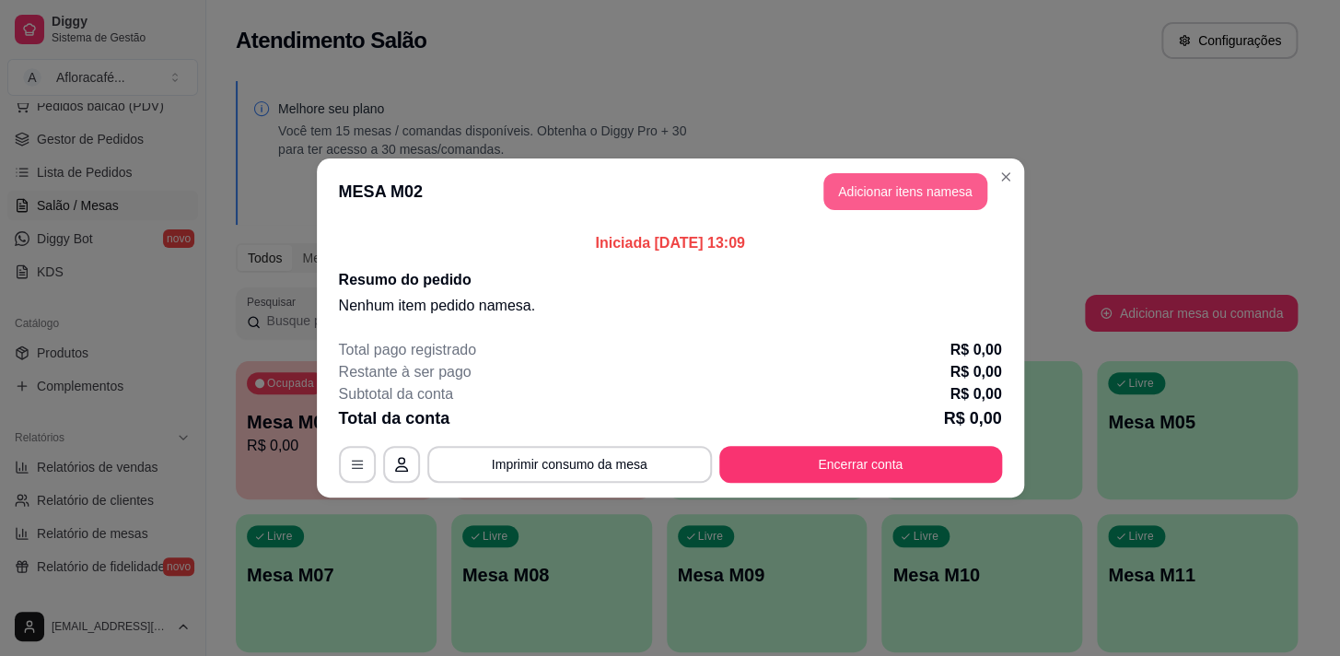
click at [954, 184] on button "Adicionar itens na mesa" at bounding box center [905, 191] width 164 height 37
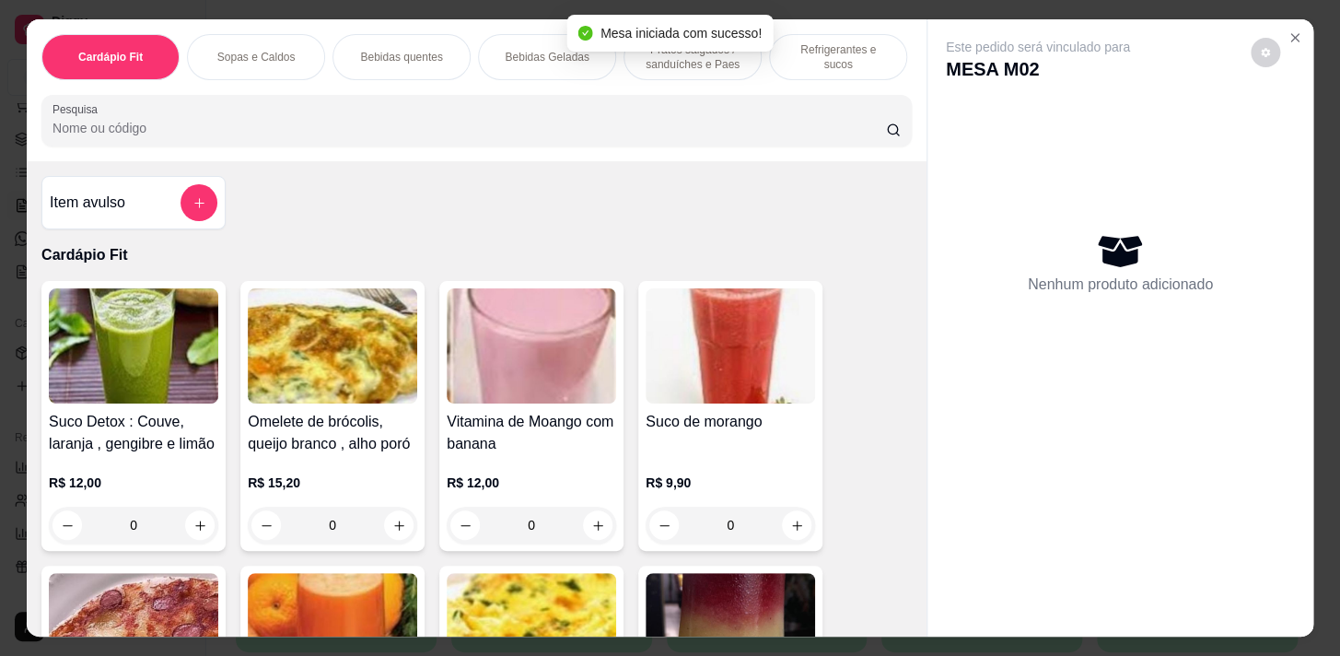
click at [507, 54] on p "Bebidas Geladas" at bounding box center [547, 57] width 84 height 15
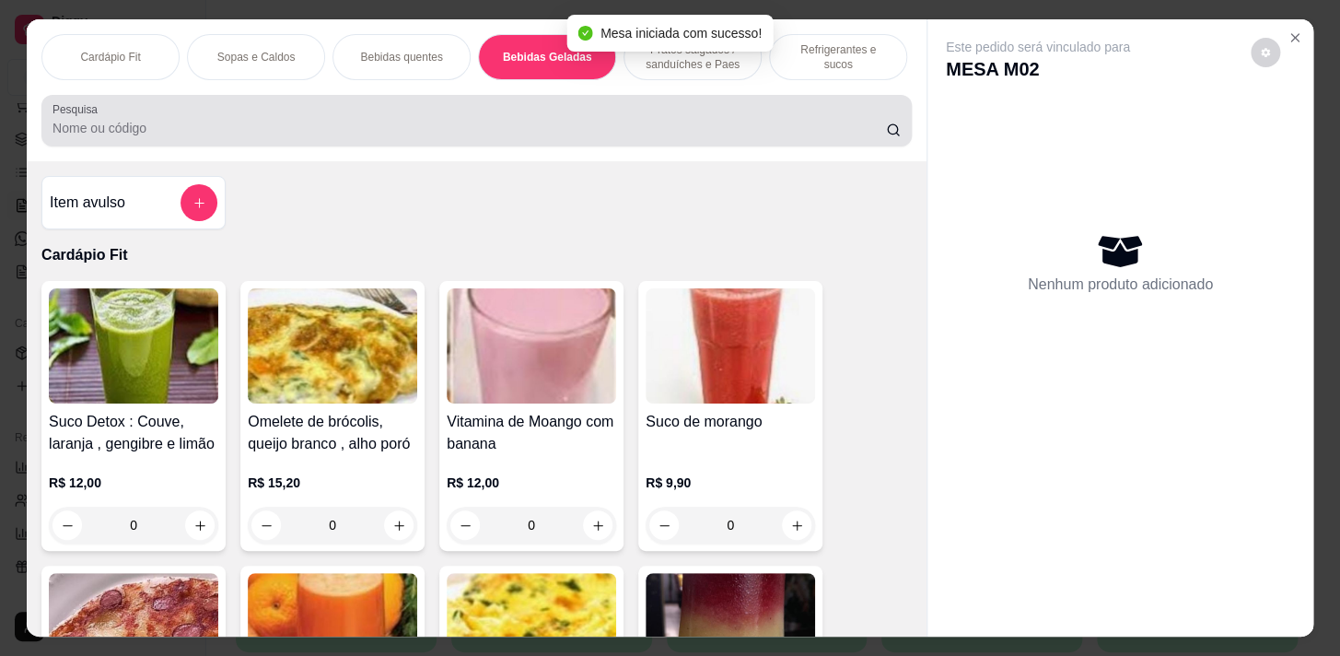
scroll to position [45, 0]
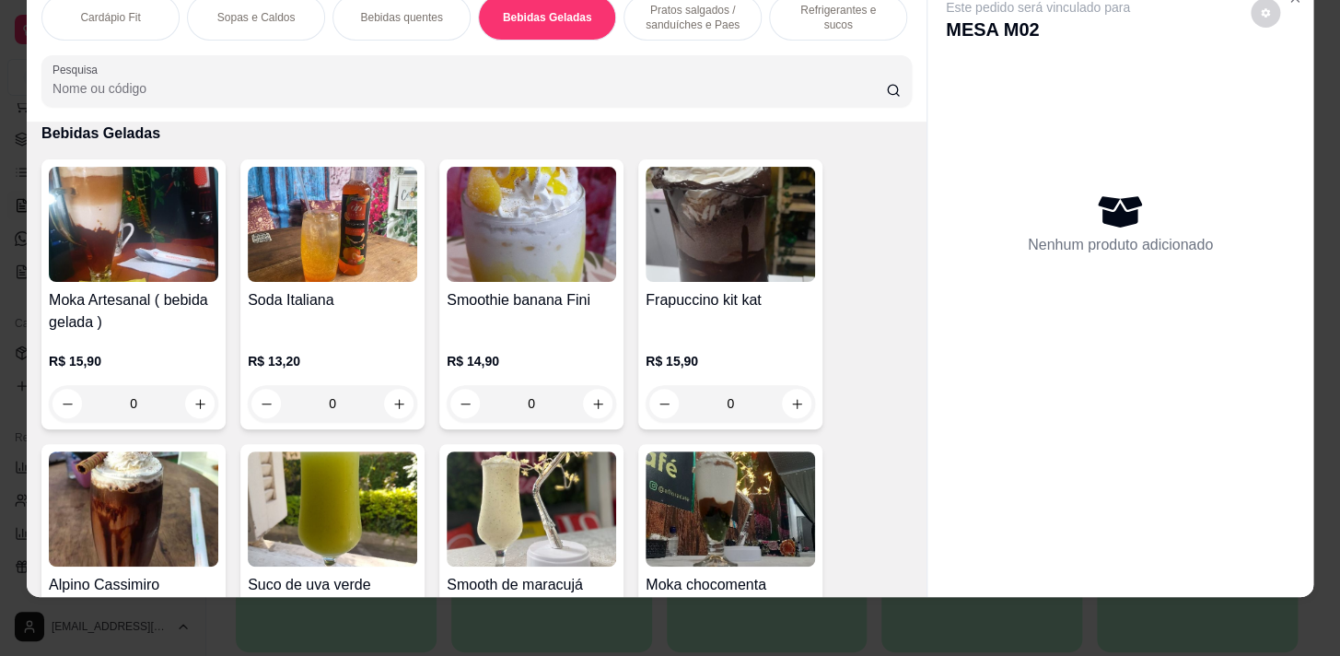
click at [679, 7] on p "Pratos salgados / sanduíches e Paes" at bounding box center [692, 17] width 107 height 29
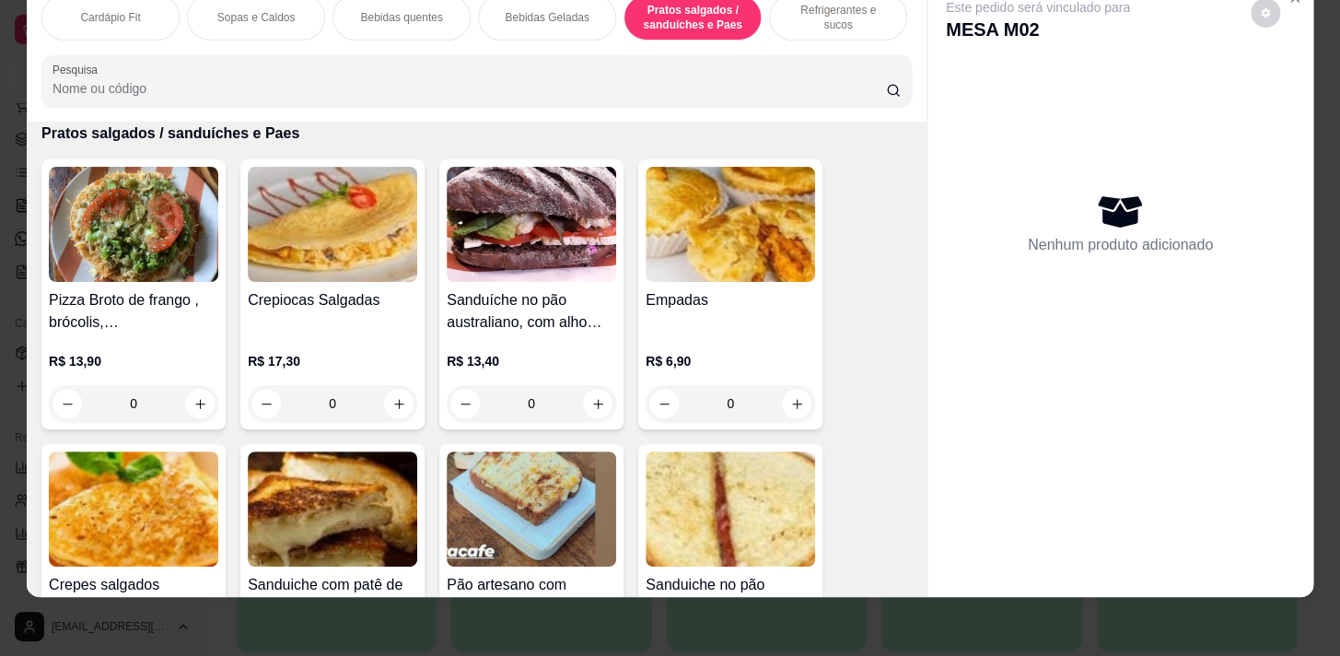
drag, startPoint x: 780, startPoint y: 7, endPoint x: 704, endPoint y: 70, distance: 98.1
click at [785, 8] on p "Refrigerantes e sucos" at bounding box center [838, 17] width 107 height 29
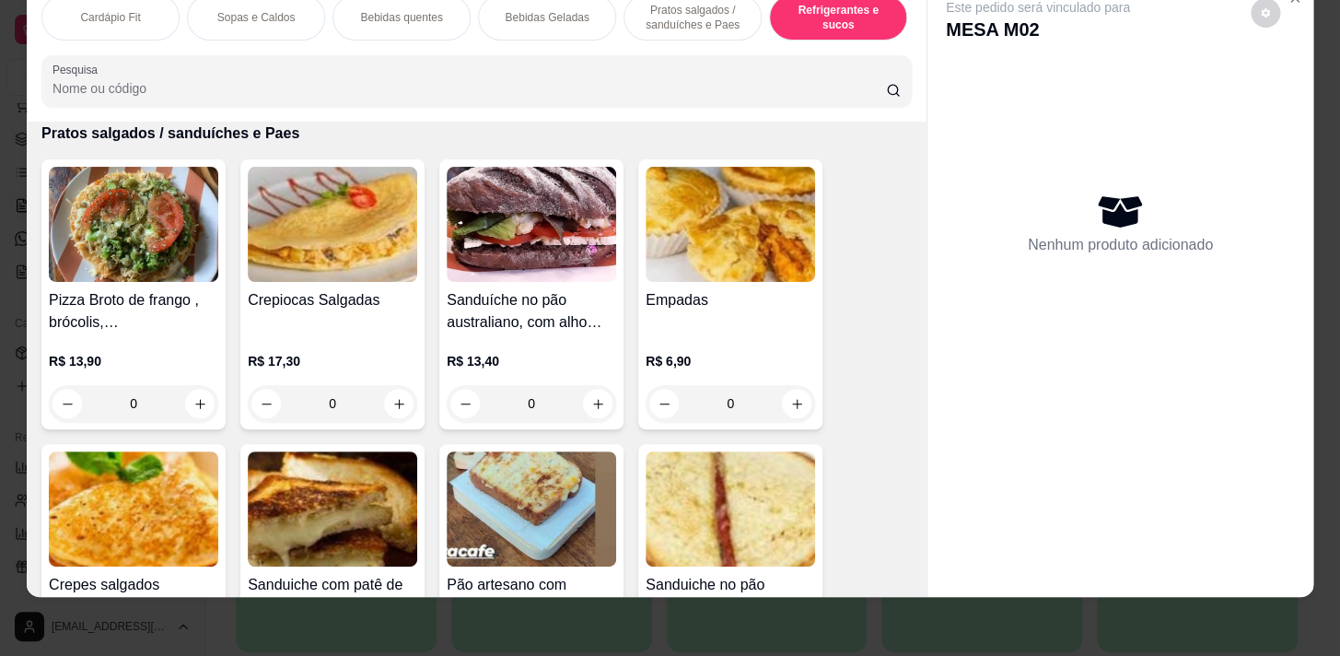
scroll to position [8735, 0]
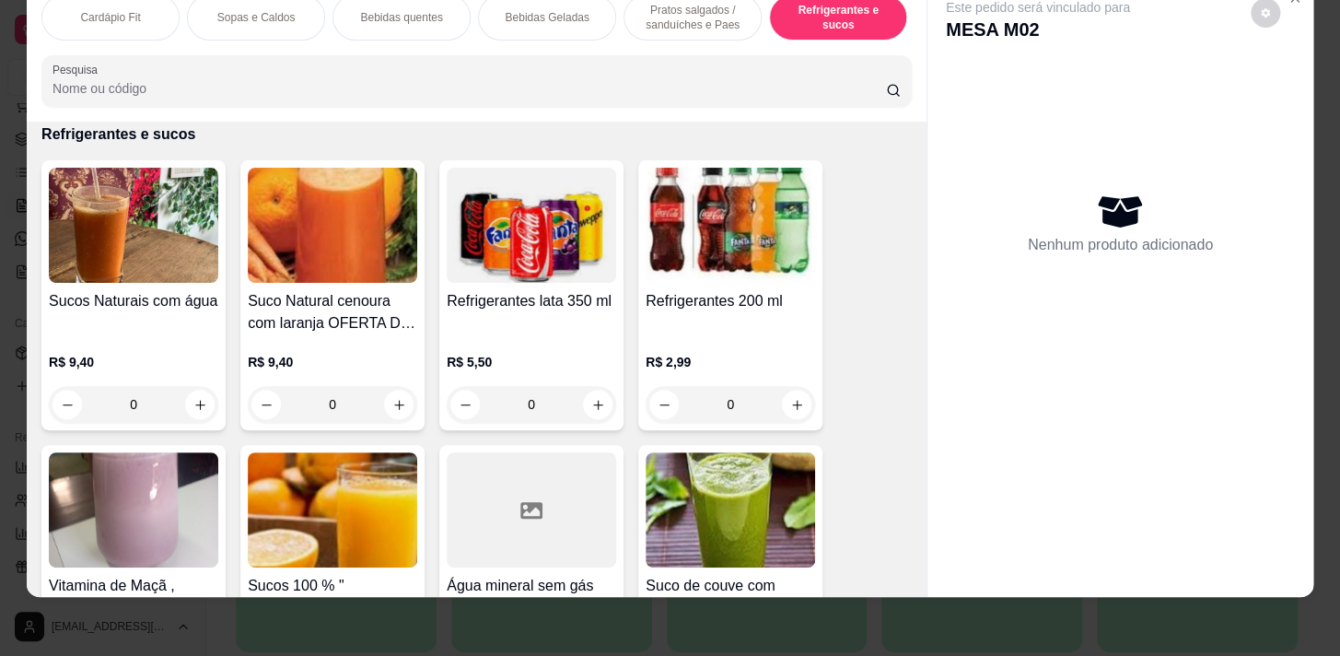
click at [182, 401] on div "0" at bounding box center [133, 404] width 169 height 37
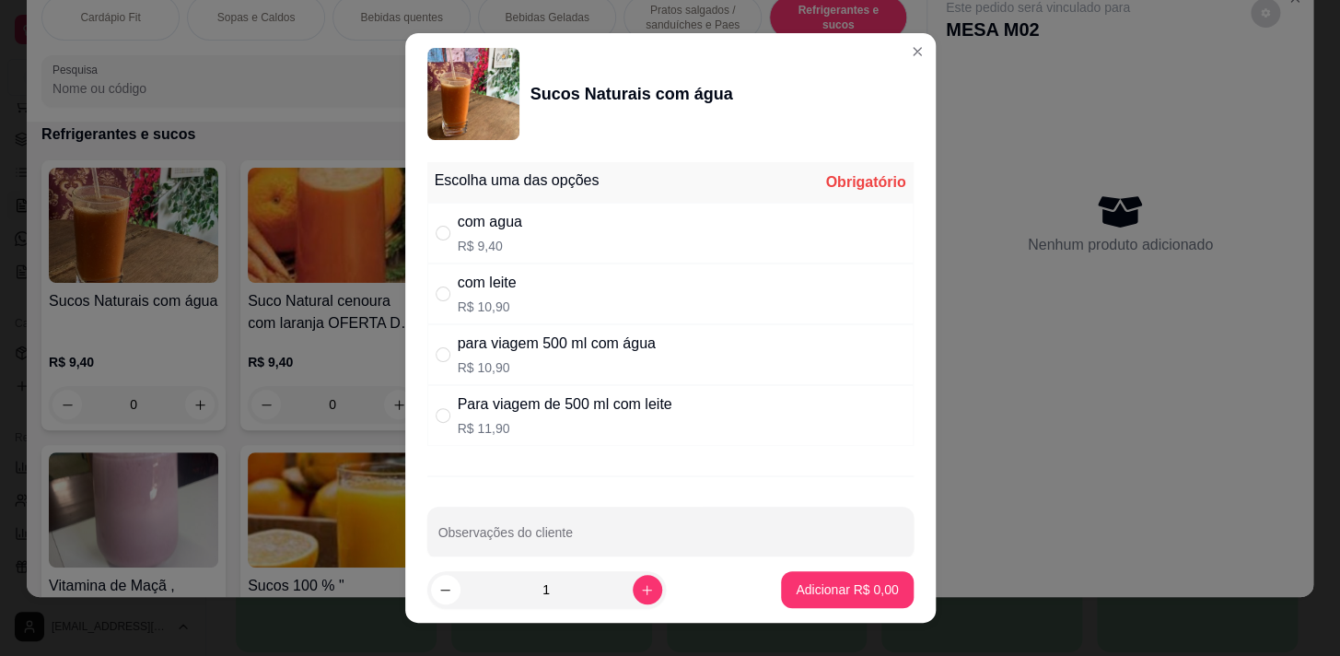
click at [546, 226] on div "com agua R$ 9,40" at bounding box center [670, 233] width 486 height 61
radio input "true"
click at [862, 575] on button "Adicionar R$ 9,40" at bounding box center [847, 590] width 128 height 36
type input "1"
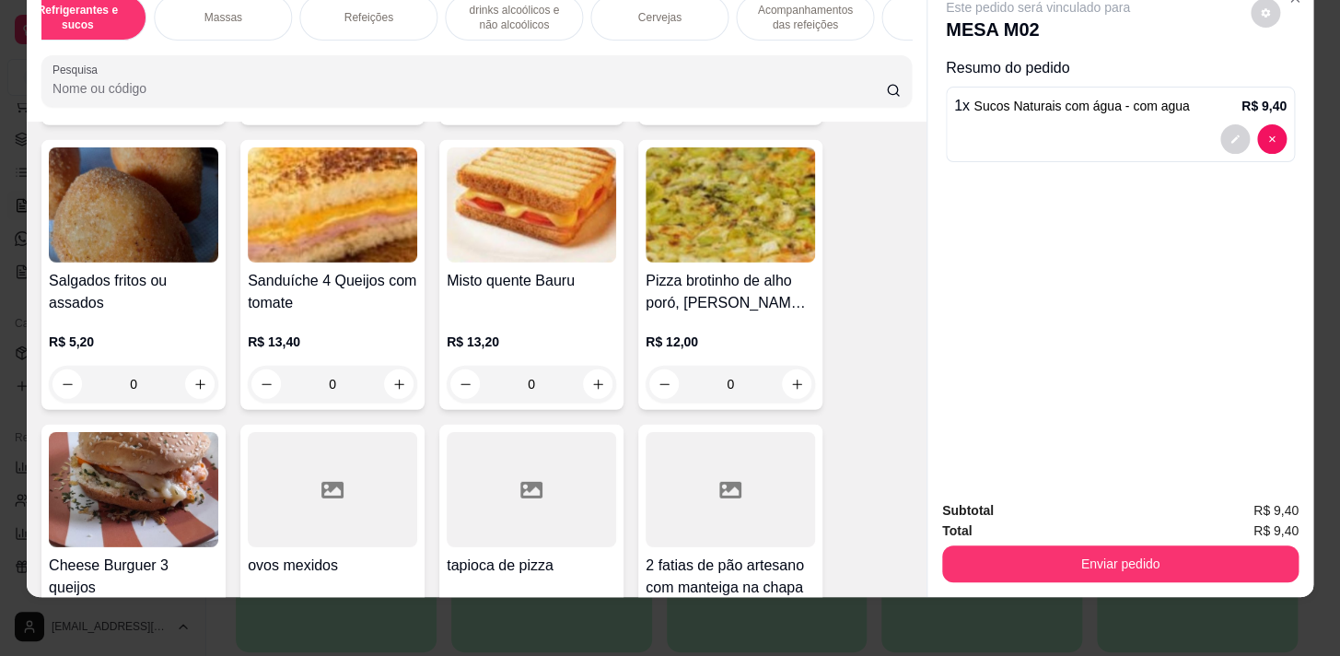
scroll to position [8483, 0]
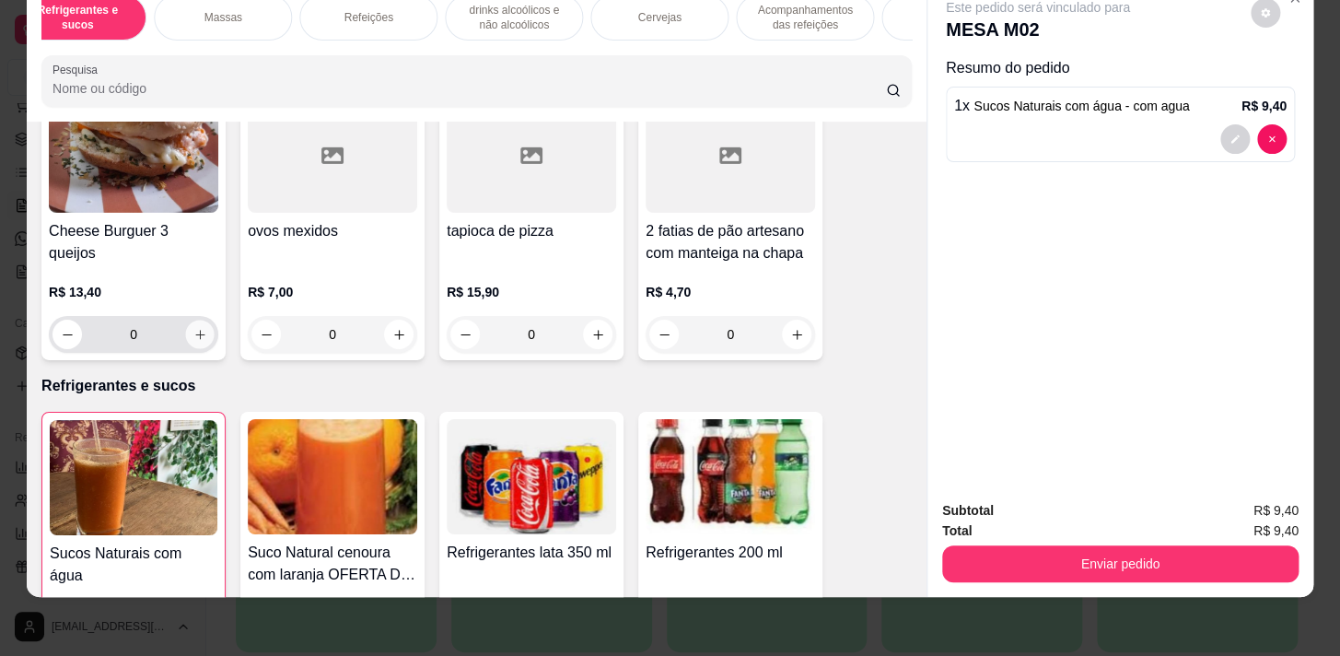
click at [198, 328] on icon "increase-product-quantity" at bounding box center [200, 335] width 14 height 14
type input "1"
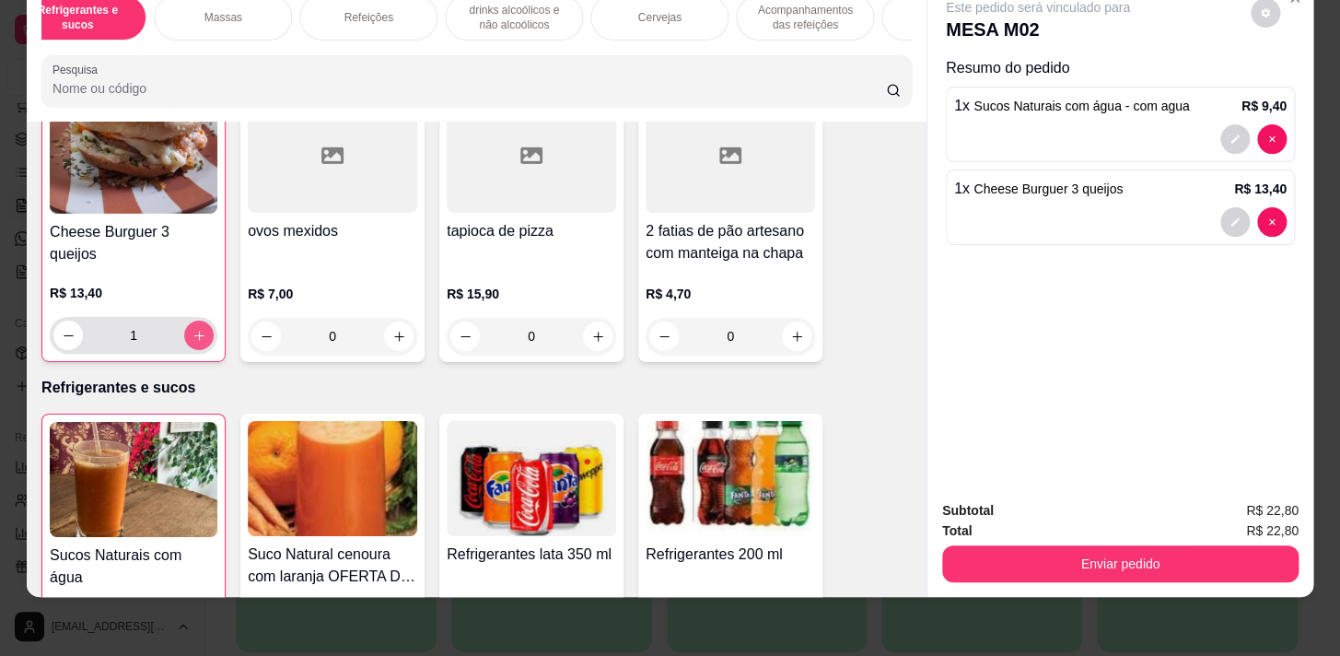
scroll to position [8484, 0]
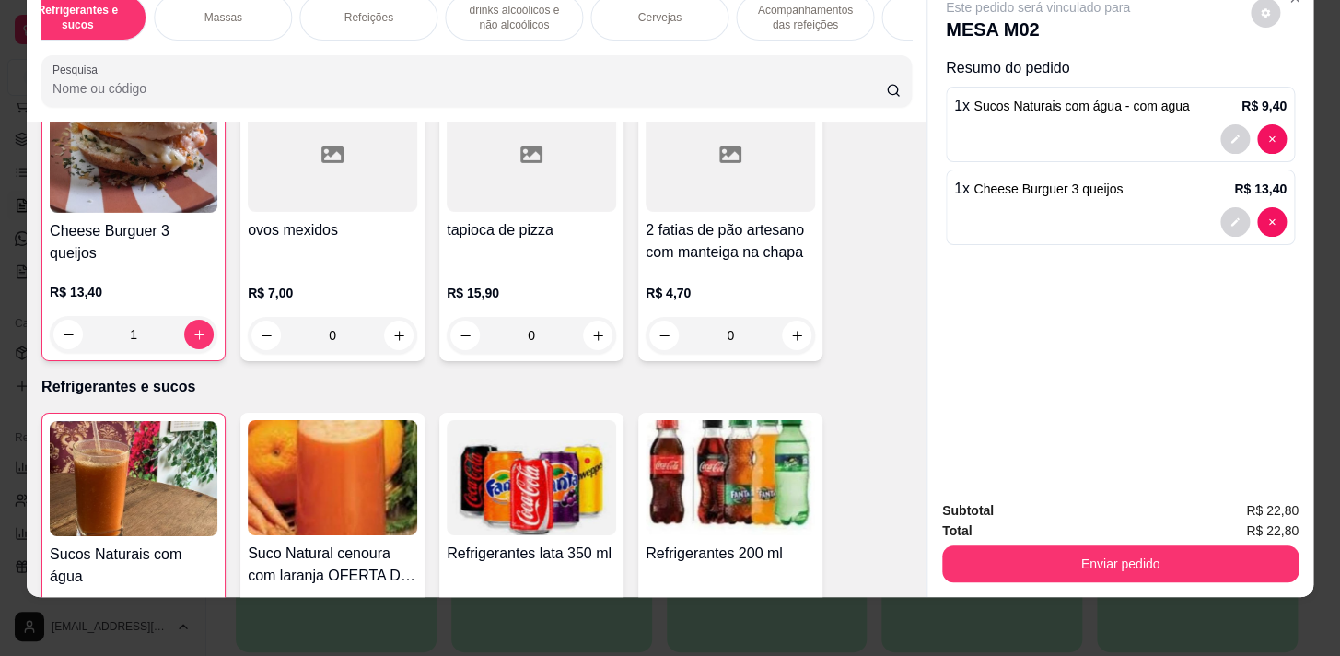
click at [1136, 545] on button "Enviar pedido" at bounding box center [1120, 563] width 356 height 37
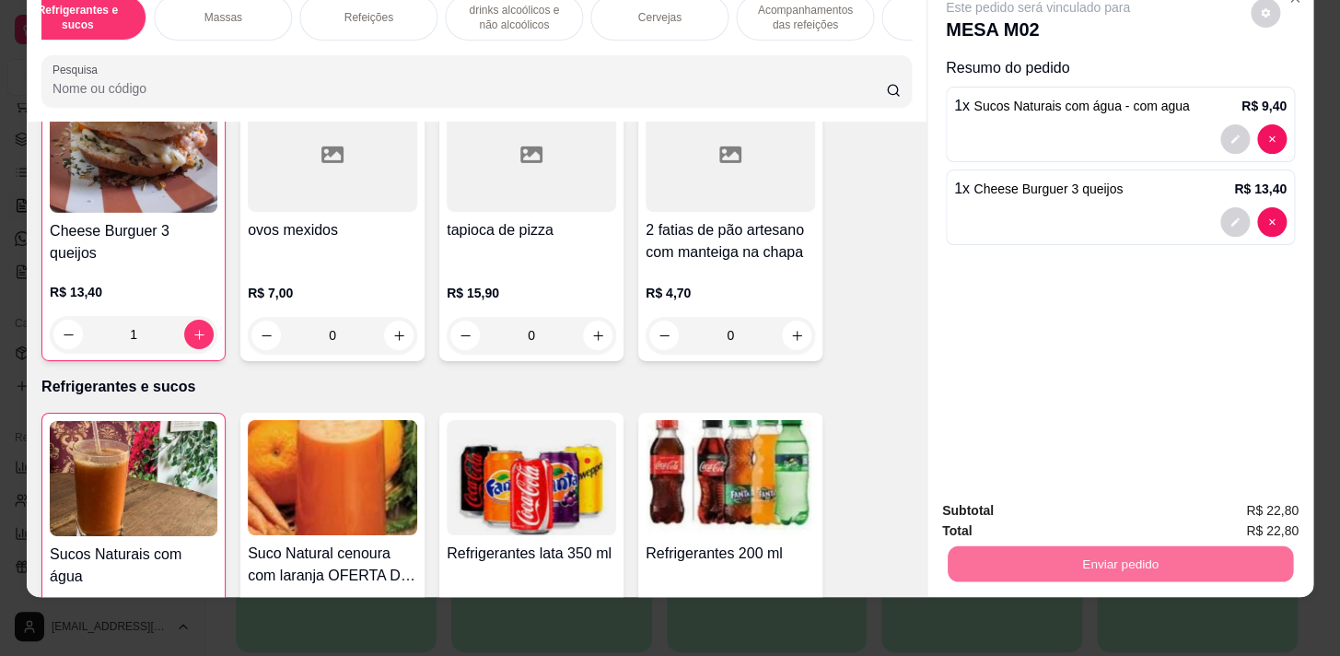
click at [1014, 498] on button "Não registrar e enviar pedido" at bounding box center [1059, 506] width 186 height 34
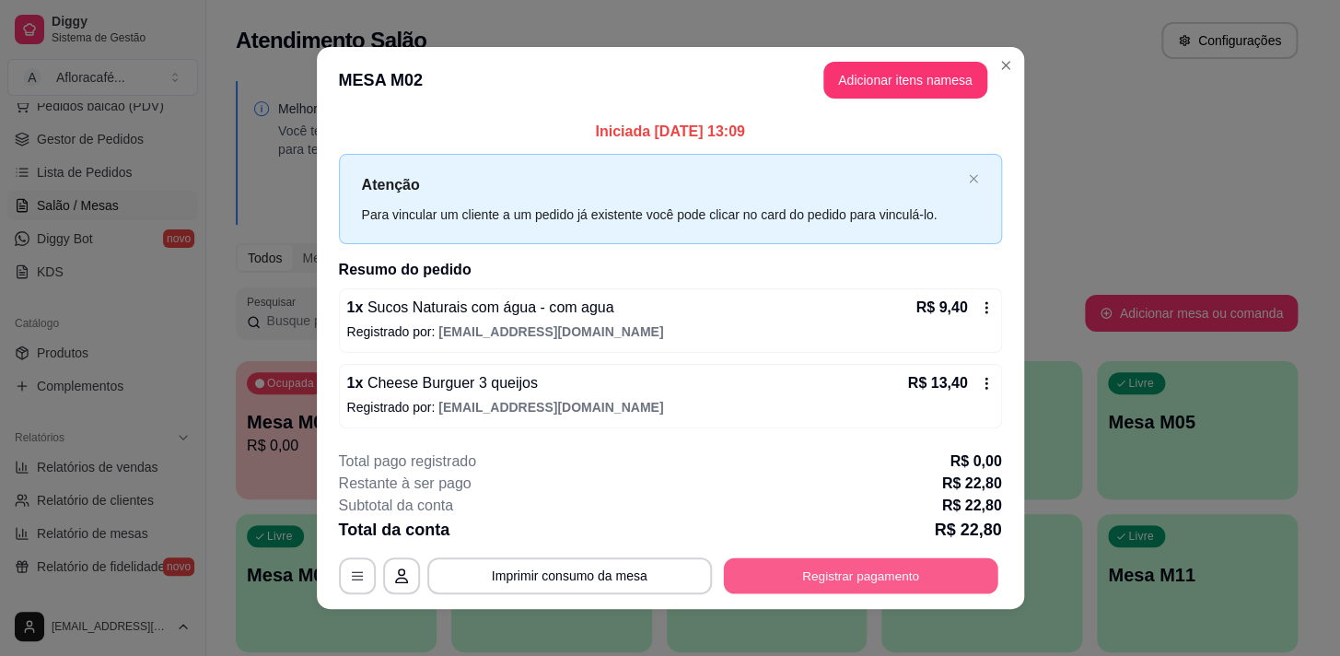
click at [903, 566] on button "Registrar pagamento" at bounding box center [860, 575] width 274 height 36
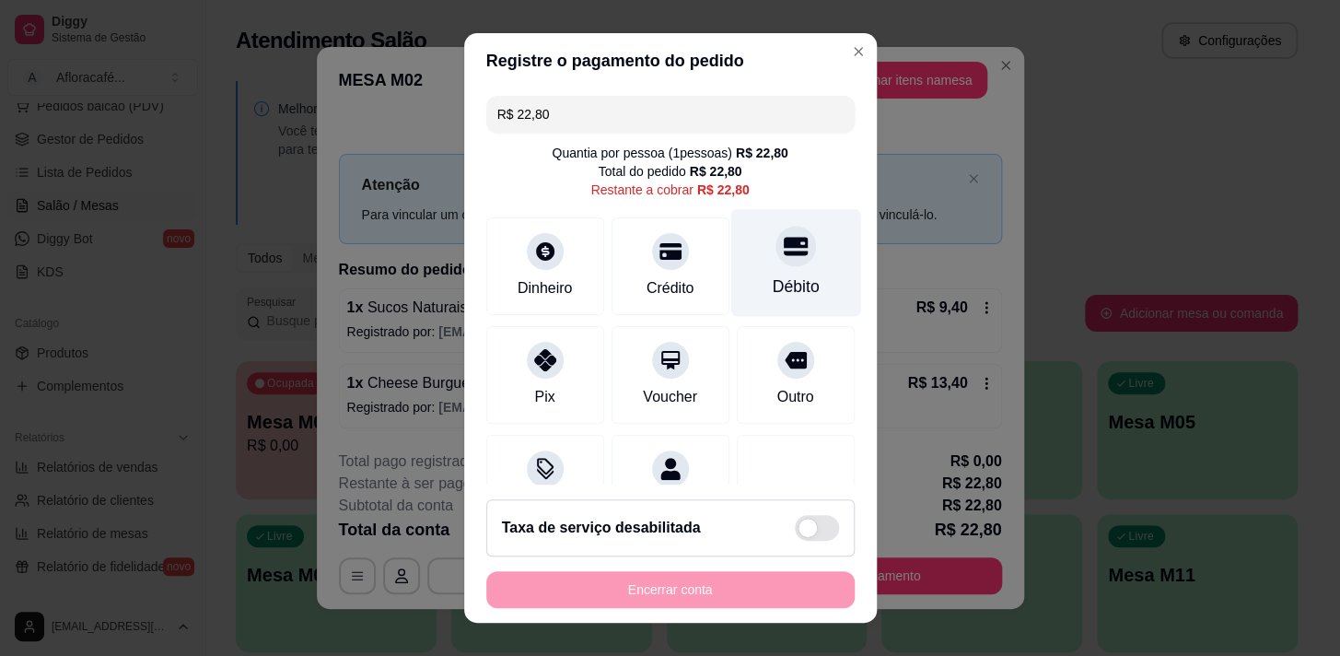
click at [780, 293] on div "Débito" at bounding box center [795, 286] width 47 height 24
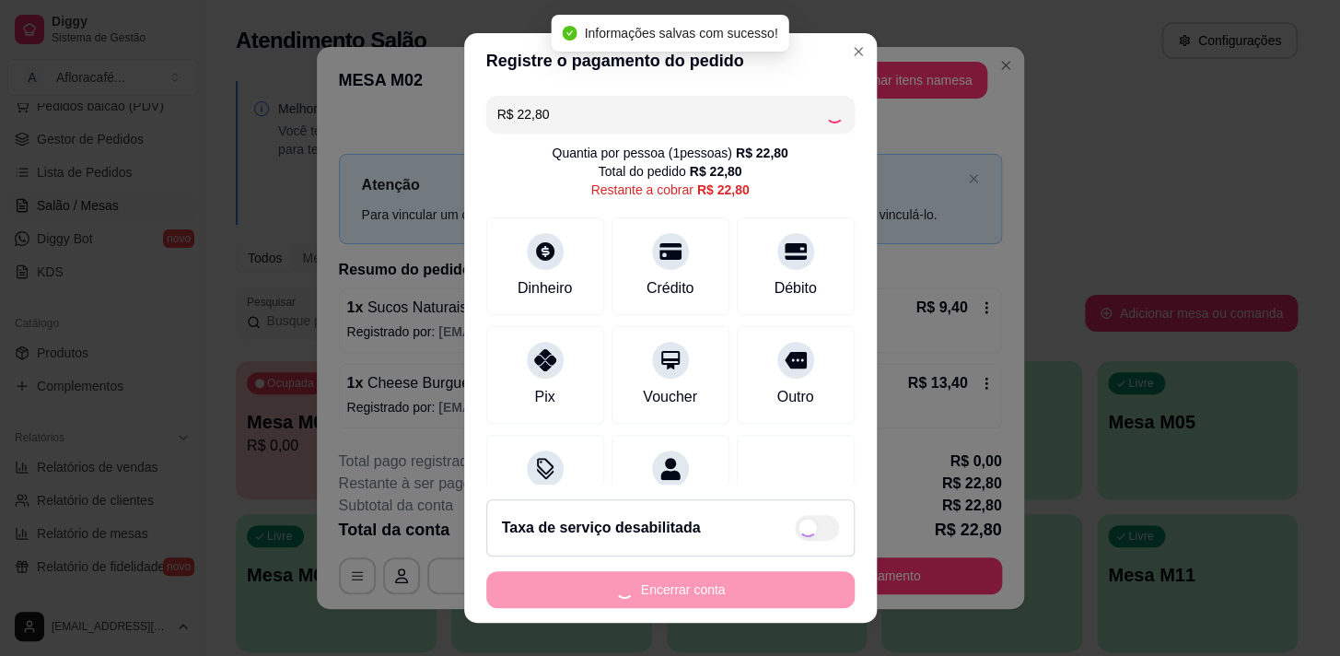
type input "R$ 0,00"
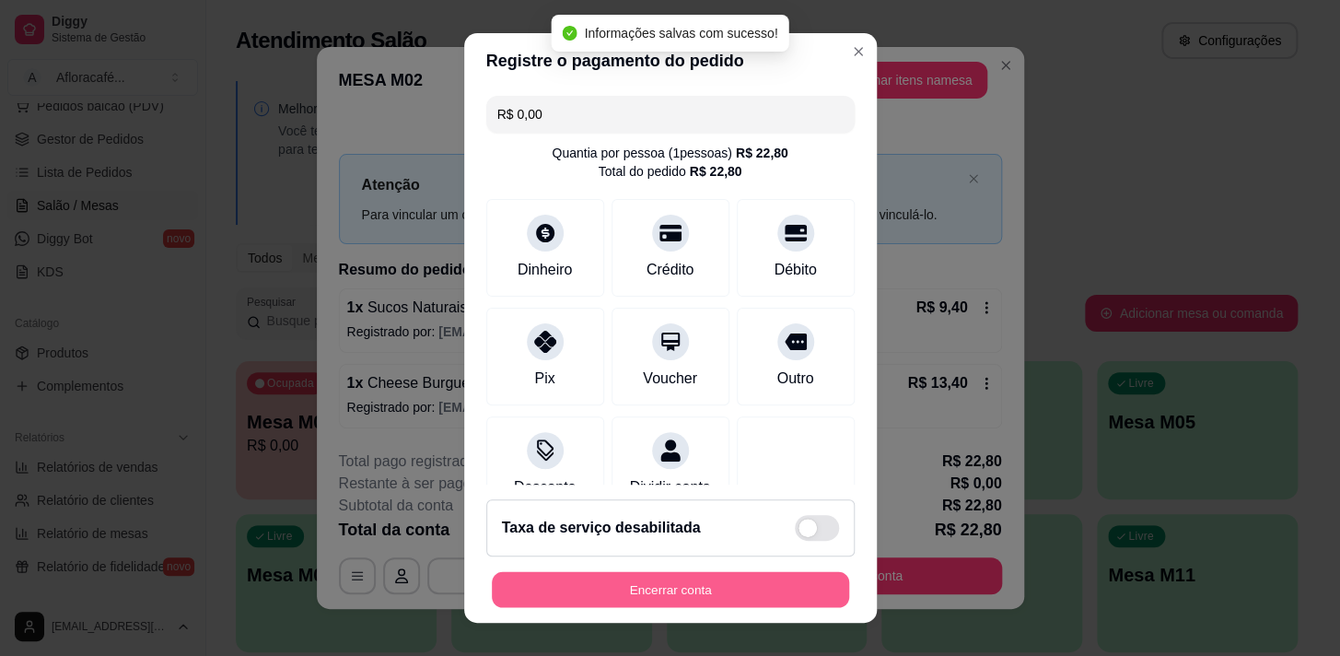
click at [728, 575] on button "Encerrar conta" at bounding box center [670, 590] width 357 height 36
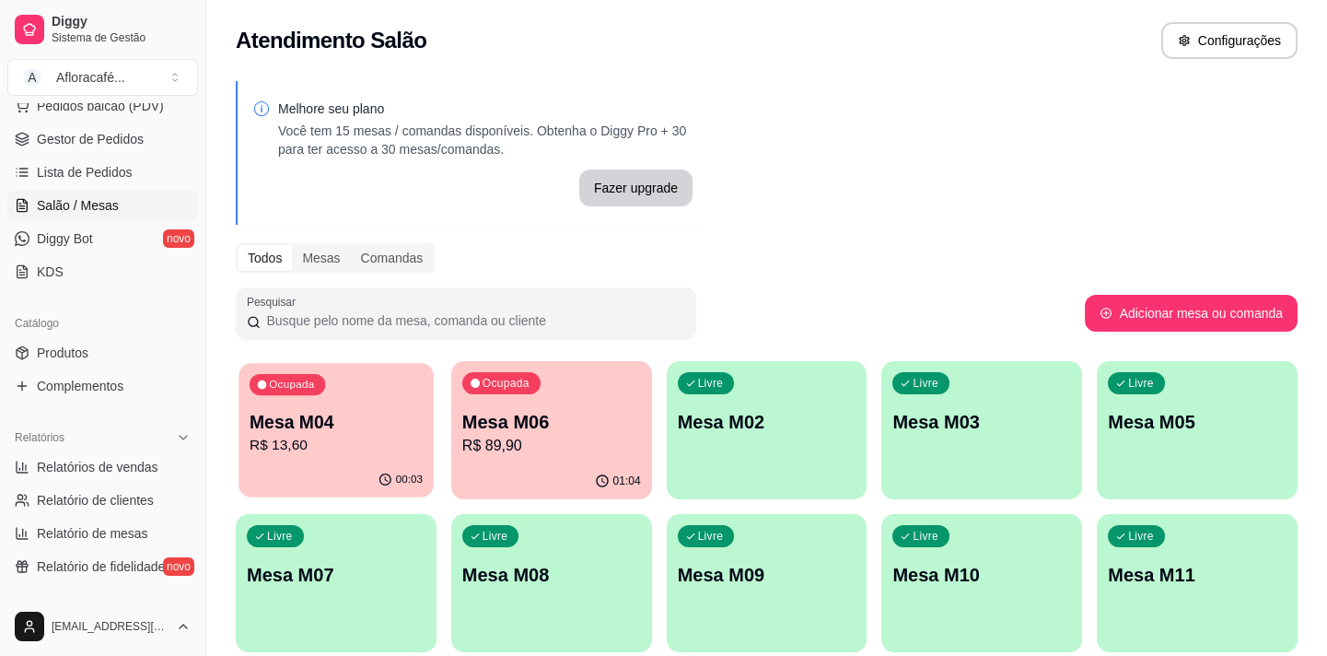
click at [408, 450] on p "R$ 13,60" at bounding box center [336, 445] width 173 height 21
click at [378, 424] on p "Mesa M04" at bounding box center [336, 422] width 179 height 26
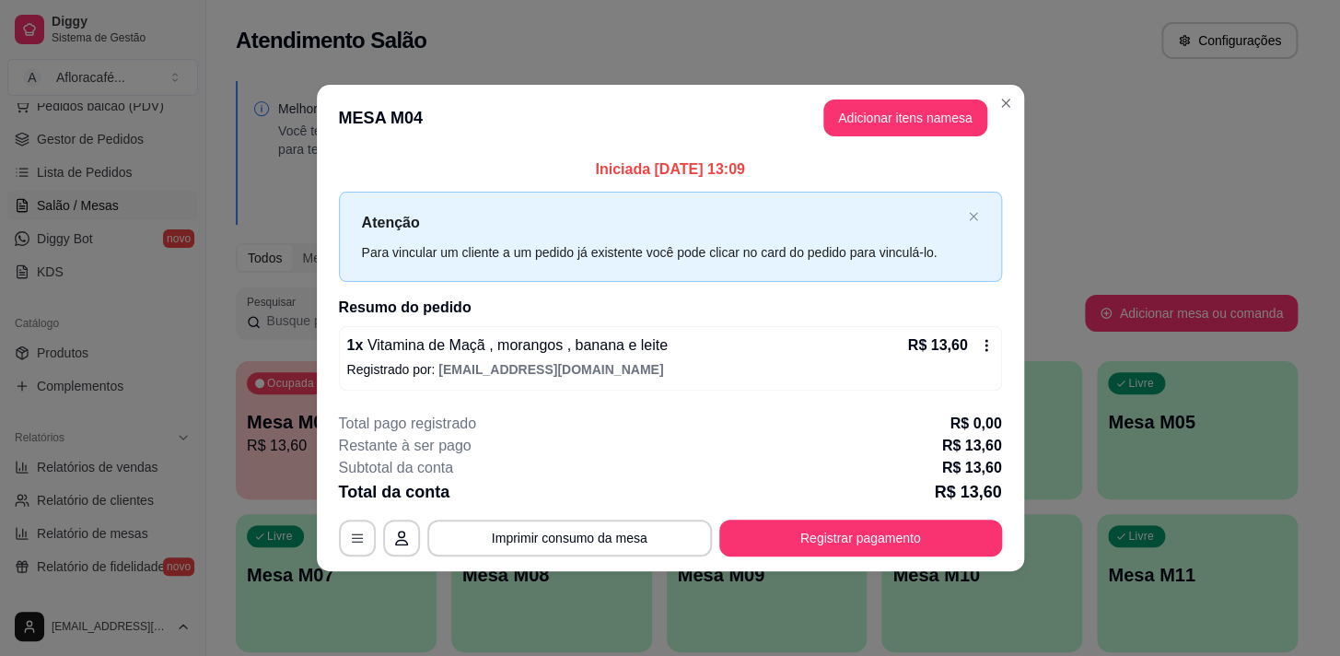
drag, startPoint x: 781, startPoint y: 505, endPoint x: 782, endPoint y: 518, distance: 13.8
click at [782, 510] on div "**********" at bounding box center [670, 485] width 663 height 144
click at [784, 528] on button "Registrar pagamento" at bounding box center [860, 537] width 283 height 37
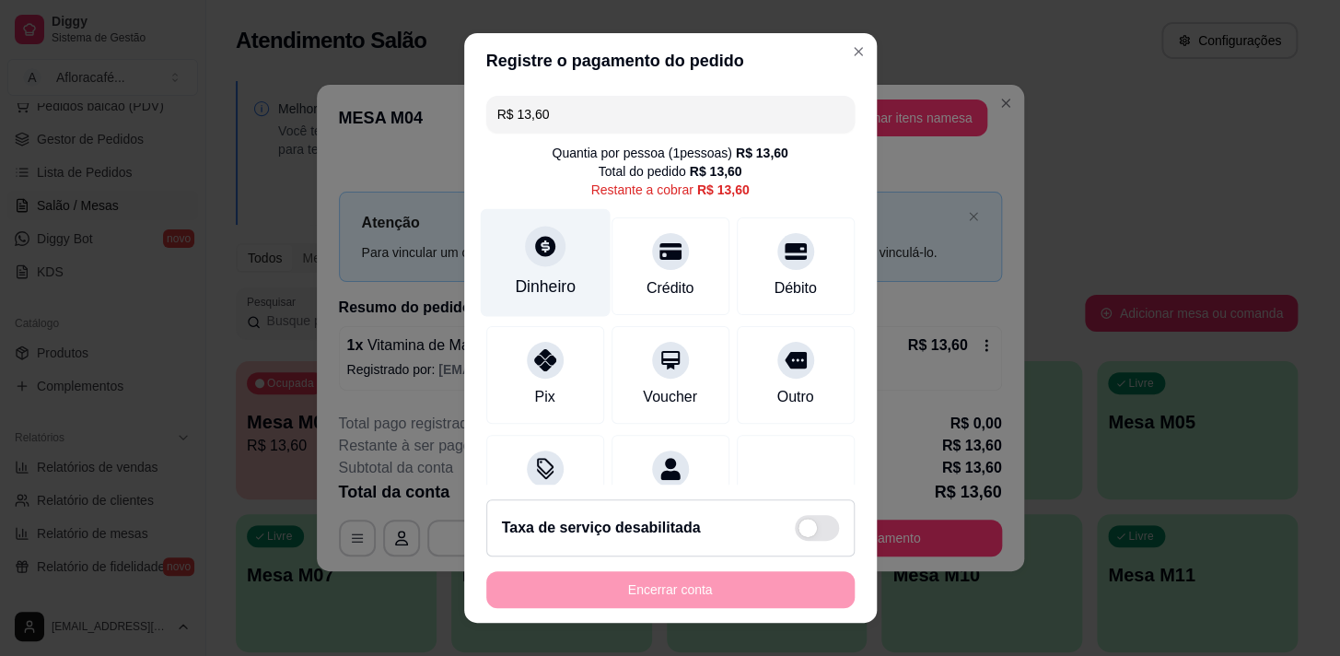
click at [541, 251] on icon at bounding box center [544, 246] width 24 height 24
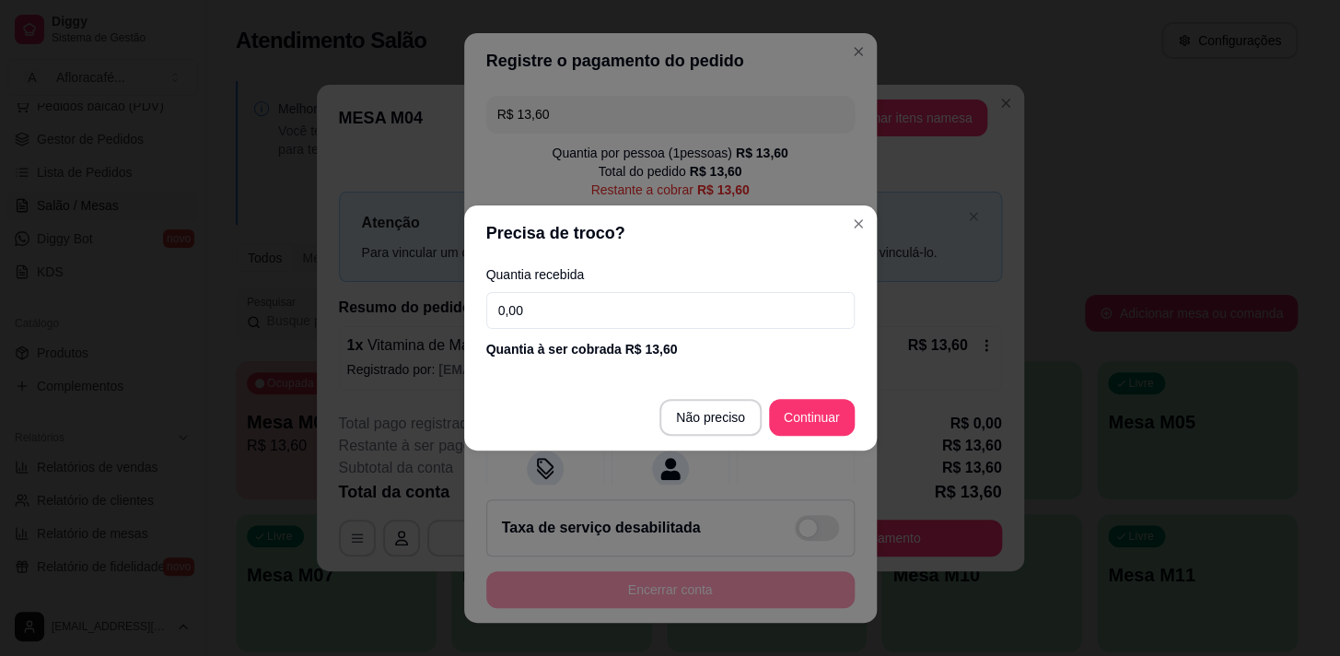
click at [691, 298] on input "0,00" at bounding box center [670, 310] width 368 height 37
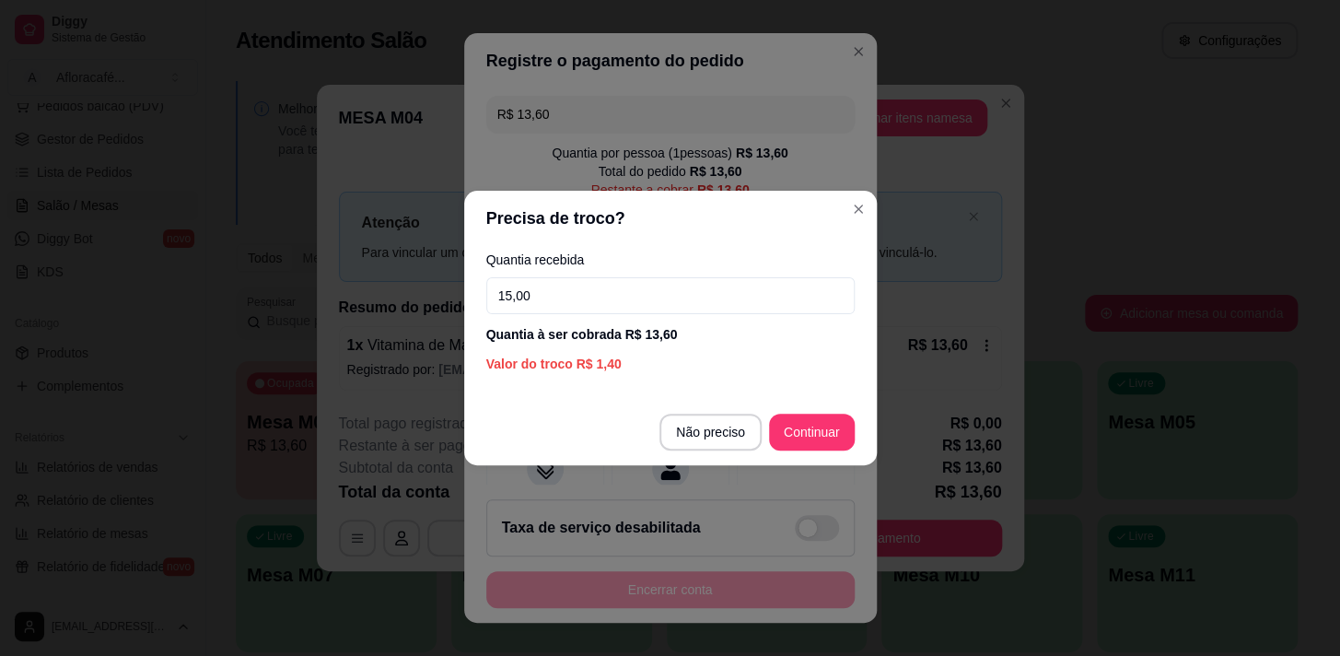
type input "15,00"
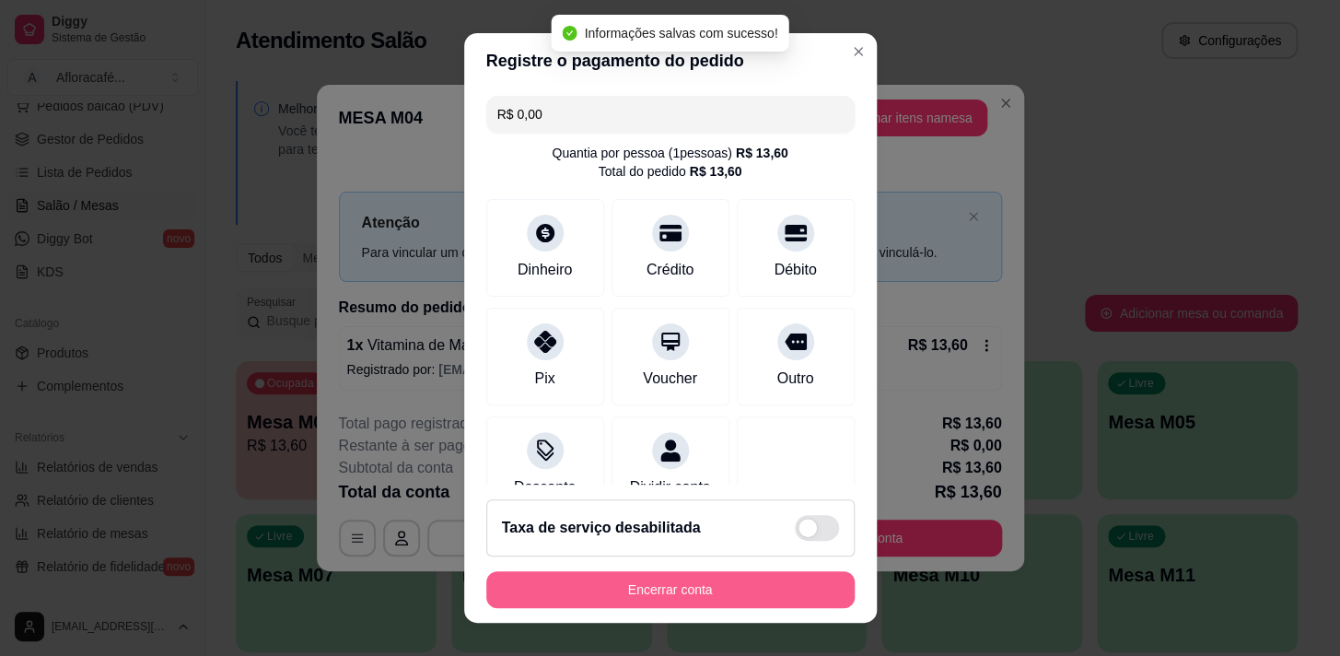
type input "R$ 0,00"
click at [716, 599] on button "Encerrar conta" at bounding box center [670, 590] width 357 height 36
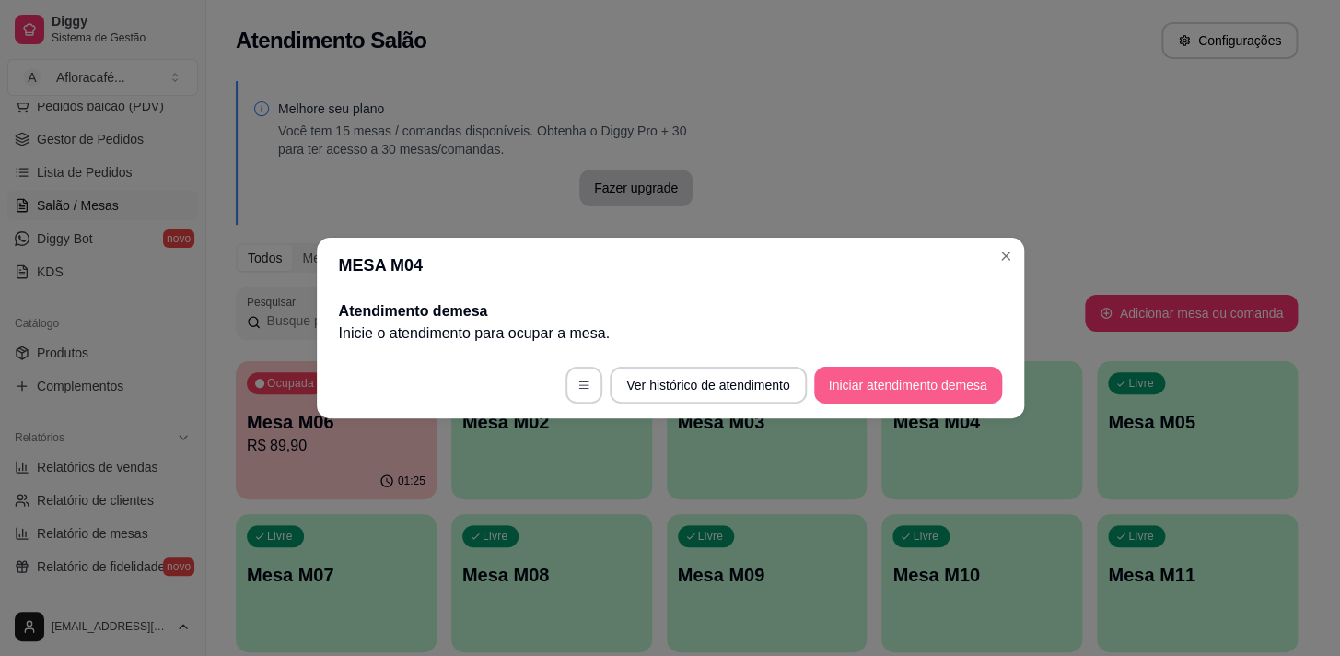
click at [875, 389] on button "Iniciar atendimento de mesa" at bounding box center [908, 384] width 188 height 37
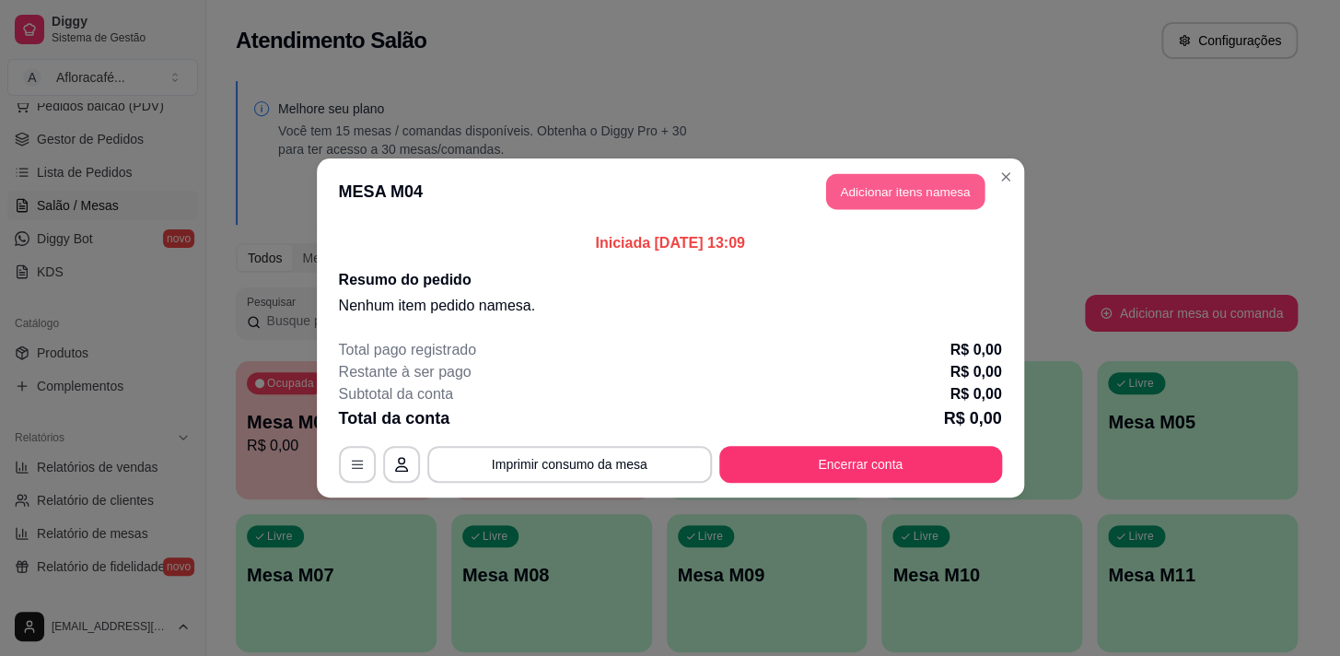
click at [893, 180] on button "Adicionar itens na mesa" at bounding box center [905, 192] width 158 height 36
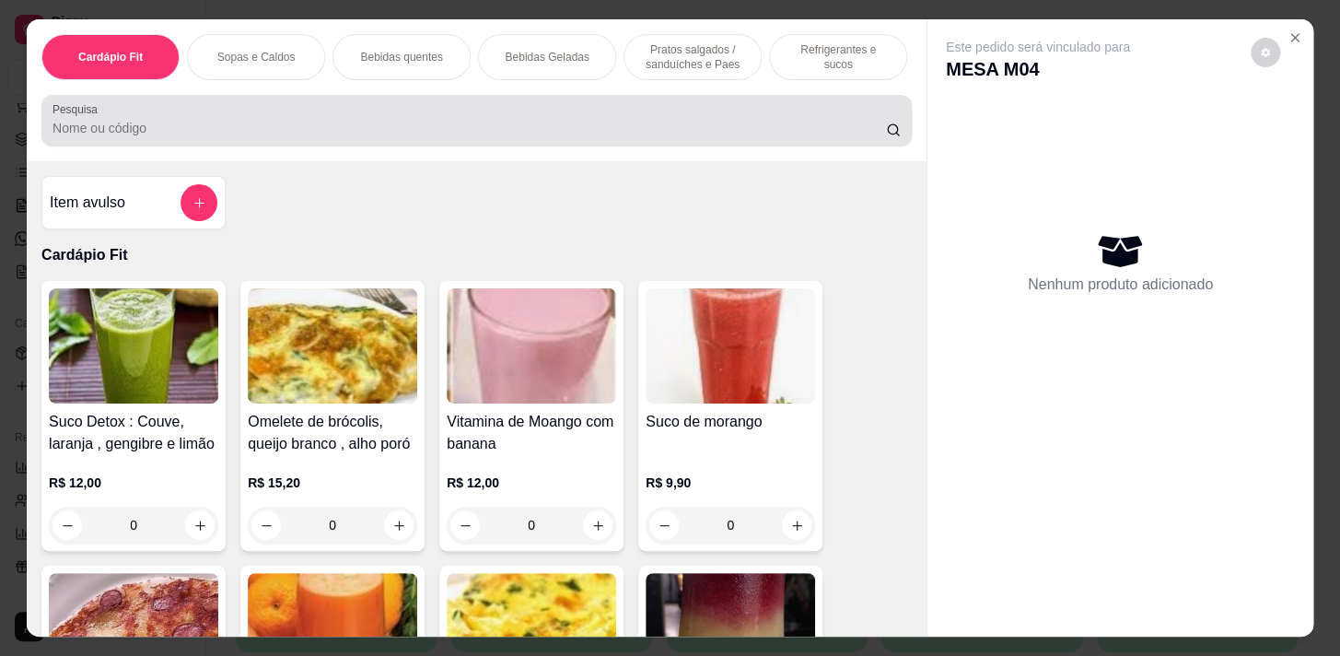
click at [320, 139] on div at bounding box center [476, 120] width 848 height 37
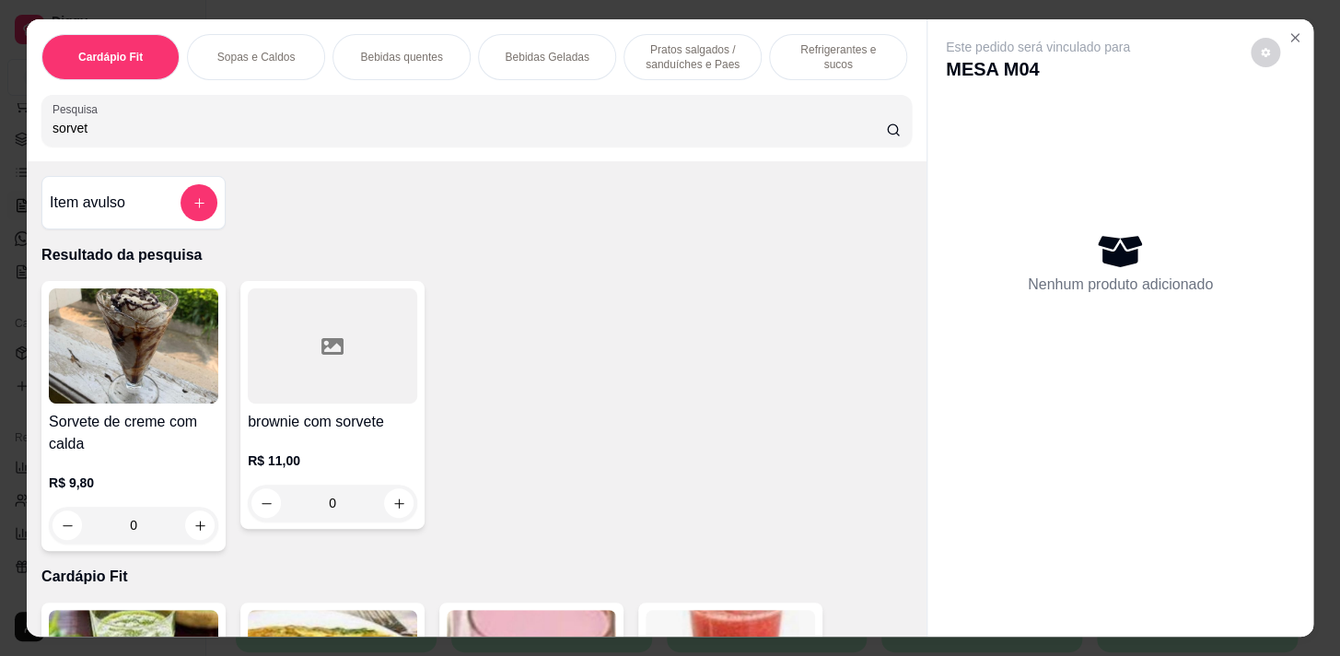
type input "sorvet"
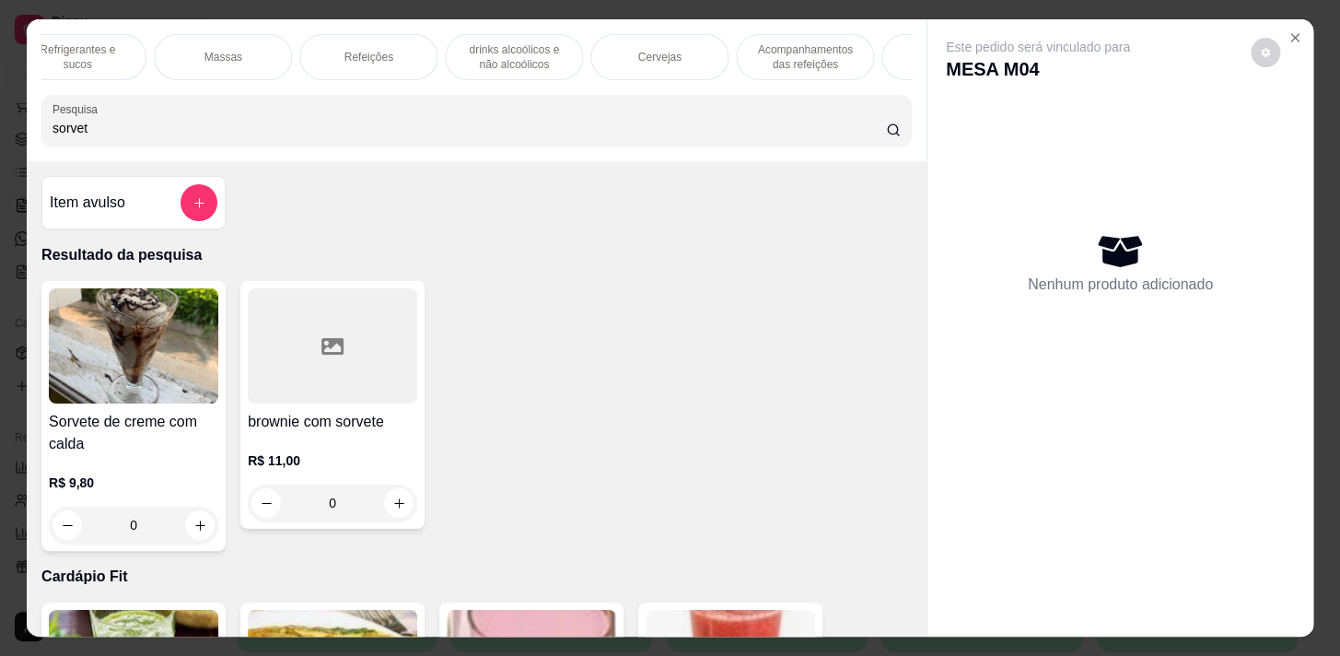
click at [362, 53] on p "Refeições" at bounding box center [367, 57] width 49 height 15
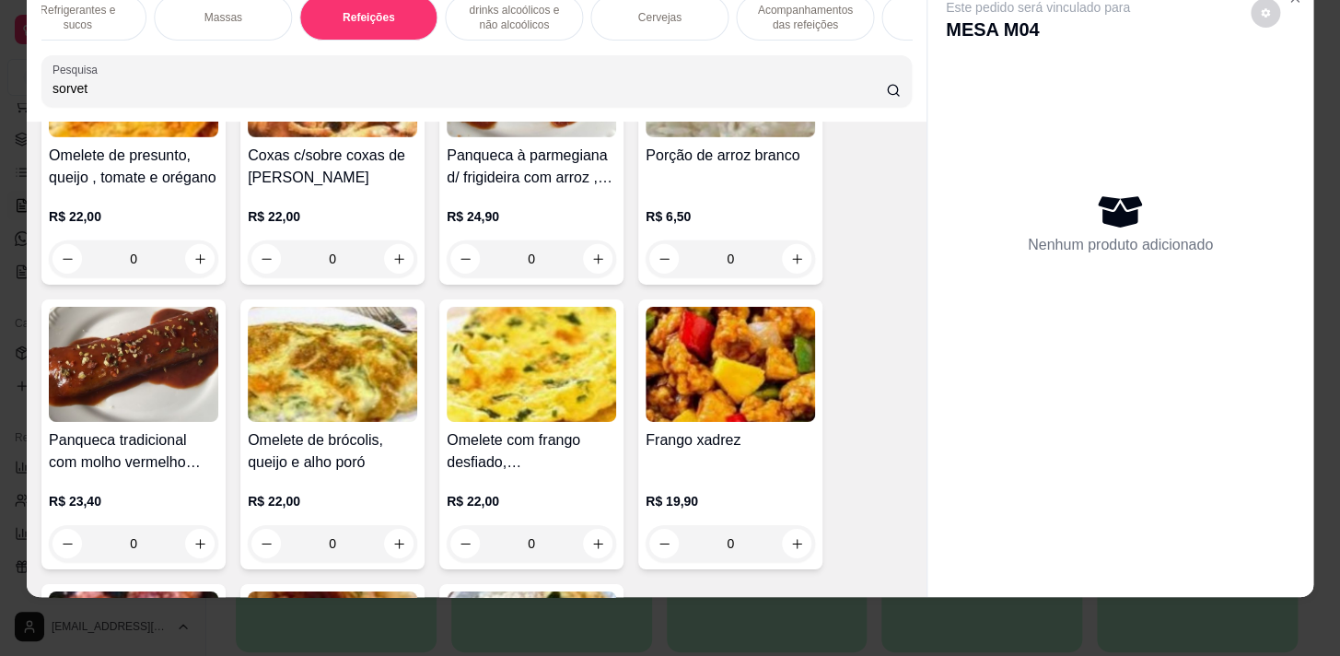
scroll to position [11351, 0]
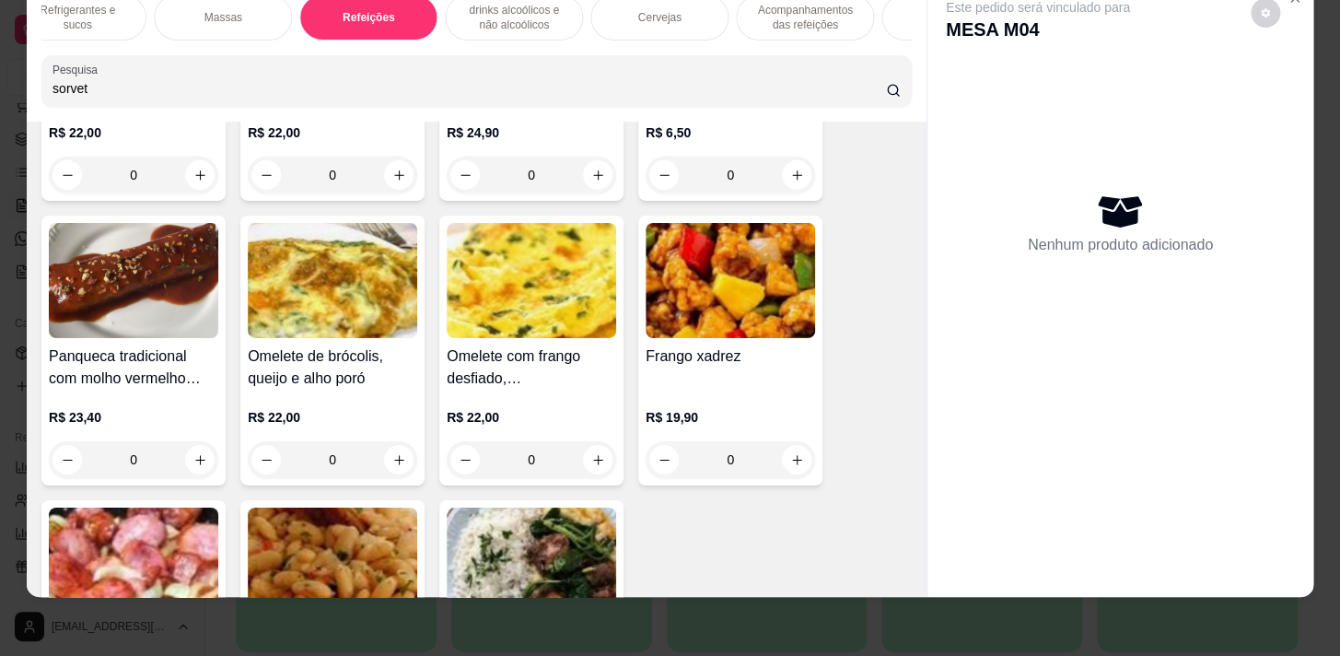
click at [147, 280] on img at bounding box center [133, 280] width 169 height 115
drag, startPoint x: 802, startPoint y: 17, endPoint x: 449, endPoint y: 74, distance: 357.1
click at [799, 22] on div "Acompanhamentos das refeições" at bounding box center [805, 17] width 138 height 46
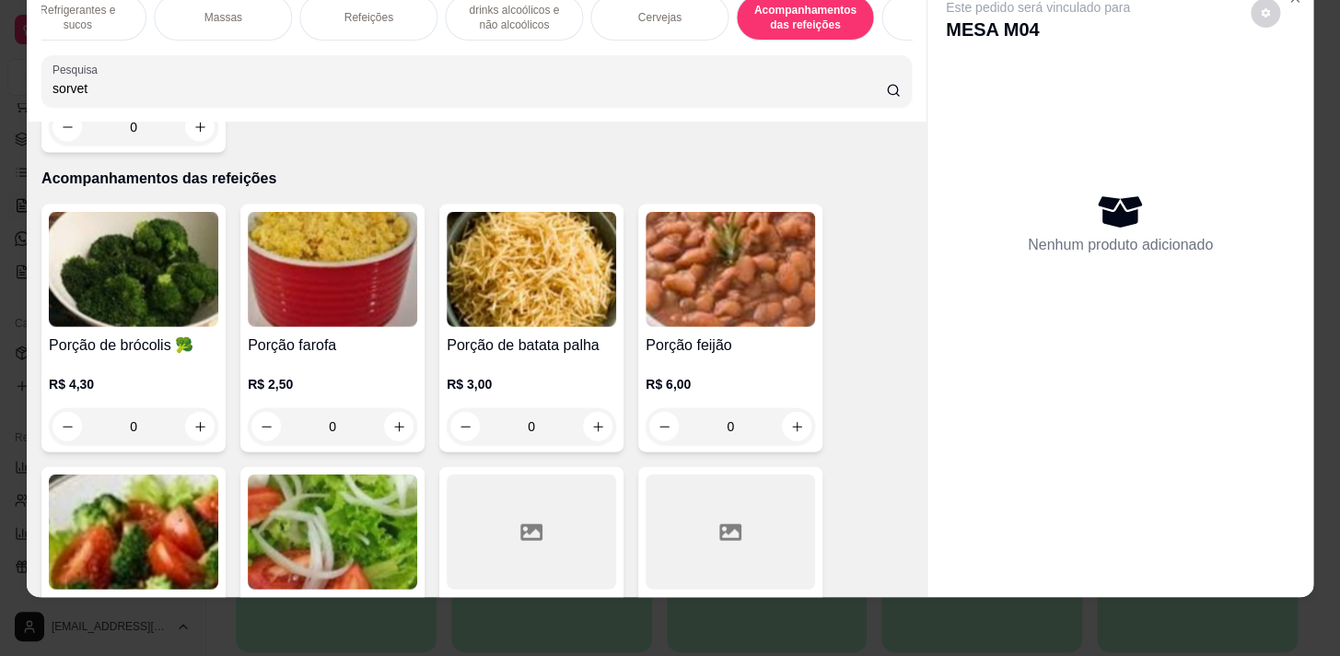
scroll to position [0, 0]
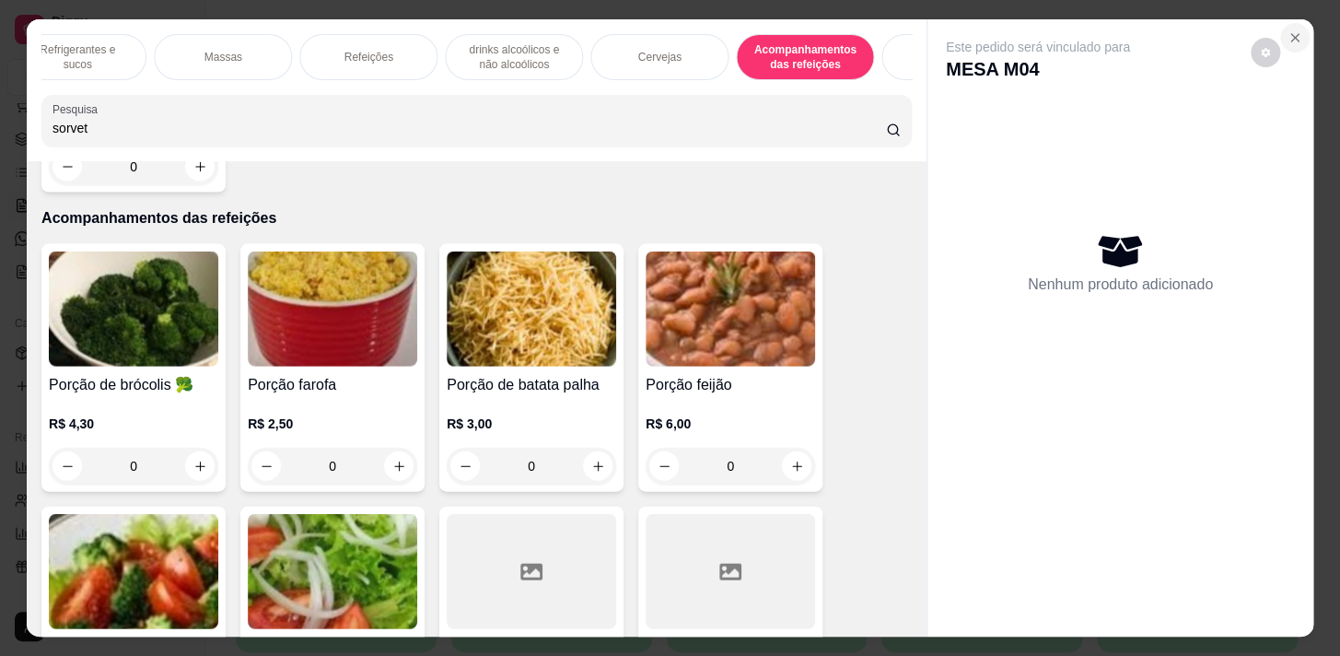
click at [1289, 35] on icon "Close" at bounding box center [1294, 37] width 15 height 15
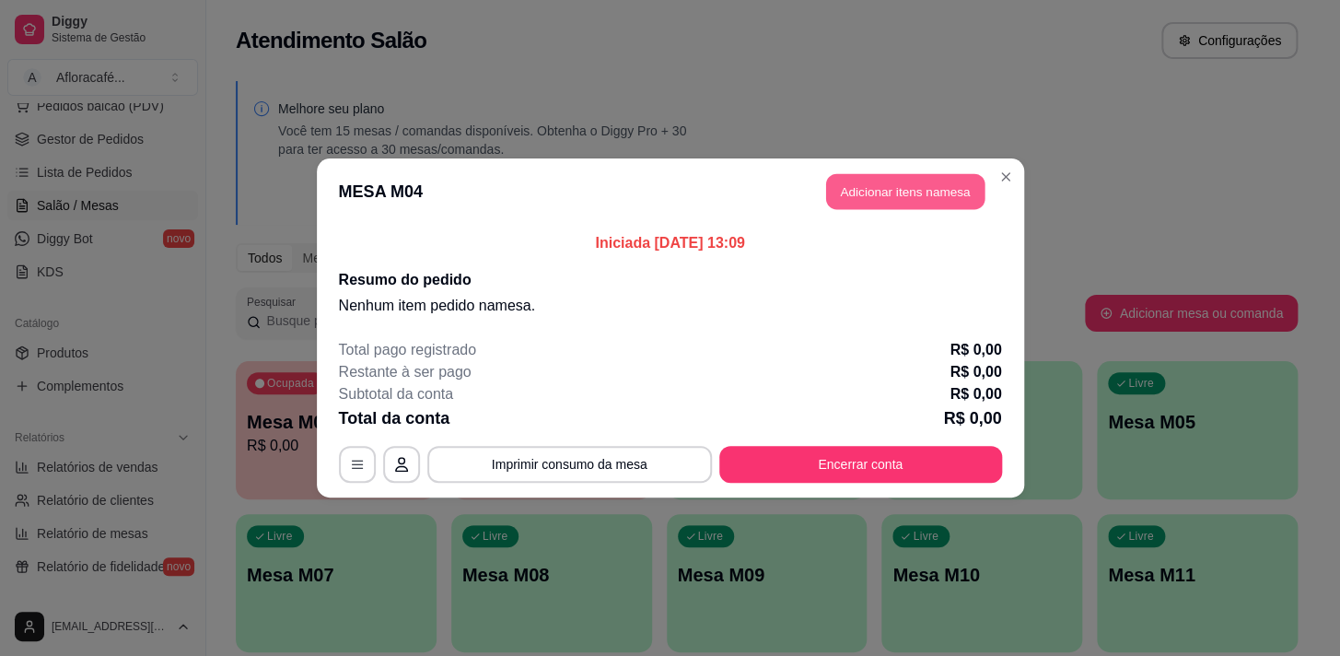
click at [942, 193] on button "Adicionar itens na mesa" at bounding box center [905, 192] width 158 height 36
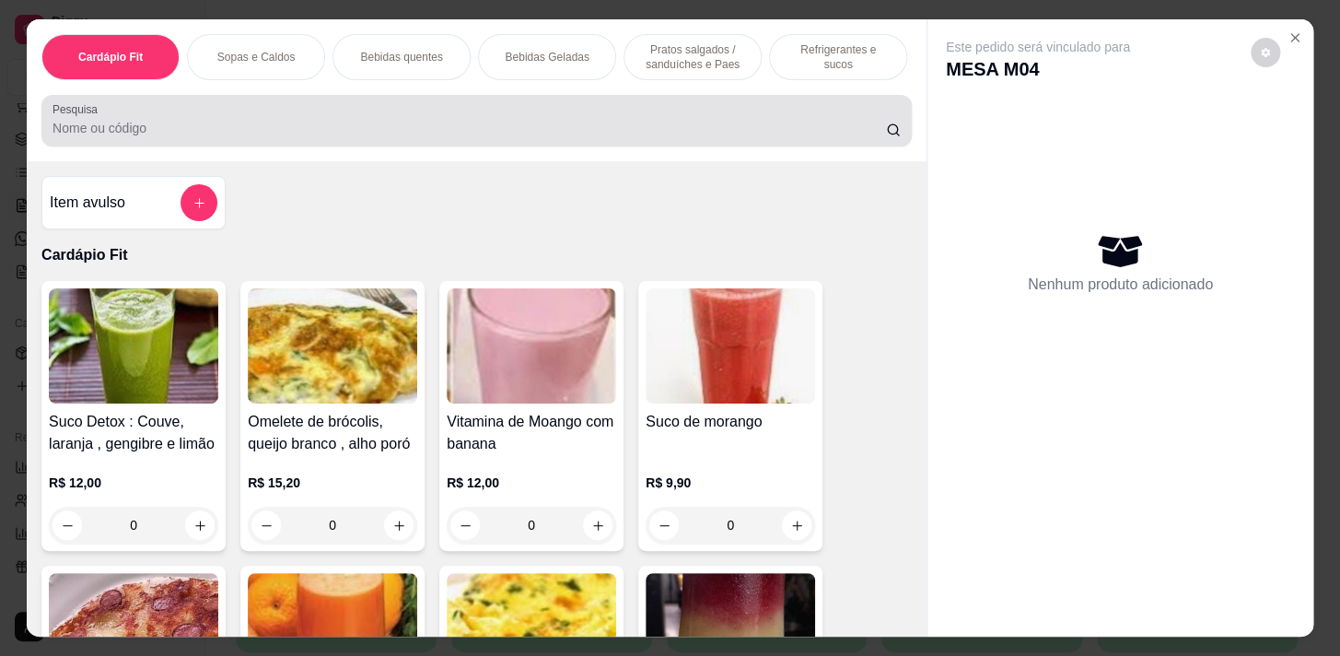
click at [640, 135] on input "Pesquisa" at bounding box center [468, 128] width 833 height 18
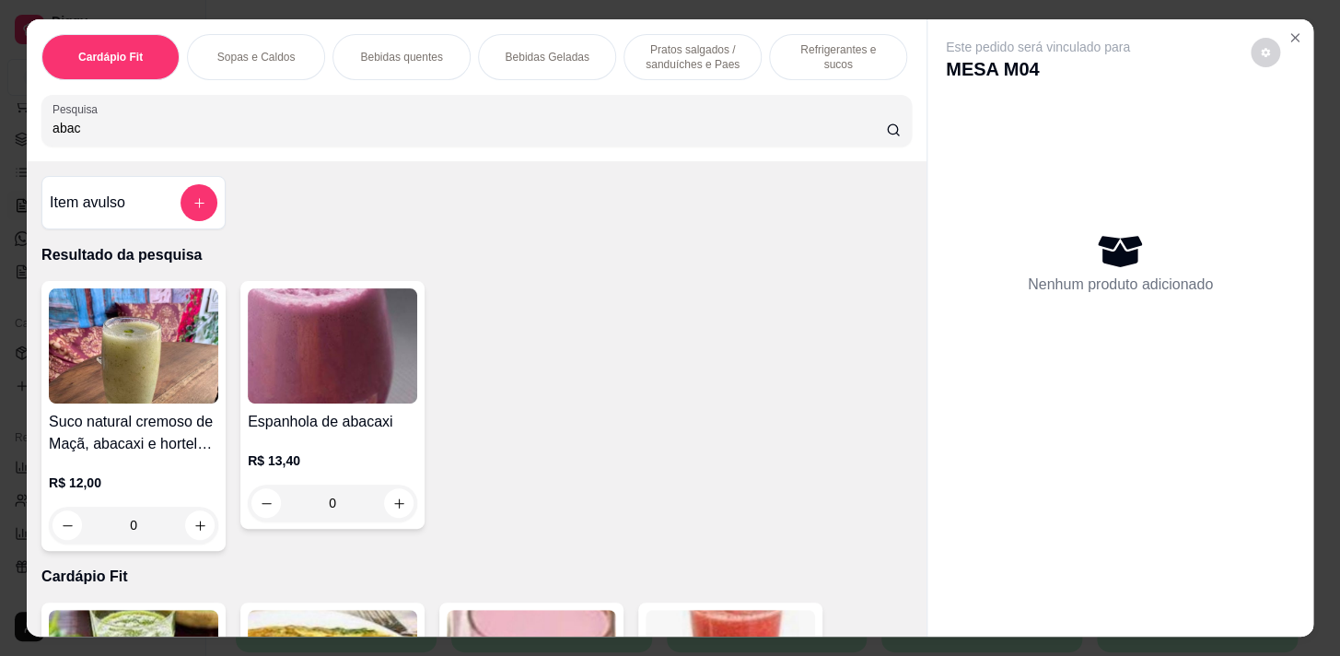
type input "abac"
click at [697, 42] on p "Pratos salgados / sanduíches e Paes" at bounding box center [692, 56] width 107 height 29
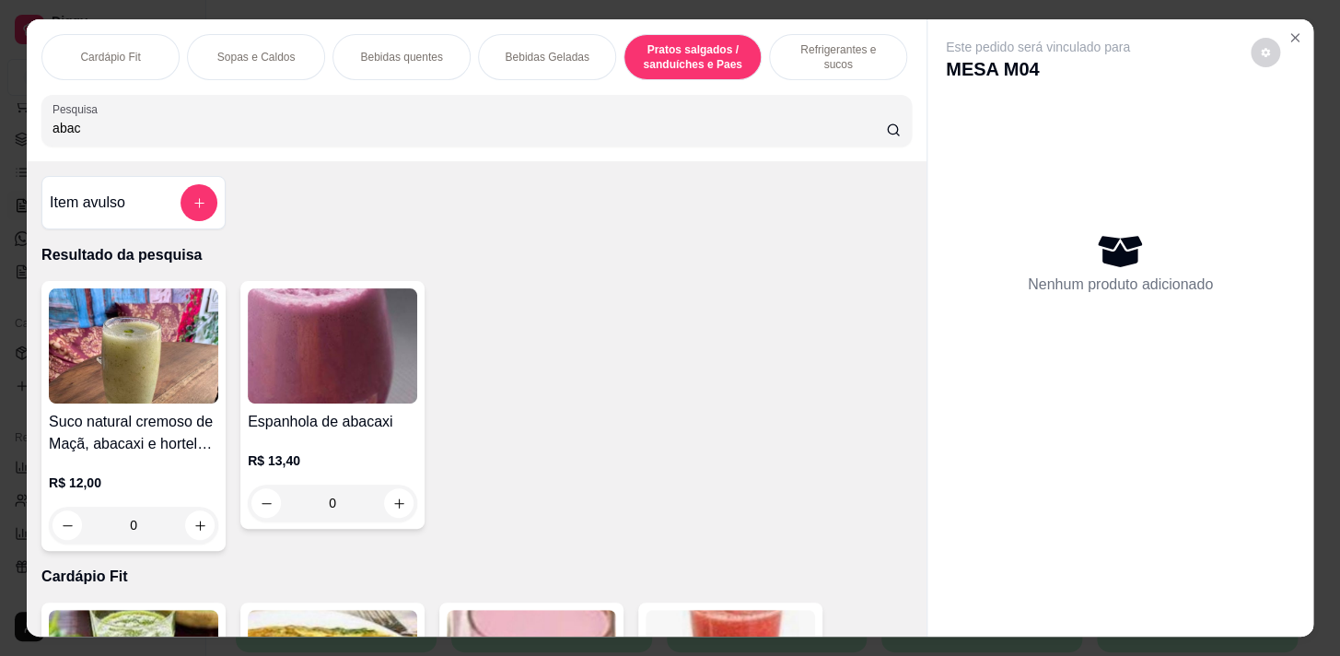
scroll to position [45, 0]
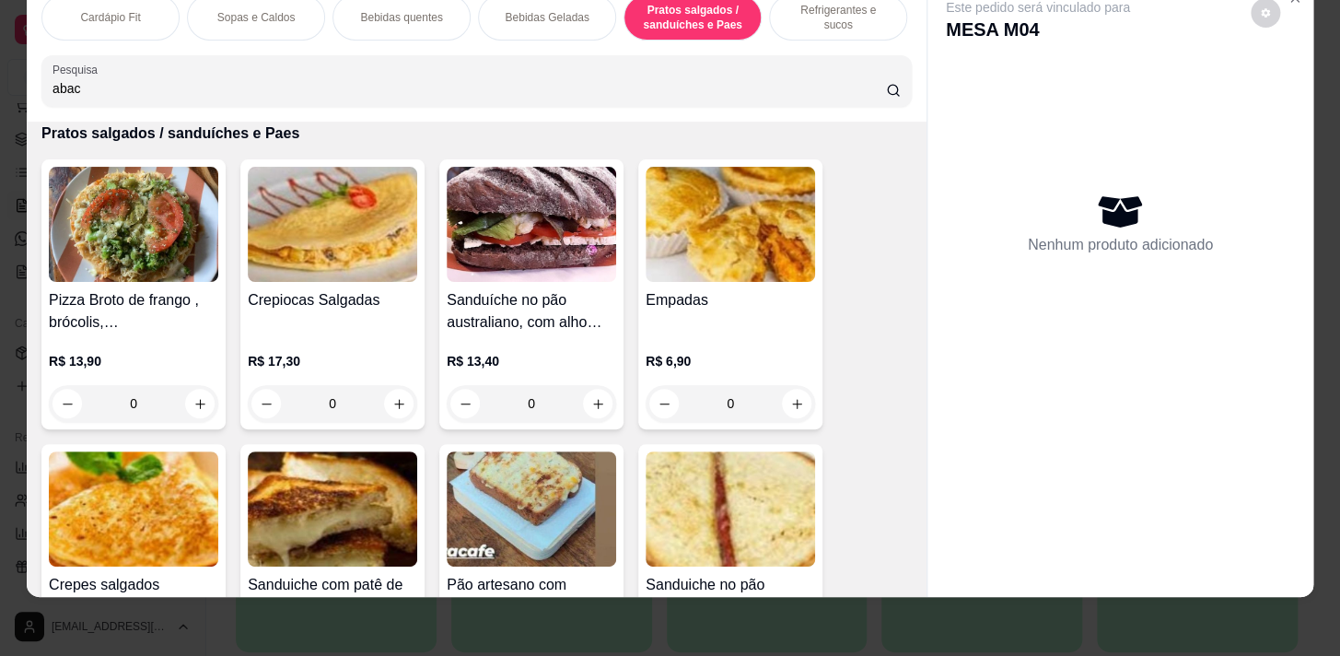
drag, startPoint x: 562, startPoint y: 15, endPoint x: 589, endPoint y: 9, distance: 28.2
click at [565, 16] on div "Bebidas Geladas" at bounding box center [547, 17] width 138 height 46
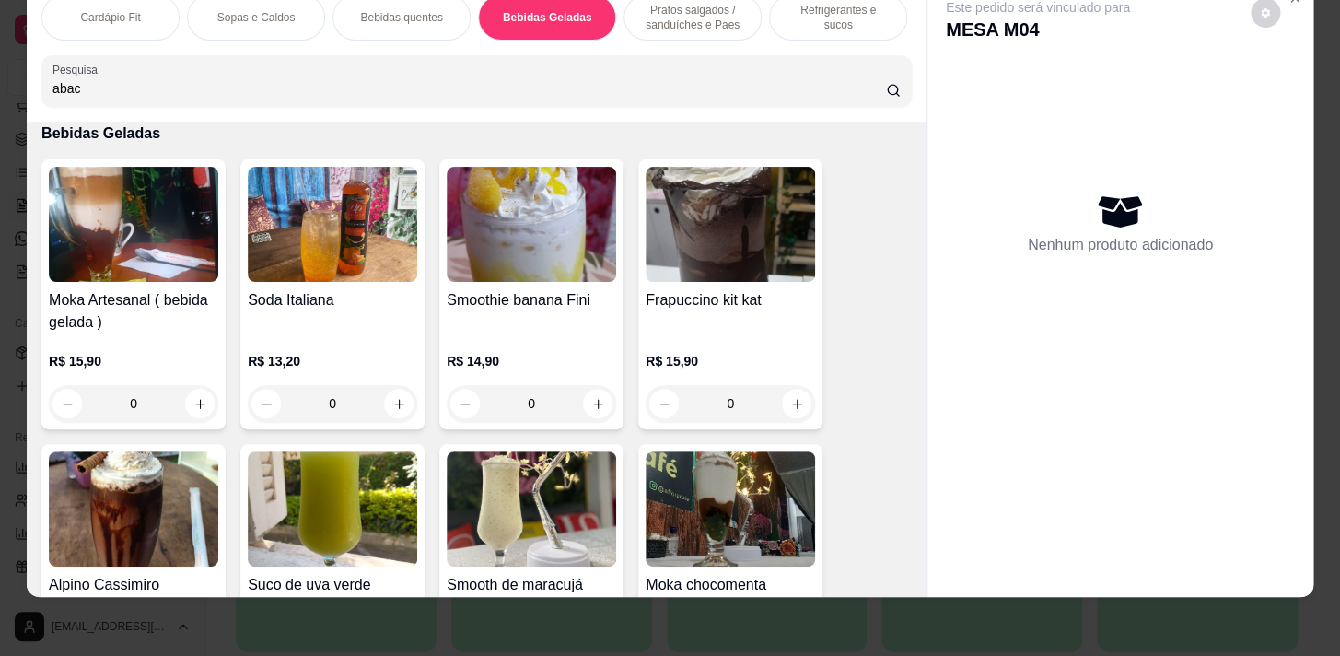
drag, startPoint x: 770, startPoint y: 8, endPoint x: 727, endPoint y: 57, distance: 64.6
click at [774, 7] on div "Refrigerantes e sucos" at bounding box center [838, 17] width 138 height 46
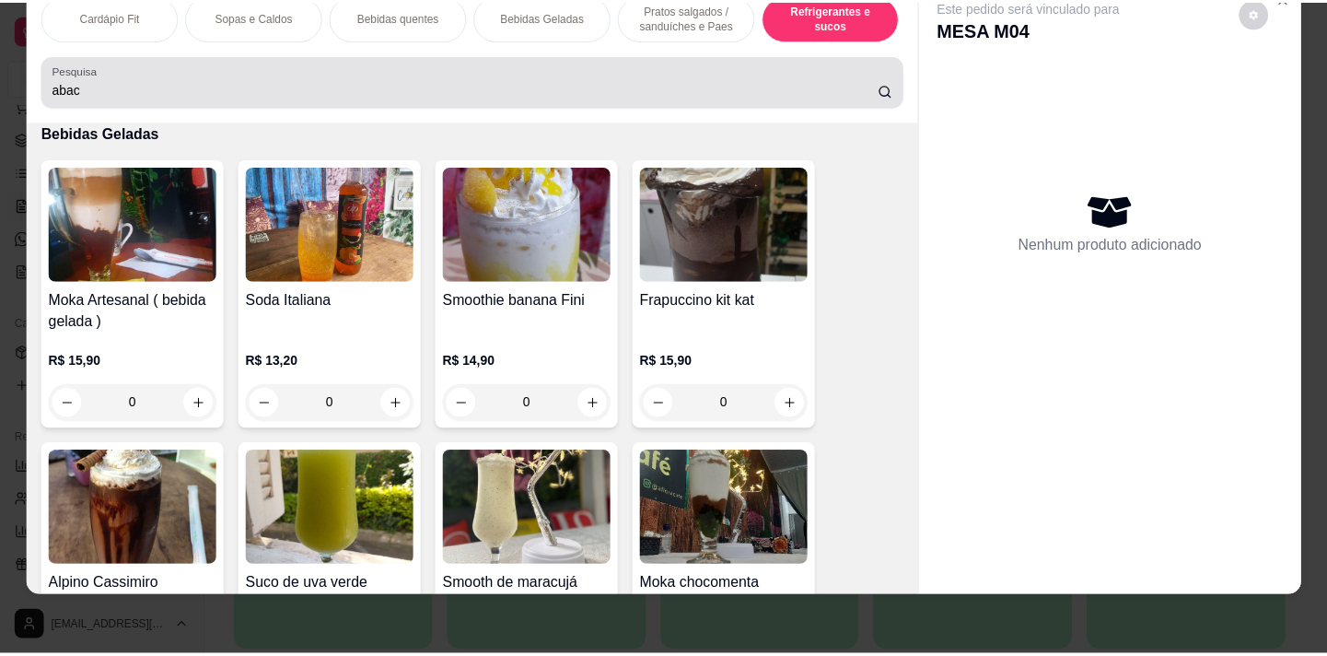
scroll to position [9056, 0]
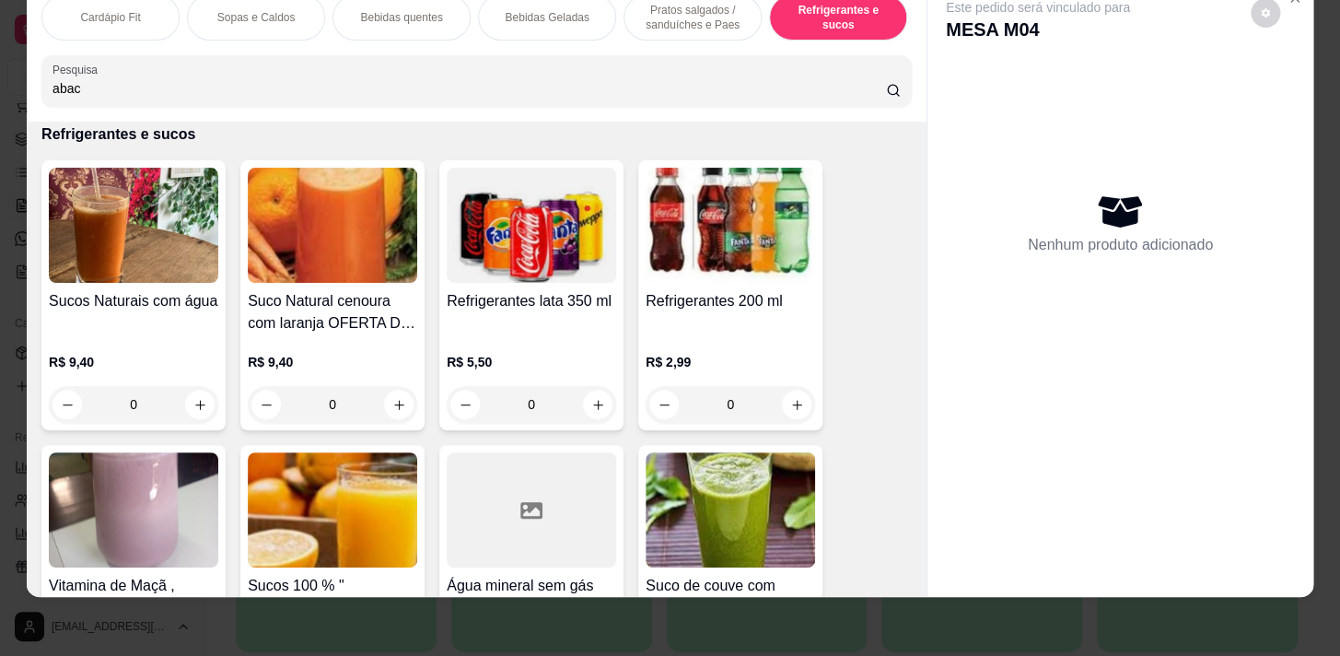
click at [191, 411] on div "0" at bounding box center [133, 404] width 169 height 37
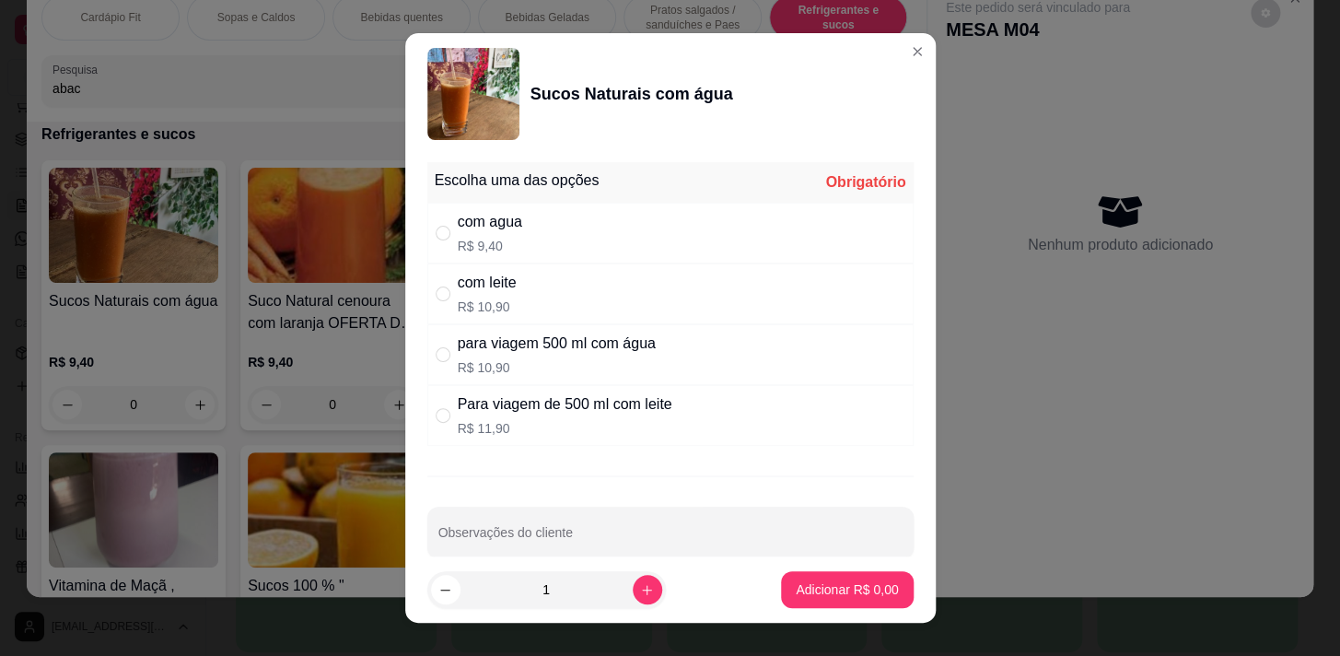
click at [478, 362] on p "R$ 10,90" at bounding box center [557, 367] width 198 height 18
radio input "true"
click at [831, 569] on footer "1 Adicionar R$ 10,90" at bounding box center [670, 589] width 530 height 66
click at [828, 585] on p "Adicionar R$ 10,90" at bounding box center [843, 589] width 110 height 18
type input "1"
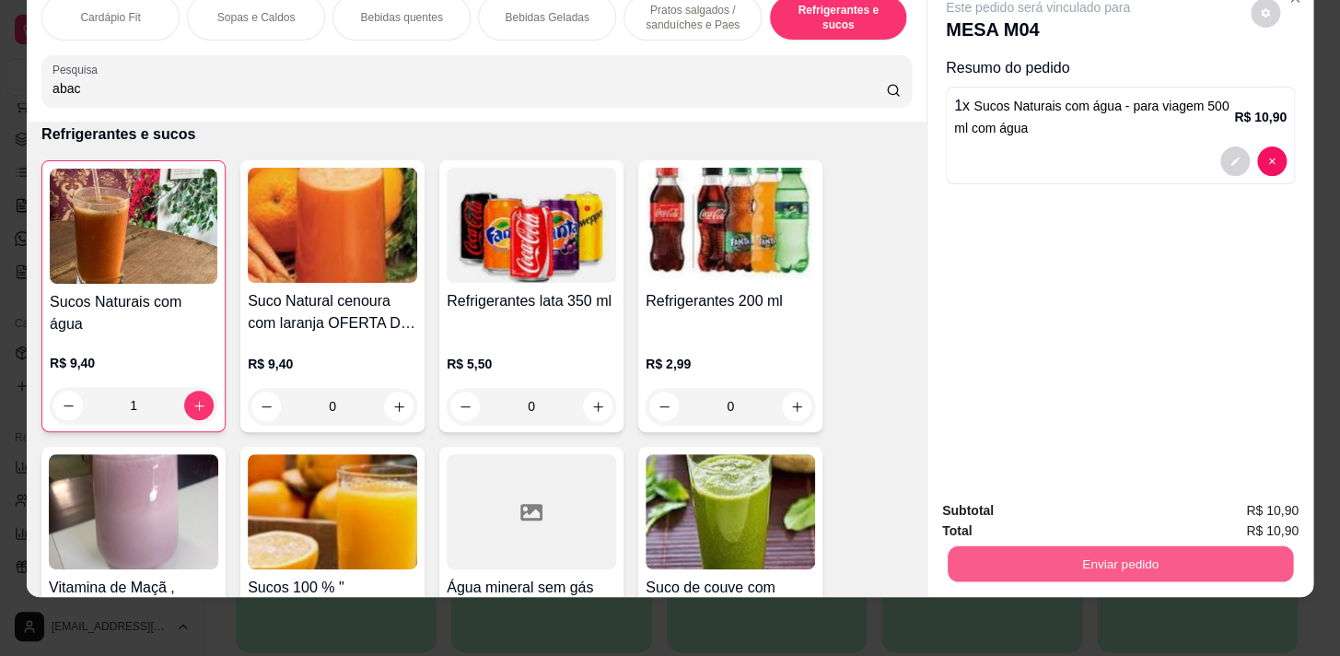
click at [1099, 560] on button "Enviar pedido" at bounding box center [1119, 563] width 345 height 36
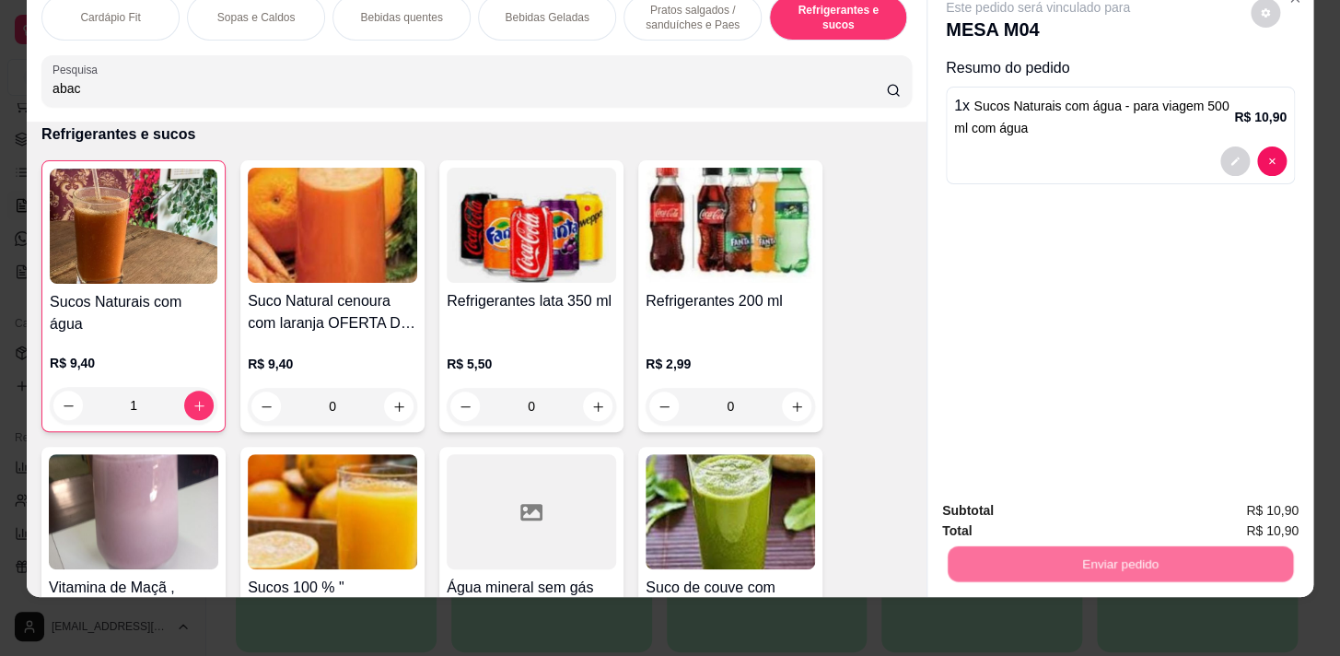
click at [1087, 508] on button "Não registrar e enviar pedido" at bounding box center [1059, 506] width 186 height 34
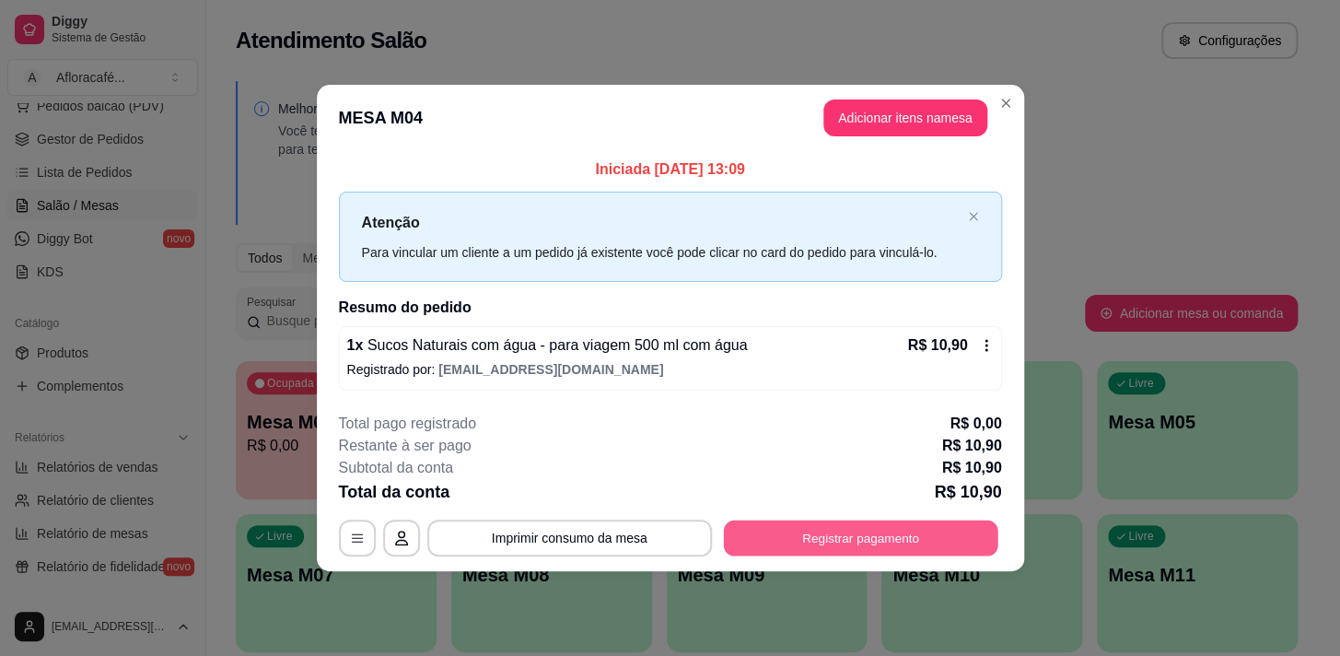
click at [904, 541] on button "Registrar pagamento" at bounding box center [860, 537] width 274 height 36
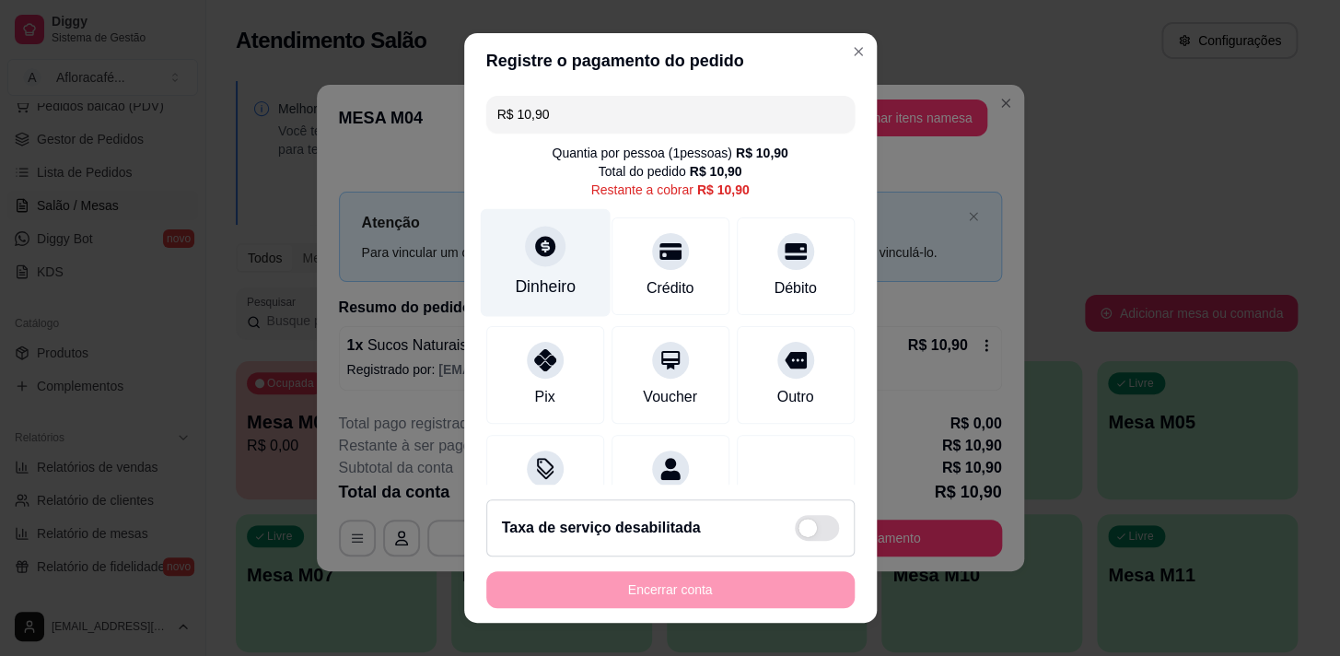
click at [553, 250] on div "Dinheiro" at bounding box center [545, 262] width 130 height 108
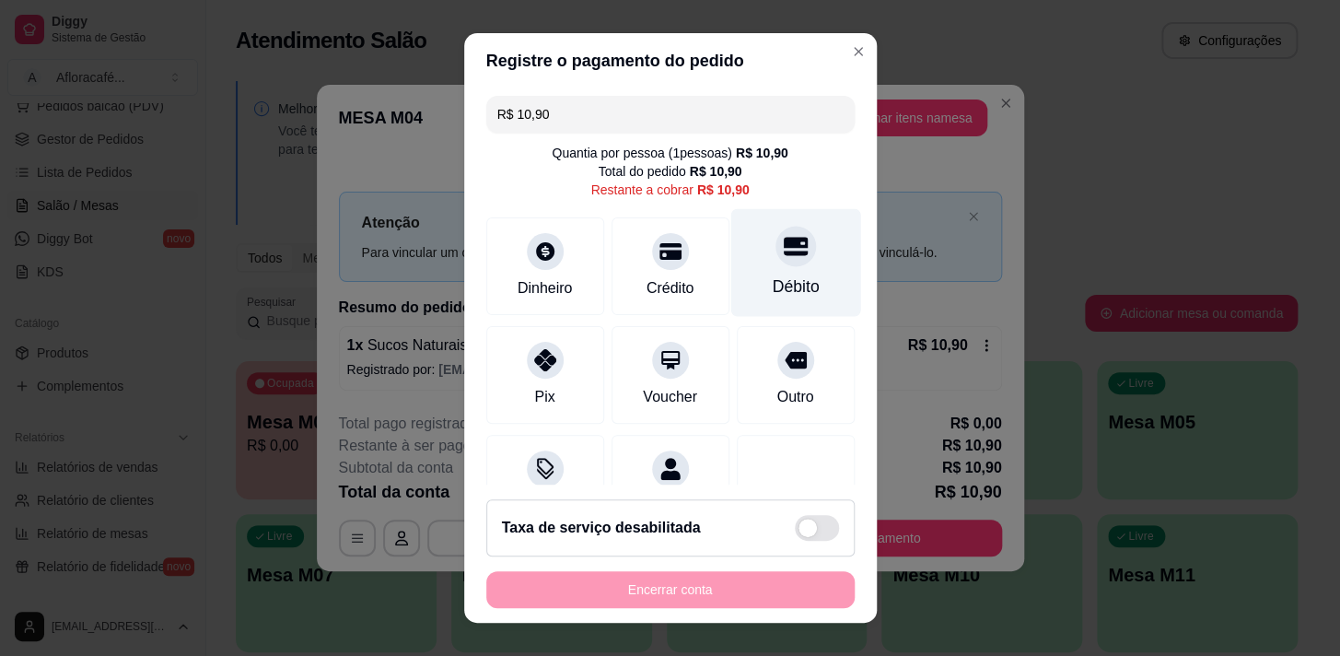
click at [776, 286] on div "Débito" at bounding box center [795, 286] width 47 height 24
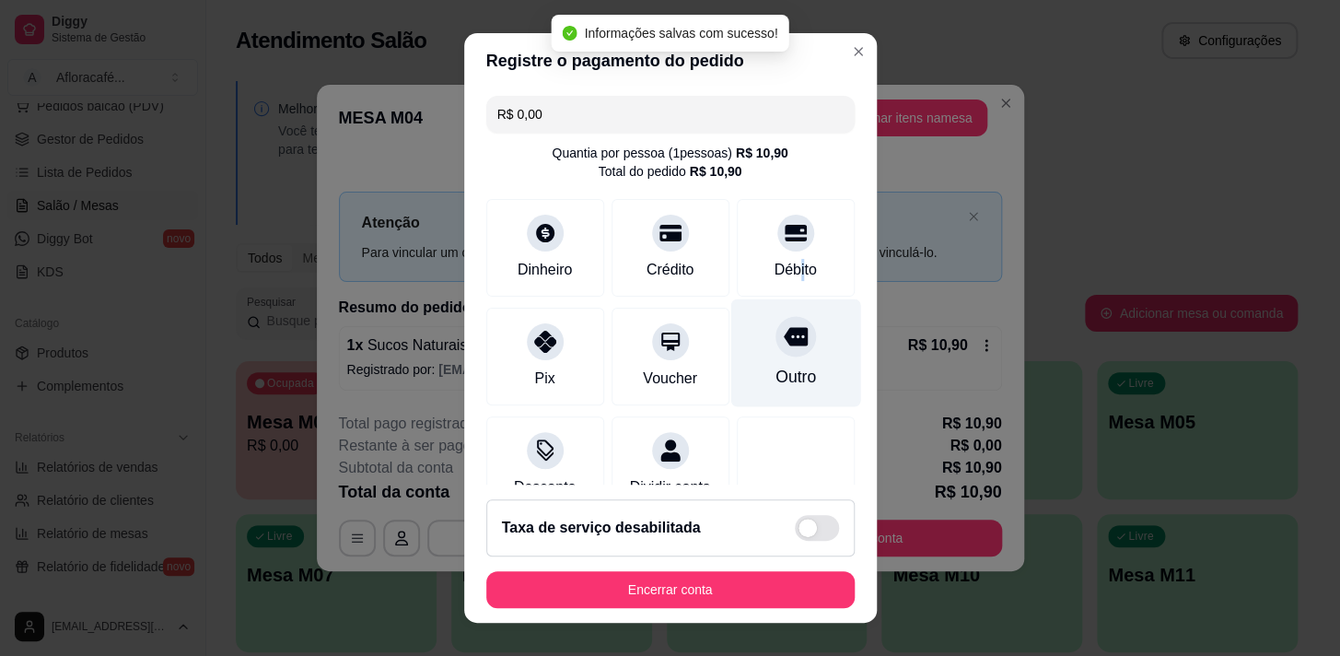
type input "R$ 0,00"
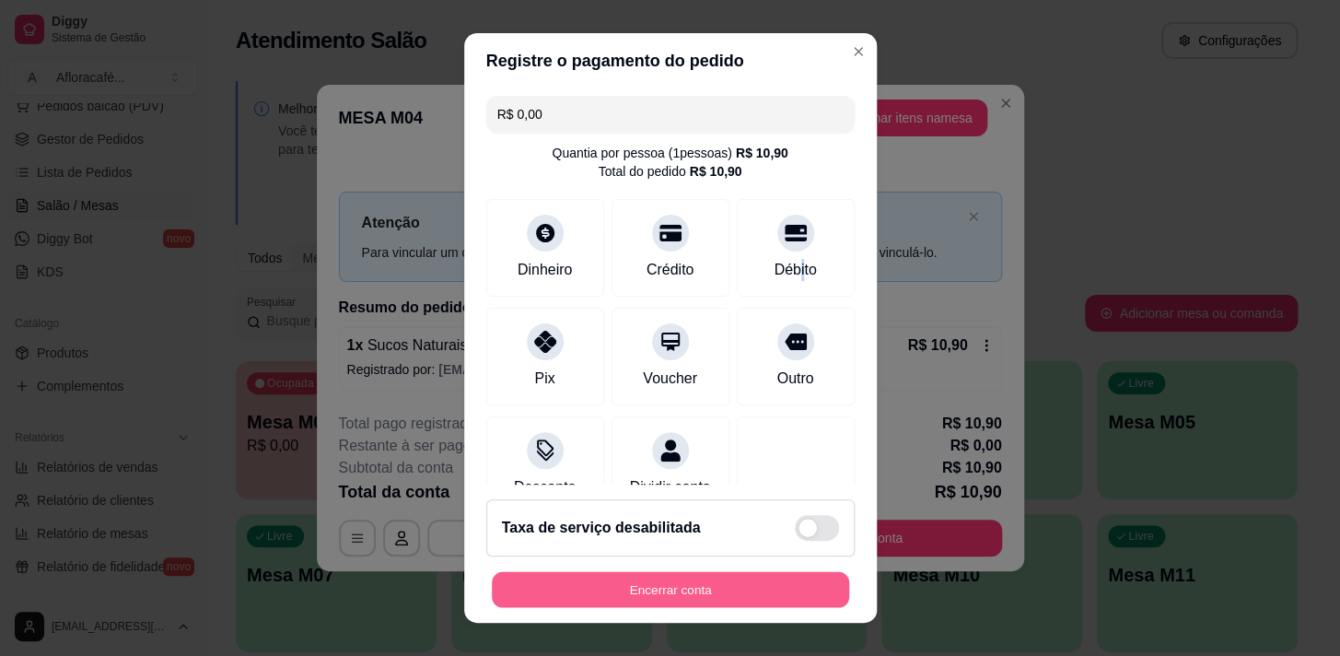
click at [750, 605] on button "Encerrar conta" at bounding box center [670, 590] width 357 height 36
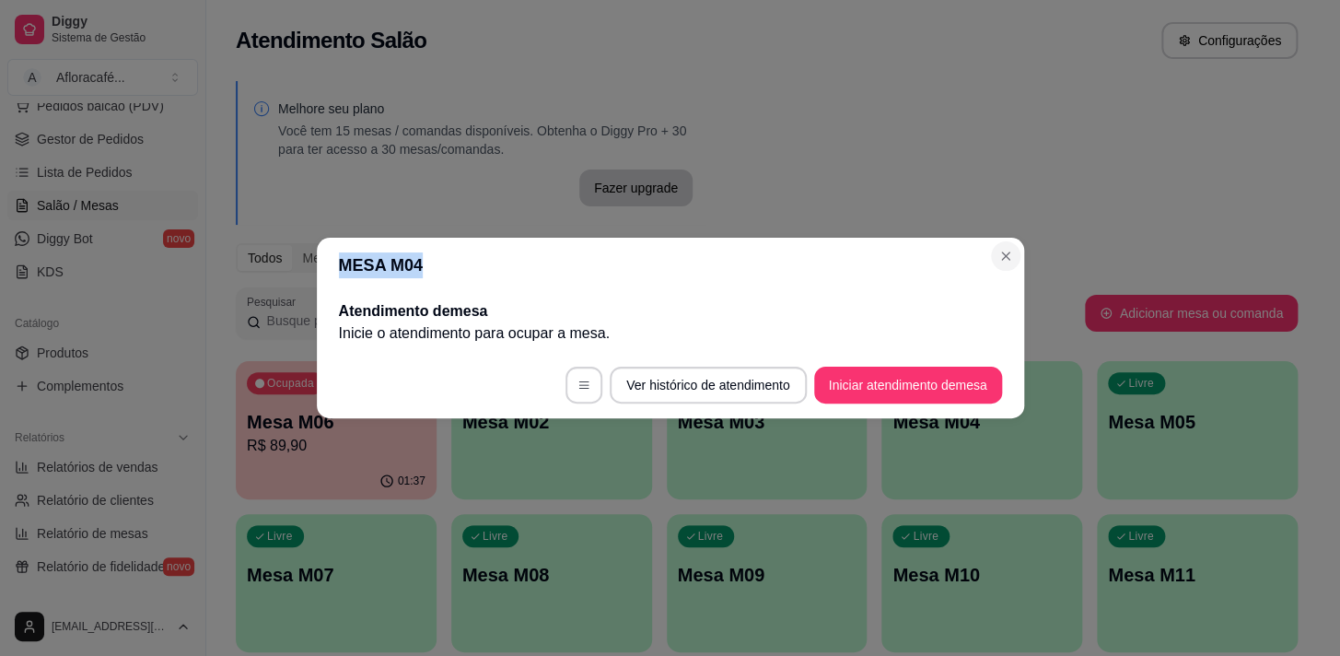
click at [1009, 249] on section "MESA M04 Atendimento de mesa Inicie o atendimento para ocupar a mesa . Ver hist…" at bounding box center [670, 328] width 707 height 180
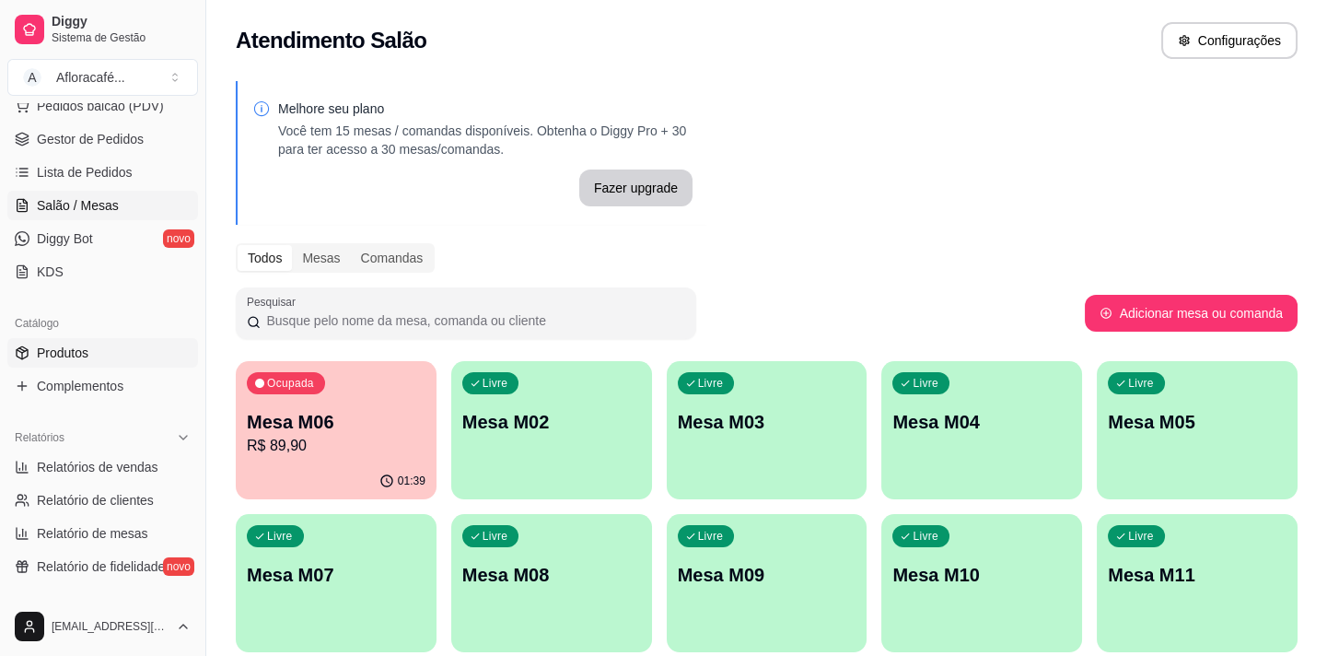
click at [109, 343] on link "Produtos" at bounding box center [102, 352] width 191 height 29
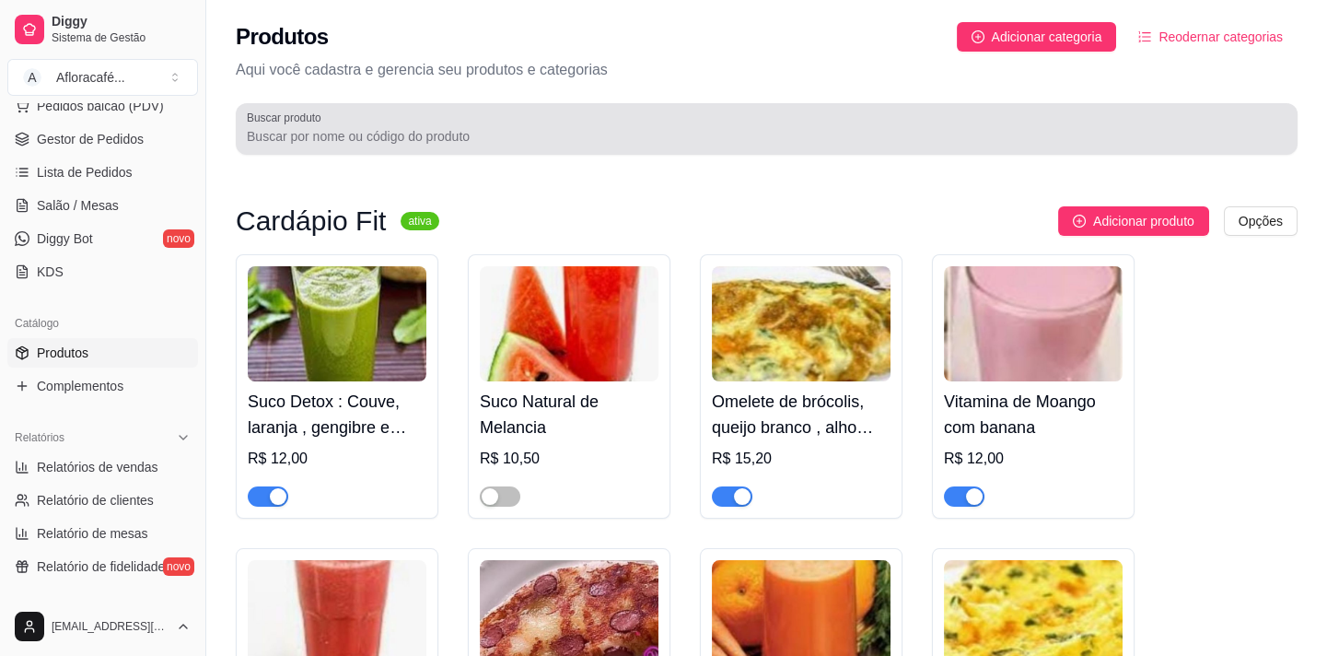
click at [567, 123] on div at bounding box center [767, 128] width 1040 height 37
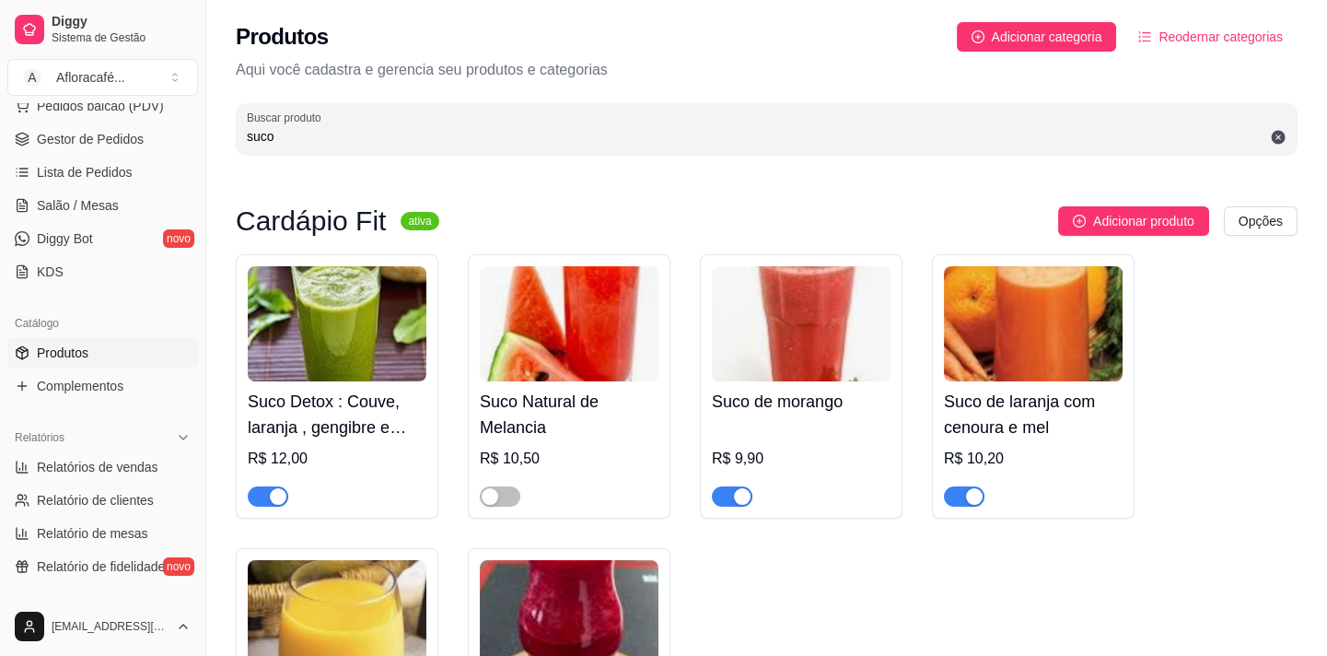
type input "suco"
click at [986, 413] on h4 "Suco de laranja com cenoura e mel" at bounding box center [1033, 415] width 179 height 52
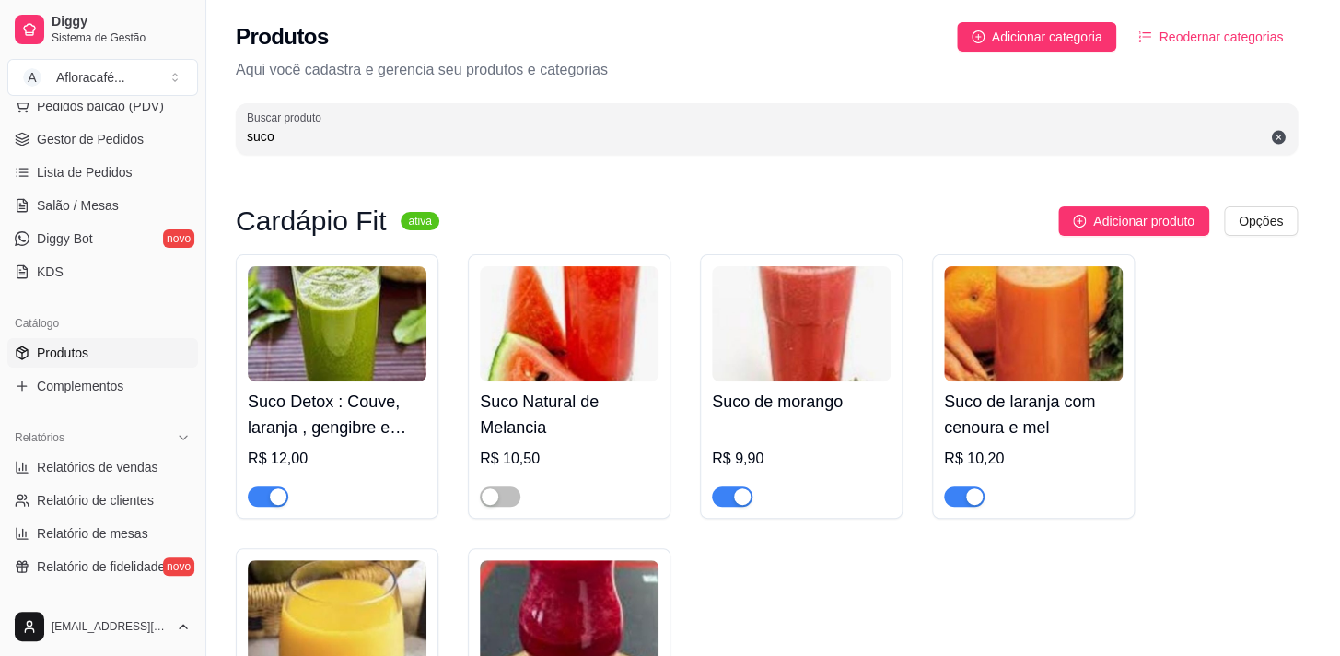
click at [844, 136] on span "Estoque" at bounding box center [870, 144] width 54 height 16
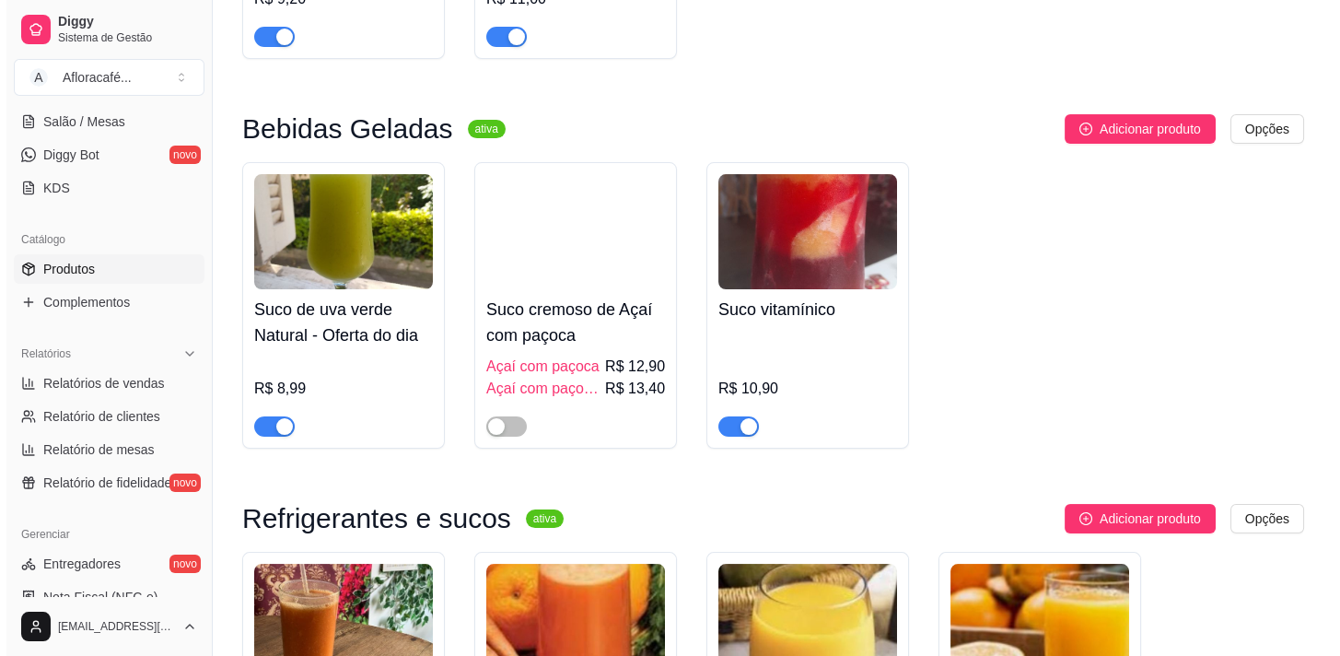
scroll to position [1087, 0]
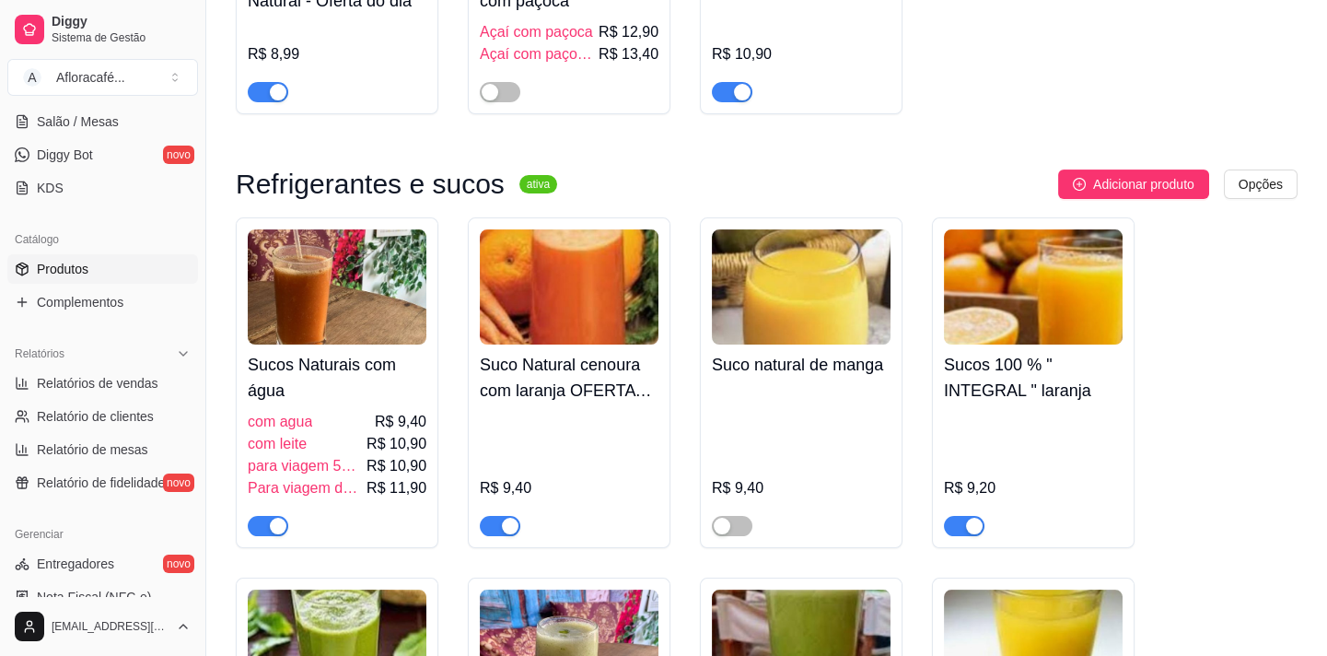
click at [300, 385] on h4 "Sucos Naturais com água" at bounding box center [337, 378] width 179 height 52
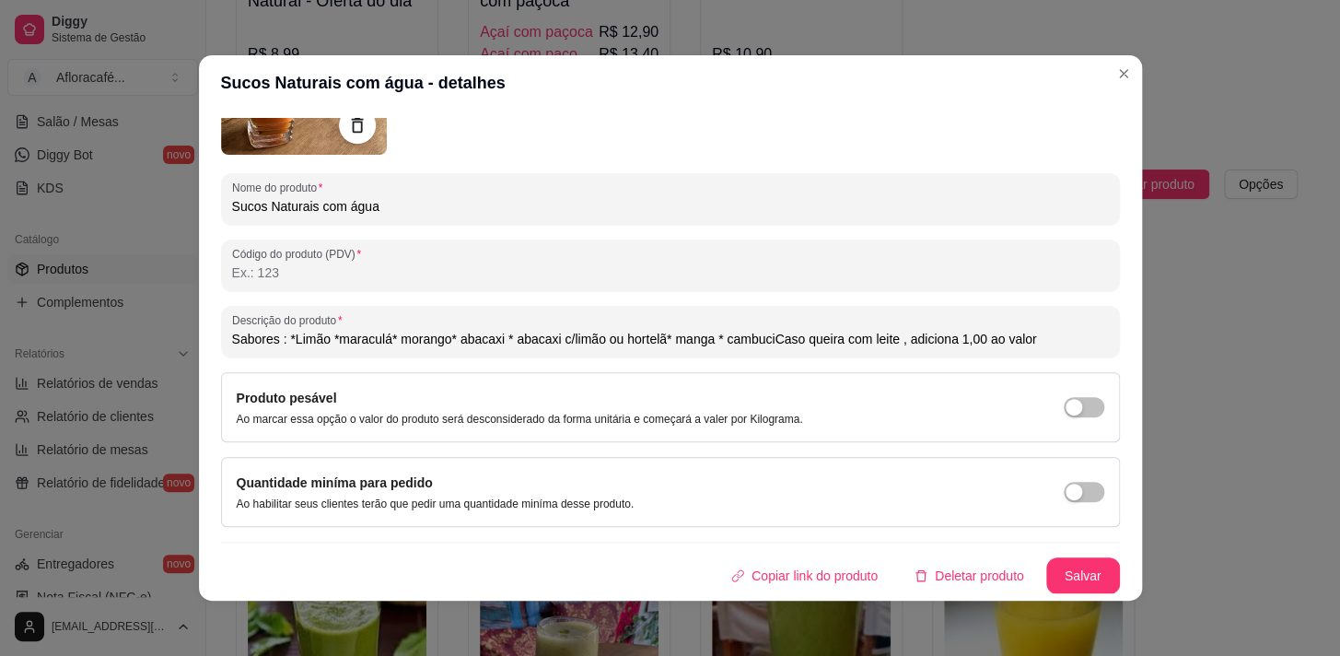
scroll to position [0, 0]
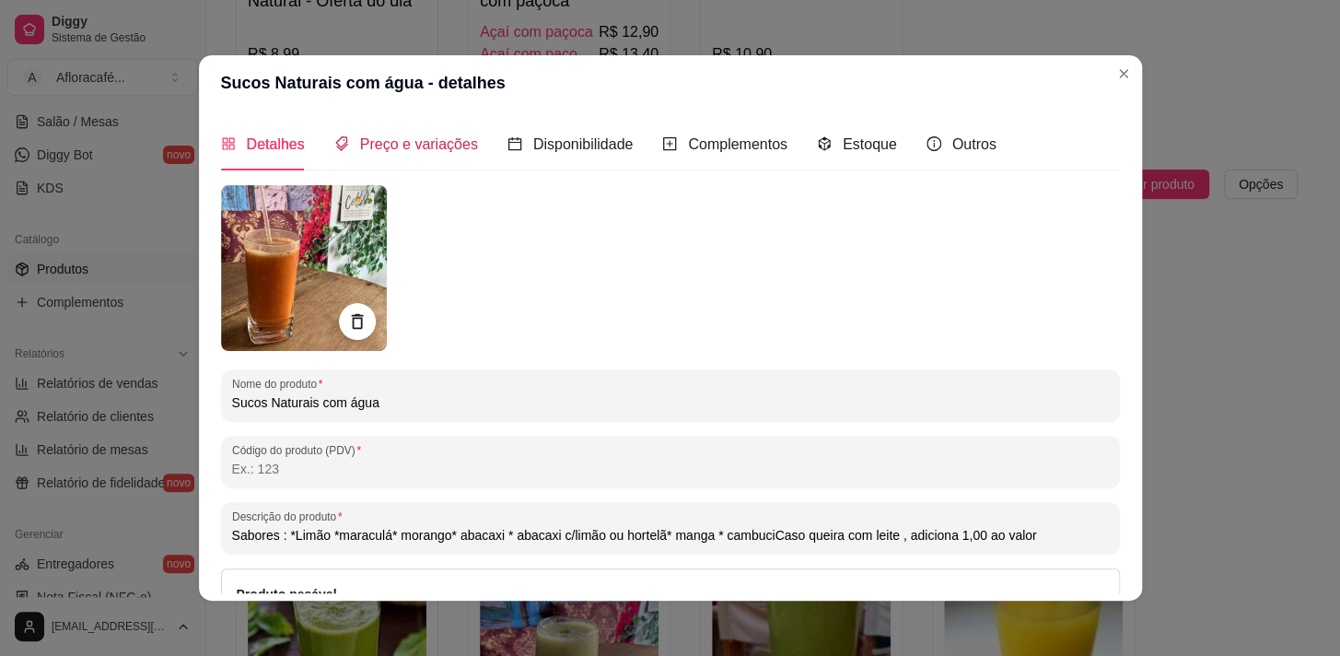
click at [418, 155] on div "Preço e variações" at bounding box center [406, 144] width 144 height 23
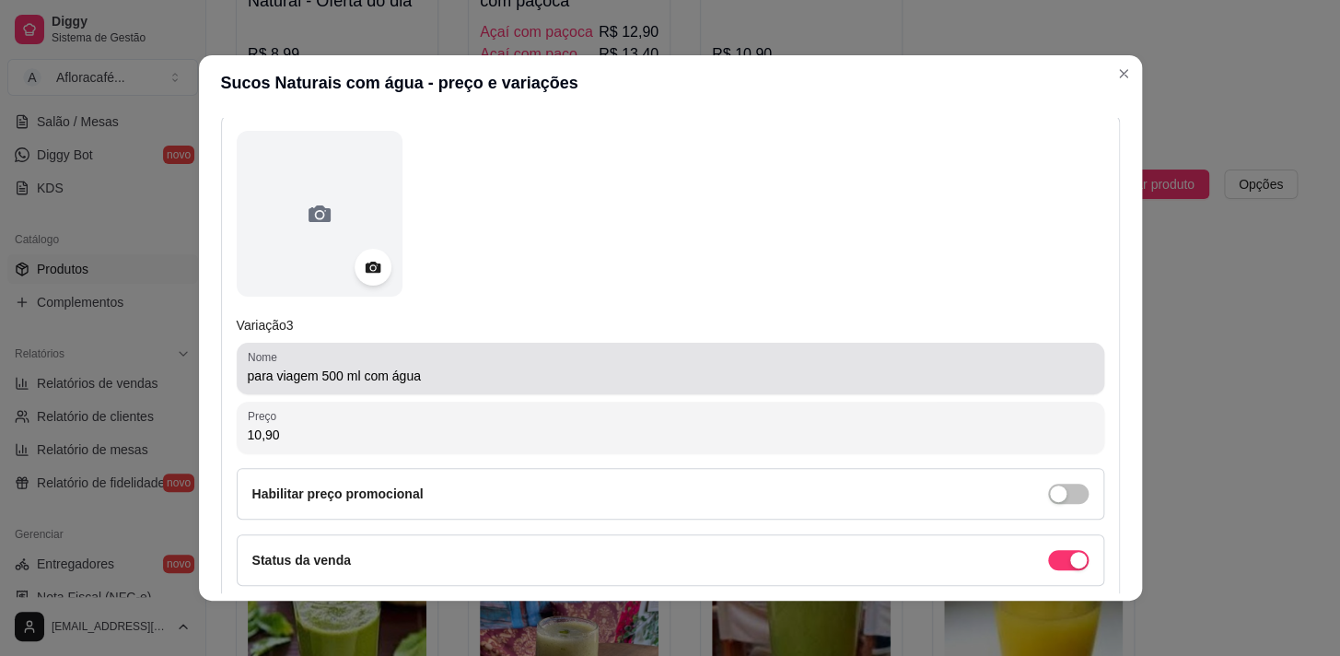
scroll to position [1423, 0]
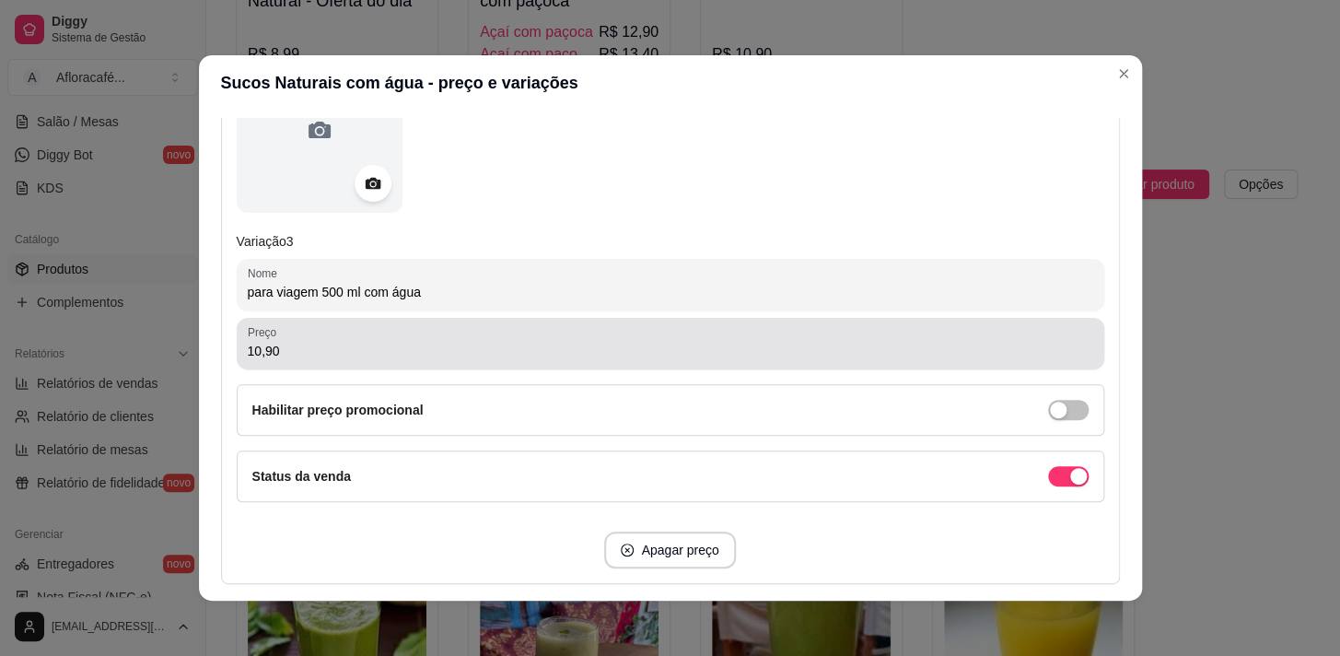
click at [436, 337] on div "10,90" at bounding box center [670, 343] width 845 height 37
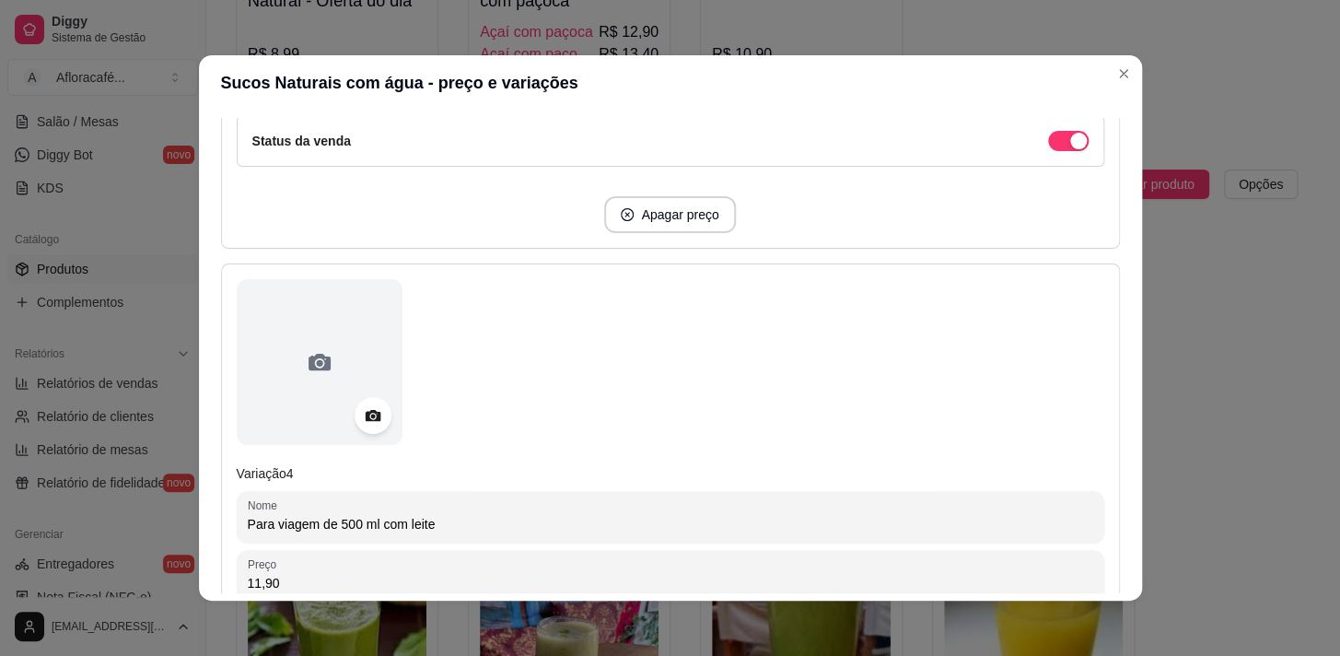
scroll to position [2092, 0]
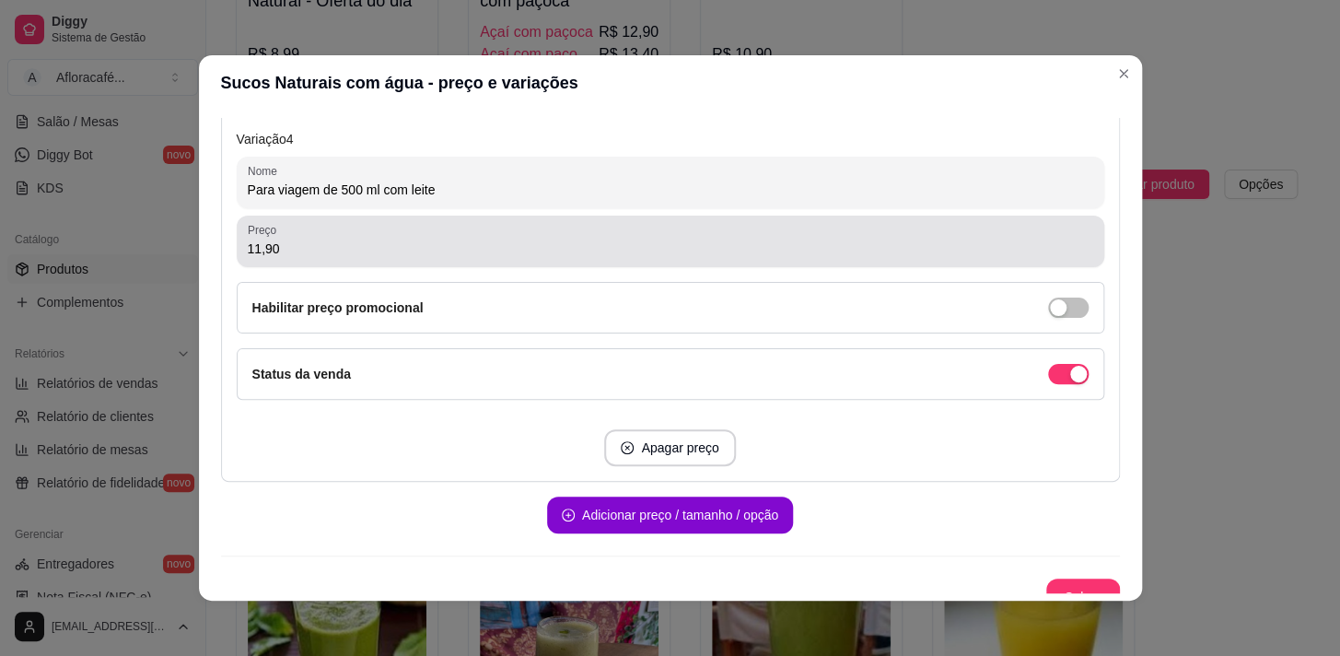
type input "11,90"
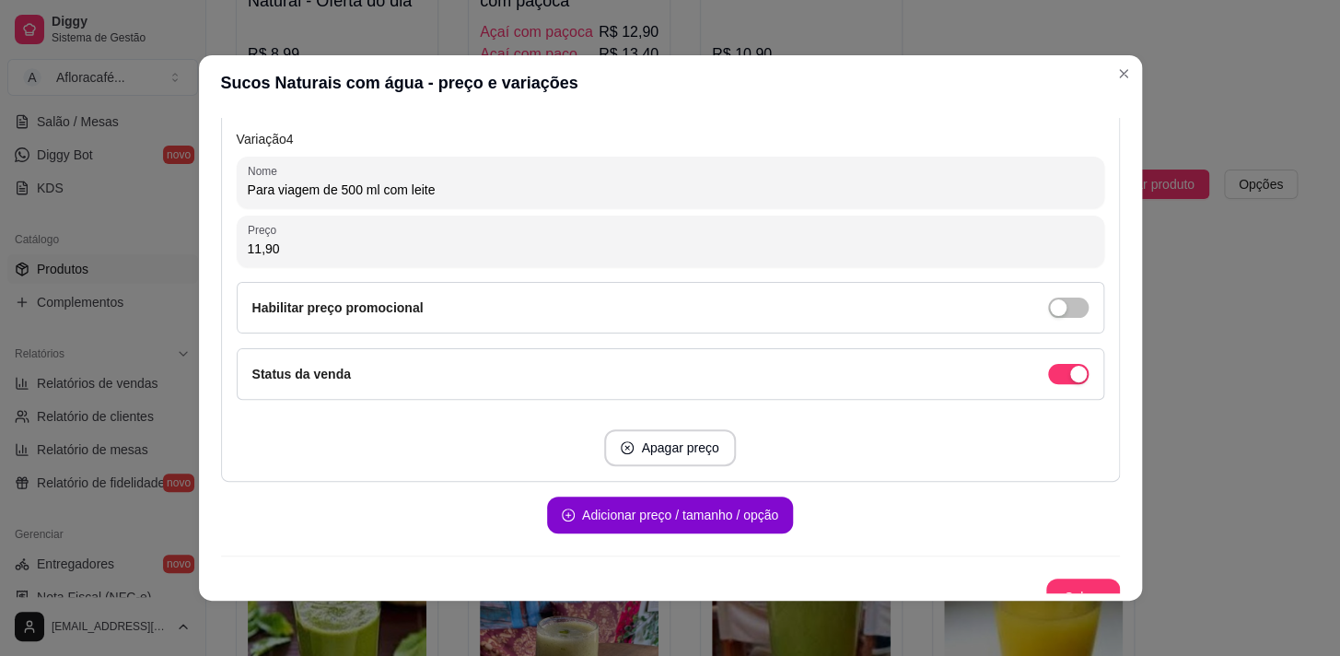
click at [448, 243] on input "11,90" at bounding box center [670, 248] width 845 height 18
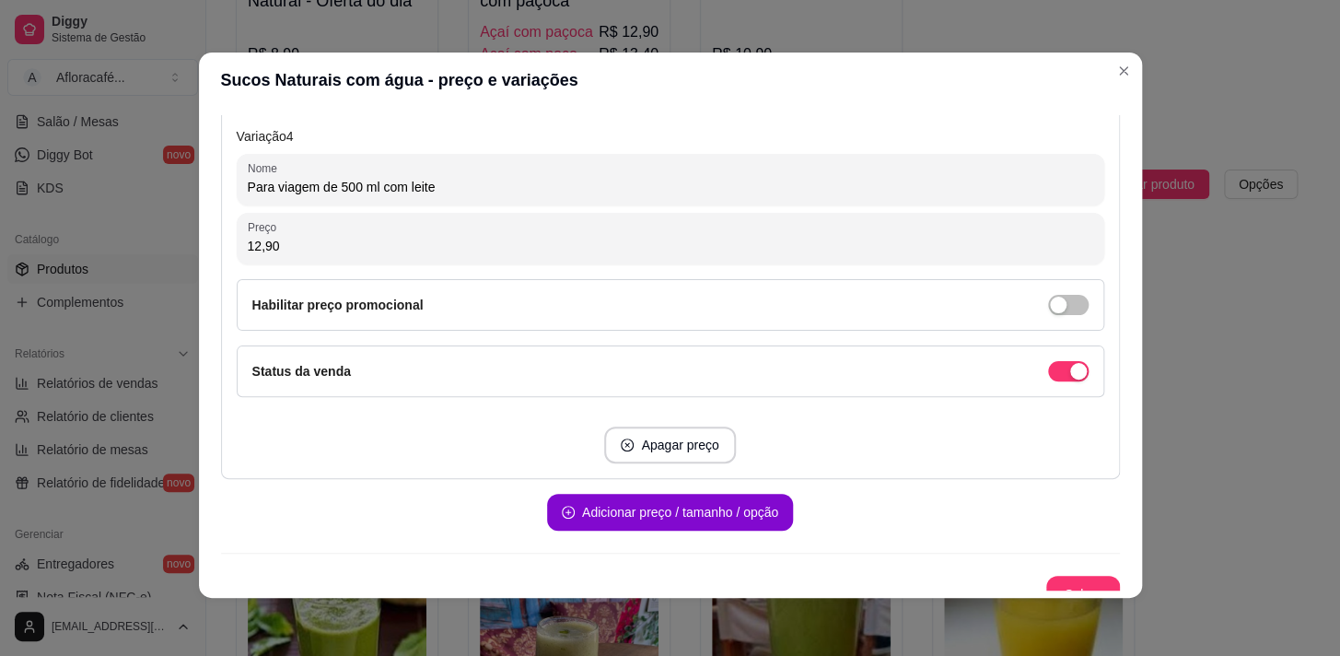
type input "12,90"
click at [1054, 585] on button "Salvar" at bounding box center [1083, 594] width 72 height 36
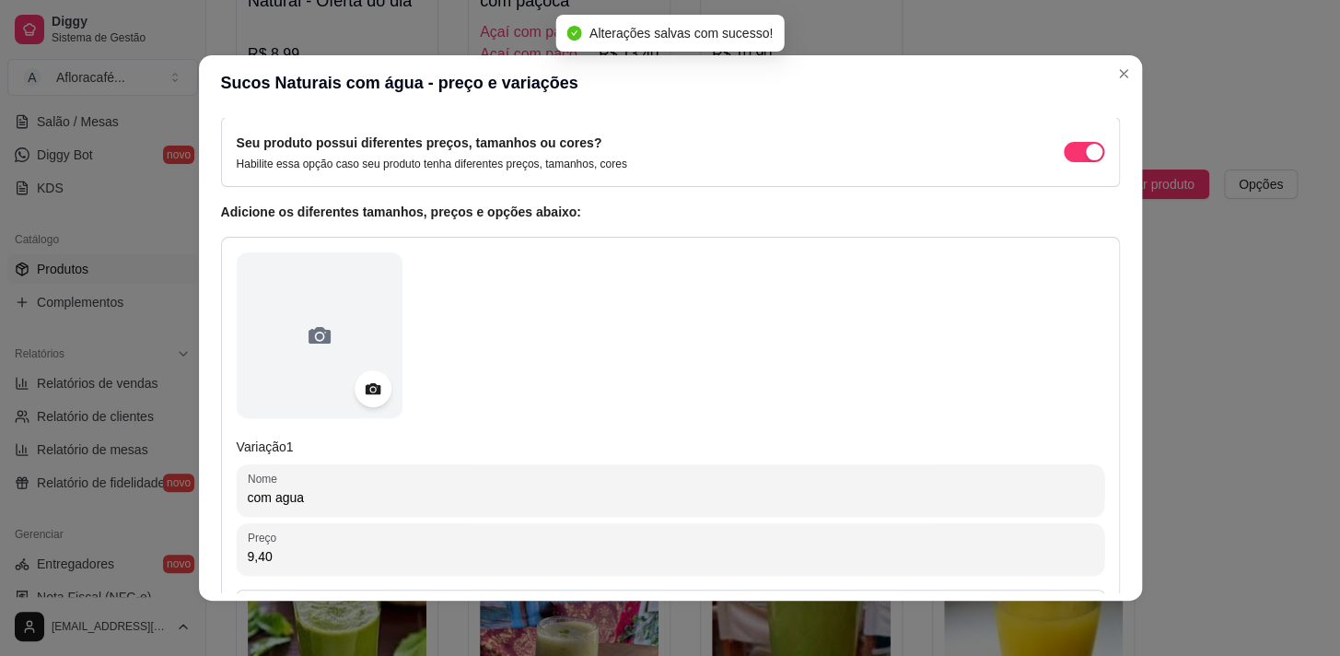
scroll to position [0, 0]
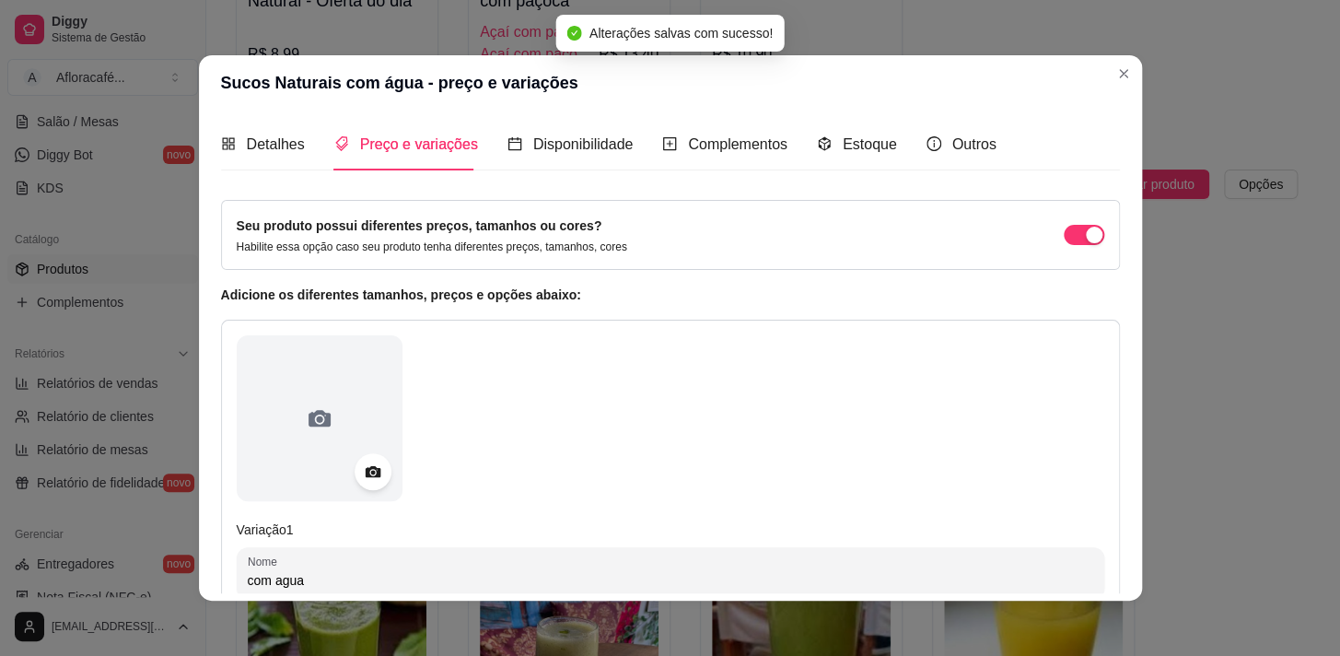
click at [300, 141] on div "Detalhes Preço e variações Disponibilidade Complementos Estoque Outros" at bounding box center [608, 144] width 775 height 52
click at [272, 150] on span "Detalhes" at bounding box center [276, 144] width 58 height 16
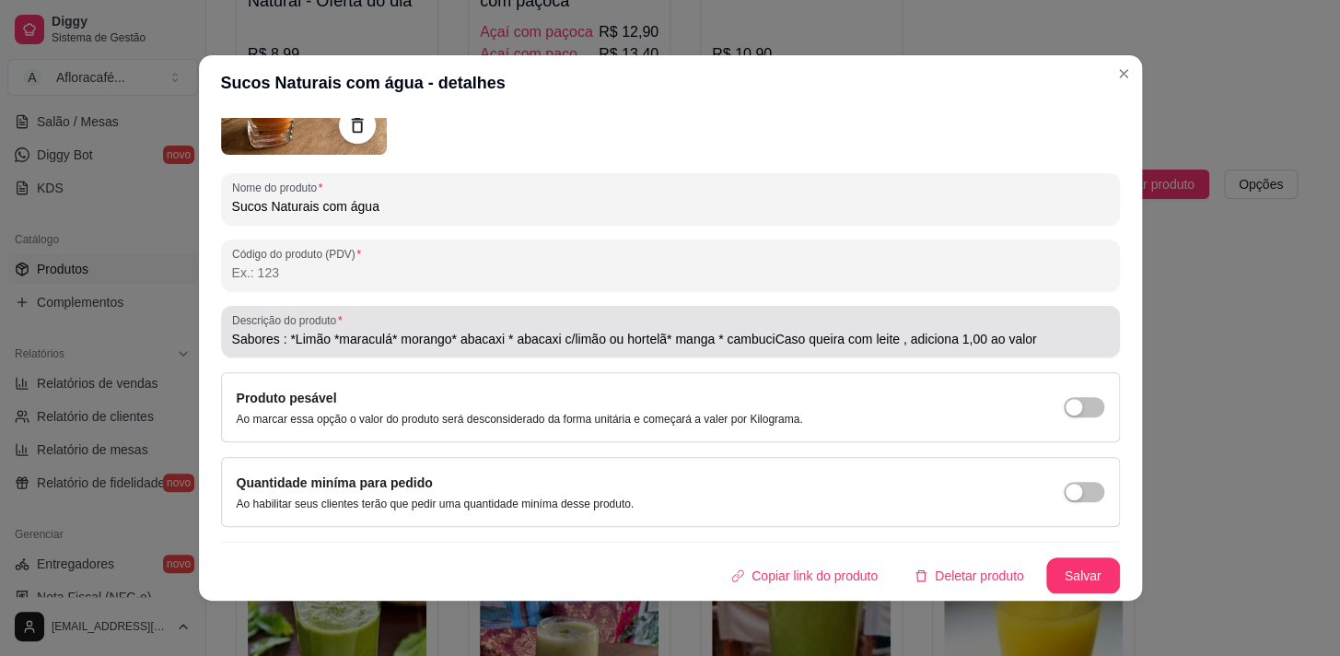
drag, startPoint x: 703, startPoint y: 337, endPoint x: 703, endPoint y: 324, distance: 12.9
click at [703, 333] on input "Sabores : *Limão *maraculá* morango* abacaxi * abacaxi c/limão ou hortelã* mang…" at bounding box center [670, 339] width 877 height 18
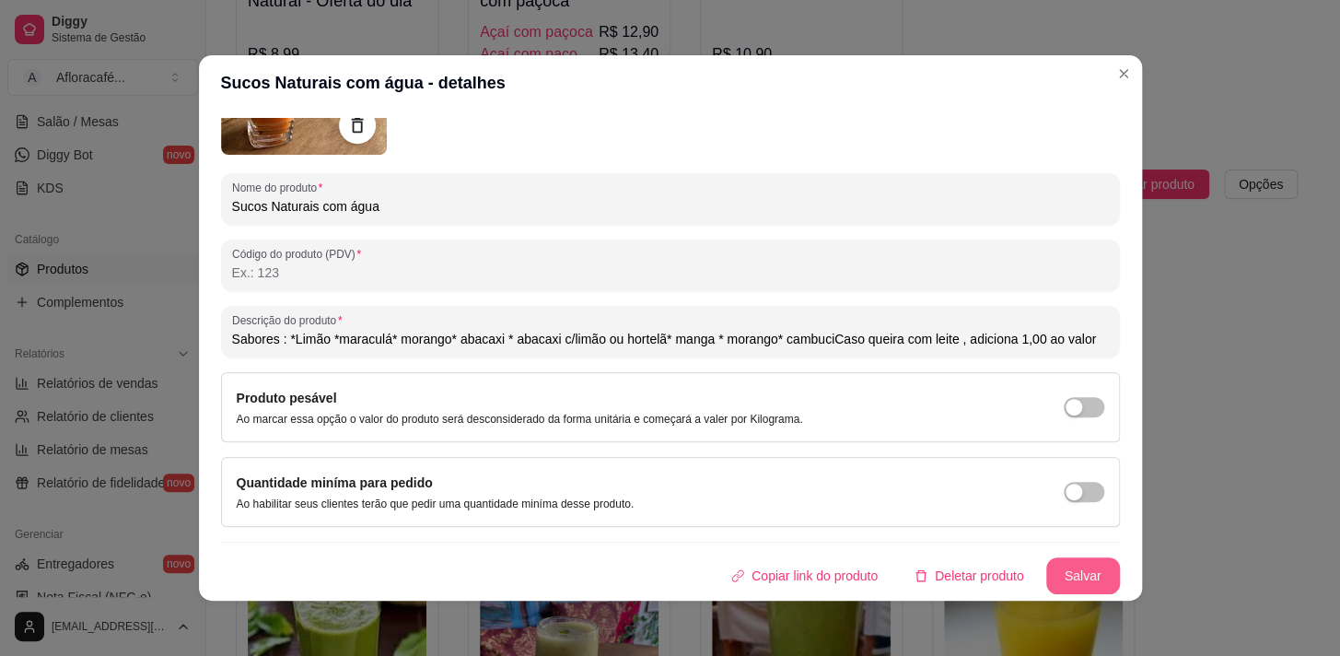
type input "Sabores : *Limão *maraculá* morango* abacaxi * abacaxi c/limão ou hortelã* mang…"
click at [1053, 577] on button "Salvar" at bounding box center [1083, 575] width 74 height 37
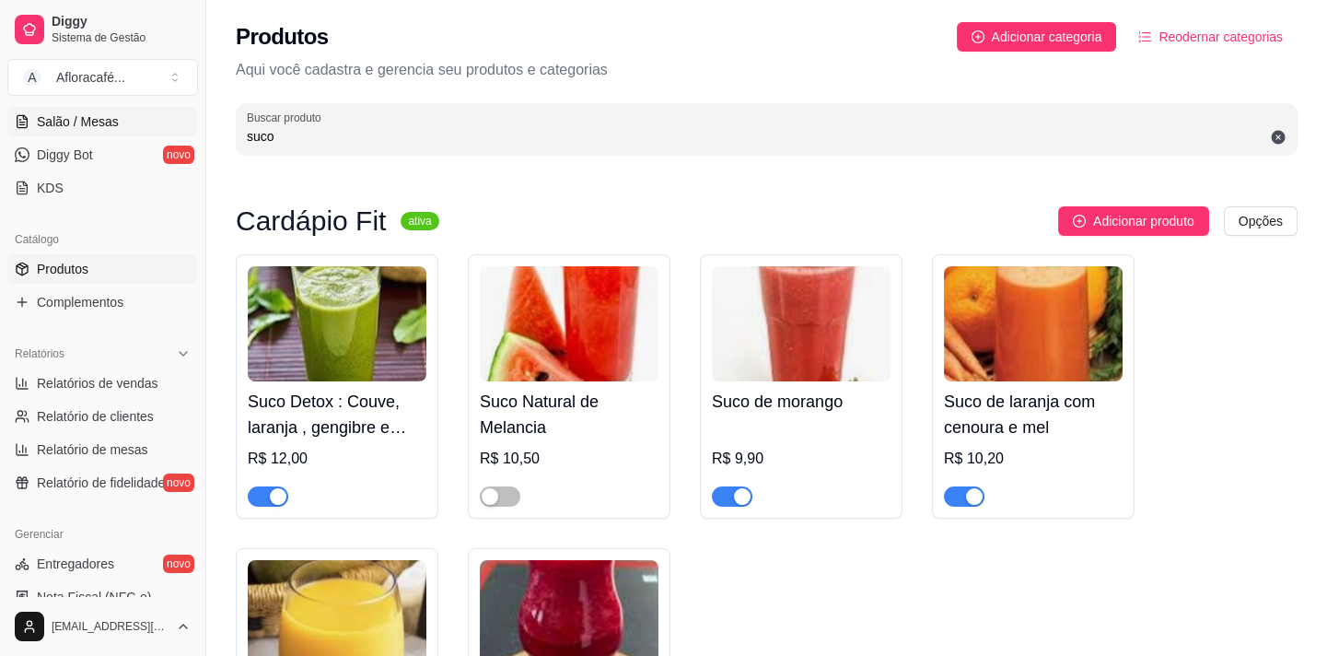
click at [103, 127] on span "Salão / Mesas" at bounding box center [78, 121] width 82 height 18
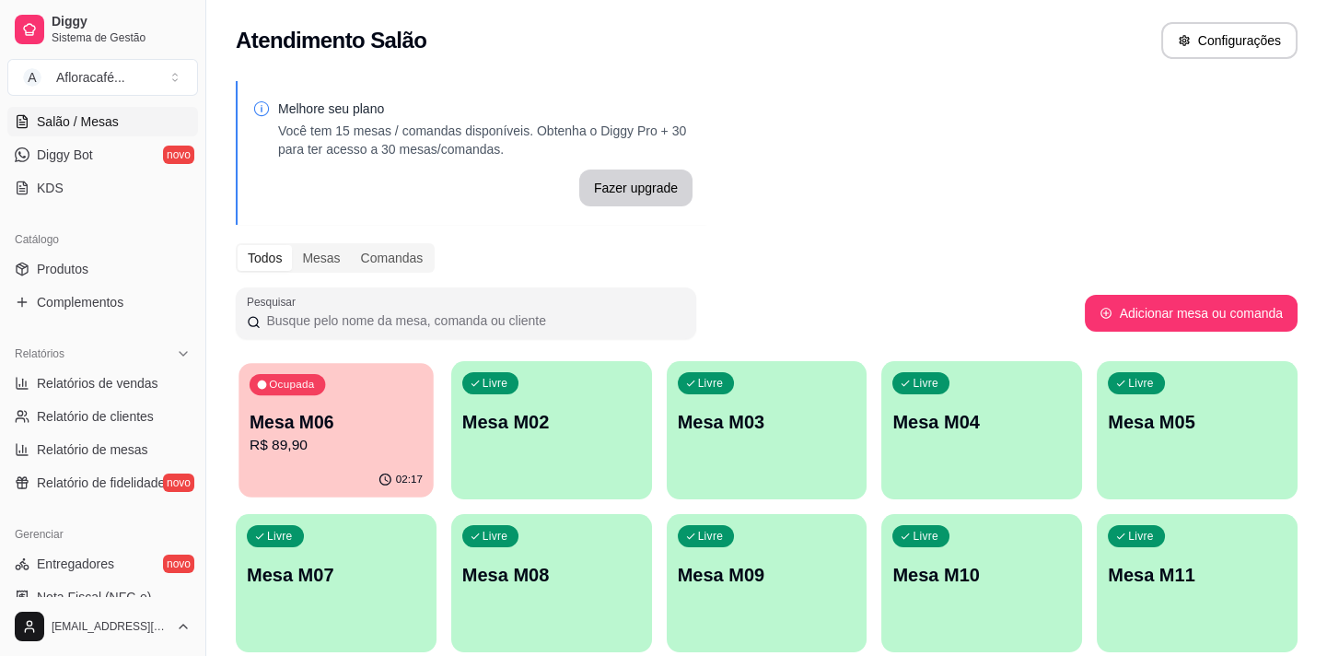
click at [301, 457] on div "Ocupada Mesa M06 R$ 89,90" at bounding box center [335, 412] width 194 height 99
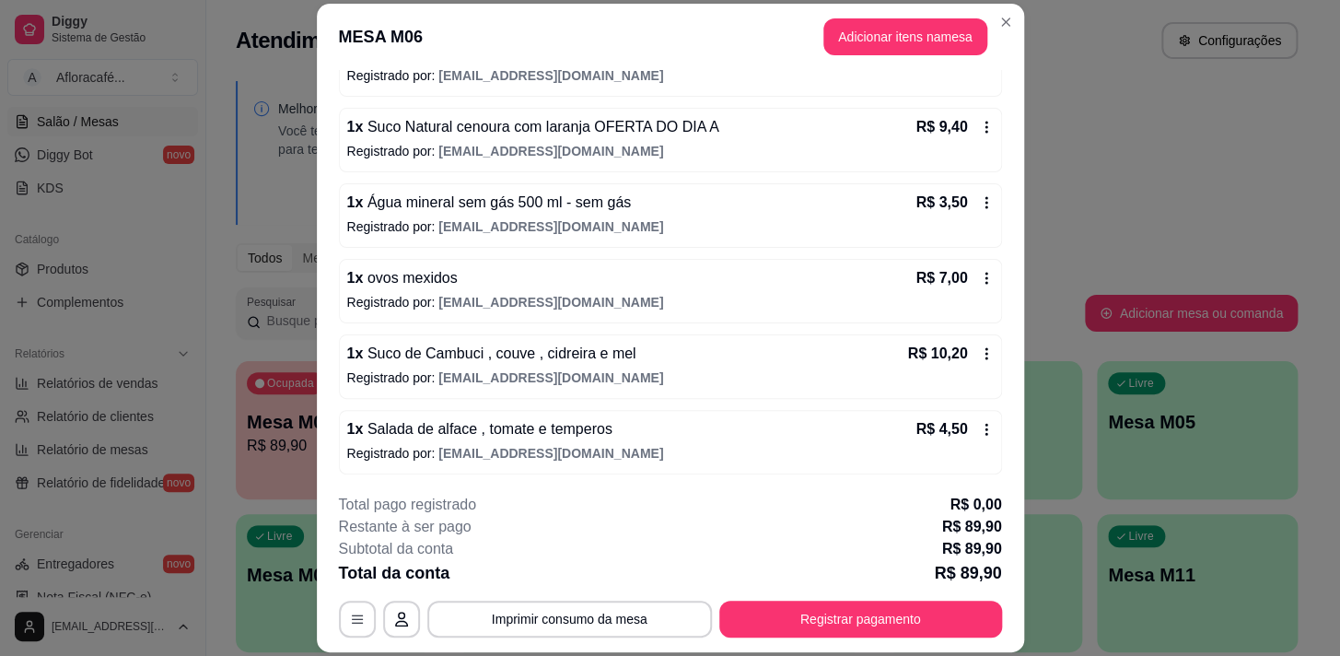
scroll to position [55, 0]
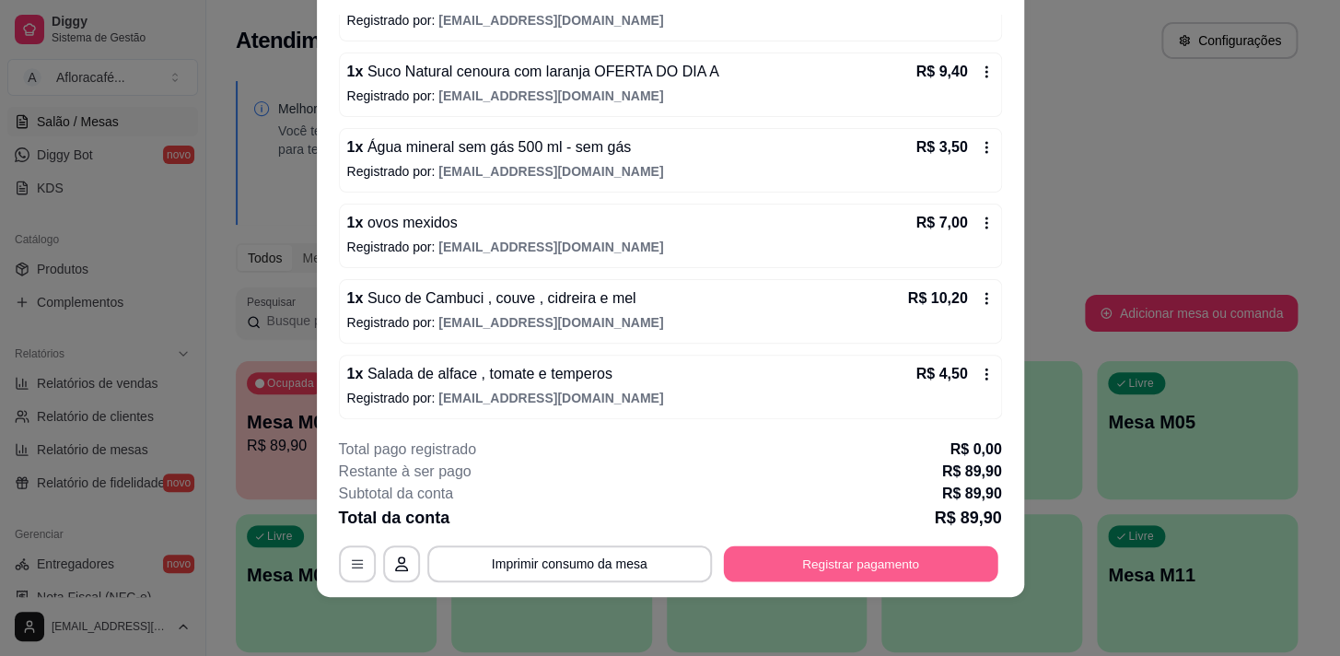
click at [897, 568] on button "Registrar pagamento" at bounding box center [860, 564] width 274 height 36
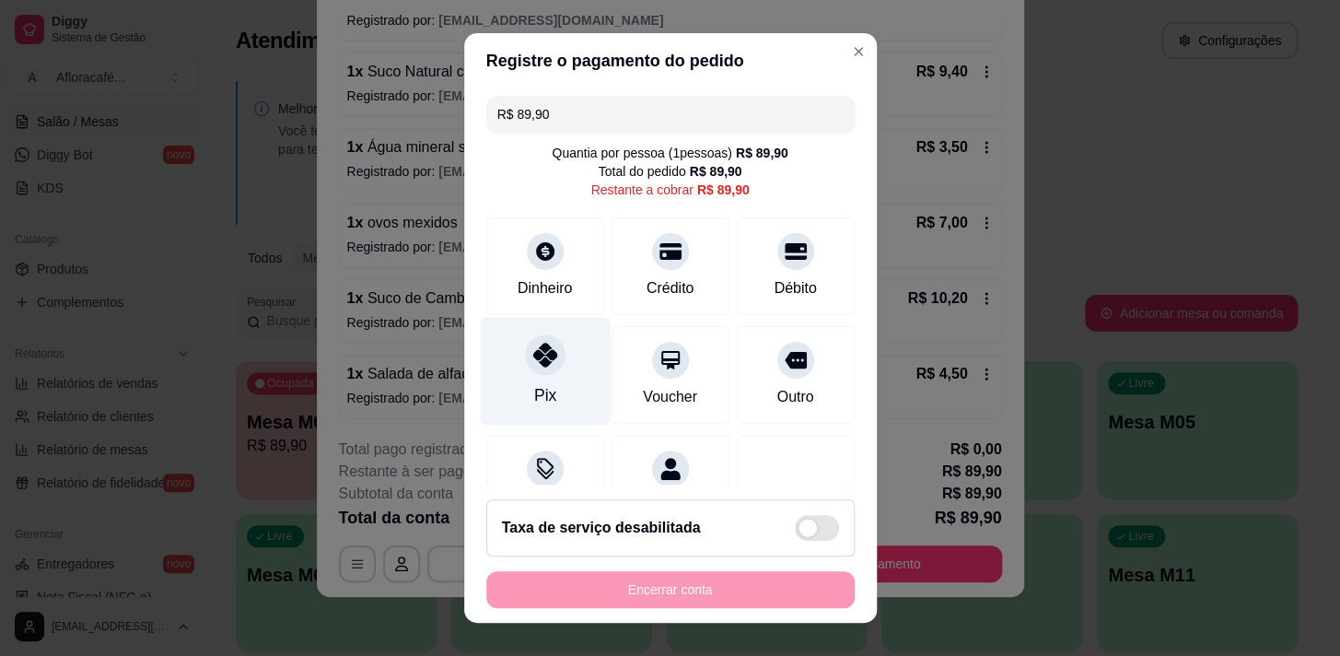
click at [567, 396] on div "Pix" at bounding box center [545, 371] width 130 height 108
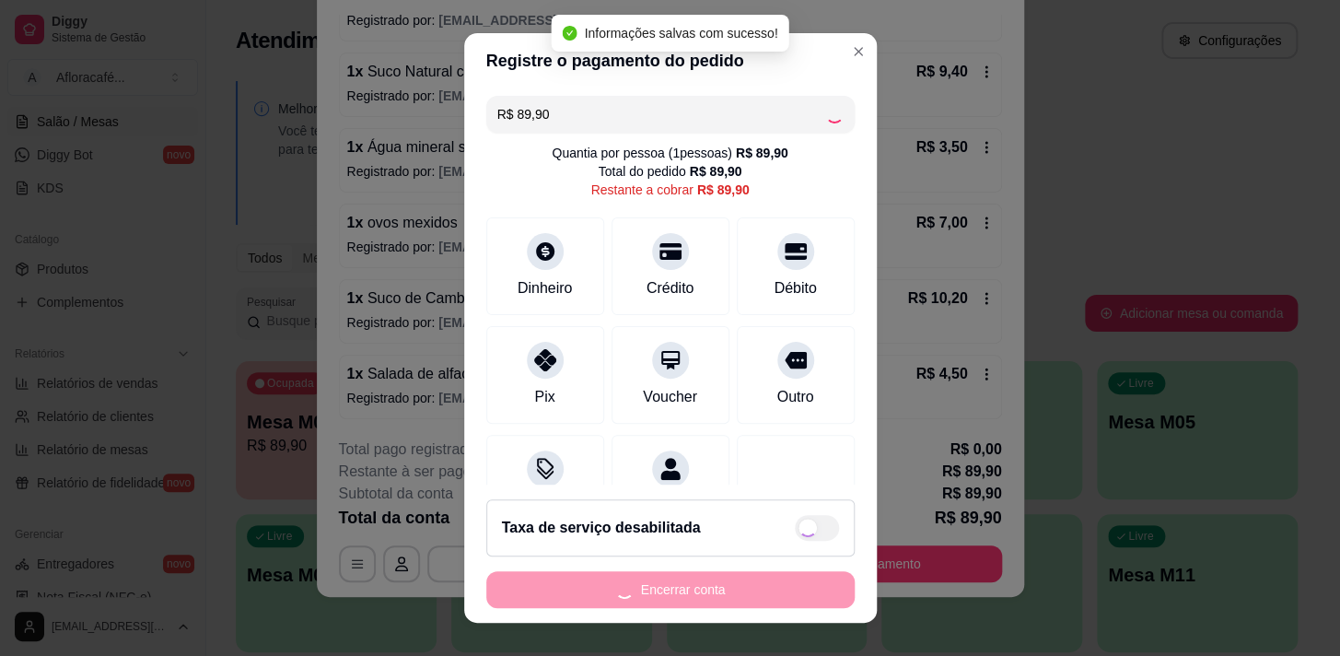
type input "R$ 0,00"
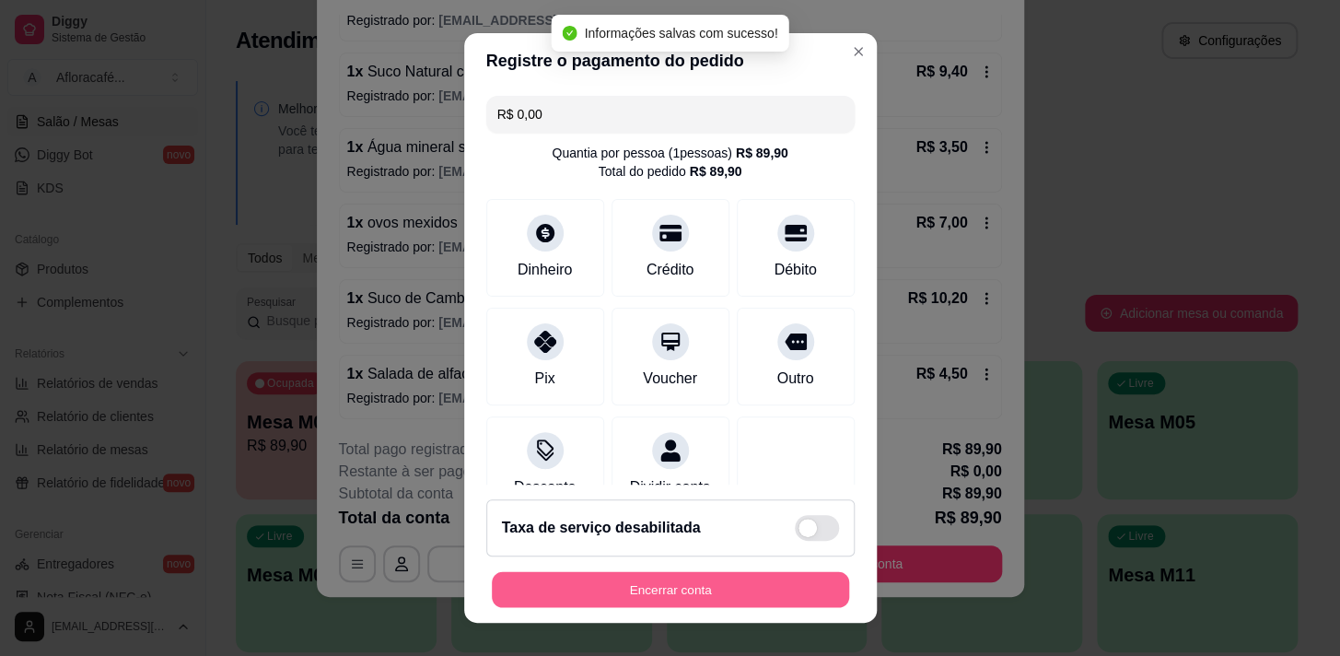
click at [741, 592] on button "Encerrar conta" at bounding box center [670, 590] width 357 height 36
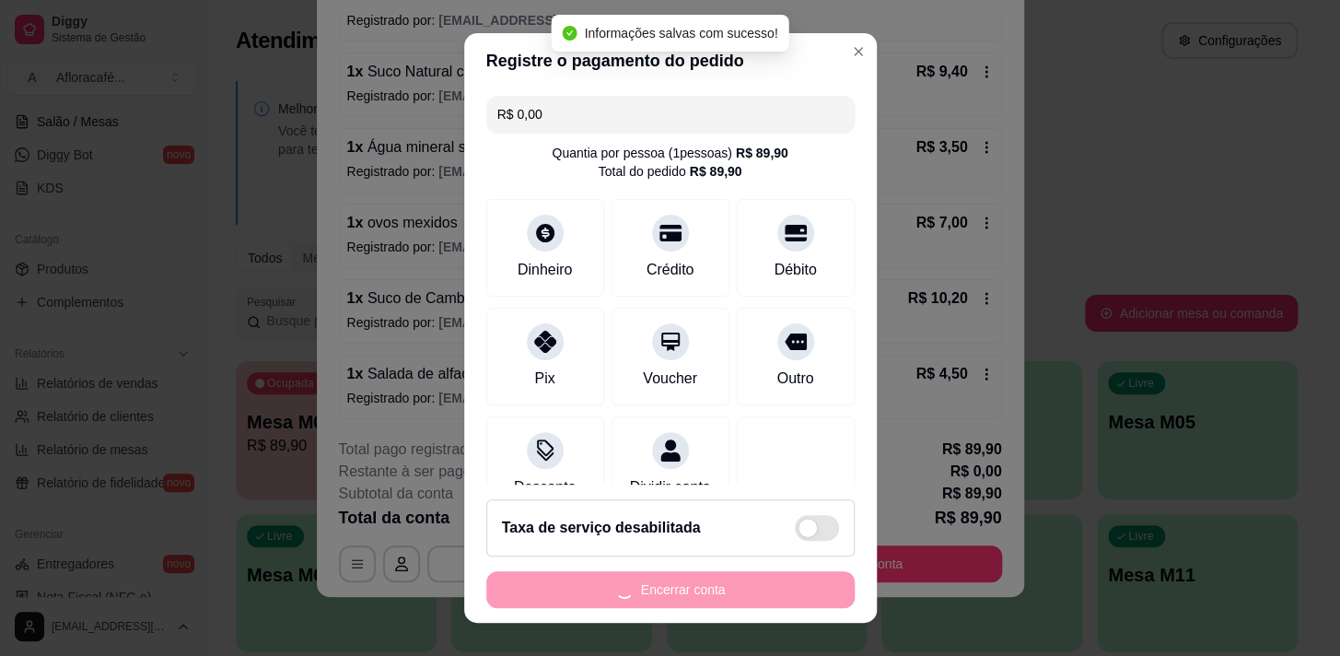
drag, startPoint x: 787, startPoint y: 661, endPoint x: 780, endPoint y: 77, distance: 583.8
click at [795, 645] on div "Registre o pagamento do pedido R$ 0,00 Quantia por pessoa ( 1 pessoas) R$ 89,90…" at bounding box center [670, 328] width 1340 height 656
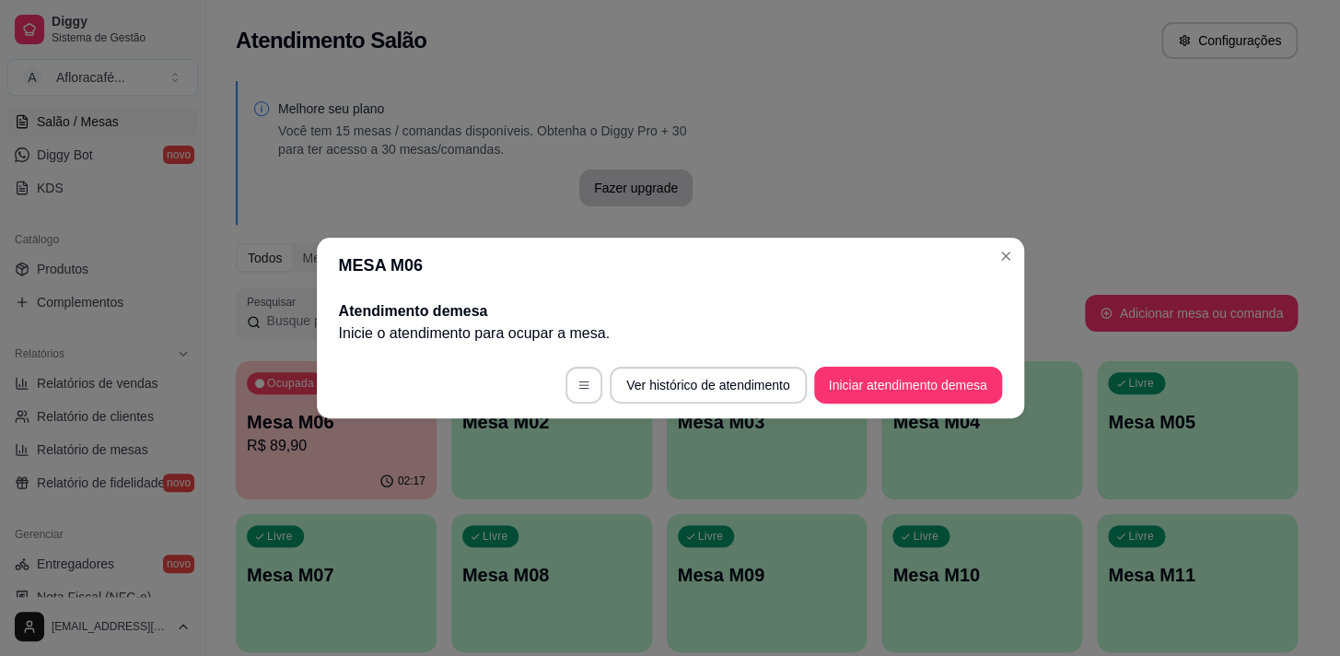
scroll to position [0, 0]
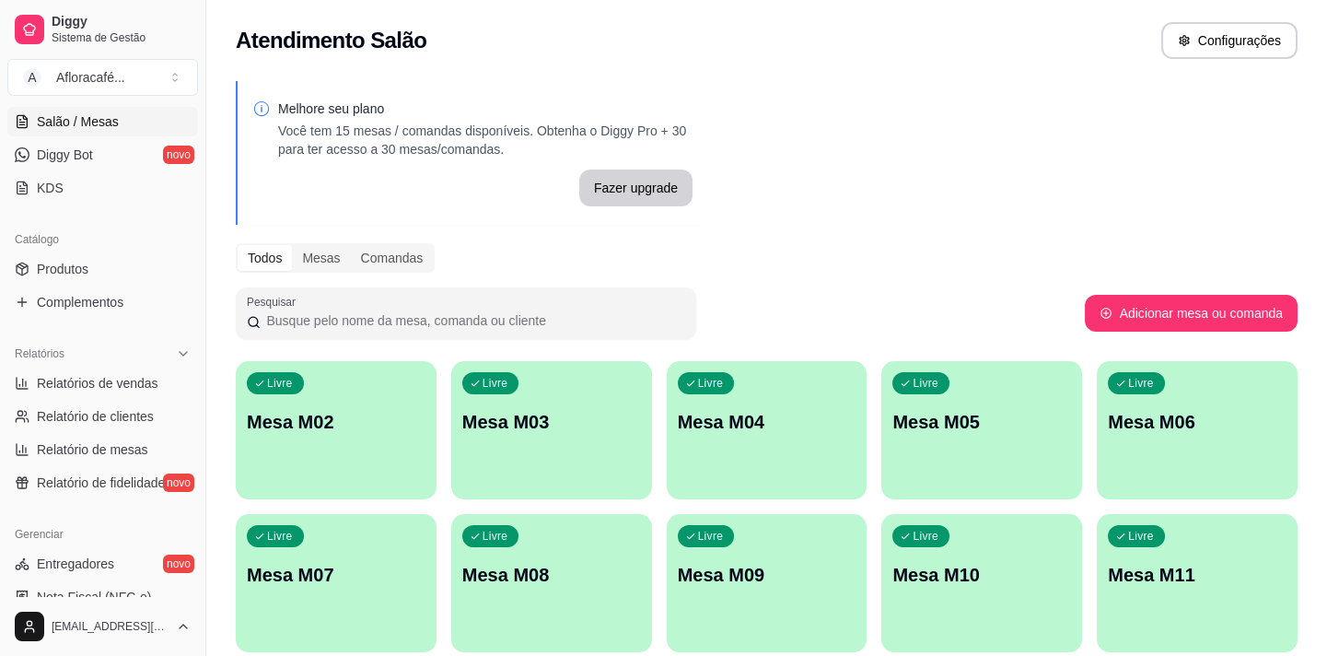
click at [367, 383] on div "Livre Mesa M02" at bounding box center [336, 419] width 201 height 116
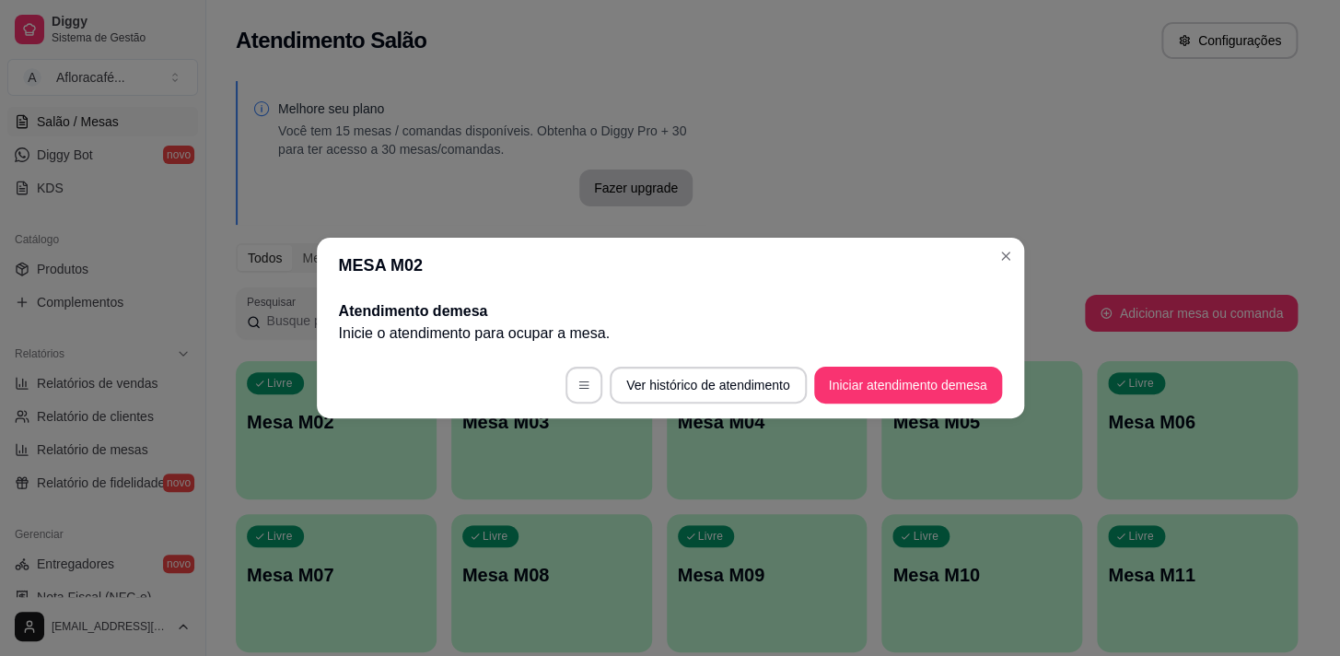
click at [907, 404] on footer "Ver histórico de atendimento Iniciar atendimento de mesa" at bounding box center [670, 385] width 707 height 66
click at [900, 371] on button "Iniciar atendimento de mesa" at bounding box center [908, 385] width 182 height 36
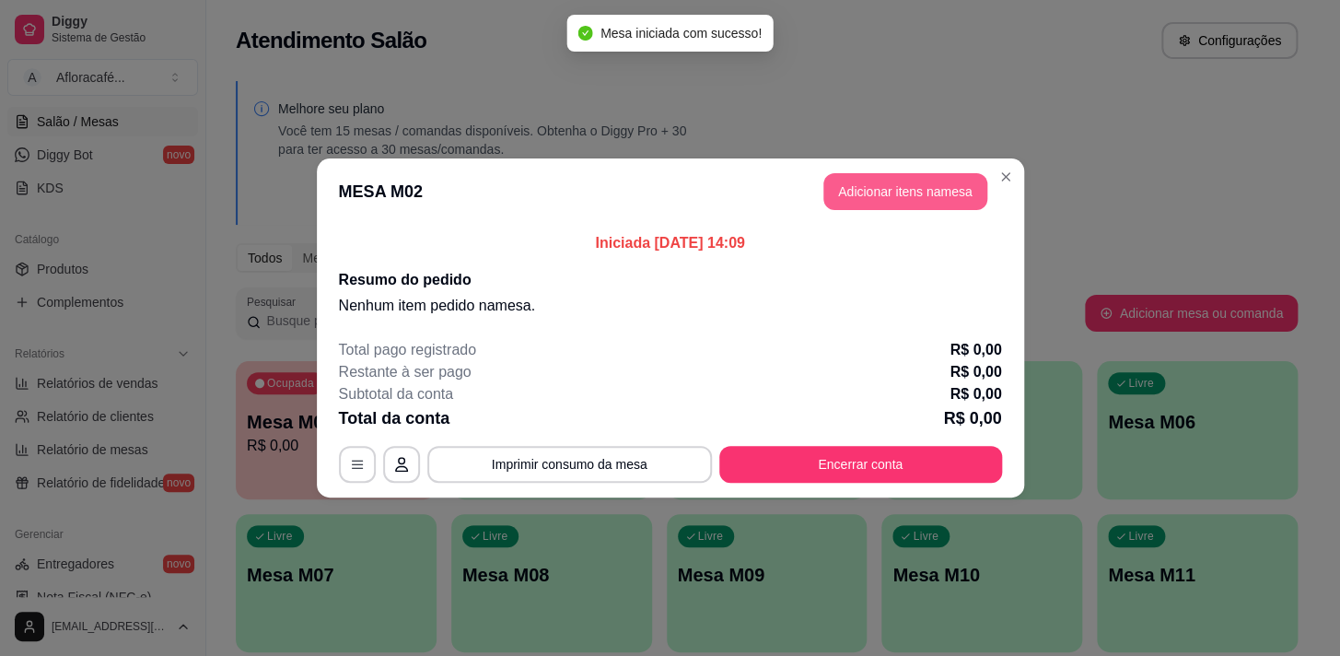
click at [887, 199] on div "MESA M02 Adicionar itens na mesa Iniciada [DATE] 14:09 Resumo do pedido Nenhum …" at bounding box center [670, 328] width 1340 height 656
click at [886, 193] on button "Adicionar itens na mesa" at bounding box center [905, 191] width 164 height 37
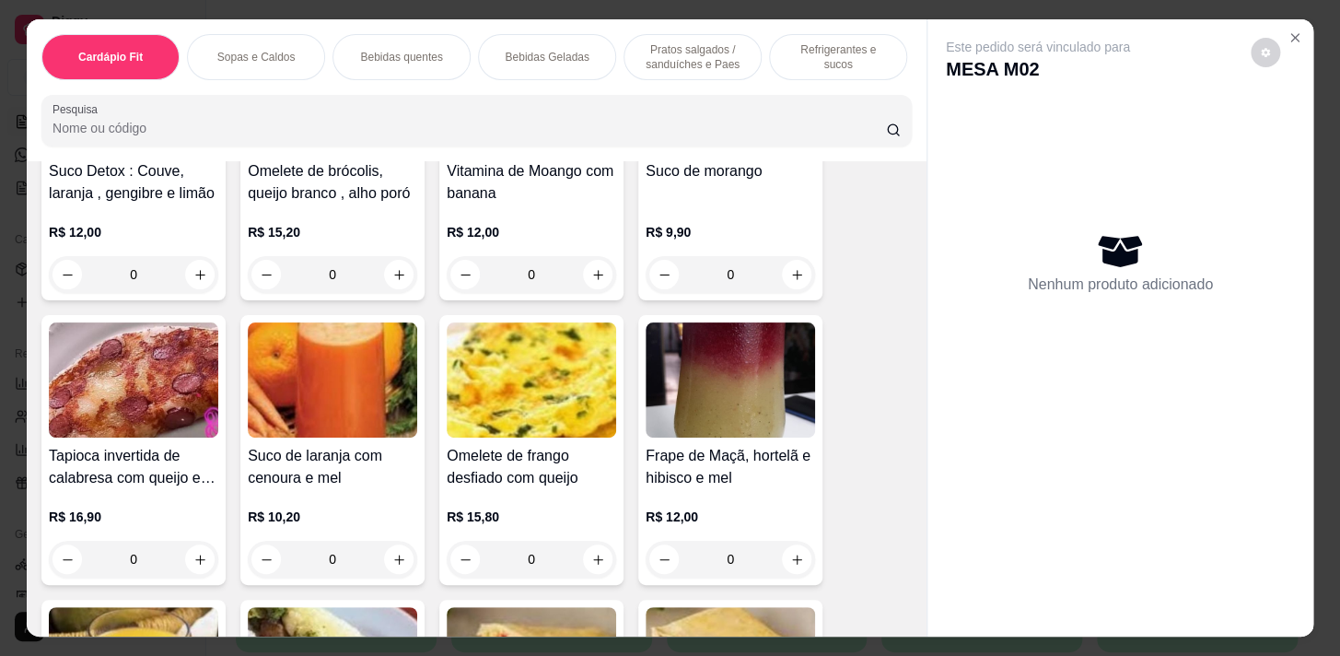
click at [574, 56] on p "Bebidas Geladas" at bounding box center [547, 57] width 84 height 15
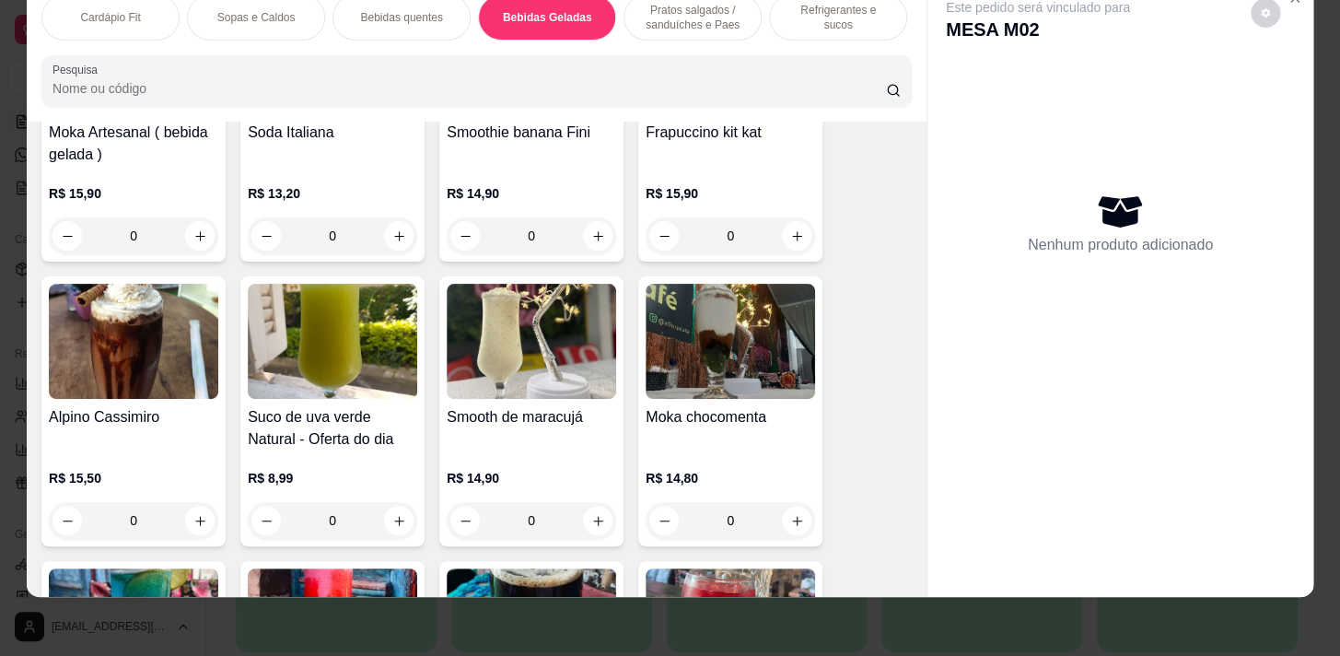
scroll to position [3668, 0]
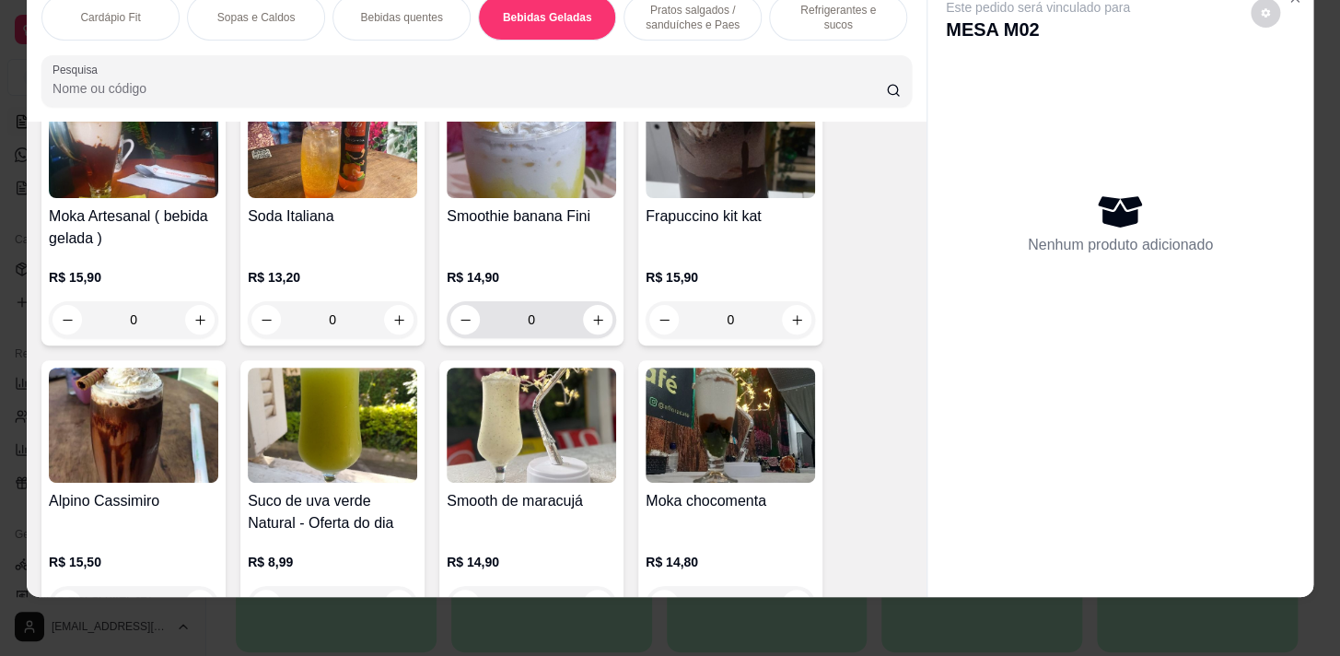
drag, startPoint x: 576, startPoint y: 324, endPoint x: 533, endPoint y: 320, distance: 43.5
click at [576, 323] on div "0" at bounding box center [531, 319] width 162 height 37
click at [596, 316] on icon "increase-product-quantity" at bounding box center [598, 320] width 14 height 14
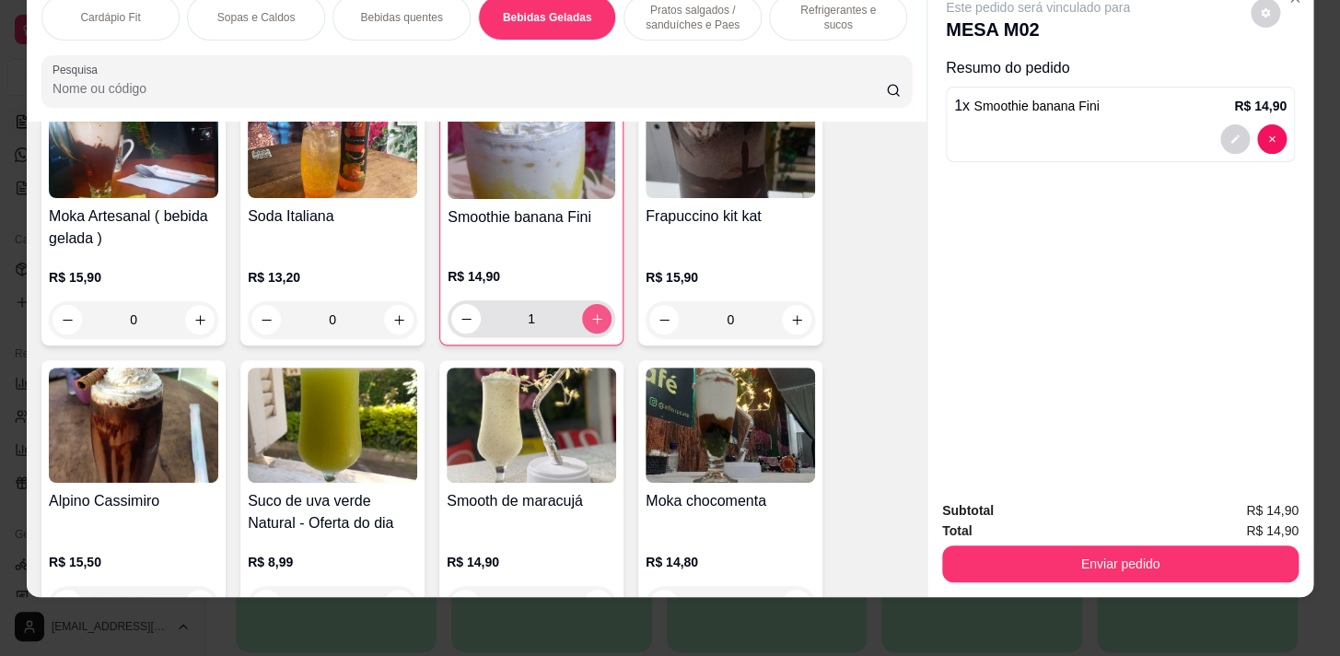
type input "1"
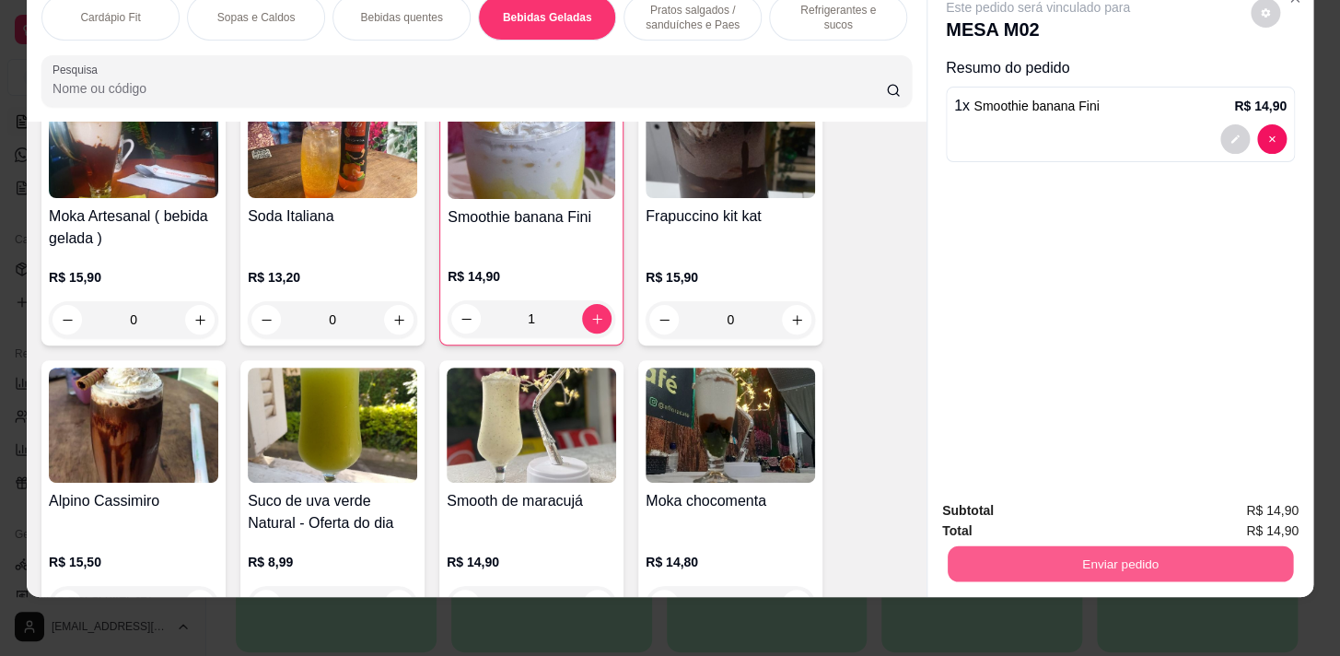
click at [1249, 554] on button "Enviar pedido" at bounding box center [1119, 563] width 345 height 36
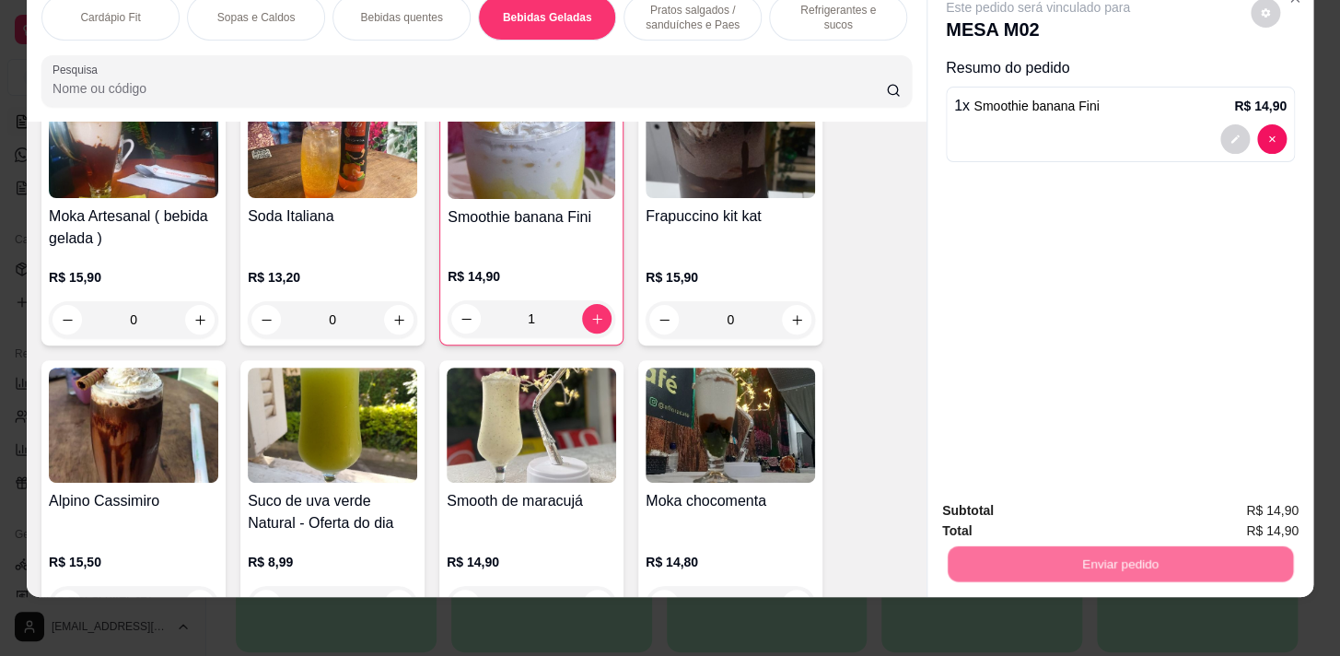
click at [1245, 497] on button "Sim, quero registrar" at bounding box center [1234, 506] width 137 height 35
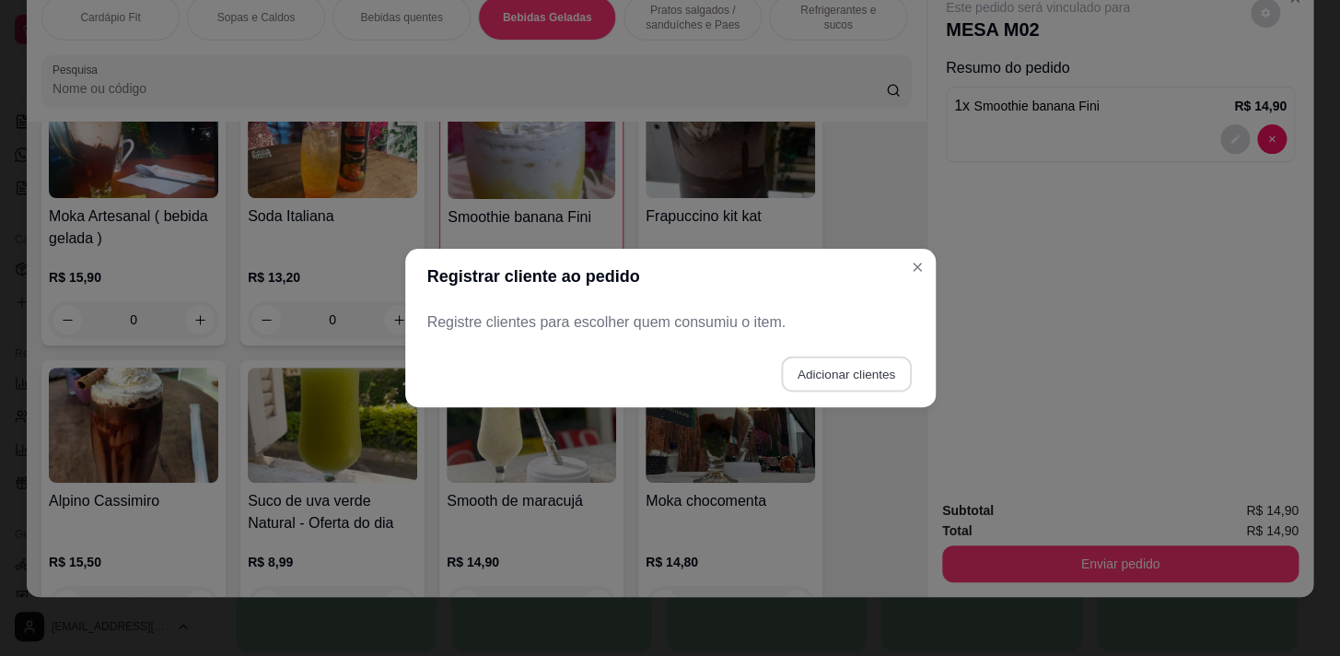
click at [819, 389] on button "Adicionar clientes" at bounding box center [846, 374] width 130 height 36
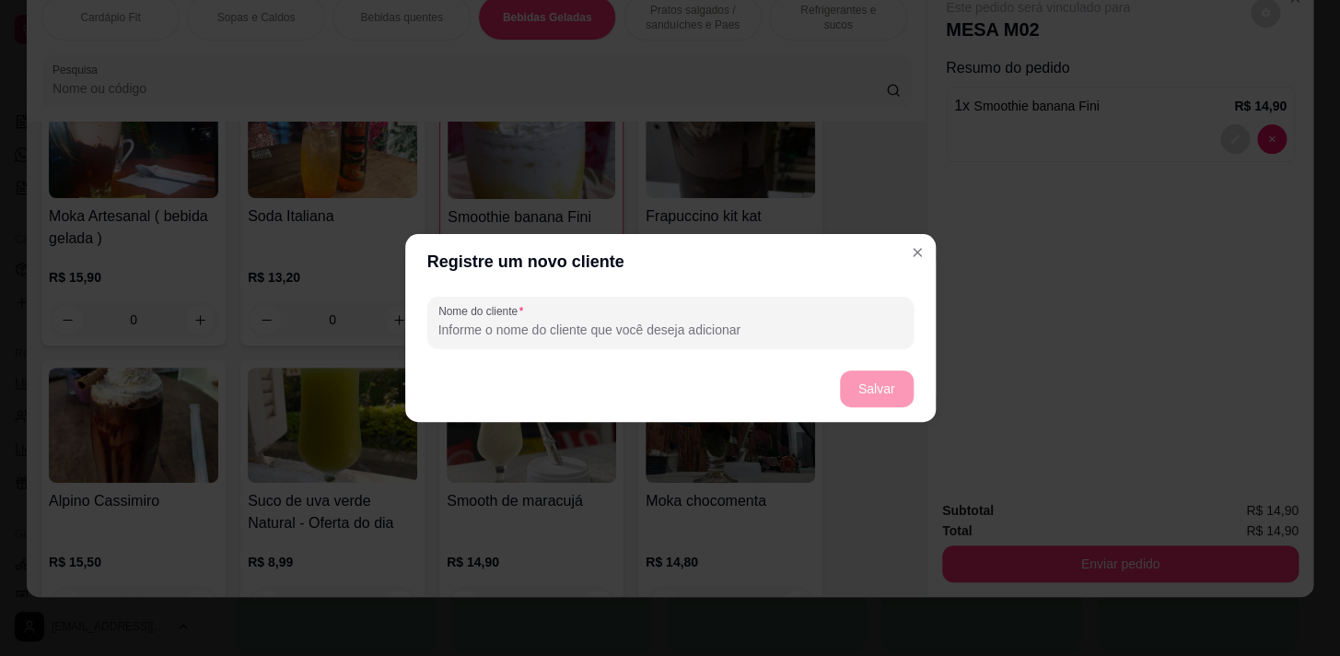
click at [835, 333] on input "Nome do cliente" at bounding box center [670, 329] width 464 height 18
type input "1"
click at [865, 395] on button "Salvar" at bounding box center [877, 388] width 74 height 37
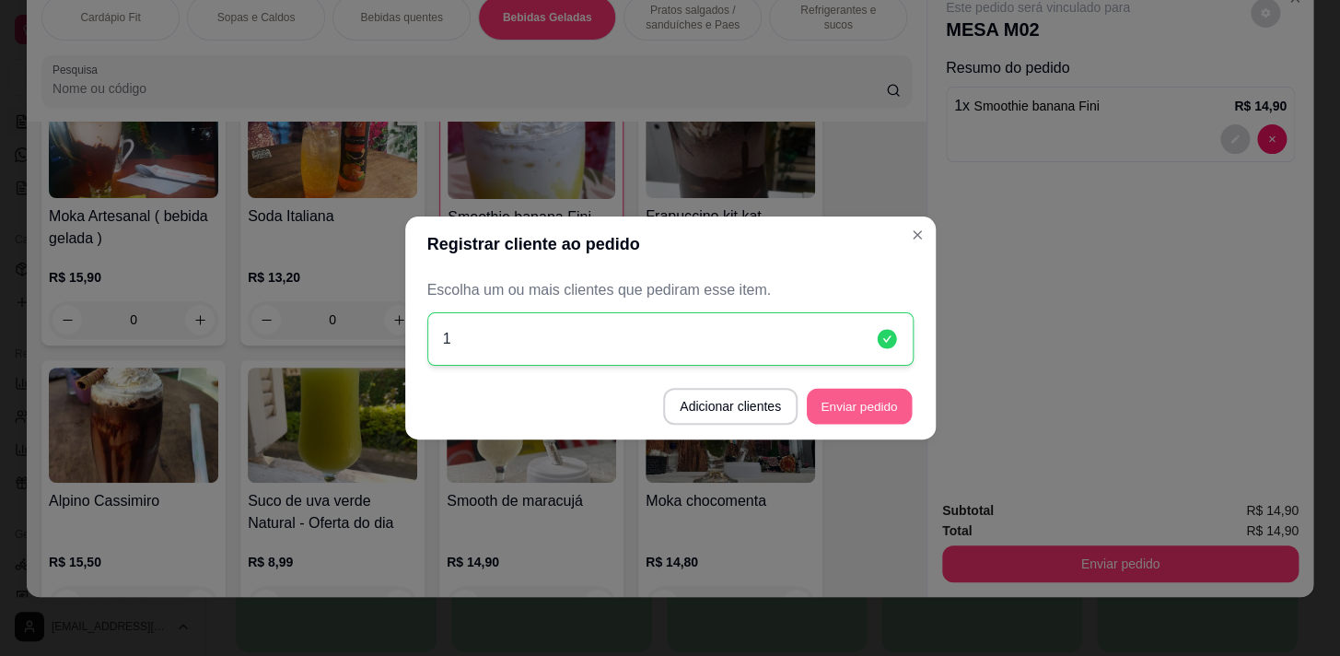
click at [888, 392] on button "Enviar pedido" at bounding box center [859, 407] width 105 height 36
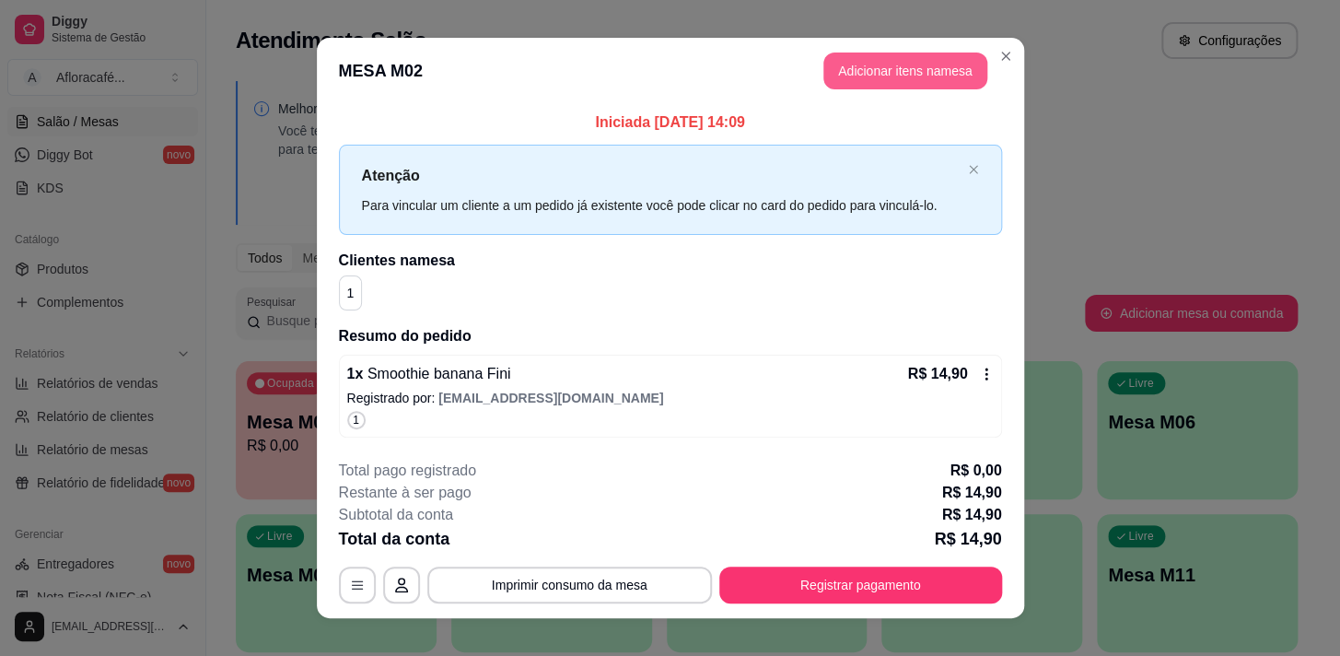
click at [878, 60] on button "Adicionar itens na mesa" at bounding box center [905, 70] width 164 height 37
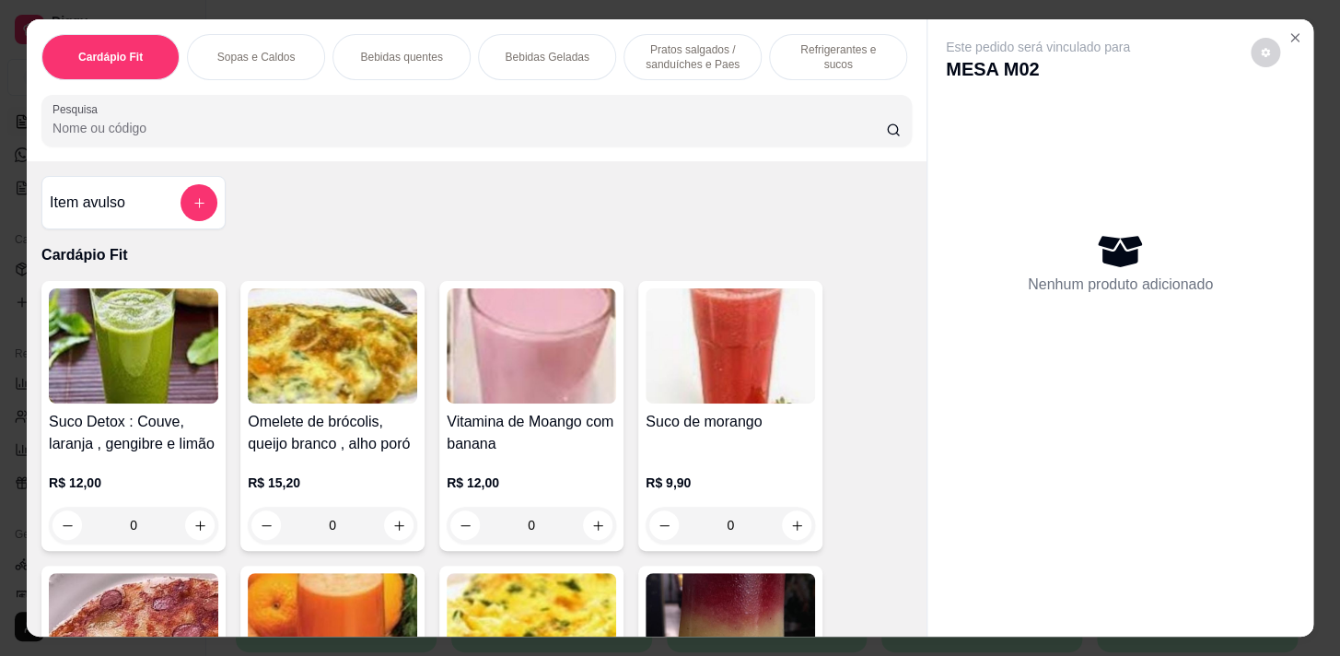
click at [820, 52] on p "Refrigerantes e sucos" at bounding box center [838, 56] width 107 height 29
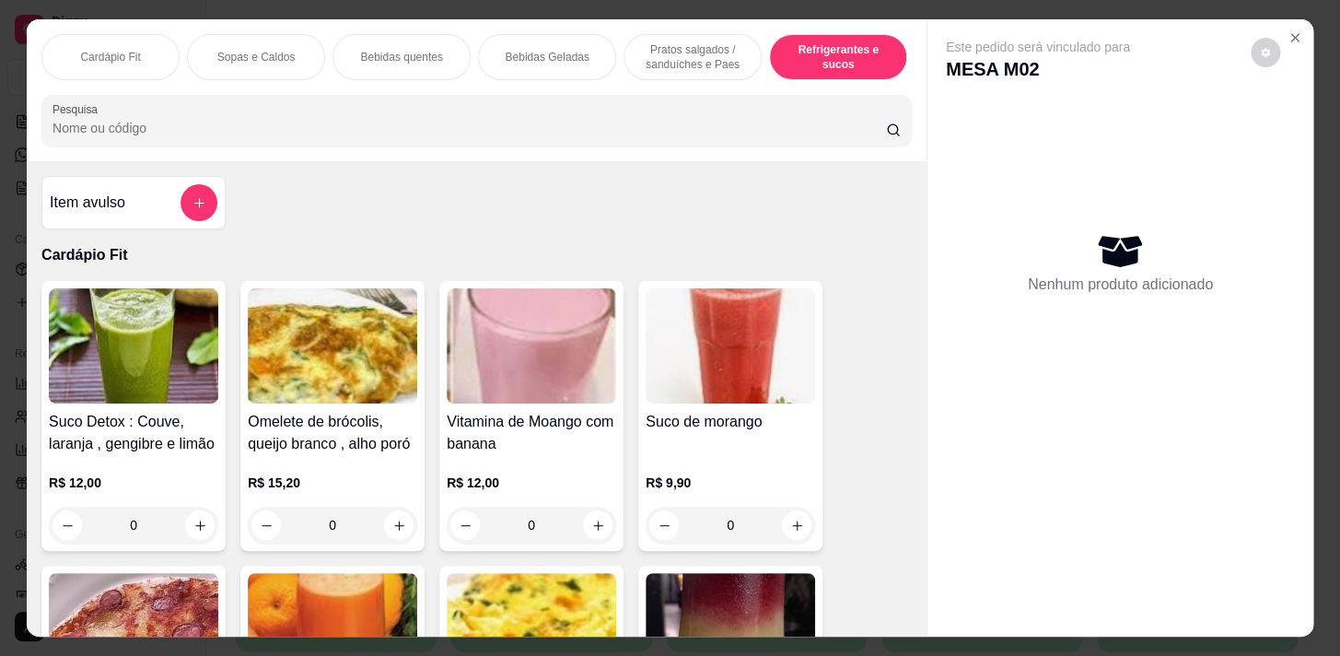
scroll to position [45, 0]
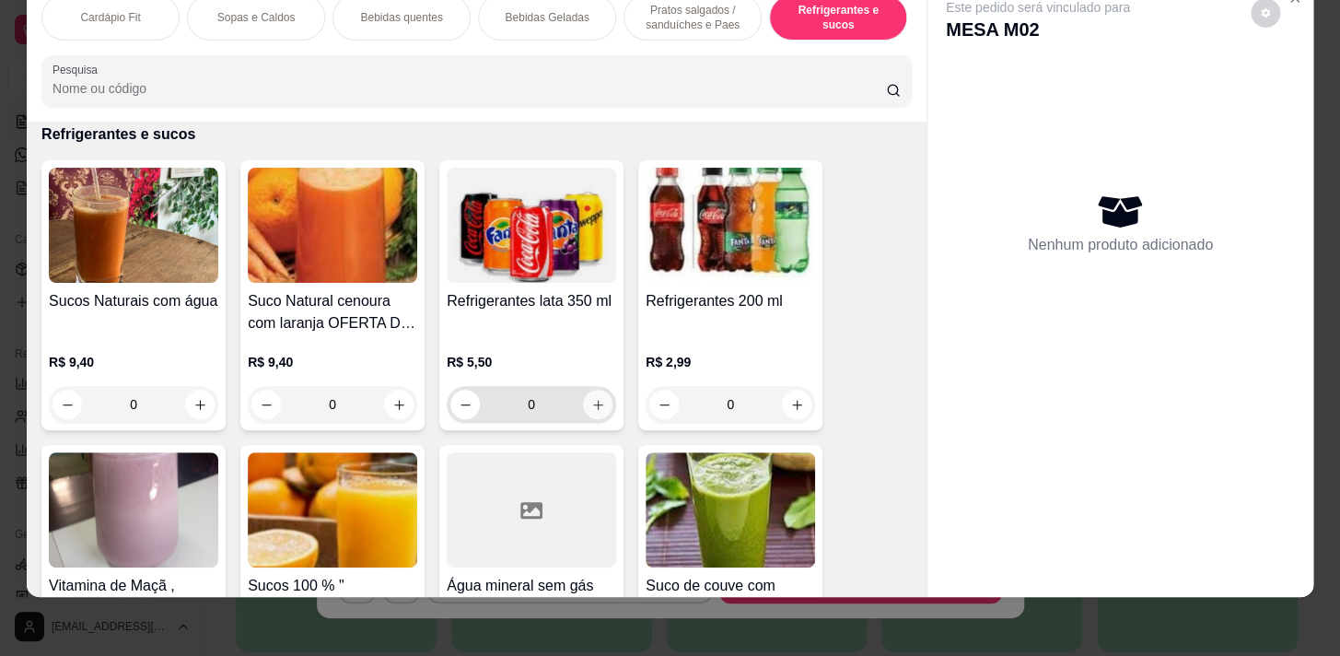
click at [597, 409] on icon "increase-product-quantity" at bounding box center [598, 405] width 14 height 14
type input "1"
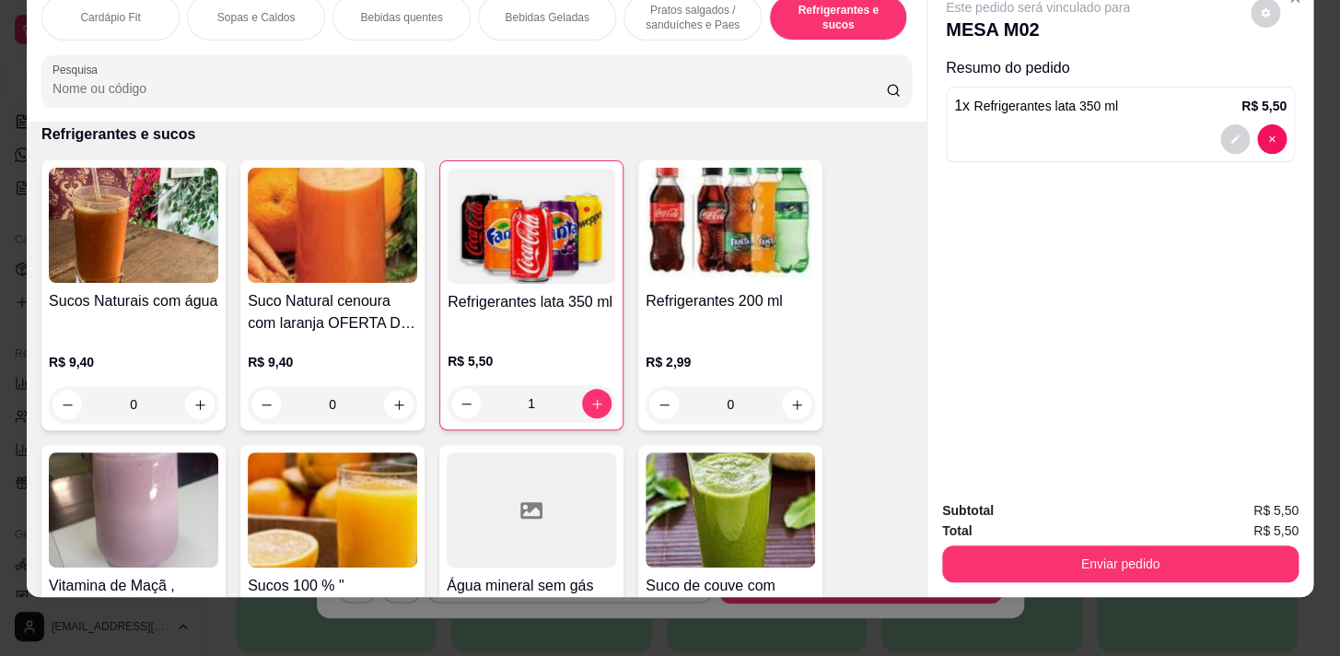
scroll to position [0, 761]
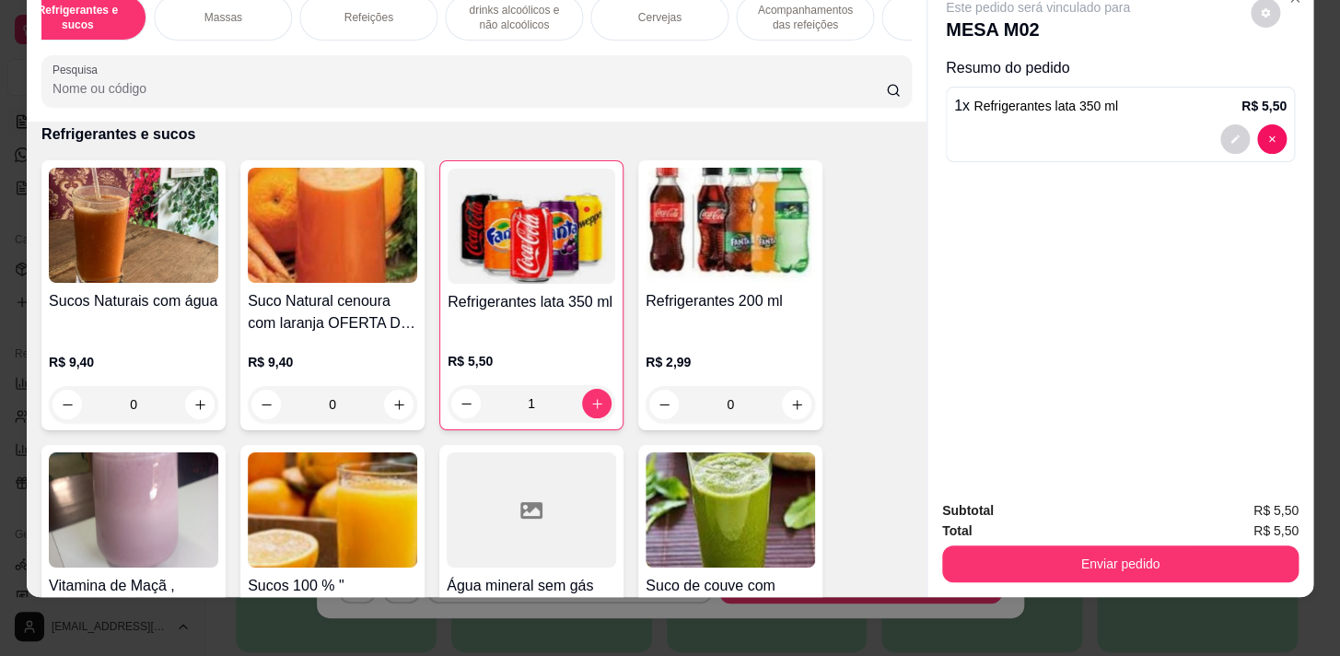
click at [484, 12] on p "drinks alcoólicos e não alcoólicos" at bounding box center [513, 17] width 107 height 29
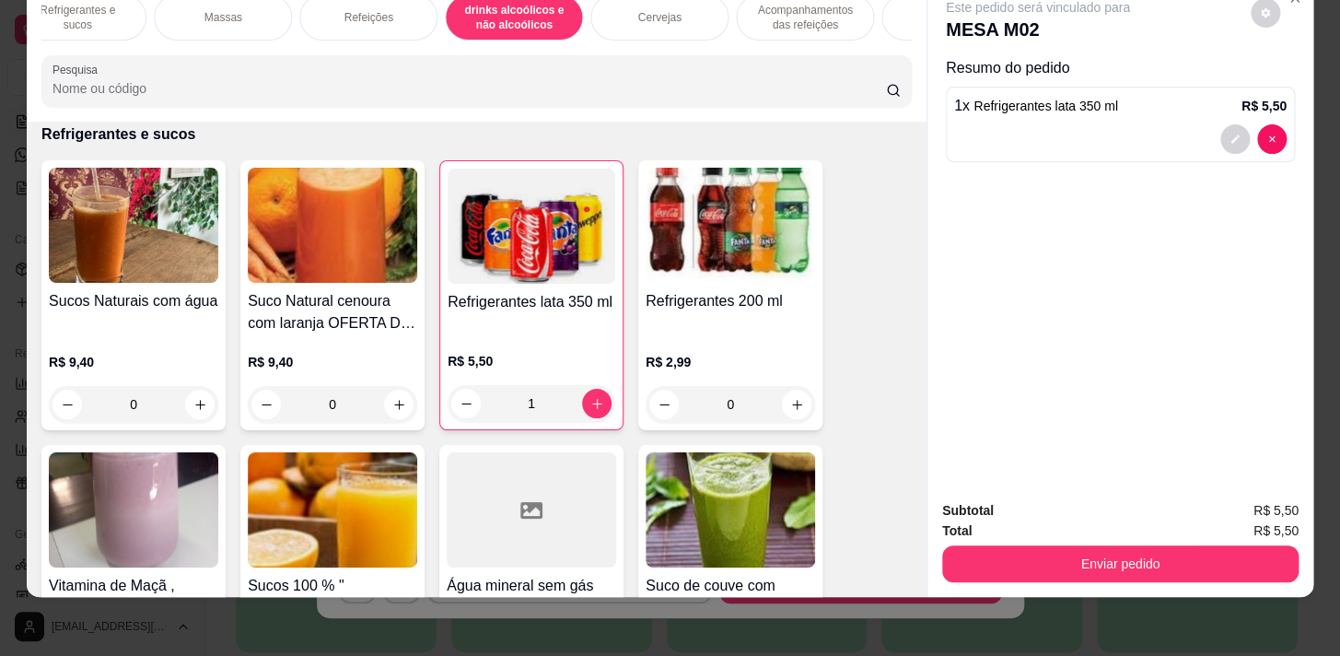
scroll to position [11668, 0]
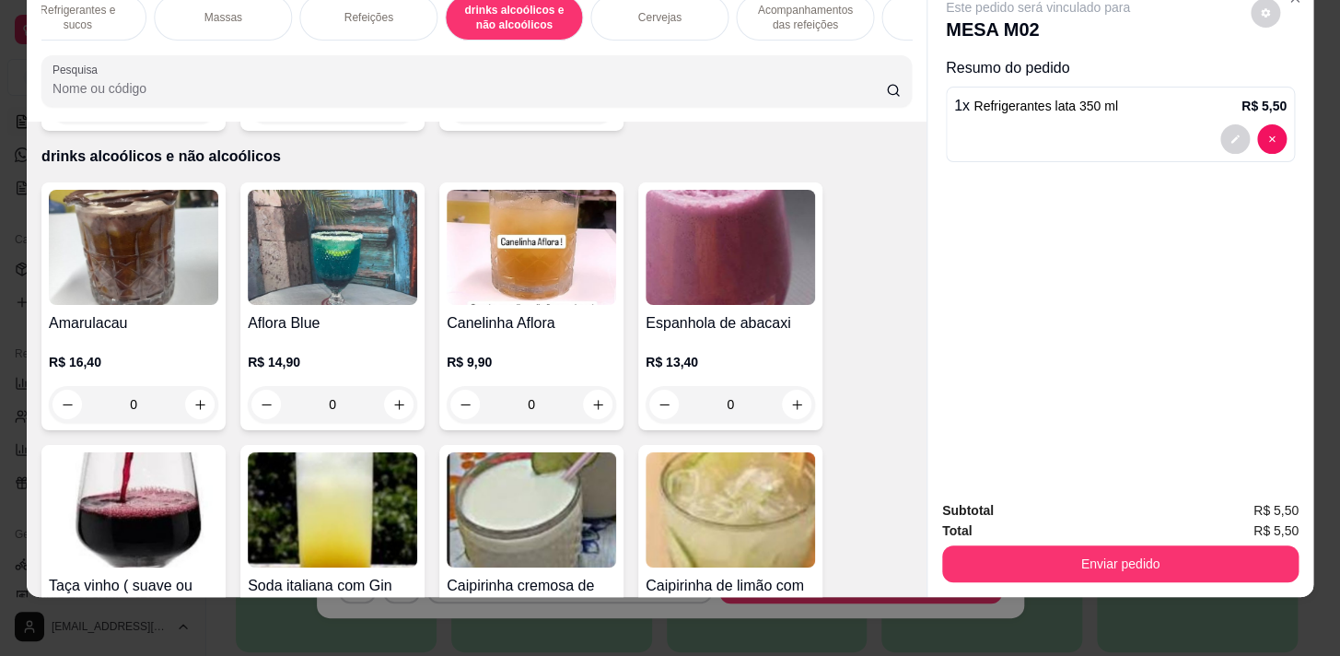
click at [75, 14] on div "Refrigerantes e sucos" at bounding box center [77, 17] width 138 height 46
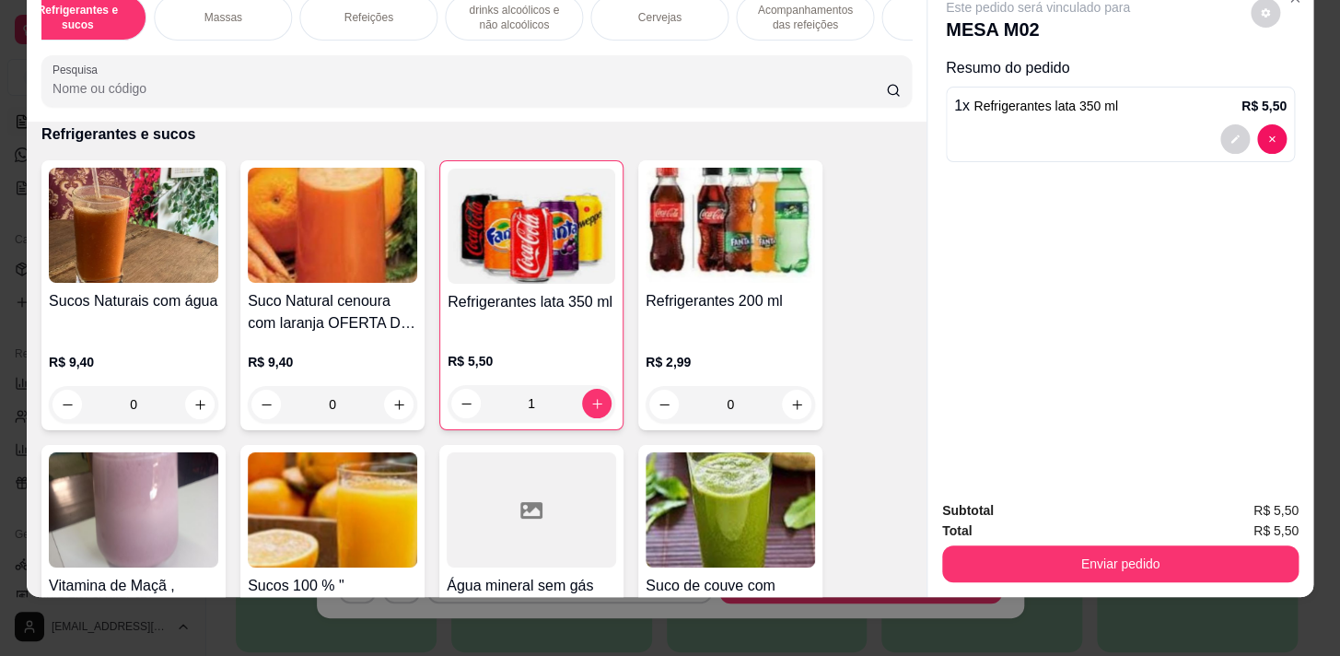
click at [378, 14] on div "Refeições" at bounding box center [368, 17] width 138 height 46
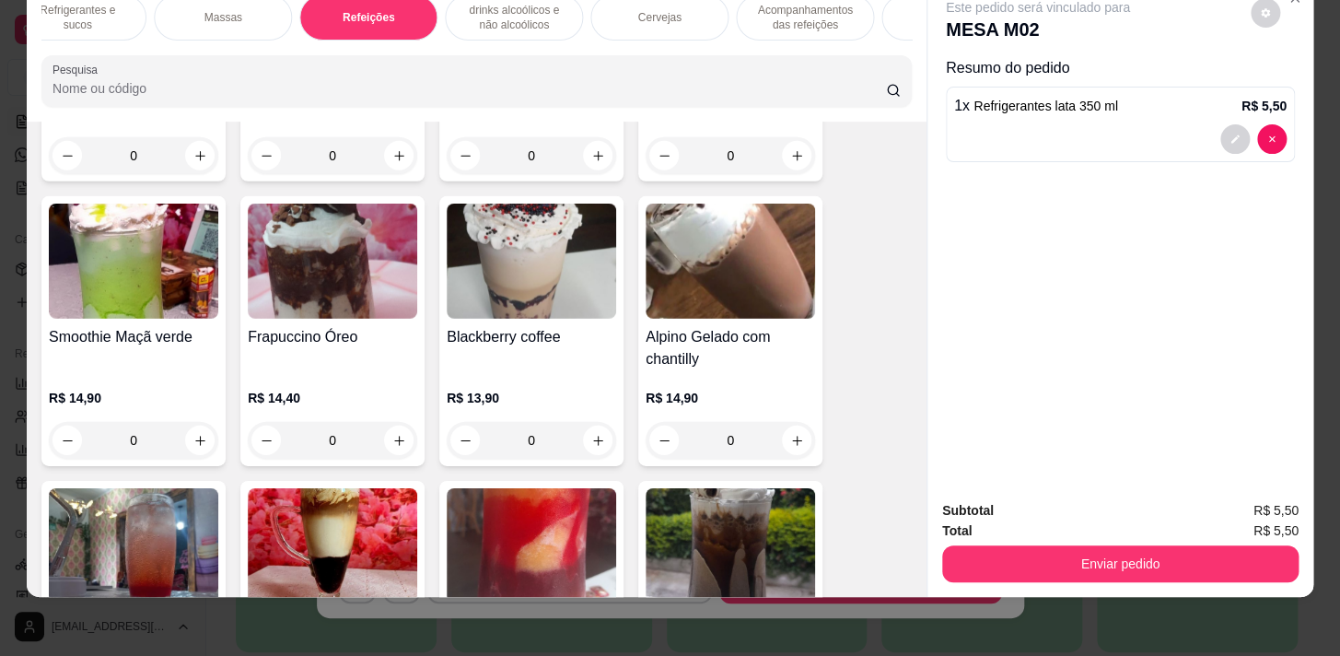
scroll to position [0, 0]
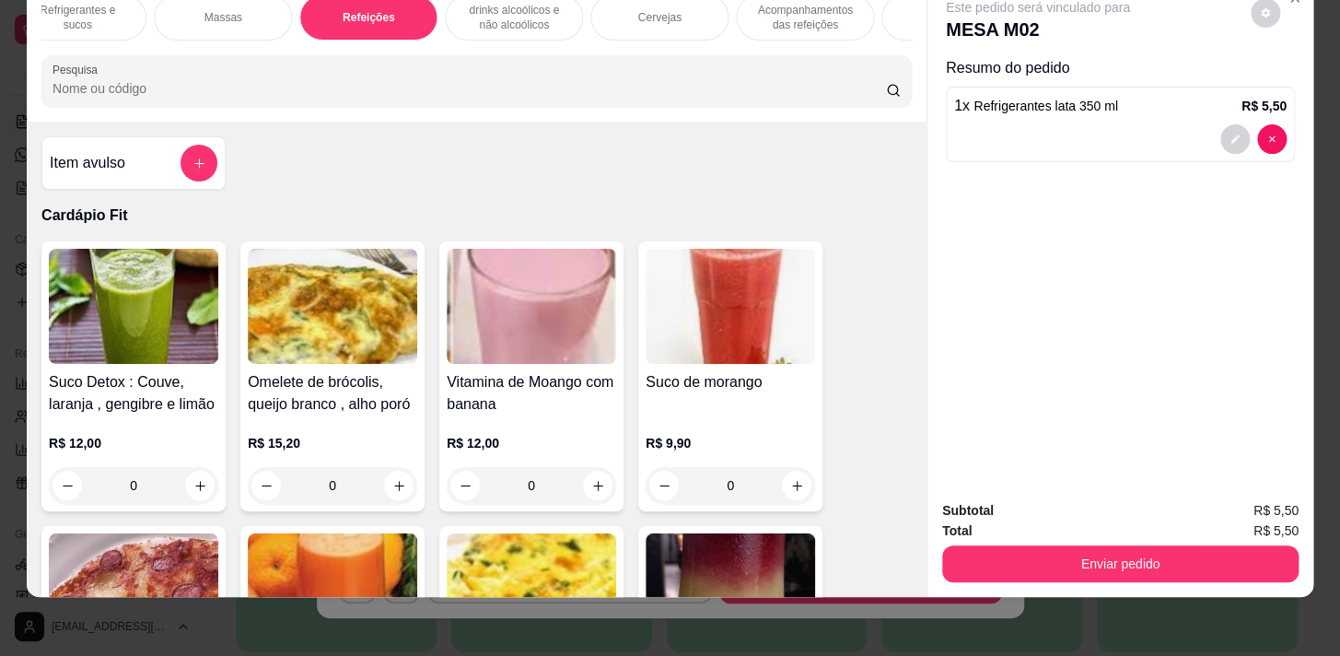
drag, startPoint x: 229, startPoint y: 184, endPoint x: 215, endPoint y: 166, distance: 23.6
click at [229, 182] on div "Item avulso Cardápio Fit Suco Detox : Couve, laranja , gengibre e limão R$ 12,0…" at bounding box center [477, 359] width 900 height 474
click at [215, 166] on div "Item avulso" at bounding box center [133, 162] width 184 height 53
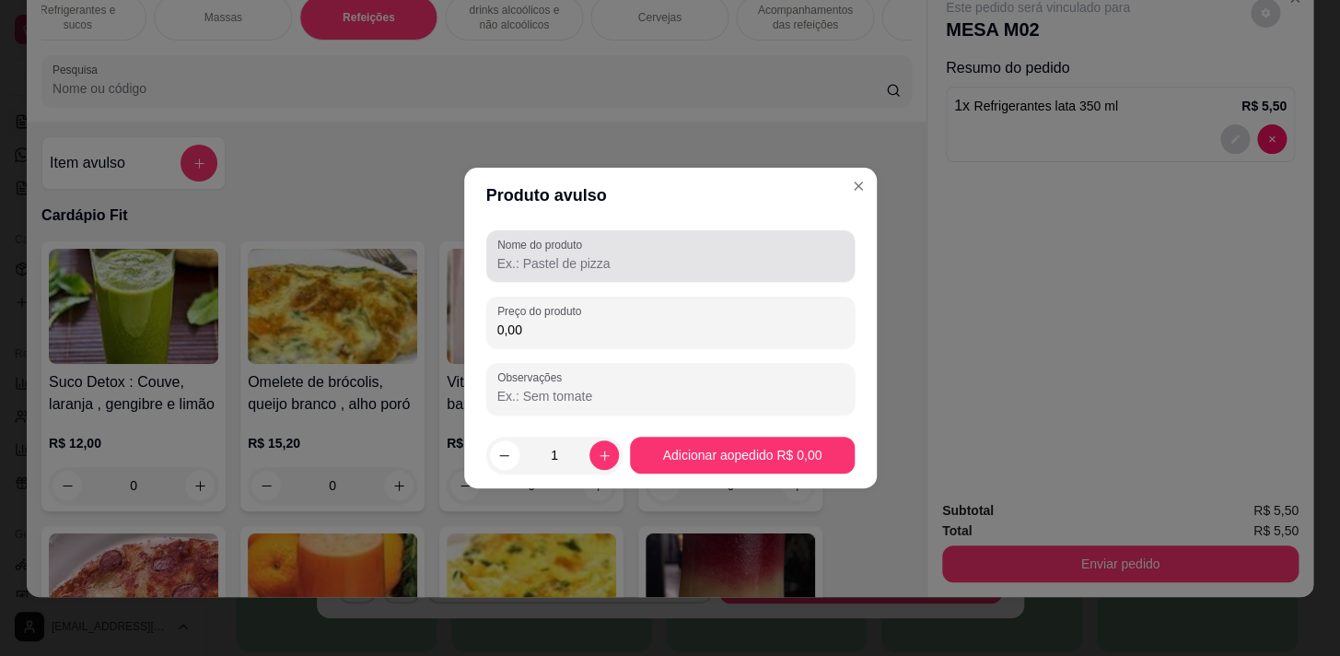
click at [564, 267] on input "Nome do produto" at bounding box center [670, 263] width 346 height 18
type input "omelete pizza completo"
click at [684, 285] on div "Nome do produto omelete pizza completo Preço do produto 0,00 Observações" at bounding box center [670, 322] width 368 height 184
click at [714, 359] on div "Nome do produto omelete pizza completo Preço do produto 0,00 Observações" at bounding box center [670, 322] width 368 height 184
drag, startPoint x: 718, startPoint y: 341, endPoint x: 727, endPoint y: 361, distance: 21.9
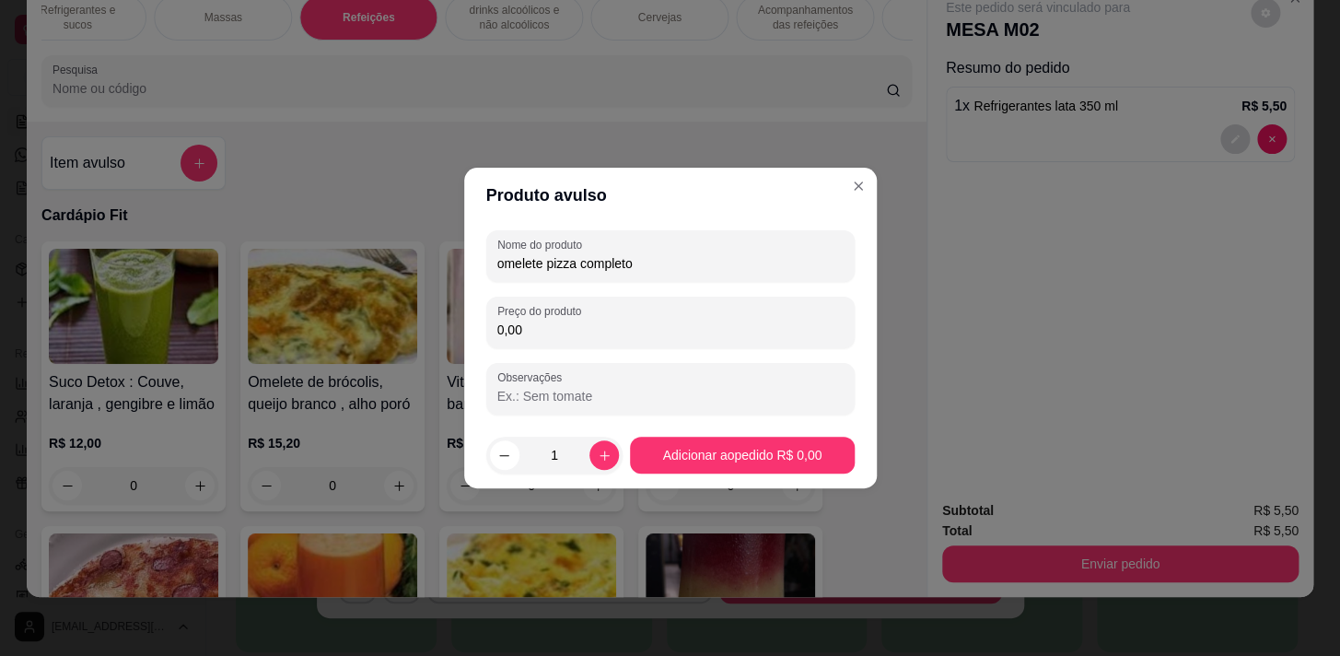
click at [727, 361] on div "Nome do produto omelete pizza completo Preço do produto 0,00 Observações" at bounding box center [670, 322] width 368 height 184
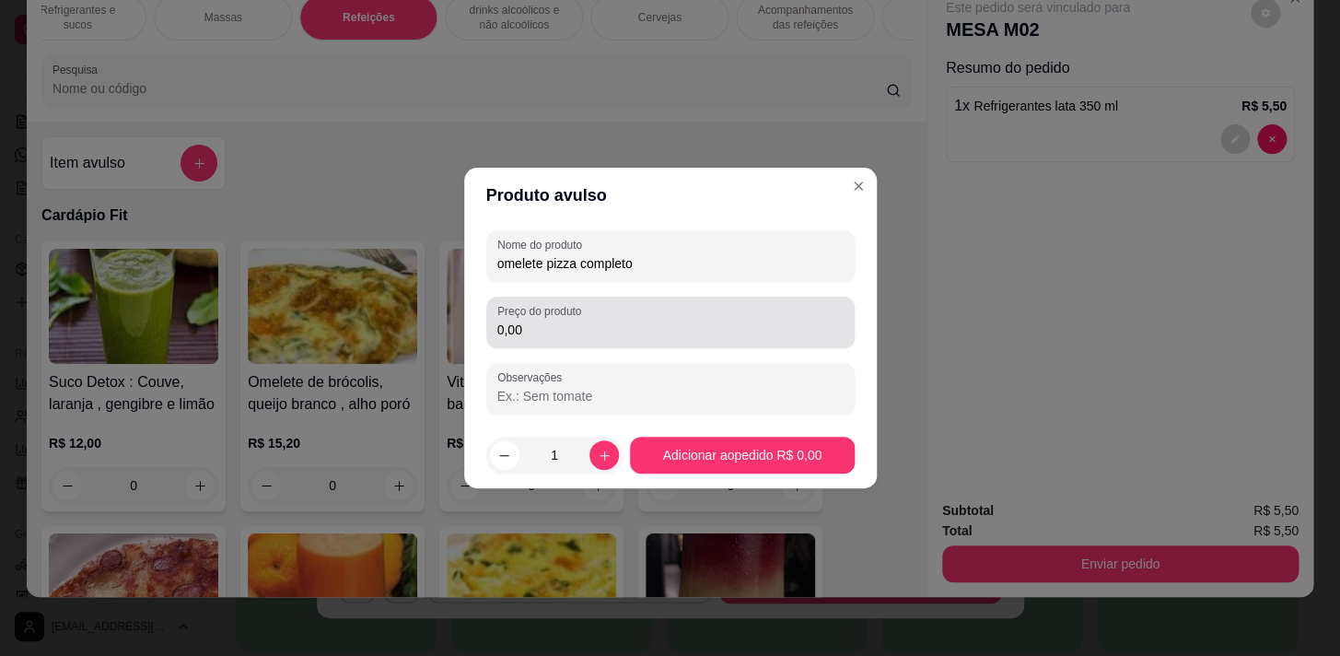
click at [739, 345] on div "Preço do produto 0,00" at bounding box center [670, 322] width 368 height 52
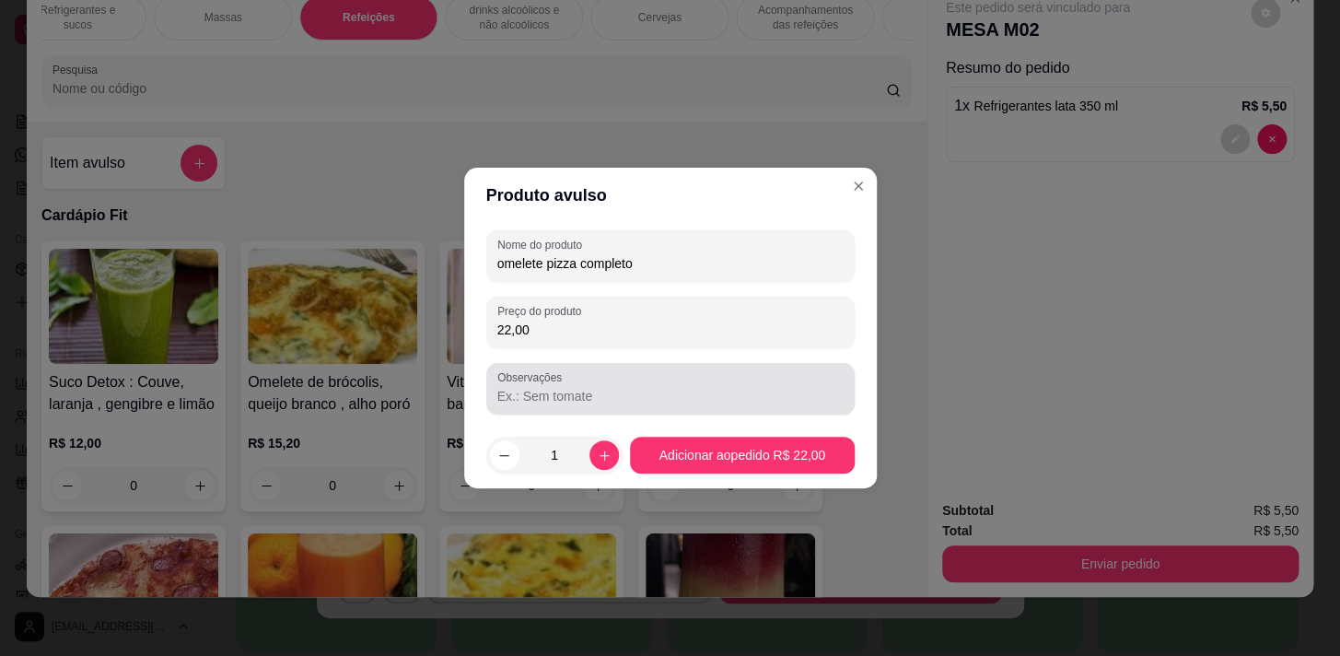
type input "22,00"
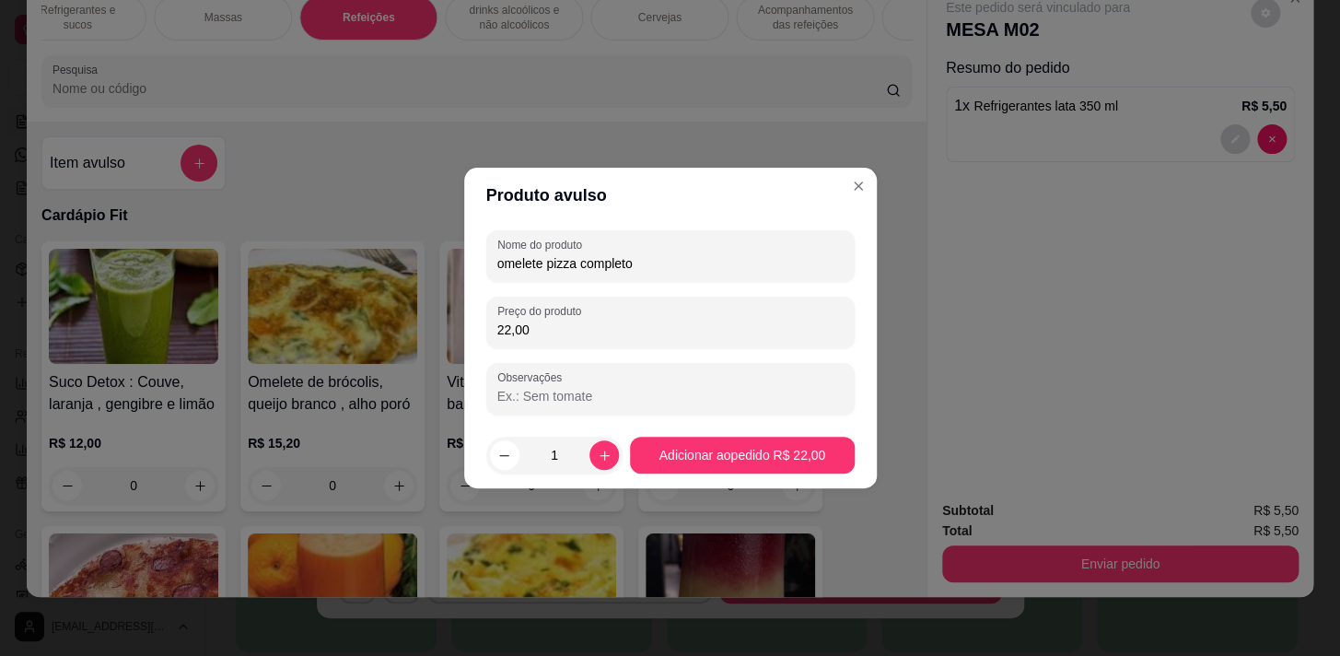
drag, startPoint x: 745, startPoint y: 427, endPoint x: 744, endPoint y: 441, distance: 13.8
click at [744, 434] on footer "1 Adicionar ao pedido R$ 22,00" at bounding box center [670, 455] width 413 height 66
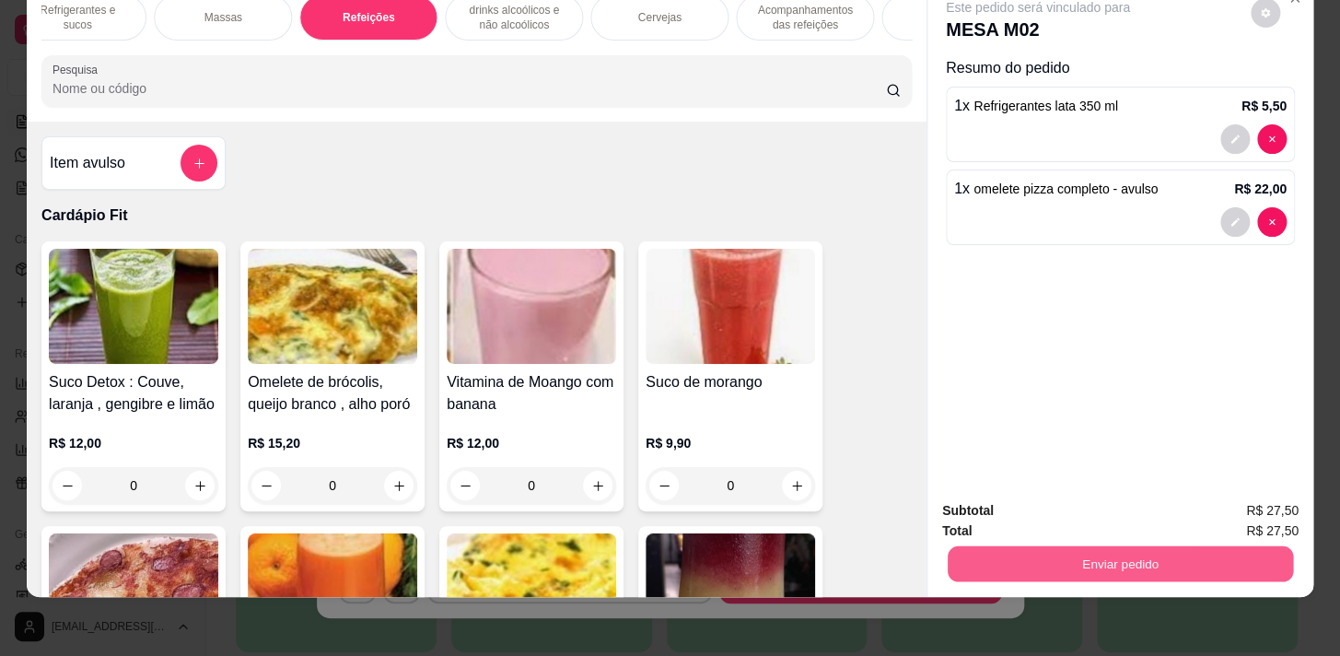
click at [1240, 552] on button "Enviar pedido" at bounding box center [1119, 563] width 345 height 36
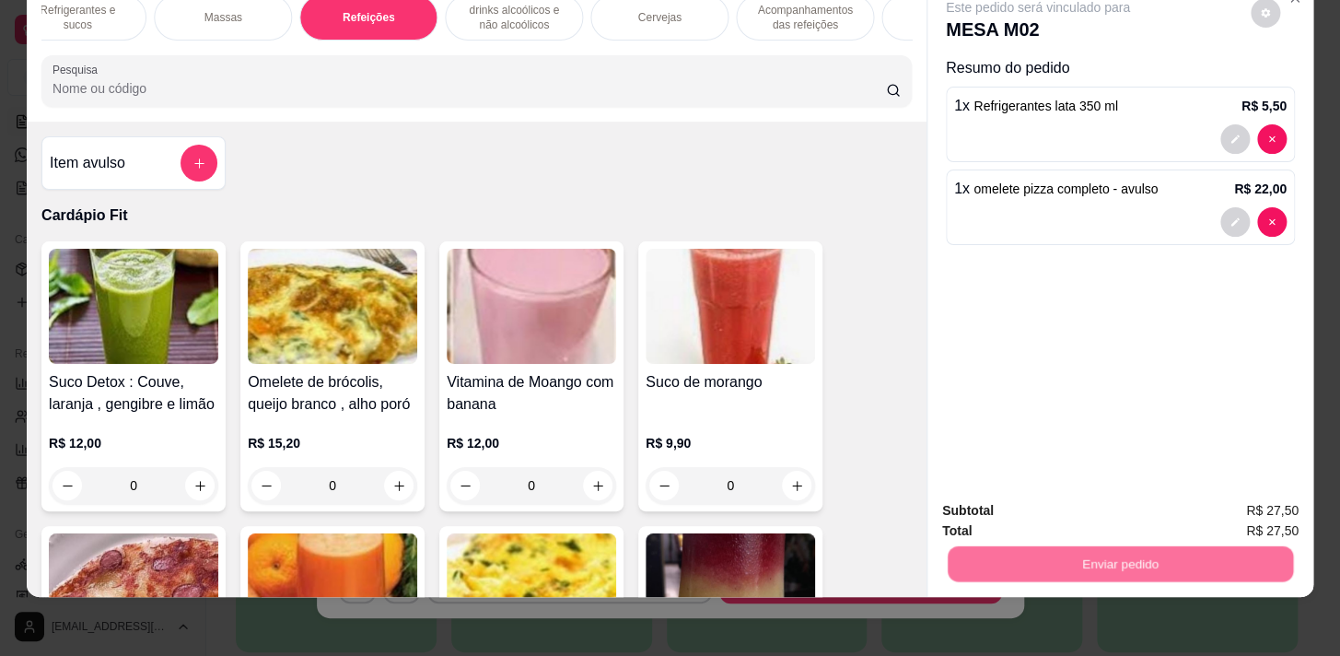
click at [1222, 493] on button "Sim, quero registrar" at bounding box center [1234, 506] width 137 height 35
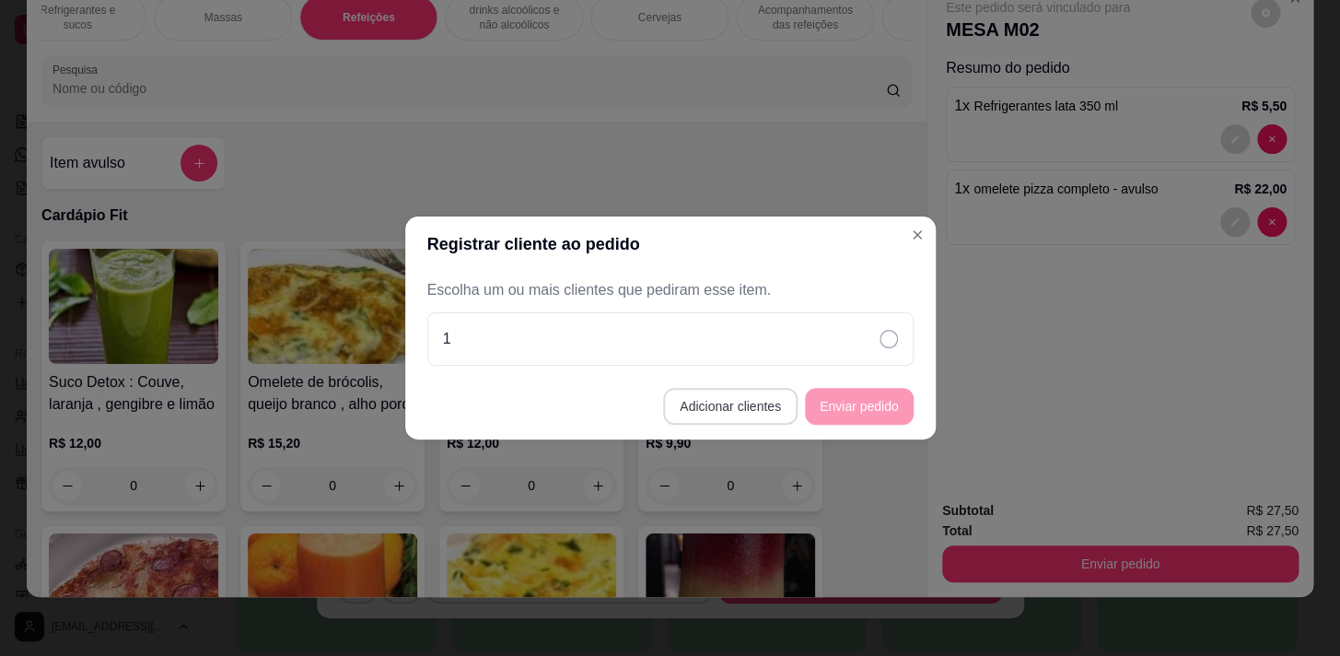
click at [675, 406] on button "Adicionar clientes" at bounding box center [730, 406] width 134 height 37
click at [681, 340] on div at bounding box center [669, 322] width 464 height 37
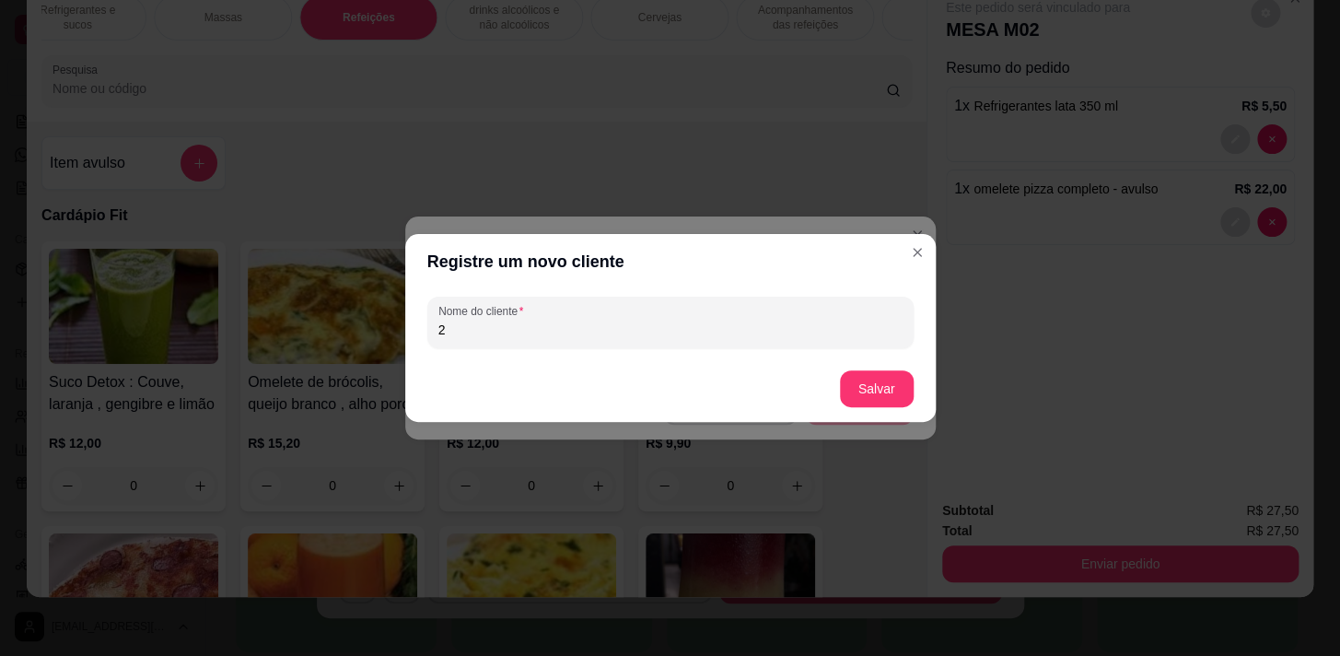
type input "2"
click at [907, 397] on button "Salvar" at bounding box center [877, 389] width 72 height 36
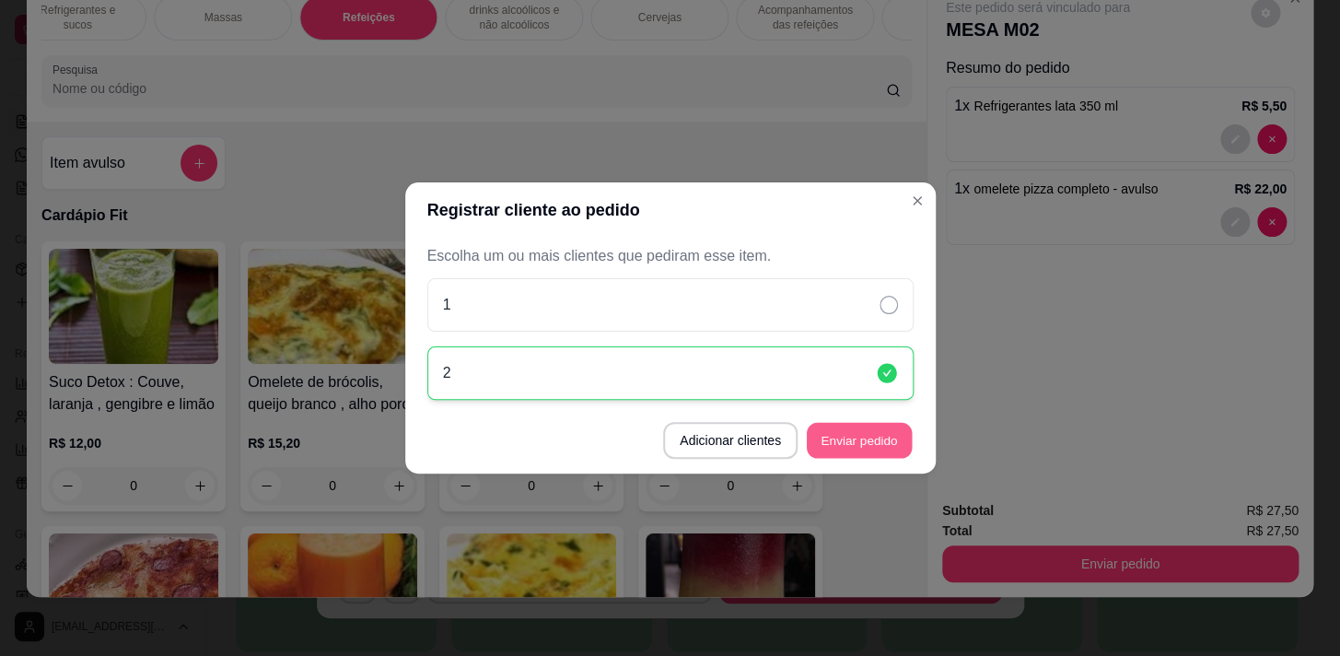
click at [862, 432] on button "Enviar pedido" at bounding box center [859, 441] width 105 height 36
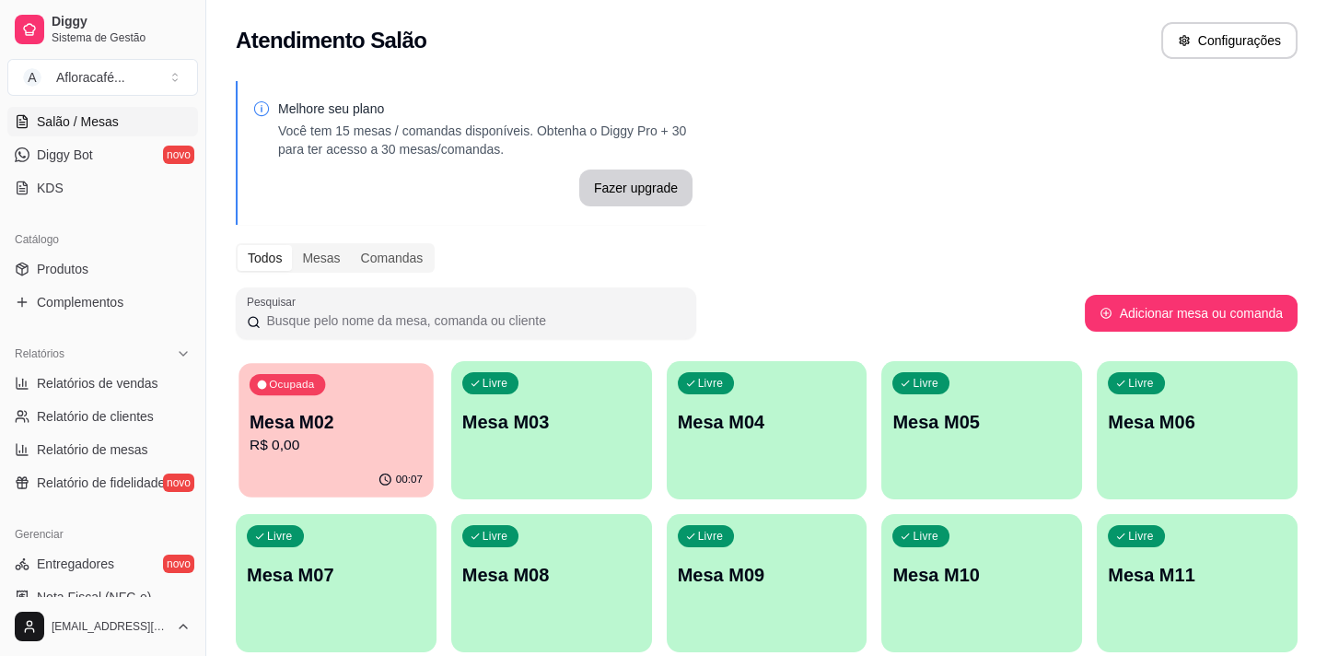
click at [378, 392] on div "Ocupada Mesa M02 R$ 0,00" at bounding box center [335, 412] width 194 height 99
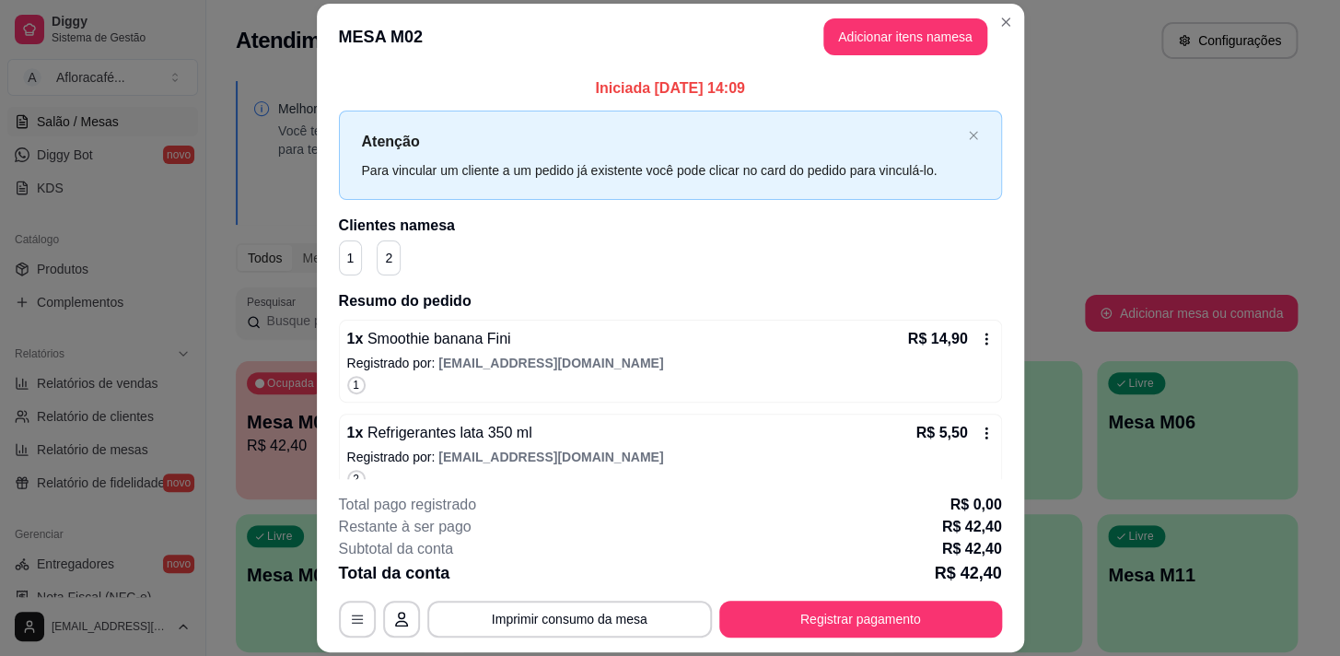
scroll to position [55, 0]
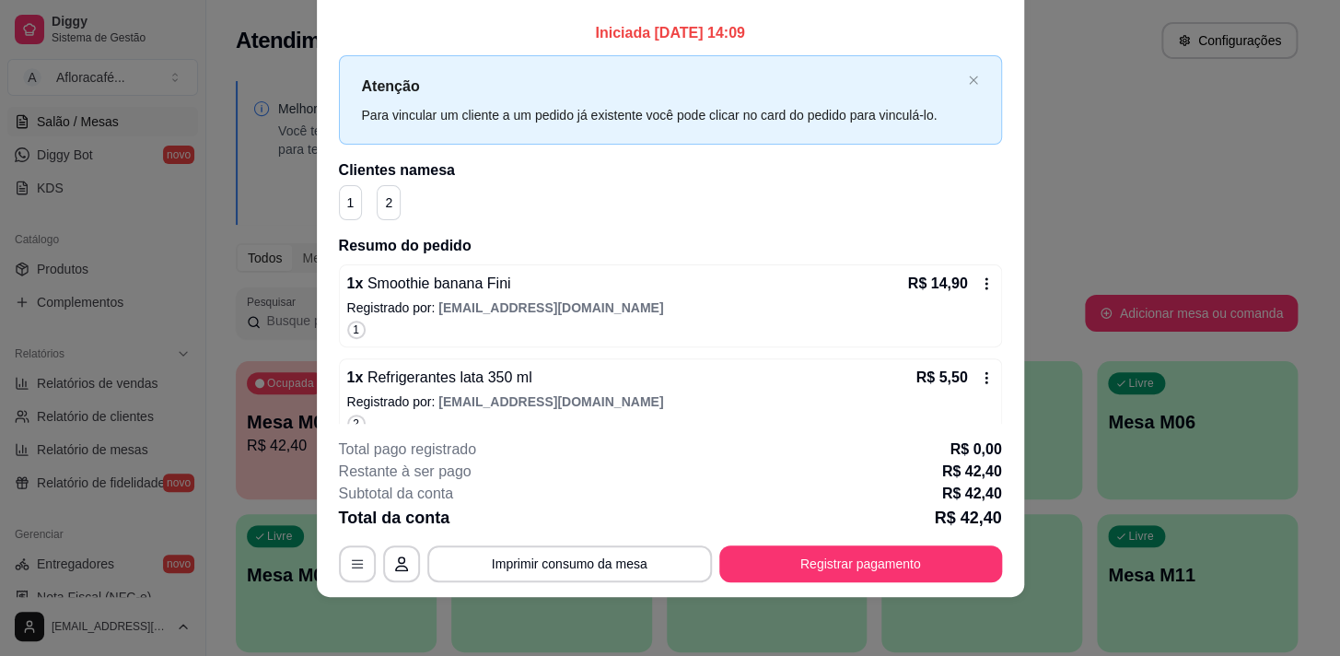
click at [881, 562] on button "Registrar pagamento" at bounding box center [860, 563] width 283 height 37
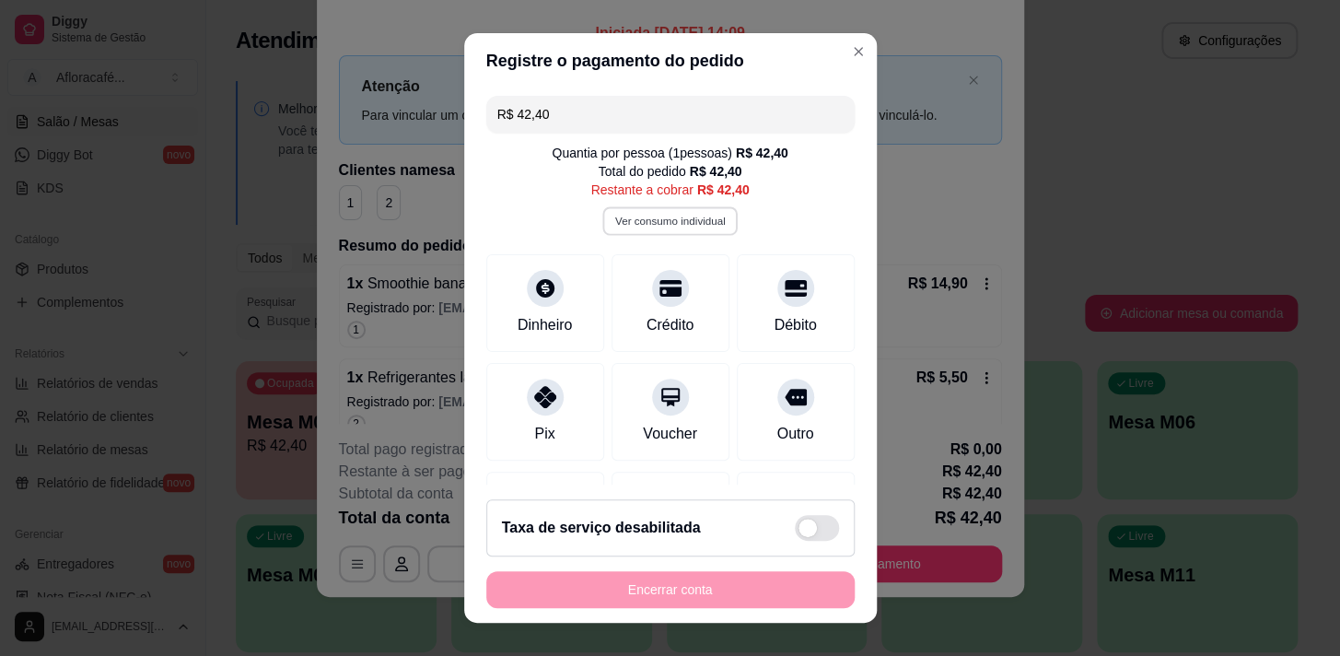
click at [631, 229] on button "Ver consumo individual" at bounding box center [669, 220] width 135 height 29
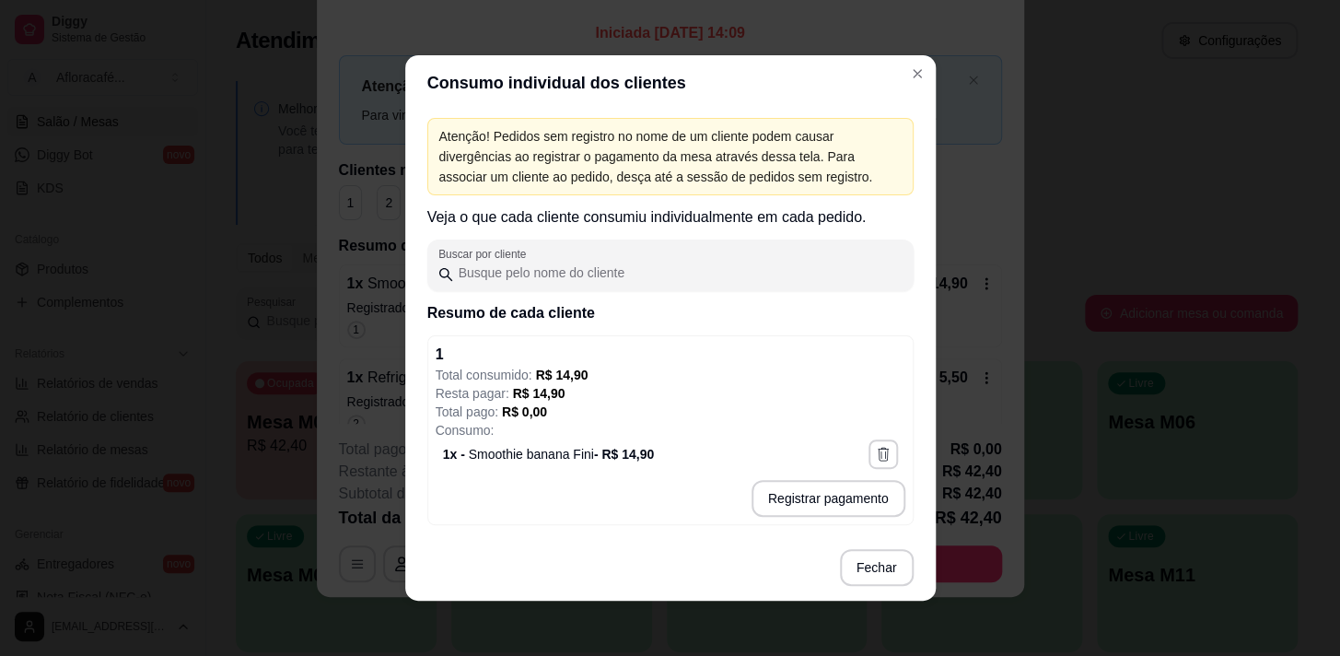
scroll to position [235, 0]
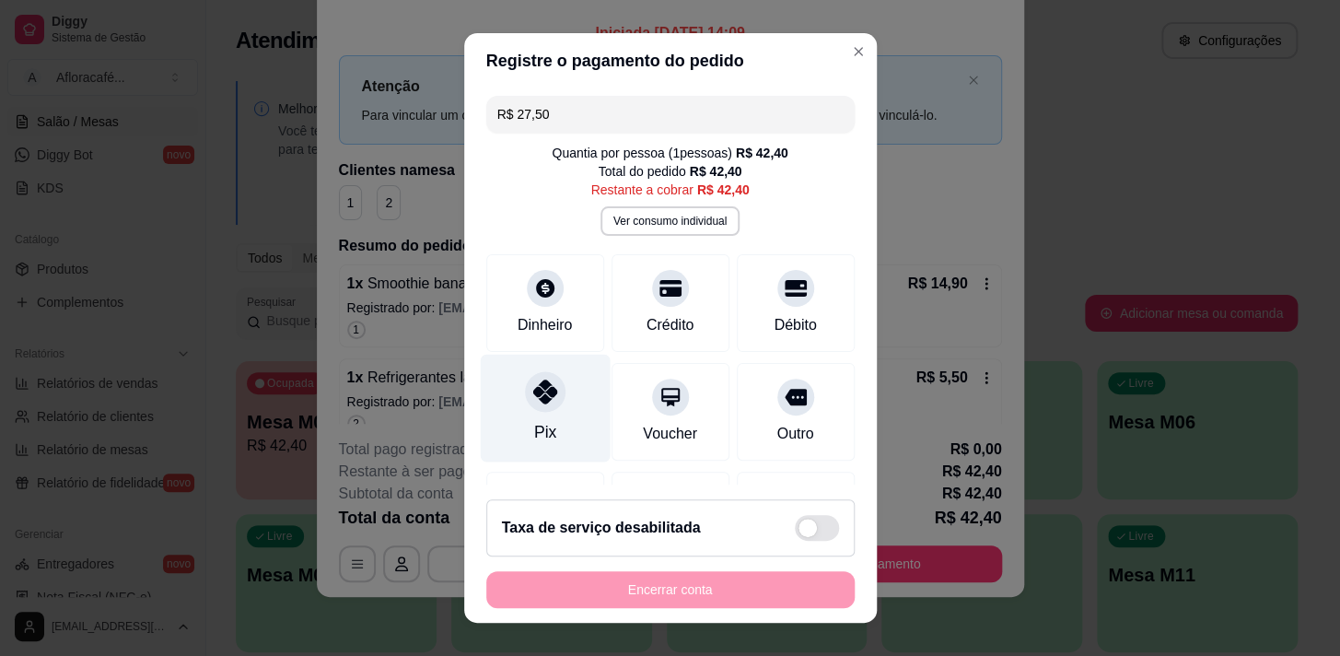
click at [528, 405] on div at bounding box center [545, 391] width 41 height 41
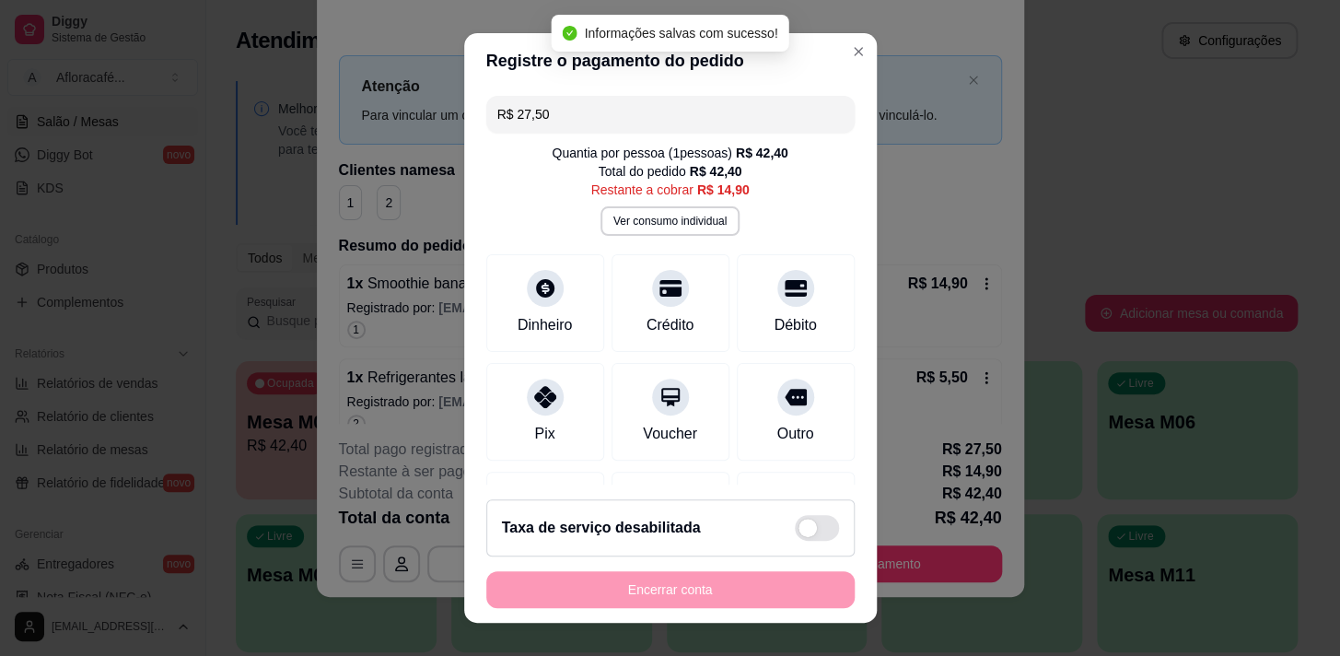
type input "R$ 14,90"
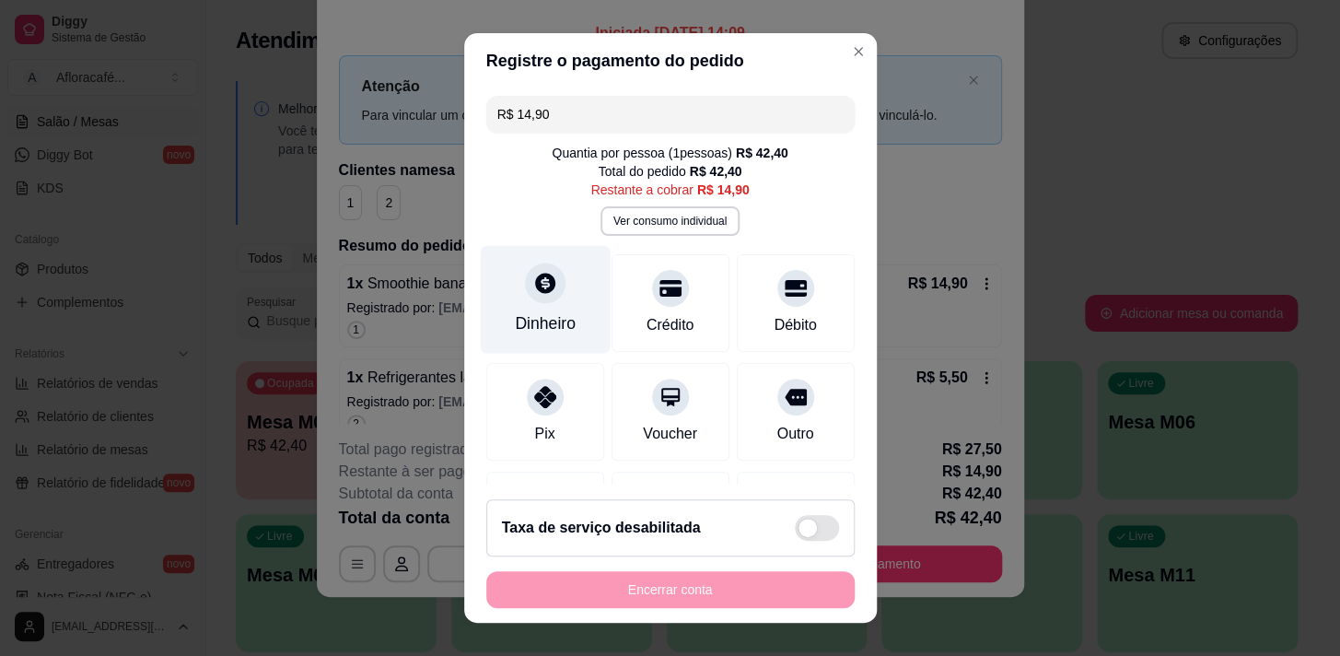
click at [559, 311] on div "Dinheiro" at bounding box center [545, 323] width 61 height 24
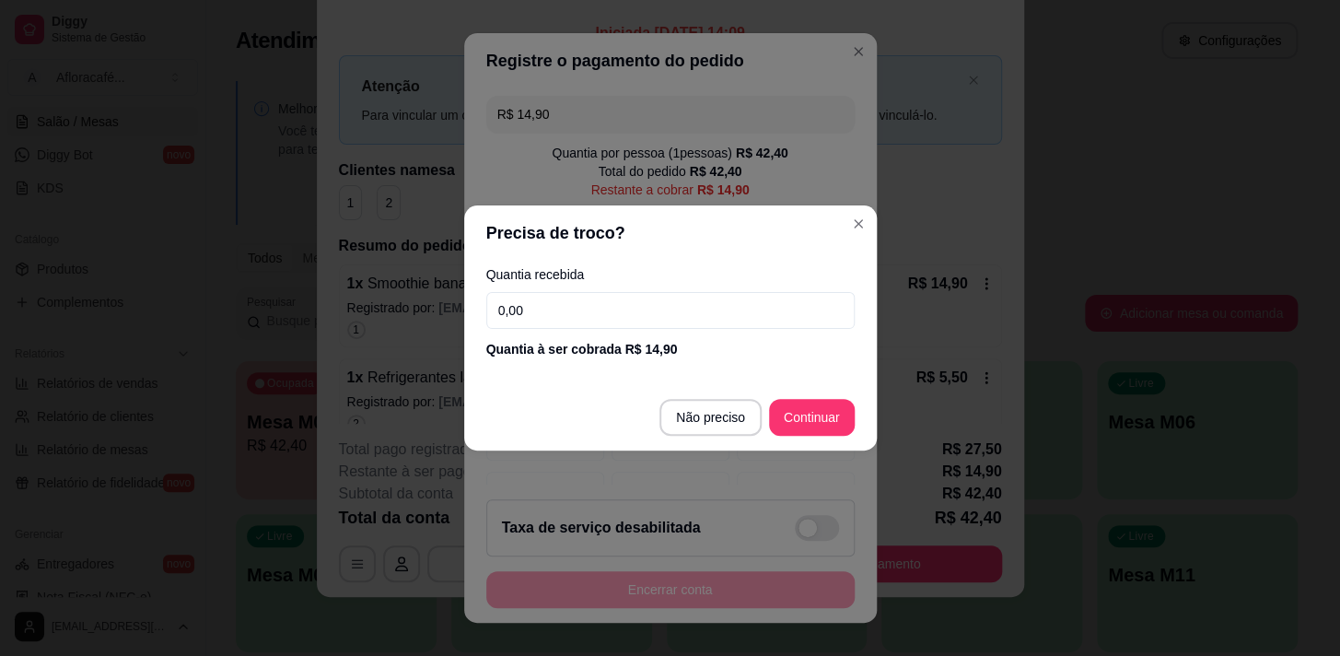
click at [598, 329] on div "Quantia recebida 0,00 Quantia à ser cobrada R$ 14,90" at bounding box center [670, 313] width 413 height 105
drag, startPoint x: 591, startPoint y: 280, endPoint x: 590, endPoint y: 291, distance: 11.1
click at [595, 280] on label "Quantia recebida" at bounding box center [670, 274] width 368 height 13
click at [589, 304] on input "0,00" at bounding box center [670, 310] width 368 height 37
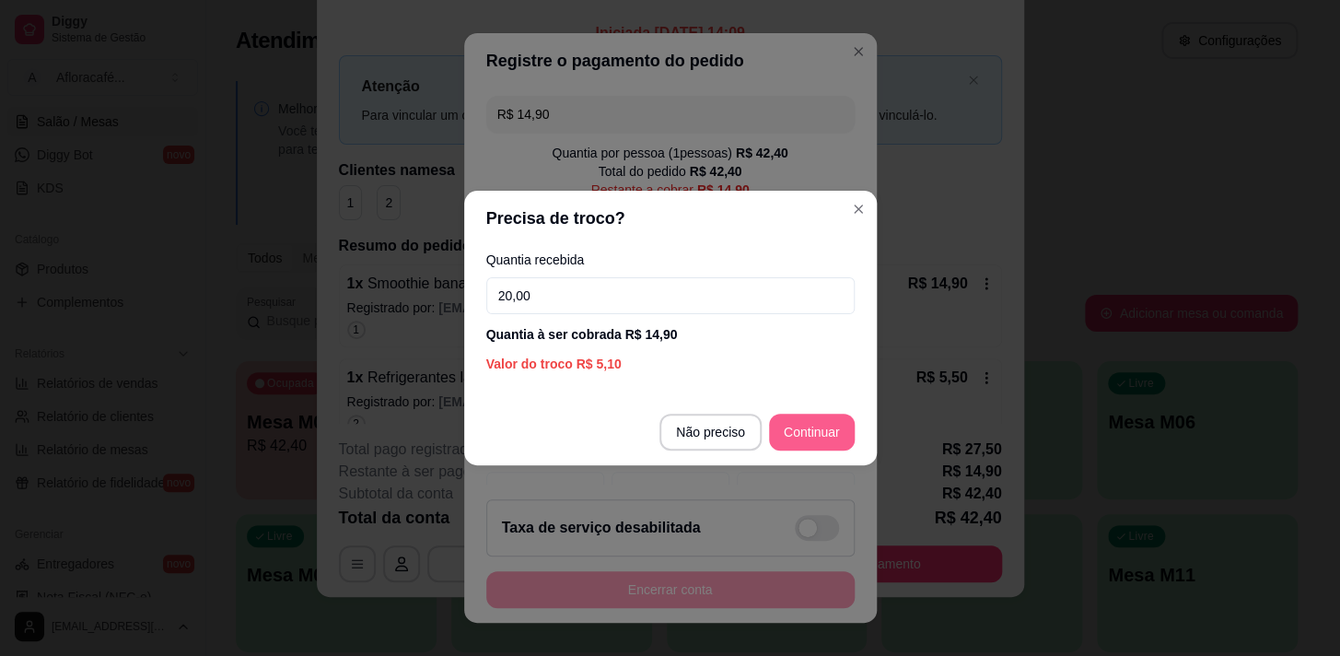
type input "20,00"
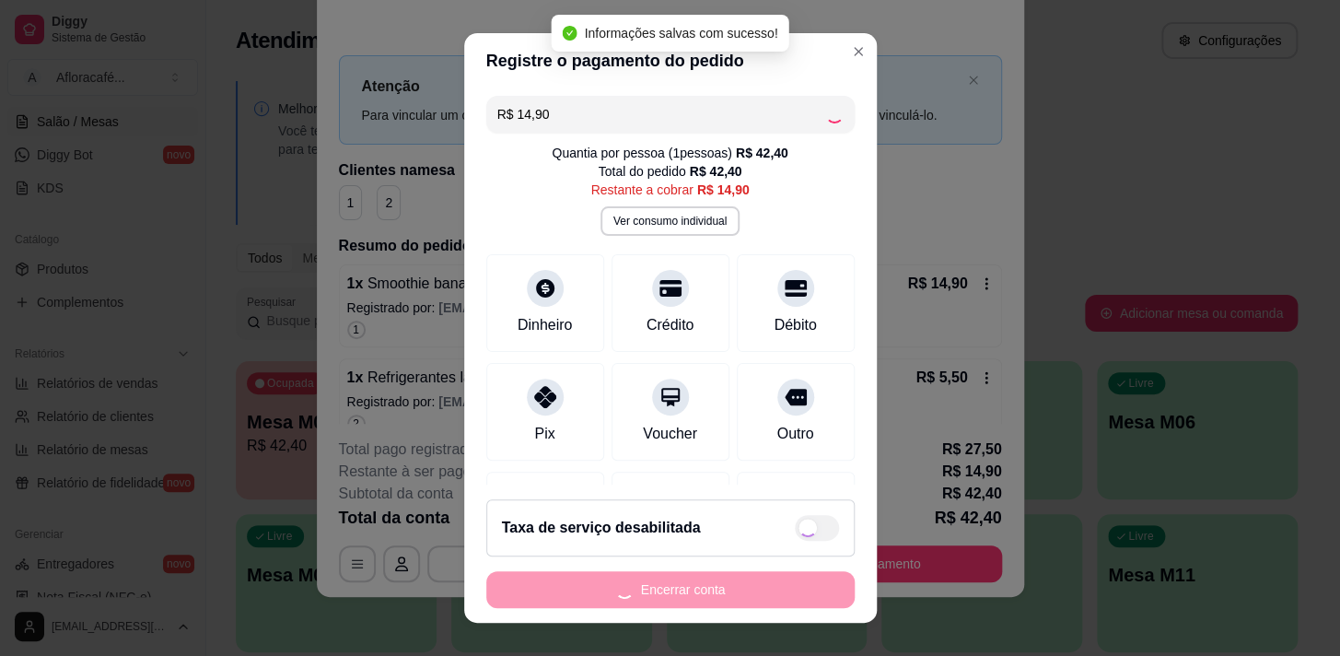
type input "R$ 0,00"
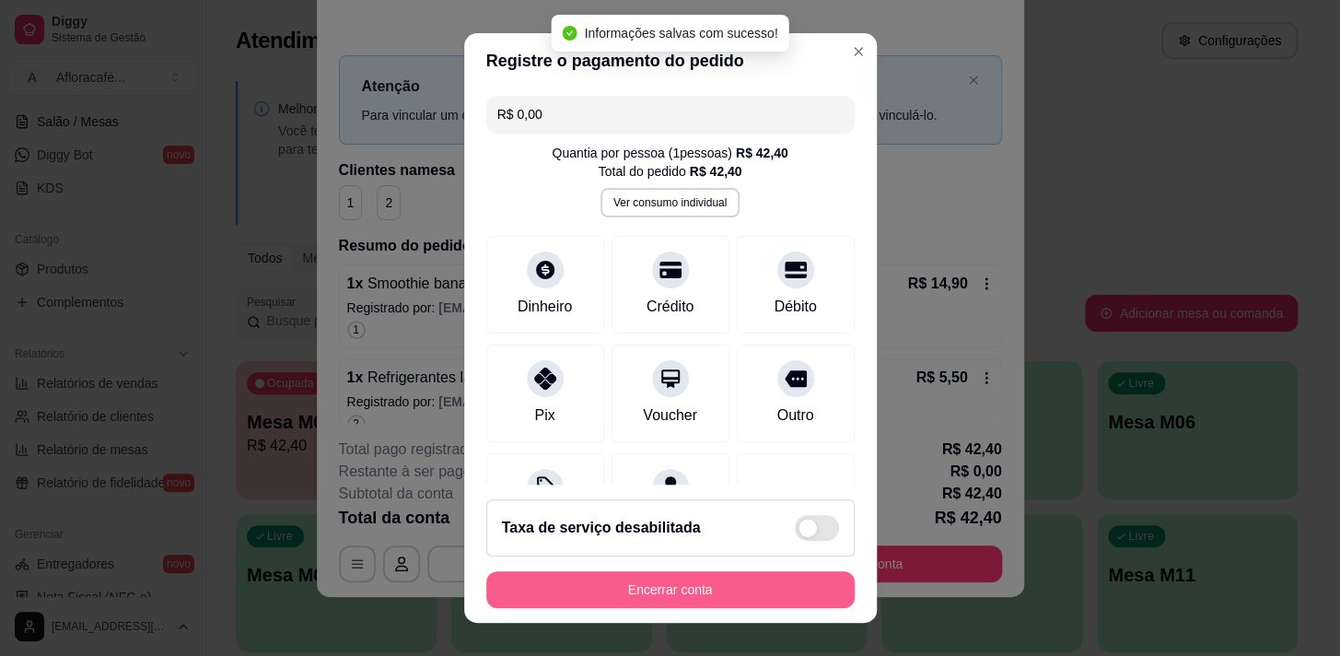
click at [720, 578] on button "Encerrar conta" at bounding box center [670, 589] width 368 height 37
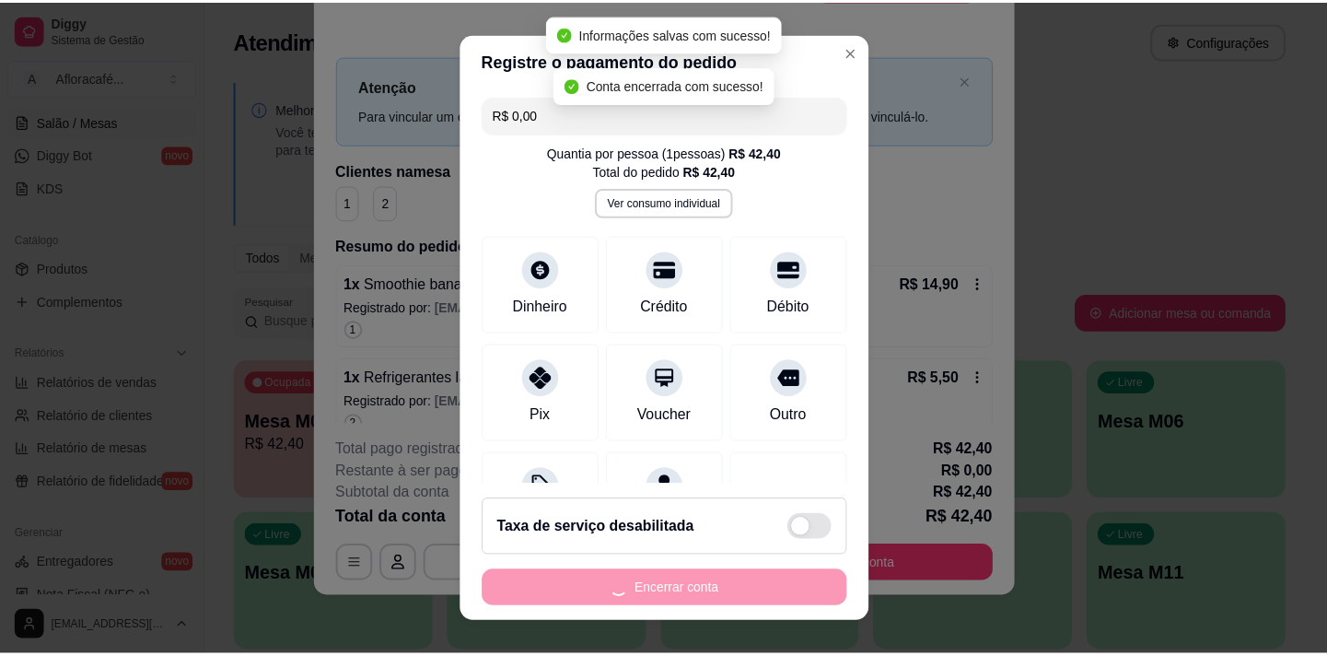
scroll to position [0, 0]
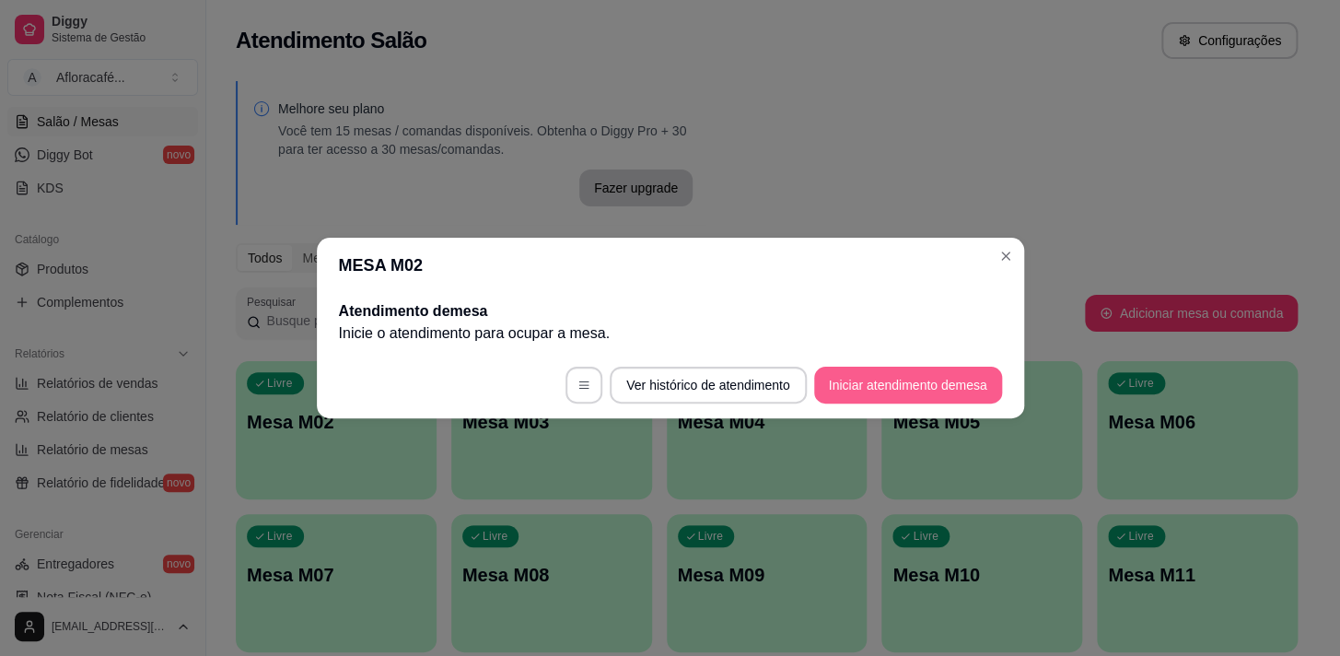
click at [902, 400] on button "Iniciar atendimento de mesa" at bounding box center [908, 384] width 188 height 37
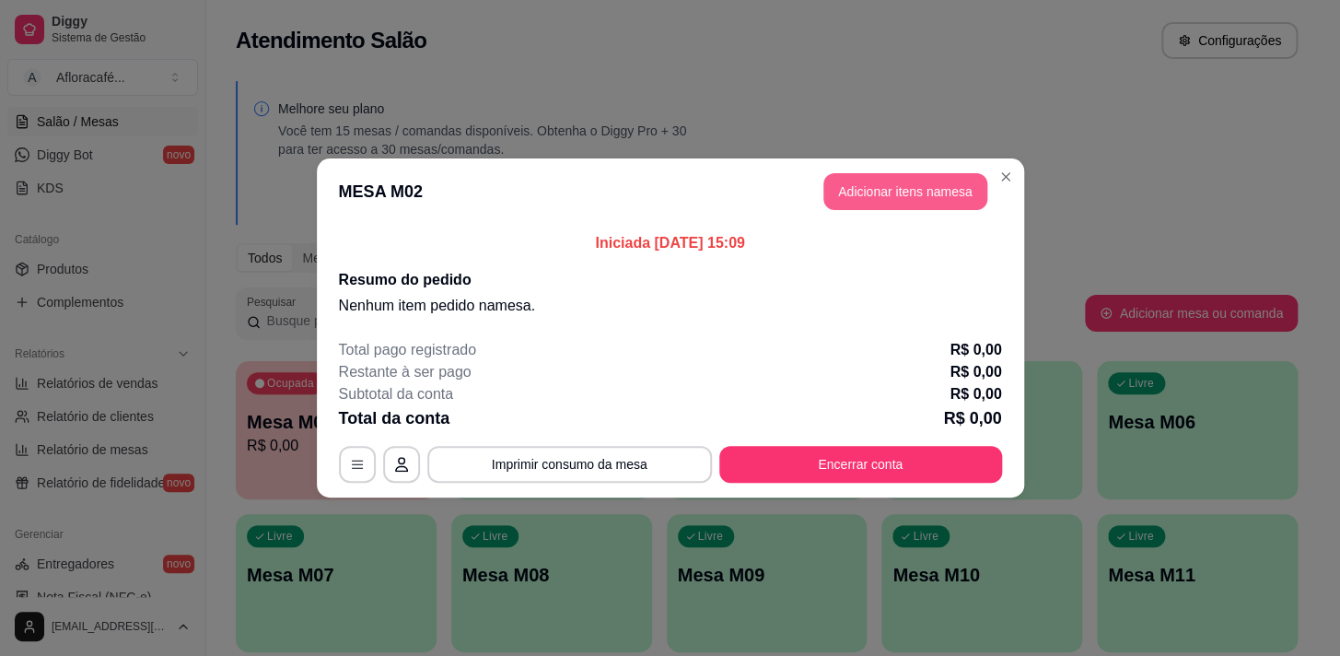
click at [914, 205] on button "Adicionar itens na mesa" at bounding box center [905, 191] width 164 height 37
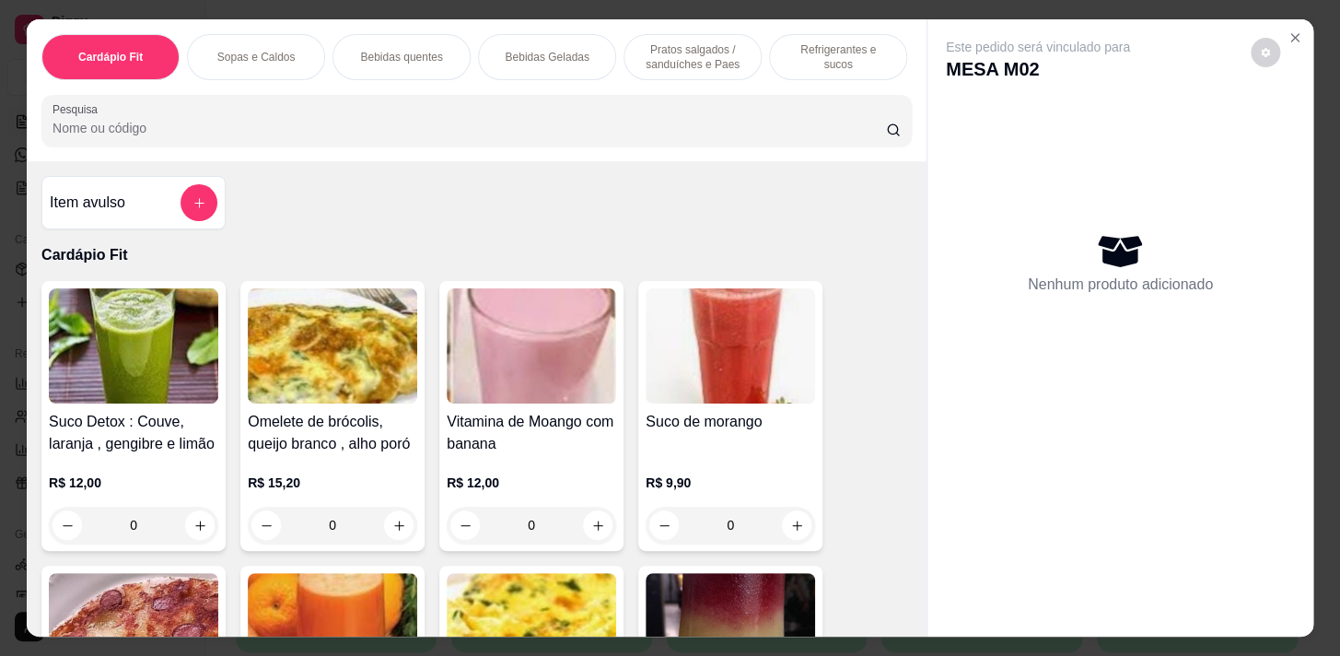
click at [267, 137] on input "Pesquisa" at bounding box center [468, 128] width 833 height 18
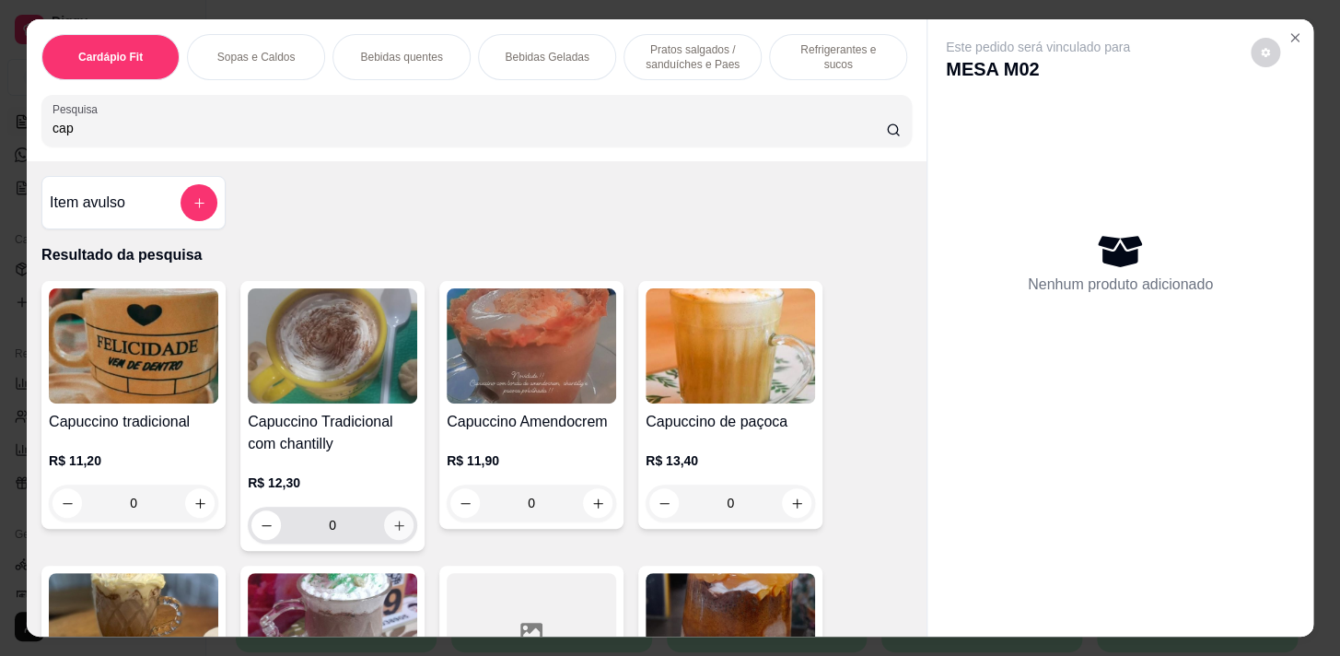
type input "cap"
click at [392, 532] on icon "increase-product-quantity" at bounding box center [399, 525] width 14 height 14
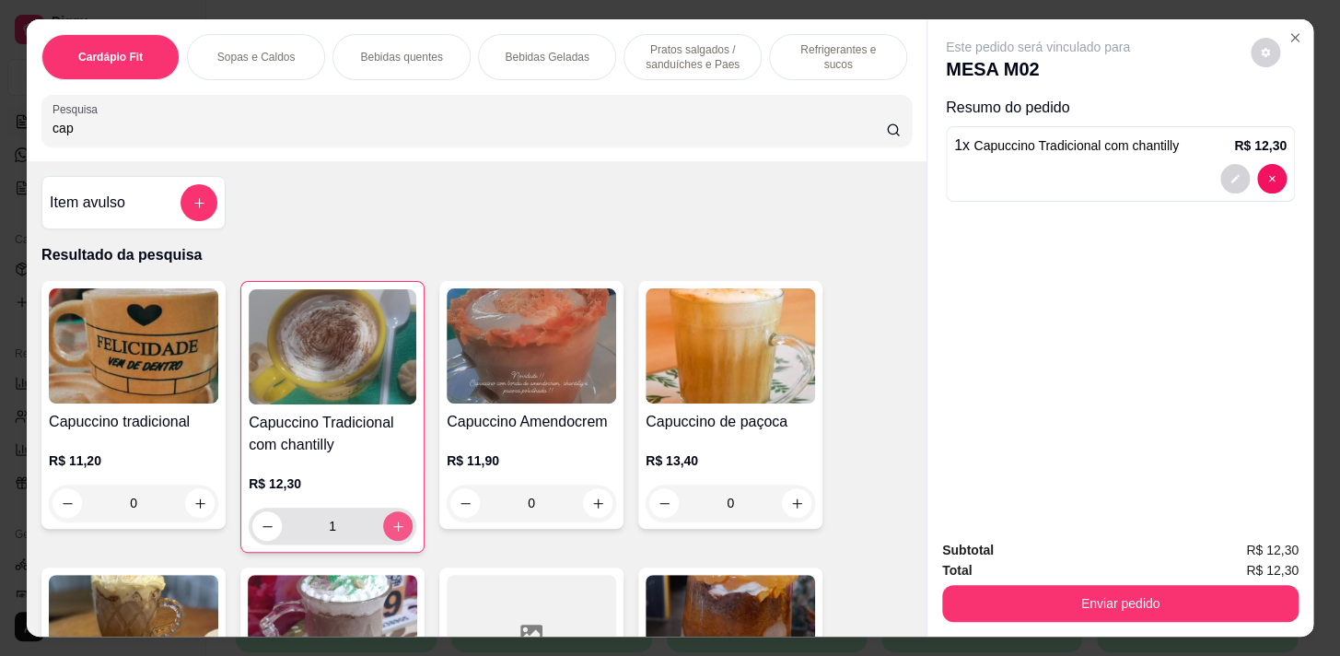
type input "1"
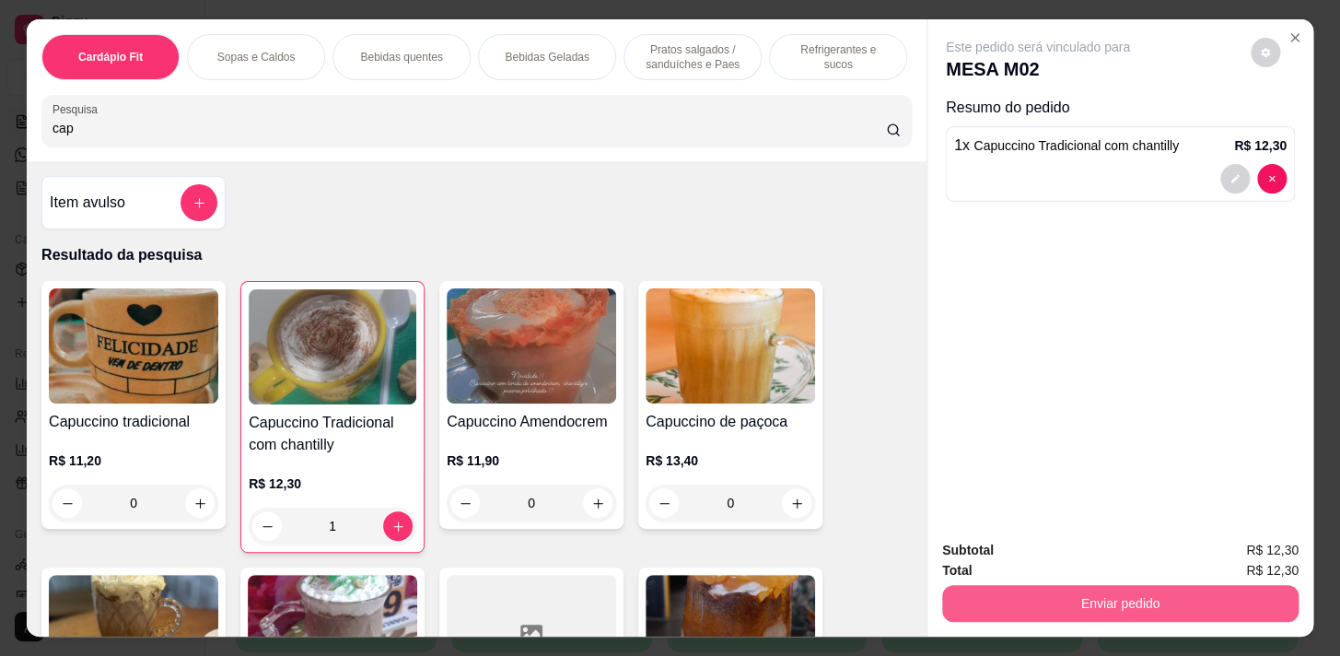
click at [1109, 603] on button "Enviar pedido" at bounding box center [1120, 603] width 356 height 37
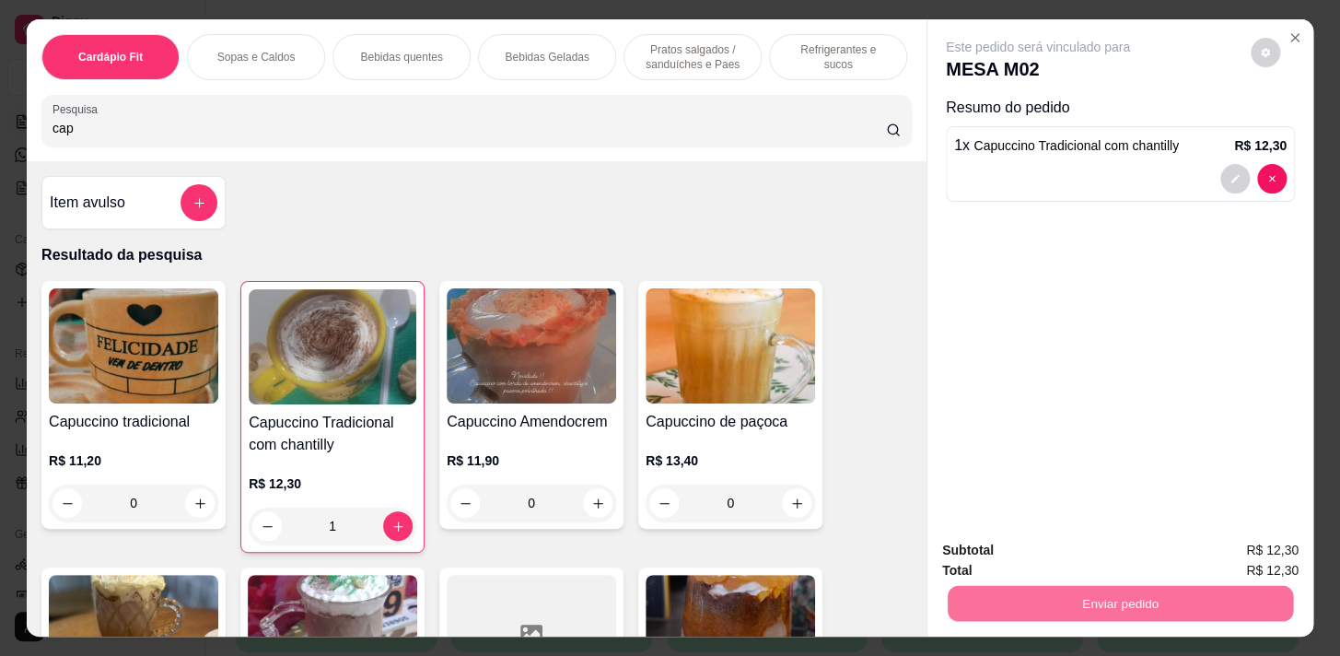
click at [1122, 535] on button "Não registrar e enviar pedido" at bounding box center [1059, 551] width 192 height 35
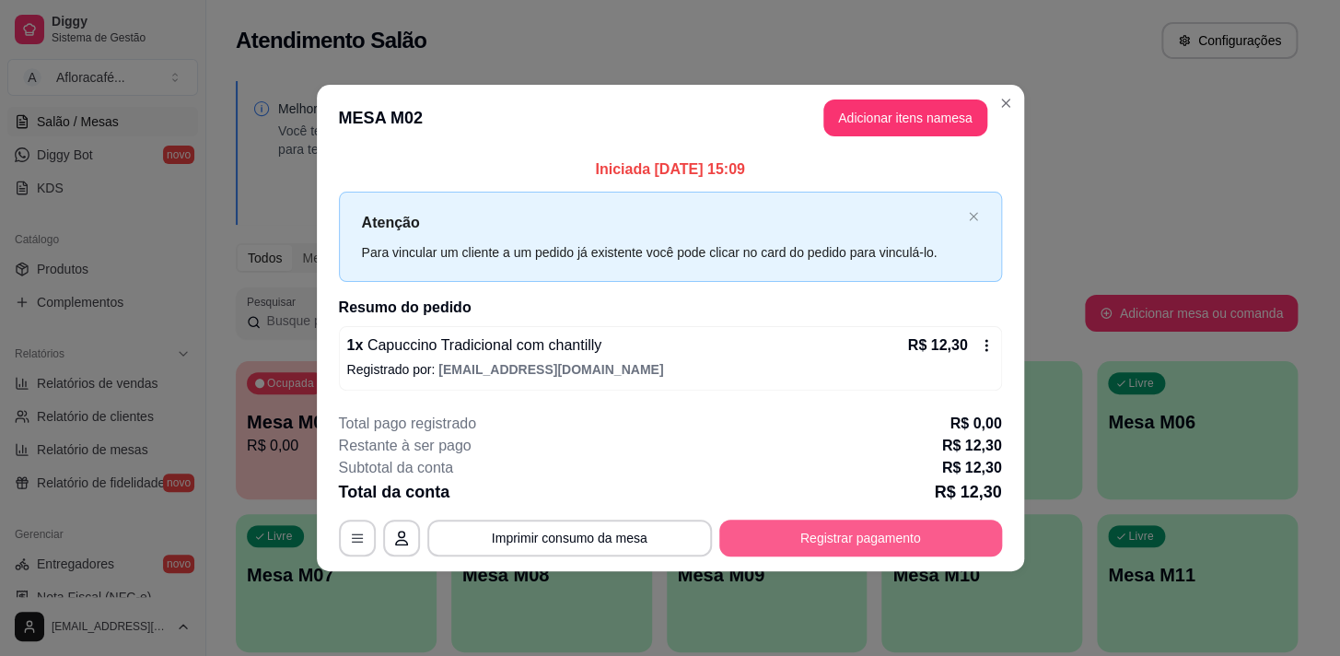
click at [808, 531] on button "Registrar pagamento" at bounding box center [860, 537] width 283 height 37
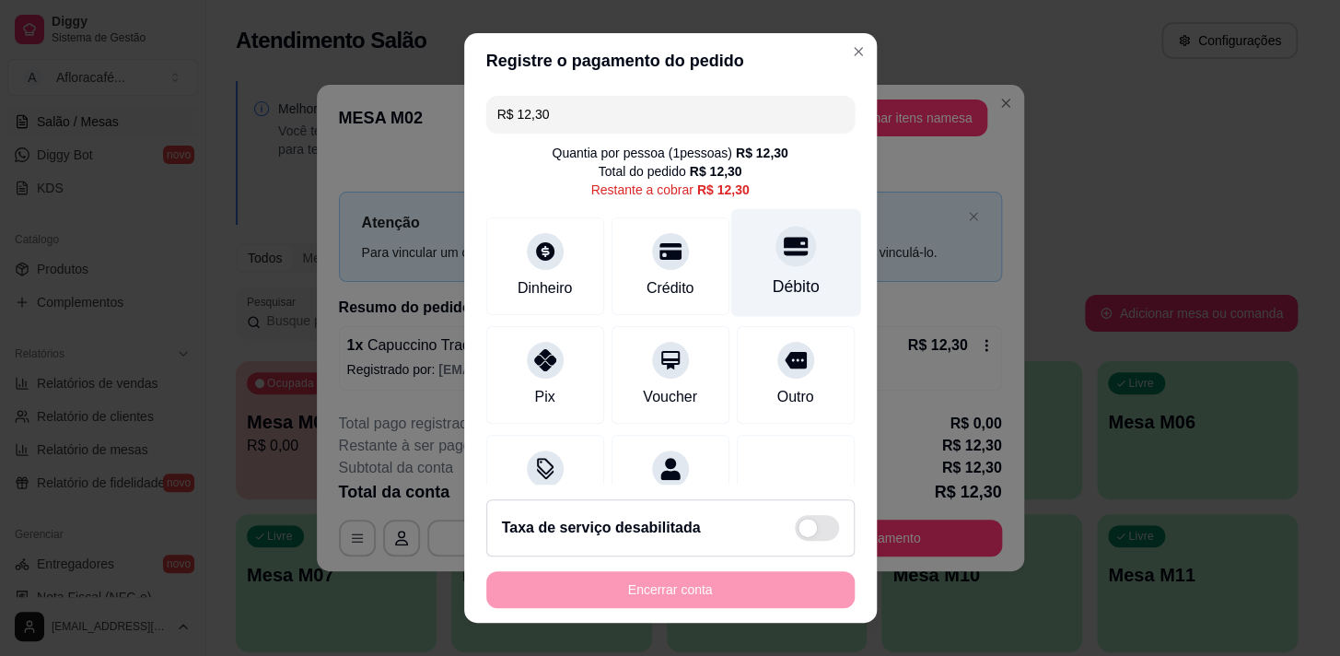
click at [796, 270] on div "Débito" at bounding box center [795, 262] width 130 height 108
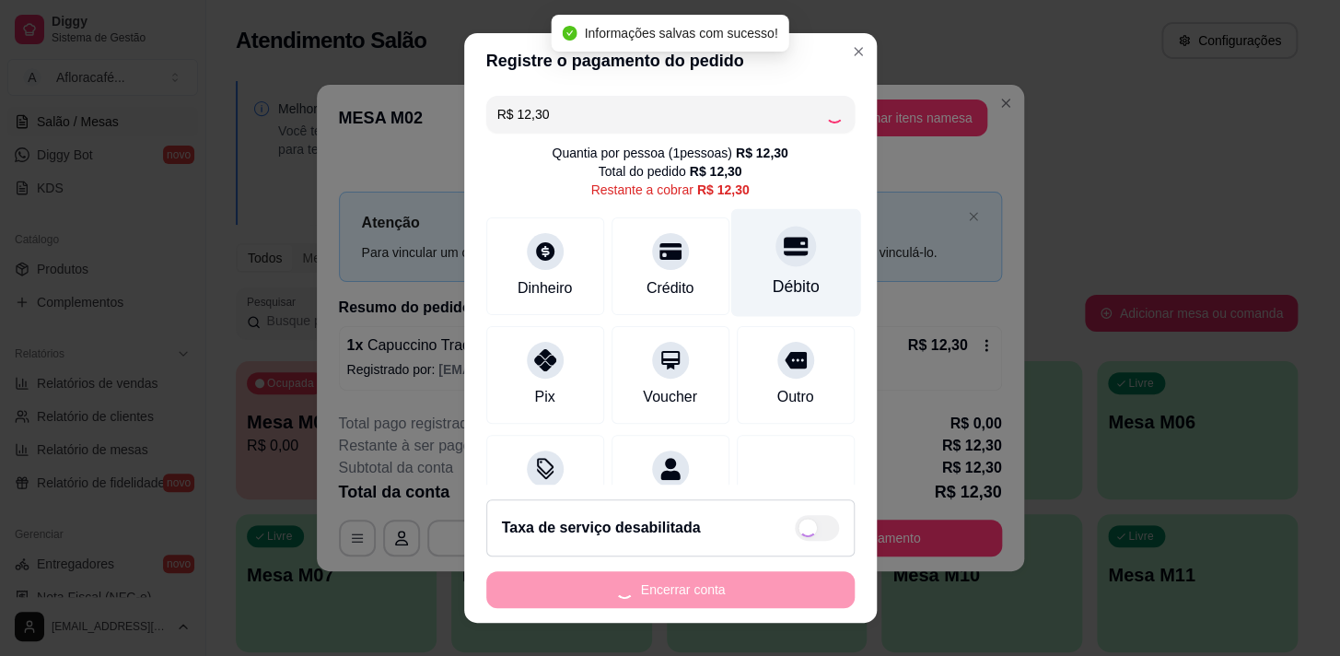
type input "R$ 0,00"
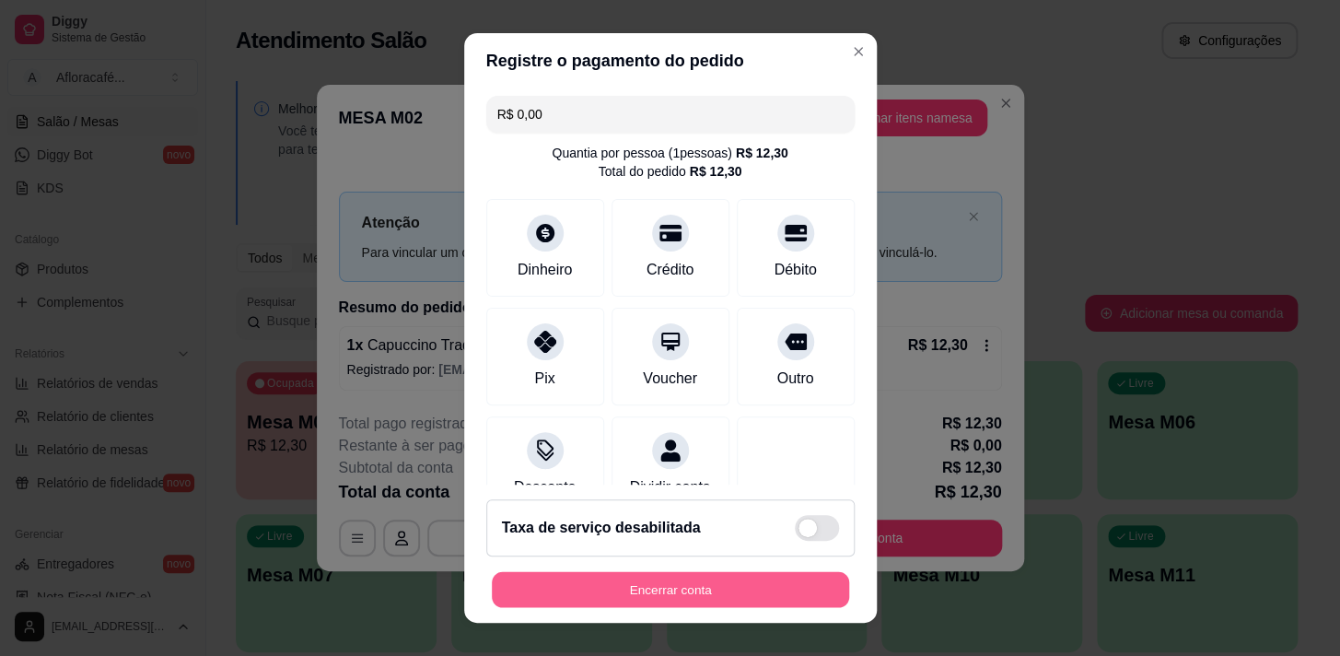
click at [611, 587] on button "Encerrar conta" at bounding box center [670, 590] width 357 height 36
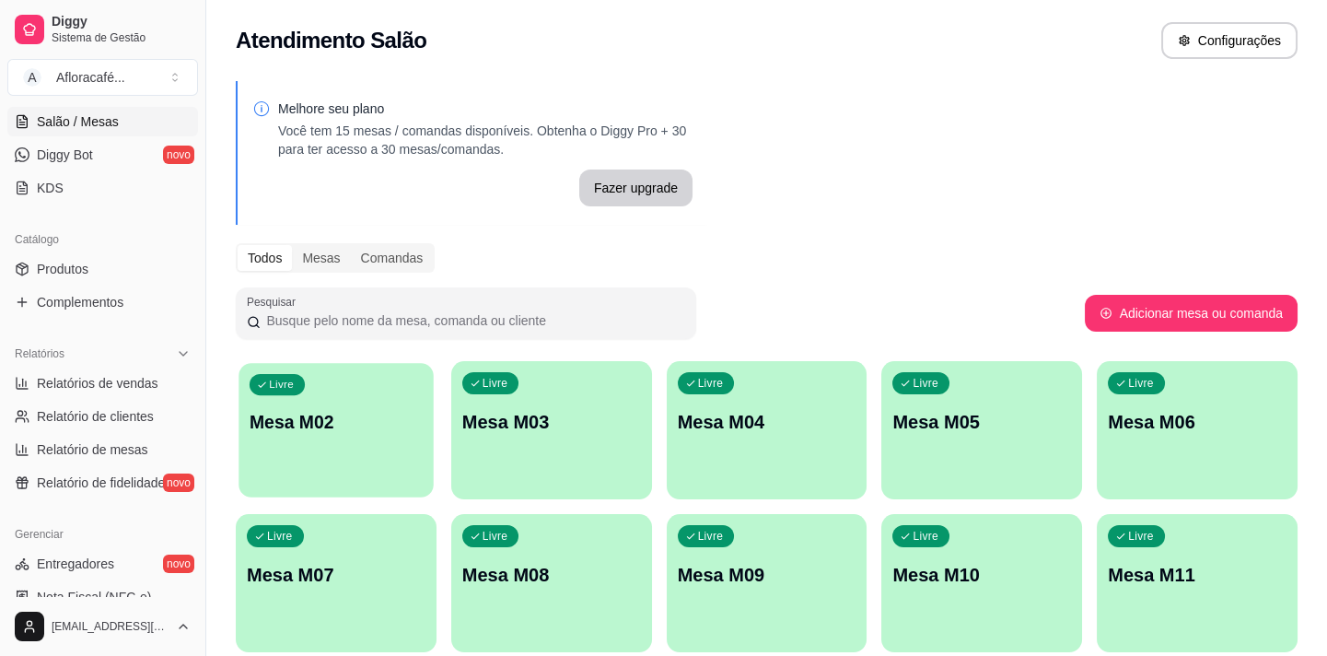
click at [416, 450] on div "Livre Mesa M02" at bounding box center [335, 419] width 194 height 112
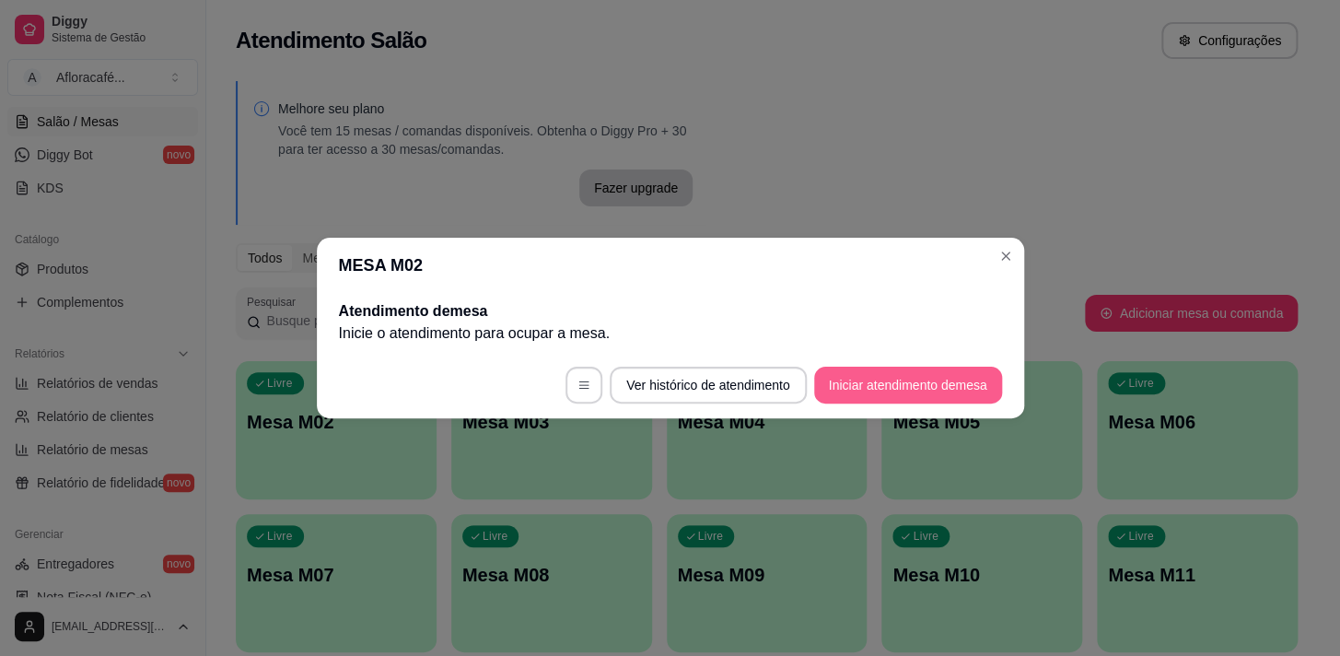
click at [911, 391] on button "Iniciar atendimento de mesa" at bounding box center [908, 384] width 188 height 37
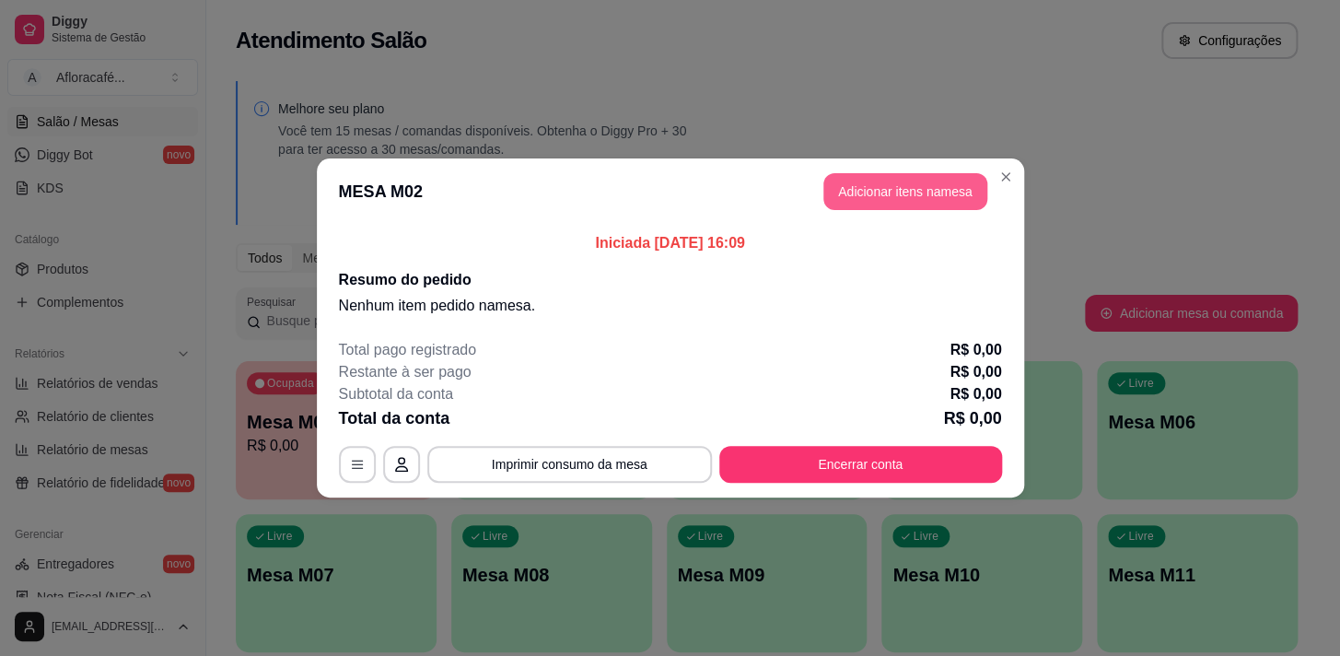
click at [913, 204] on button "Adicionar itens na mesa" at bounding box center [905, 191] width 164 height 37
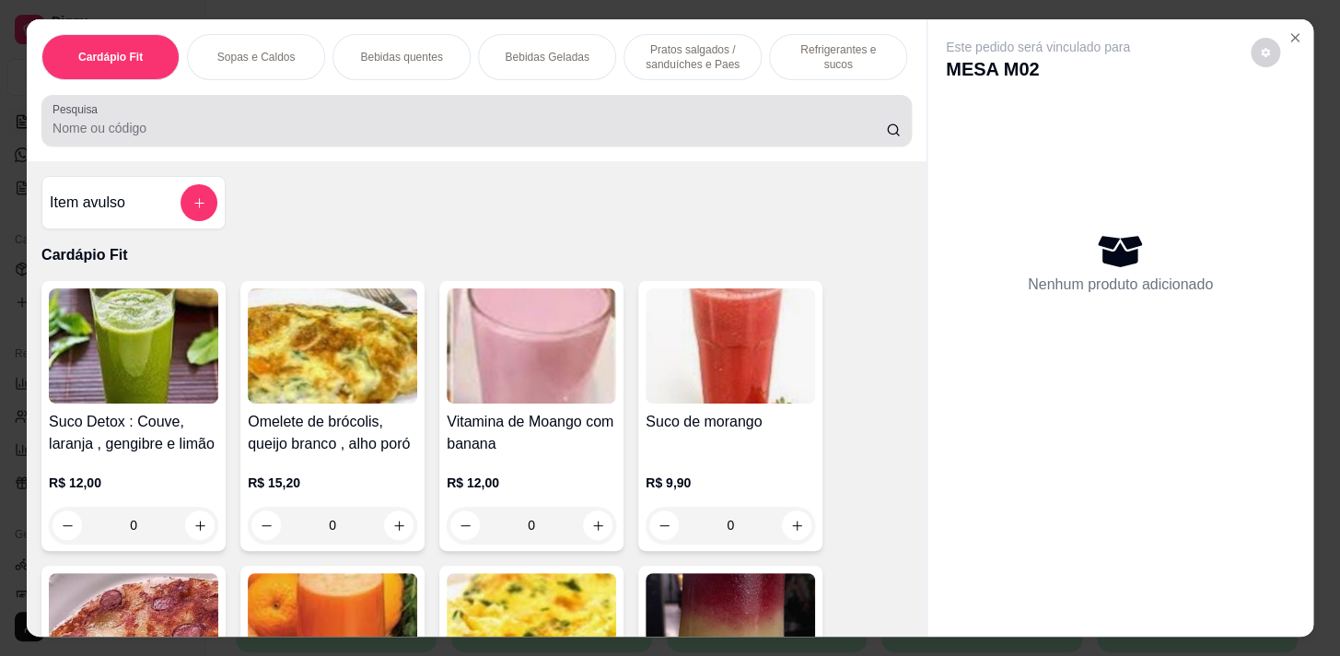
click at [432, 129] on input "Pesquisa" at bounding box center [468, 128] width 833 height 18
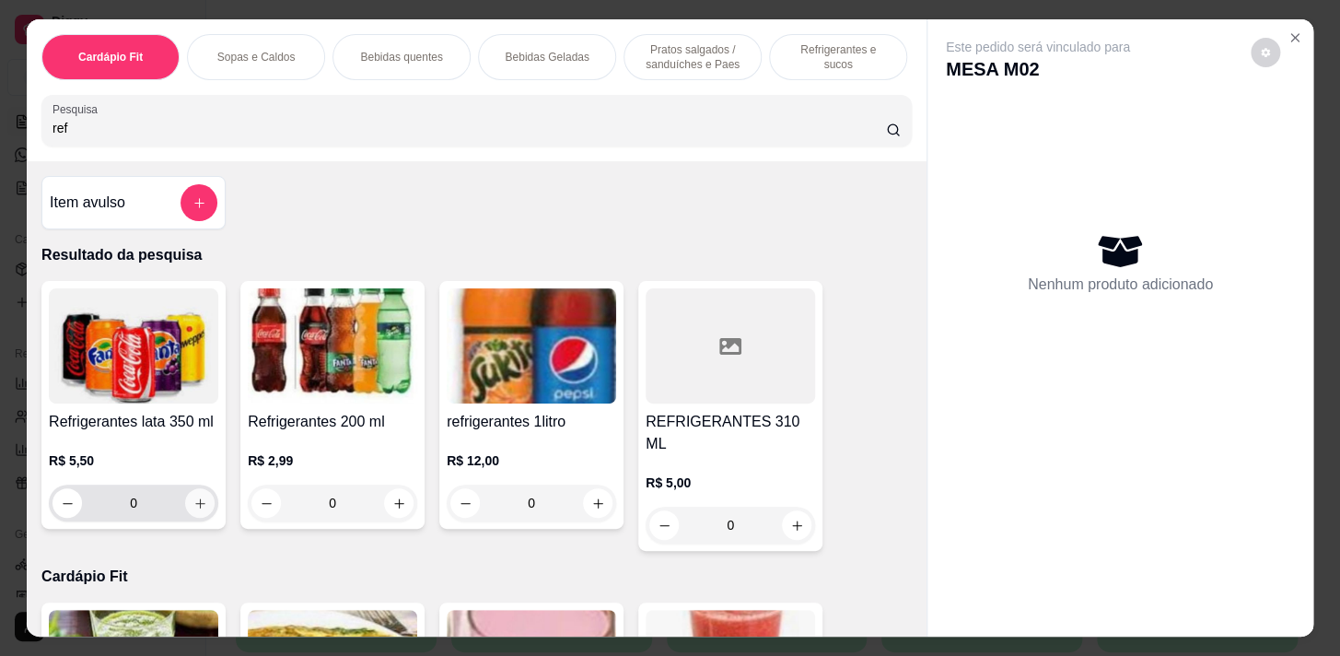
type input "ref"
click at [202, 504] on button "increase-product-quantity" at bounding box center [200, 503] width 29 height 29
type input "1"
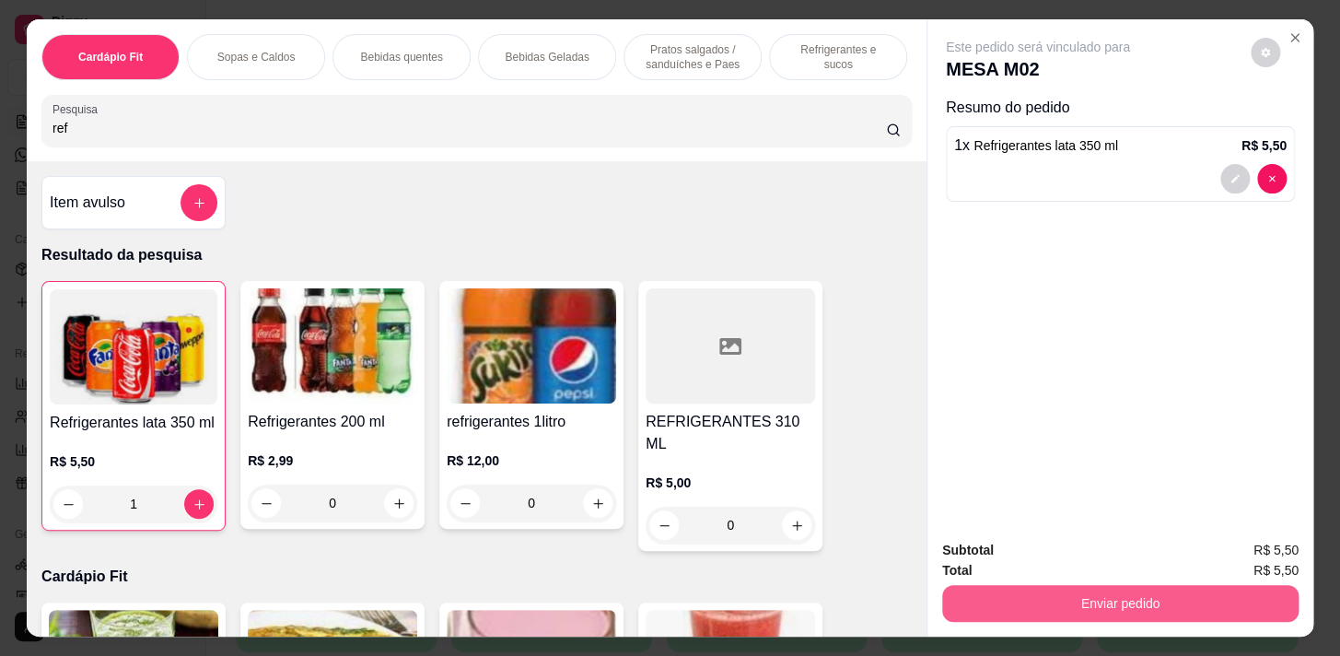
click at [1075, 585] on button "Enviar pedido" at bounding box center [1120, 603] width 356 height 37
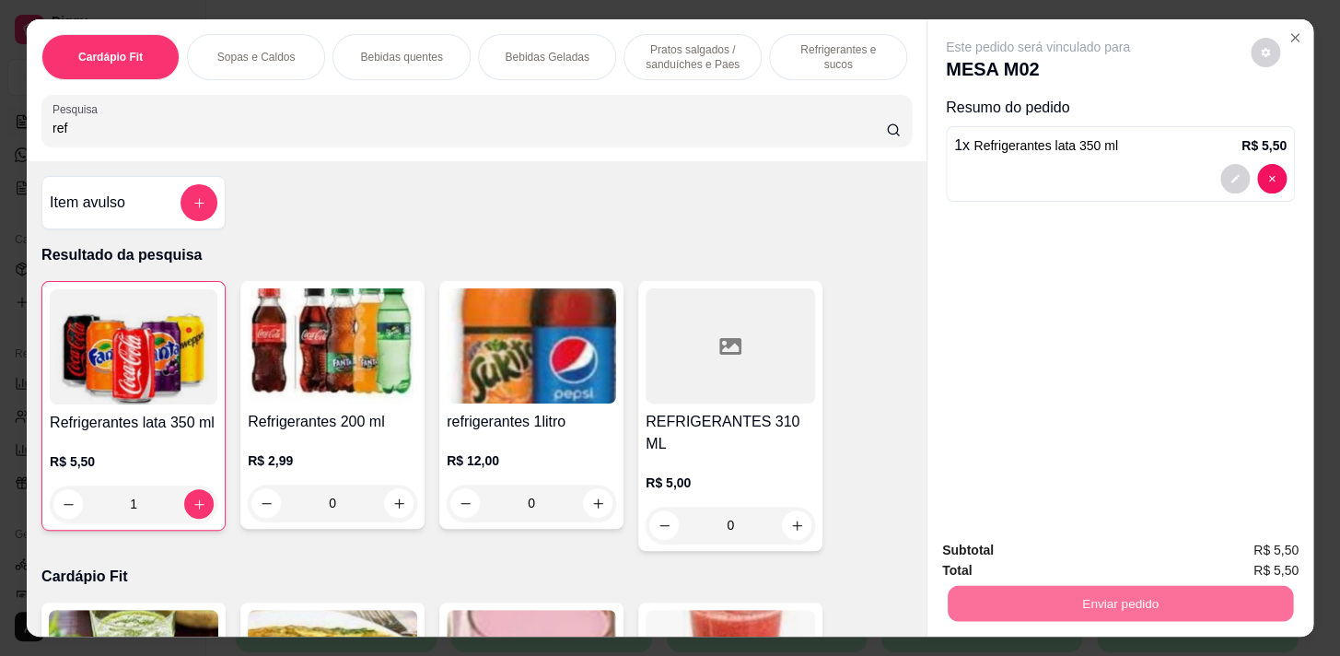
click at [1113, 542] on button "Não registrar e enviar pedido" at bounding box center [1059, 551] width 186 height 34
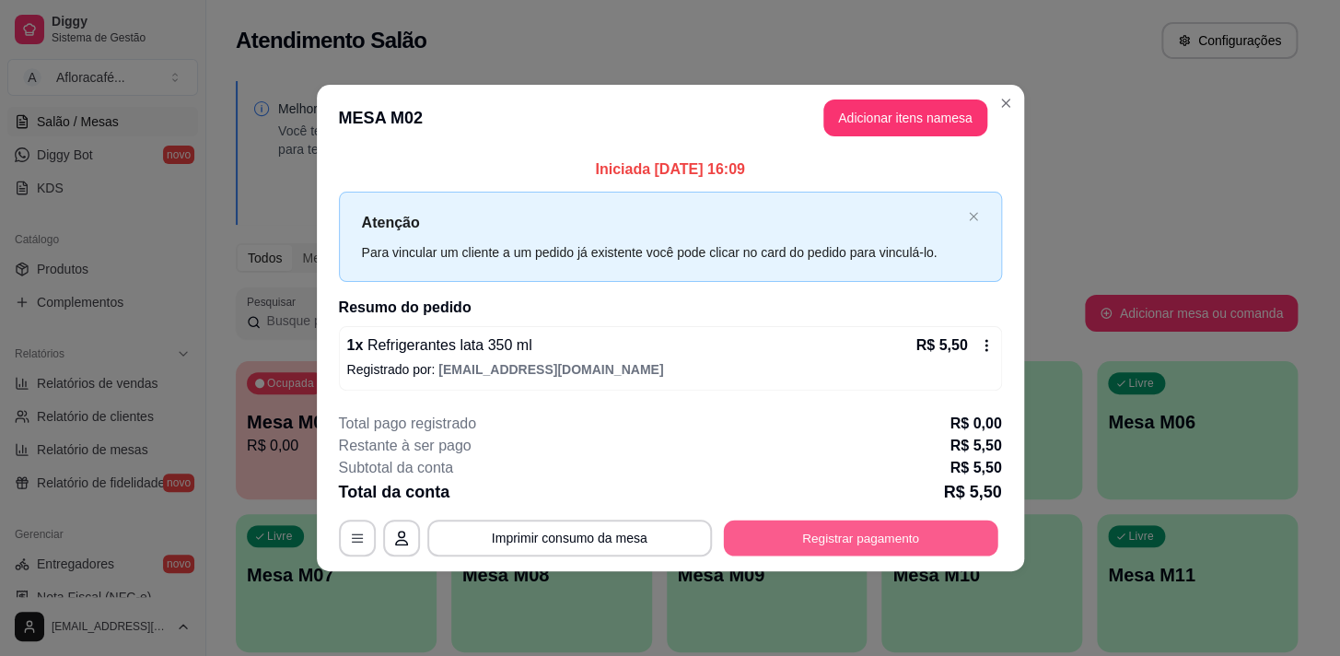
click at [878, 526] on button "Registrar pagamento" at bounding box center [860, 537] width 274 height 36
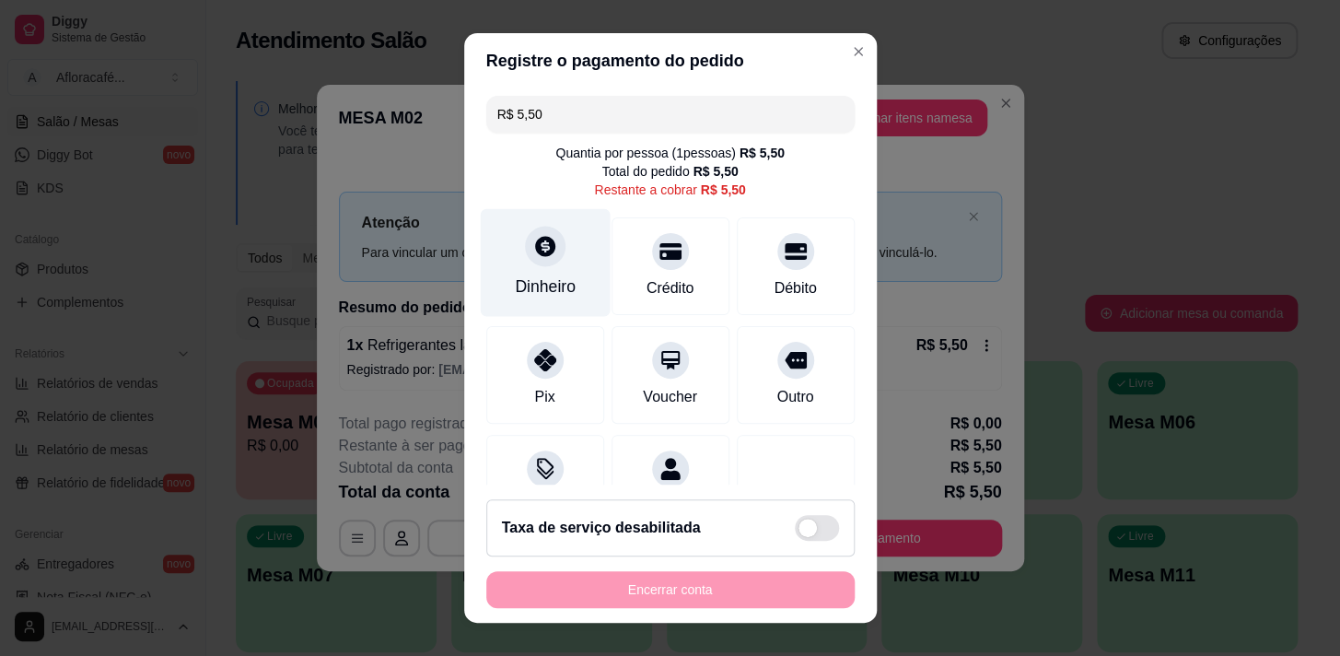
click at [549, 274] on div "Dinheiro" at bounding box center [545, 286] width 61 height 24
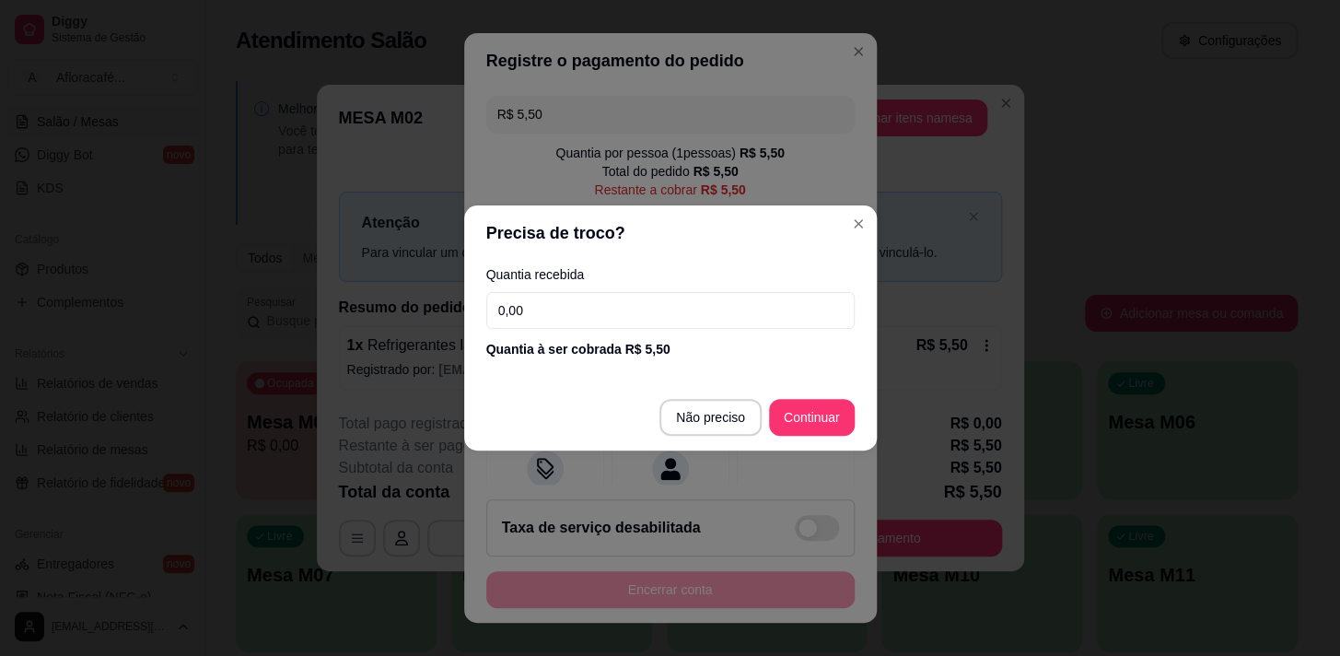
click at [678, 295] on input "0,00" at bounding box center [670, 310] width 368 height 37
type input "5,50"
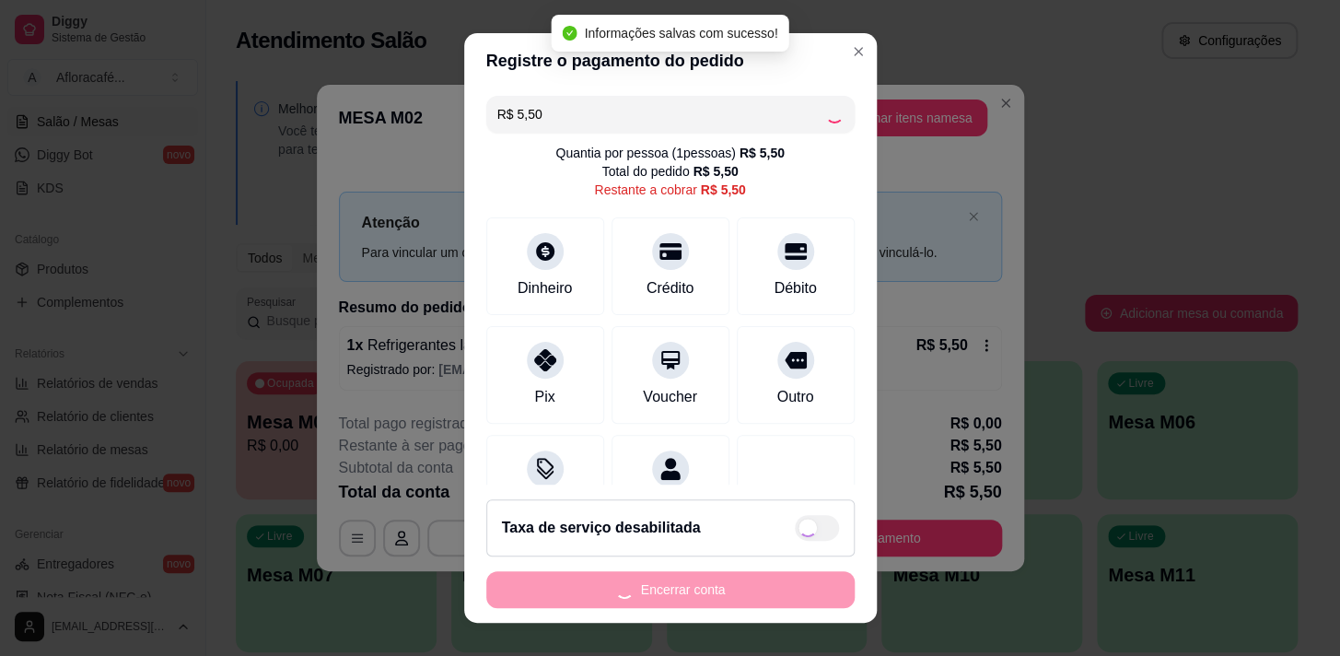
type input "R$ 0,00"
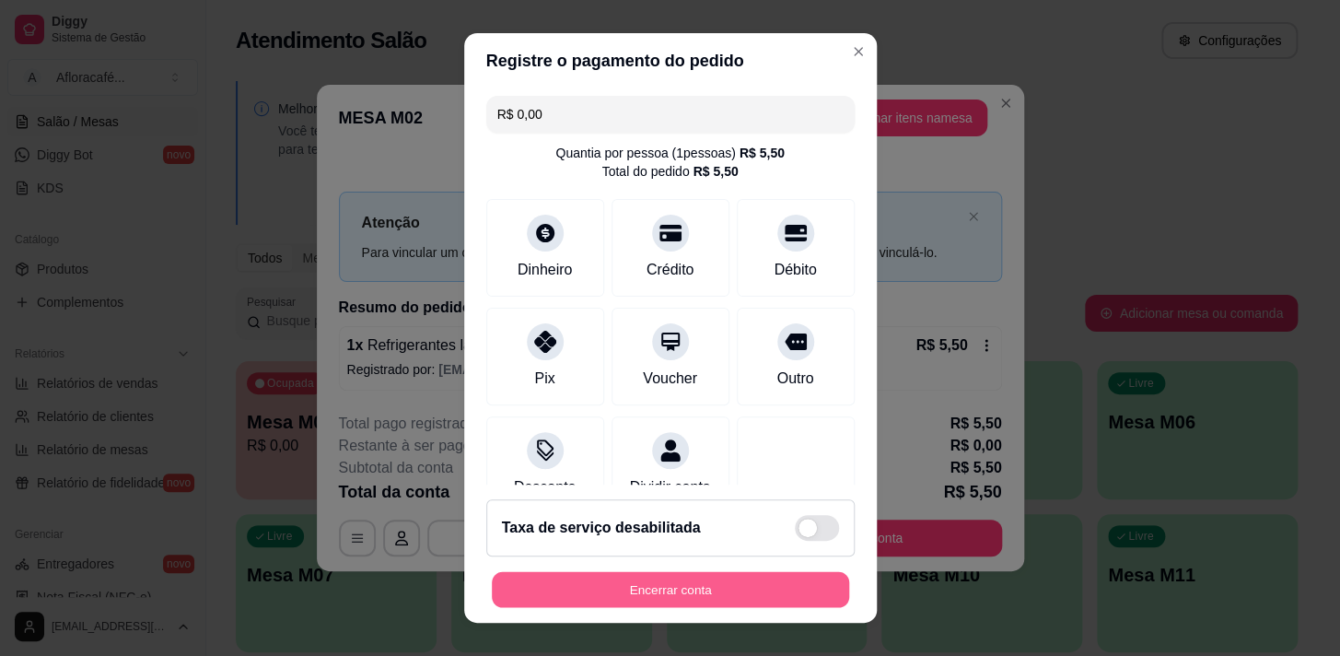
click at [617, 599] on button "Encerrar conta" at bounding box center [670, 590] width 357 height 36
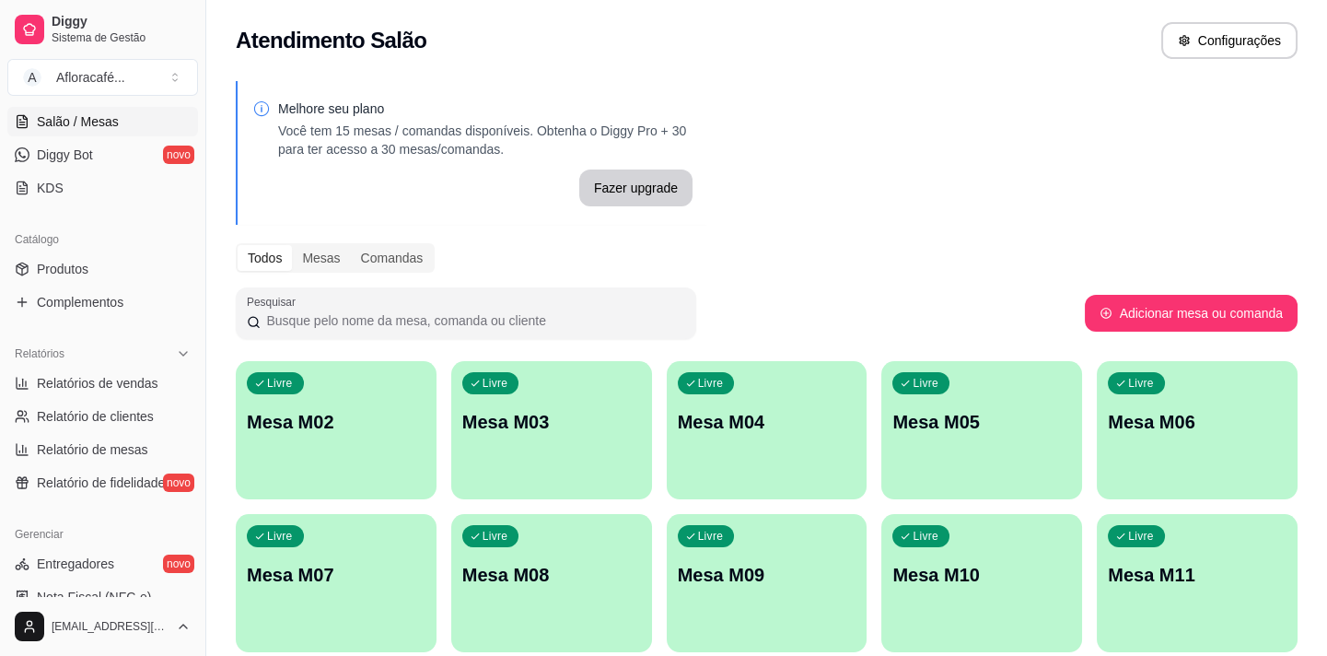
click at [383, 453] on div "Livre Mesa M02" at bounding box center [336, 419] width 201 height 116
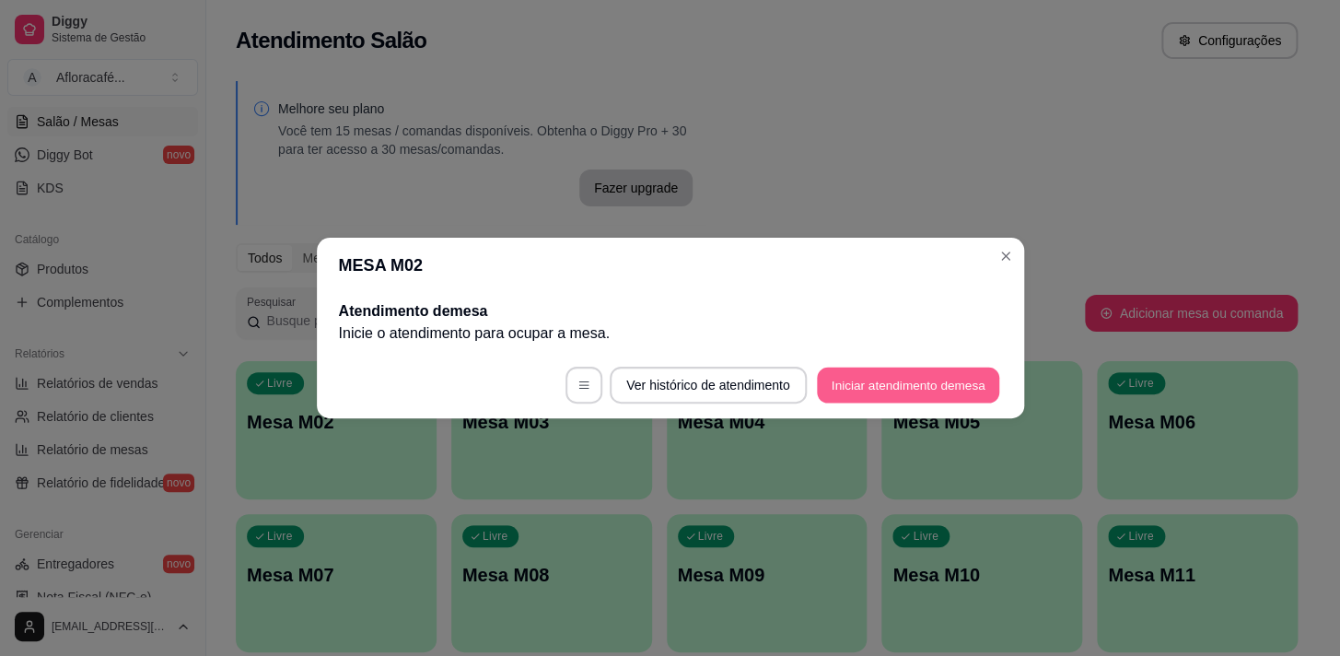
click at [918, 394] on button "Iniciar atendimento de mesa" at bounding box center [908, 385] width 182 height 36
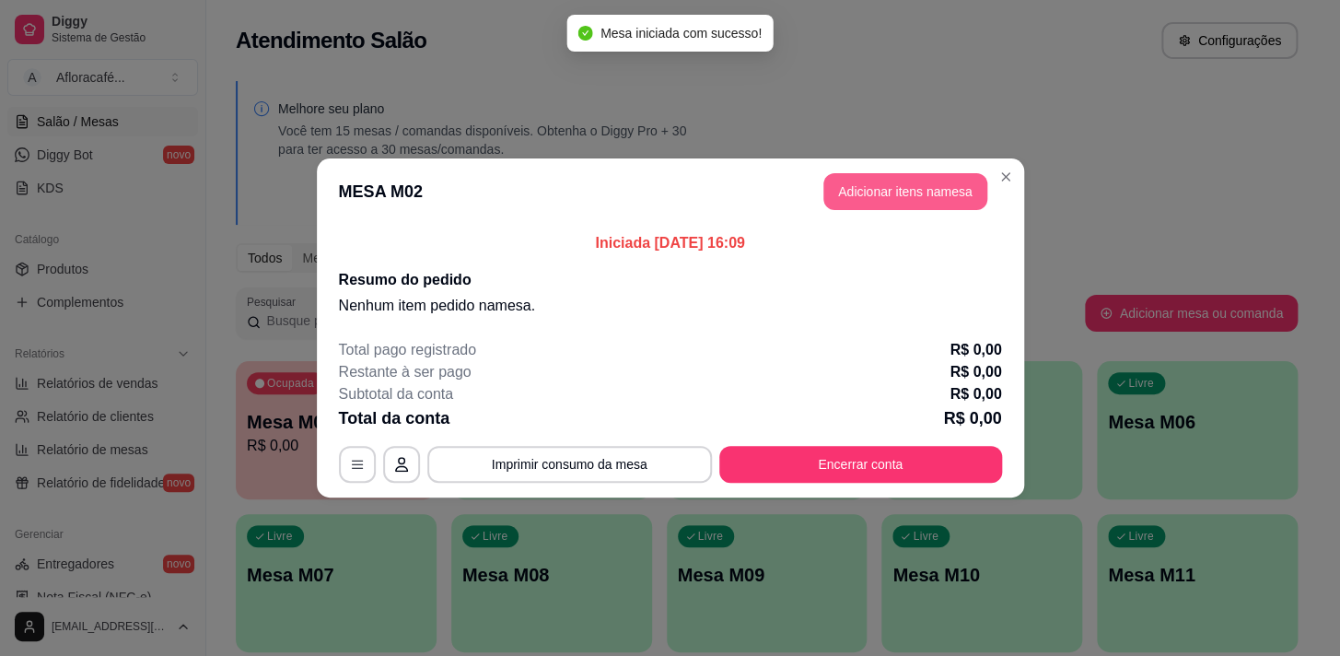
click at [863, 185] on button "Adicionar itens na mesa" at bounding box center [905, 191] width 164 height 37
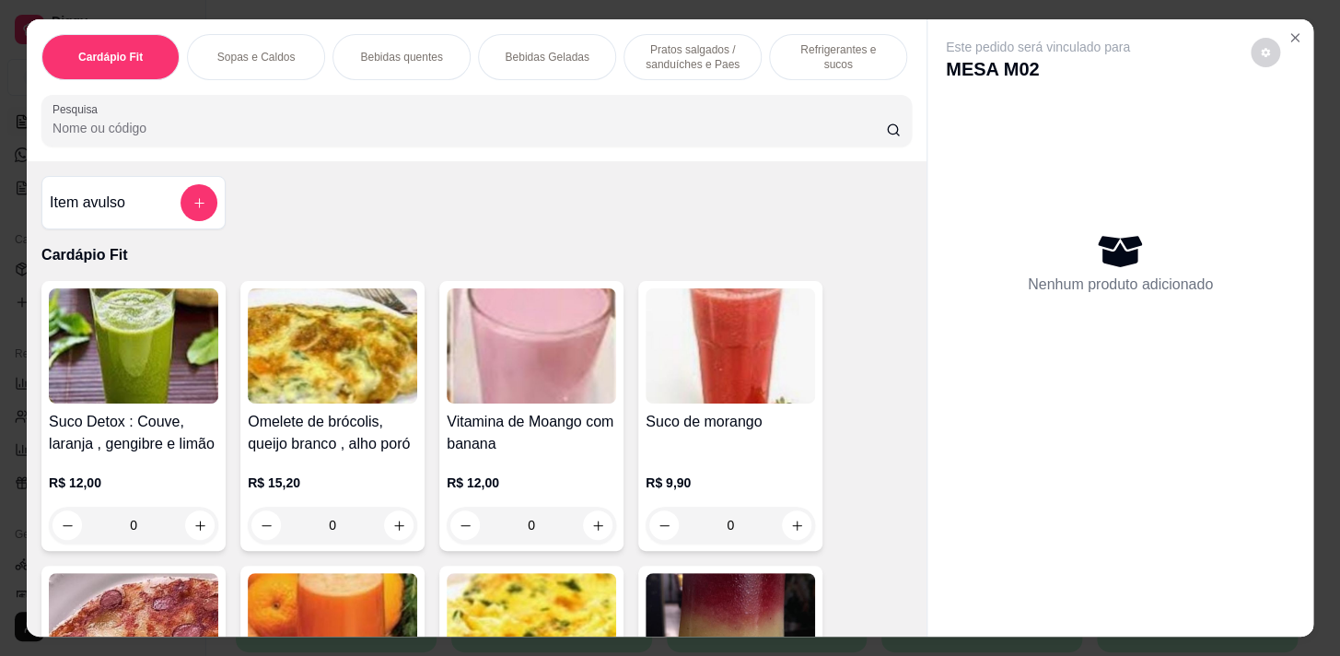
click at [258, 137] on input "Pesquisa" at bounding box center [468, 128] width 833 height 18
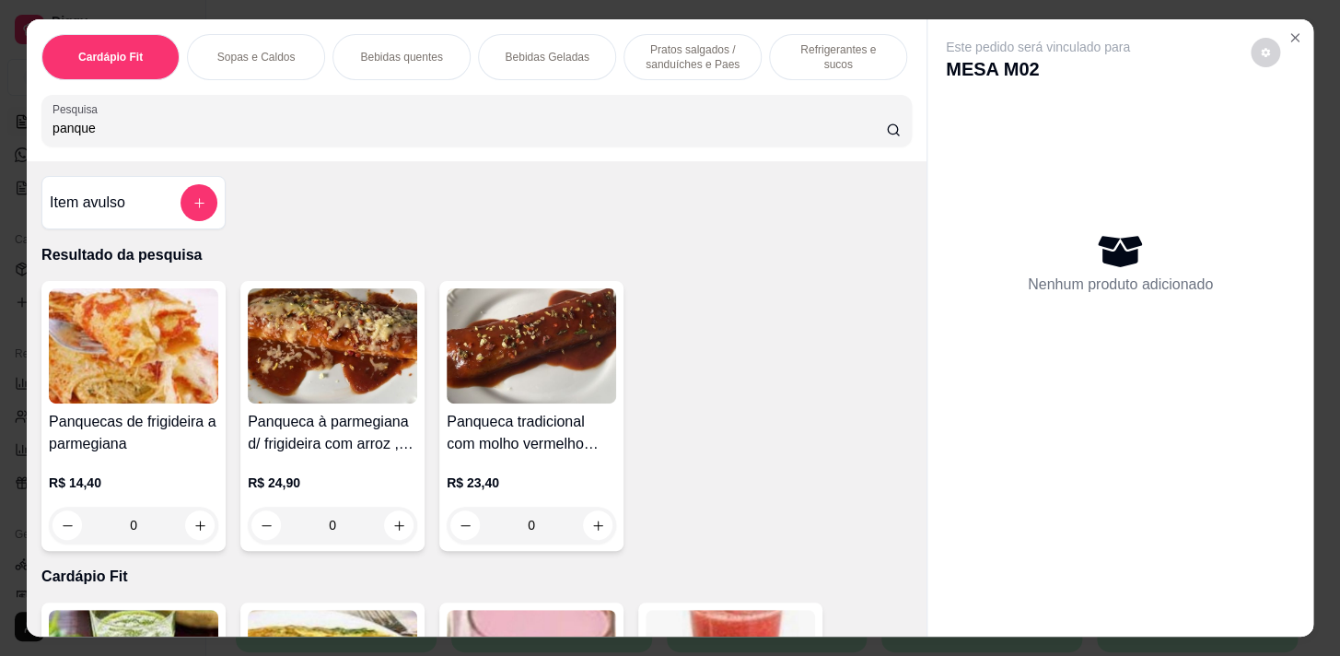
type input "panque"
click at [179, 479] on p "R$ 14,40" at bounding box center [133, 482] width 169 height 18
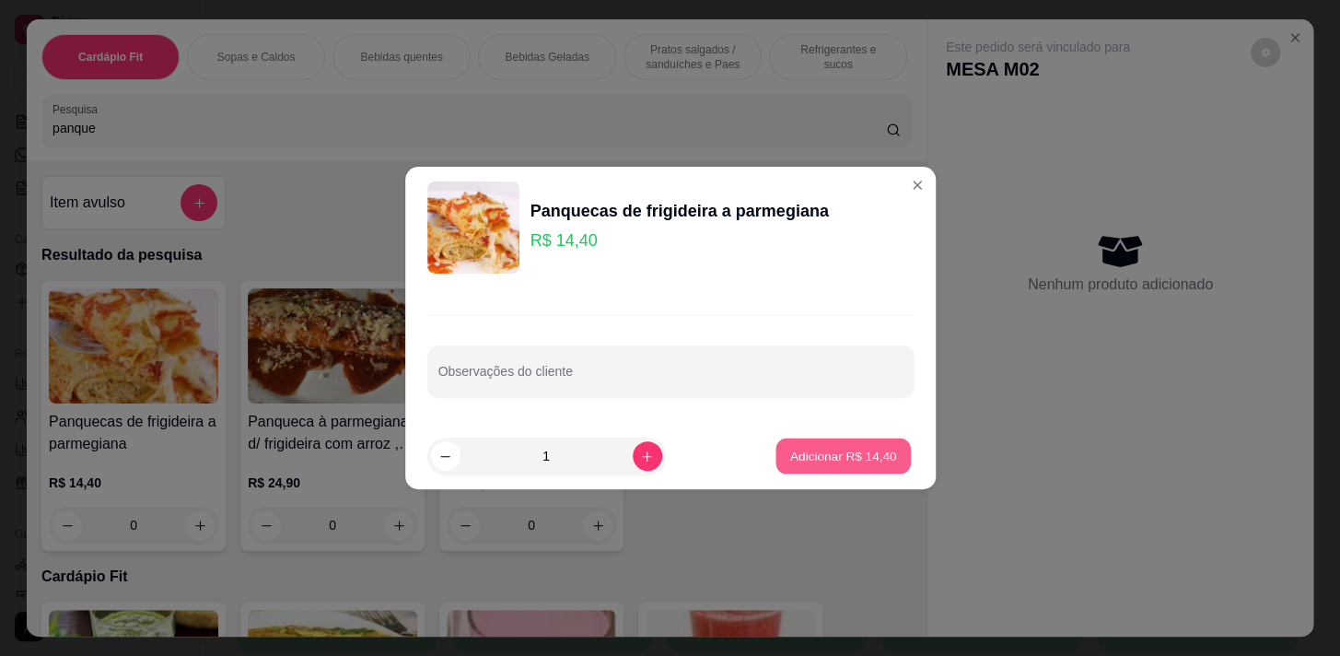
click at [836, 470] on button "Adicionar R$ 14,40" at bounding box center [843, 456] width 135 height 36
type input "1"
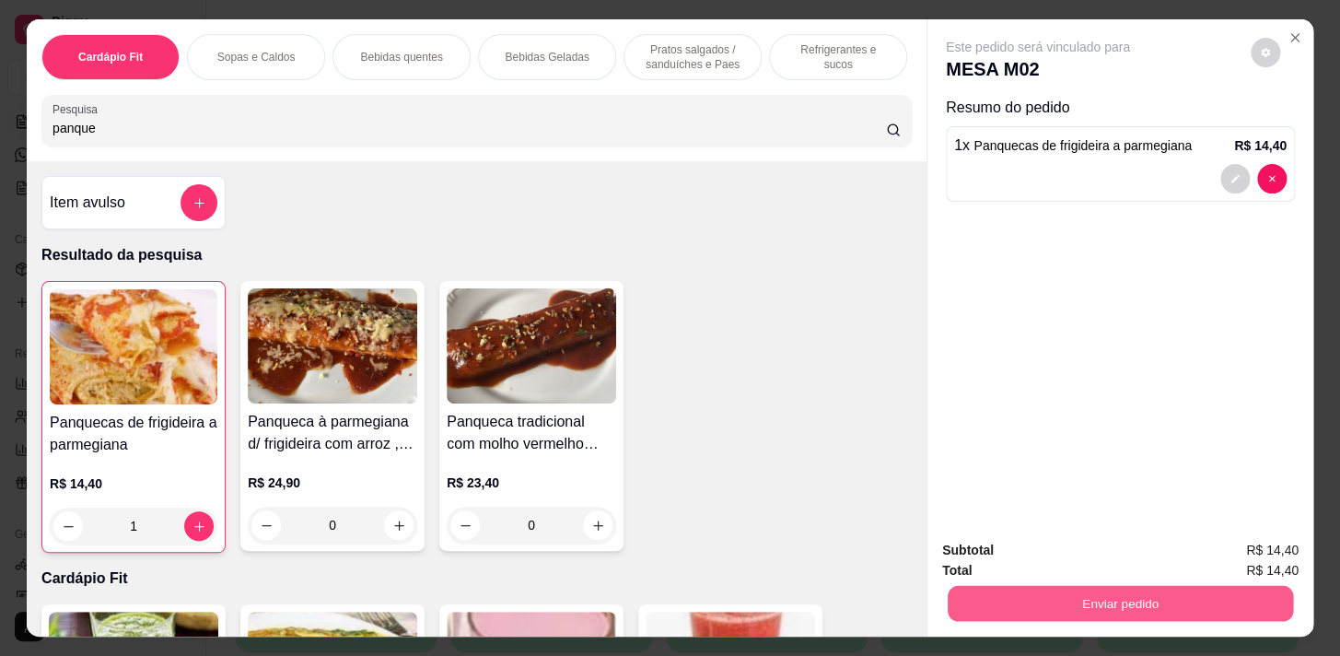
click at [1087, 595] on button "Enviar pedido" at bounding box center [1119, 603] width 345 height 36
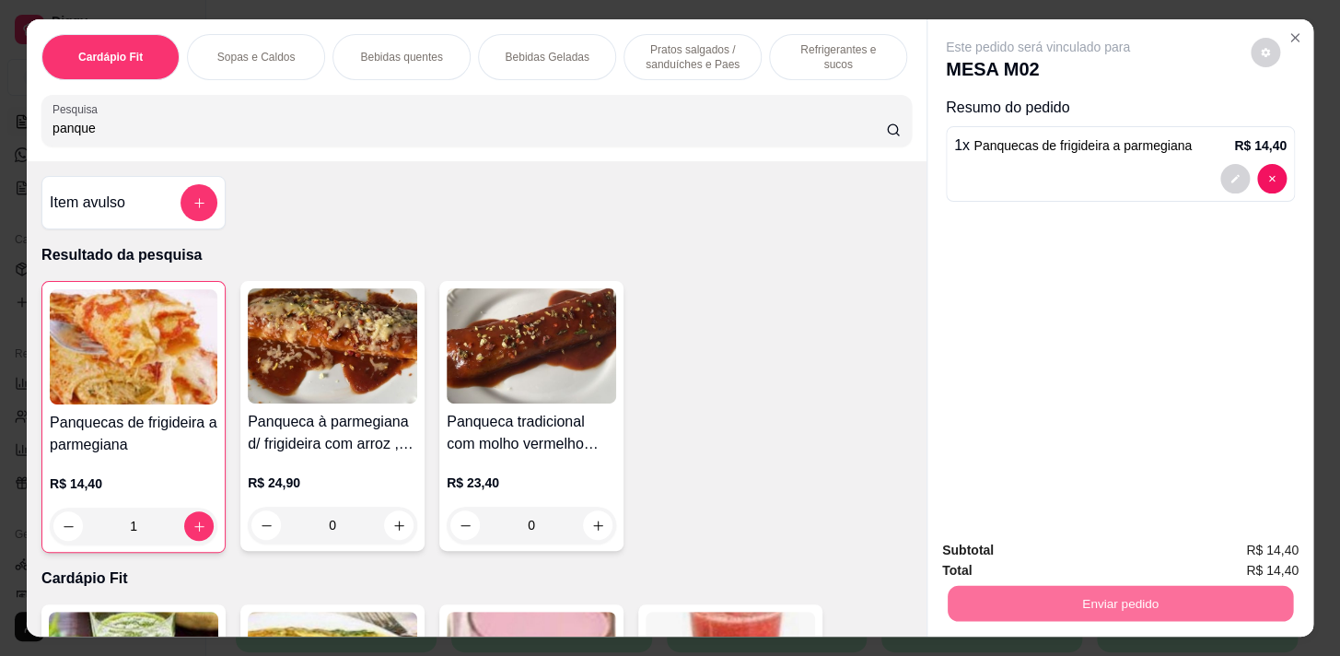
click at [1104, 546] on button "Não registrar e enviar pedido" at bounding box center [1059, 551] width 186 height 34
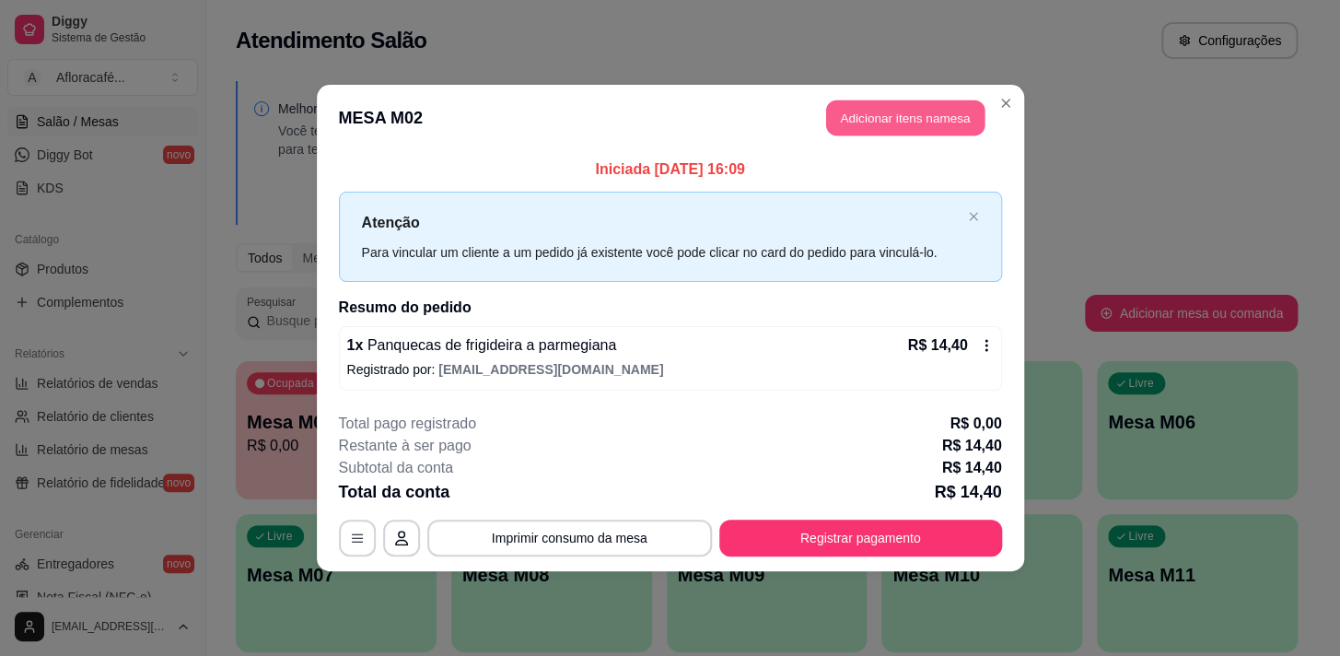
click at [878, 124] on button "Adicionar itens na mesa" at bounding box center [905, 118] width 158 height 36
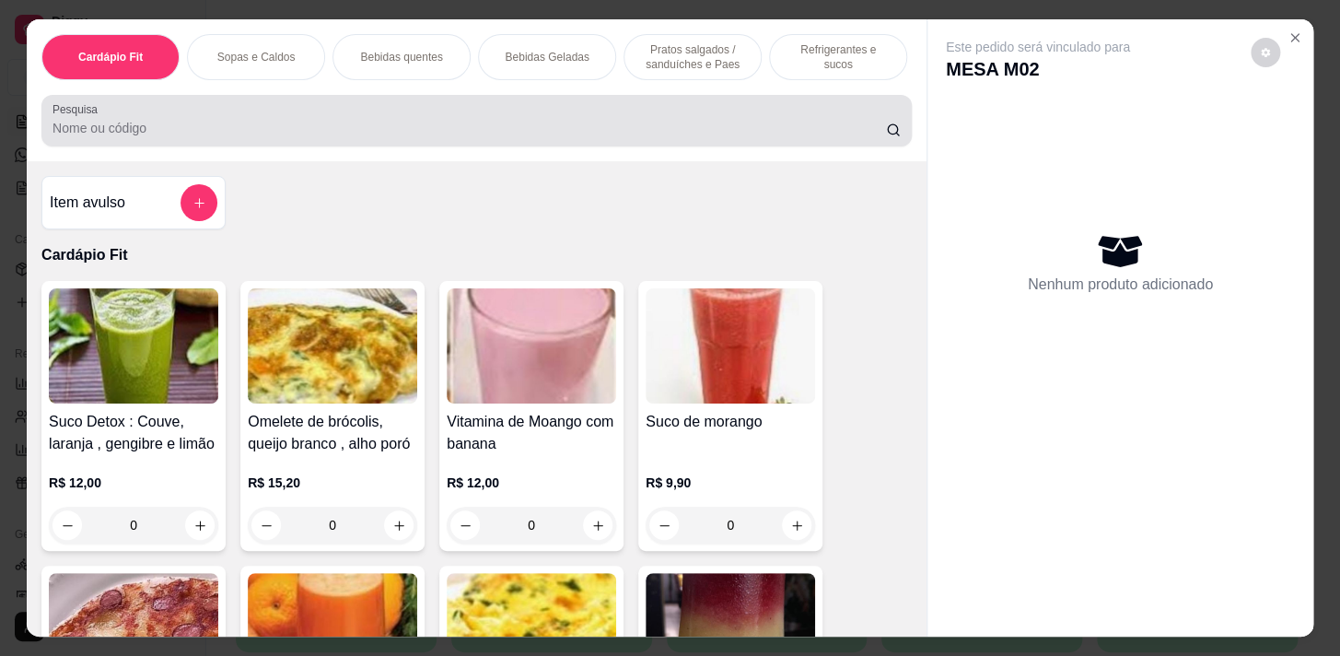
click at [179, 133] on input "Pesquisa" at bounding box center [468, 128] width 833 height 18
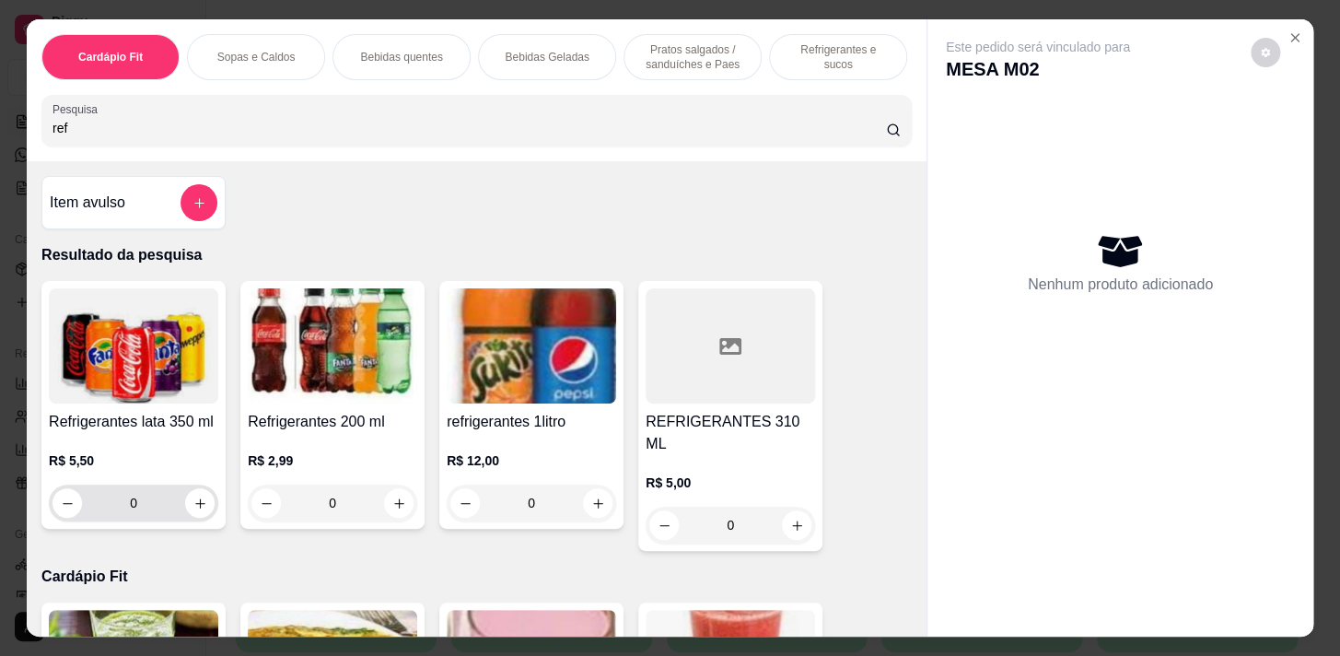
type input "ref"
click at [193, 504] on icon "increase-product-quantity" at bounding box center [200, 503] width 14 height 14
type input "1"
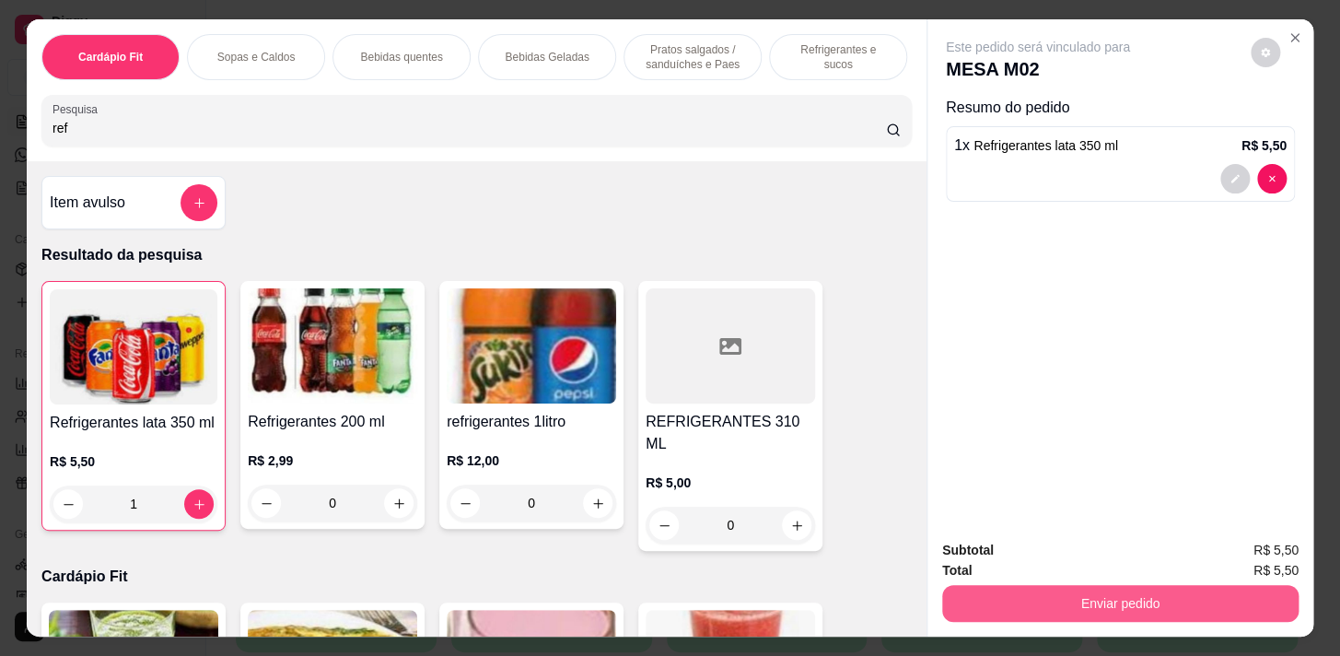
click at [1007, 599] on button "Enviar pedido" at bounding box center [1120, 603] width 356 height 37
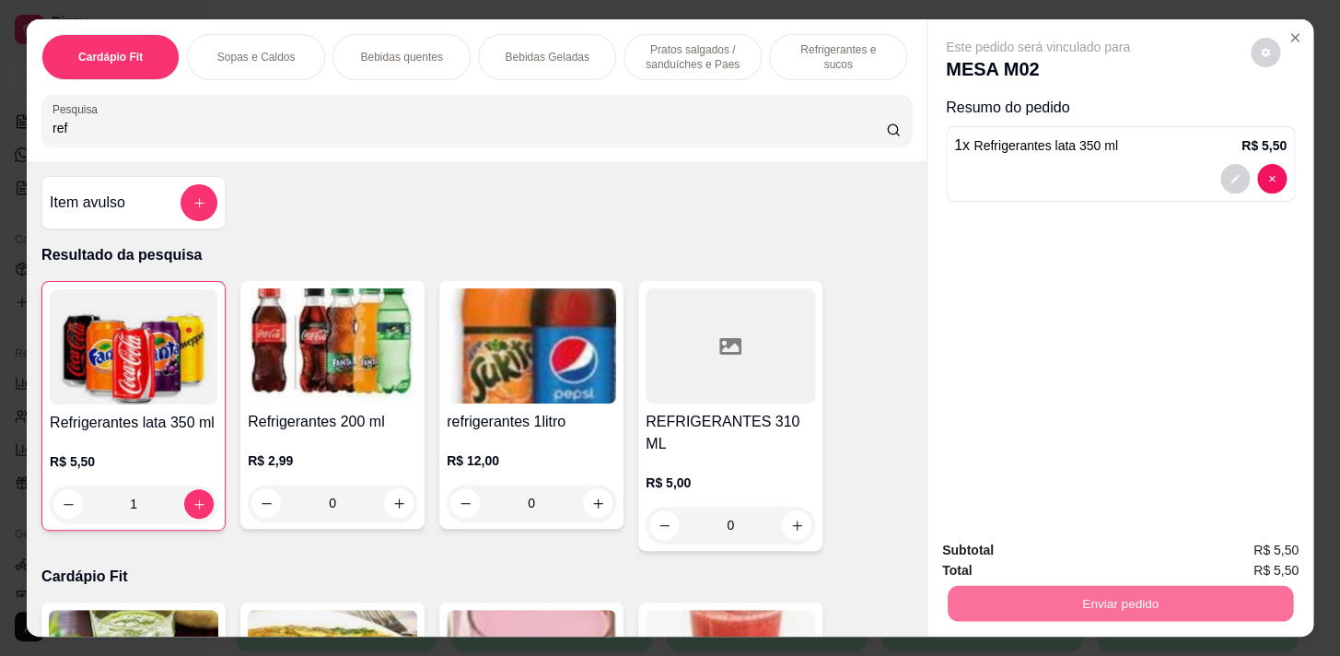
click at [1133, 543] on button "Não registrar e enviar pedido" at bounding box center [1059, 551] width 192 height 35
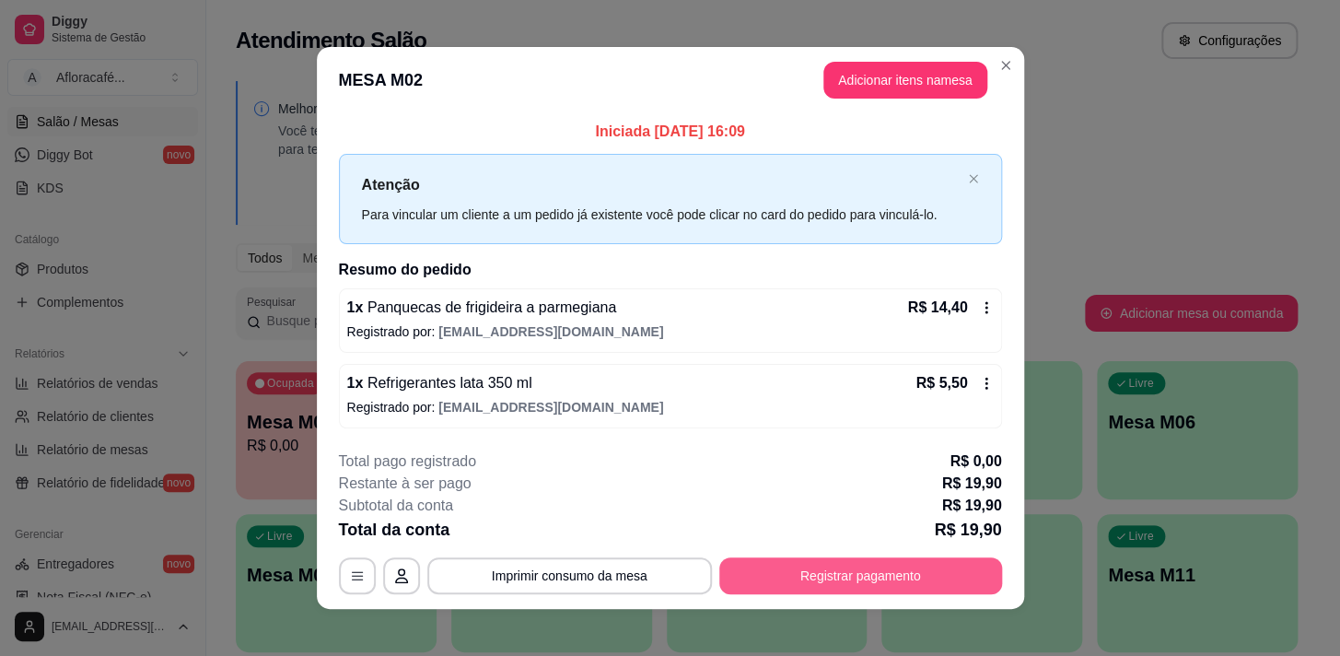
click at [840, 577] on button "Registrar pagamento" at bounding box center [860, 575] width 283 height 37
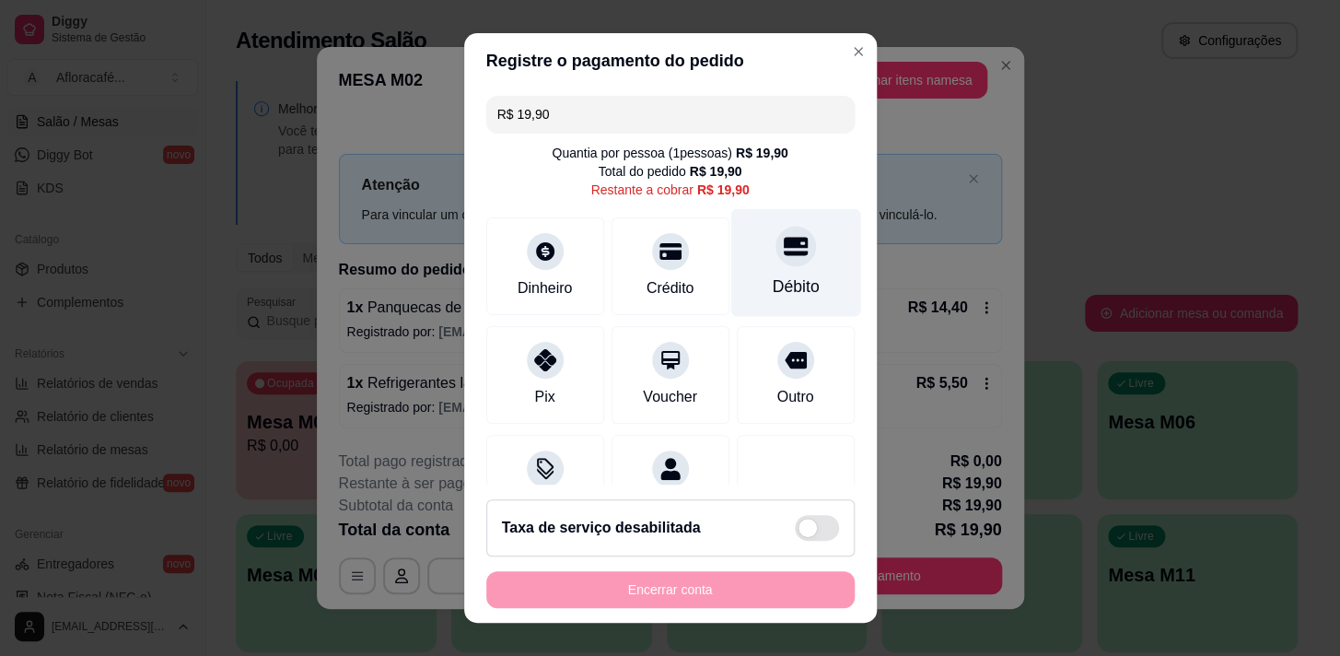
click at [772, 275] on div "Débito" at bounding box center [795, 286] width 47 height 24
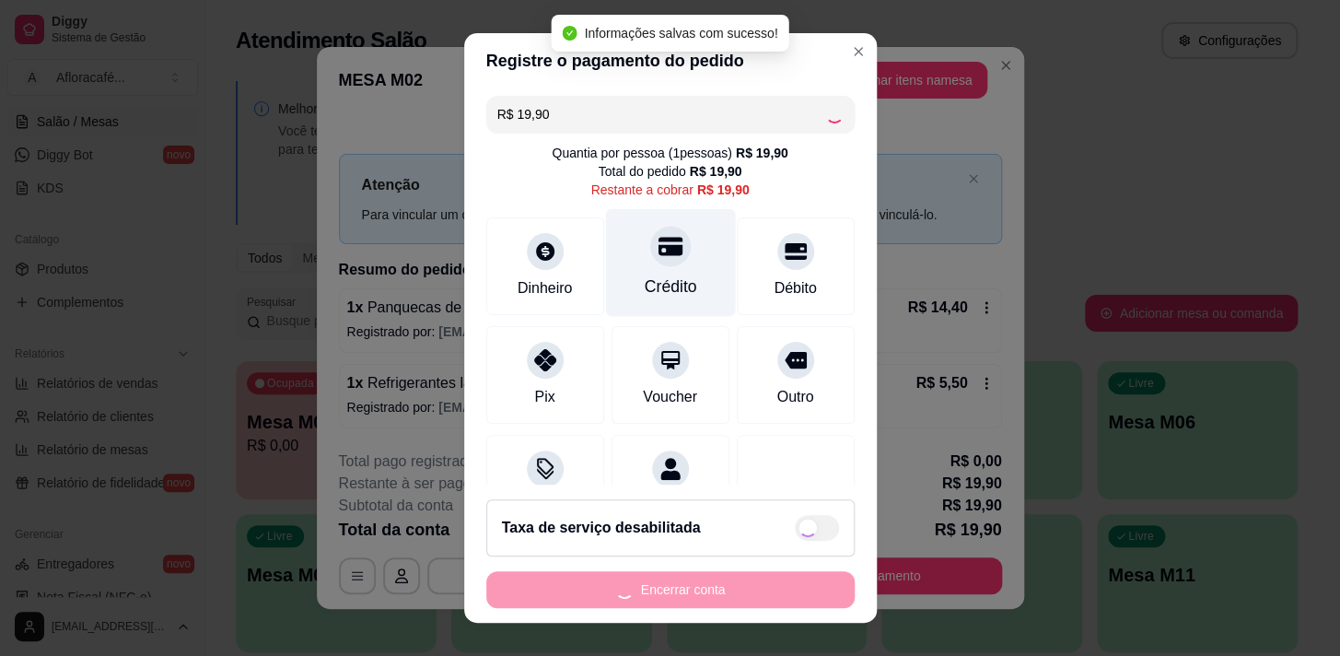
type input "R$ 0,00"
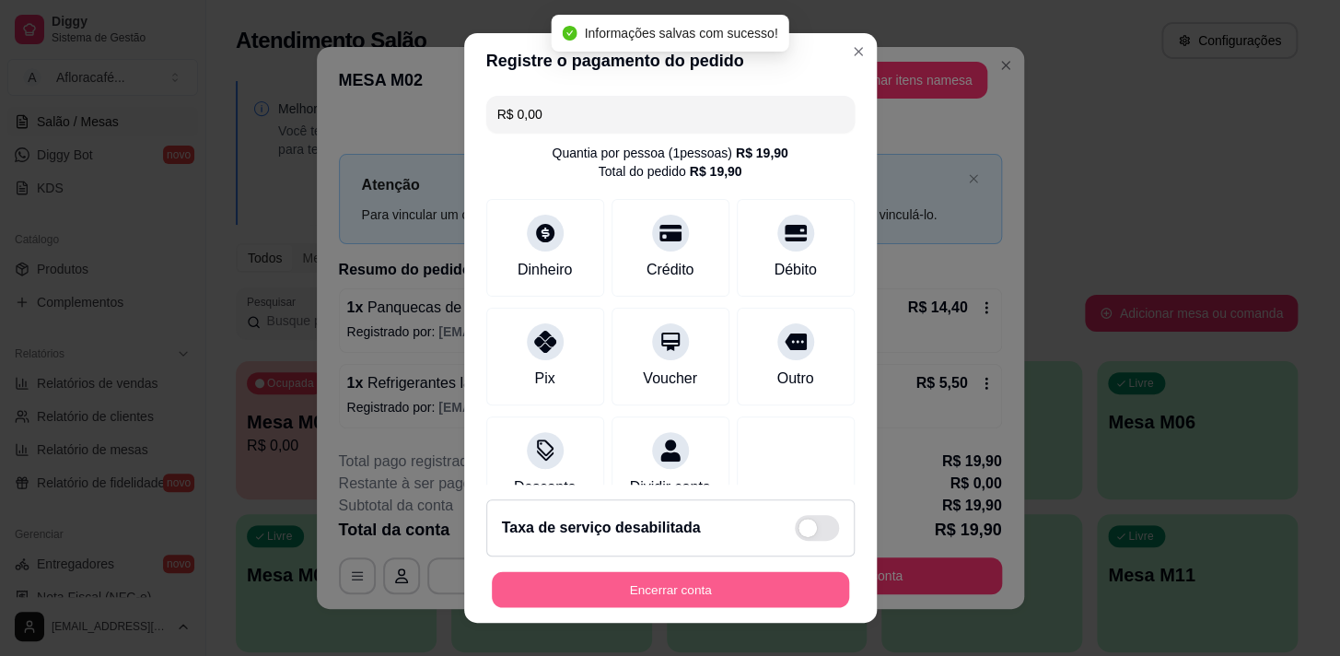
click at [599, 597] on button "Encerrar conta" at bounding box center [670, 590] width 357 height 36
